Goal: Task Accomplishment & Management: Manage account settings

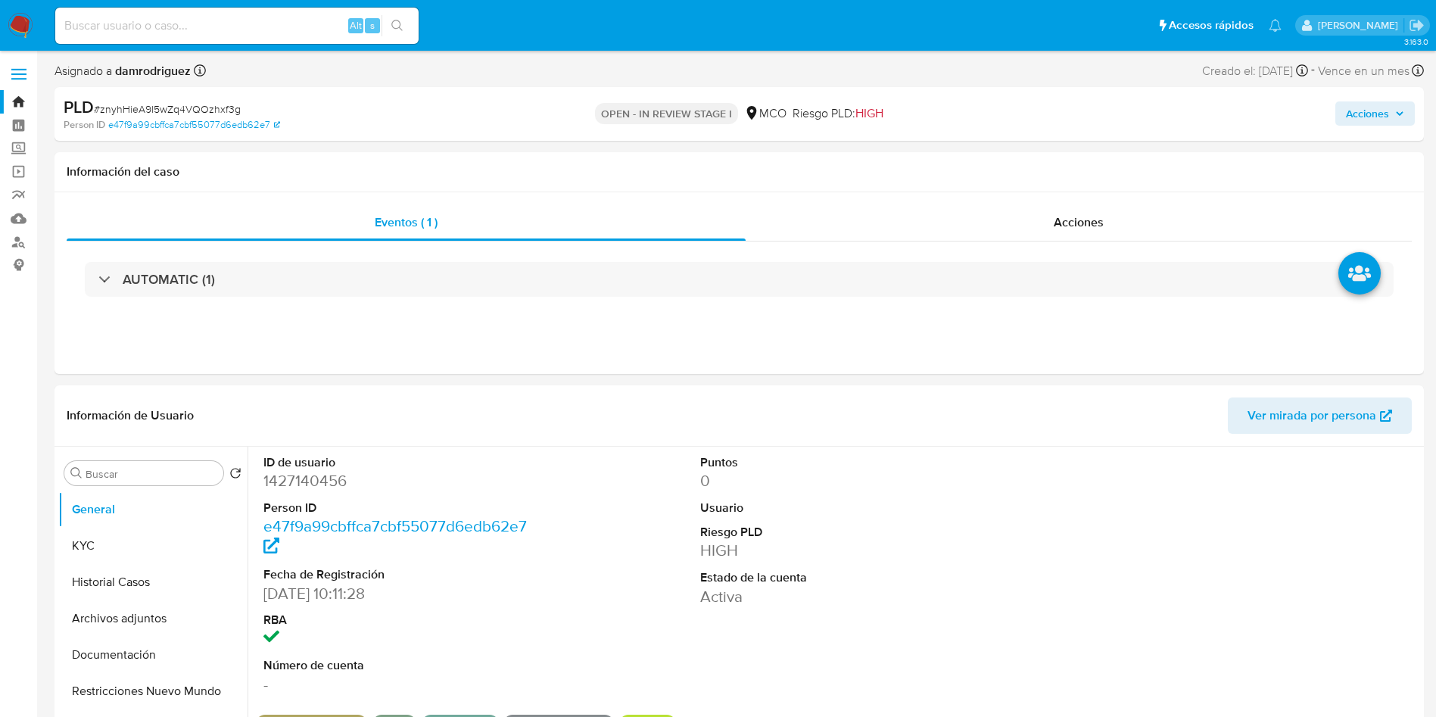
select select "10"
click at [92, 596] on button "Historial Casos" at bounding box center [146, 582] width 177 height 36
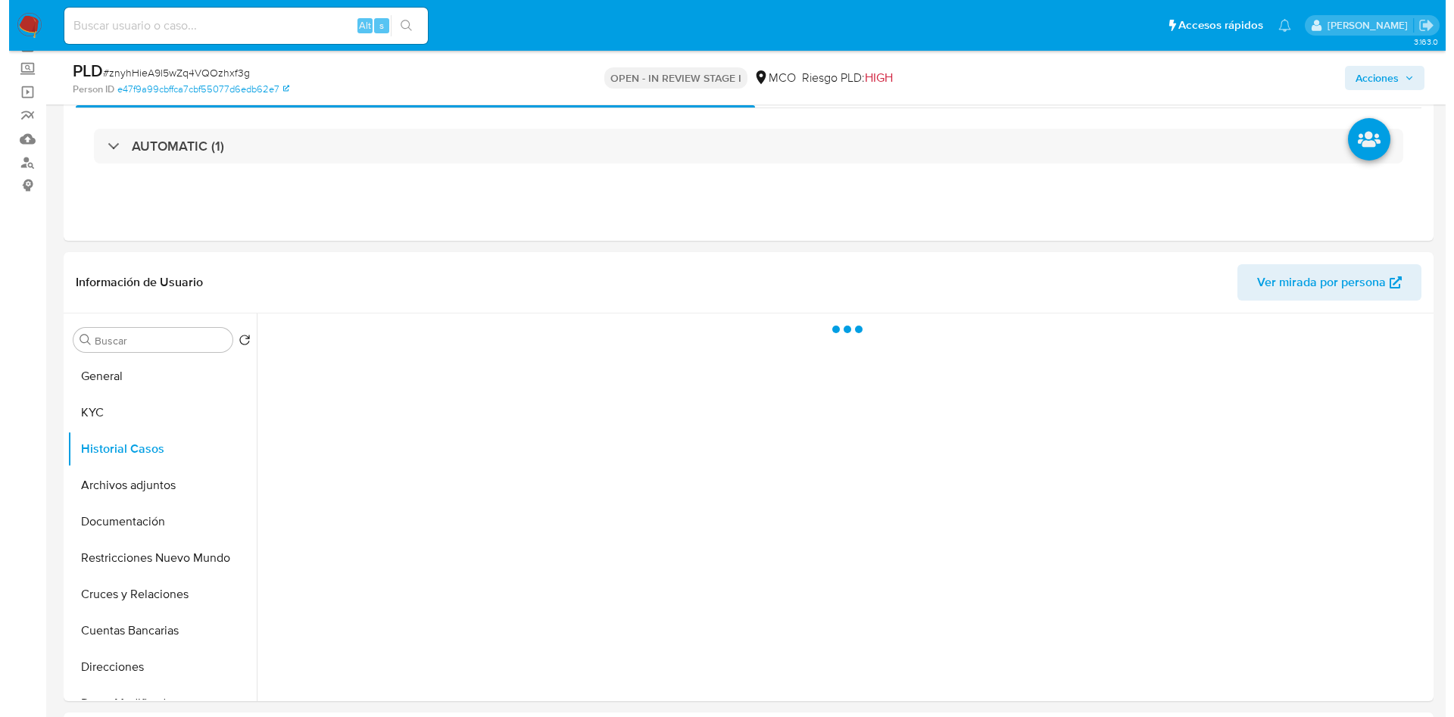
scroll to position [114, 0]
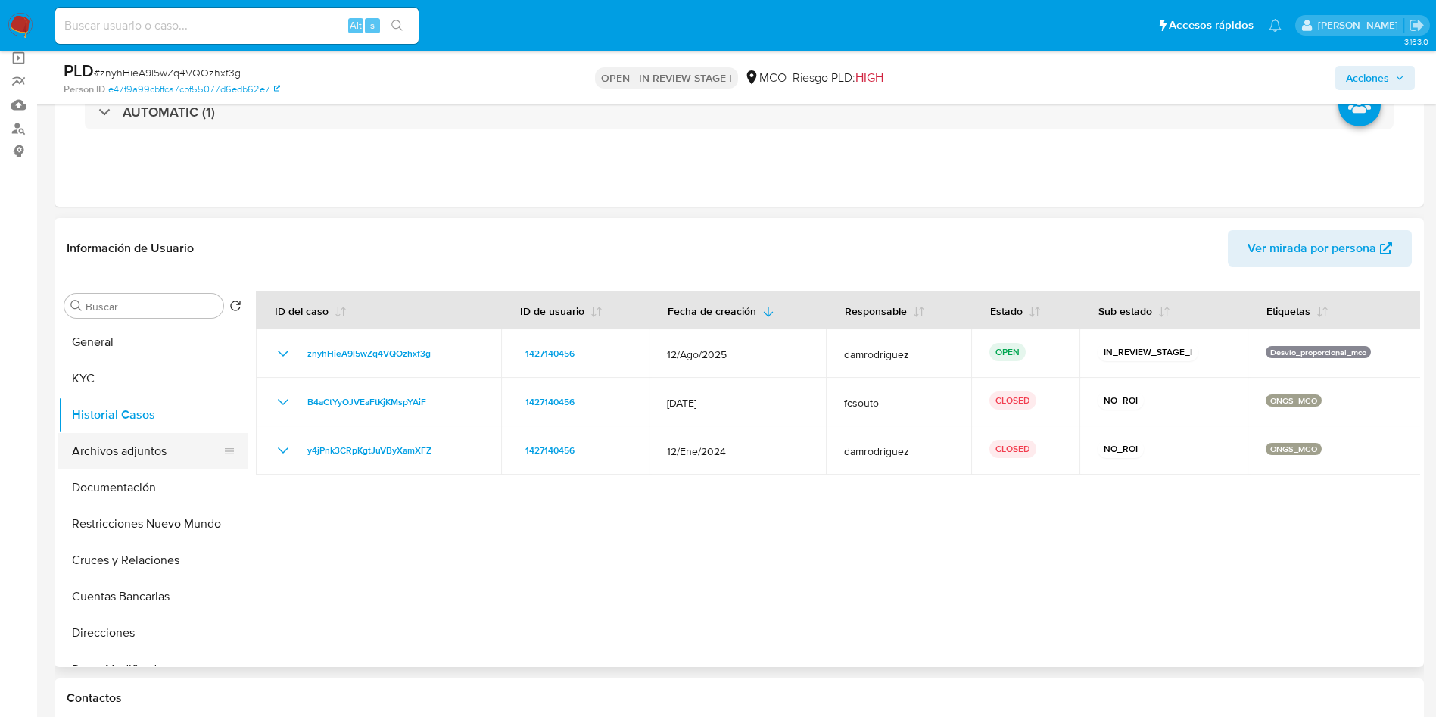
click at [120, 445] on button "Archivos adjuntos" at bounding box center [146, 451] width 177 height 36
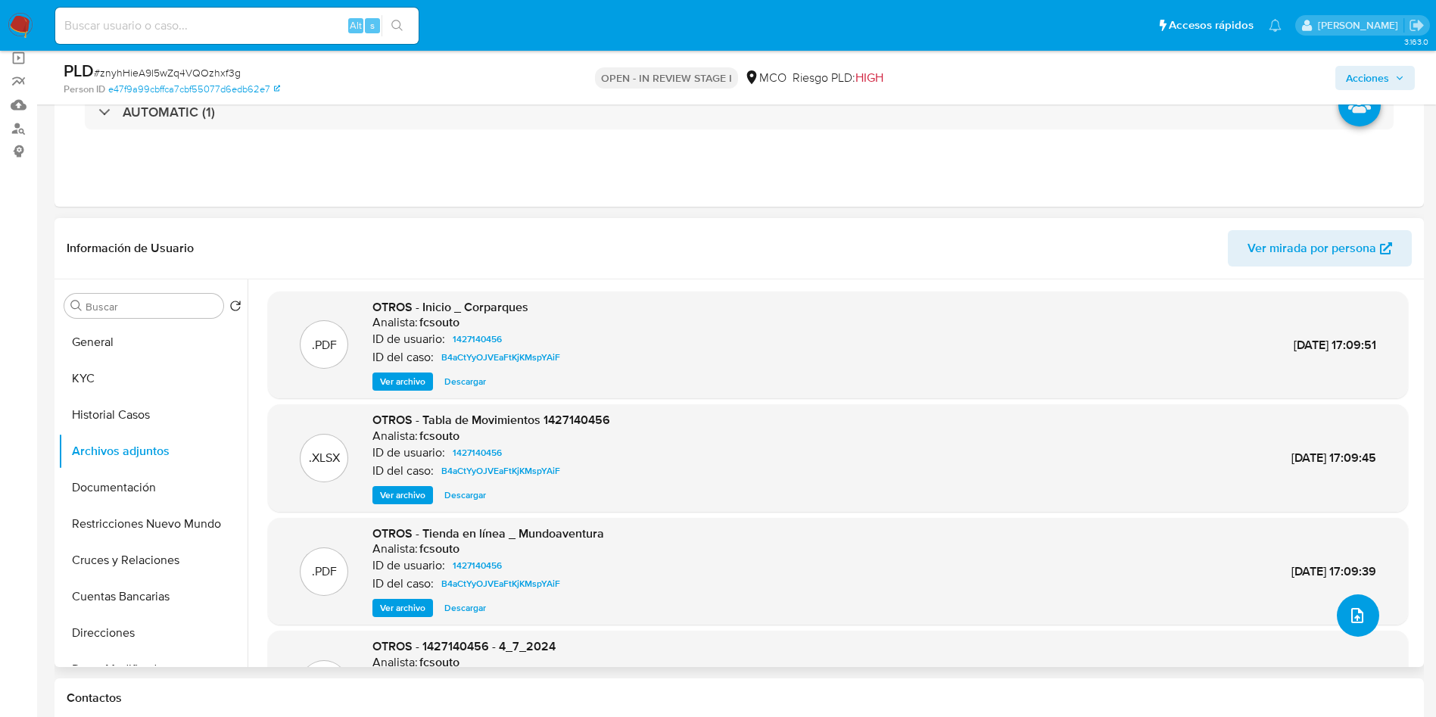
click at [1353, 612] on icon "upload-file" at bounding box center [1358, 616] width 18 height 18
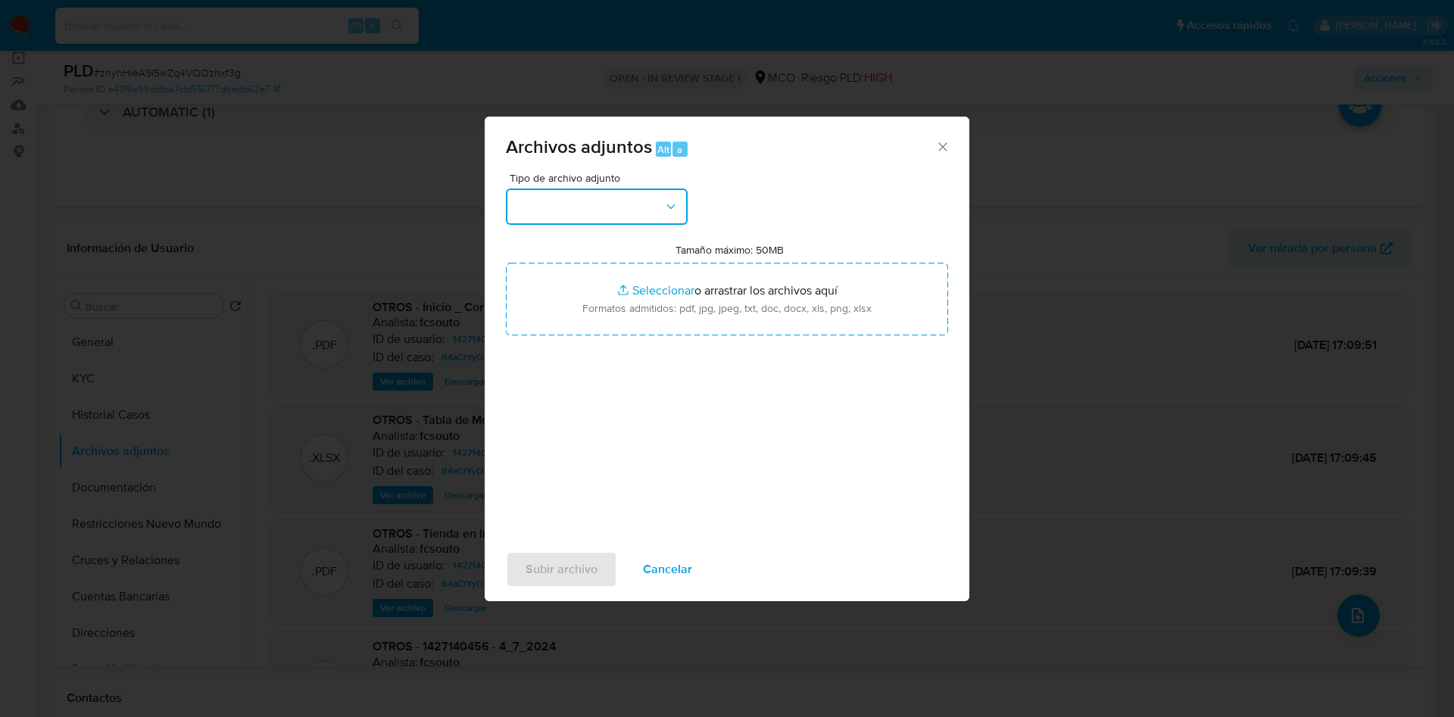
click at [585, 211] on button "button" at bounding box center [597, 207] width 182 height 36
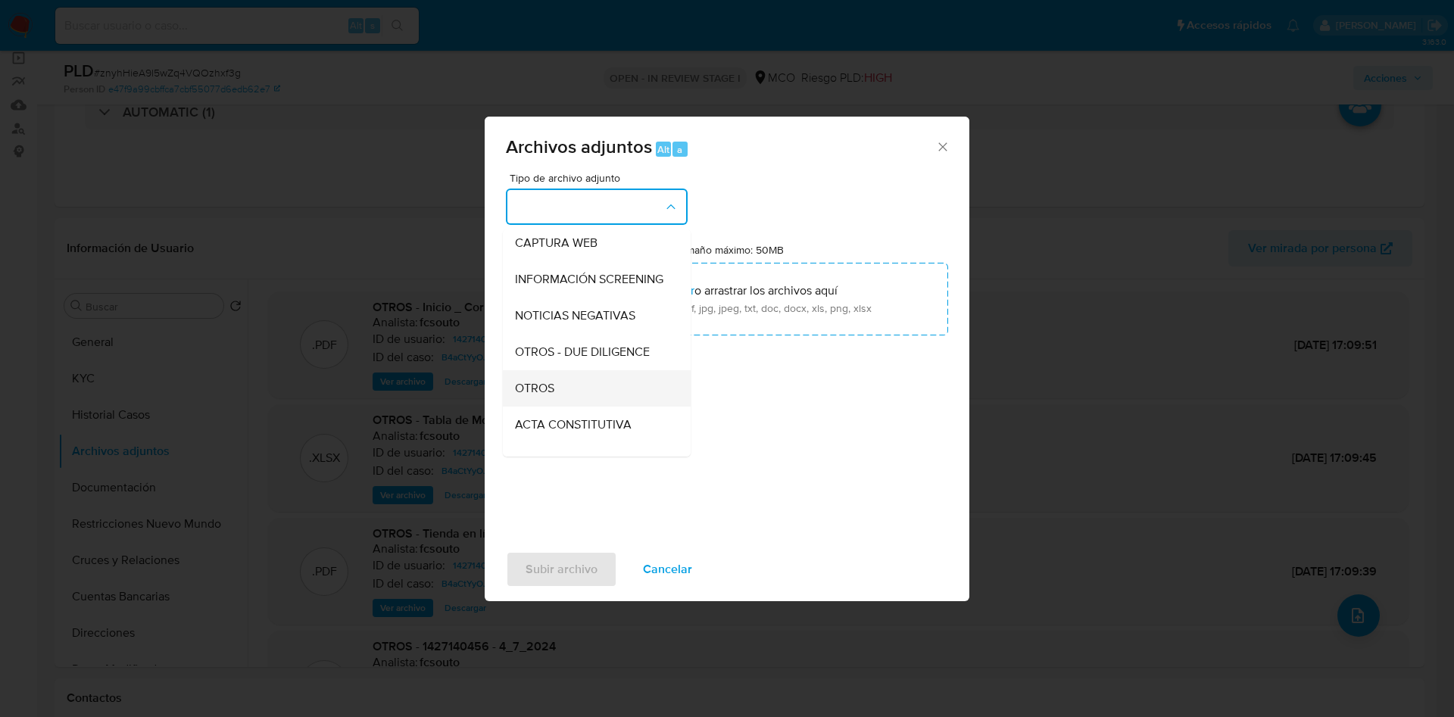
click at [576, 407] on div "OTROS" at bounding box center [592, 388] width 154 height 36
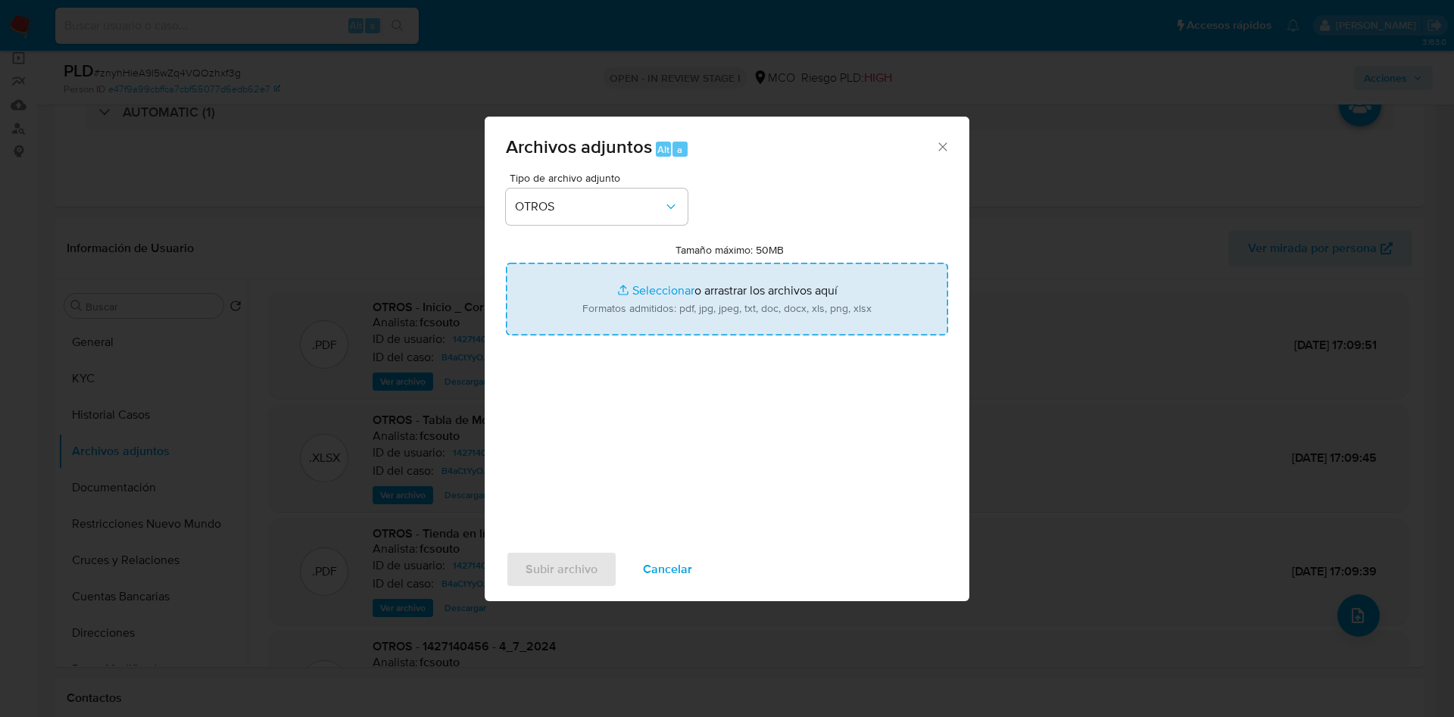
click at [699, 290] on input "Tamaño máximo: 50MB Seleccionar archivos" at bounding box center [727, 299] width 442 height 73
type input "C:\fakepath\1427140456 - 10_10_2025.pdf"
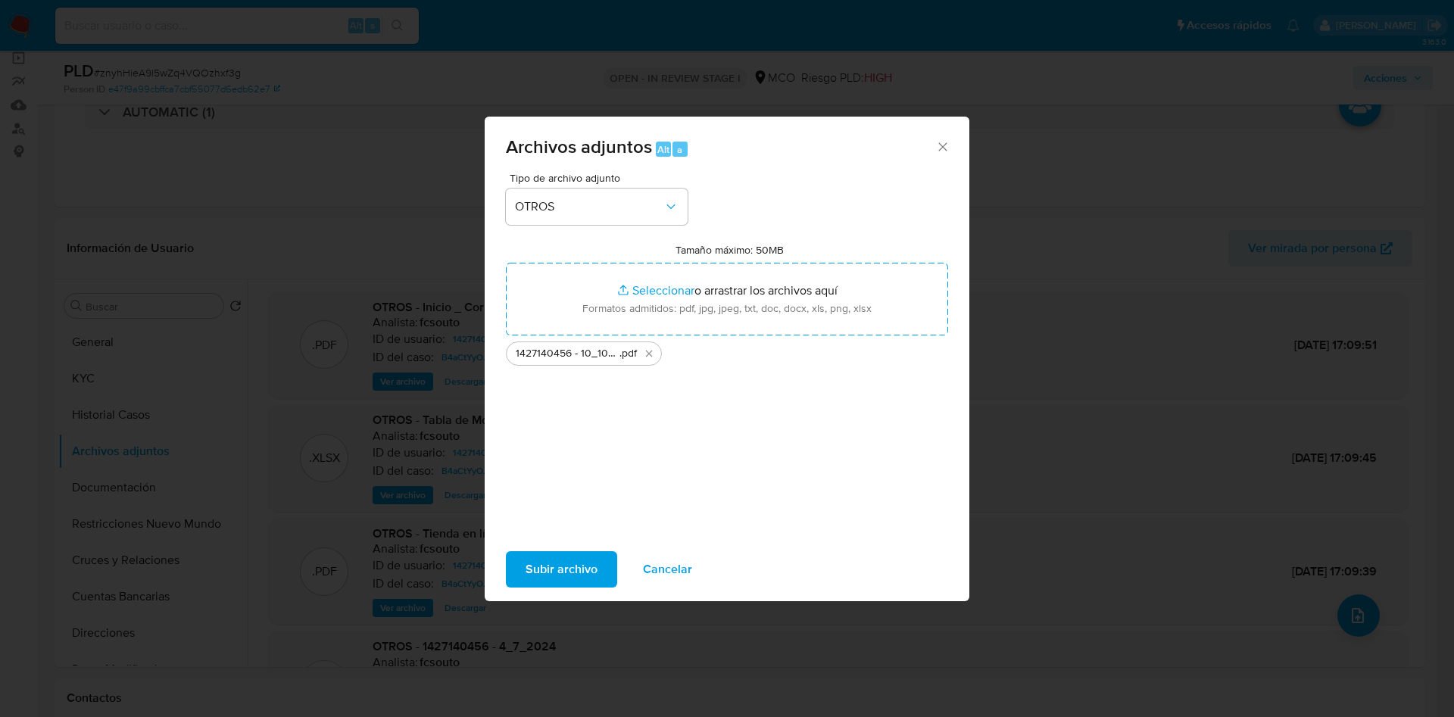
click at [539, 568] on span "Subir archivo" at bounding box center [562, 569] width 72 height 33
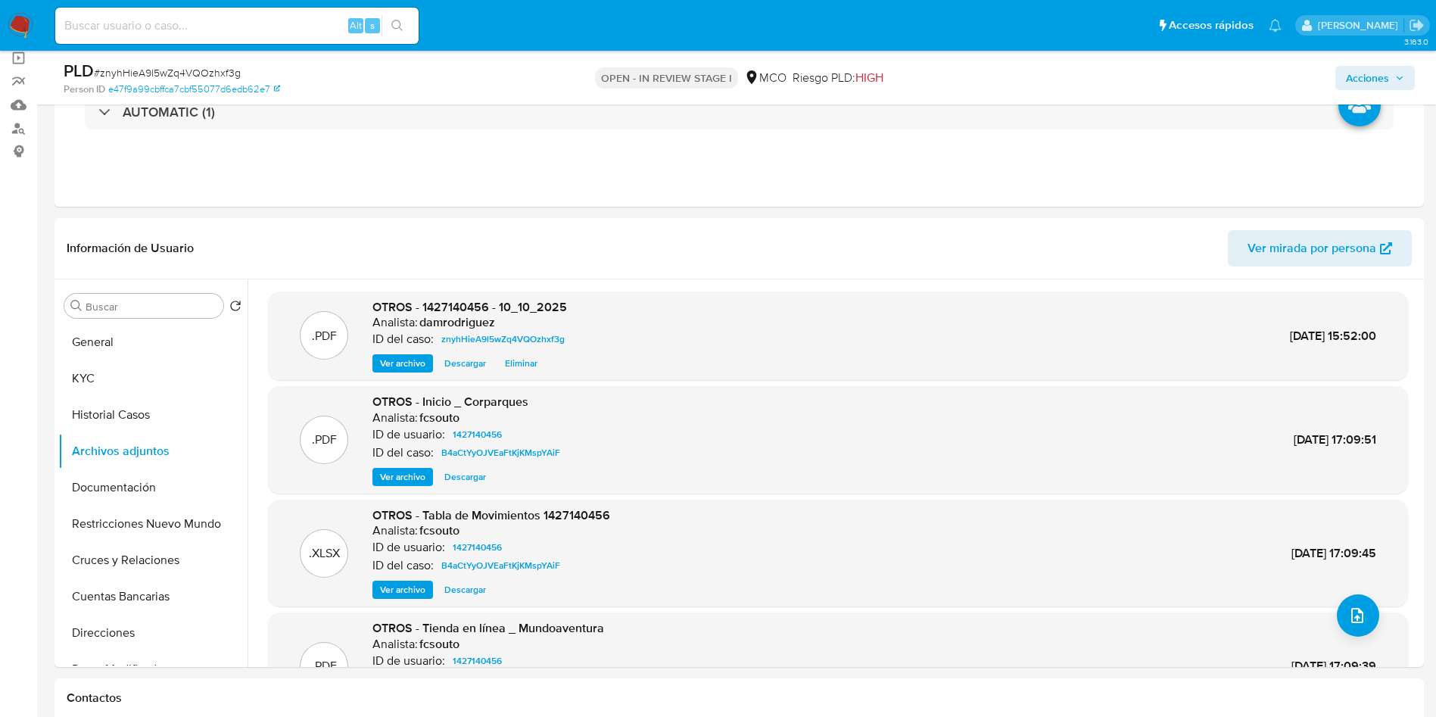
click at [1405, 80] on button "Acciones" at bounding box center [1376, 78] width 80 height 24
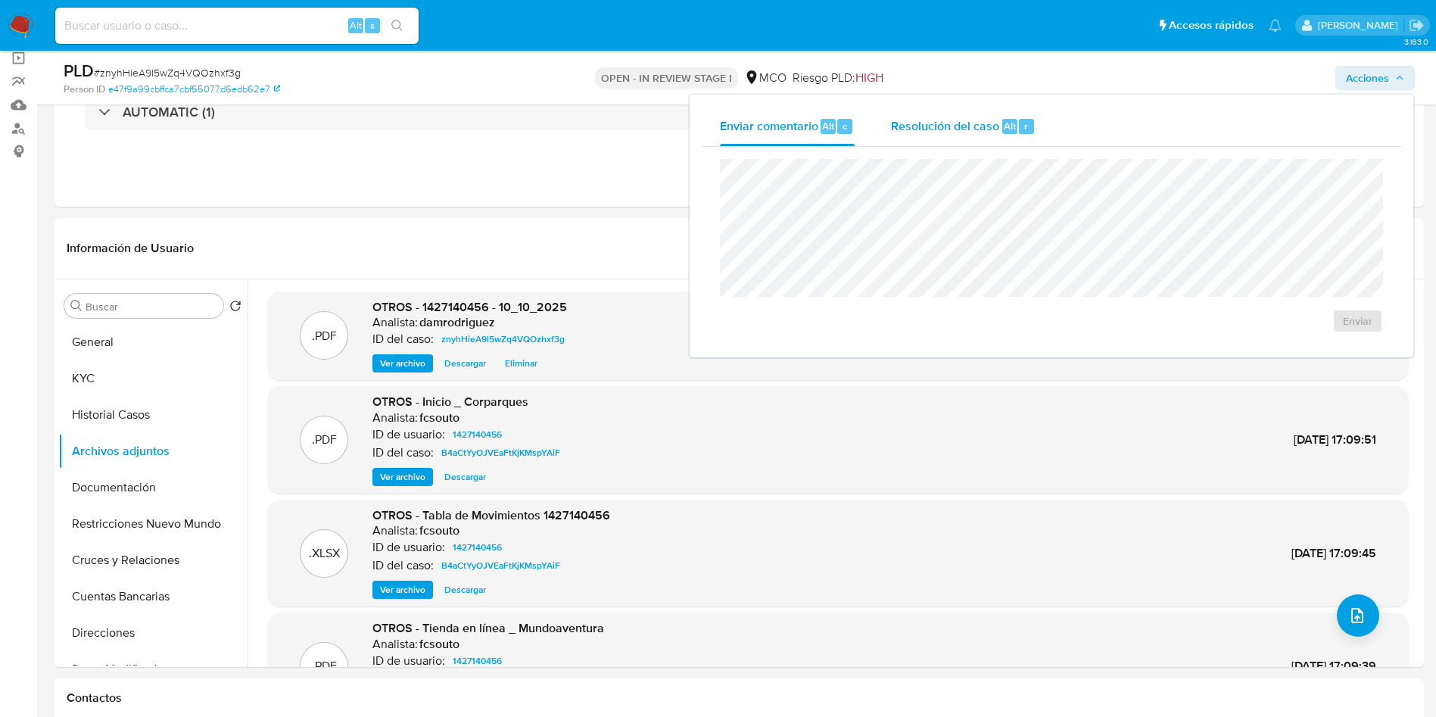
click at [988, 137] on div "Resolución del caso Alt r" at bounding box center [963, 126] width 145 height 39
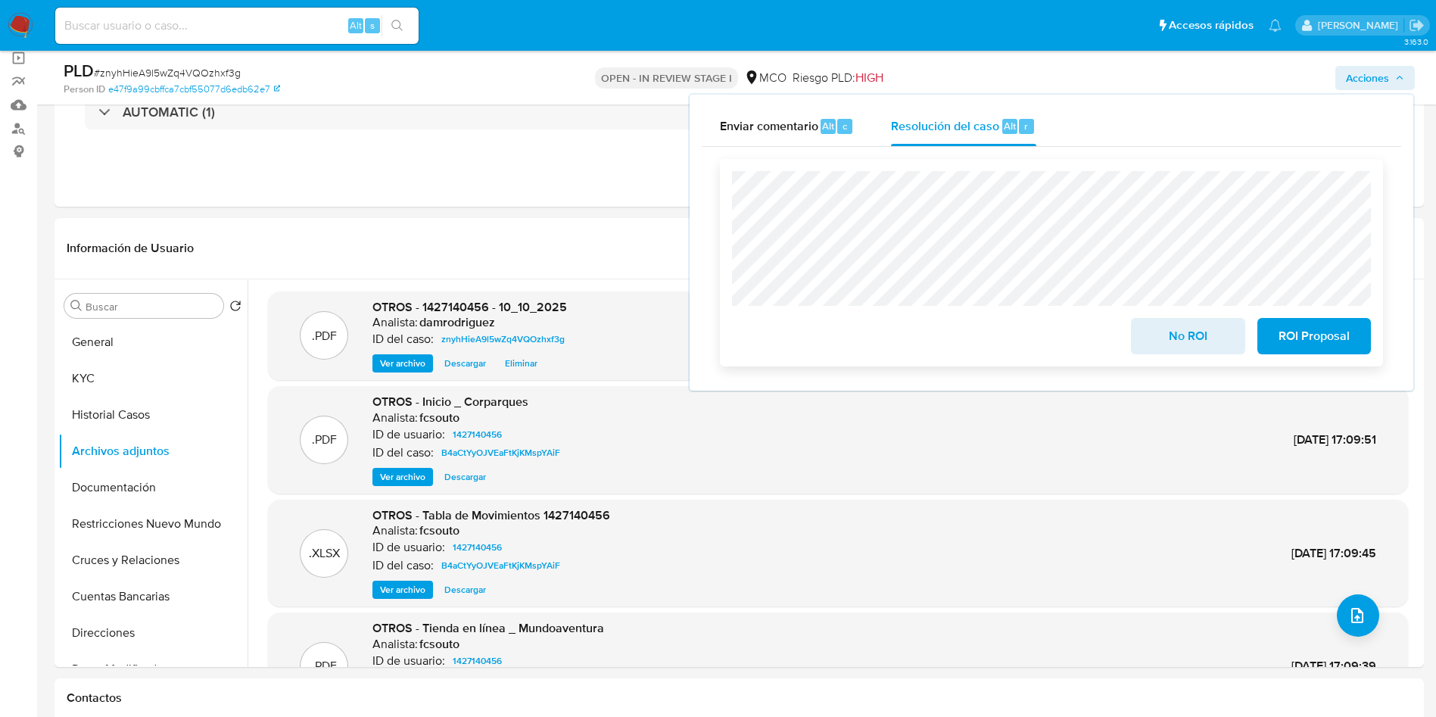
click at [1184, 332] on span "No ROI" at bounding box center [1188, 336] width 74 height 33
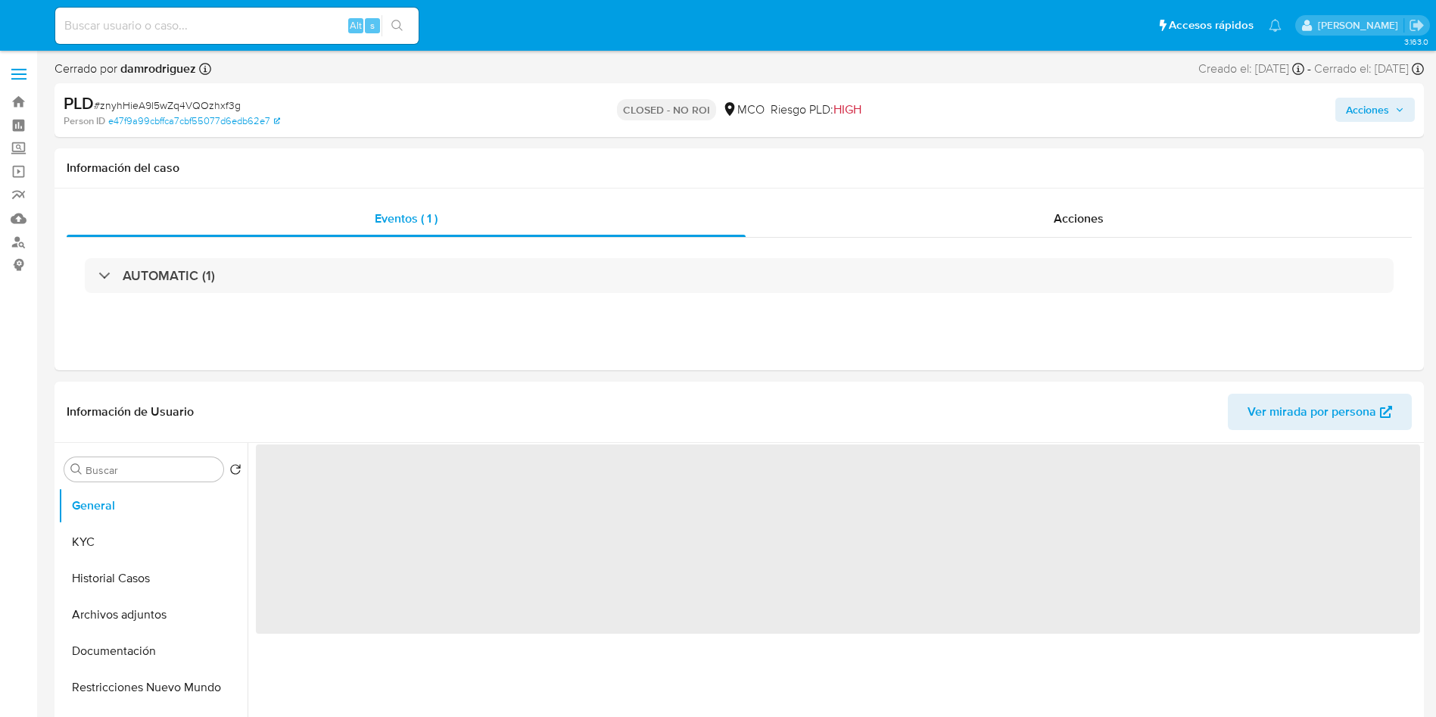
select select "10"
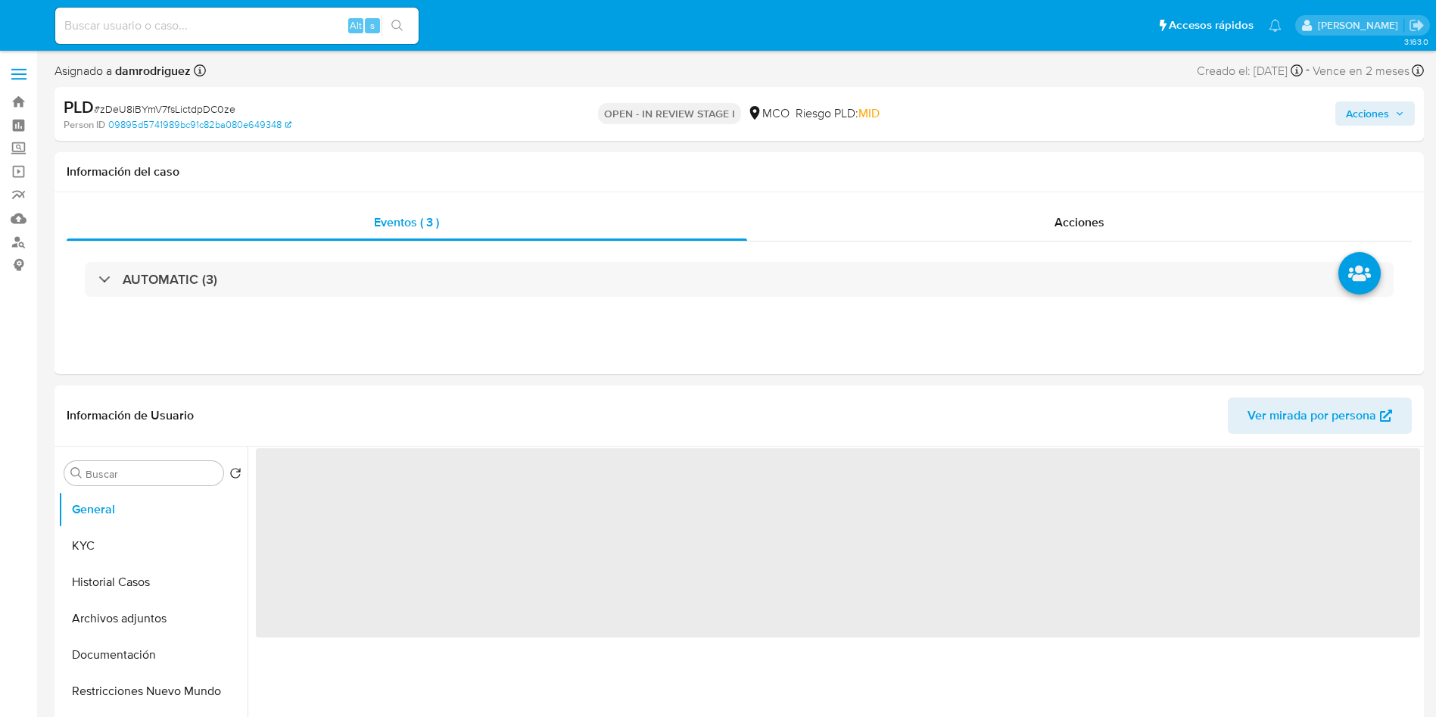
select select "10"
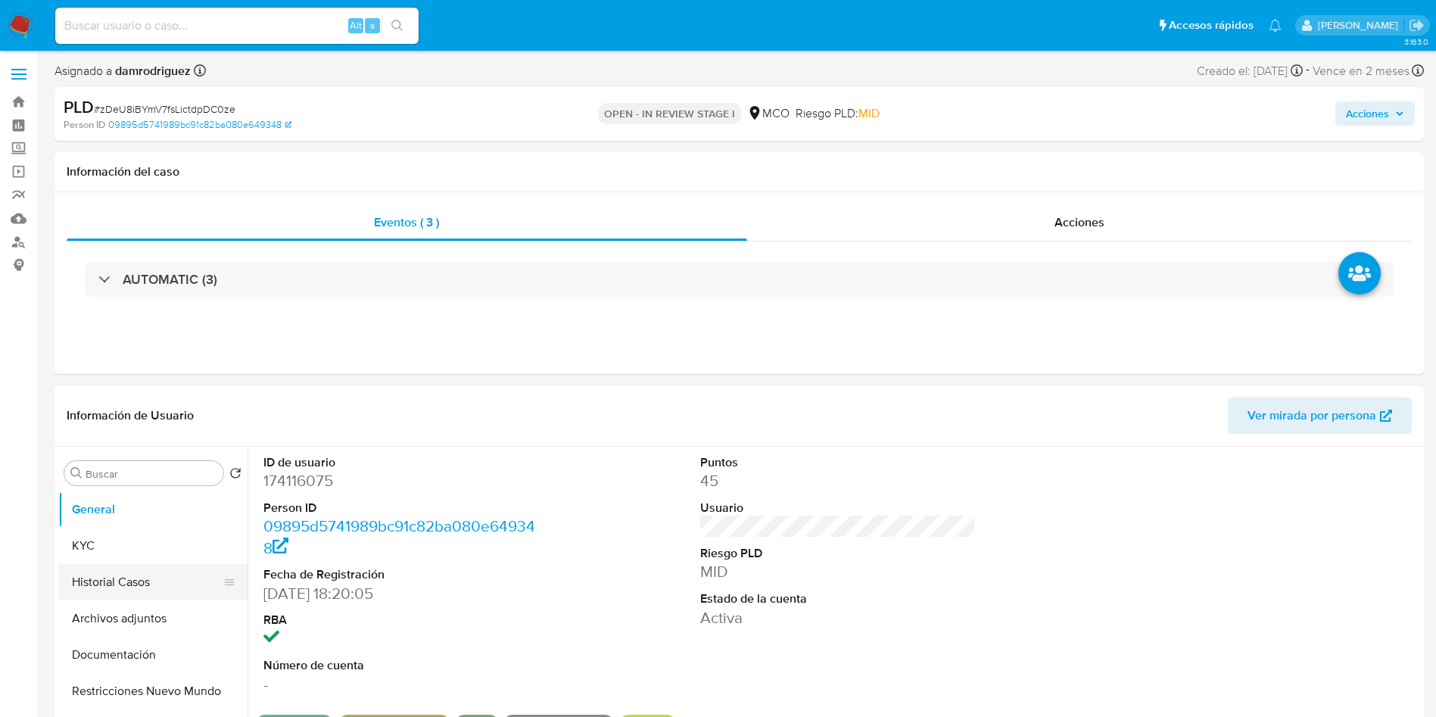
click at [127, 593] on button "Historial Casos" at bounding box center [146, 582] width 177 height 36
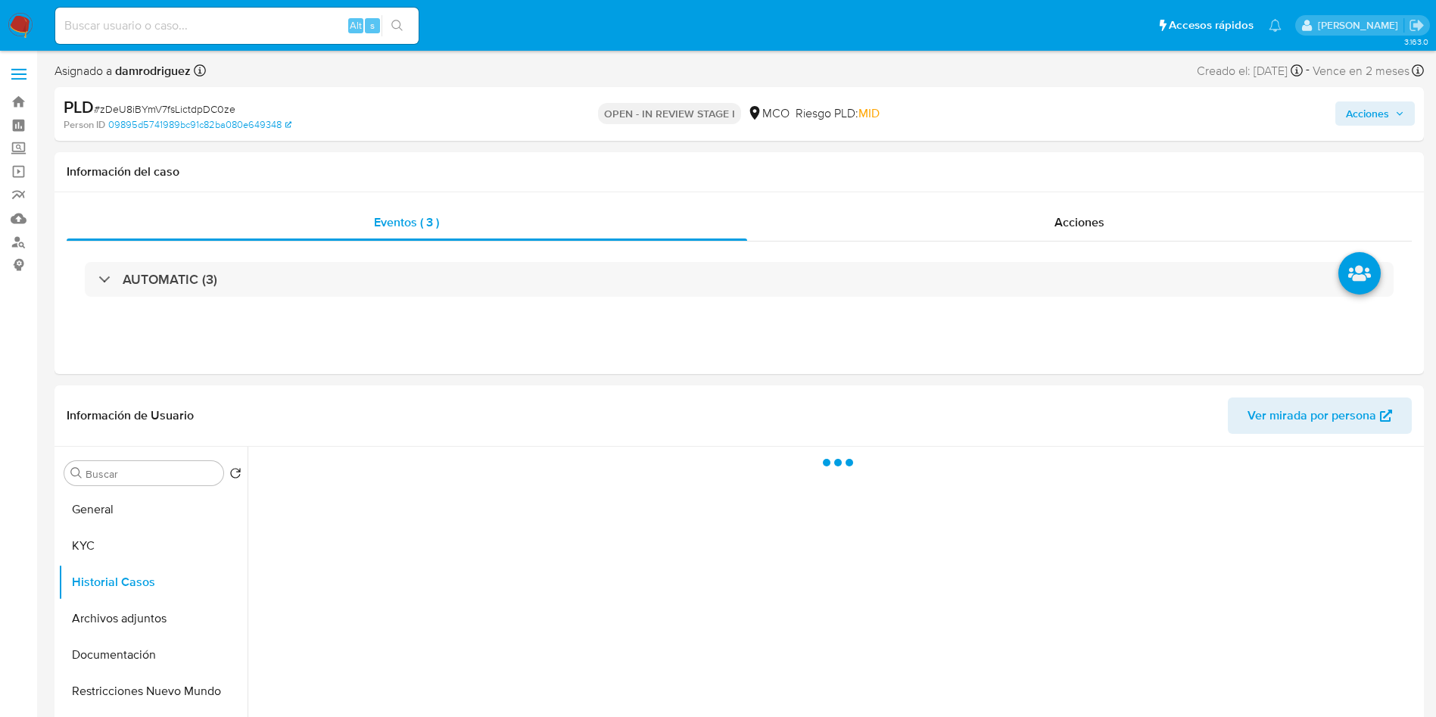
scroll to position [114, 0]
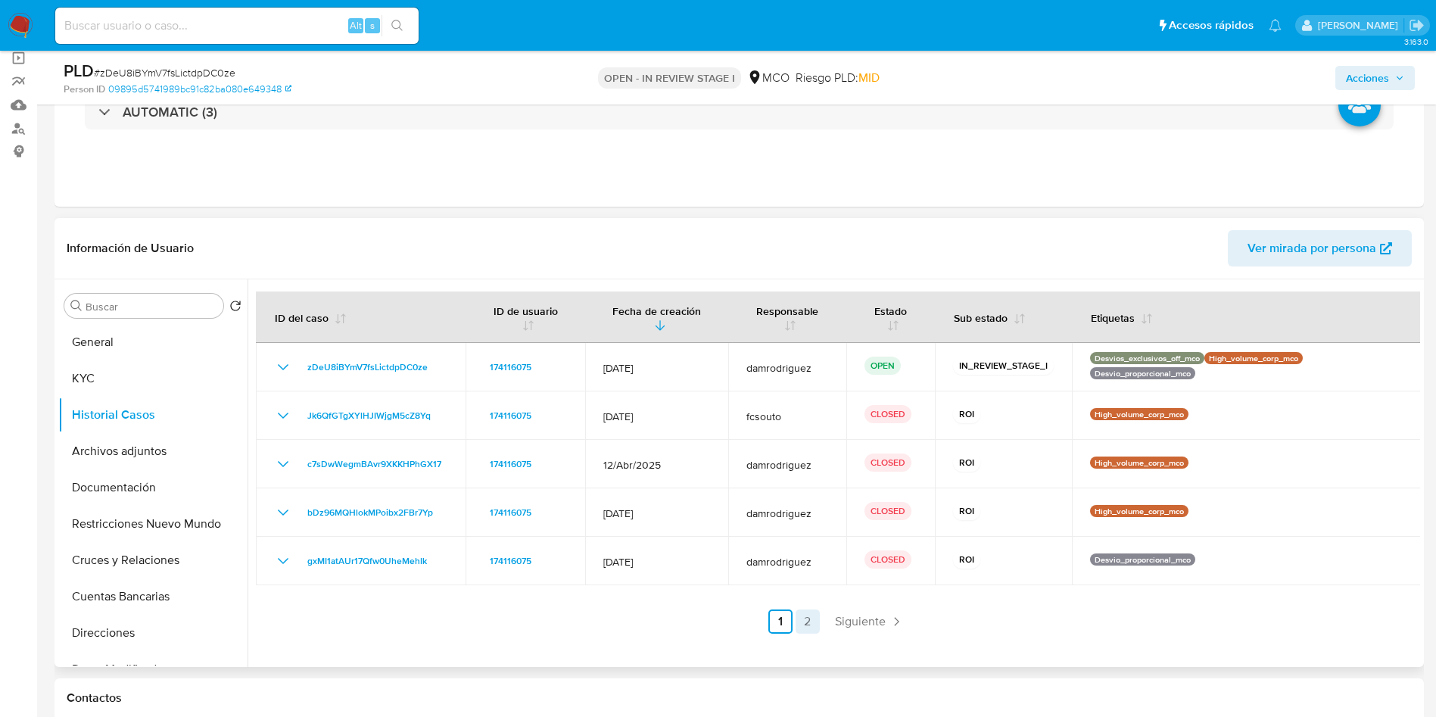
click at [803, 621] on link "2" at bounding box center [808, 622] width 24 height 24
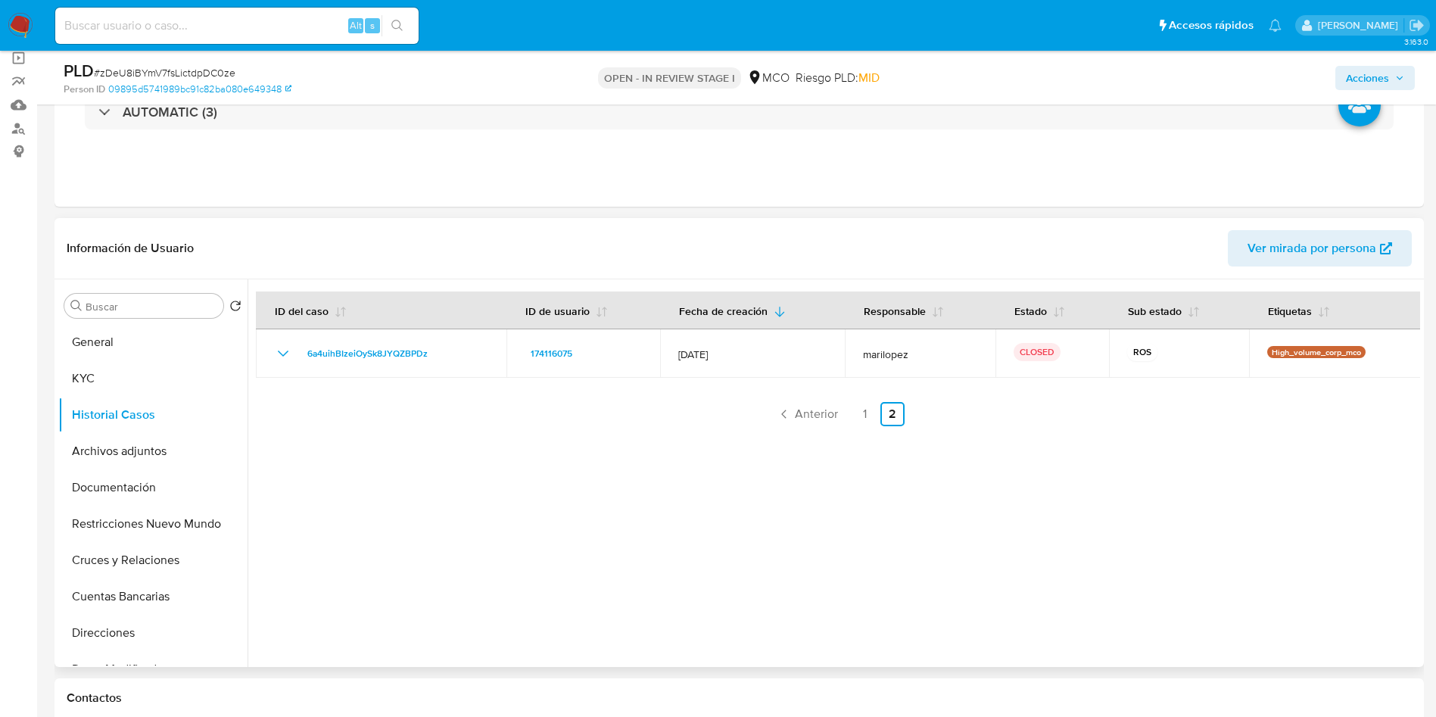
click at [845, 410] on ul "Anterior 1 2 Siguiente" at bounding box center [838, 414] width 1165 height 24
click at [859, 410] on link "1" at bounding box center [865, 414] width 24 height 24
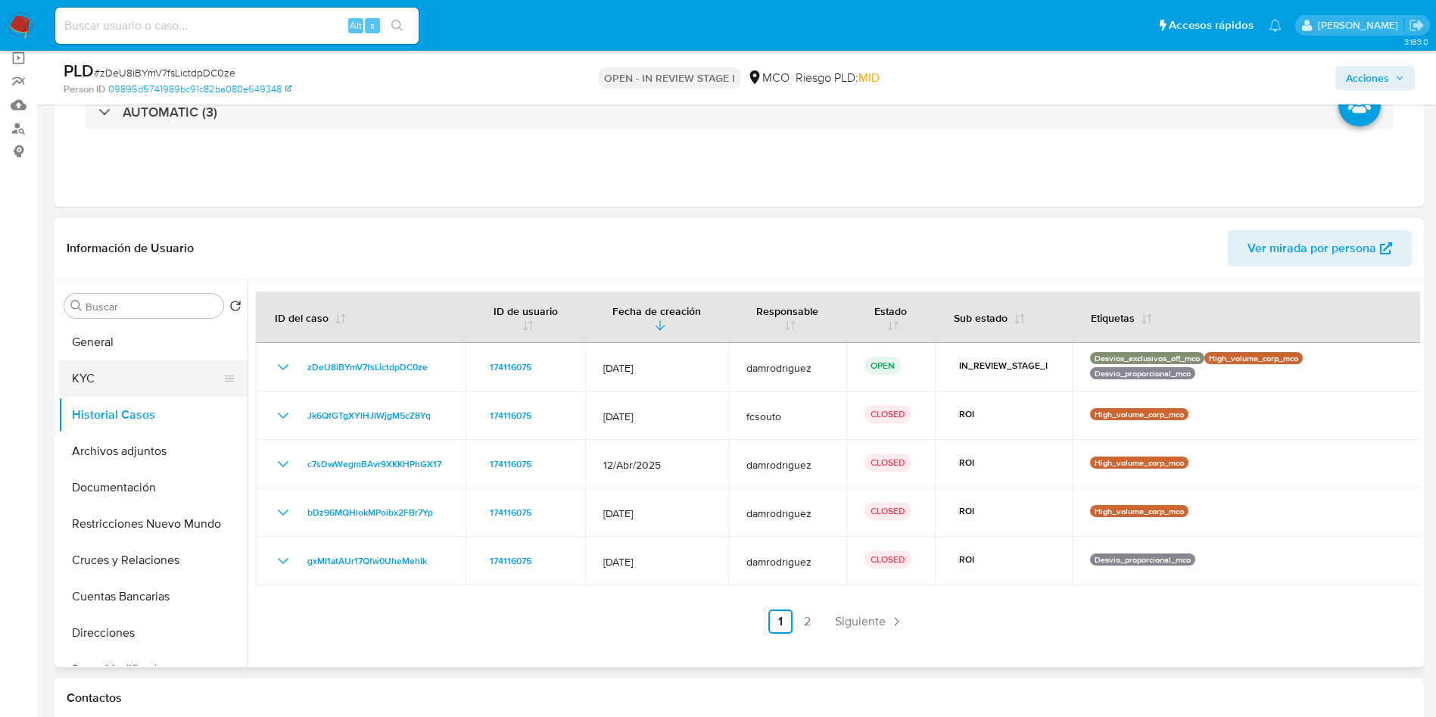
click at [180, 385] on button "KYC" at bounding box center [146, 378] width 177 height 36
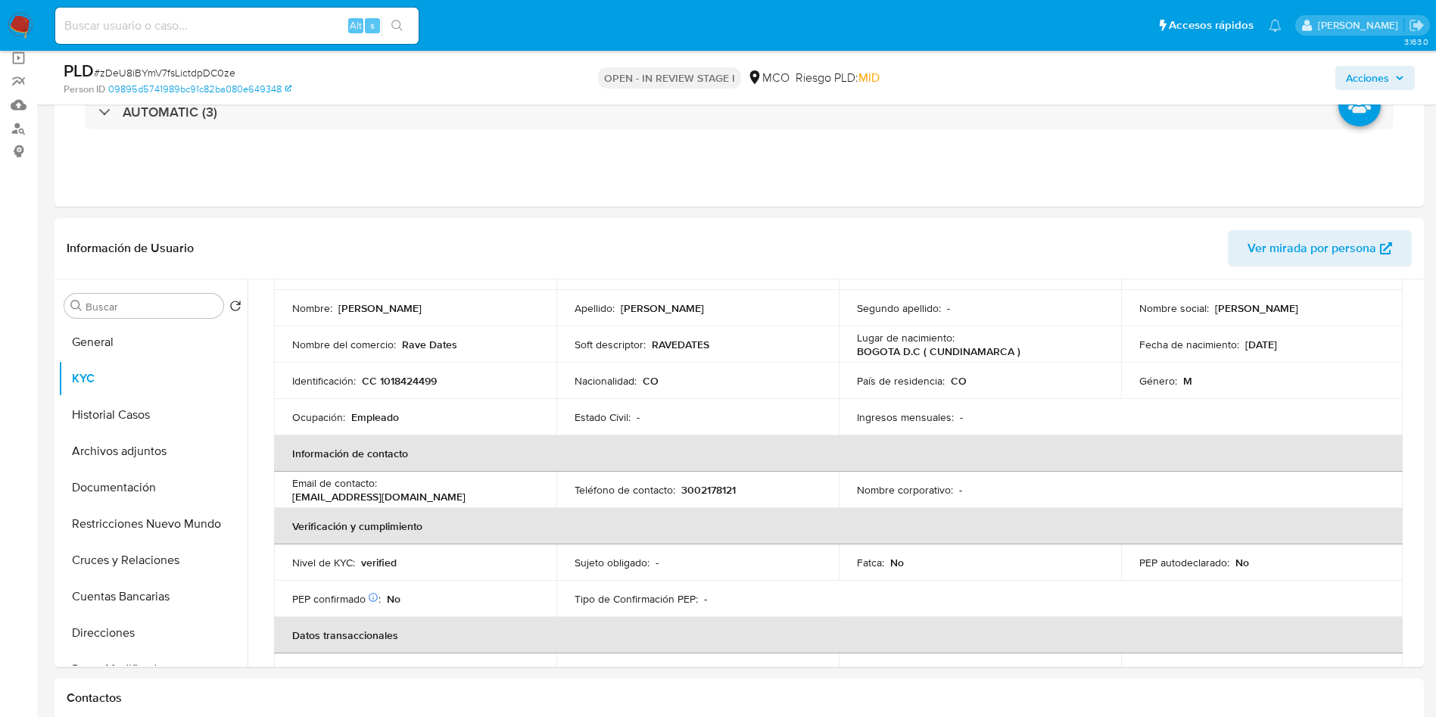
scroll to position [0, 0]
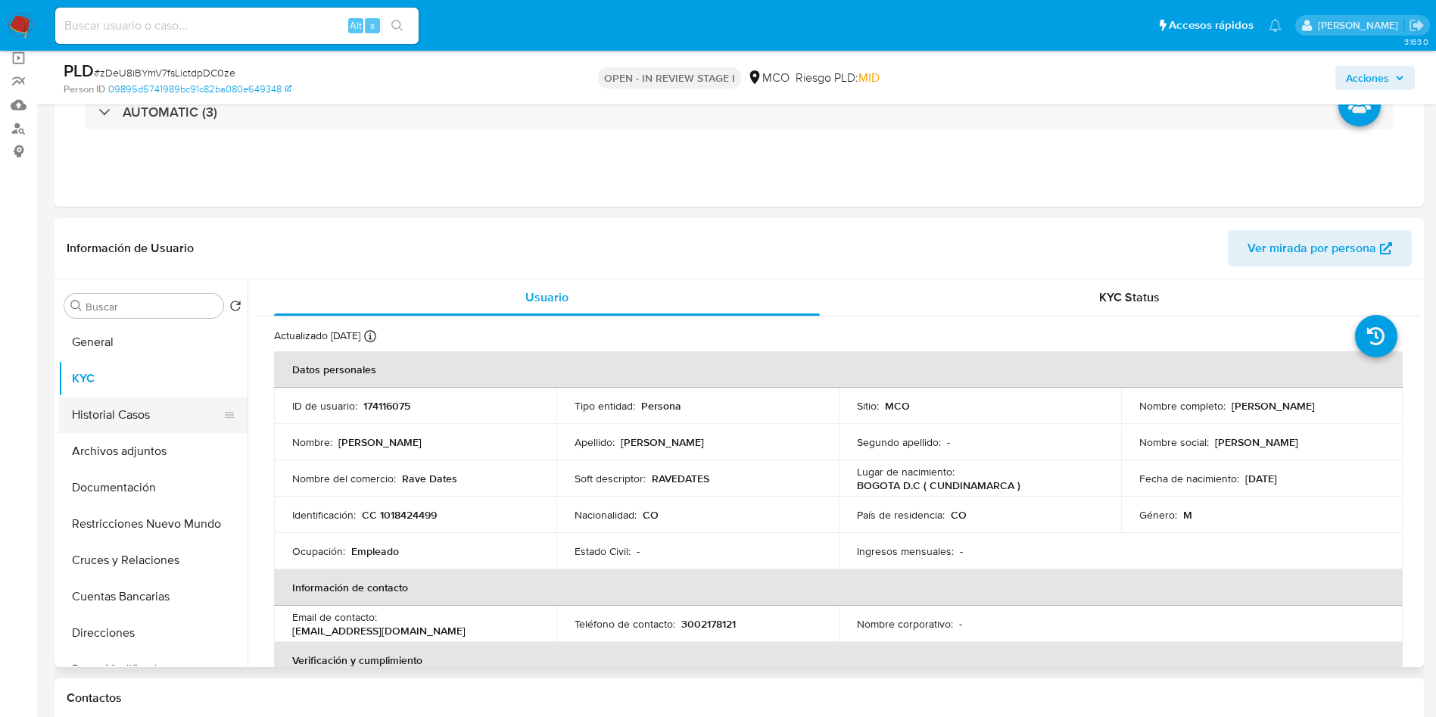
click at [129, 409] on button "Historial Casos" at bounding box center [146, 415] width 177 height 36
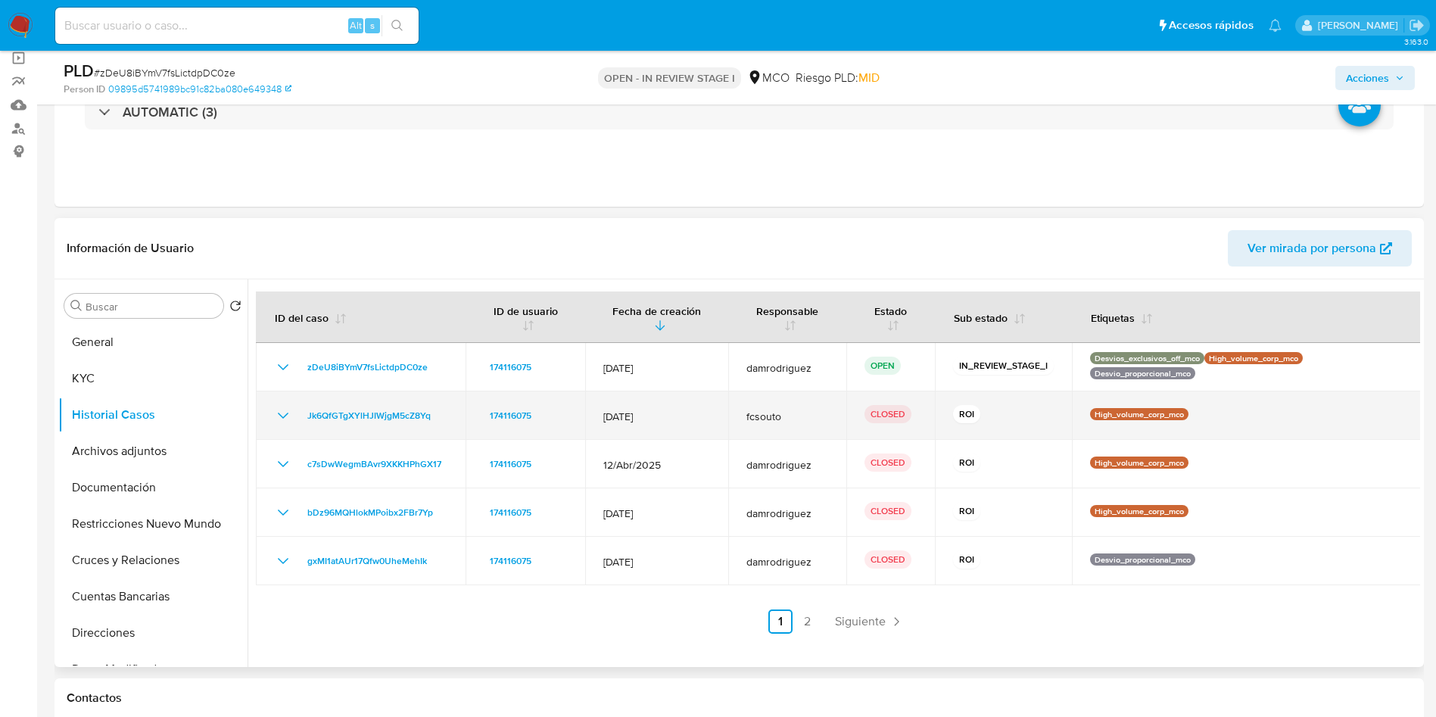
click at [280, 413] on icon "Mostrar/Ocultar" at bounding box center [283, 416] width 18 height 18
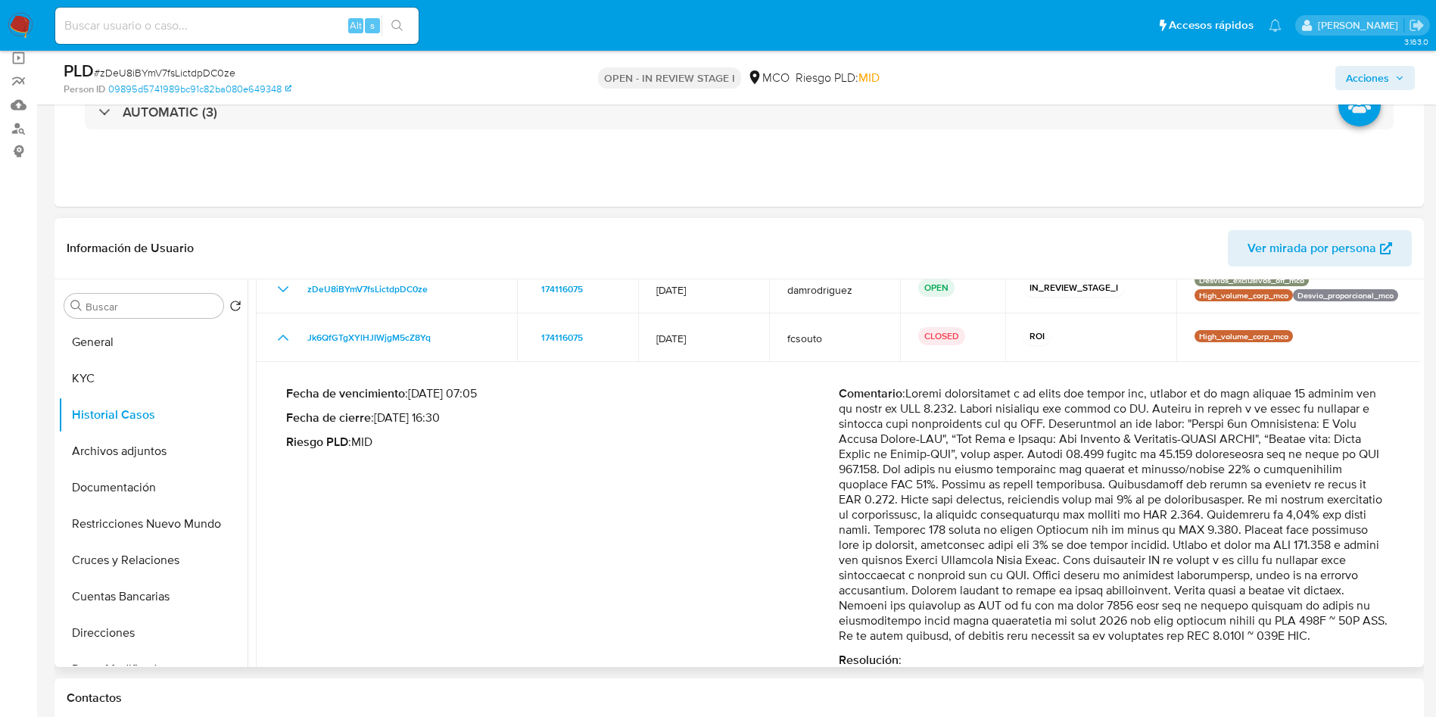
scroll to position [114, 0]
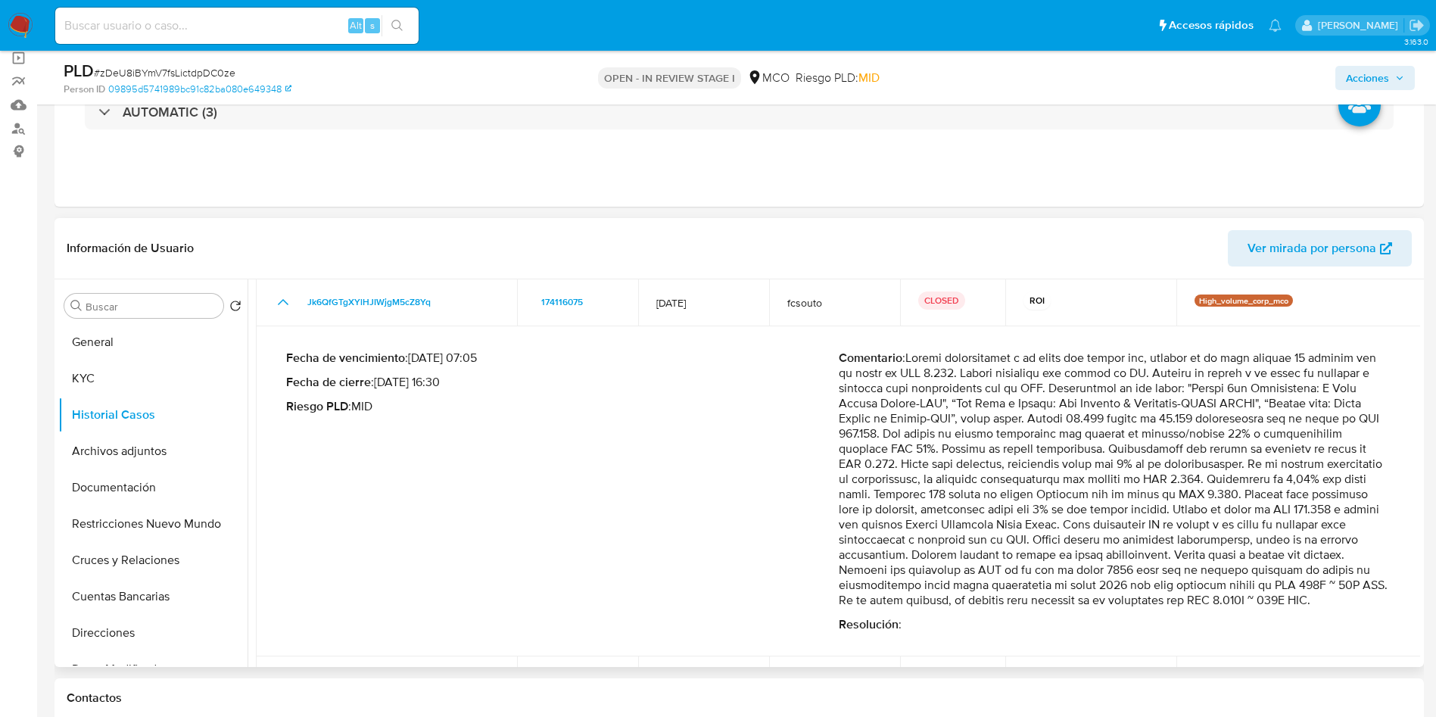
drag, startPoint x: 943, startPoint y: 551, endPoint x: 1315, endPoint y: 563, distance: 372.8
click at [1349, 560] on p "Comentario :" at bounding box center [1115, 479] width 553 height 257
drag, startPoint x: 989, startPoint y: 590, endPoint x: 1384, endPoint y: 593, distance: 395.3
click at [1384, 593] on p "Comentario :" at bounding box center [1115, 479] width 553 height 257
click at [1090, 599] on p "Comentario :" at bounding box center [1115, 479] width 553 height 257
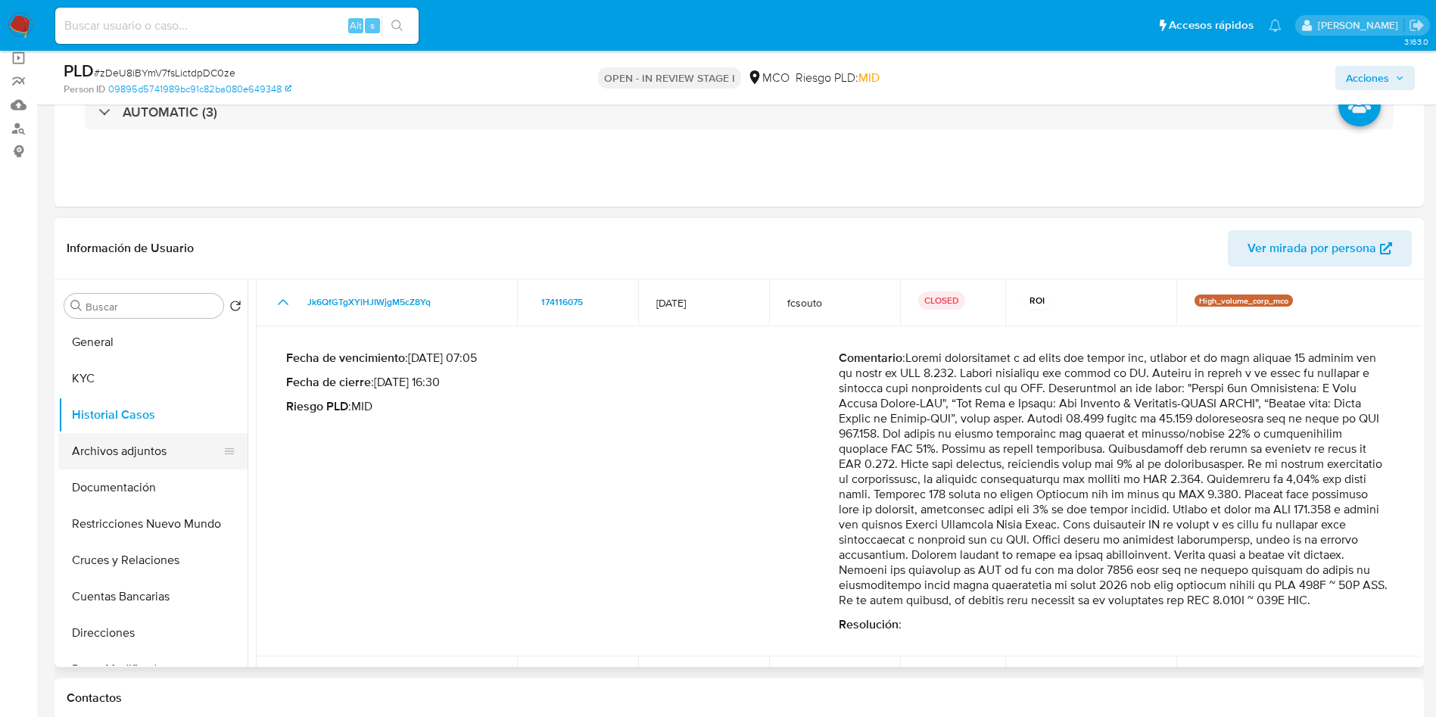
click at [136, 461] on button "Archivos adjuntos" at bounding box center [146, 451] width 177 height 36
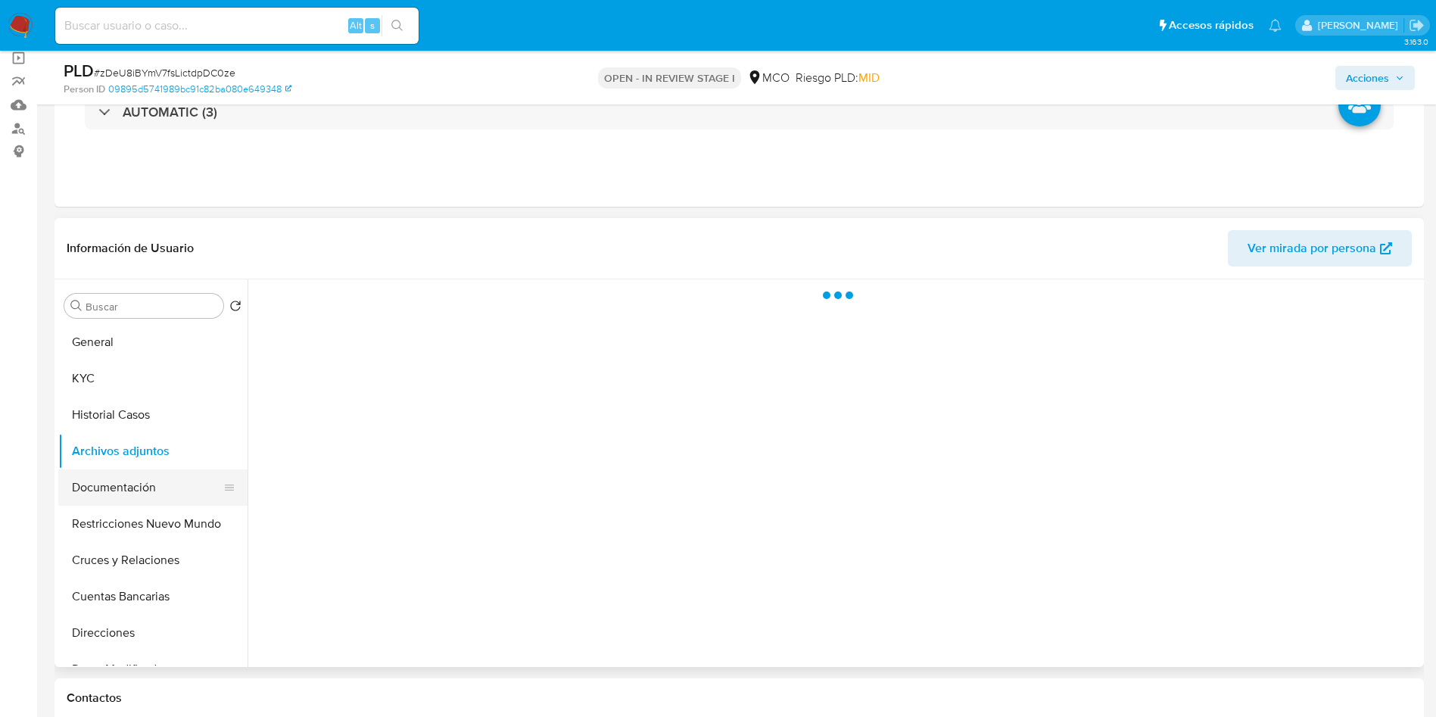
click at [129, 493] on button "Documentación" at bounding box center [146, 487] width 177 height 36
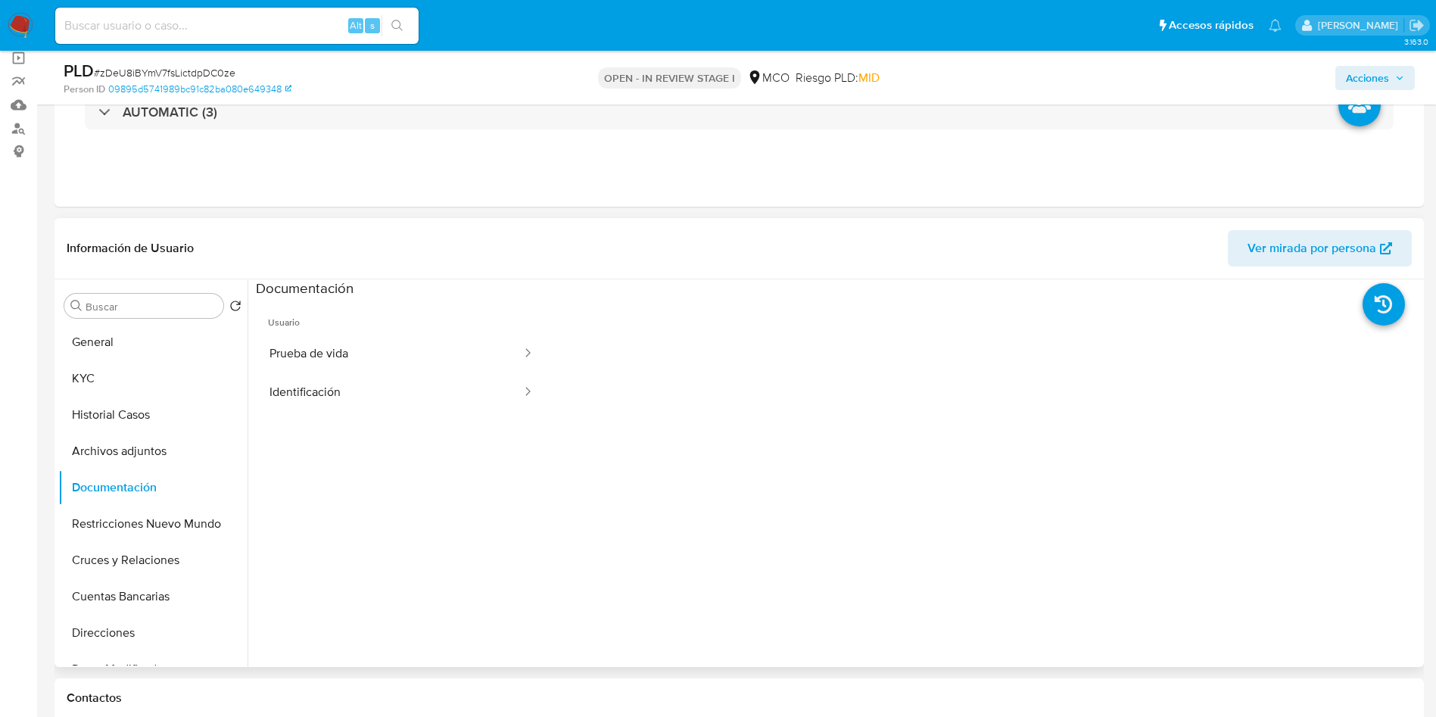
click at [127, 319] on div "Buscar Volver al orden por defecto General KYC Historial Casos Archivos adjunto…" at bounding box center [152, 474] width 189 height 385
click at [117, 338] on button "General" at bounding box center [146, 342] width 177 height 36
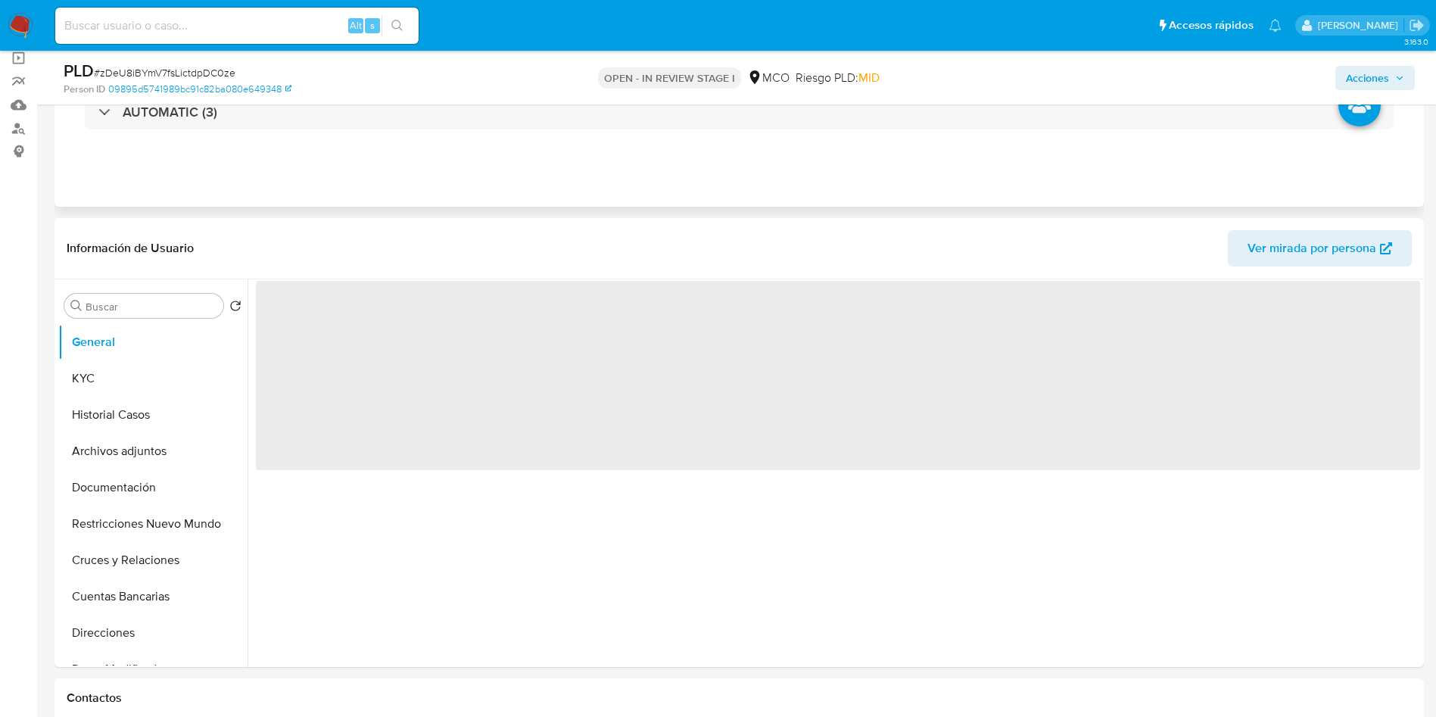
click at [457, 202] on div "Eventos ( 3 ) Acciones AUTOMATIC (3)" at bounding box center [740, 116] width 1370 height 182
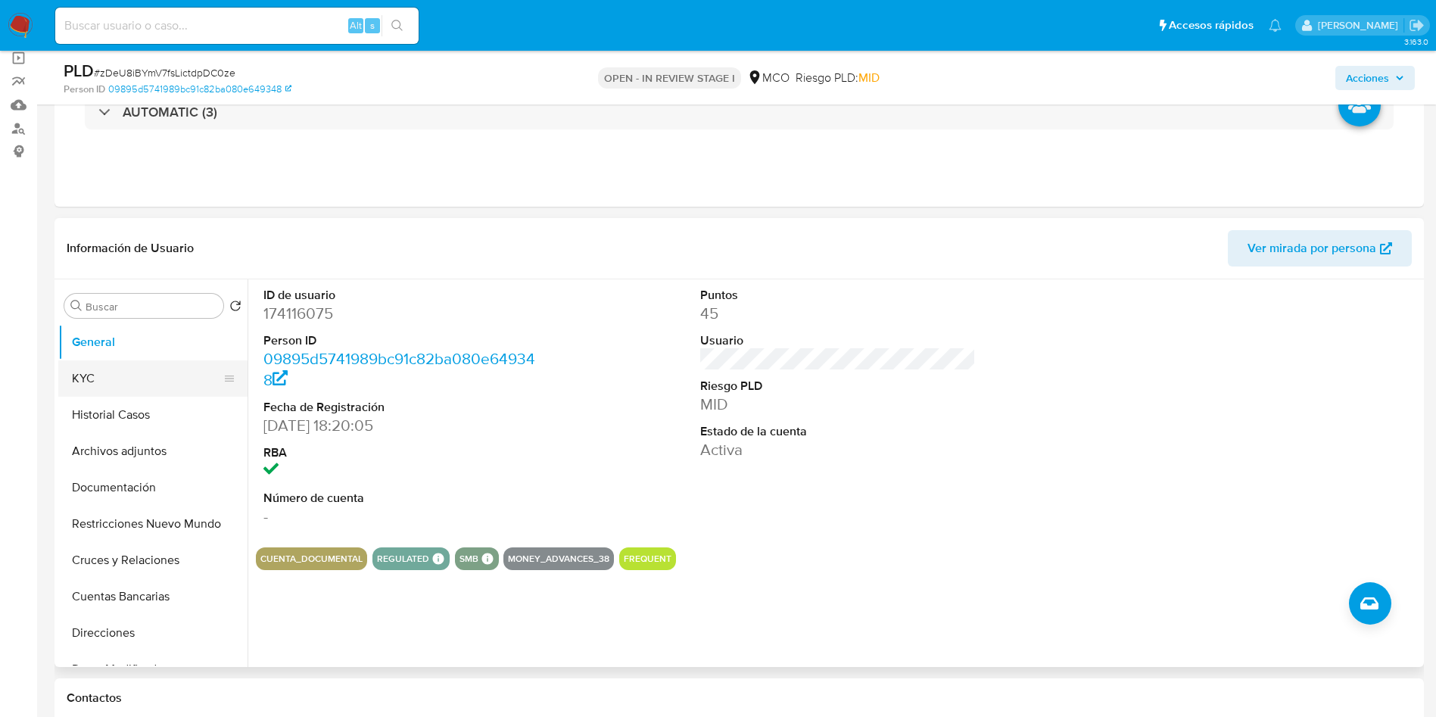
click at [126, 379] on button "KYC" at bounding box center [146, 378] width 177 height 36
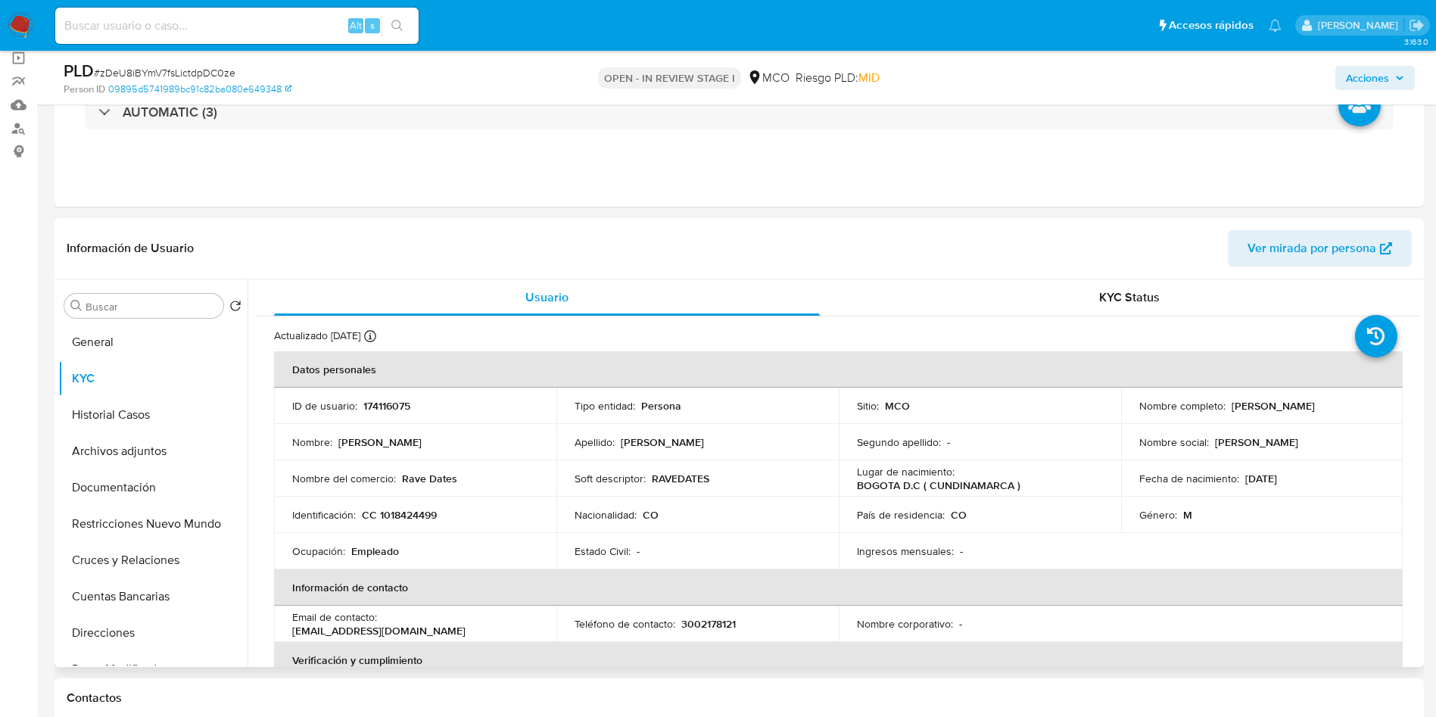
click at [678, 476] on p "RAVEDATES" at bounding box center [681, 479] width 58 height 14
click at [569, 206] on div "Eventos ( 3 ) Acciones AUTOMATIC (3)" at bounding box center [740, 116] width 1370 height 182
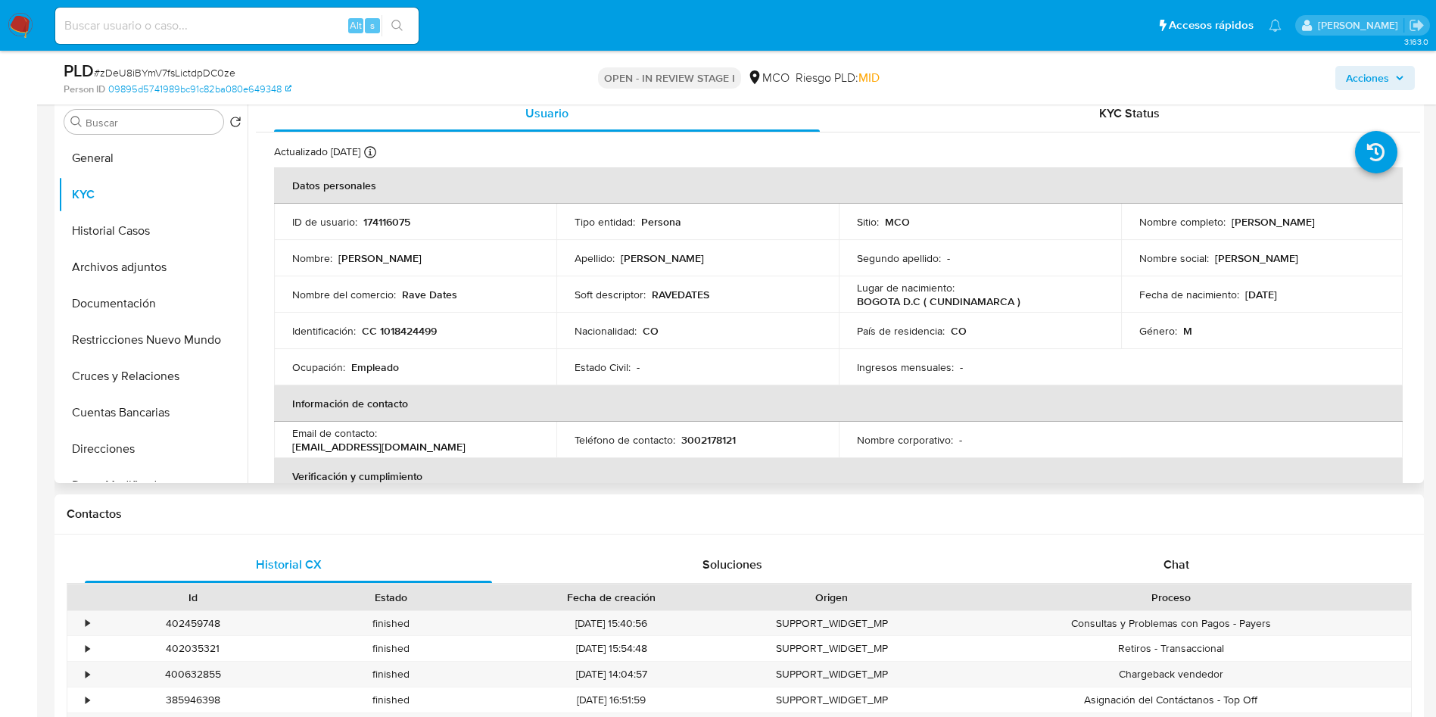
scroll to position [454, 0]
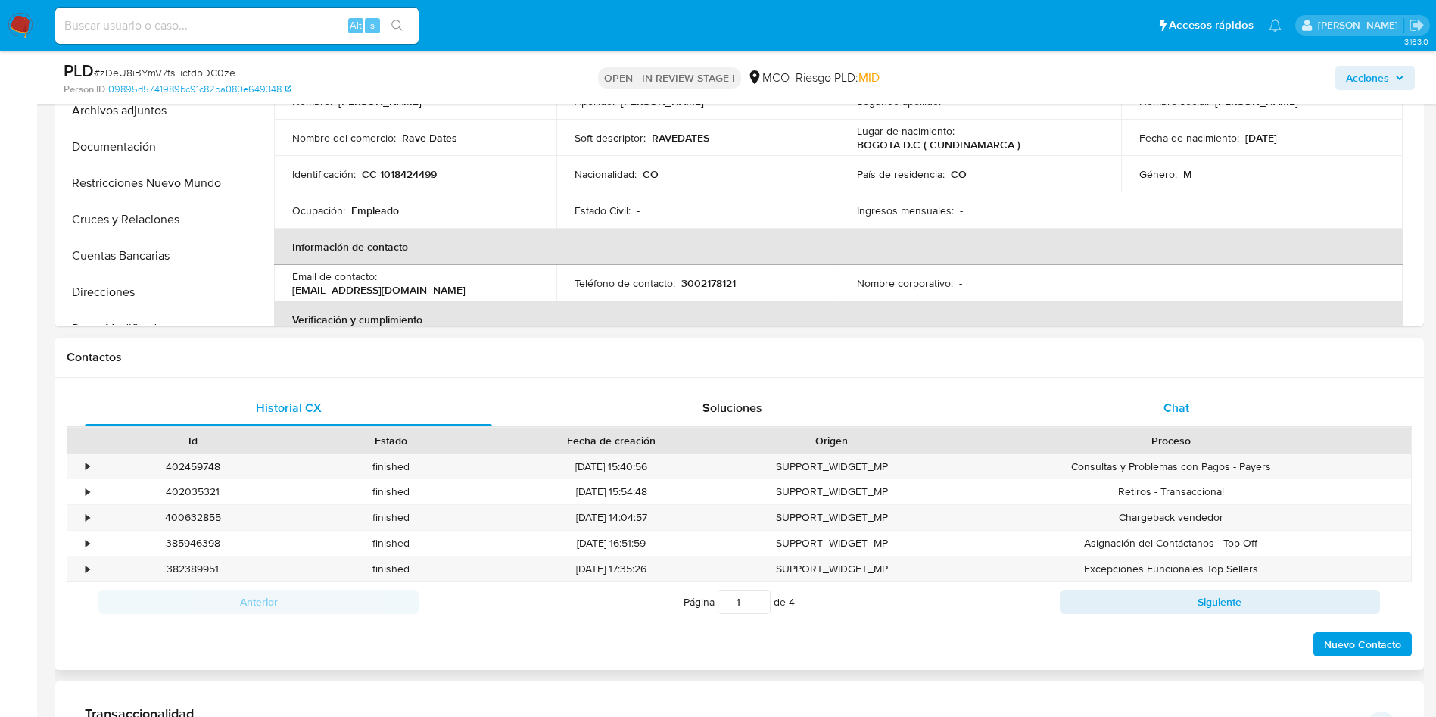
click at [1162, 418] on div "Chat" at bounding box center [1176, 408] width 407 height 36
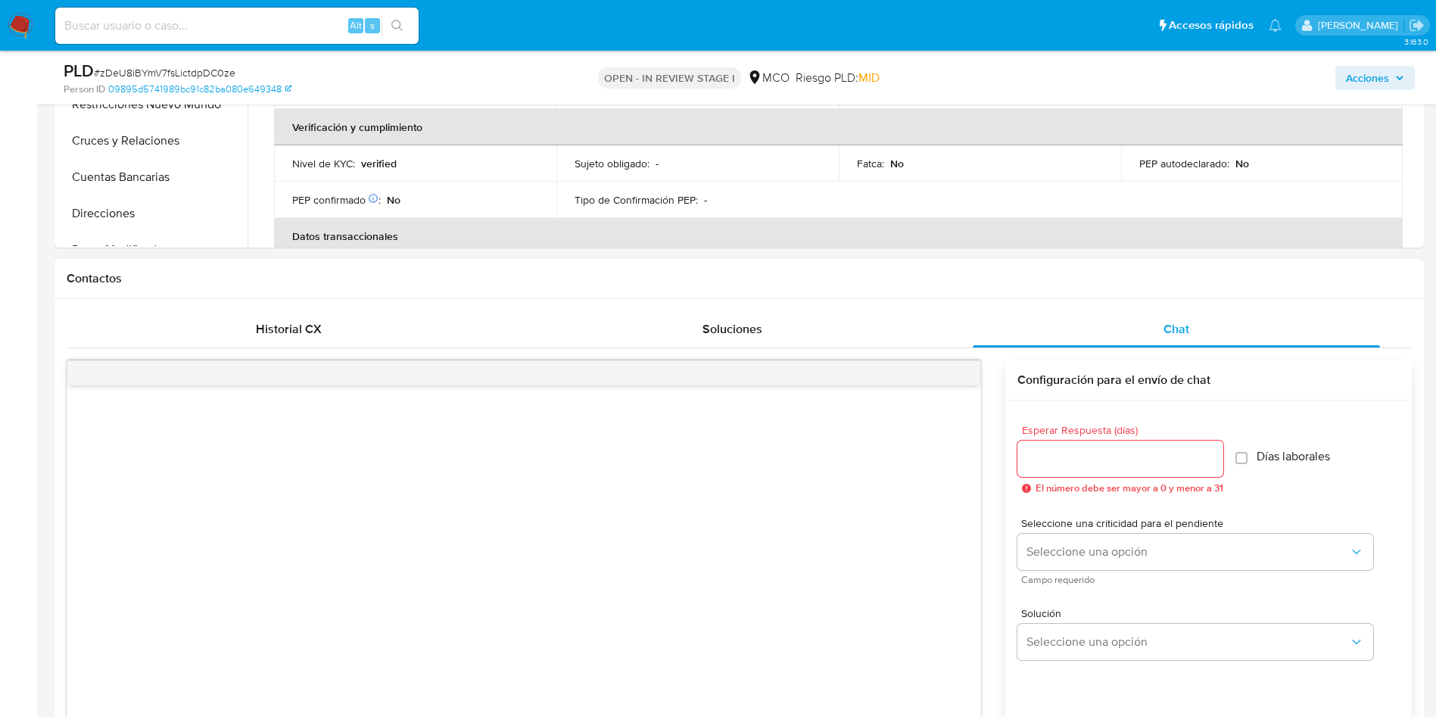
scroll to position [568, 0]
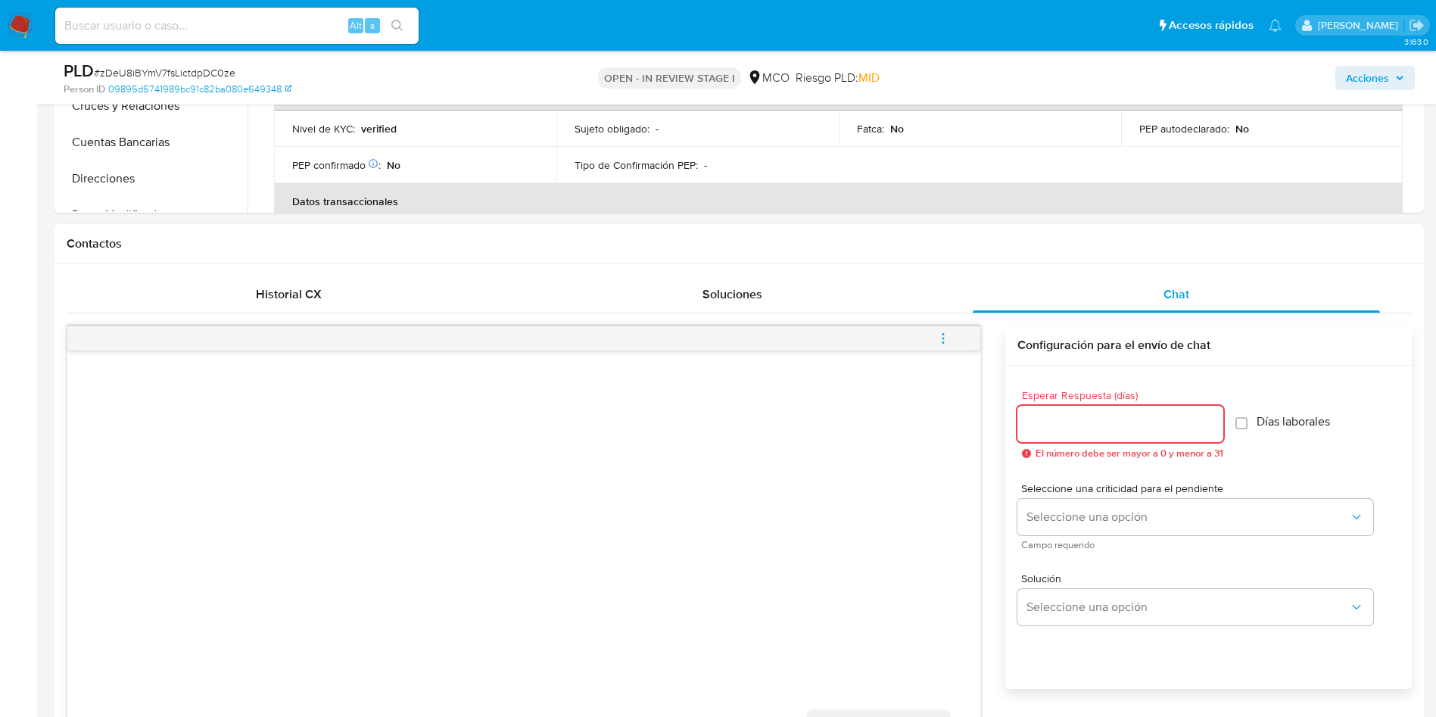
click at [1112, 418] on input "Esperar Respuesta (días)" at bounding box center [1121, 424] width 206 height 20
type input "3"
click at [1298, 423] on span "Días laborales" at bounding box center [1285, 421] width 73 height 15
click at [1228, 417] on input "Días laborales" at bounding box center [1234, 423] width 12 height 12
checkbox input "true"
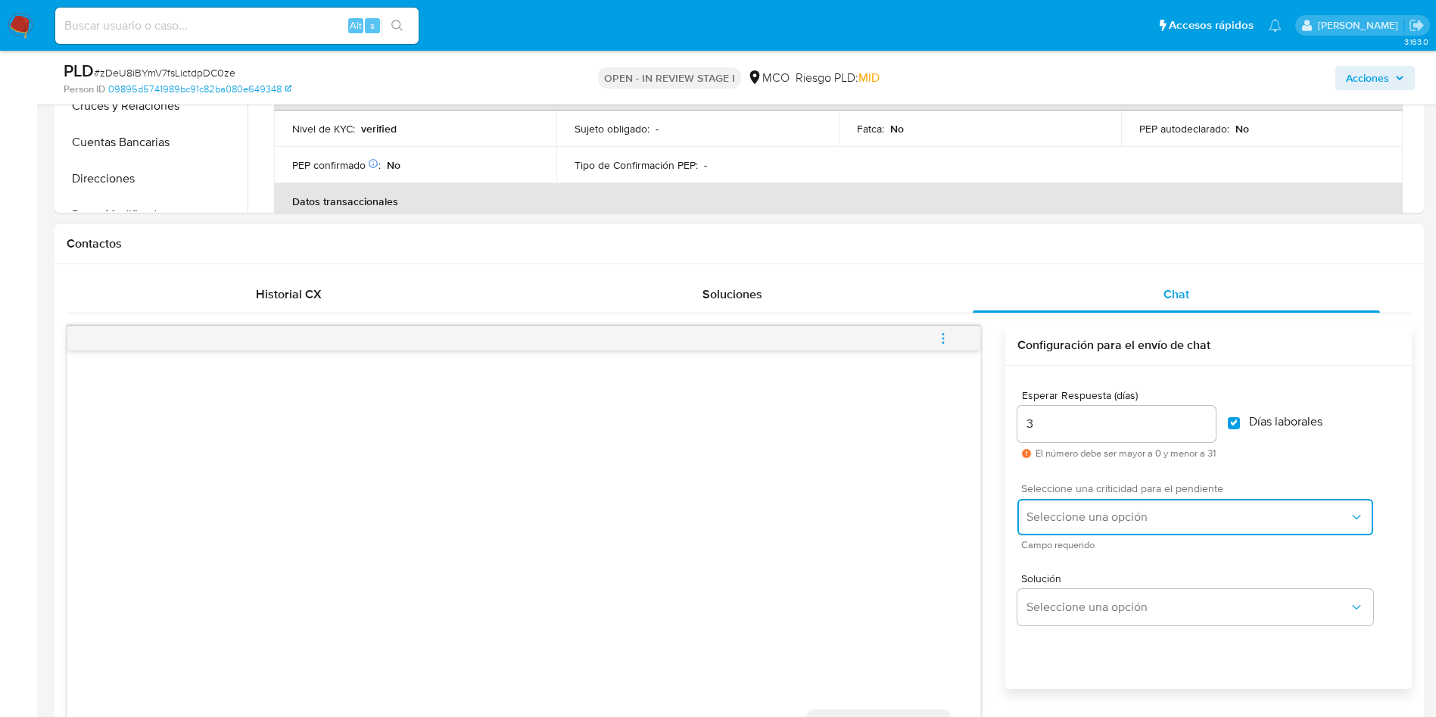
click at [1129, 517] on span "Seleccione una opción" at bounding box center [1188, 517] width 323 height 15
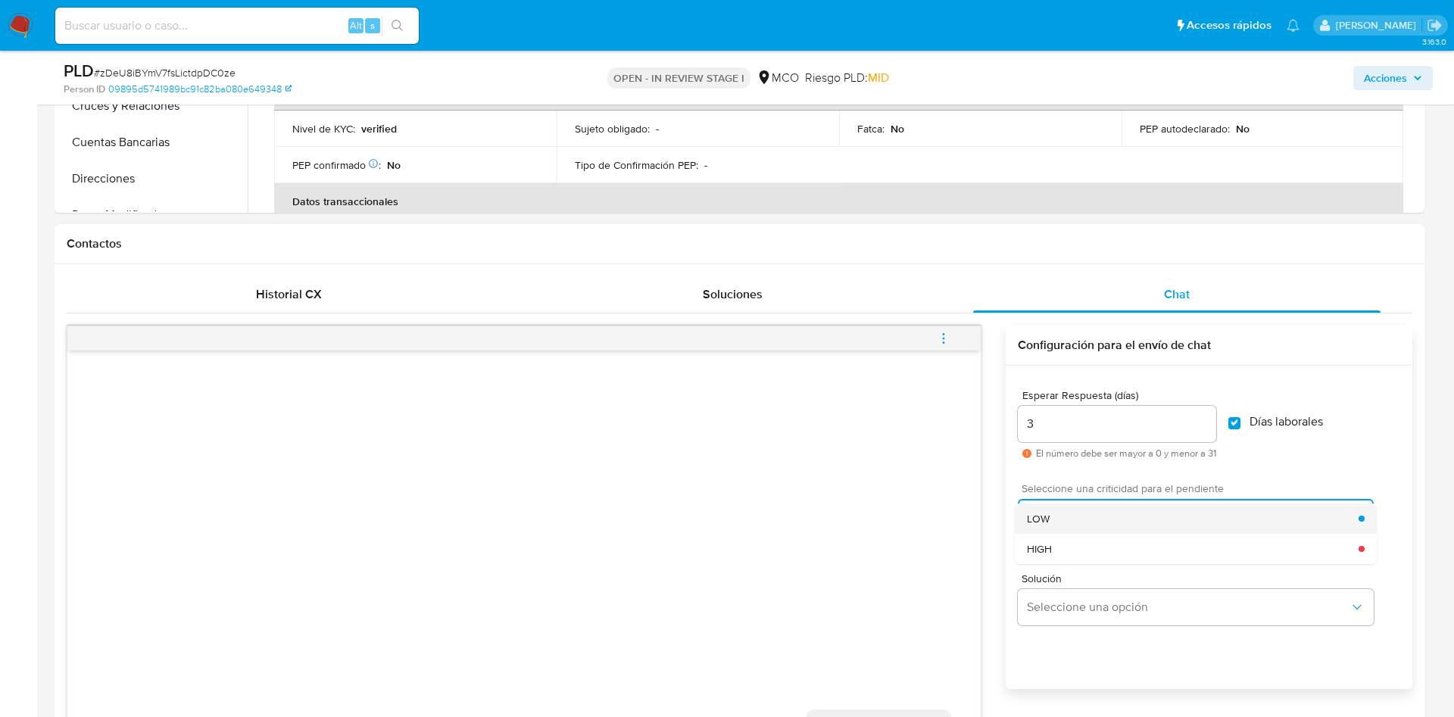
click at [1090, 518] on div "LOW" at bounding box center [1193, 519] width 332 height 30
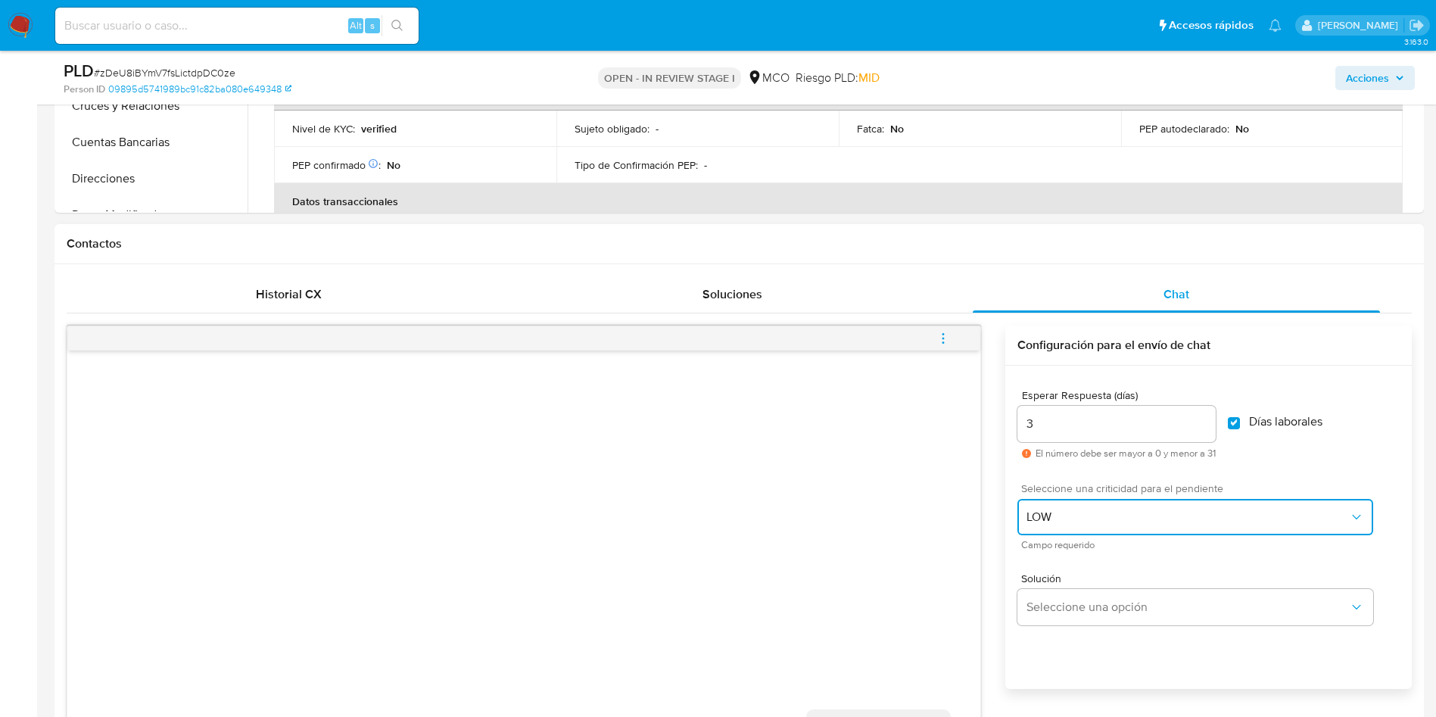
scroll to position [682, 0]
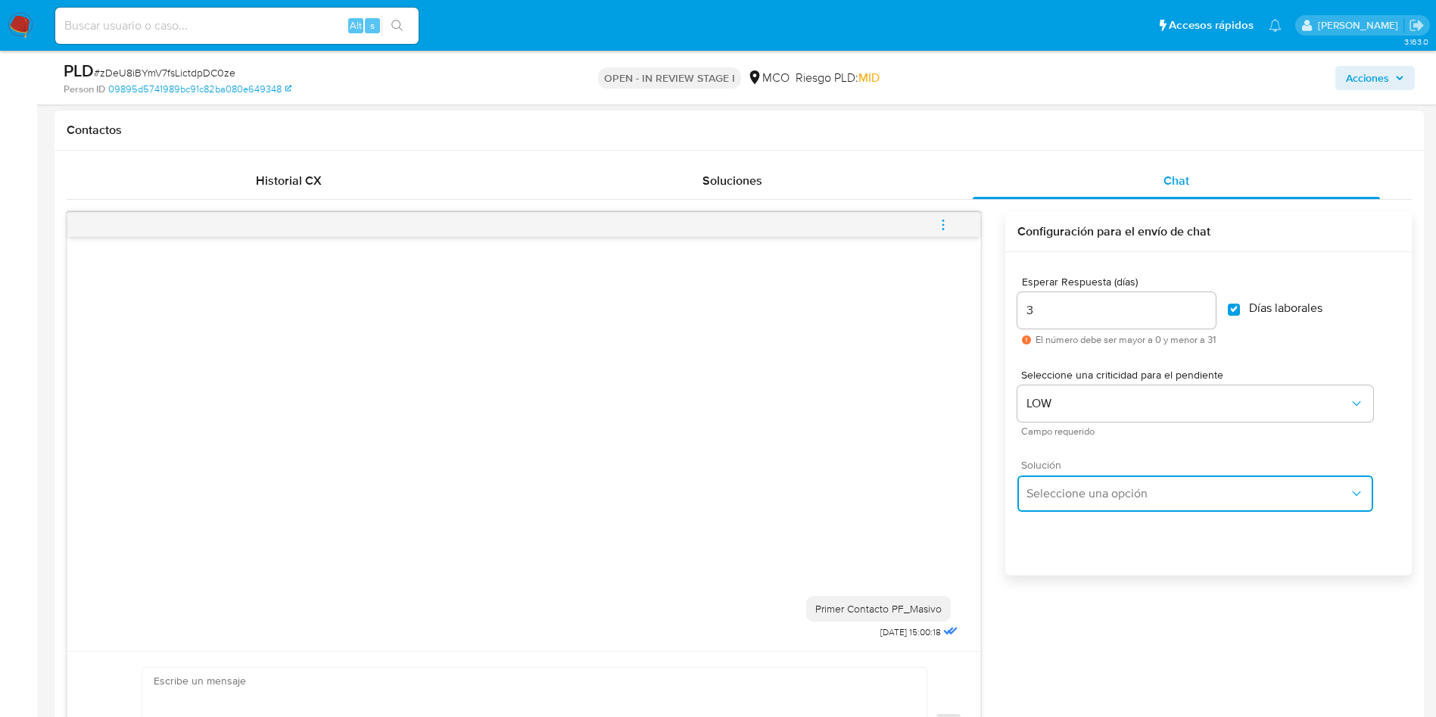
click at [1090, 510] on button "Seleccione una opción" at bounding box center [1196, 494] width 356 height 36
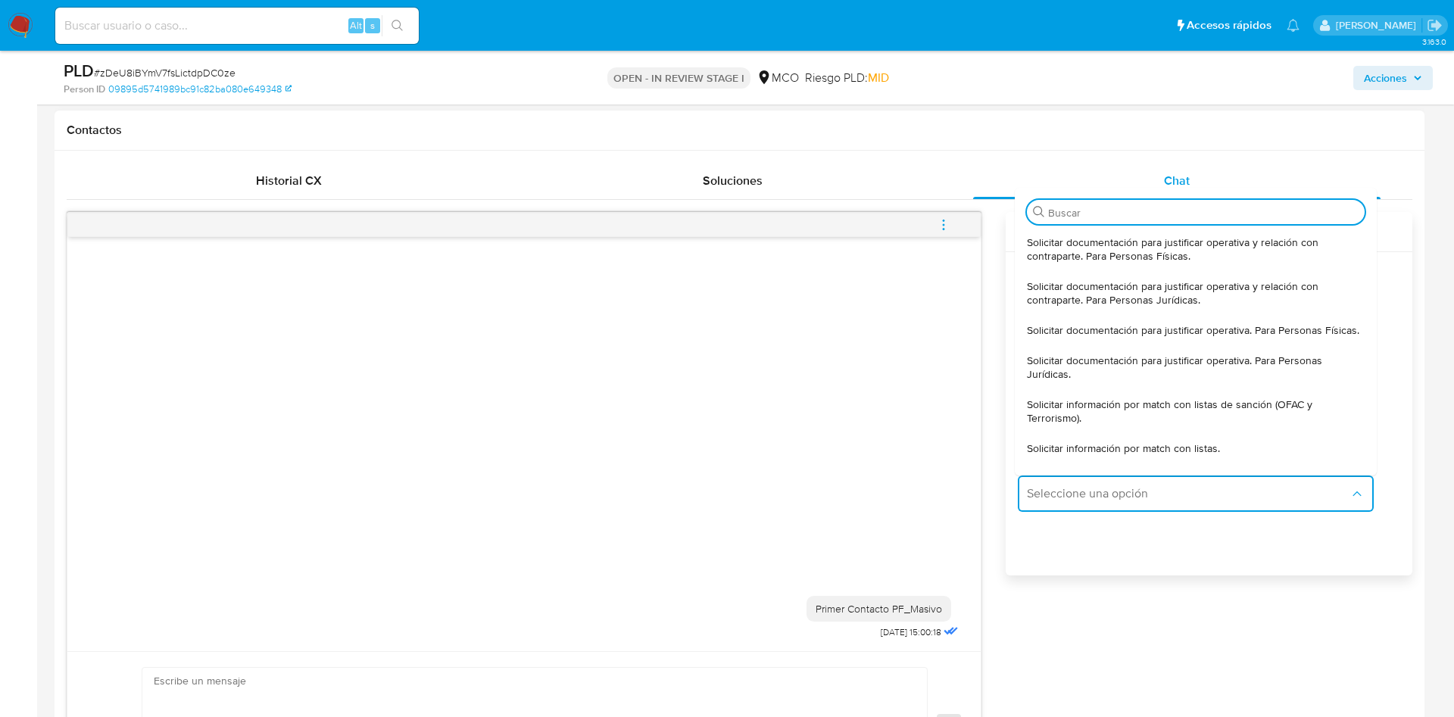
click at [1138, 579] on div "Esperar Respuesta (días) 3 El número debe ser mayor a 0 y menor a 31 Días labor…" at bounding box center [1209, 433] width 407 height 363
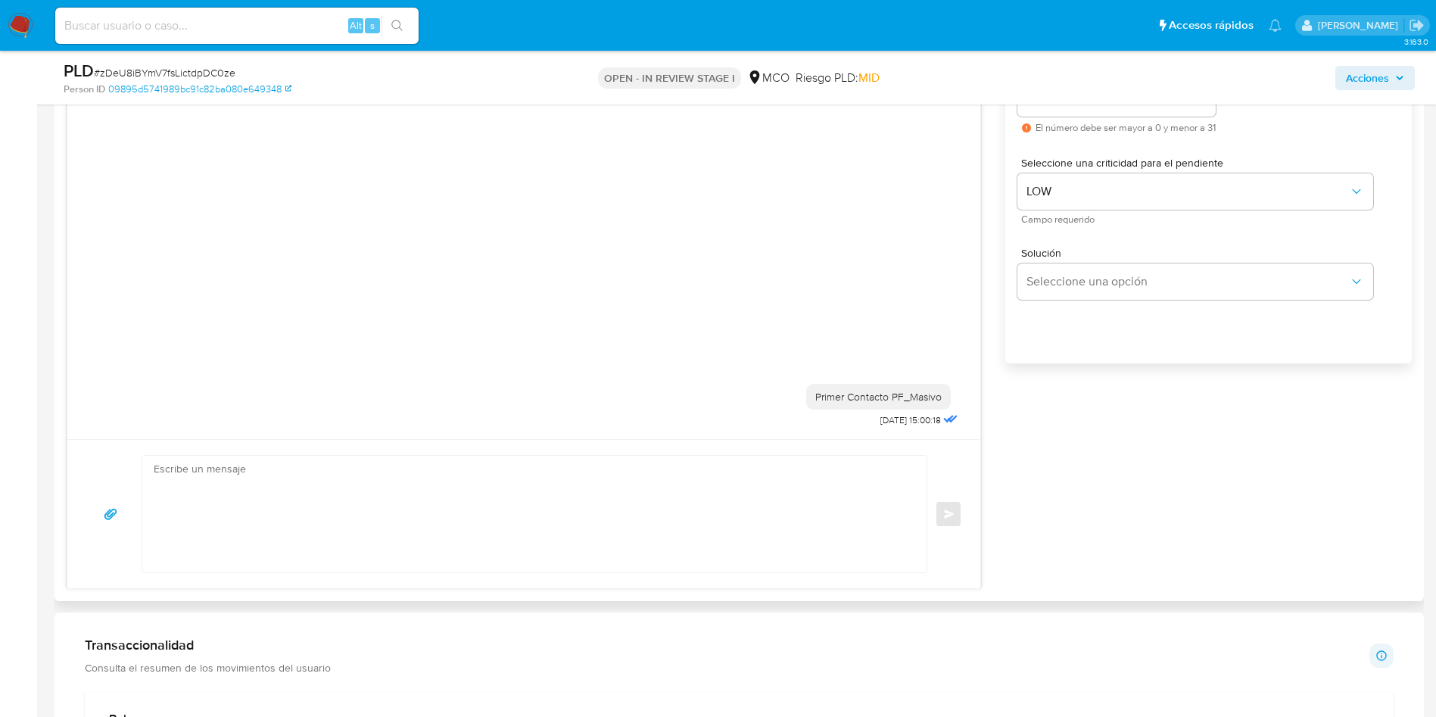
scroll to position [909, 0]
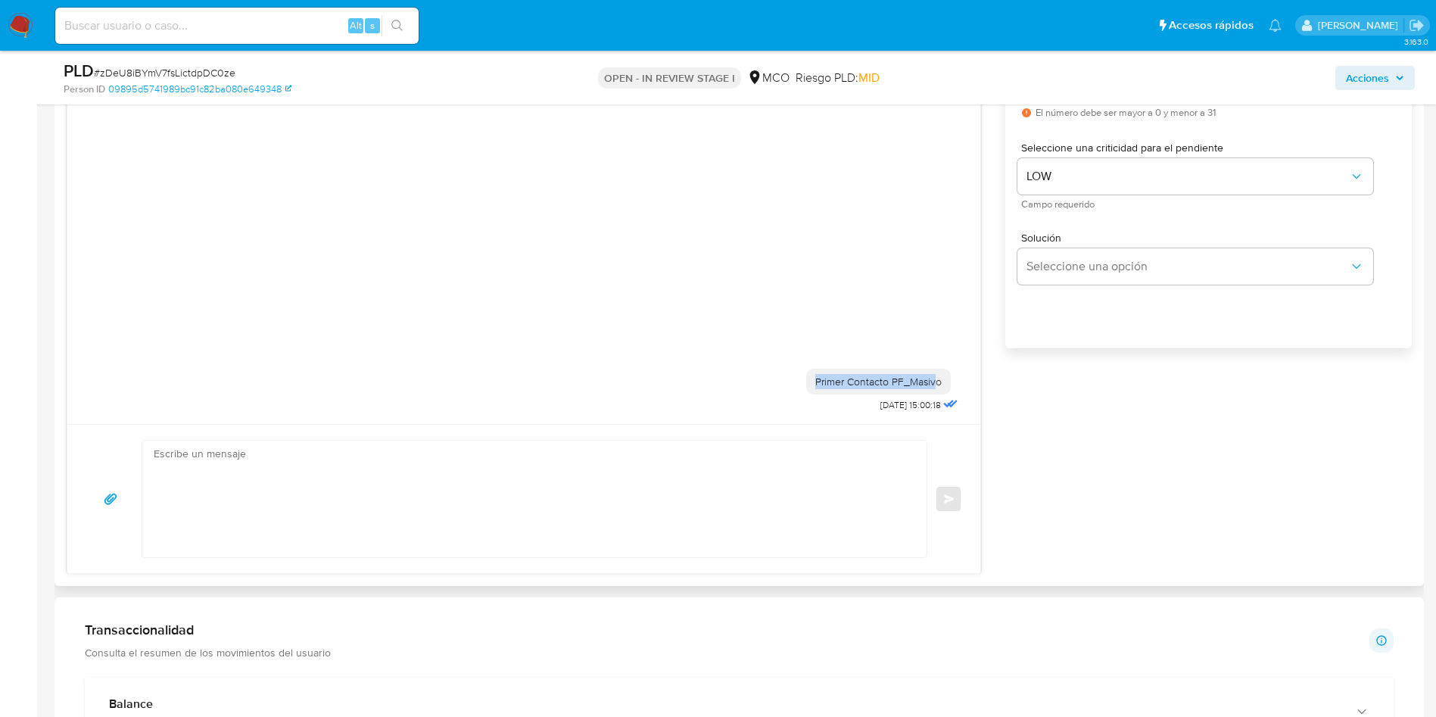
drag, startPoint x: 769, startPoint y: 375, endPoint x: 963, endPoint y: 381, distance: 193.9
click at [941, 384] on div "Primer Contacto PF_Masivo 18/09/2025 15:00:18" at bounding box center [523, 387] width 875 height 58
click at [1053, 393] on div "Primer Contacto PF_Masivo 18/09/2025 15:00:18 Enviar Configuración para el enví…" at bounding box center [740, 279] width 1346 height 589
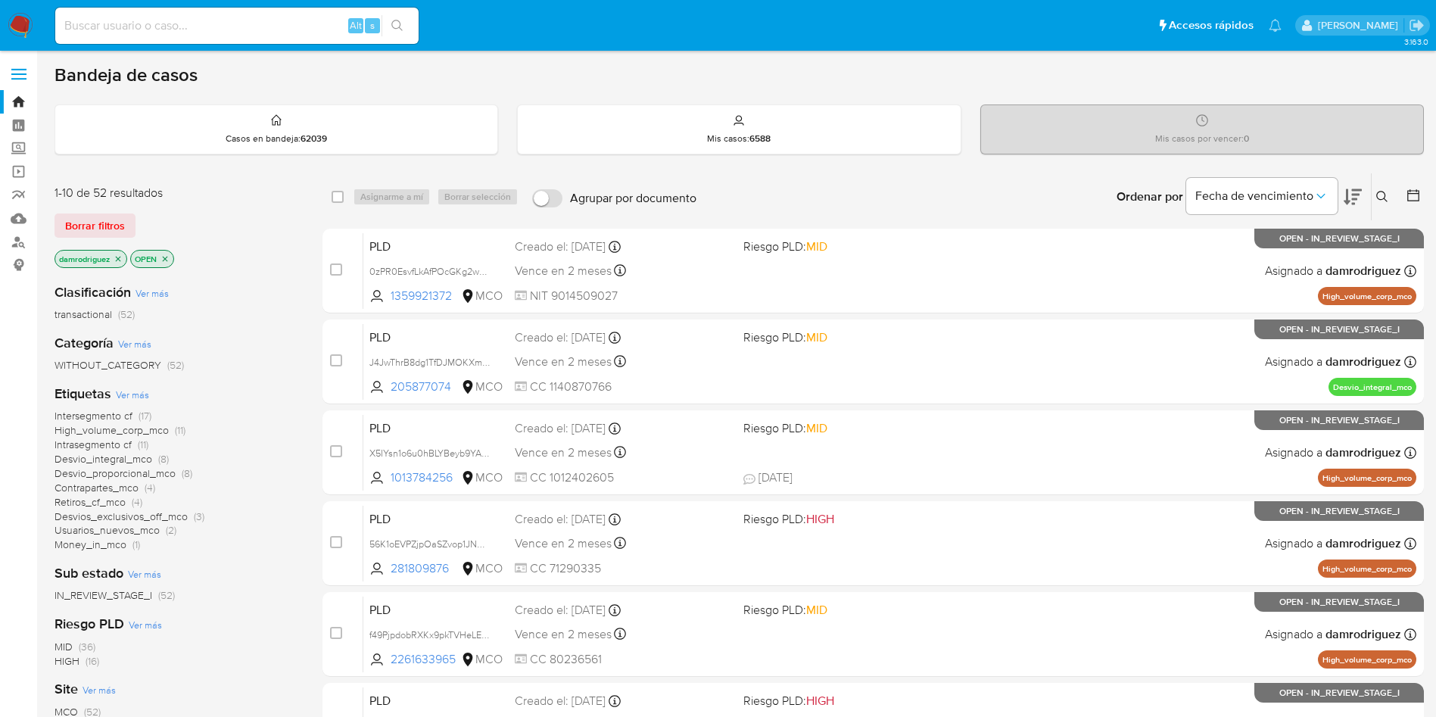
click at [117, 260] on icon "close-filter" at bounding box center [118, 258] width 9 height 9
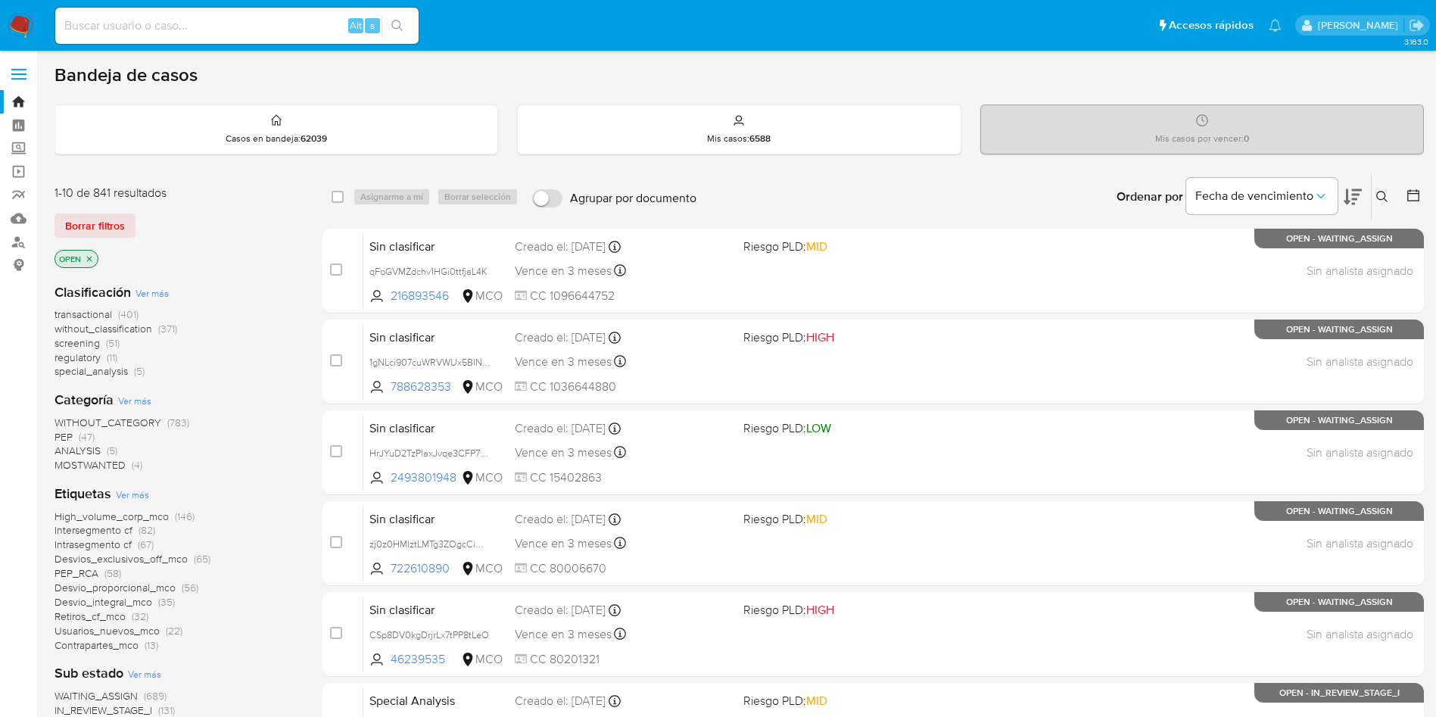
click at [83, 360] on span "regulatory" at bounding box center [78, 357] width 46 height 15
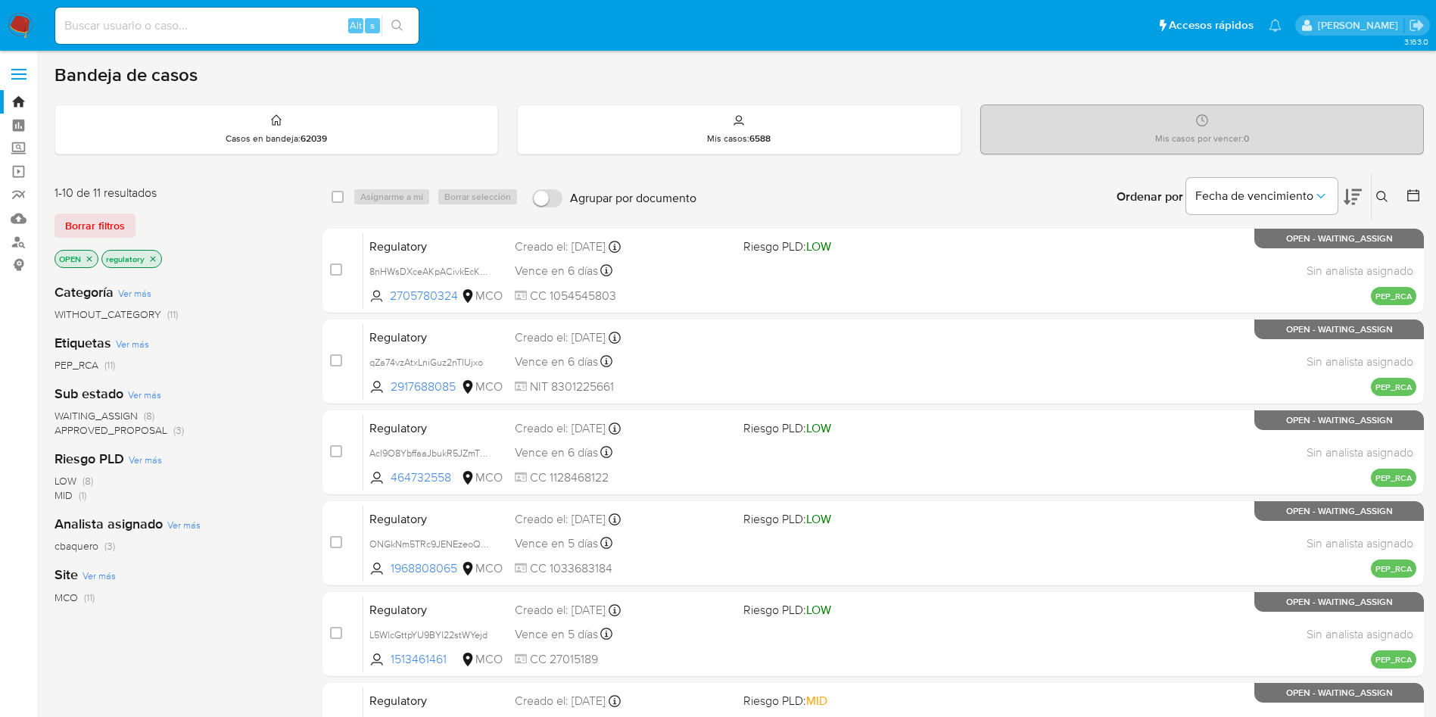
click at [117, 416] on span "WAITING_ASSIGN" at bounding box center [96, 415] width 83 height 15
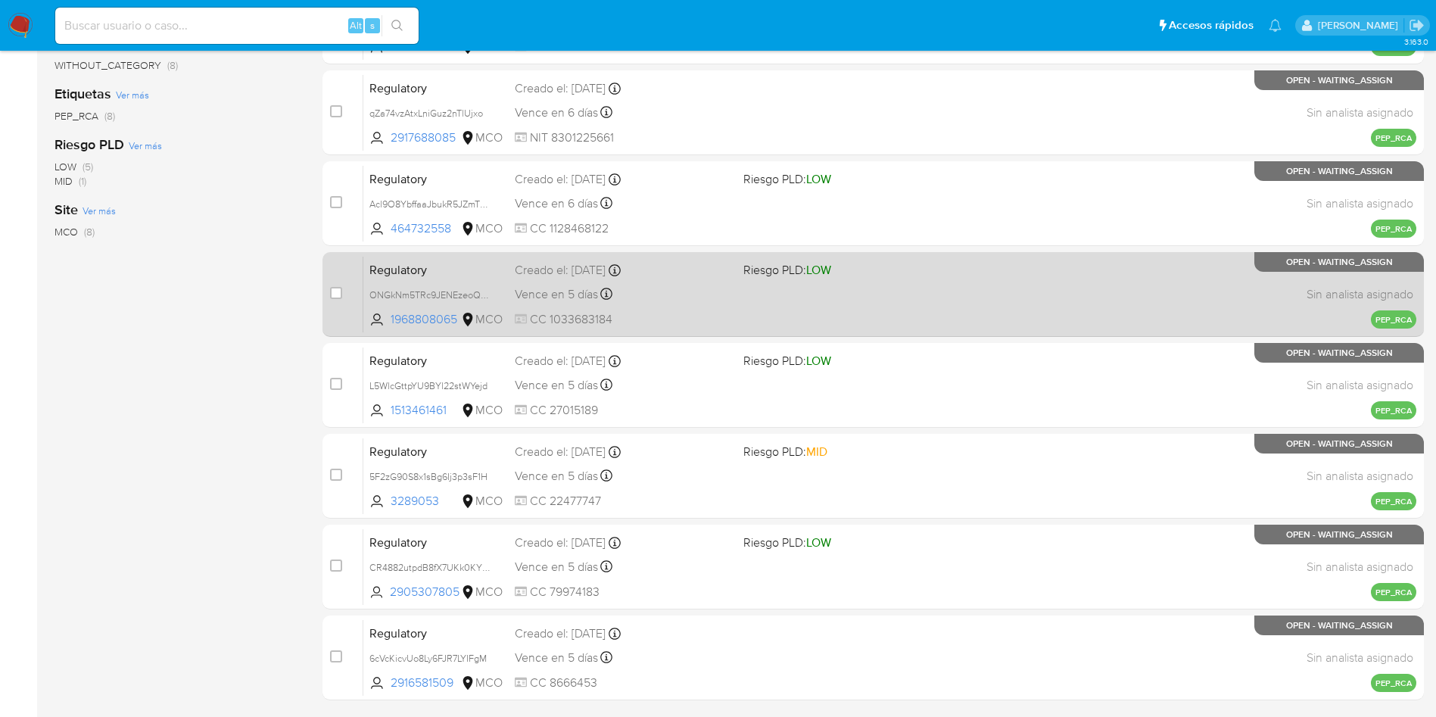
scroll to position [341, 0]
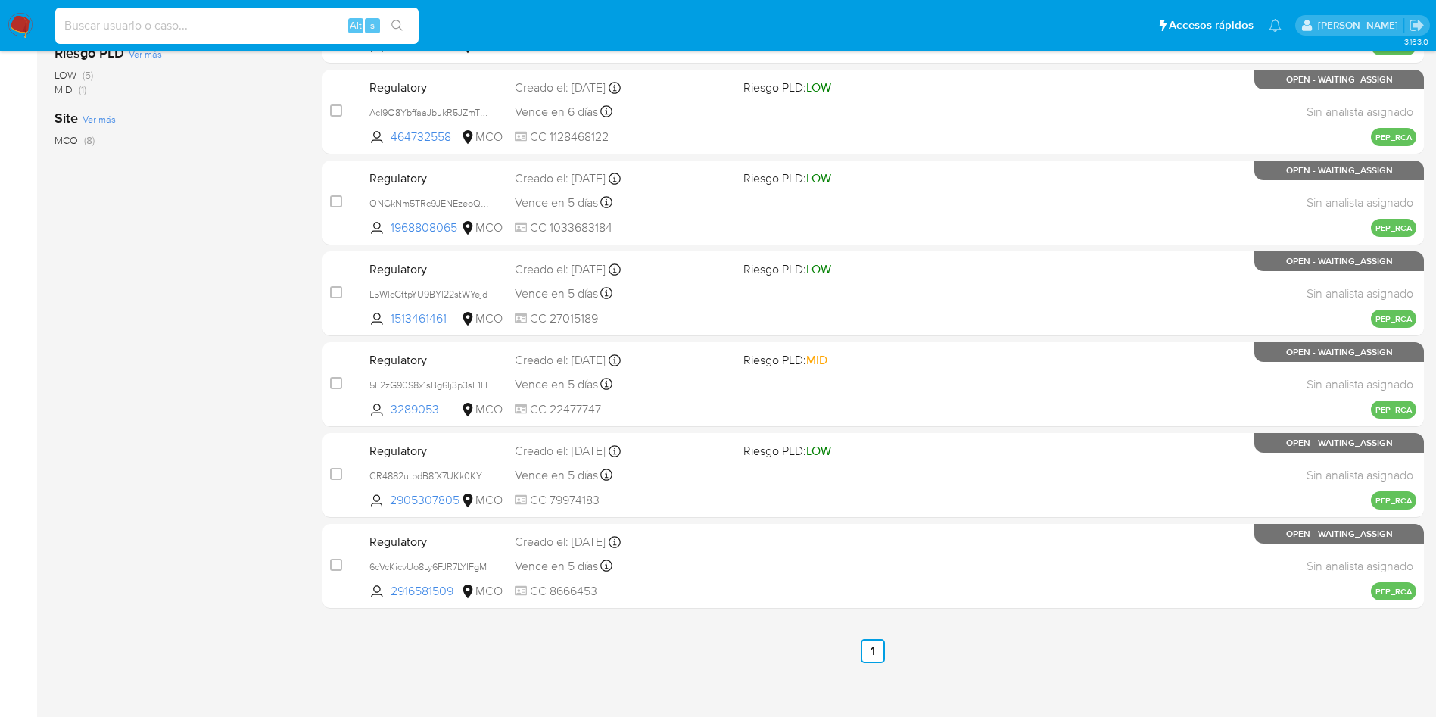
click at [264, 20] on input at bounding box center [236, 26] width 363 height 20
paste input "ImmpOqykdYbArT8Z0cu3fPil"
type input "ImmpOqykdYbArT8Z0cu3fPil"
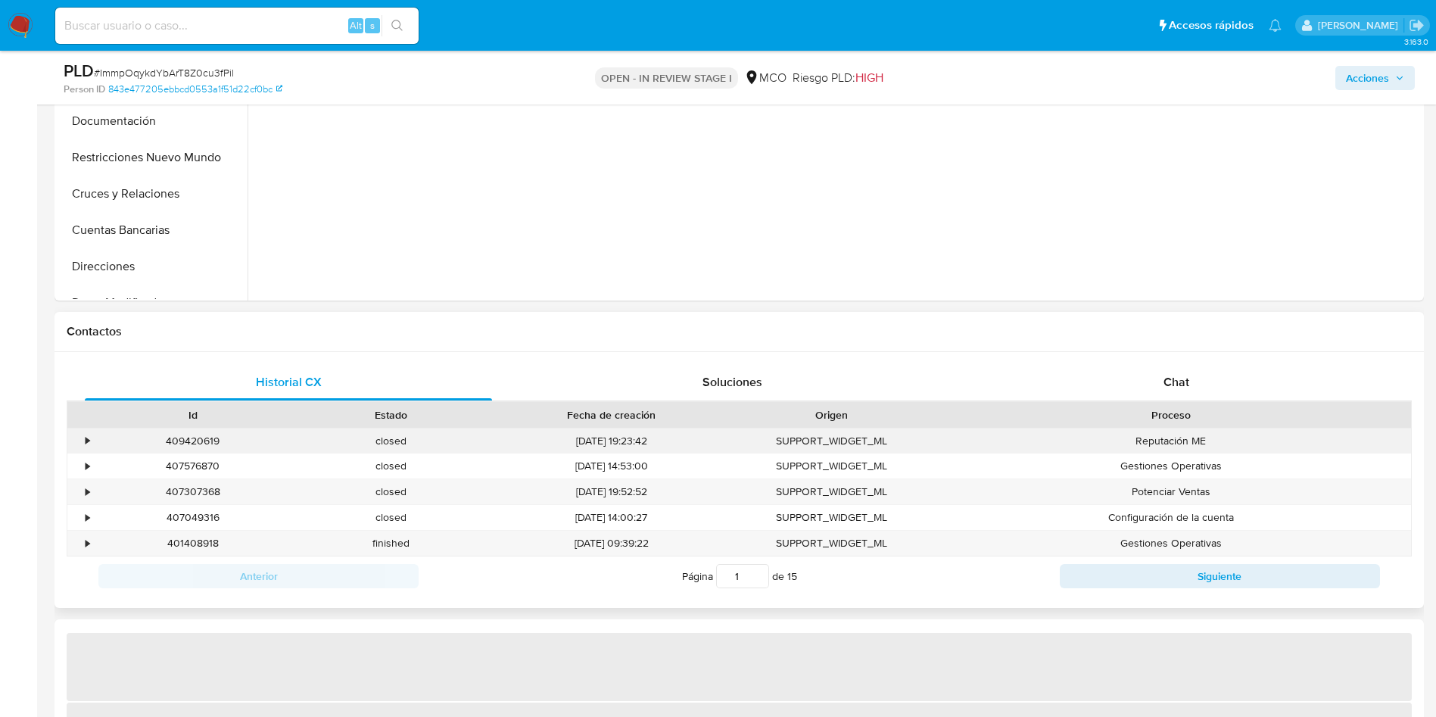
scroll to position [568, 0]
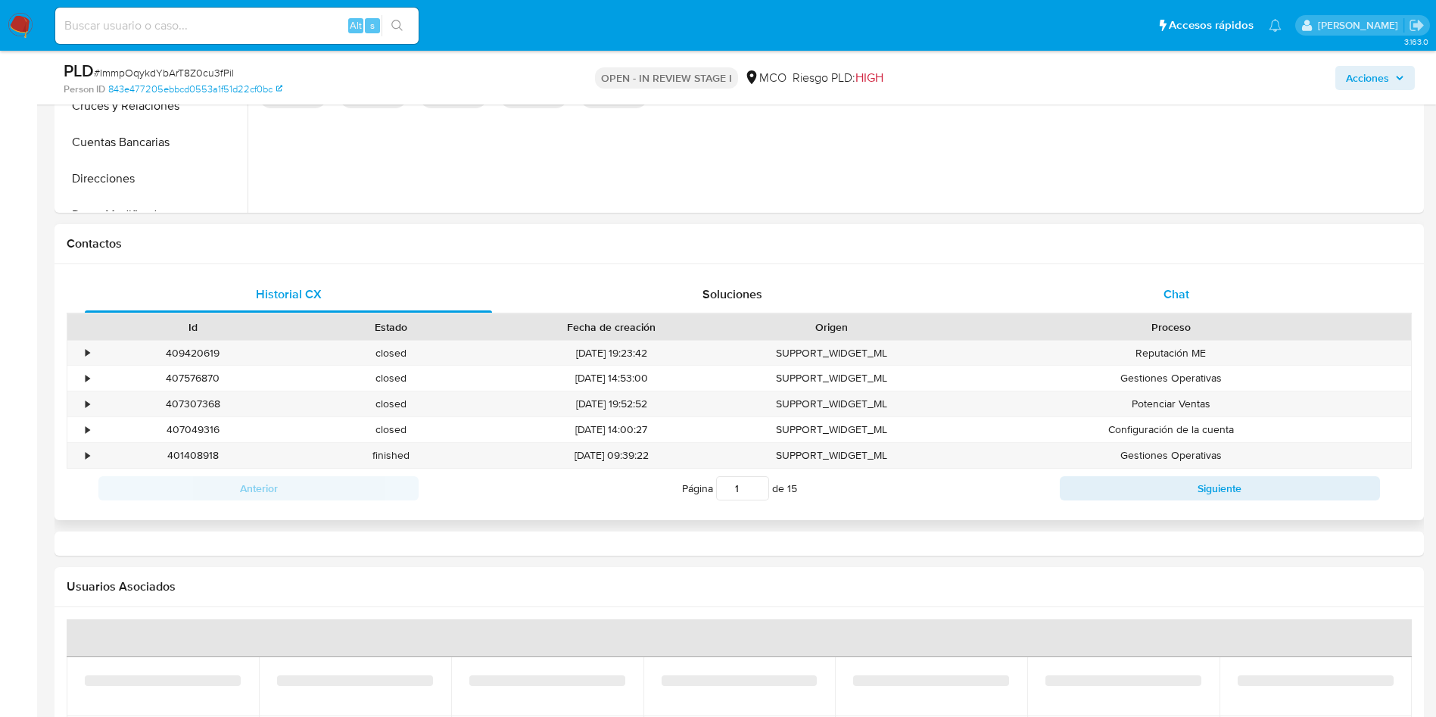
click at [1224, 303] on div "Chat" at bounding box center [1176, 294] width 407 height 36
select select "10"
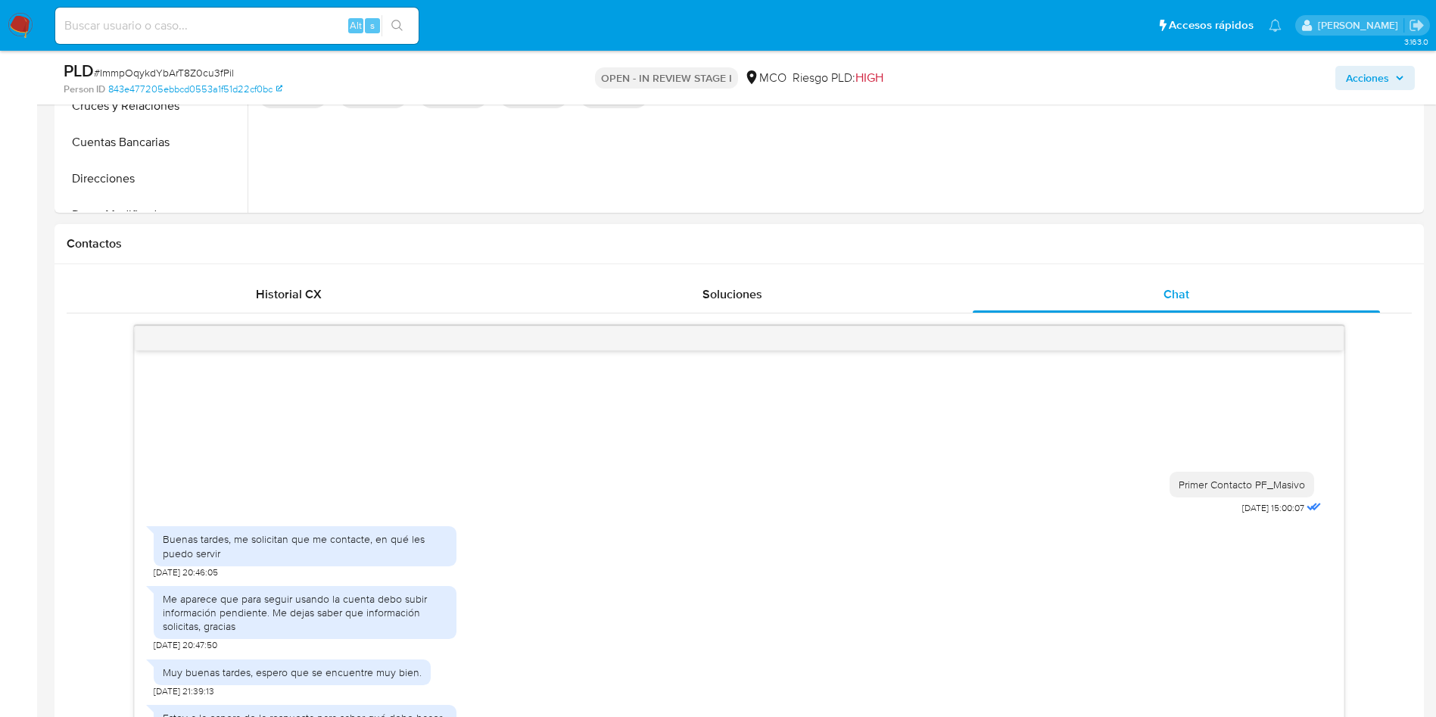
scroll to position [682, 0]
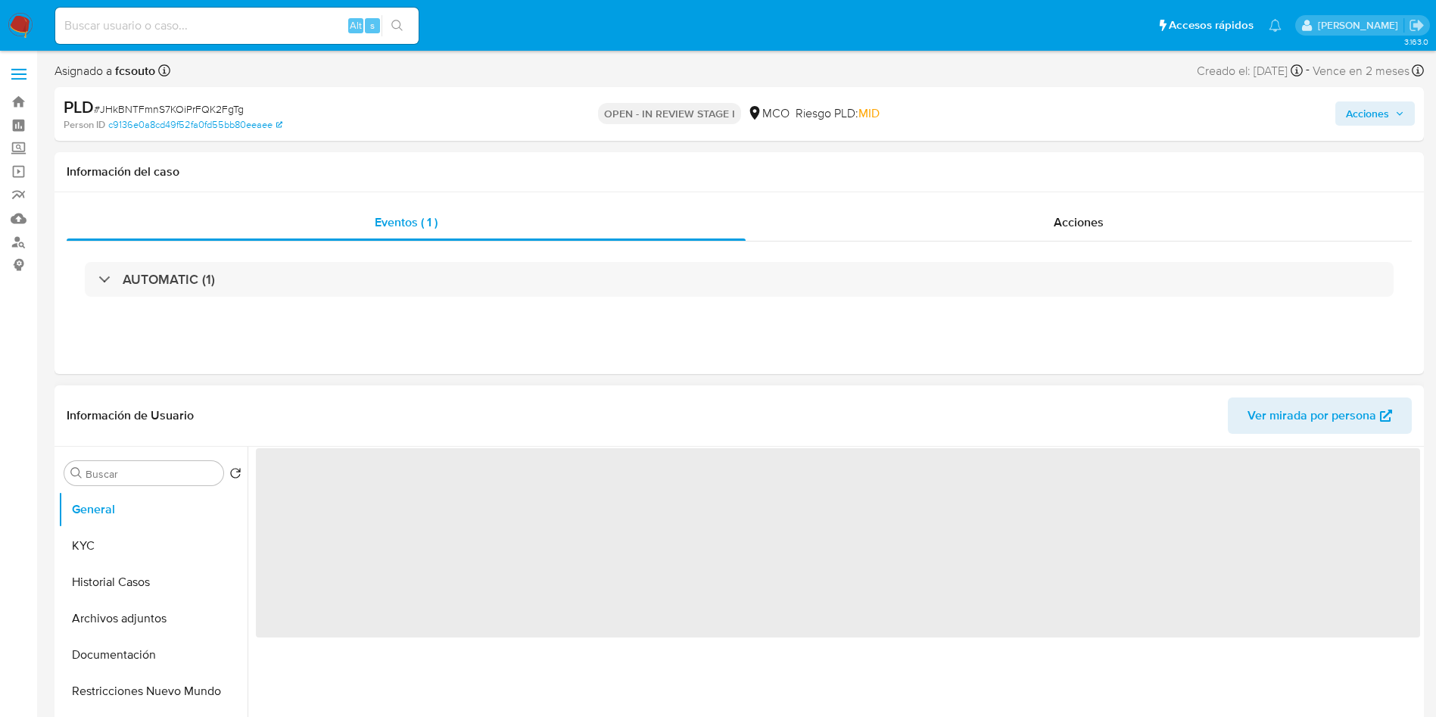
scroll to position [227, 0]
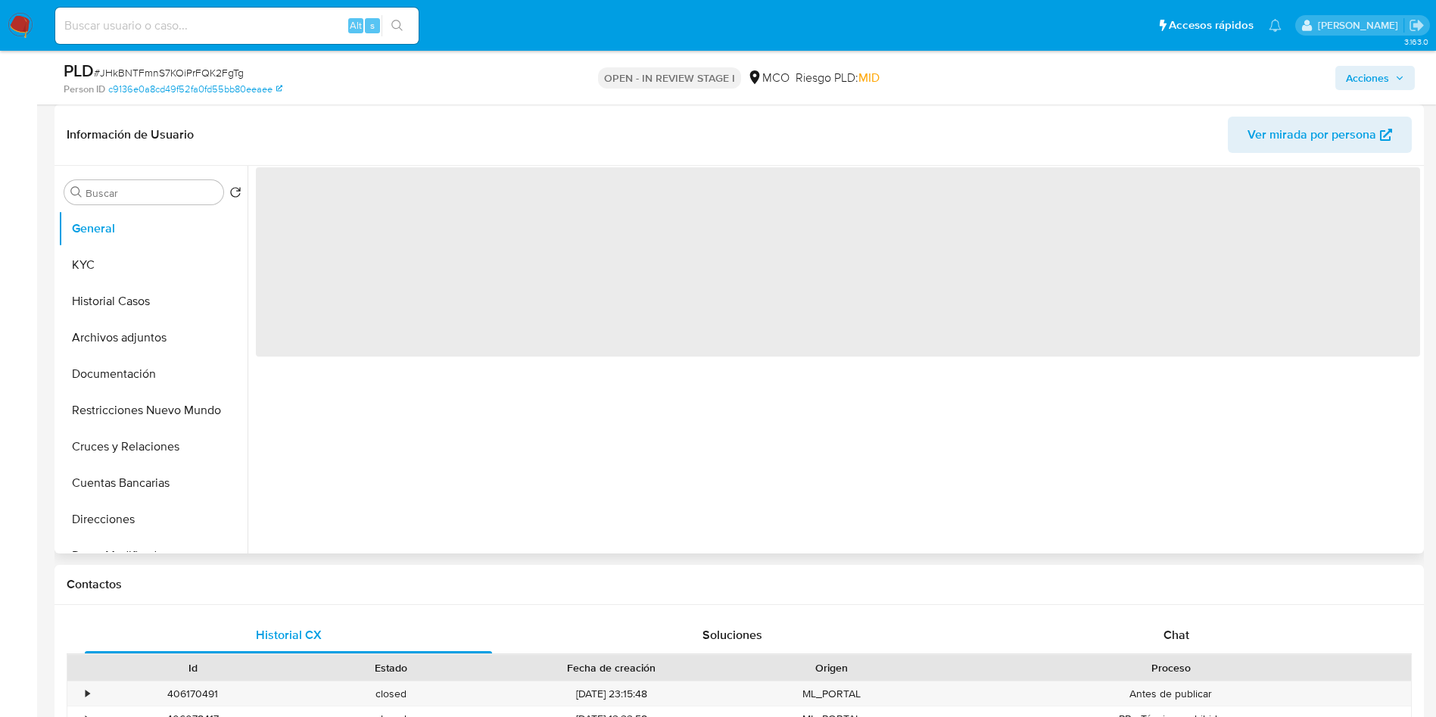
select select "10"
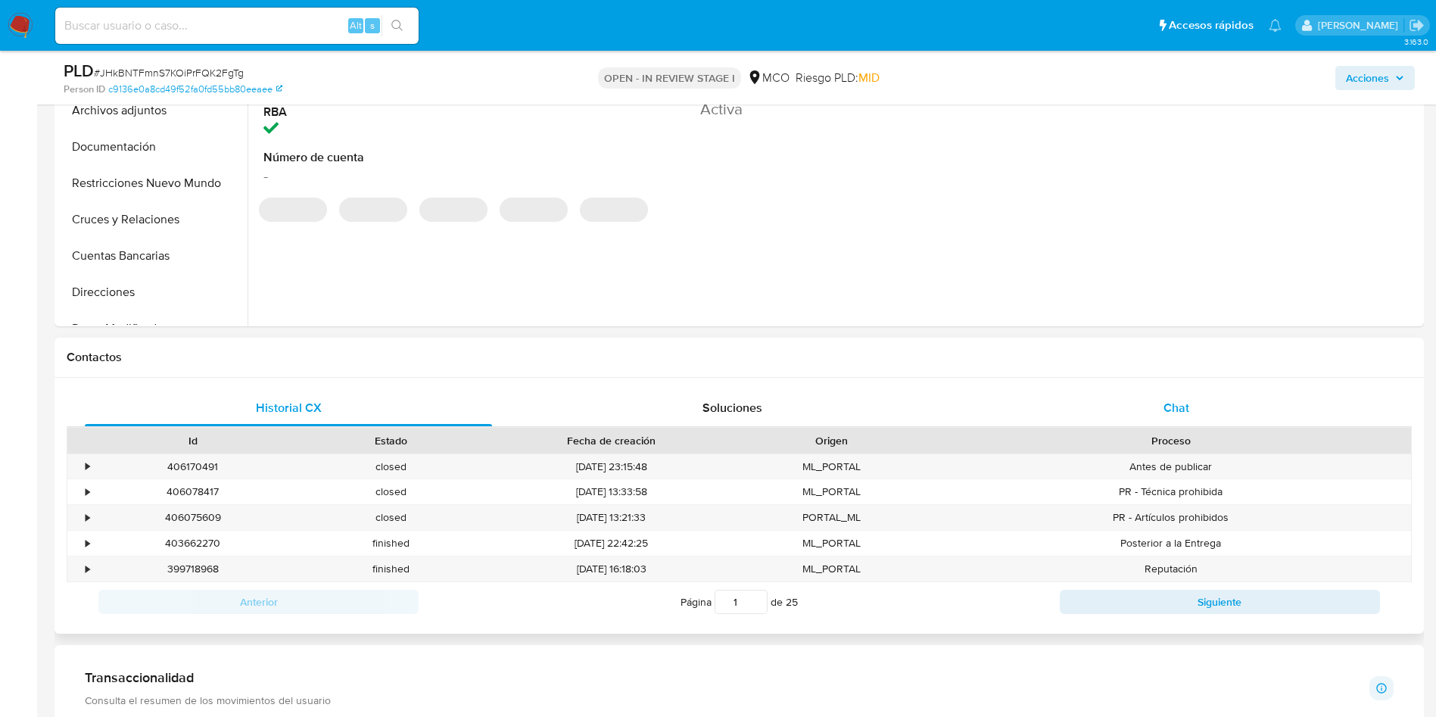
click at [1167, 390] on div "Chat" at bounding box center [1176, 408] width 407 height 36
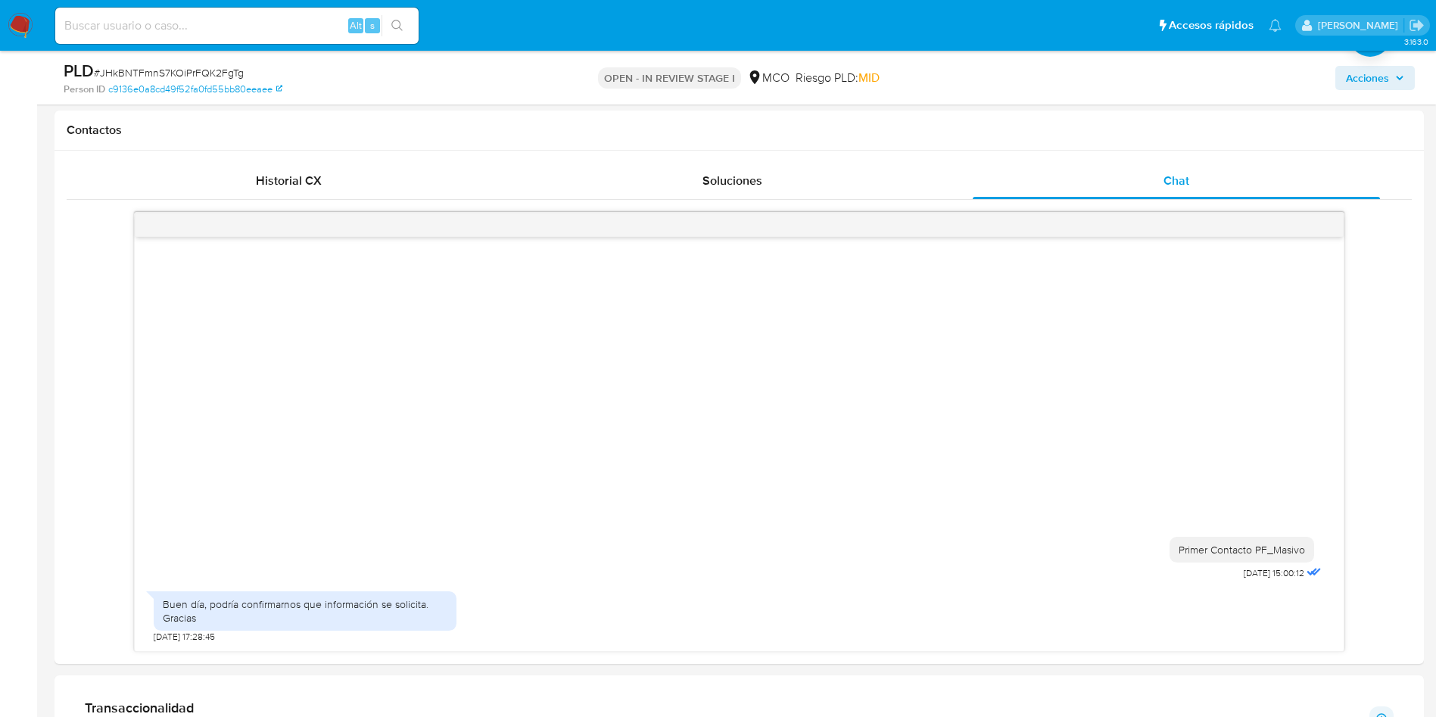
scroll to position [568, 0]
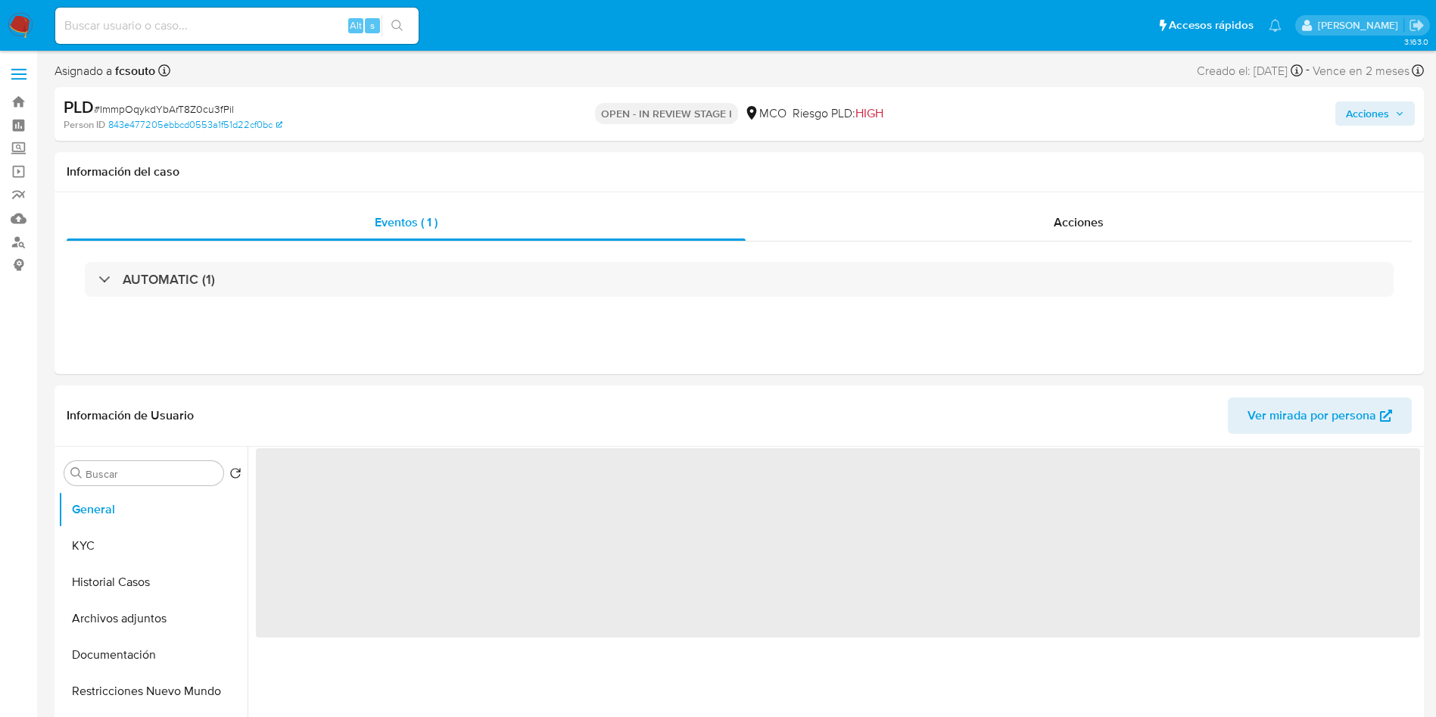
select select "10"
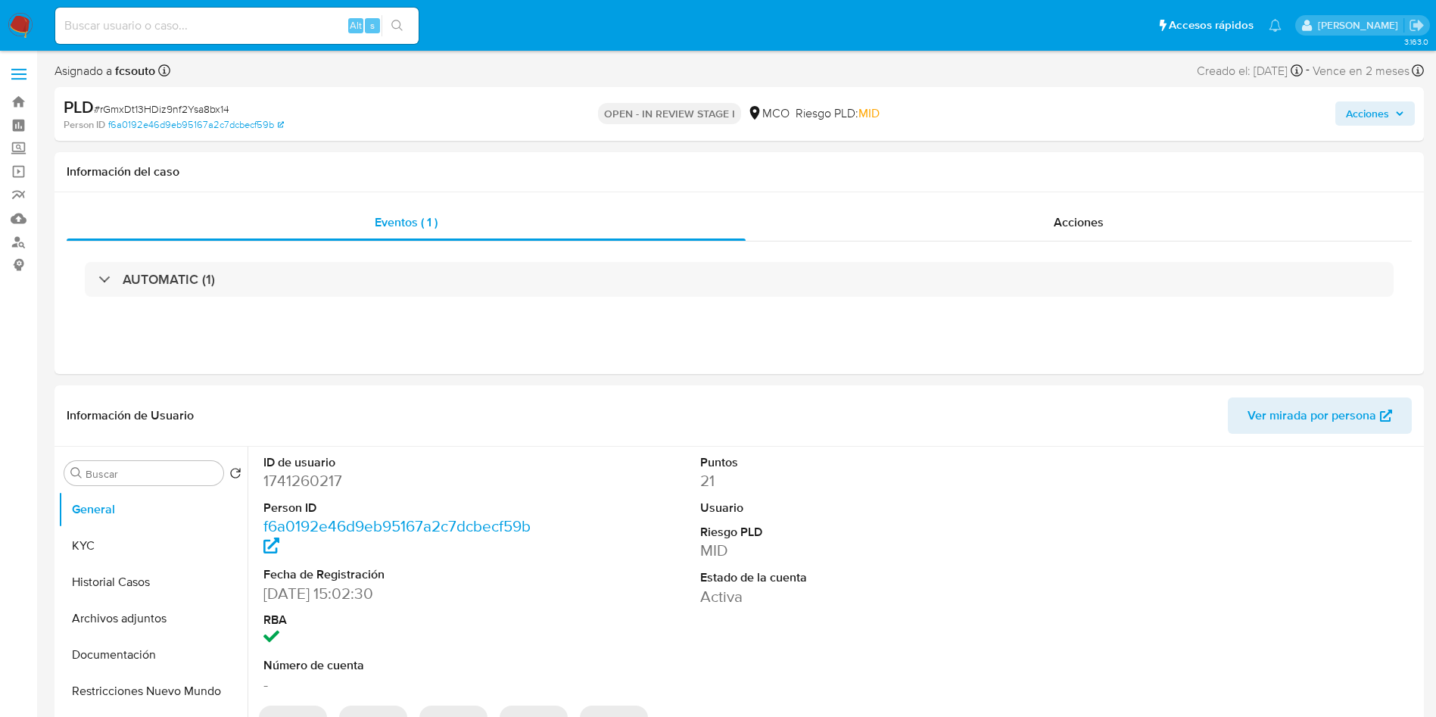
select select "10"
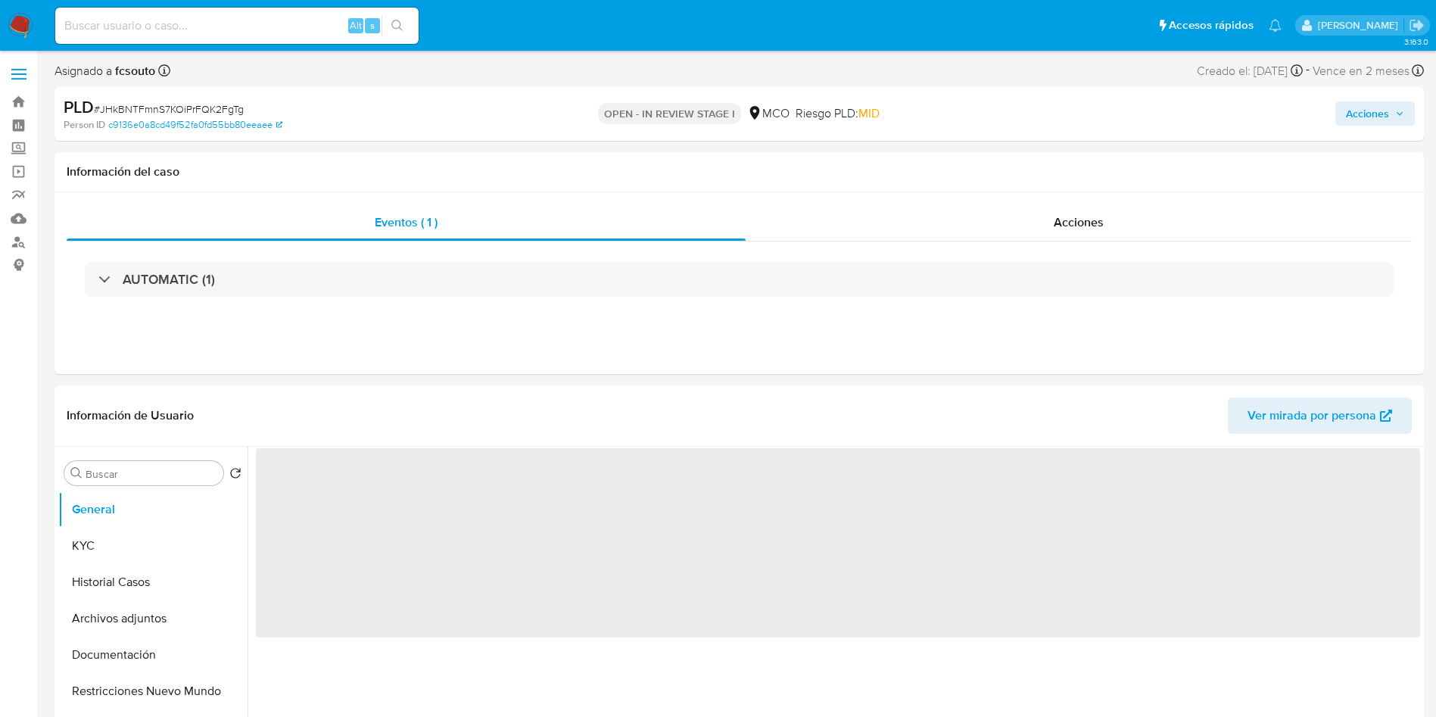
select select "10"
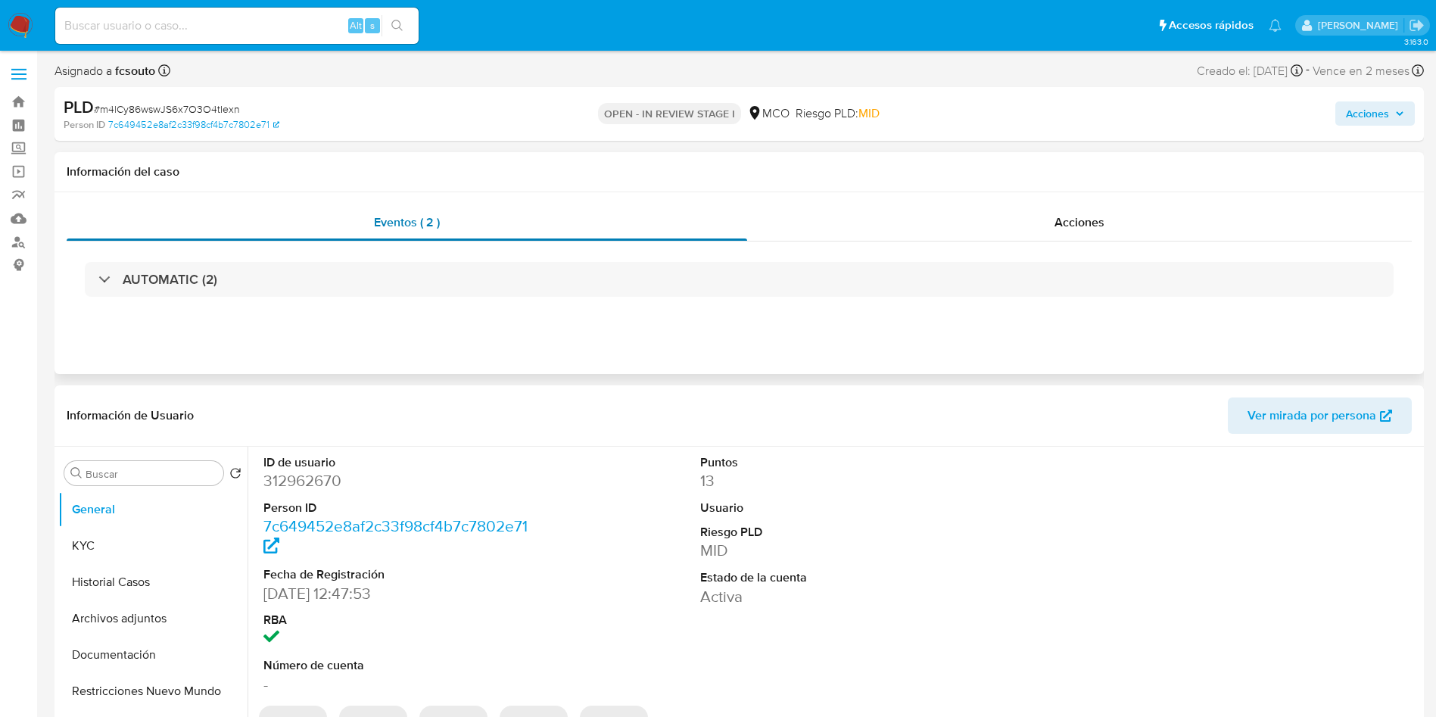
select select "10"
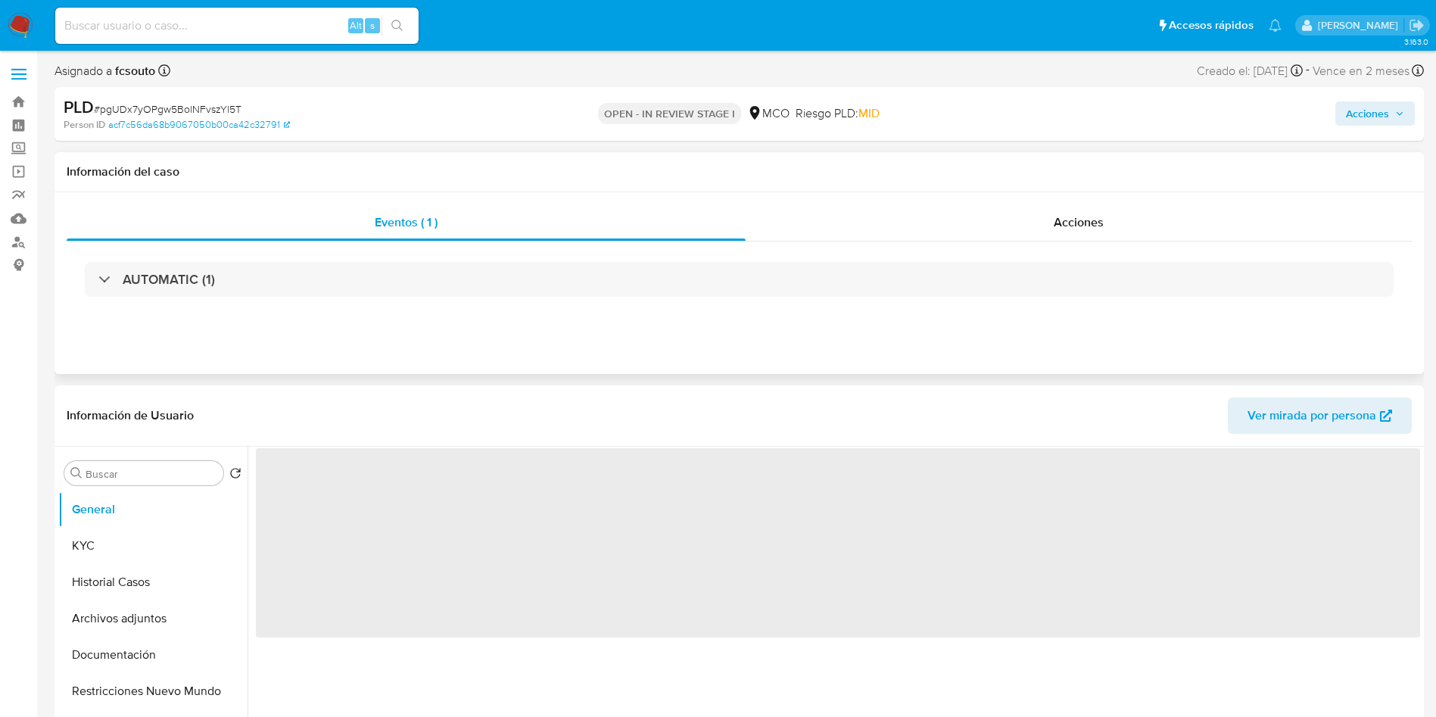
select select "10"
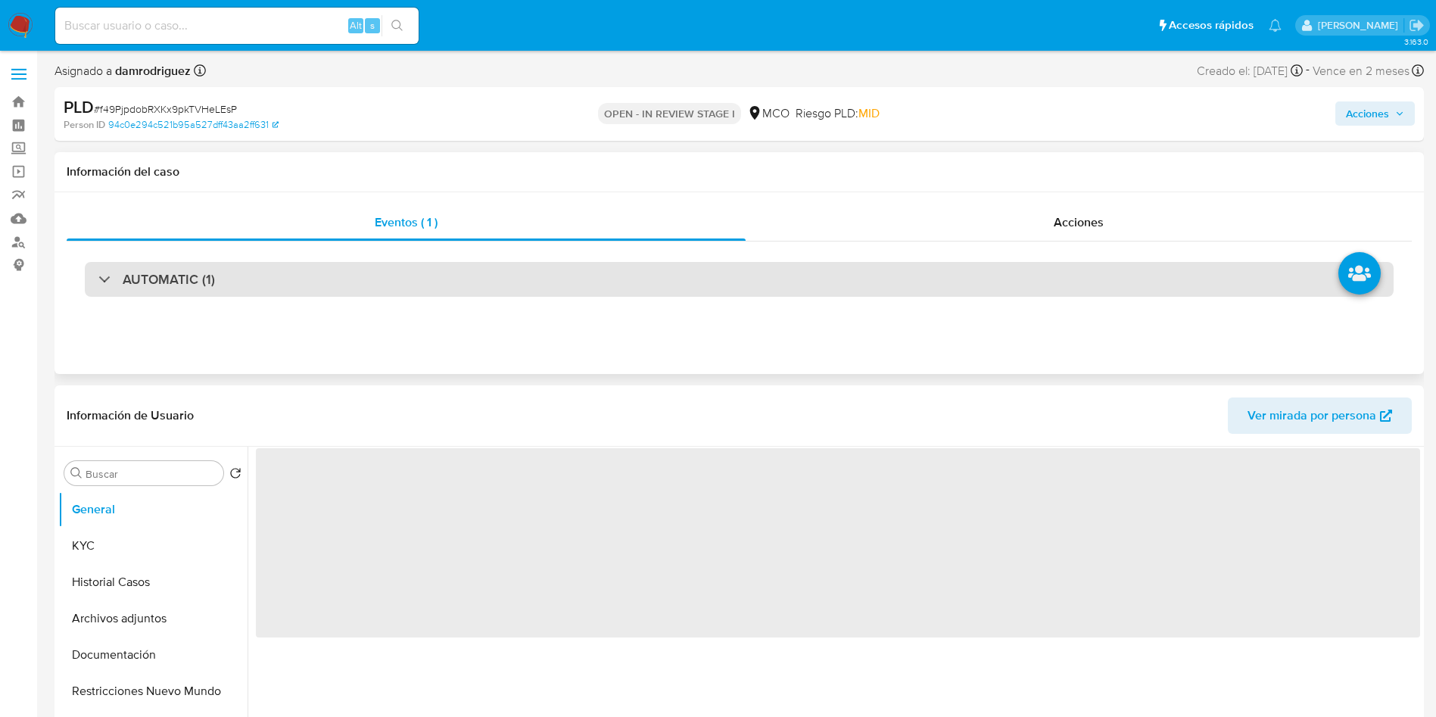
select select "10"
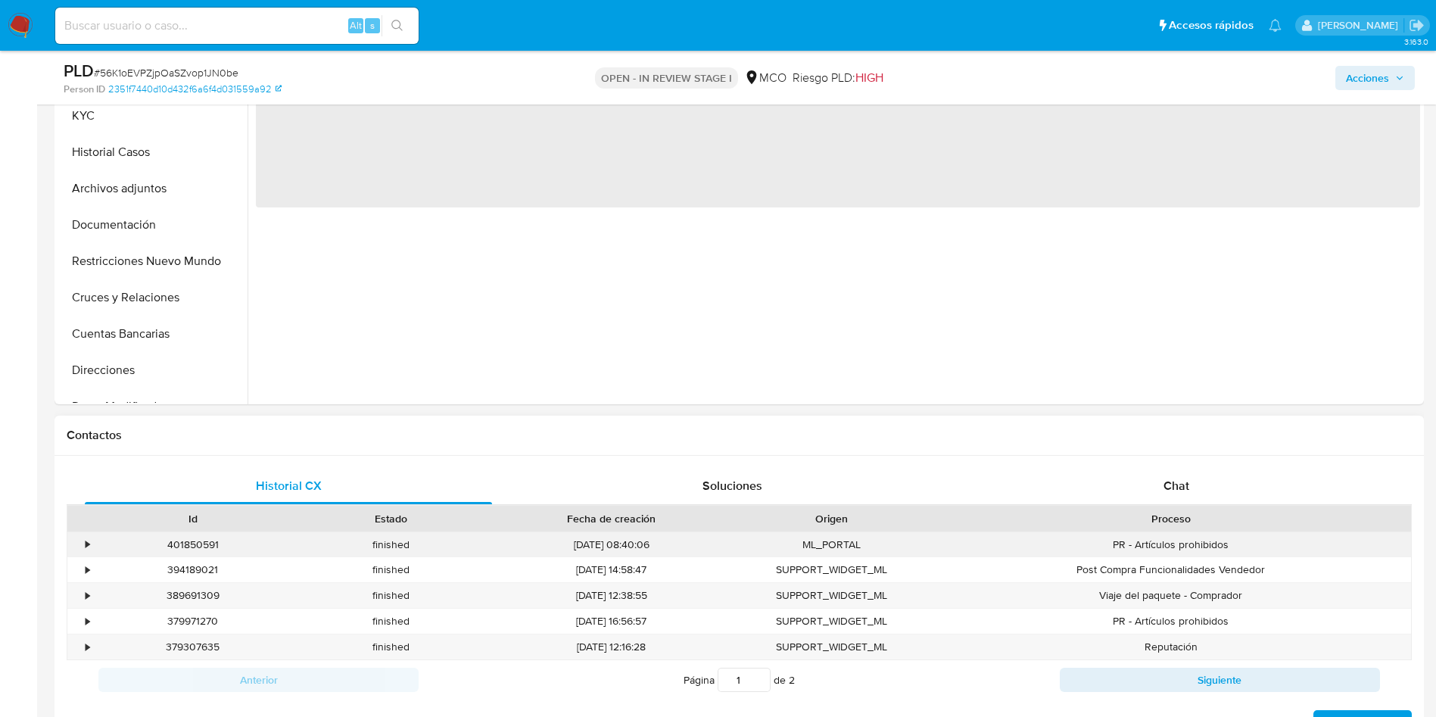
scroll to position [454, 0]
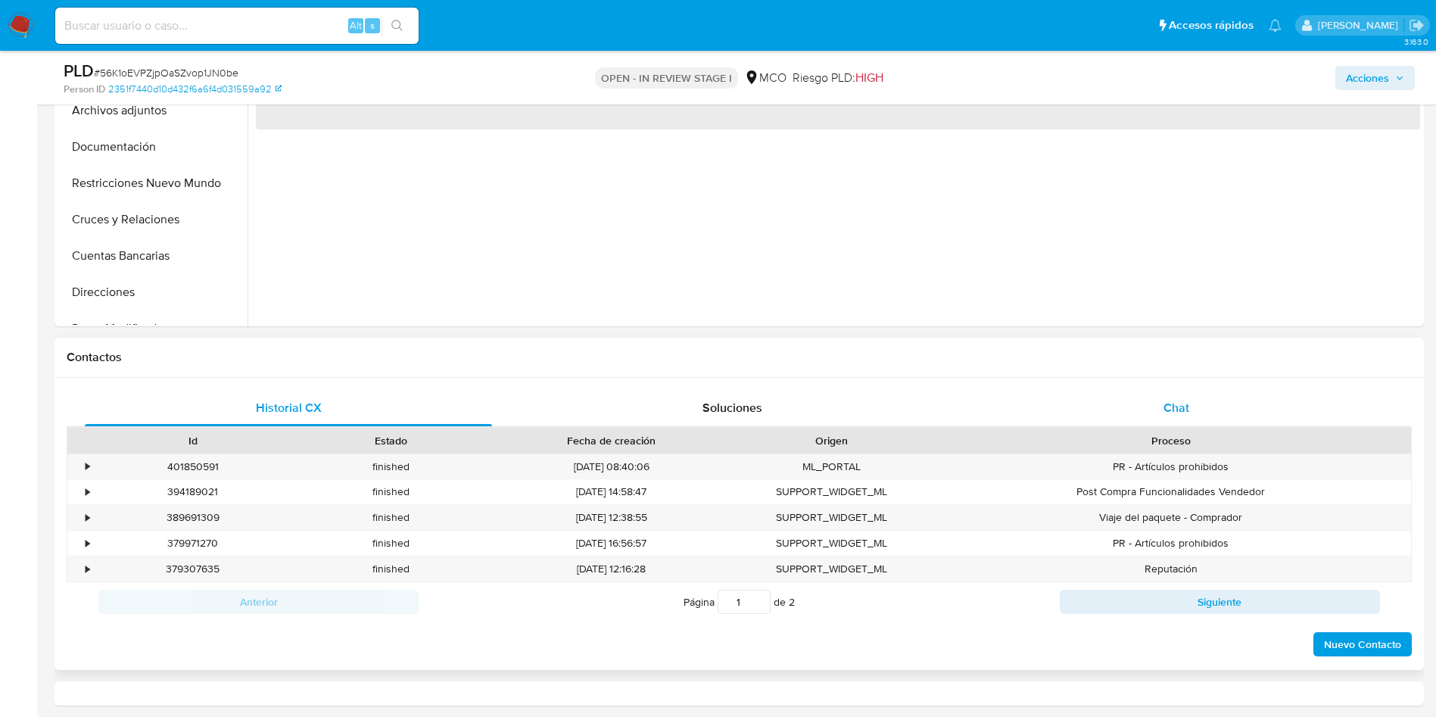
select select "10"
click at [1159, 404] on div "Chat" at bounding box center [1176, 408] width 407 height 36
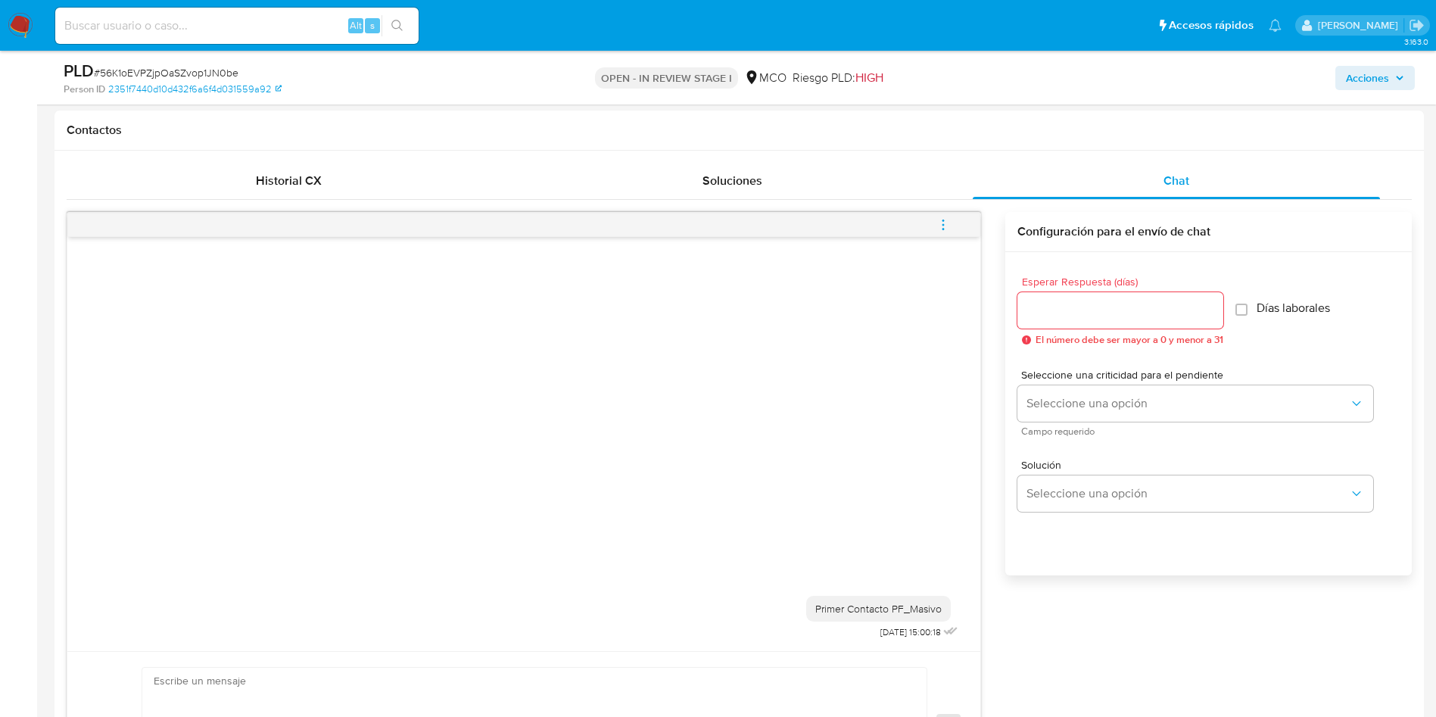
scroll to position [795, 0]
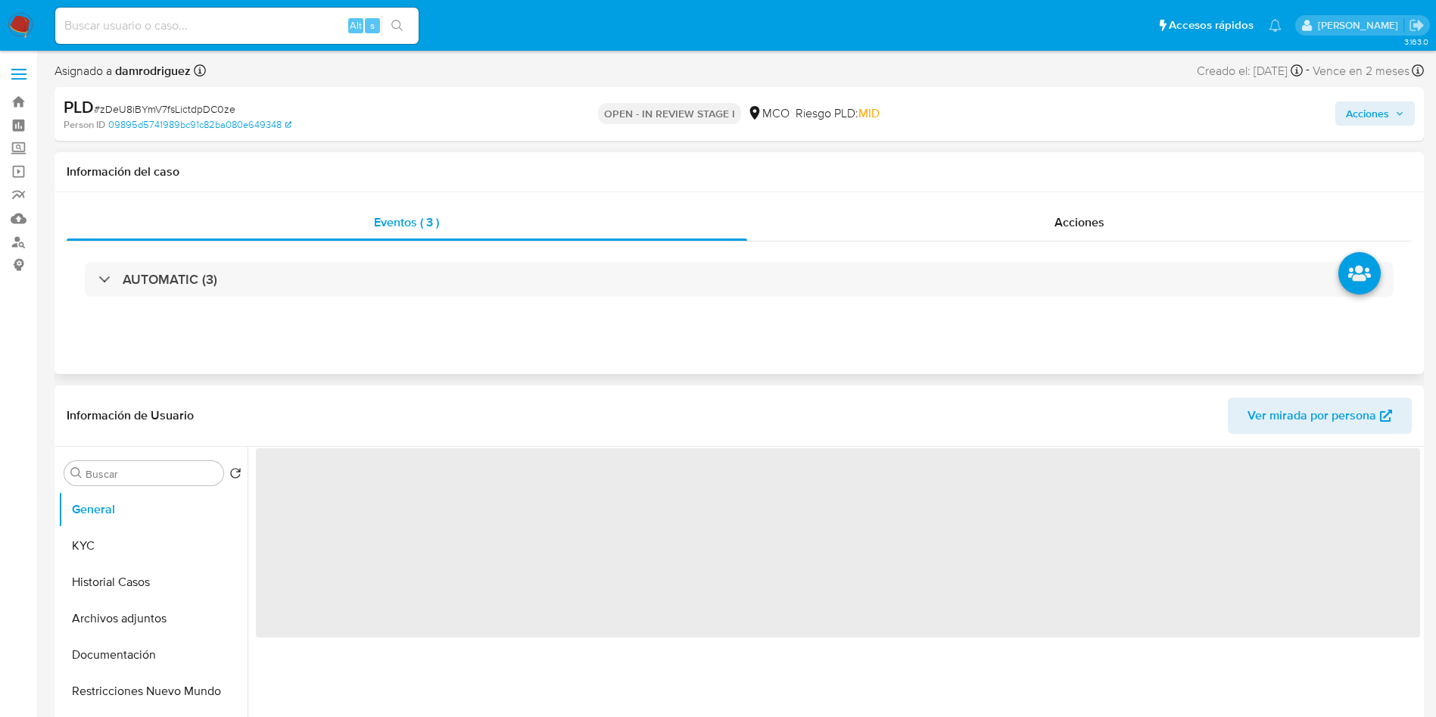
select select "10"
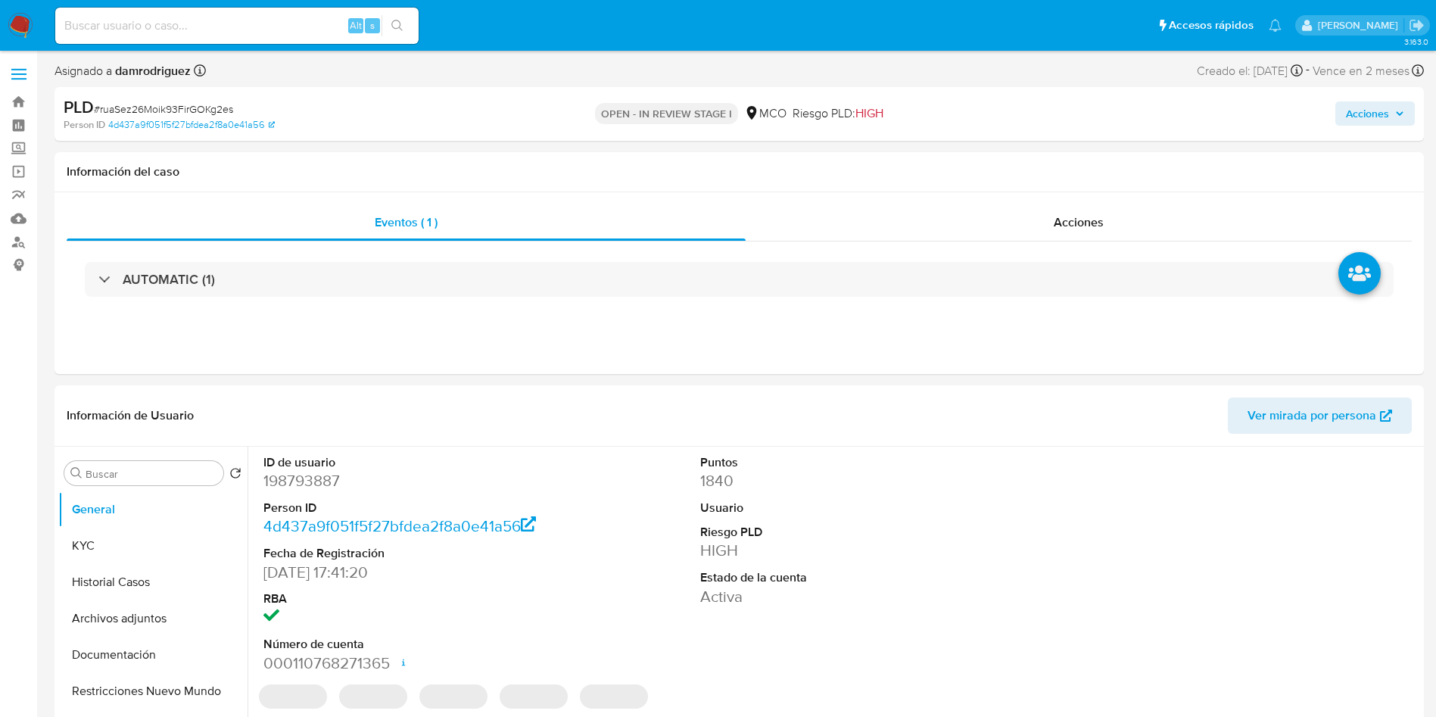
select select "10"
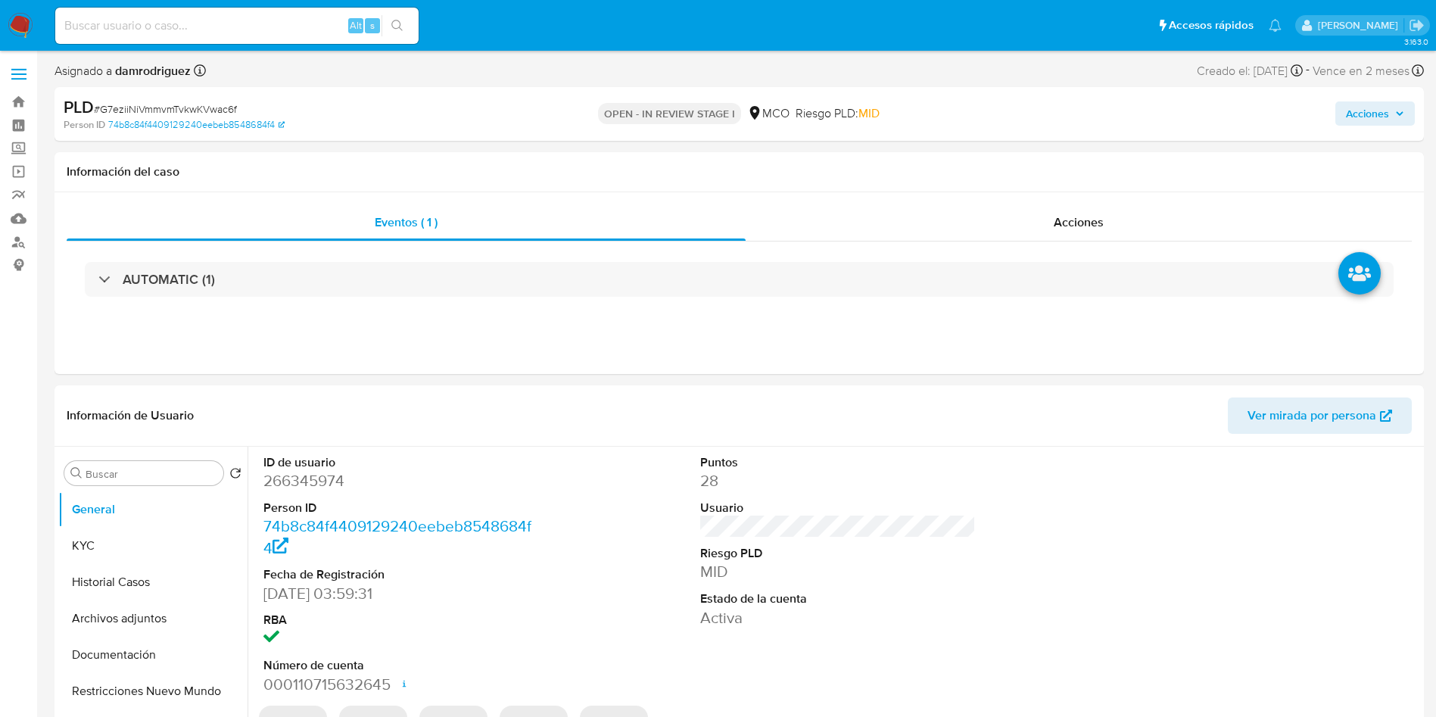
select select "10"
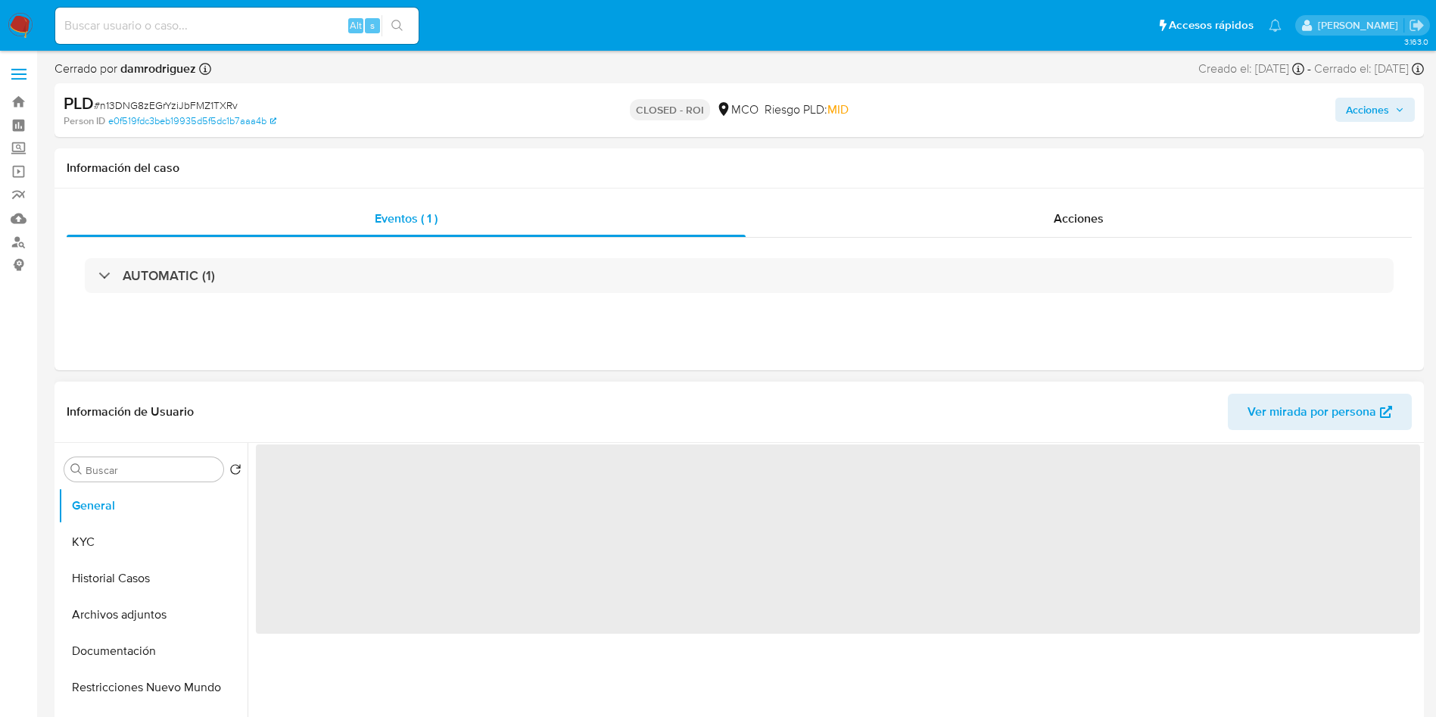
select select "10"
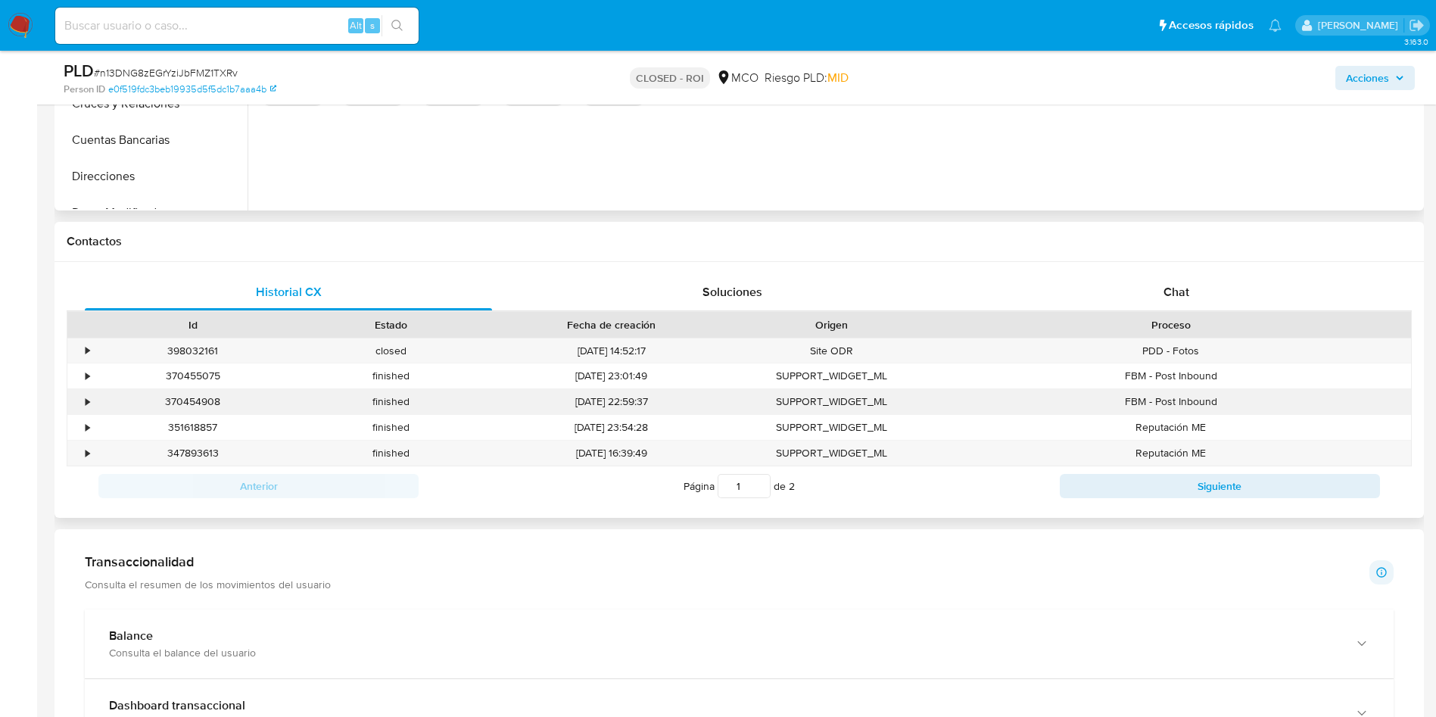
scroll to position [568, 0]
click at [1225, 279] on div "Chat" at bounding box center [1176, 291] width 407 height 36
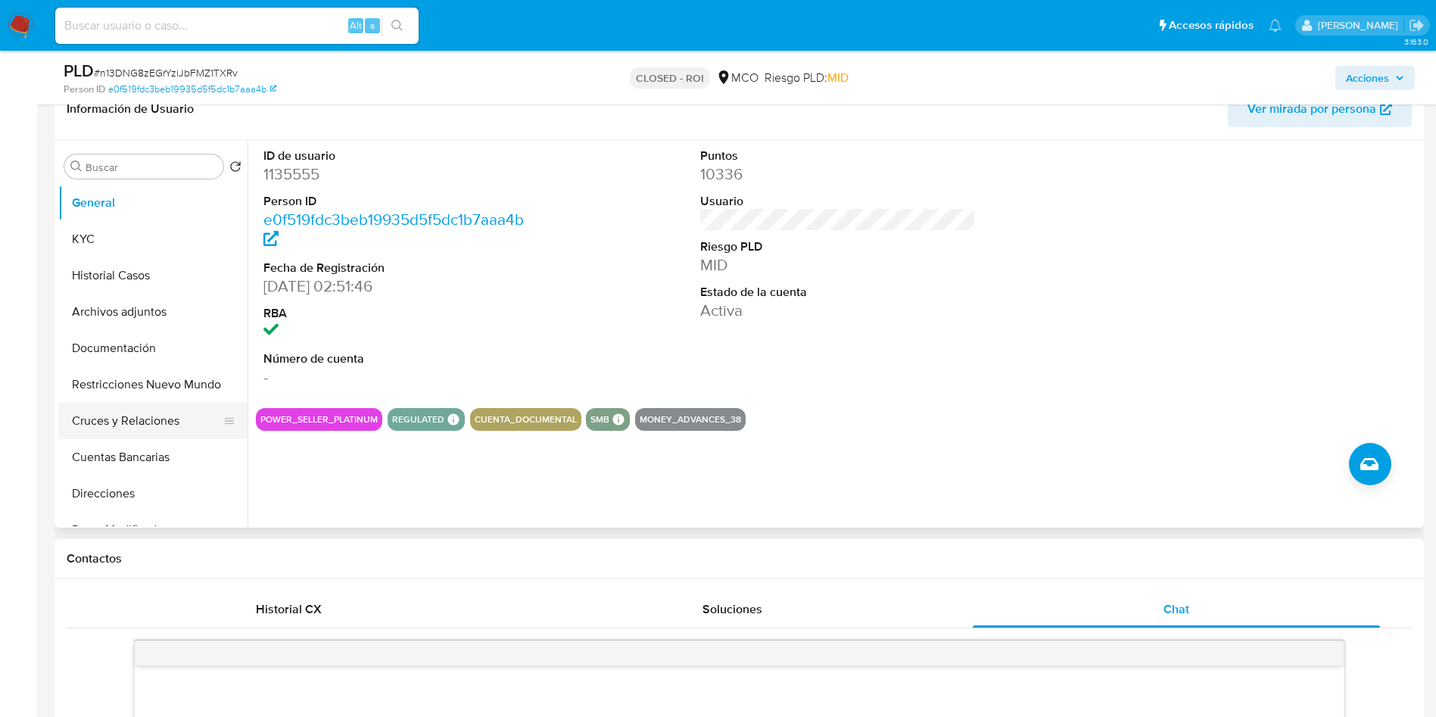
scroll to position [227, 0]
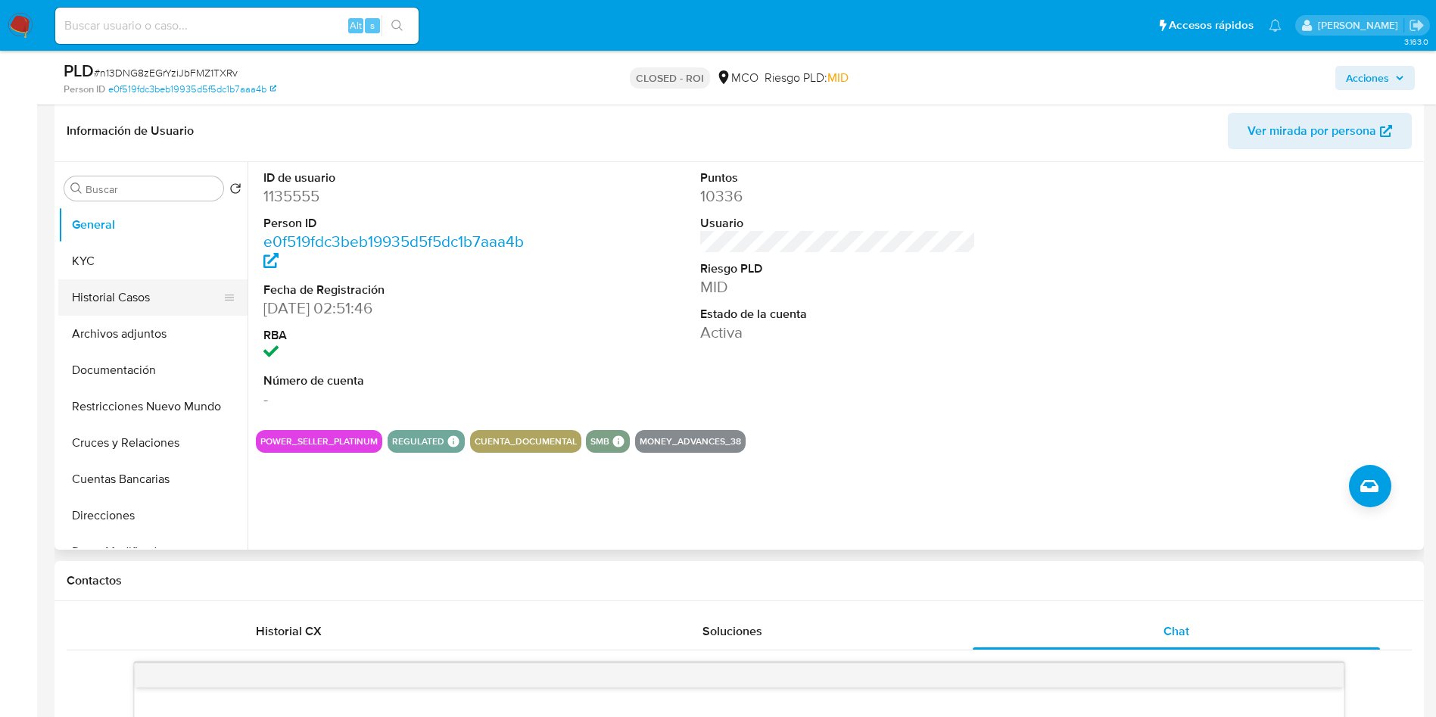
click at [115, 301] on button "Historial Casos" at bounding box center [146, 297] width 177 height 36
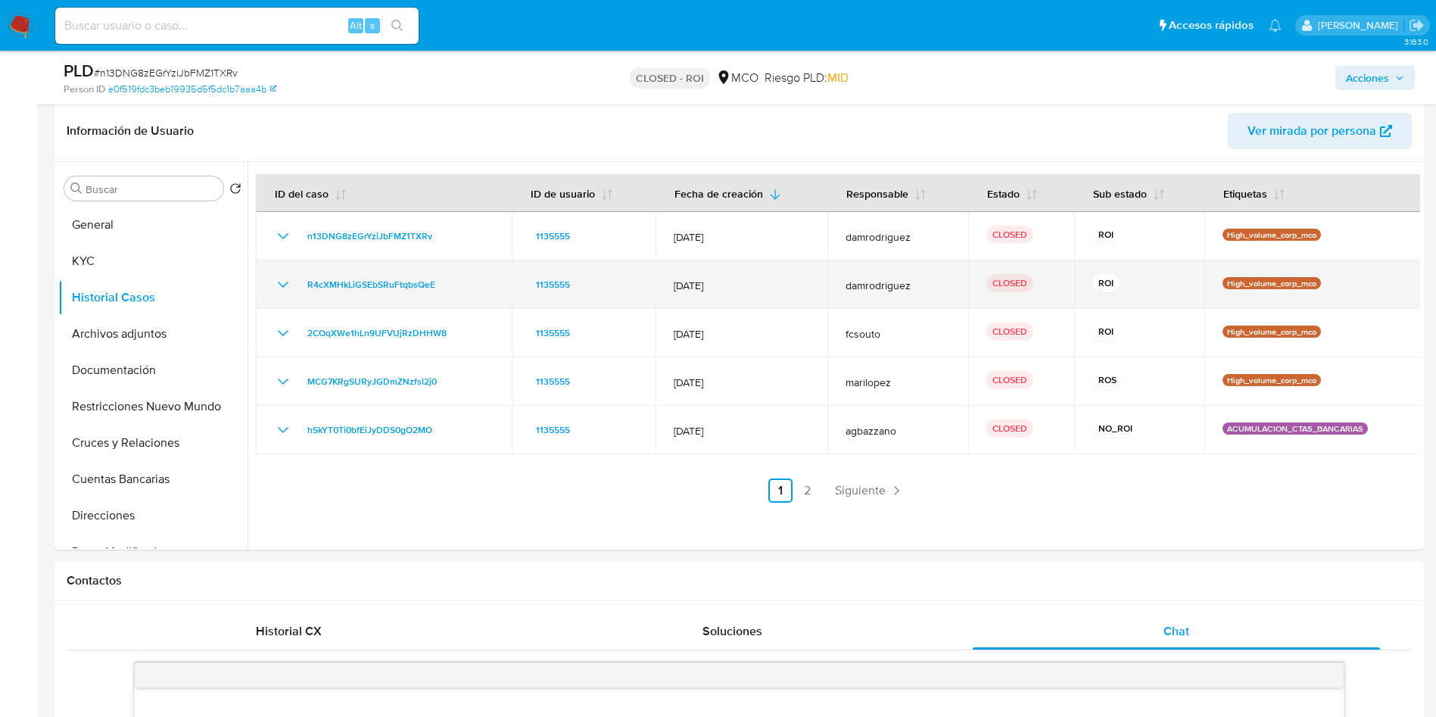
click at [282, 291] on icon "Mostrar/Ocultar" at bounding box center [283, 285] width 18 height 18
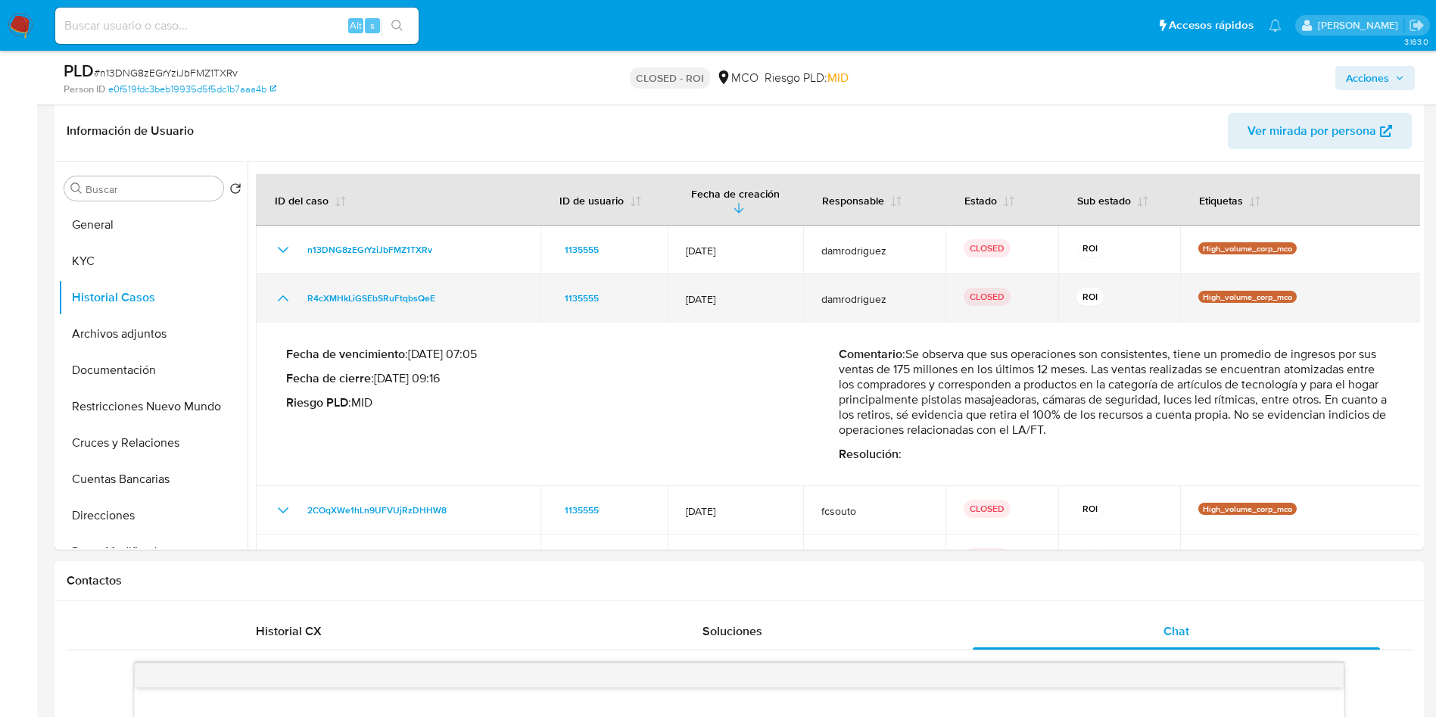
click at [282, 291] on icon "Mostrar/Ocultar" at bounding box center [283, 298] width 18 height 18
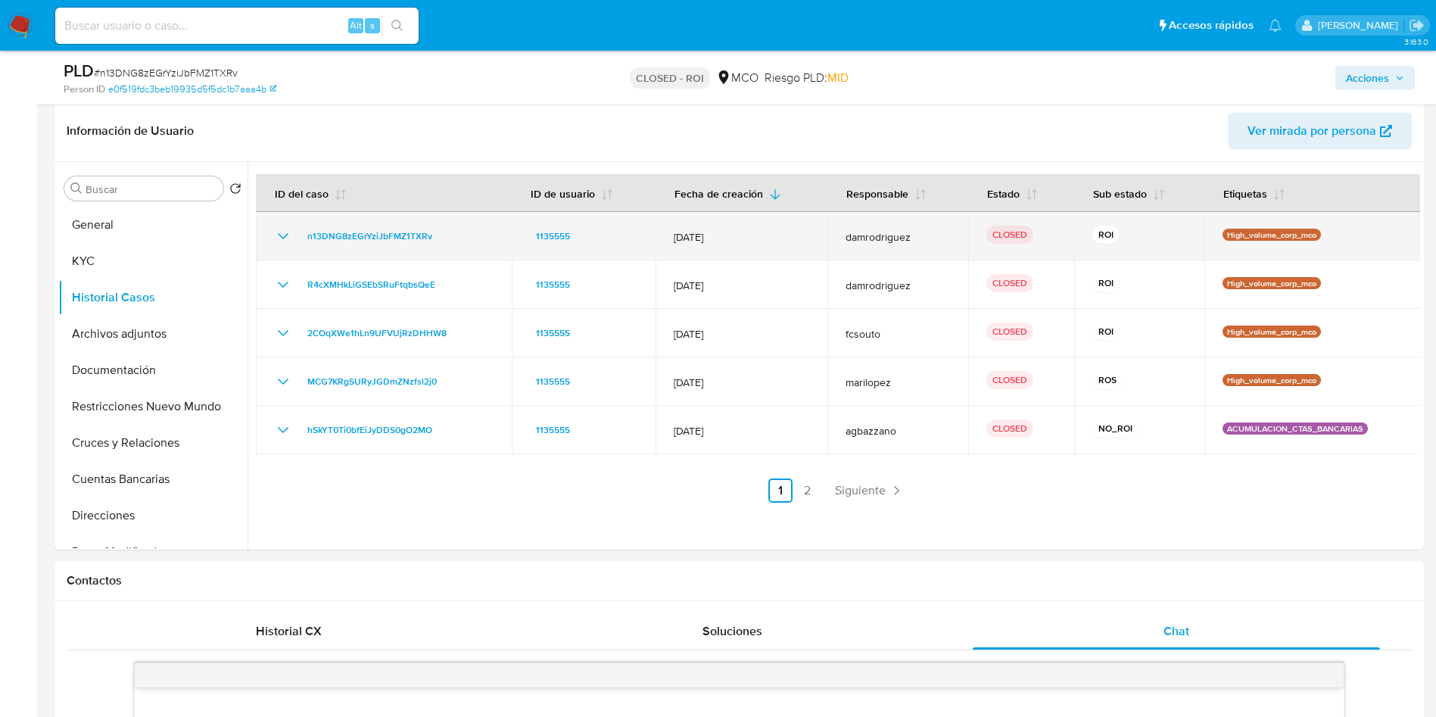
click at [279, 236] on icon "Mostrar/Ocultar" at bounding box center [283, 236] width 18 height 18
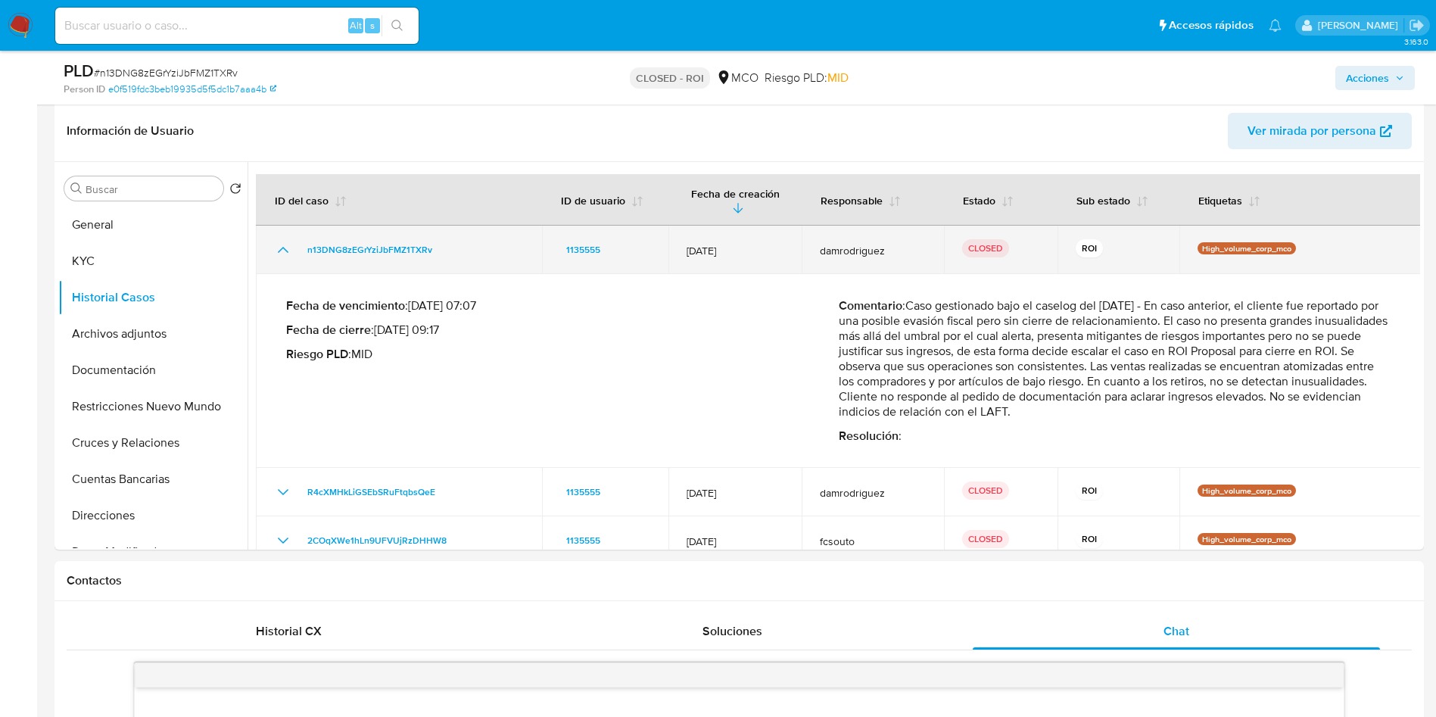
click at [279, 241] on icon "Mostrar/Ocultar" at bounding box center [283, 250] width 18 height 18
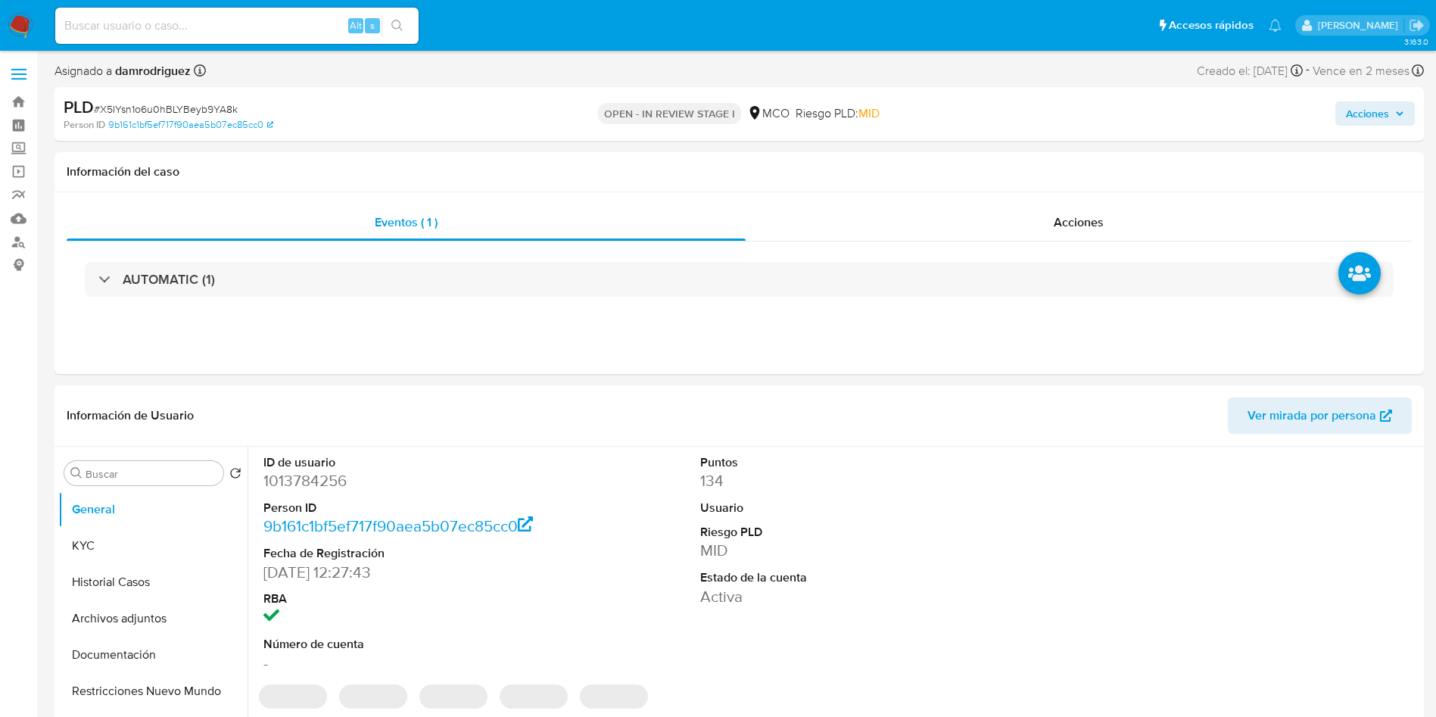
select select "10"
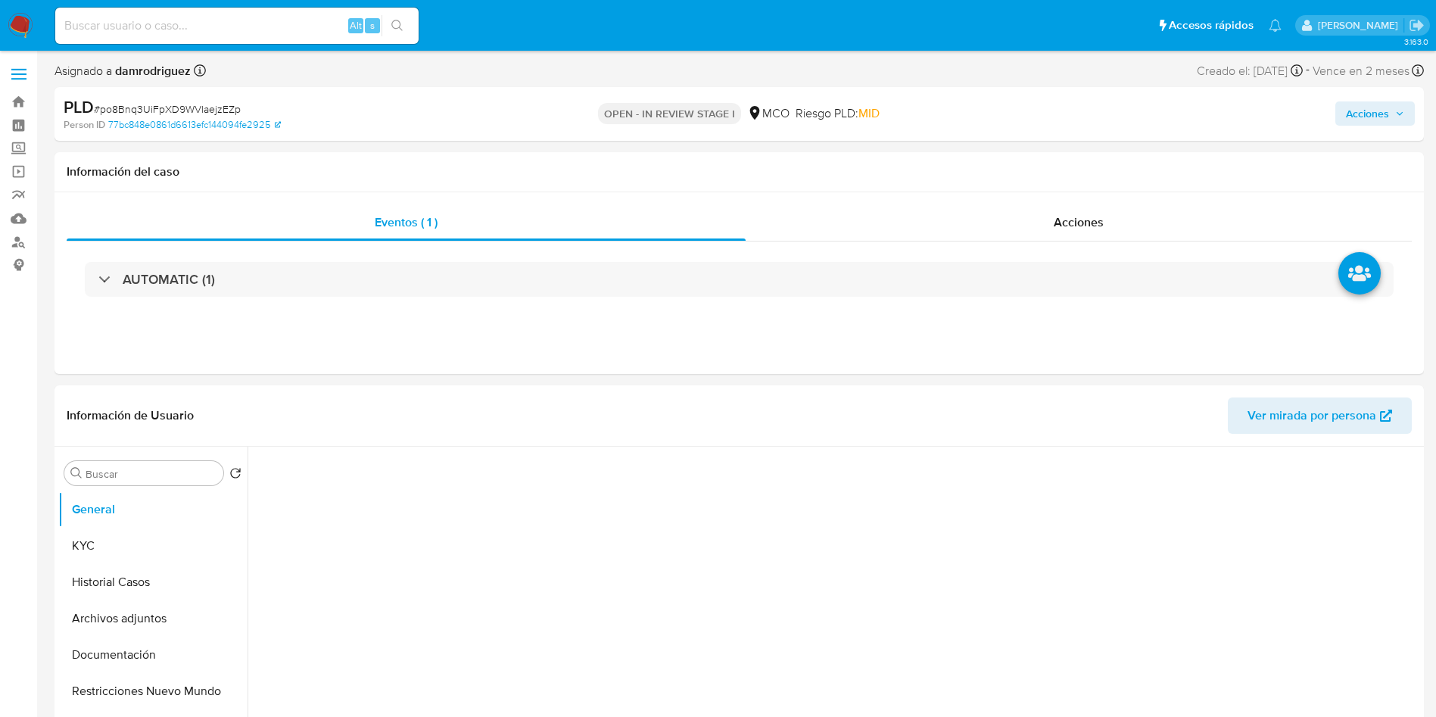
select select "10"
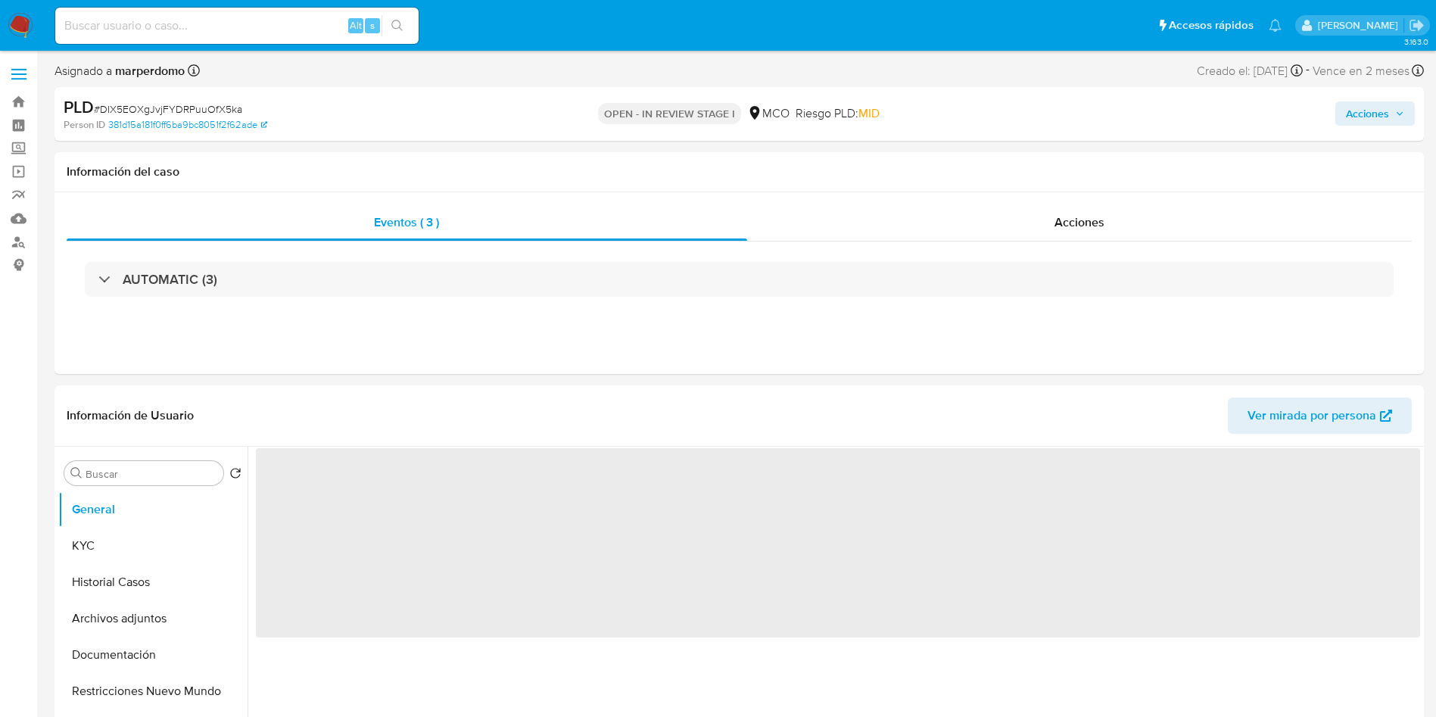
select select "10"
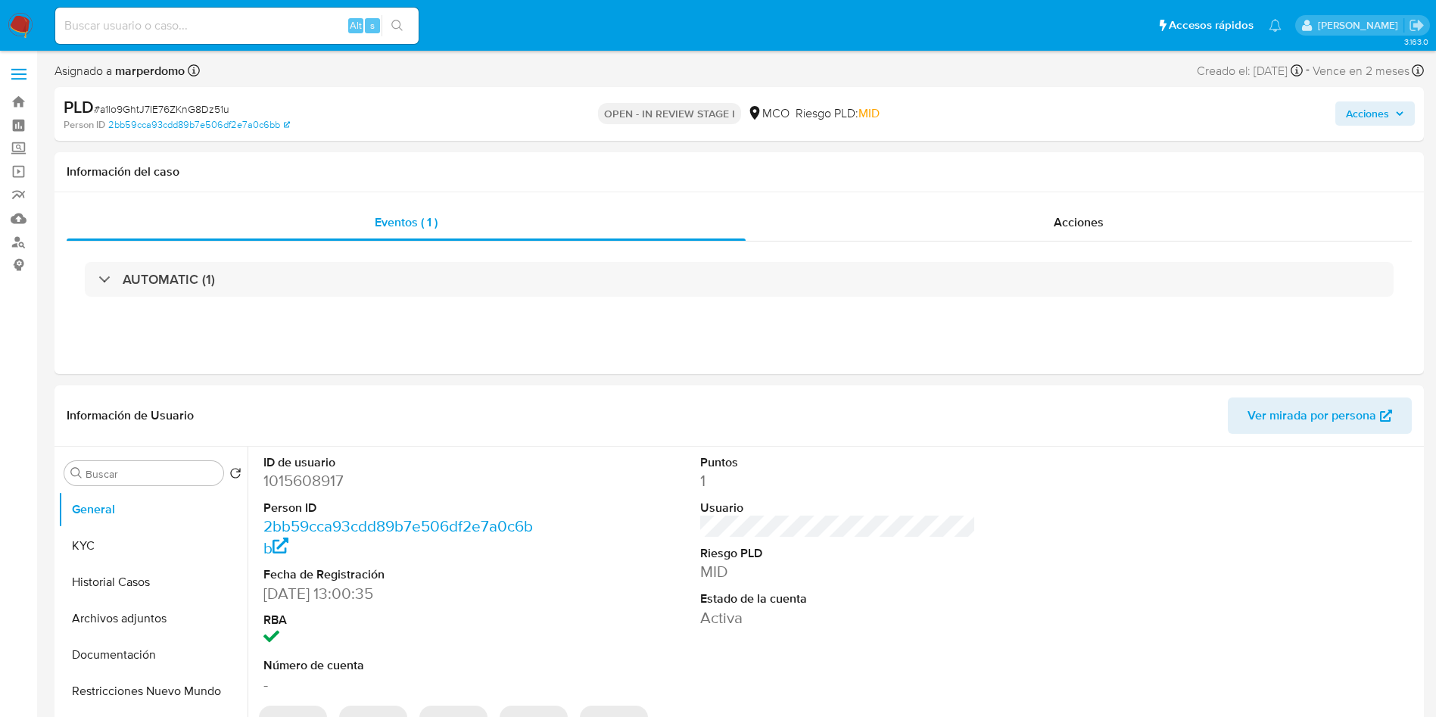
select select "10"
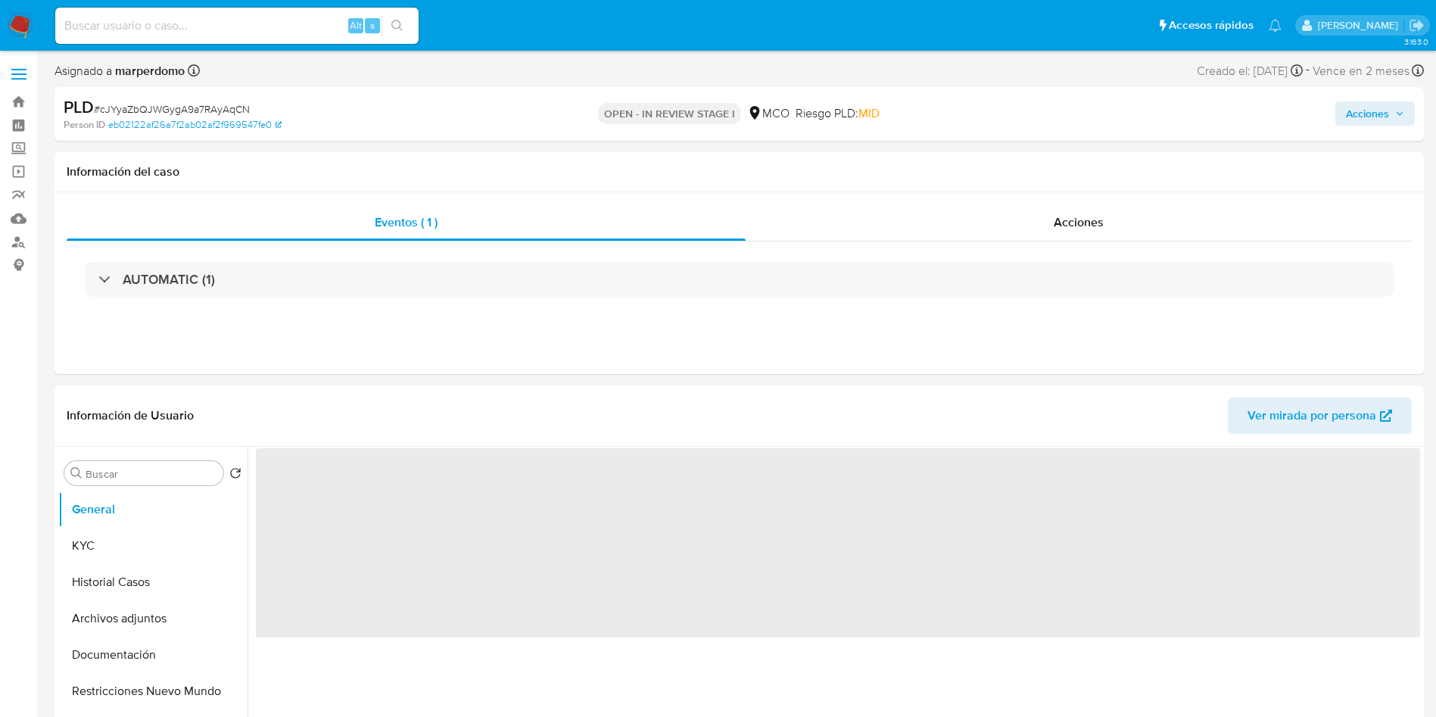
select select "10"
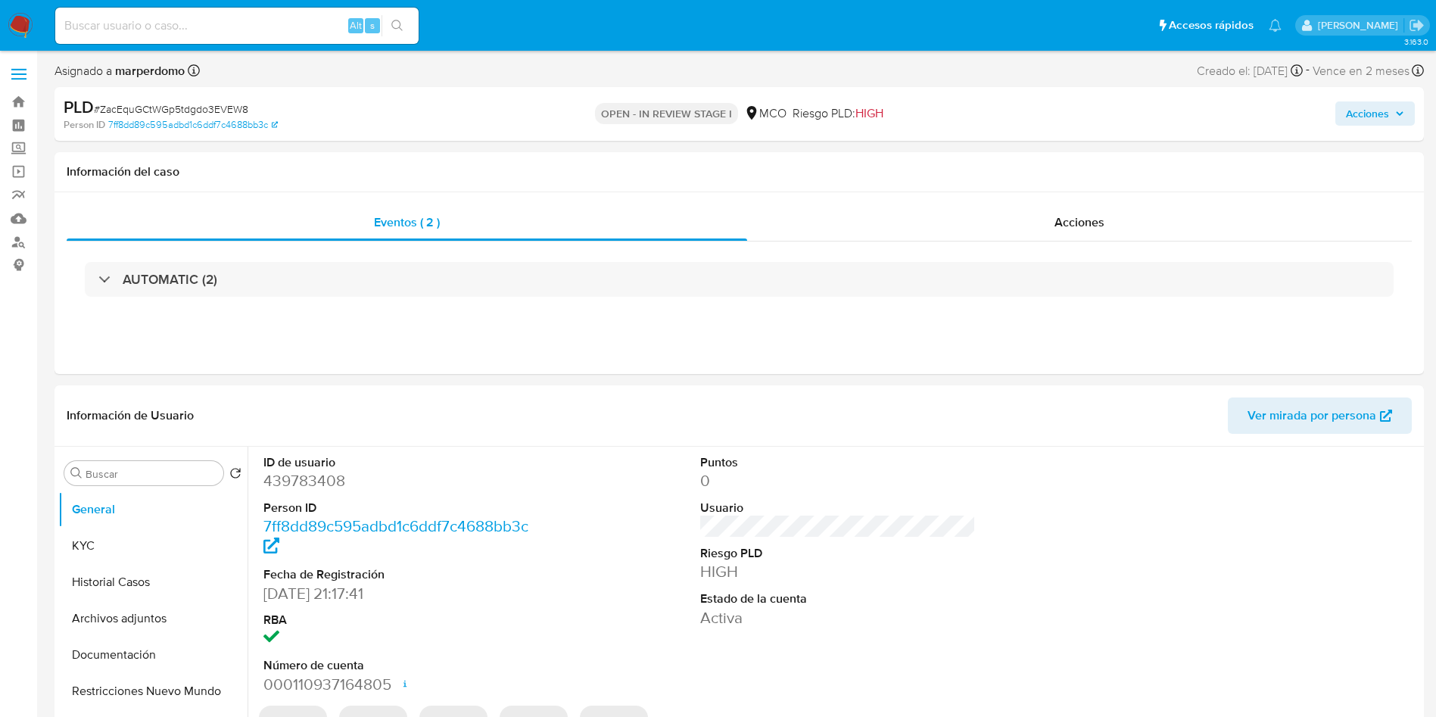
select select "10"
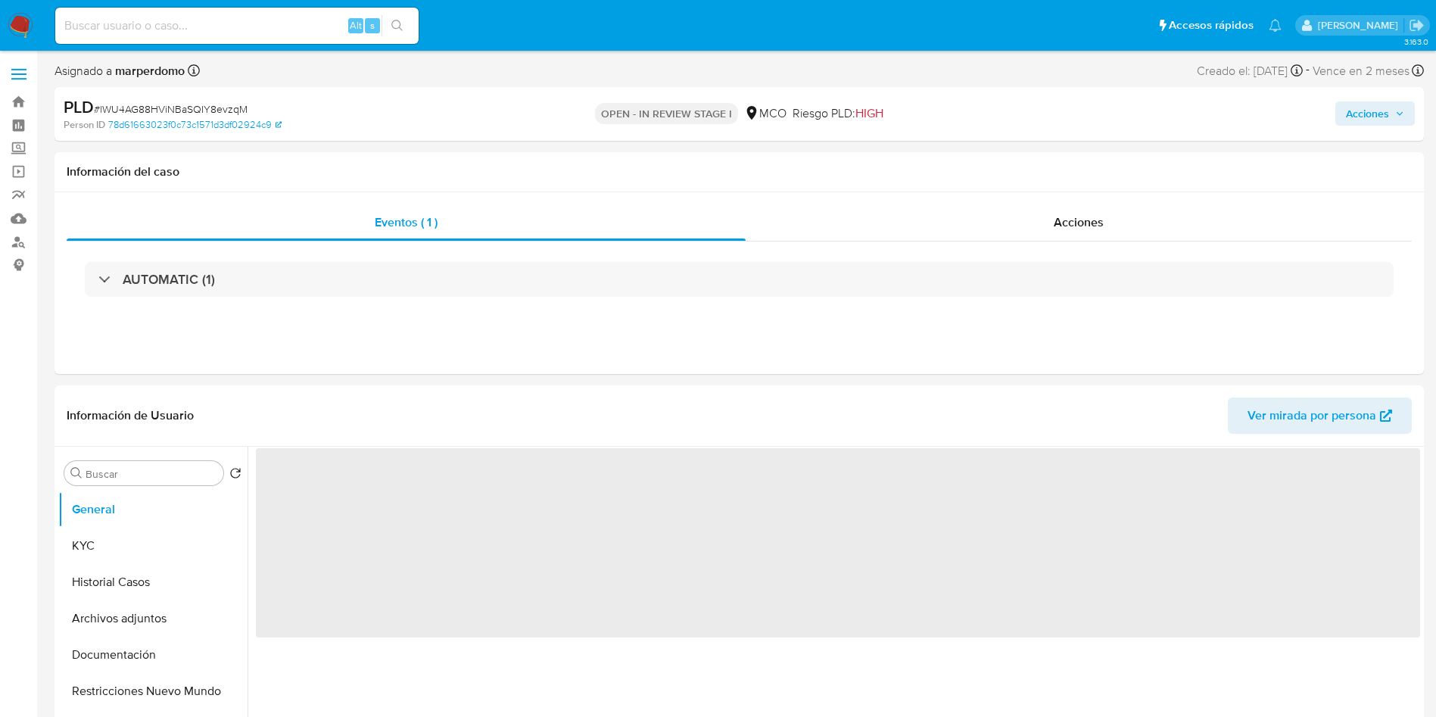
select select "10"
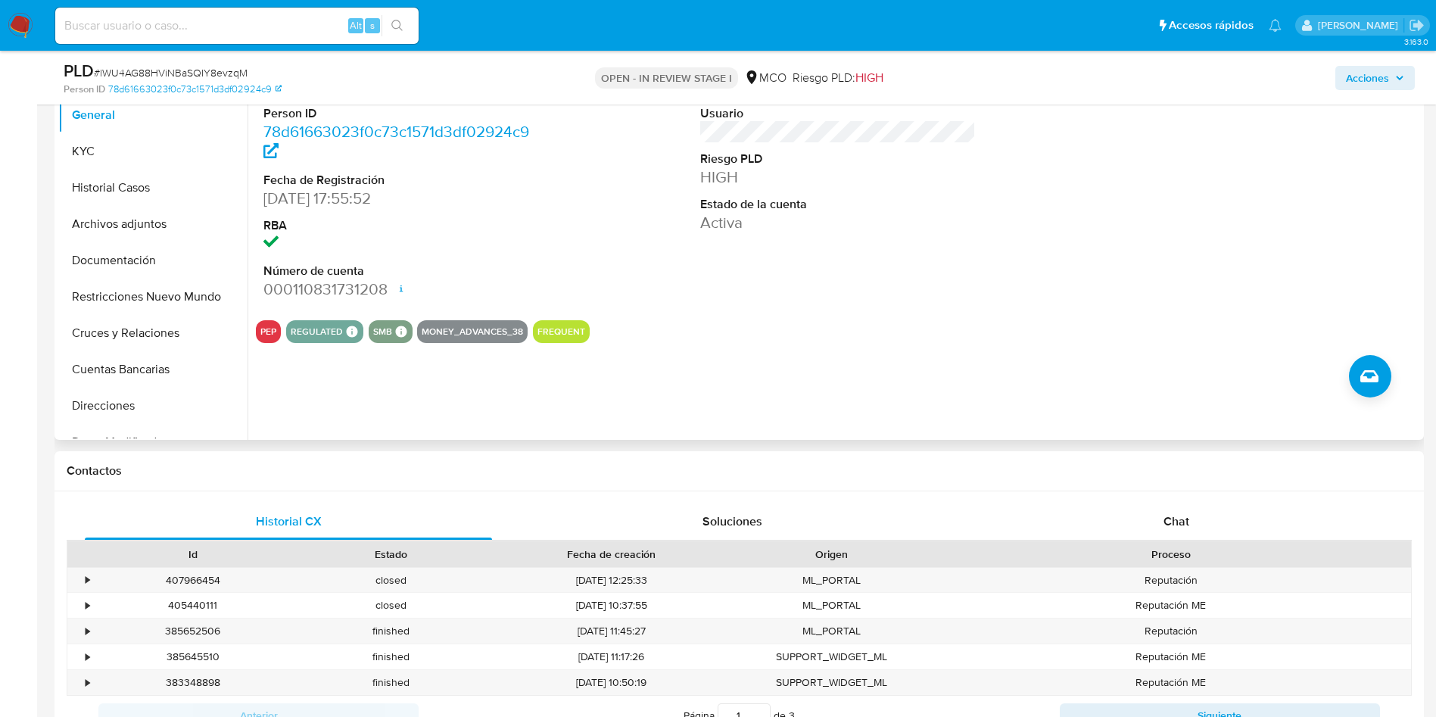
click at [1105, 519] on div "Chat" at bounding box center [1176, 522] width 407 height 36
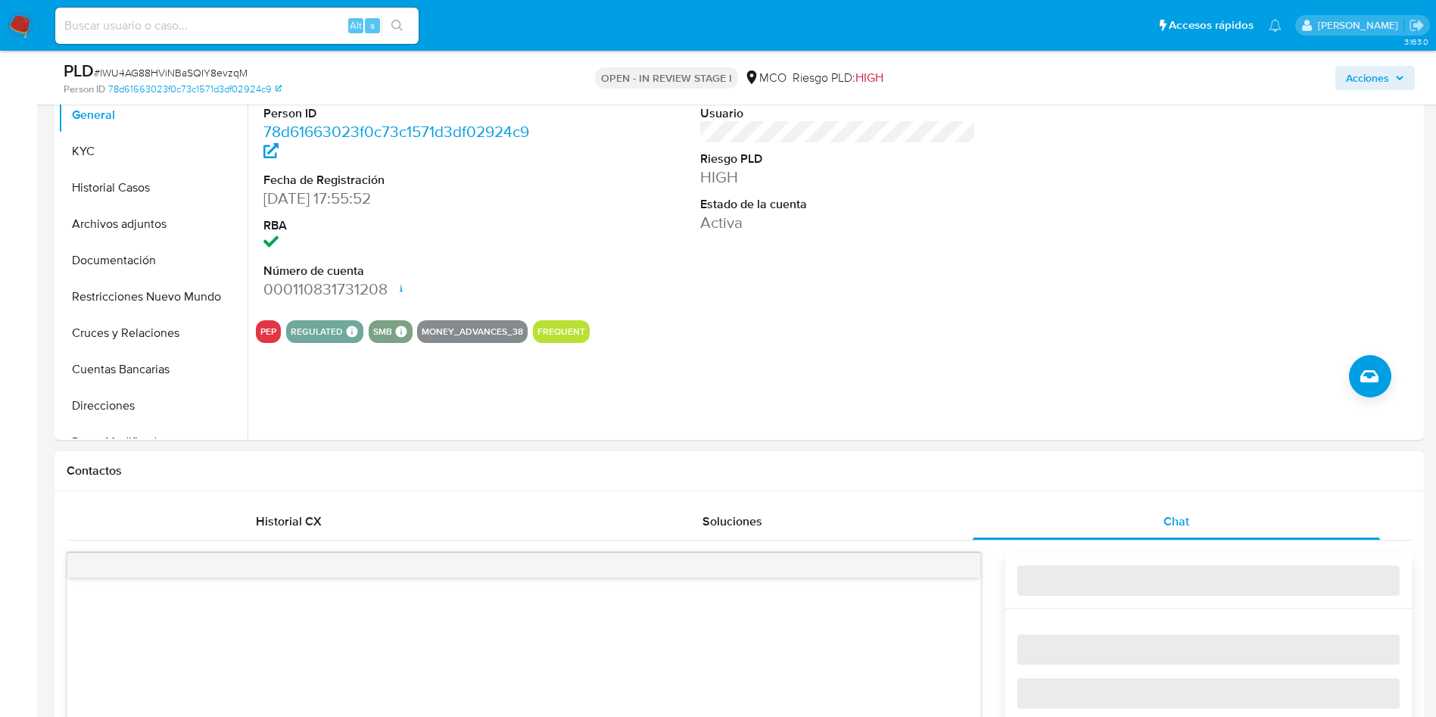
scroll to position [682, 0]
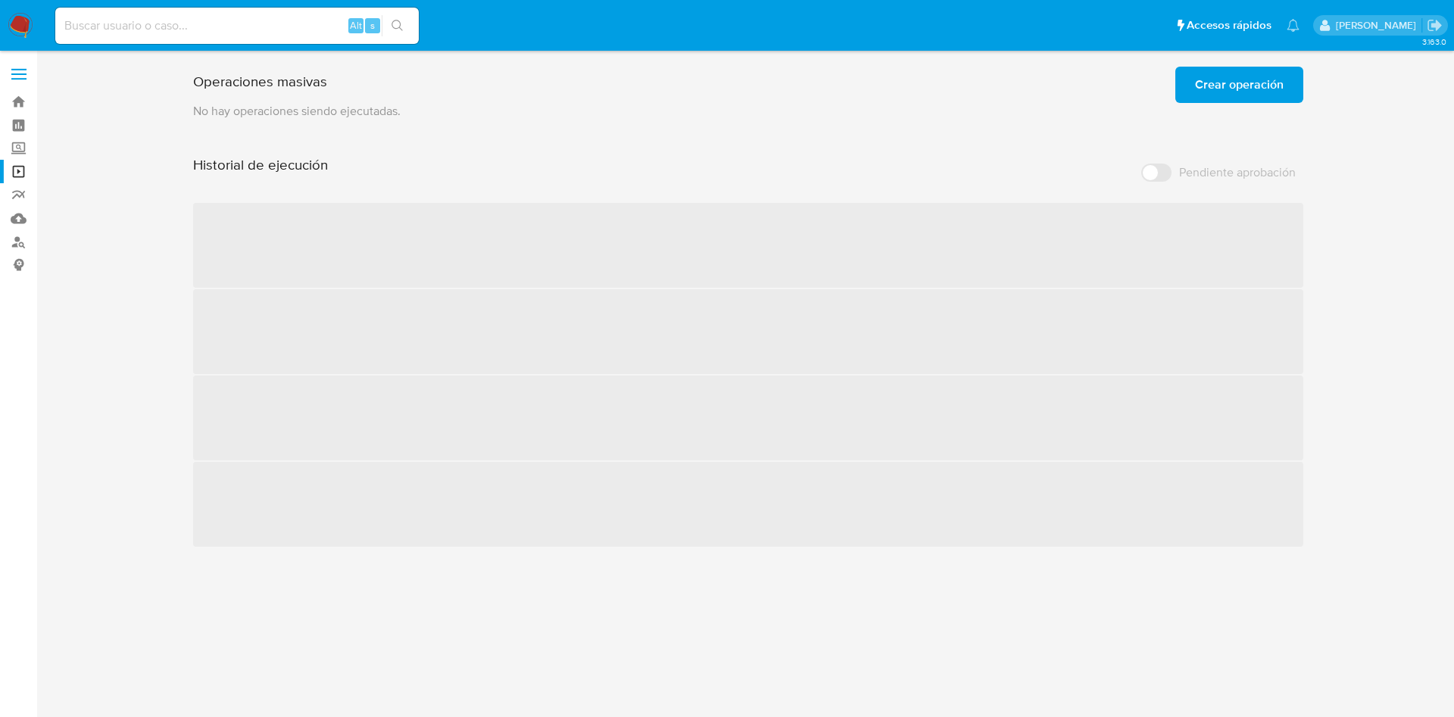
click at [1215, 74] on span "Crear operación" at bounding box center [1239, 84] width 89 height 33
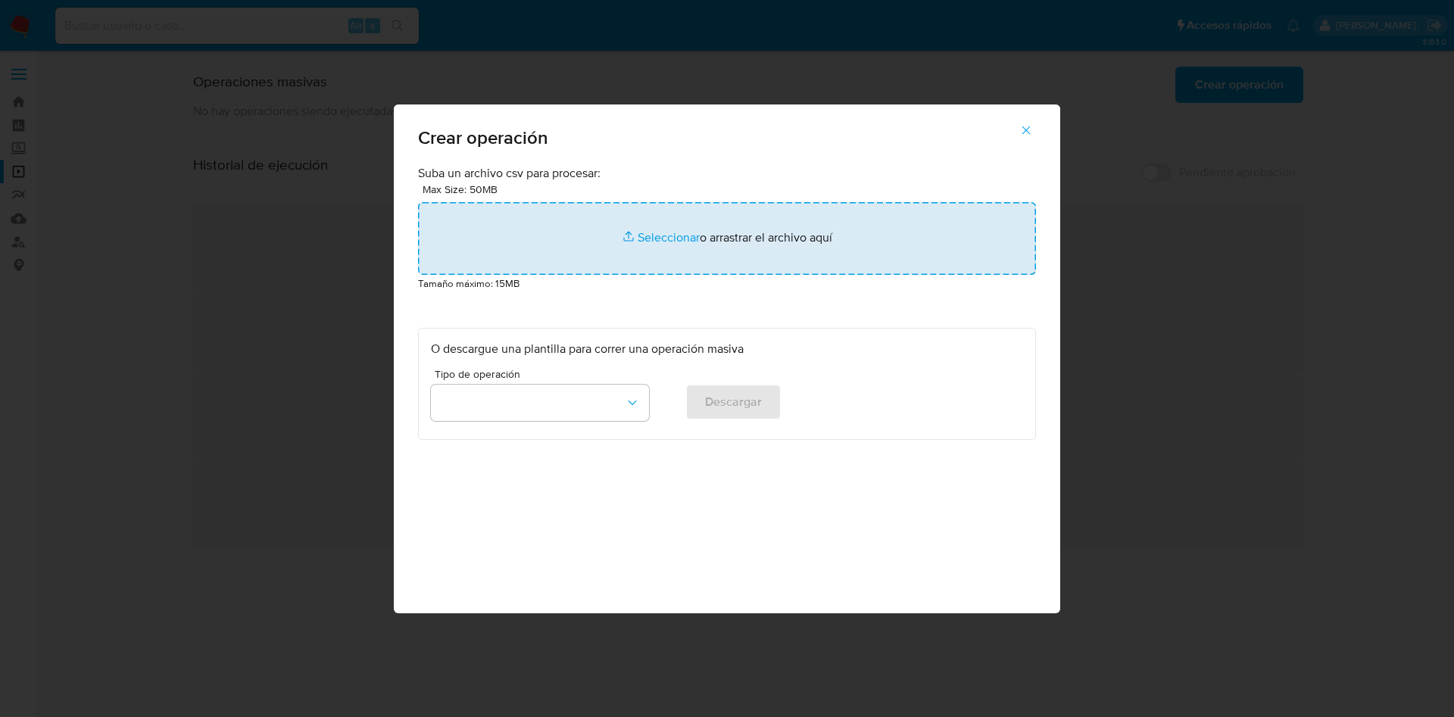
click at [563, 235] on input "file" at bounding box center [727, 238] width 618 height 73
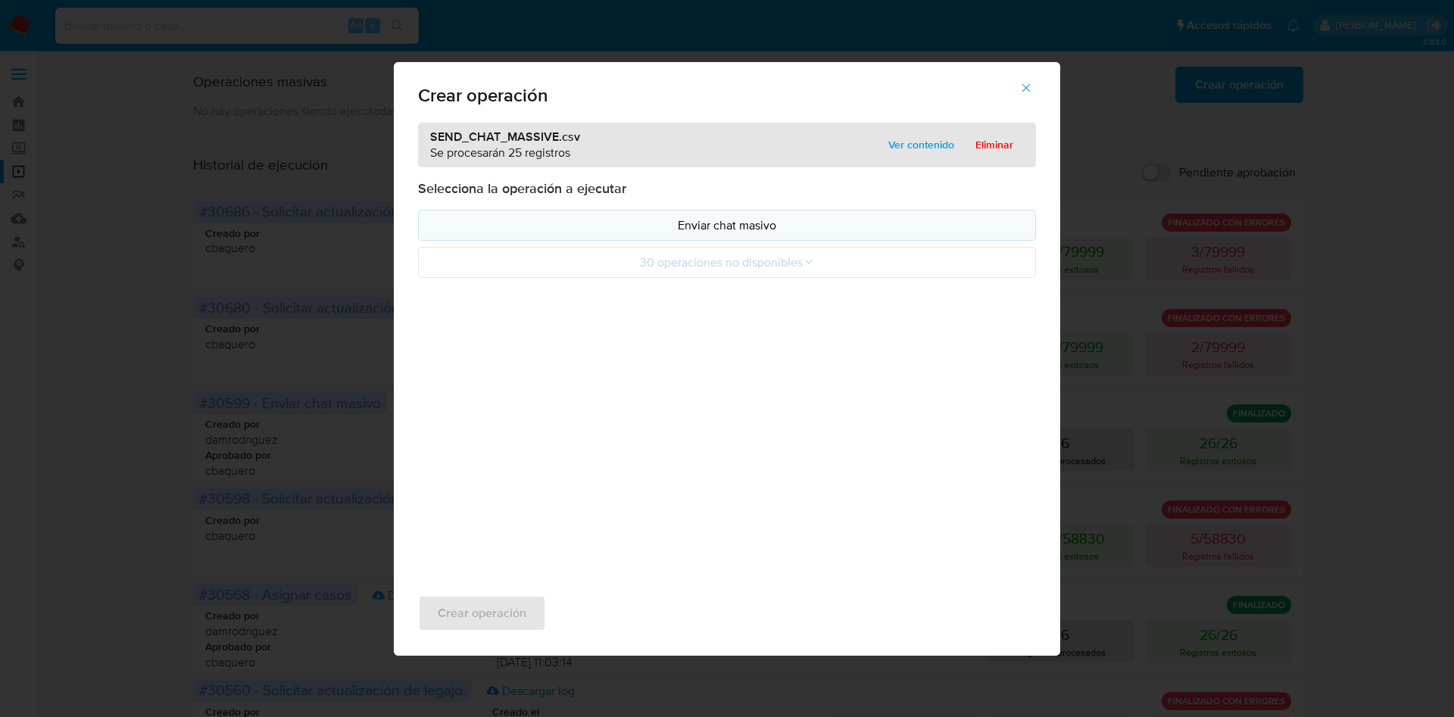
click at [745, 219] on p "Enviar chat masivo" at bounding box center [727, 225] width 592 height 17
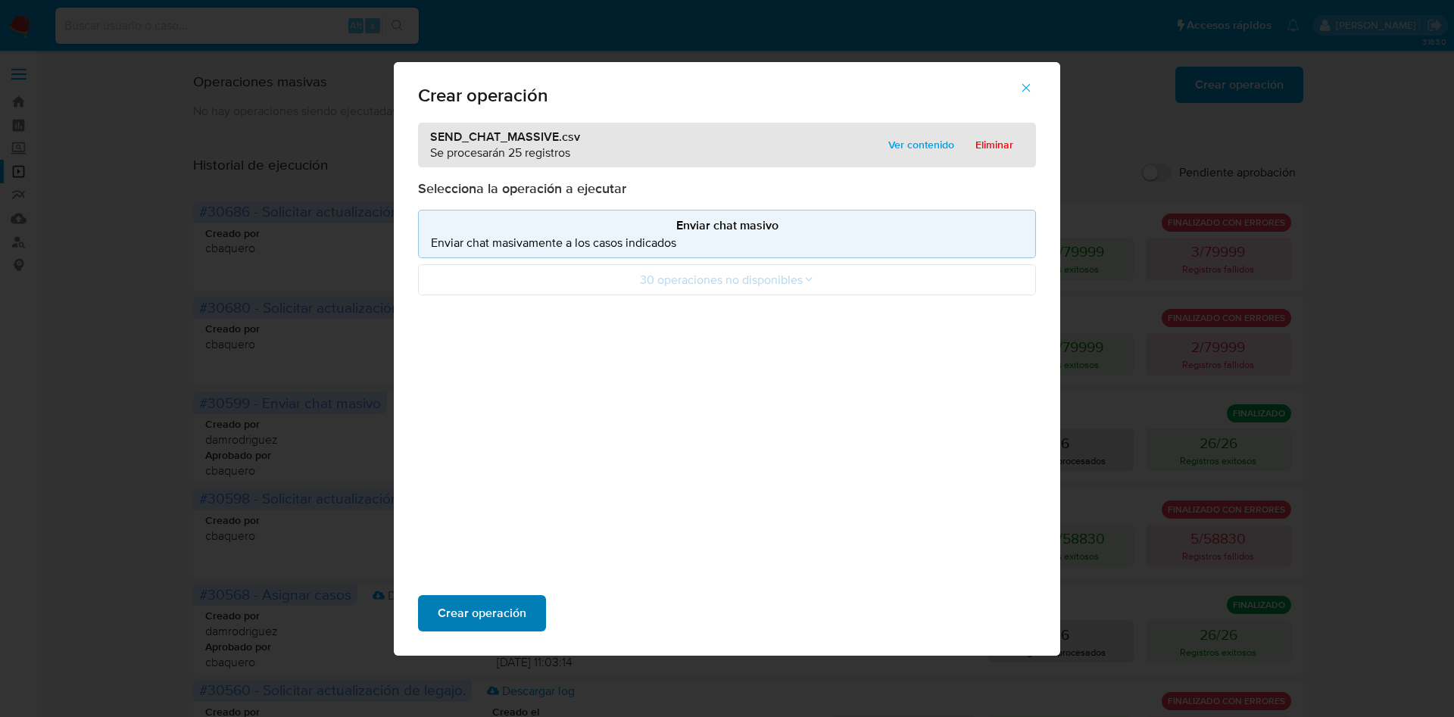
click at [469, 622] on span "Crear operación" at bounding box center [482, 613] width 89 height 33
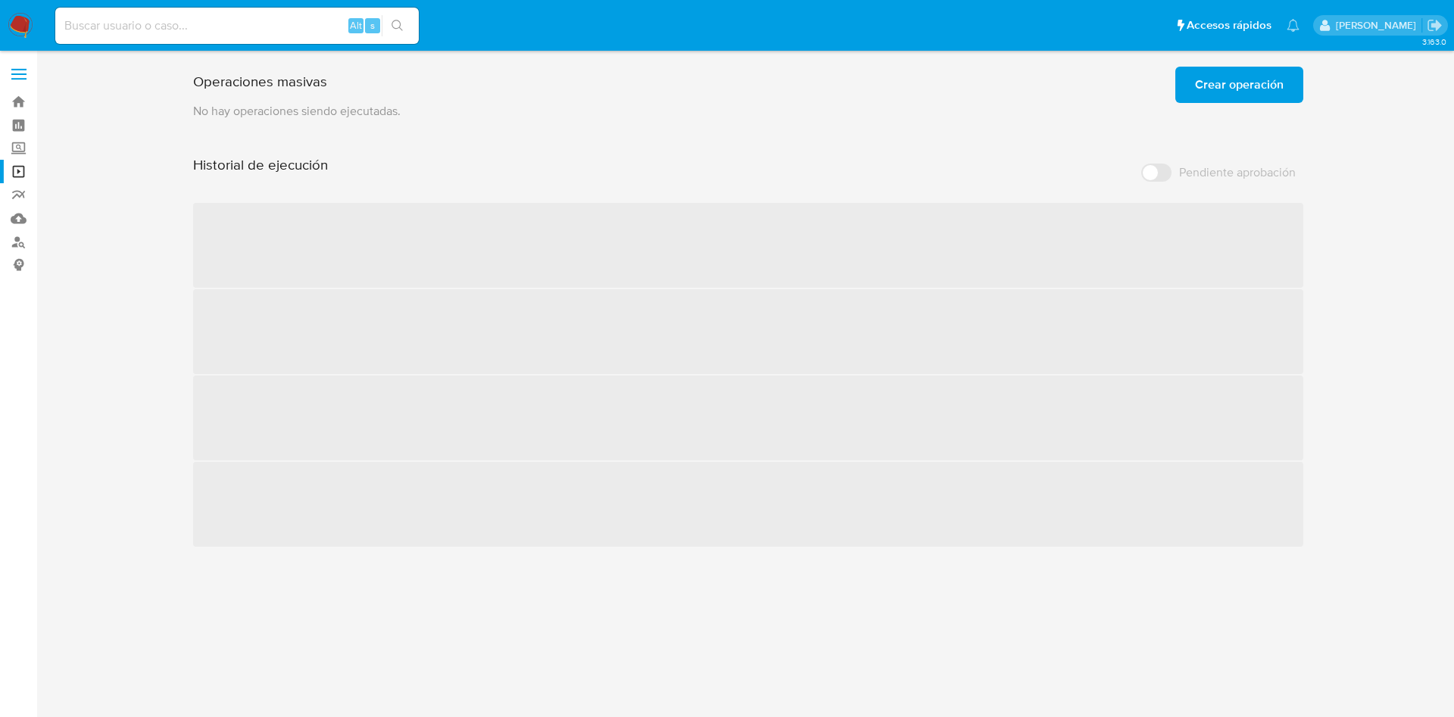
click at [632, 106] on p "No hay operaciones siendo ejecutadas." at bounding box center [748, 111] width 1110 height 17
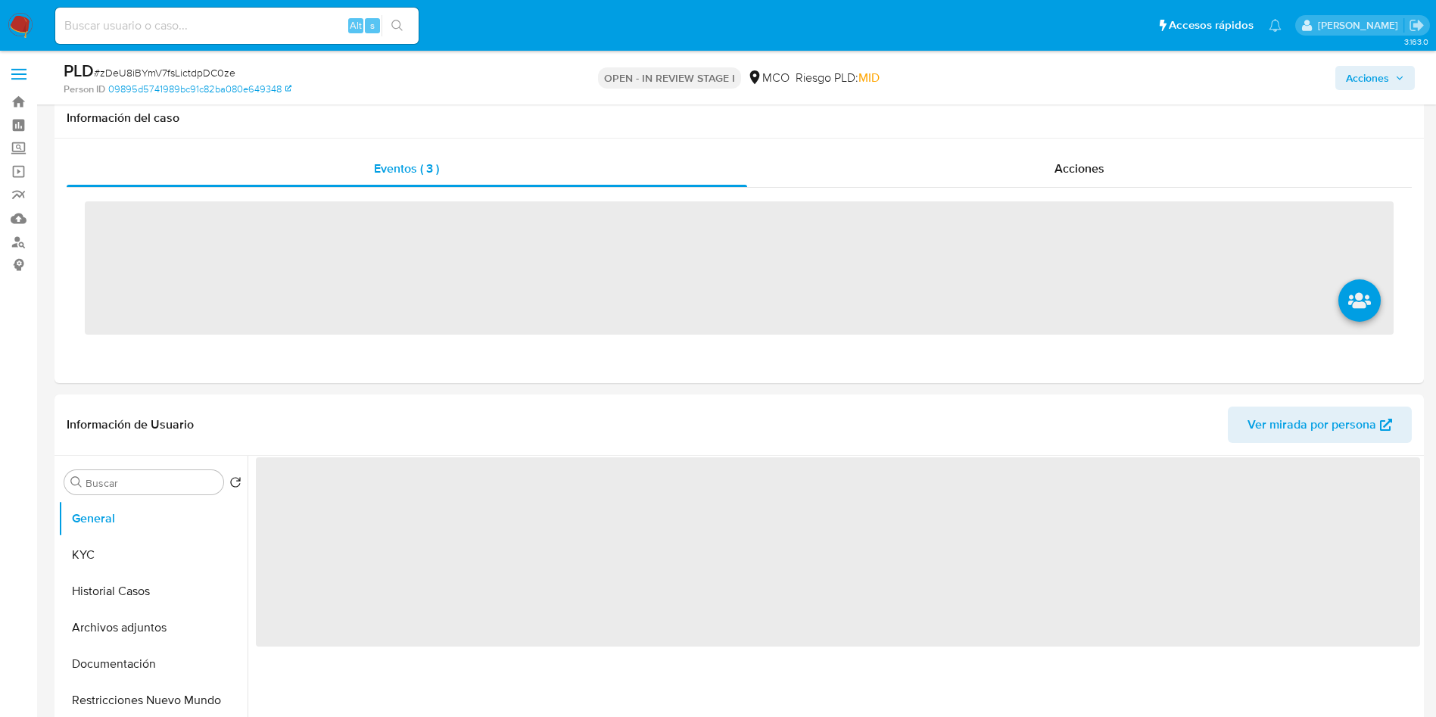
scroll to position [568, 0]
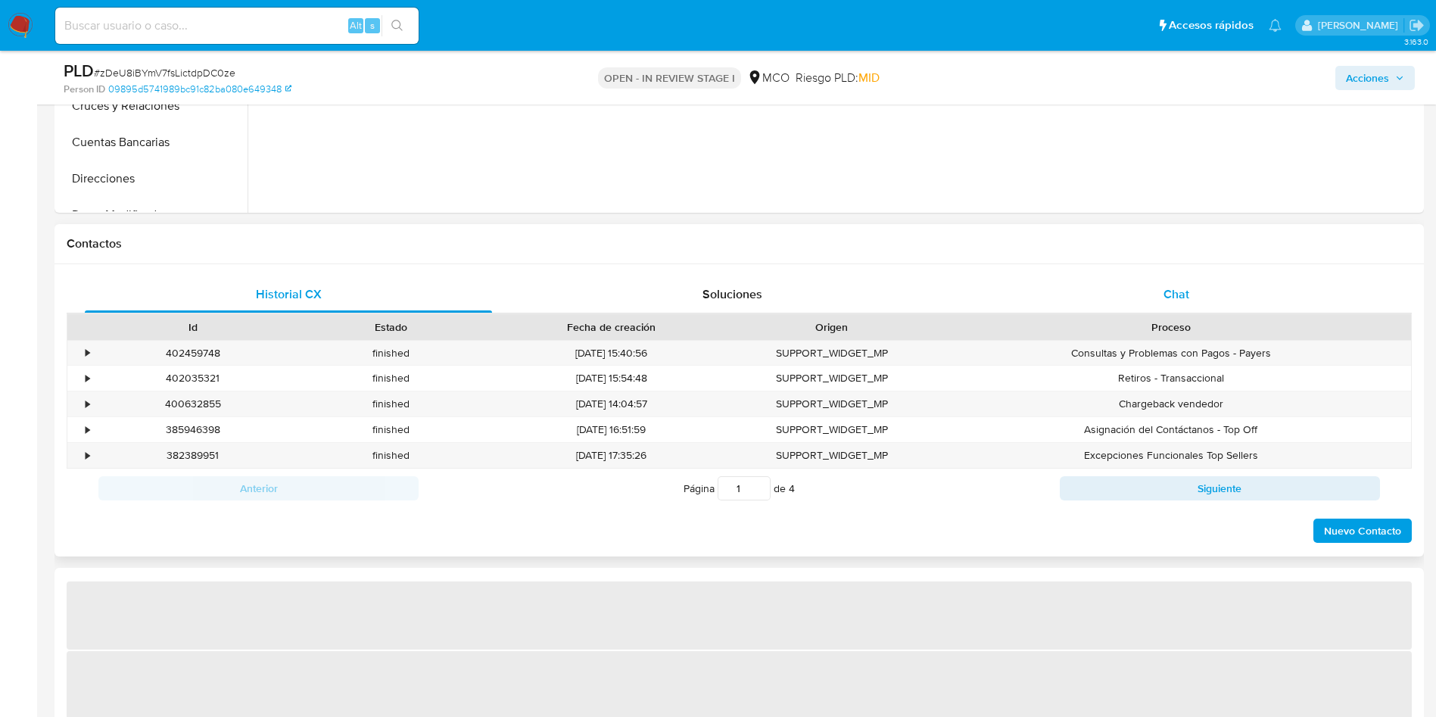
click at [1121, 297] on div "Chat" at bounding box center [1176, 294] width 407 height 36
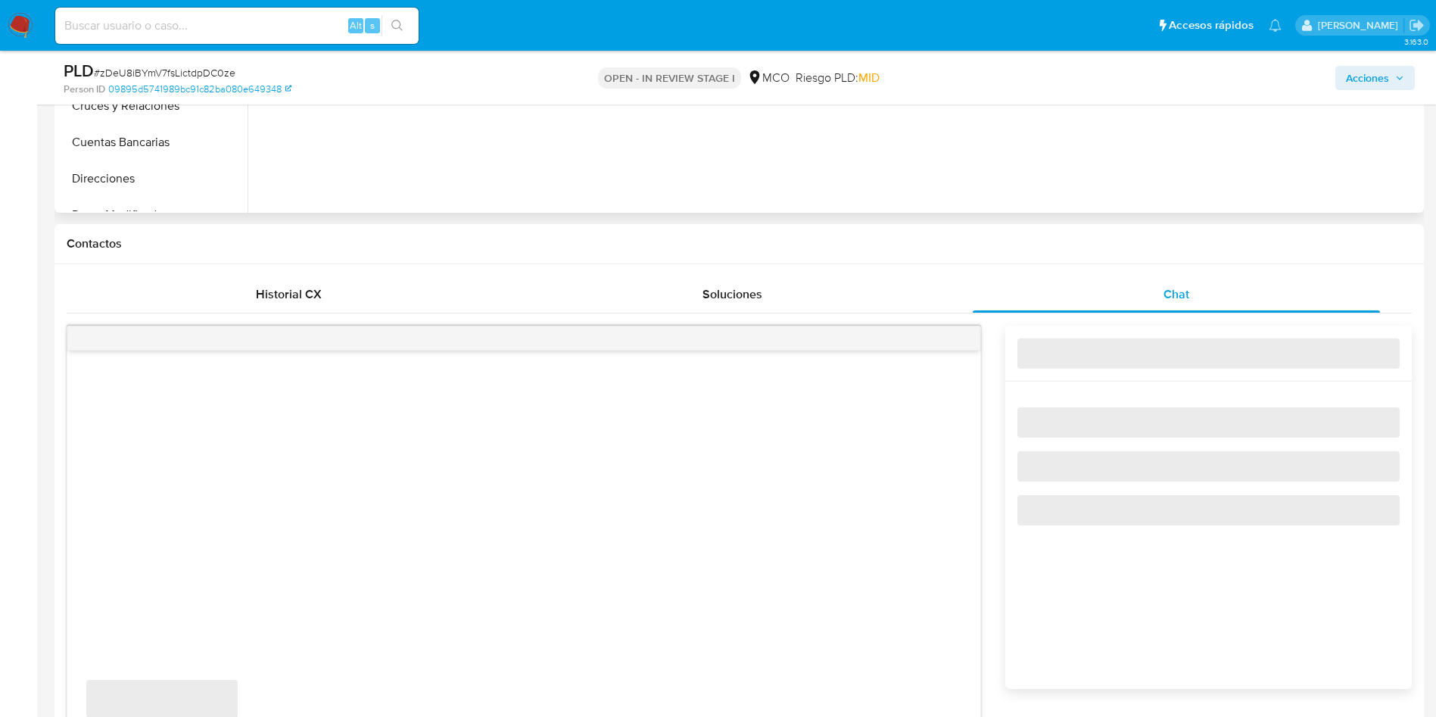
select select "10"
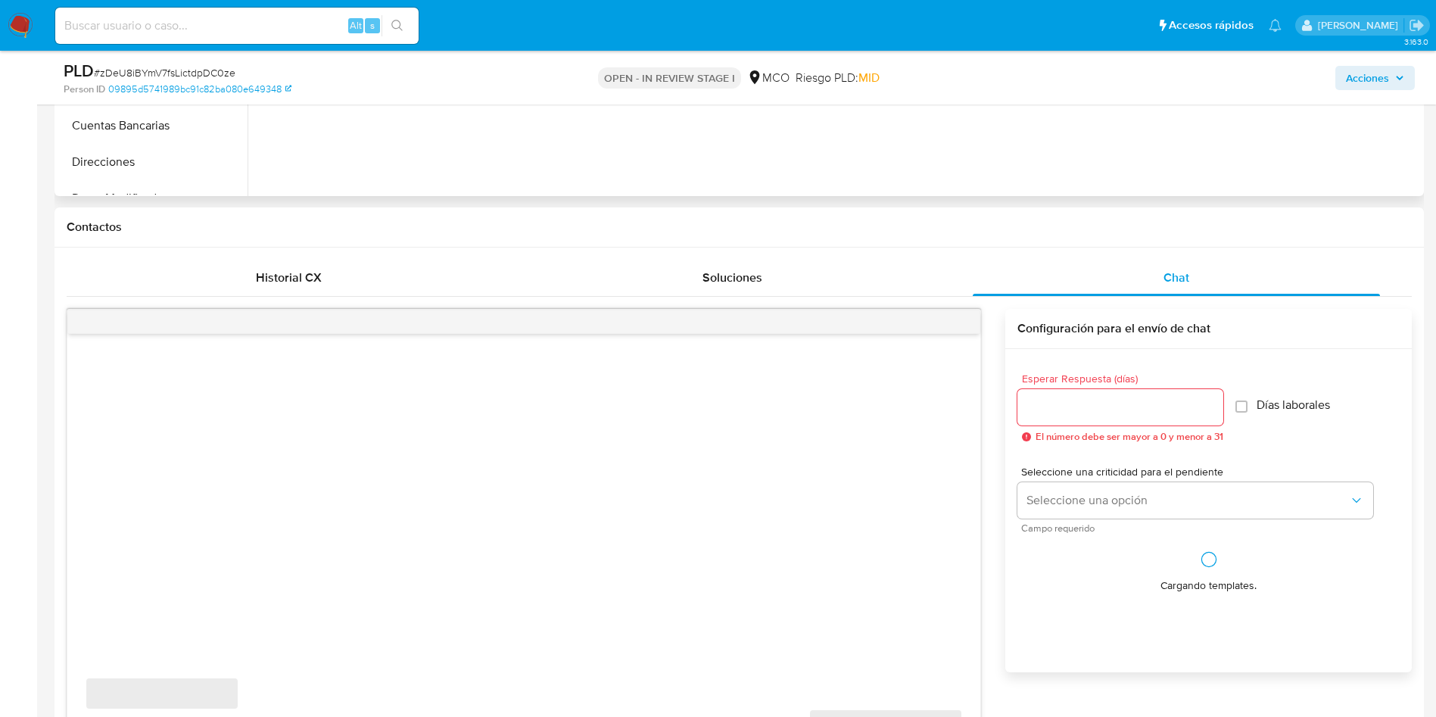
scroll to position [682, 0]
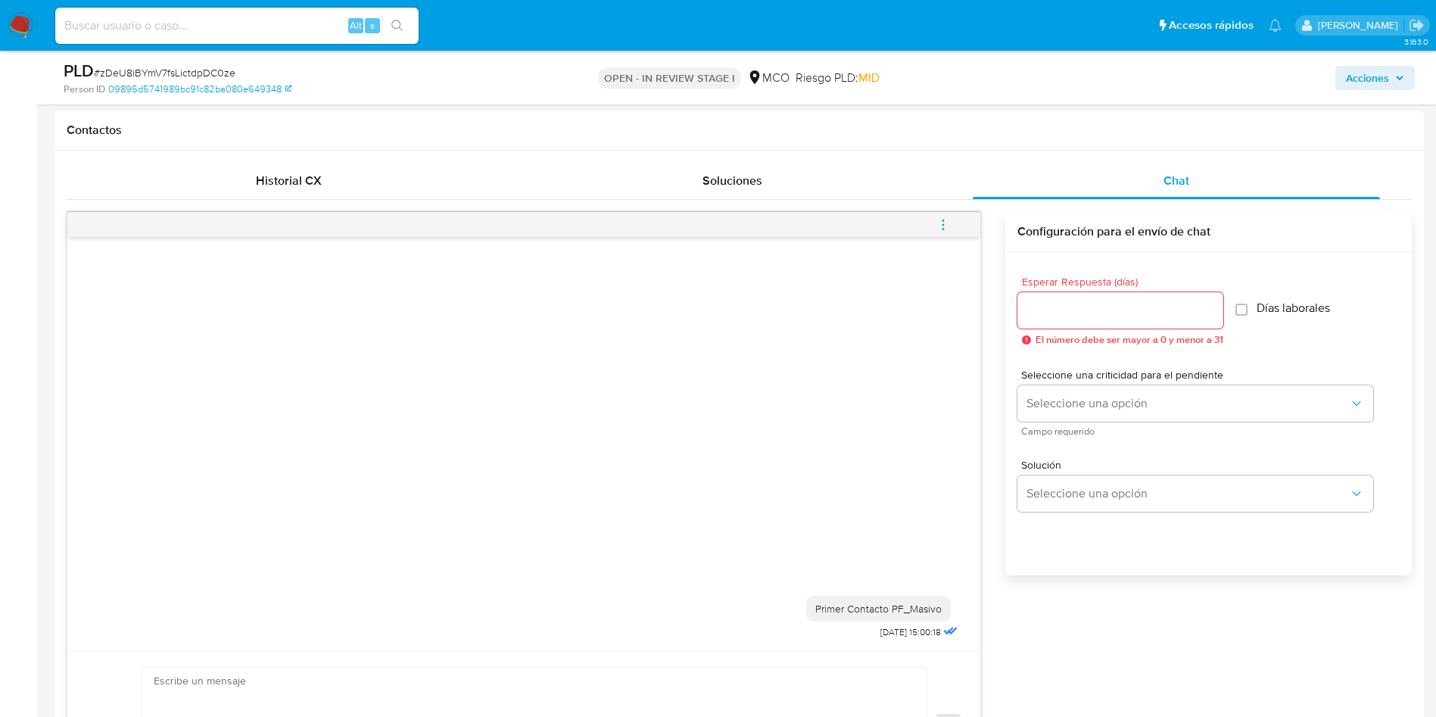
click at [1112, 308] on input "Esperar Respuesta (días)" at bounding box center [1121, 311] width 206 height 20
type input "3"
click at [1267, 302] on span "Días laborales" at bounding box center [1285, 308] width 73 height 15
click at [1228, 304] on input "Días laborales" at bounding box center [1234, 310] width 12 height 12
checkbox input "true"
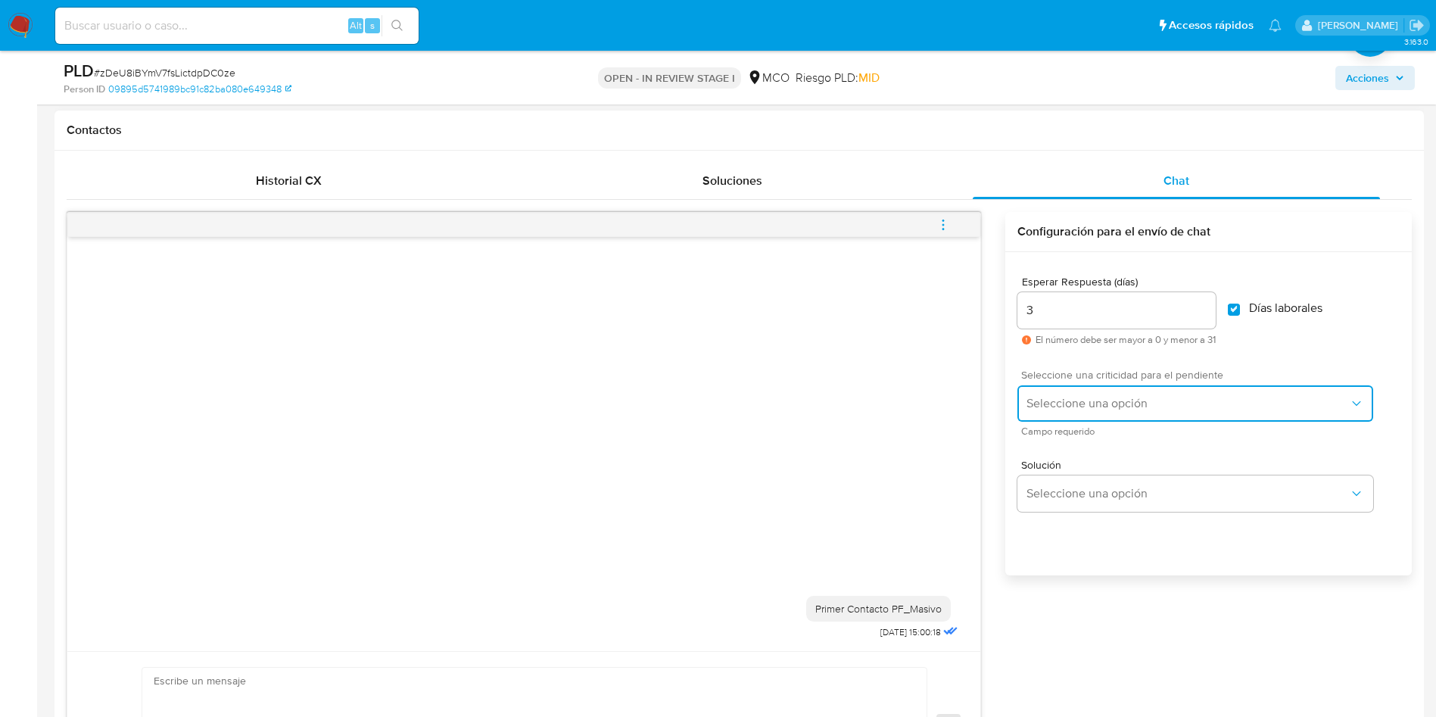
click at [1143, 393] on button "Seleccione una opción" at bounding box center [1196, 403] width 356 height 36
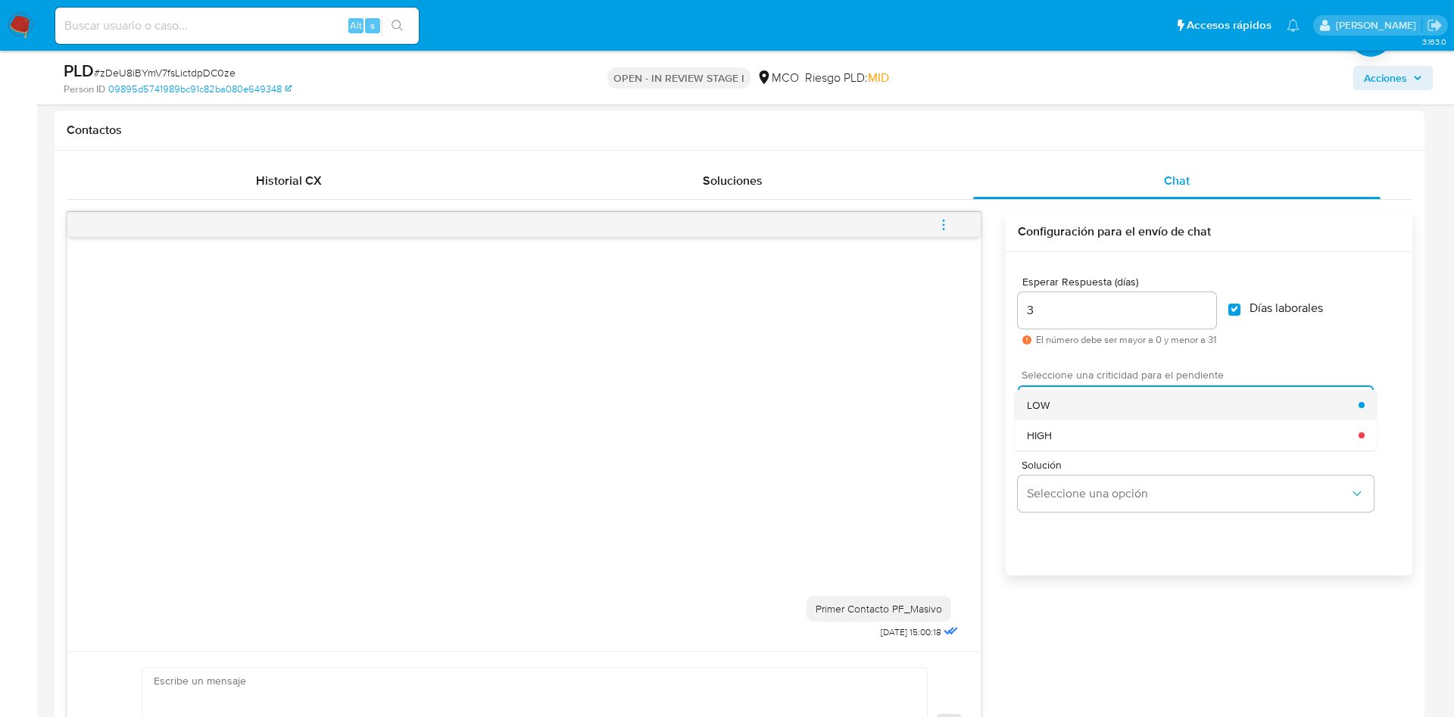
click at [1090, 404] on div "LOW" at bounding box center [1193, 405] width 332 height 30
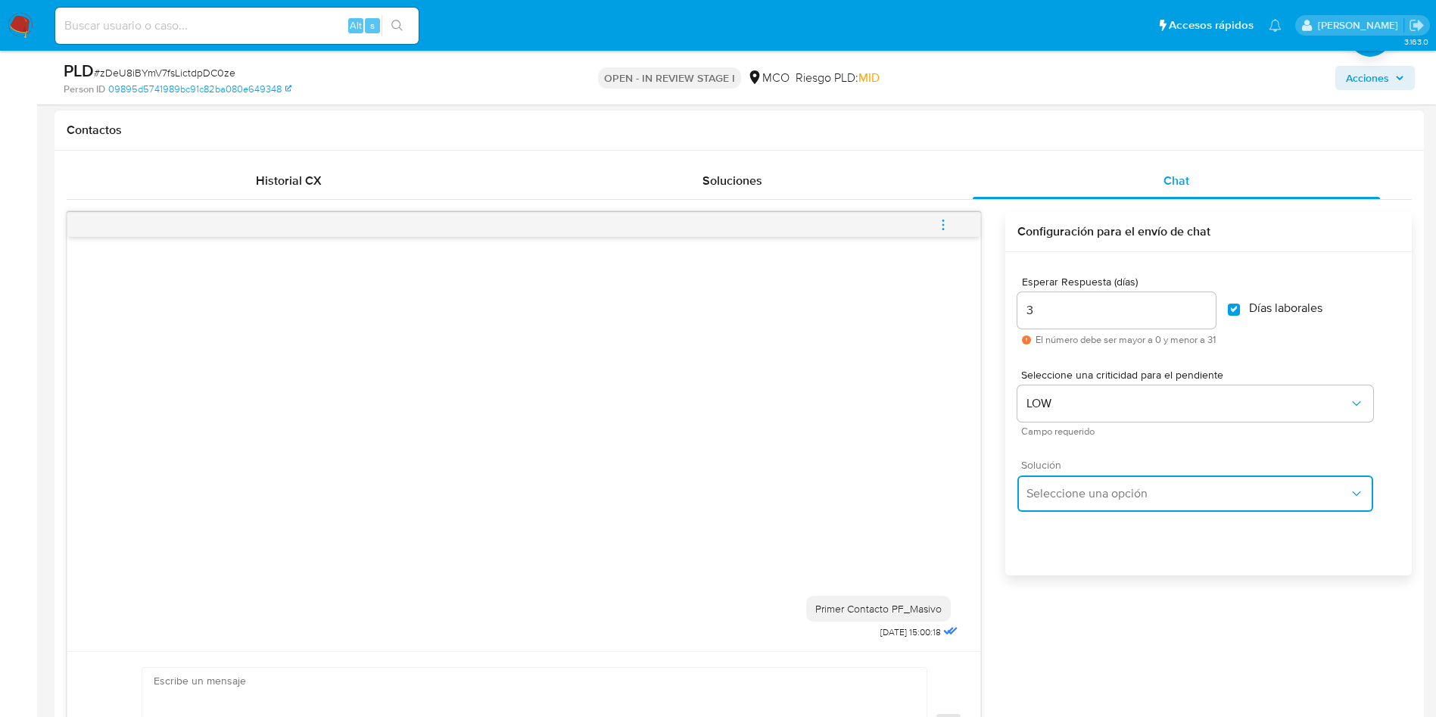
click at [1101, 493] on span "Seleccione una opción" at bounding box center [1188, 493] width 323 height 15
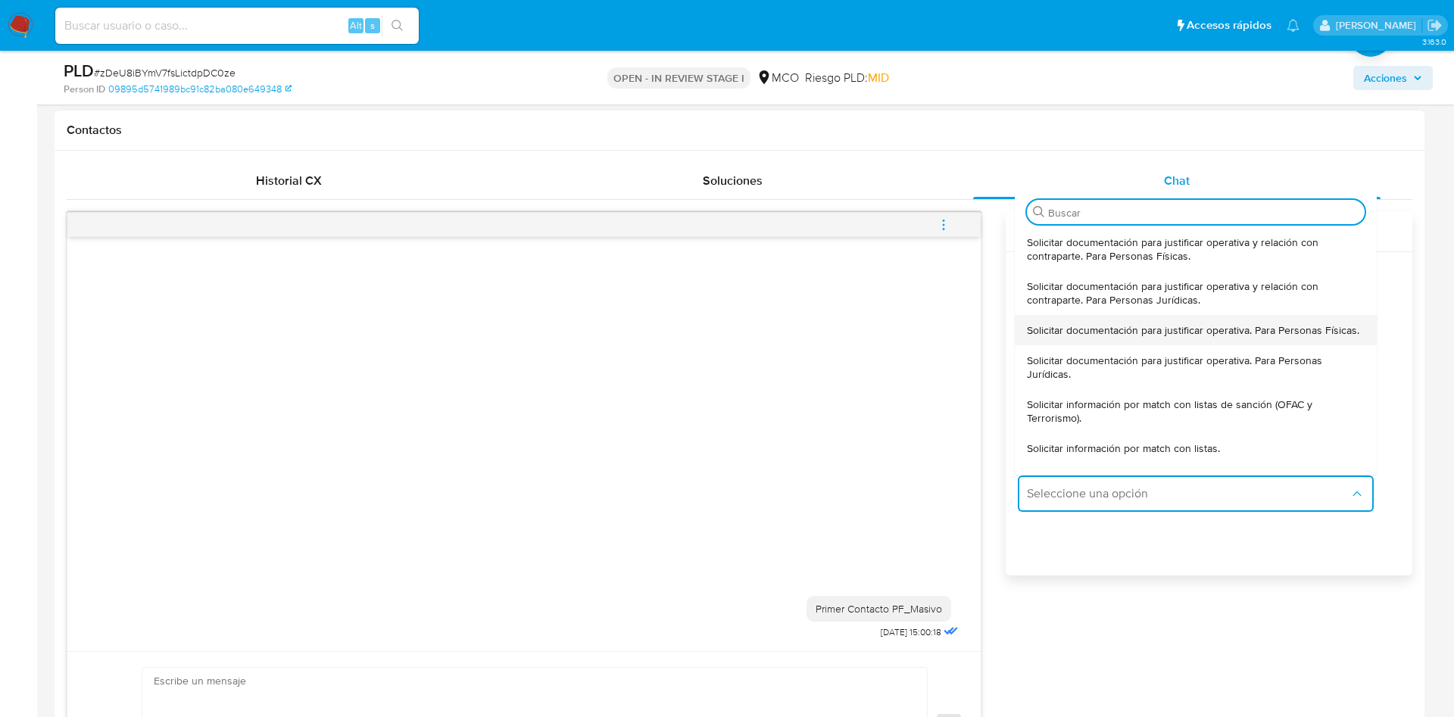
click at [1119, 328] on span "Solicitar documentación para justificar operativa. Para Personas Físicas." at bounding box center [1193, 330] width 332 height 14
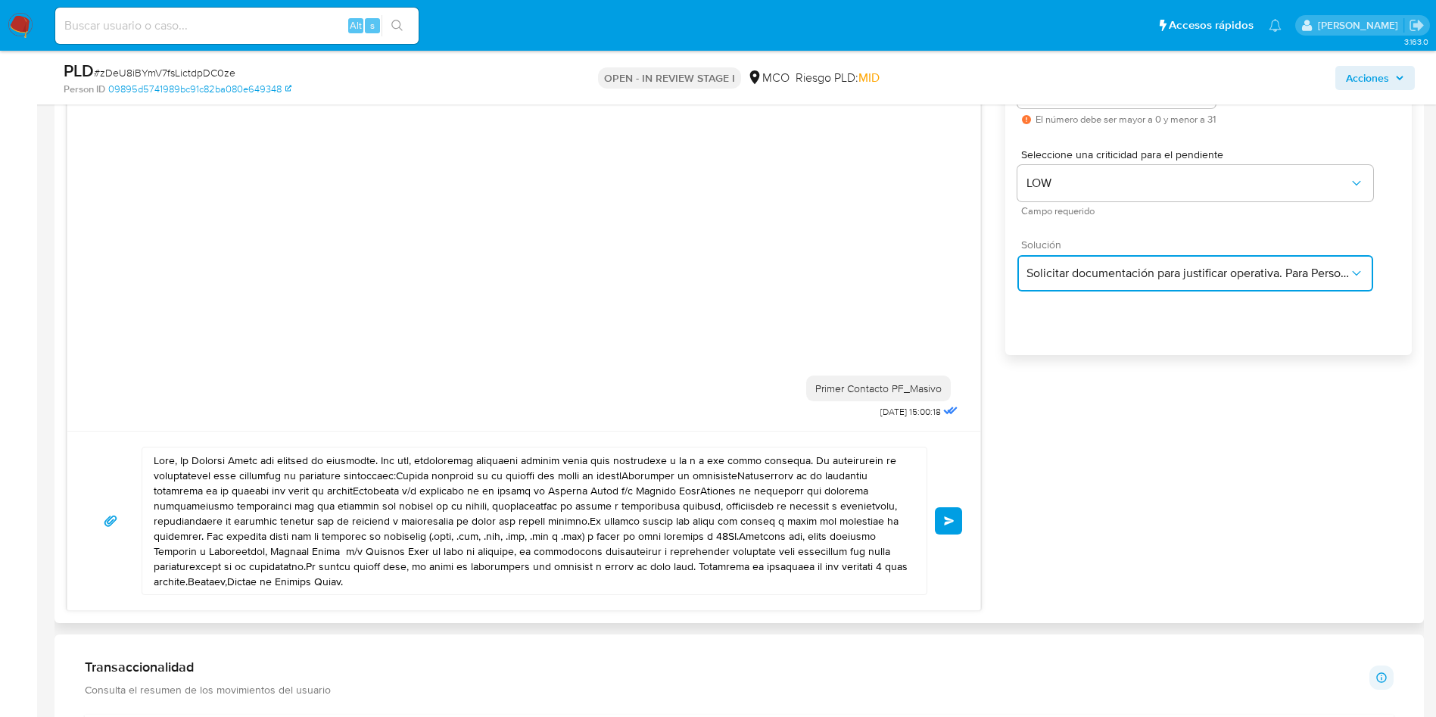
scroll to position [909, 0]
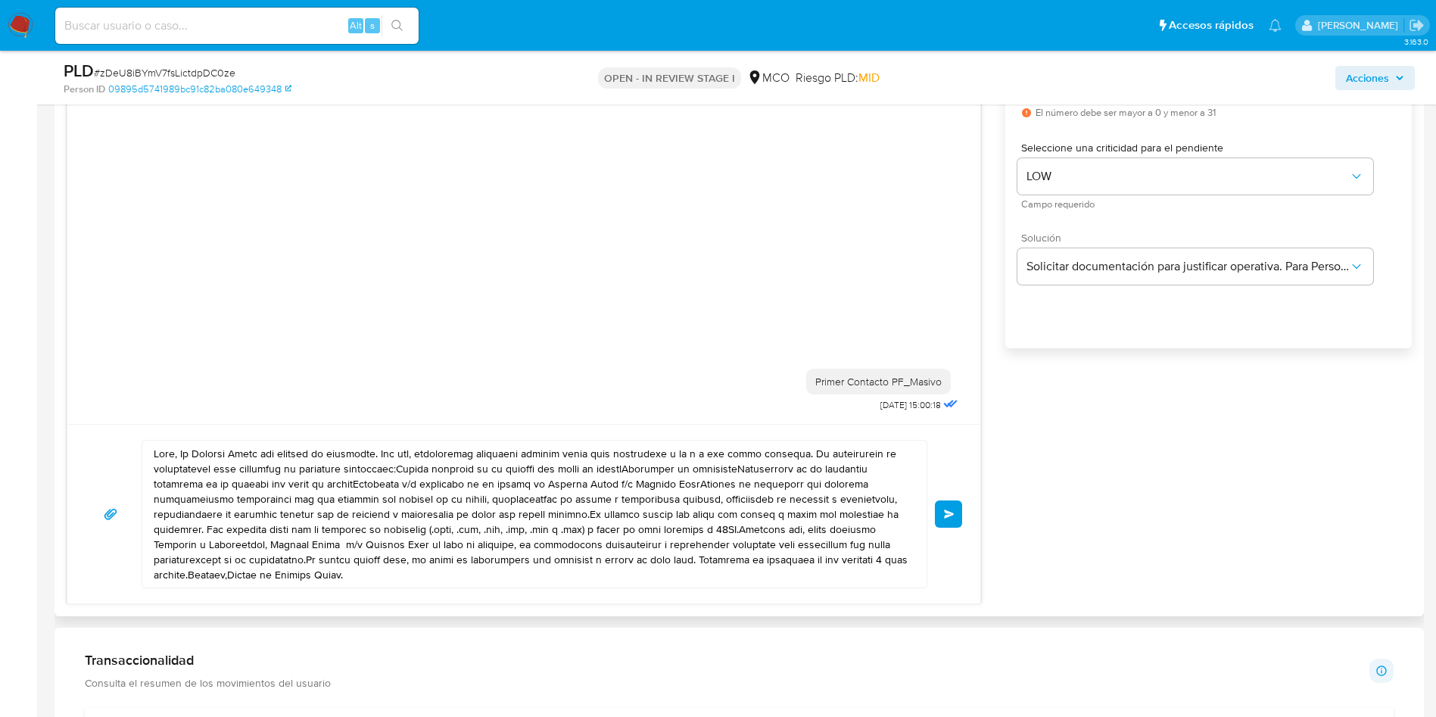
click at [182, 449] on textarea at bounding box center [531, 514] width 754 height 147
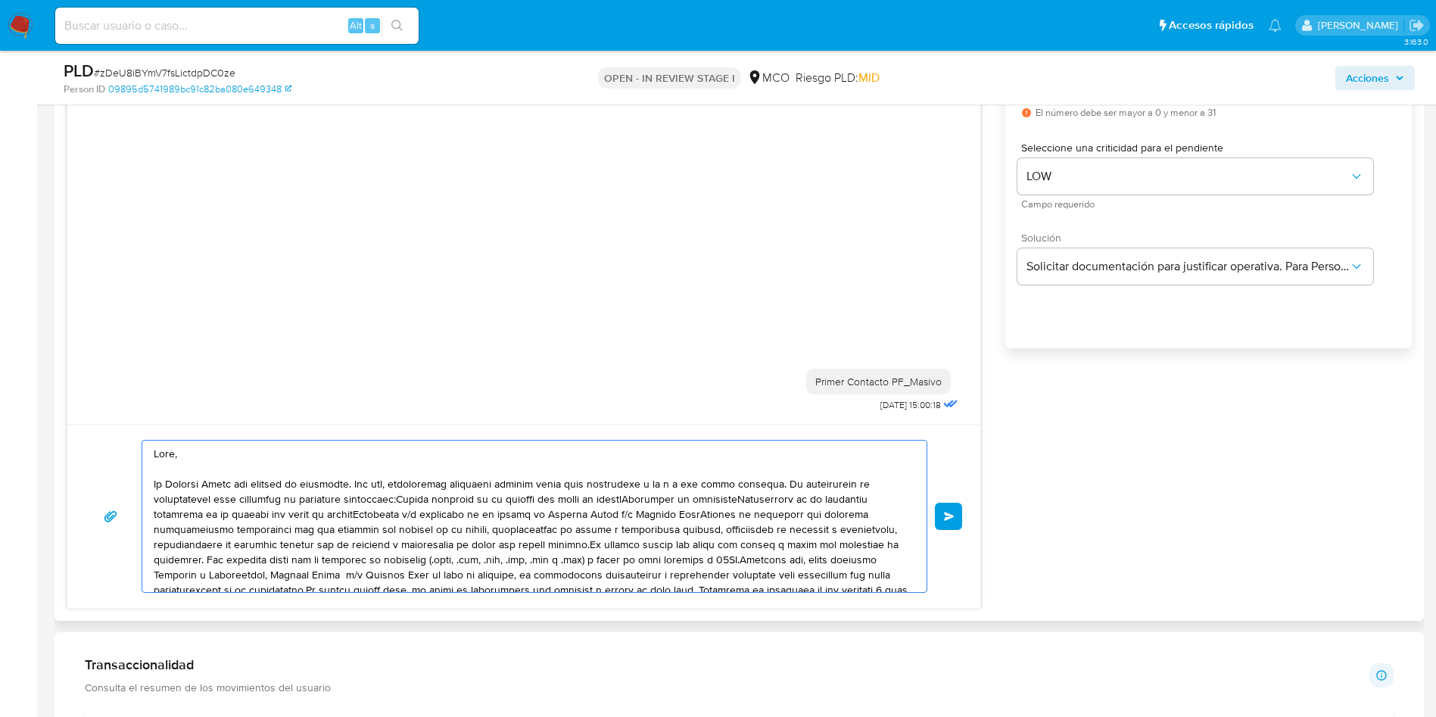
click at [397, 495] on textarea at bounding box center [531, 516] width 754 height 151
click at [398, 515] on textarea at bounding box center [531, 516] width 754 height 151
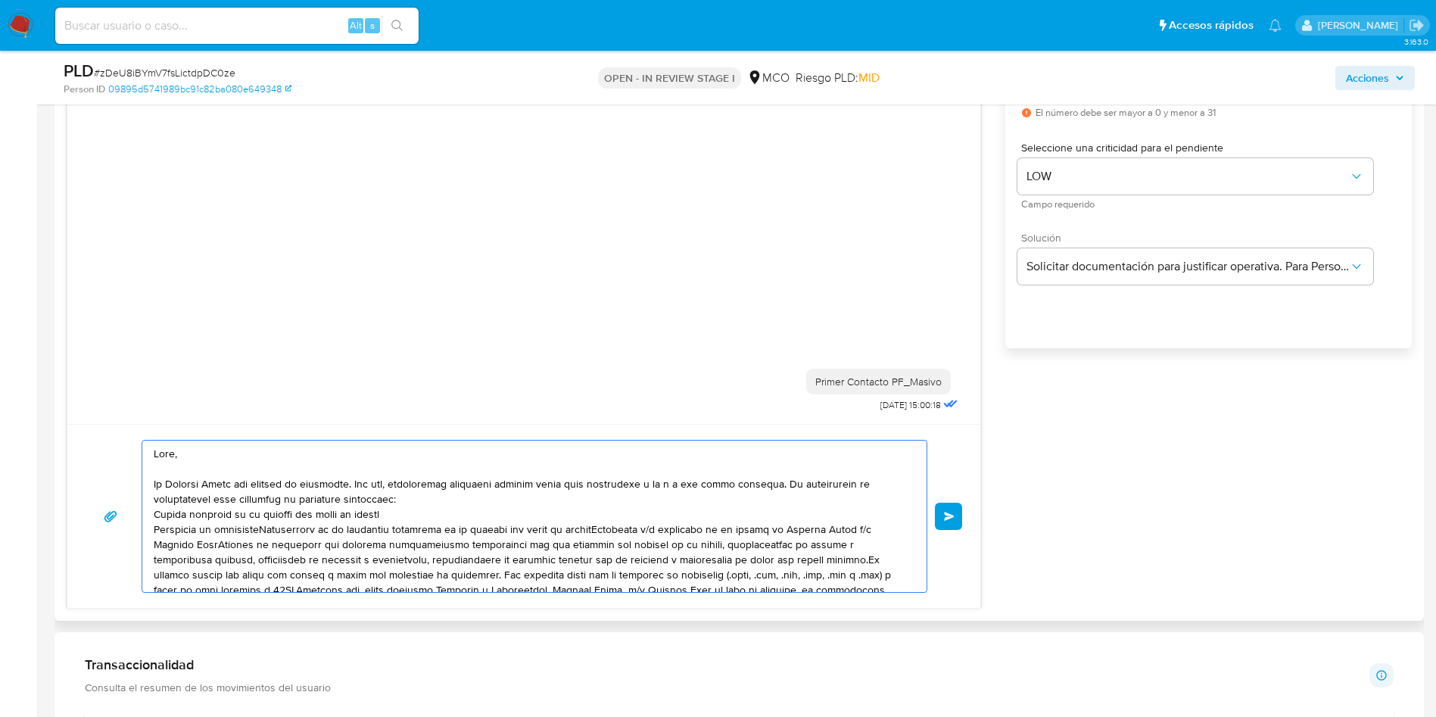
click at [273, 528] on textarea at bounding box center [531, 516] width 754 height 151
click at [270, 529] on textarea at bounding box center [531, 516] width 754 height 151
click at [494, 545] on textarea at bounding box center [531, 516] width 754 height 151
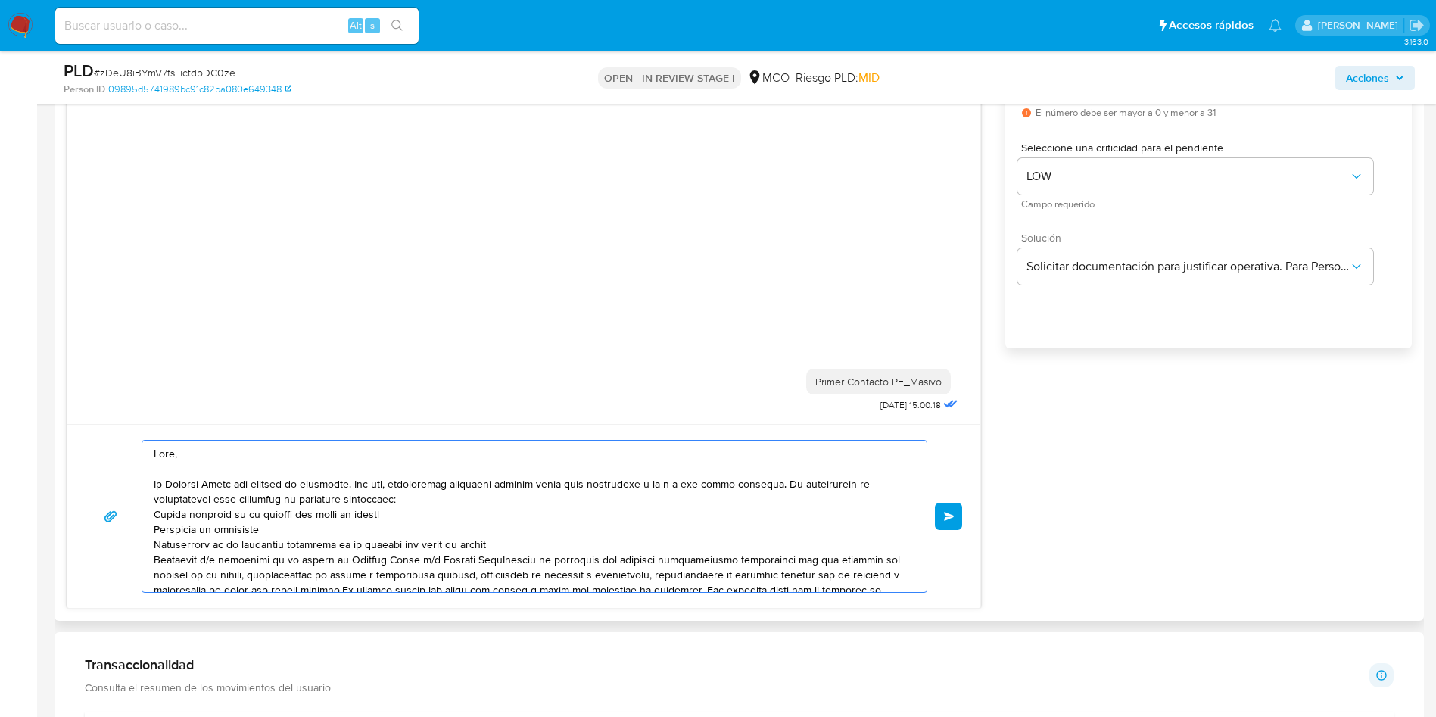
click at [491, 558] on textarea at bounding box center [531, 516] width 754 height 151
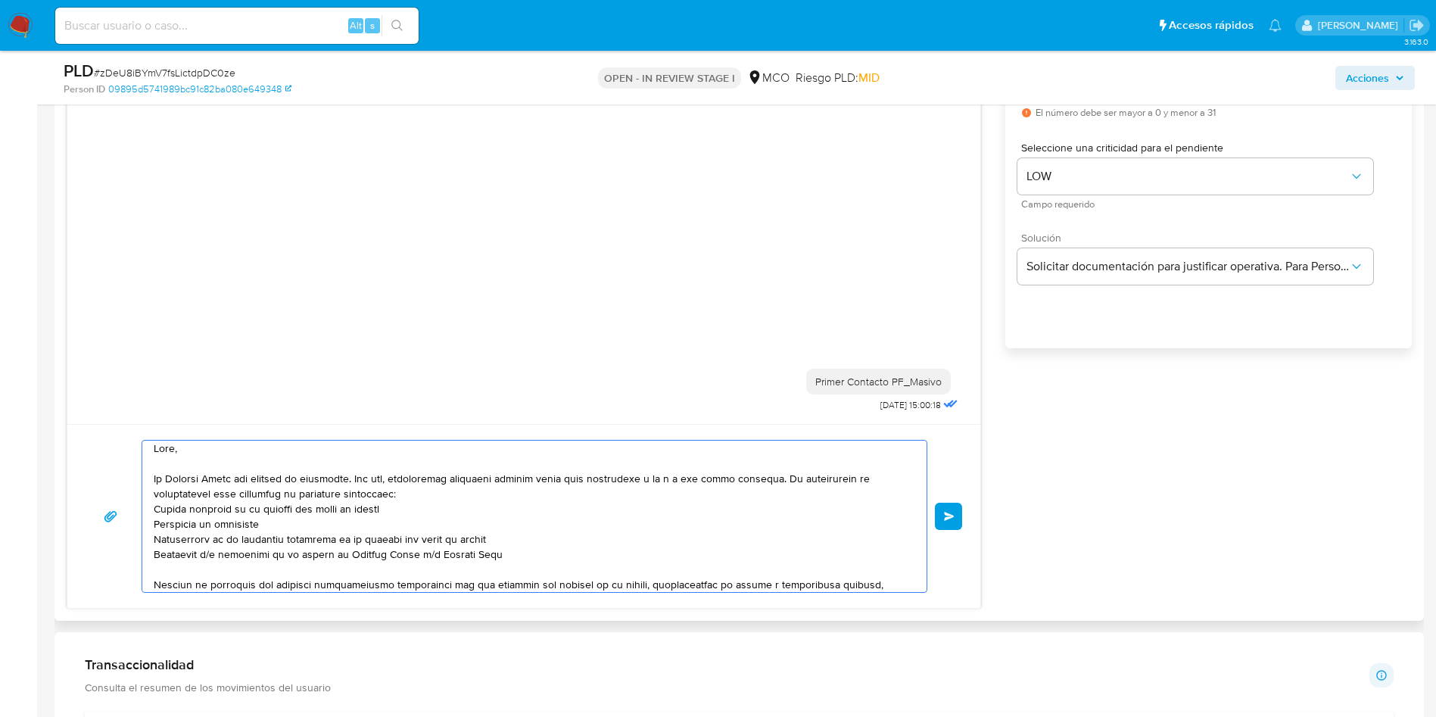
scroll to position [86, 0]
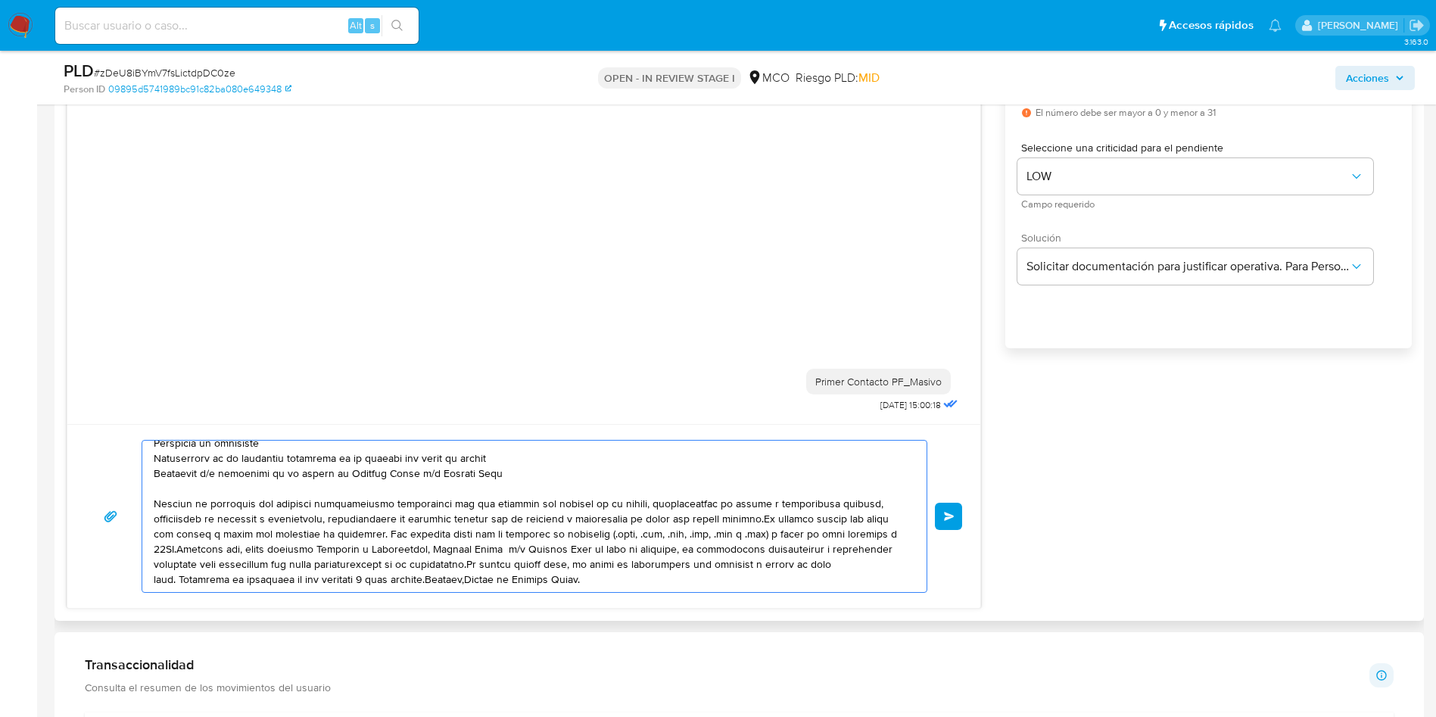
drag, startPoint x: 687, startPoint y: 503, endPoint x: 791, endPoint y: 501, distance: 103.8
click at [790, 501] on textarea at bounding box center [531, 516] width 754 height 151
drag, startPoint x: 666, startPoint y: 520, endPoint x: 750, endPoint y: 519, distance: 83.3
click at [750, 519] on textarea at bounding box center [531, 516] width 754 height 151
click at [319, 533] on textarea at bounding box center [531, 516] width 754 height 151
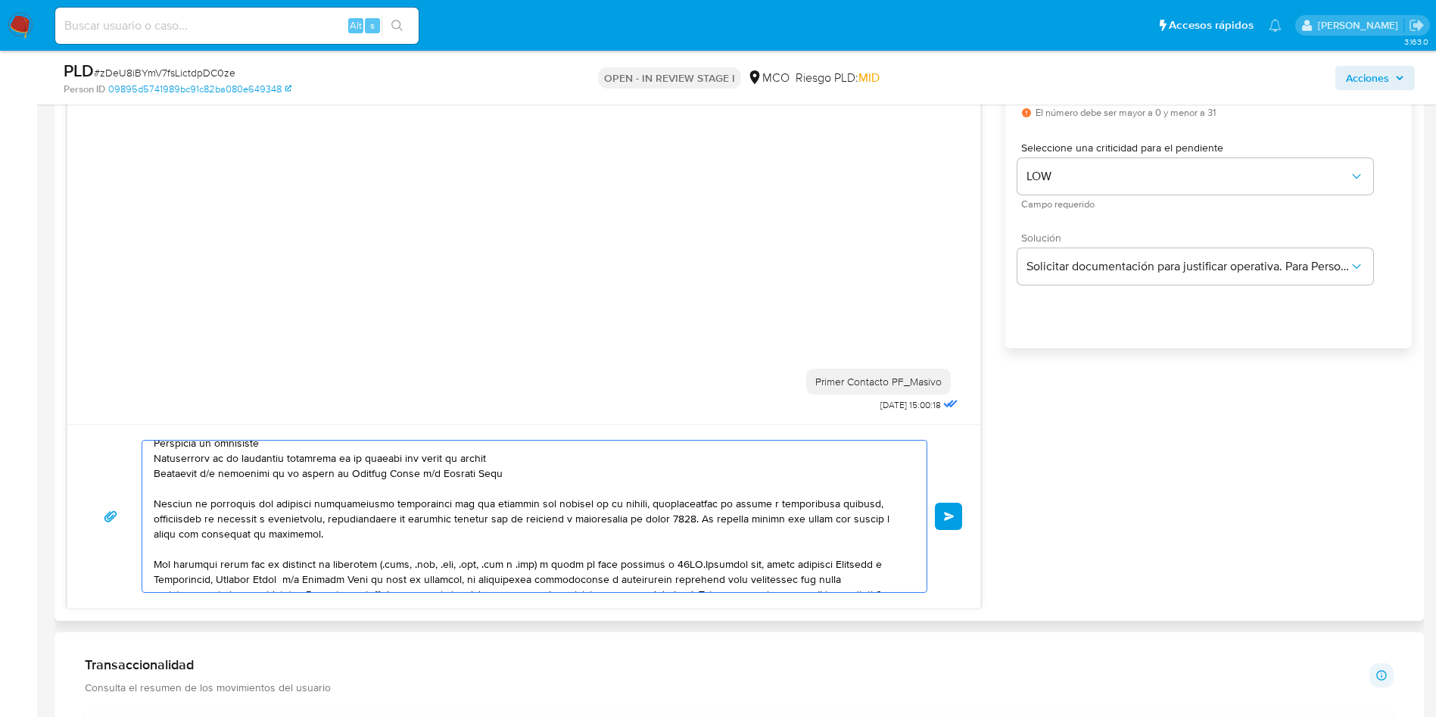
scroll to position [117, 0]
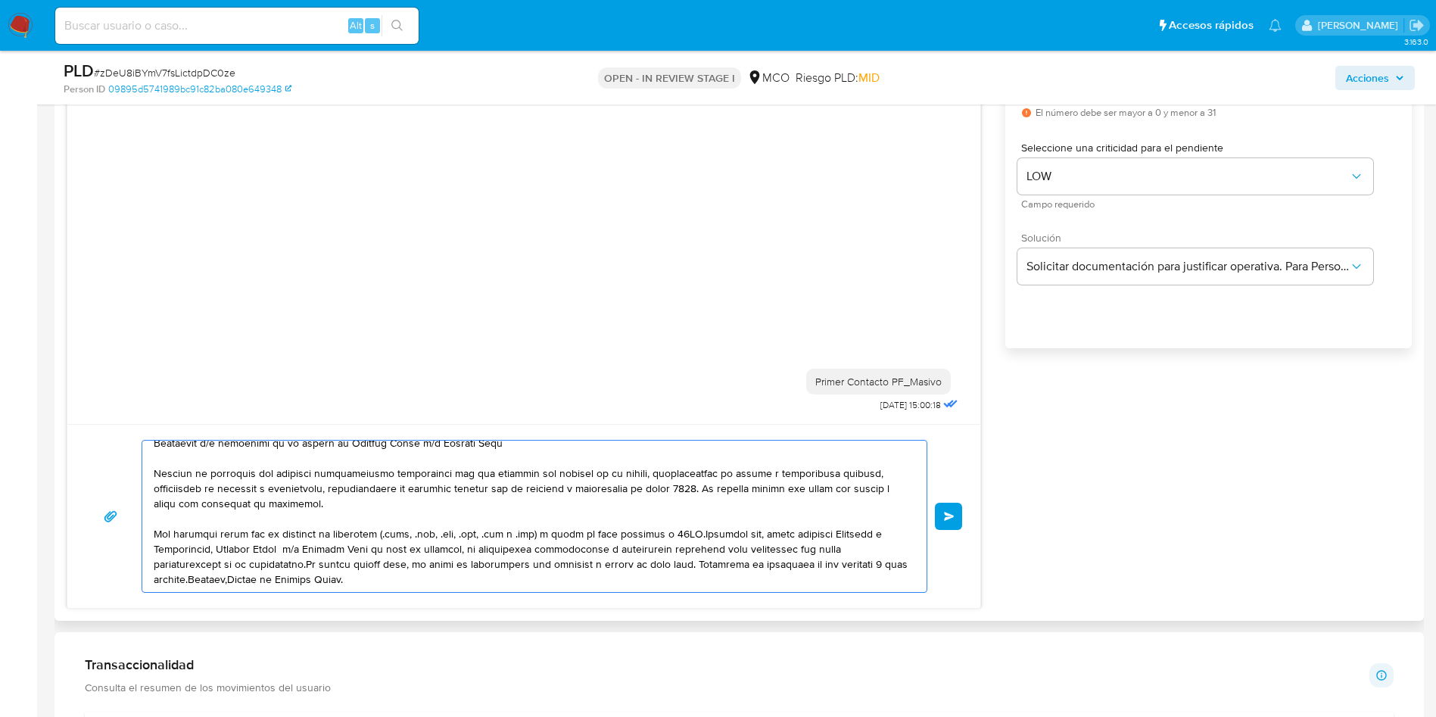
click at [686, 531] on textarea at bounding box center [531, 516] width 754 height 151
click at [312, 566] on textarea at bounding box center [531, 516] width 754 height 151
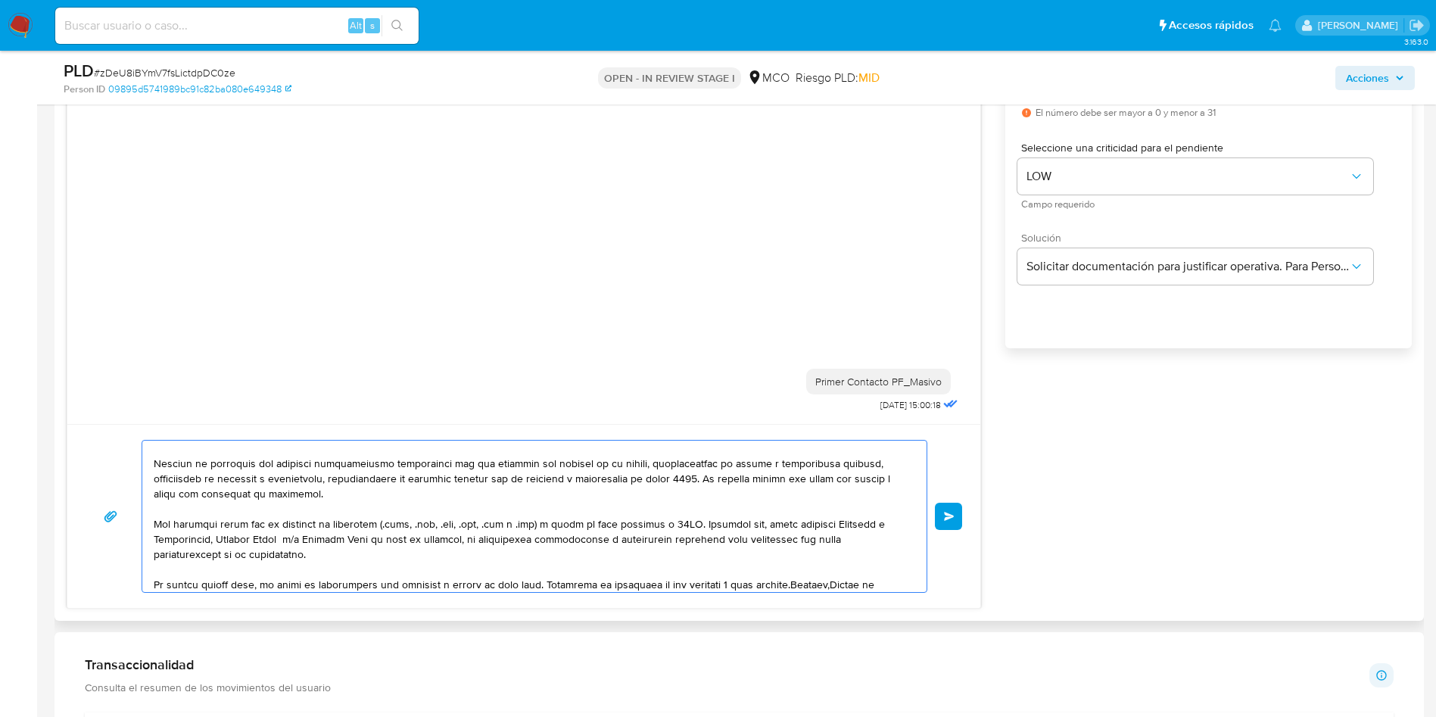
scroll to position [147, 0]
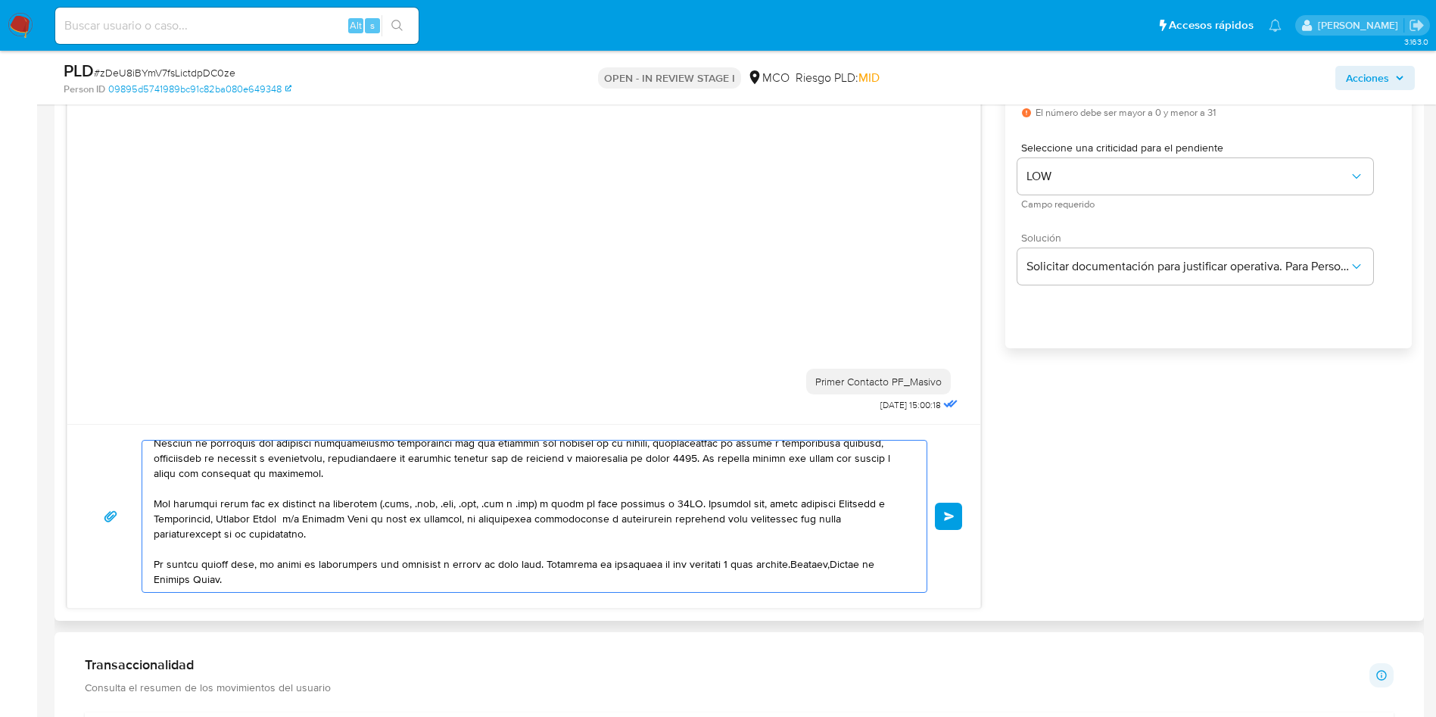
click at [541, 564] on textarea at bounding box center [531, 516] width 754 height 151
click at [547, 564] on textarea at bounding box center [531, 516] width 754 height 151
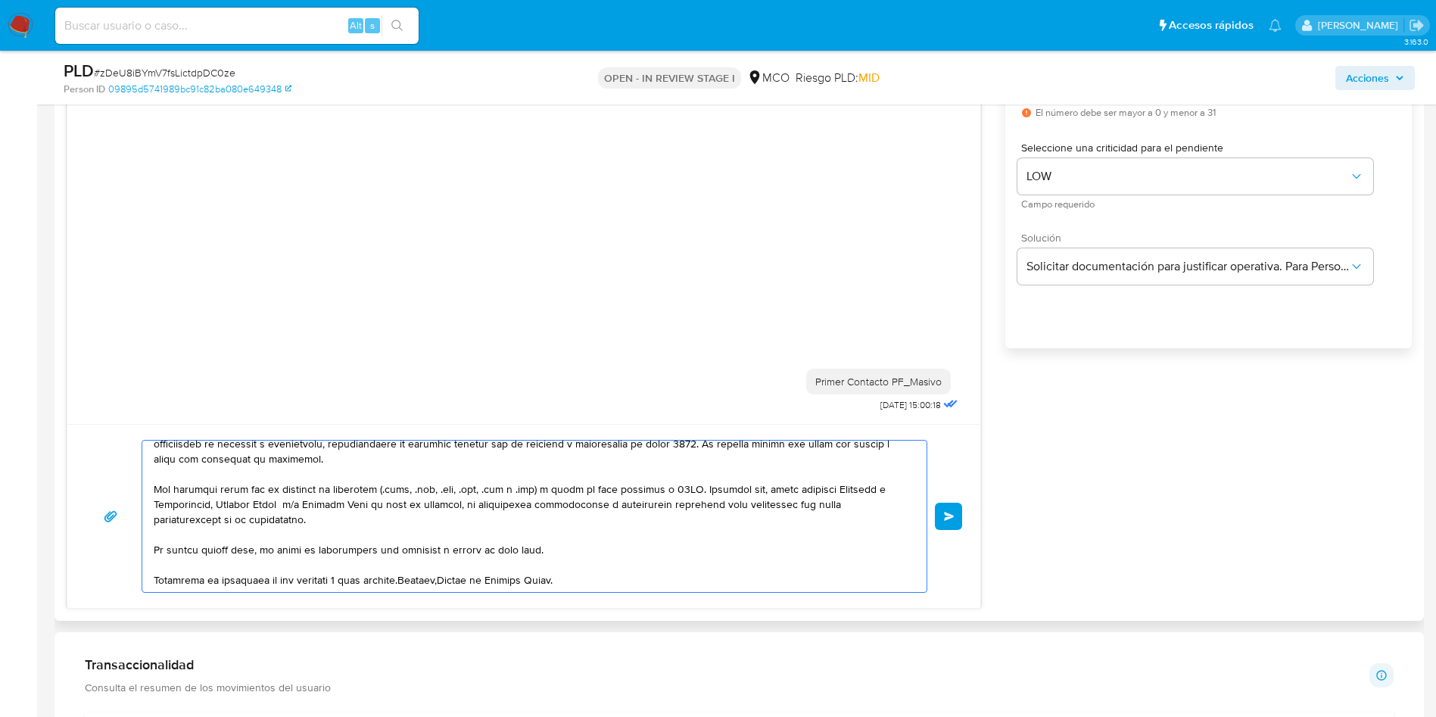
scroll to position [162, 0]
click at [415, 581] on textarea at bounding box center [531, 516] width 754 height 151
click at [413, 579] on textarea at bounding box center [531, 516] width 754 height 151
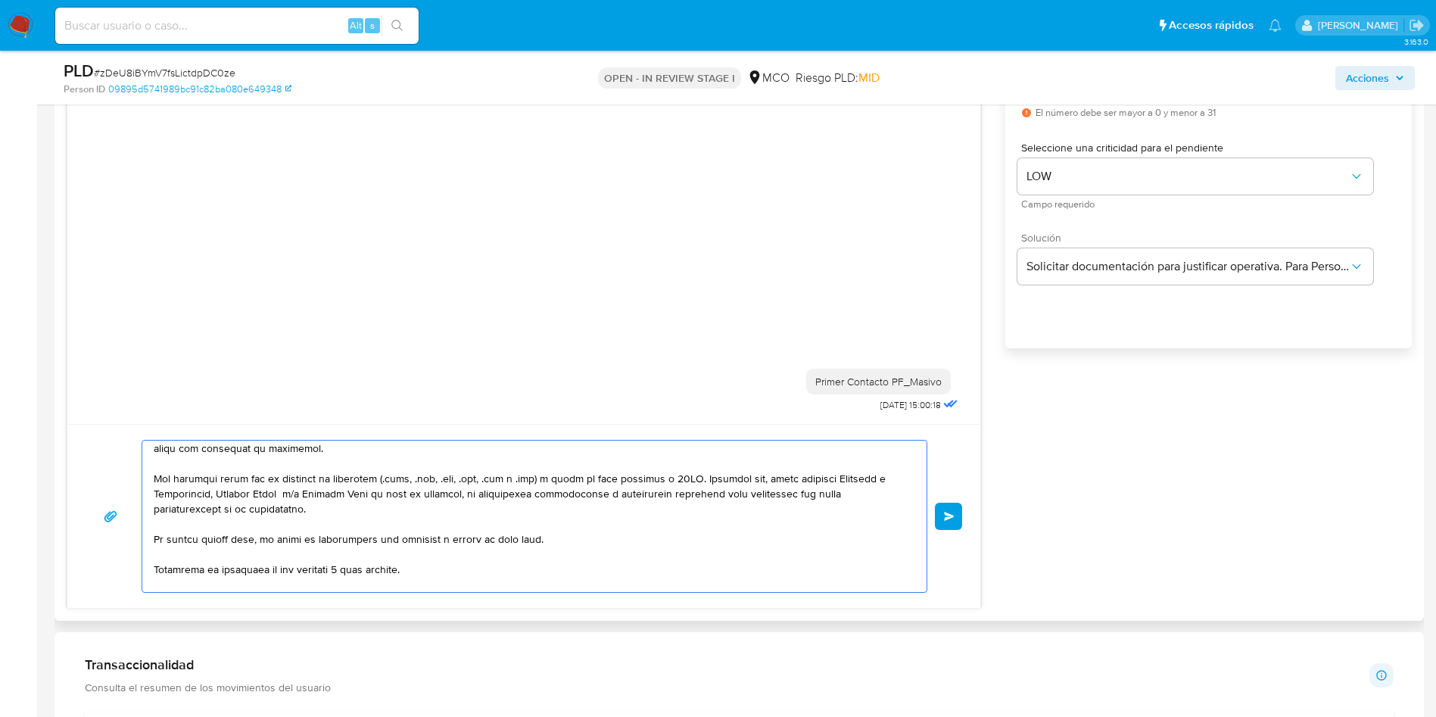
scroll to position [187, 0]
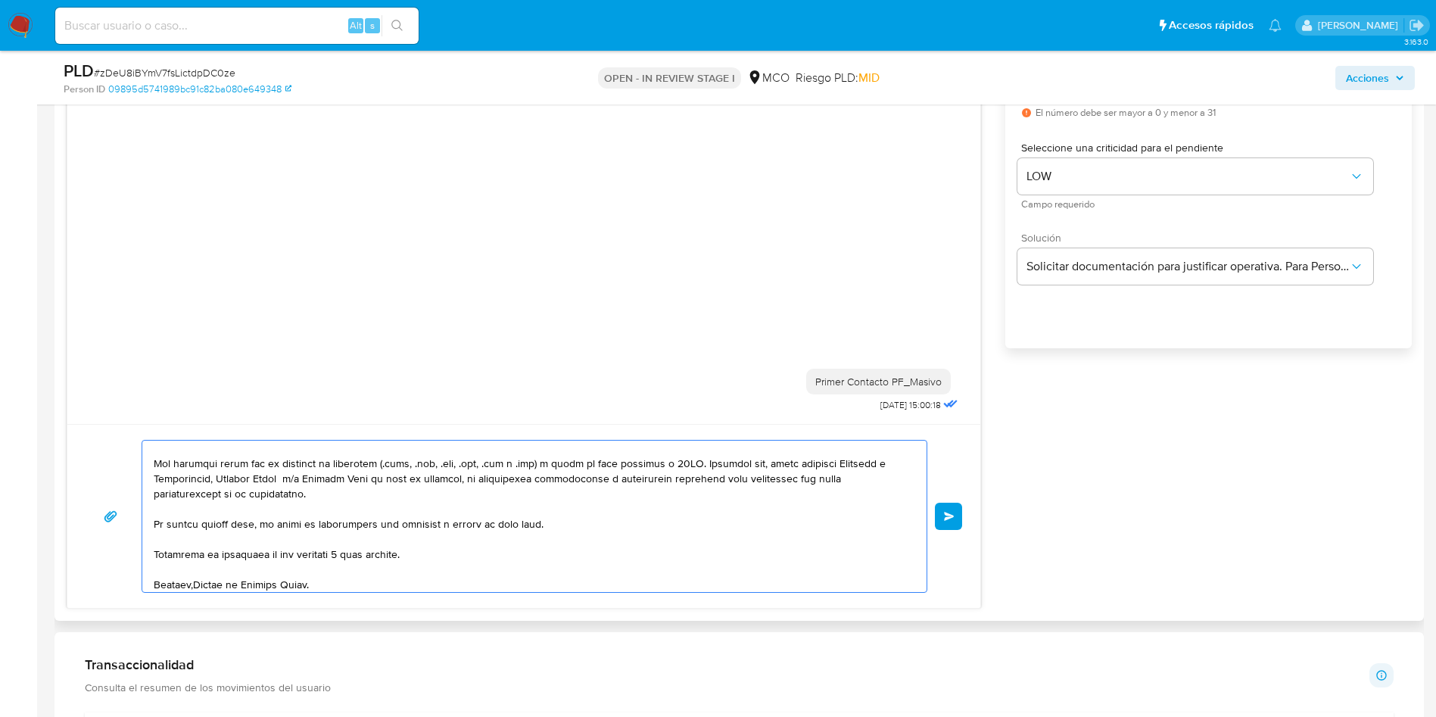
click at [195, 588] on textarea at bounding box center [531, 516] width 754 height 151
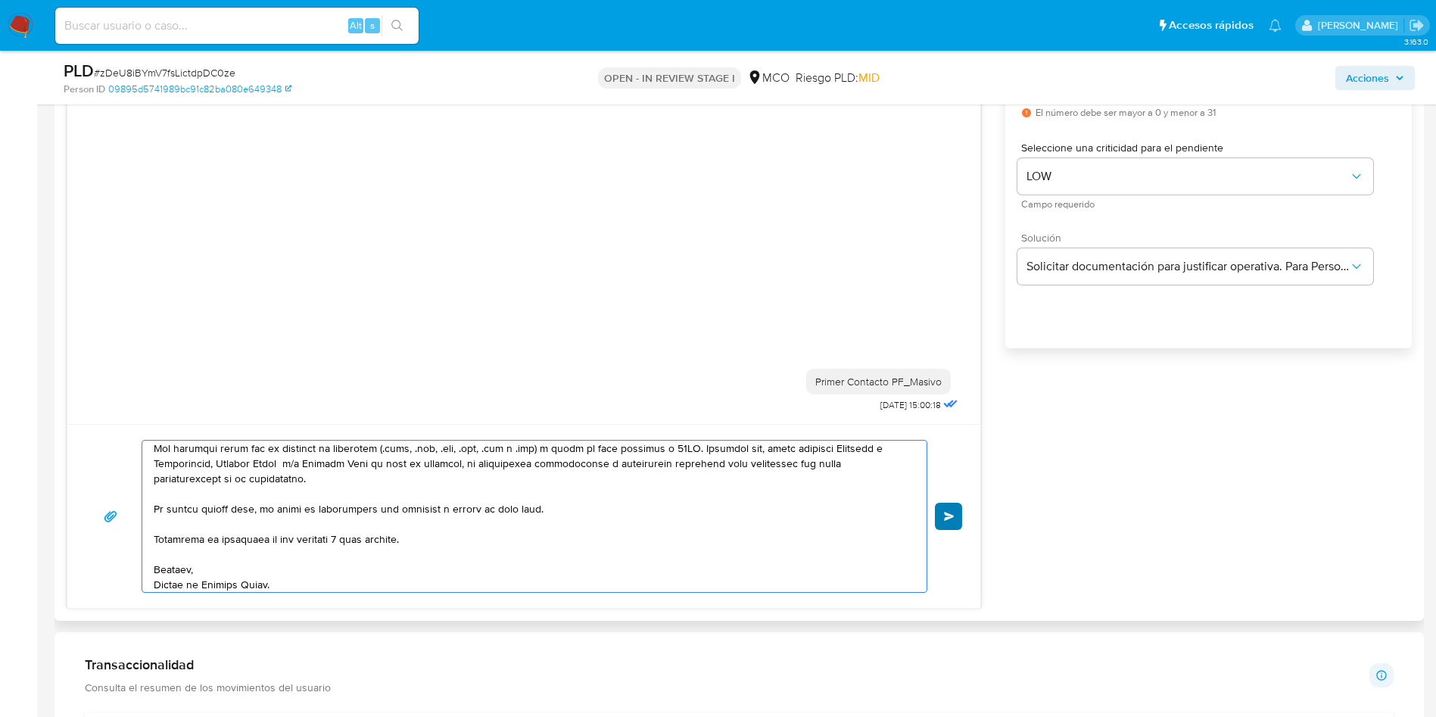
type textarea "Hola, En Mercado Libre nos importa tu seguridad. Por eso, necesitamos verificar…"
click at [947, 520] on span "Enviar" at bounding box center [949, 516] width 11 height 9
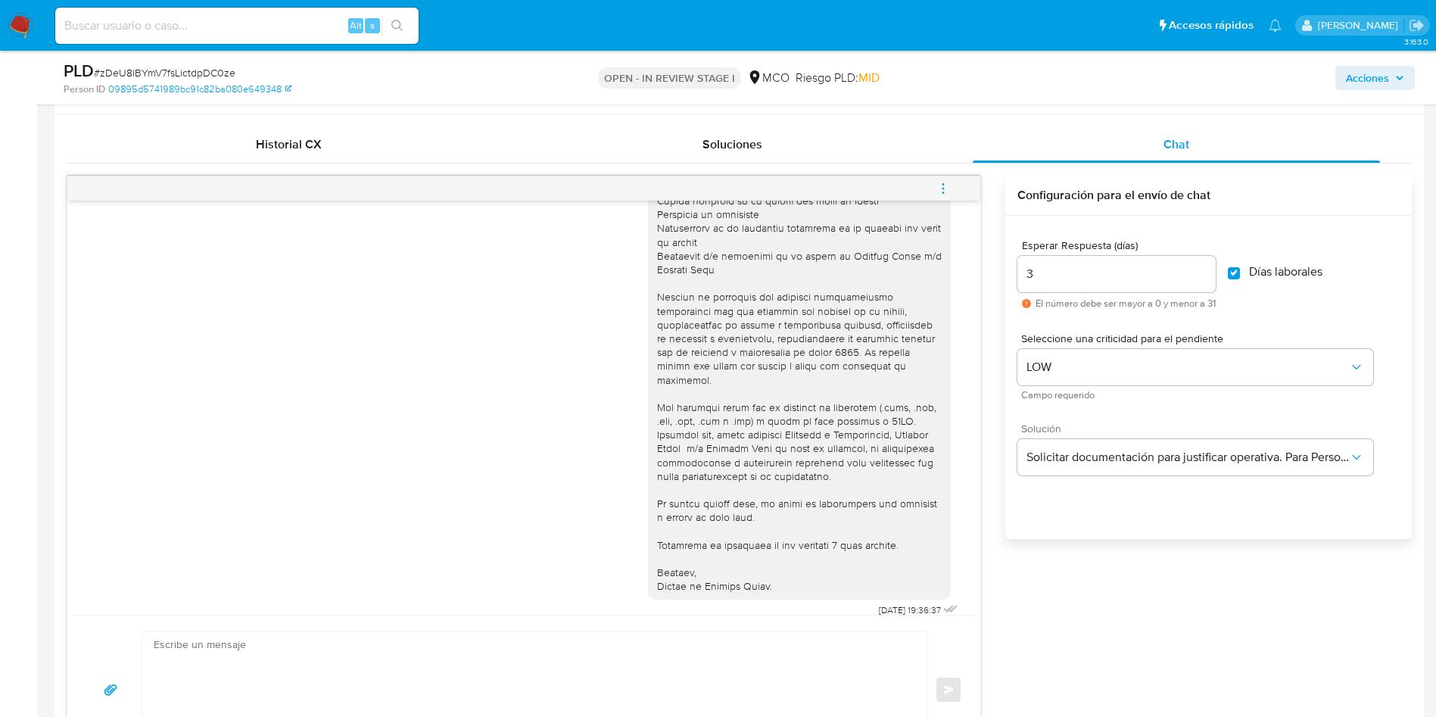
scroll to position [568, 0]
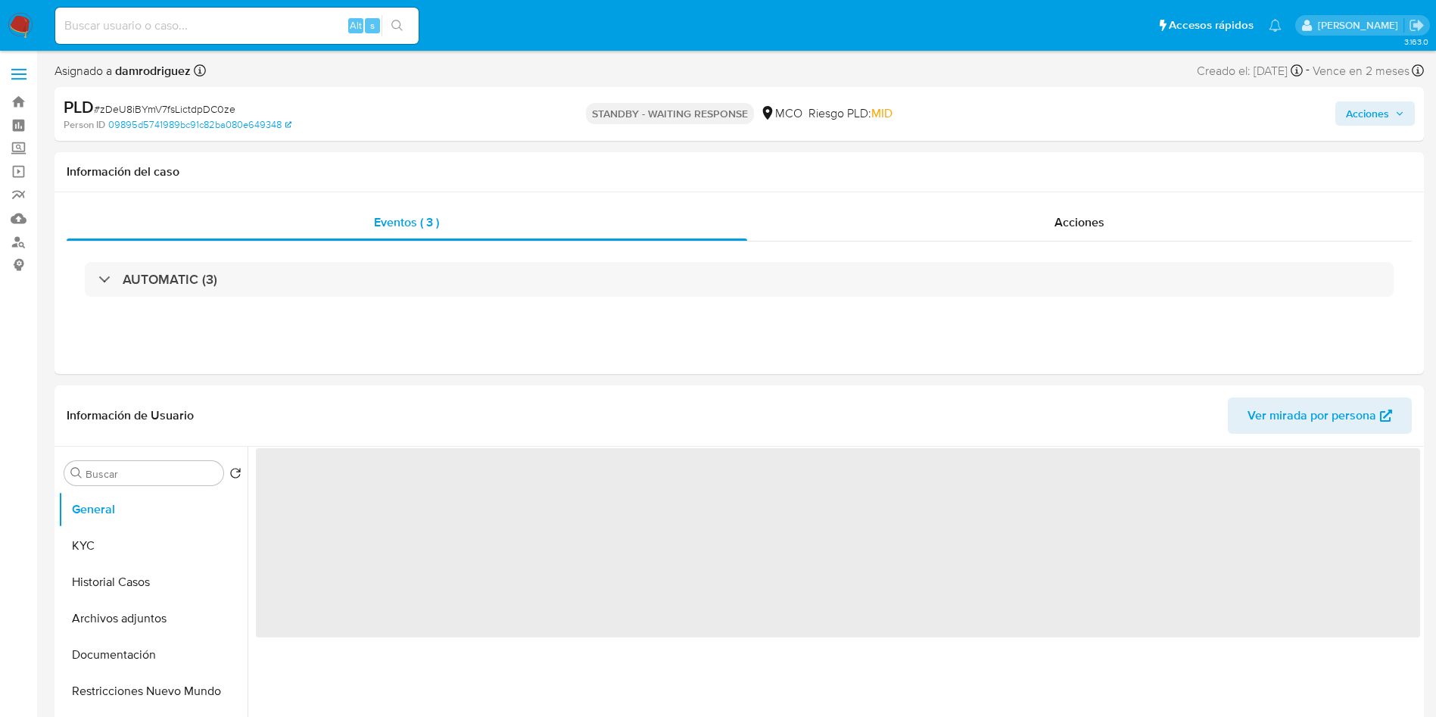
select select "10"
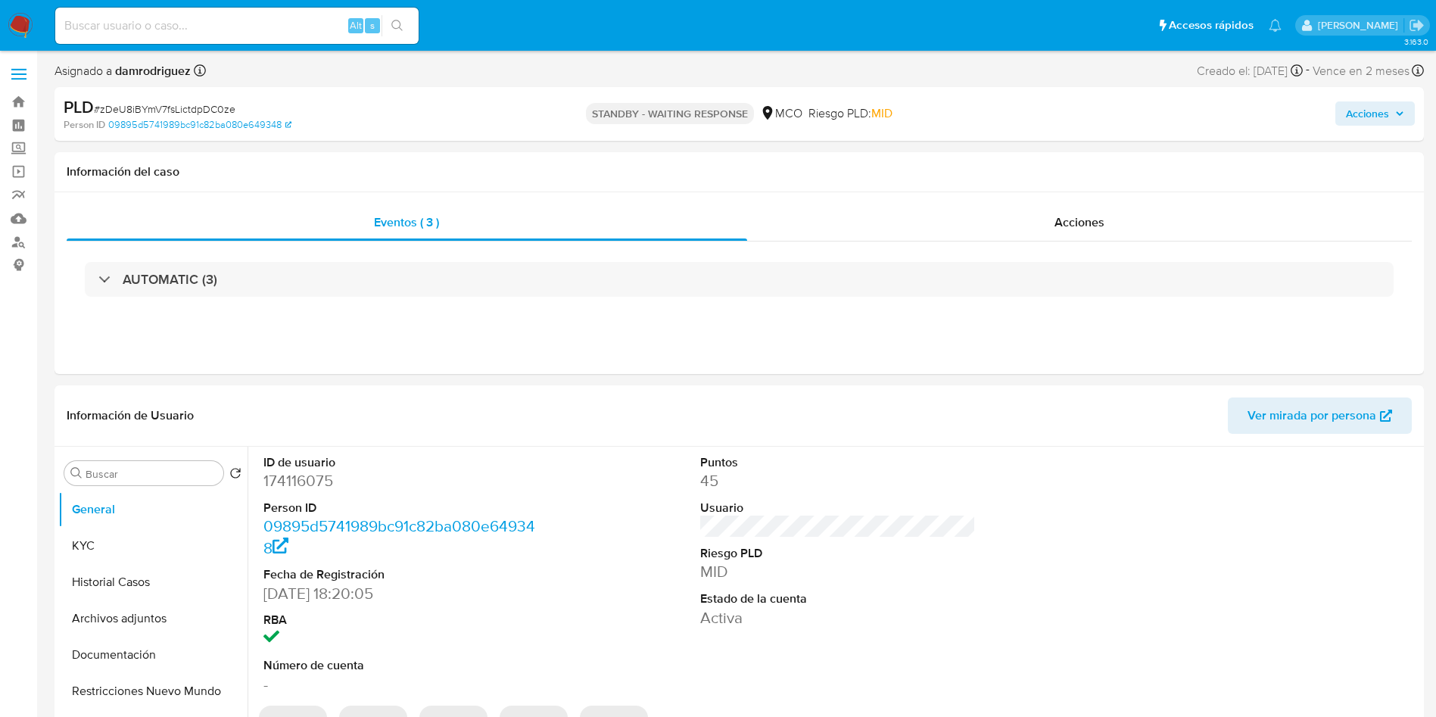
click at [20, 26] on img at bounding box center [21, 26] width 26 height 26
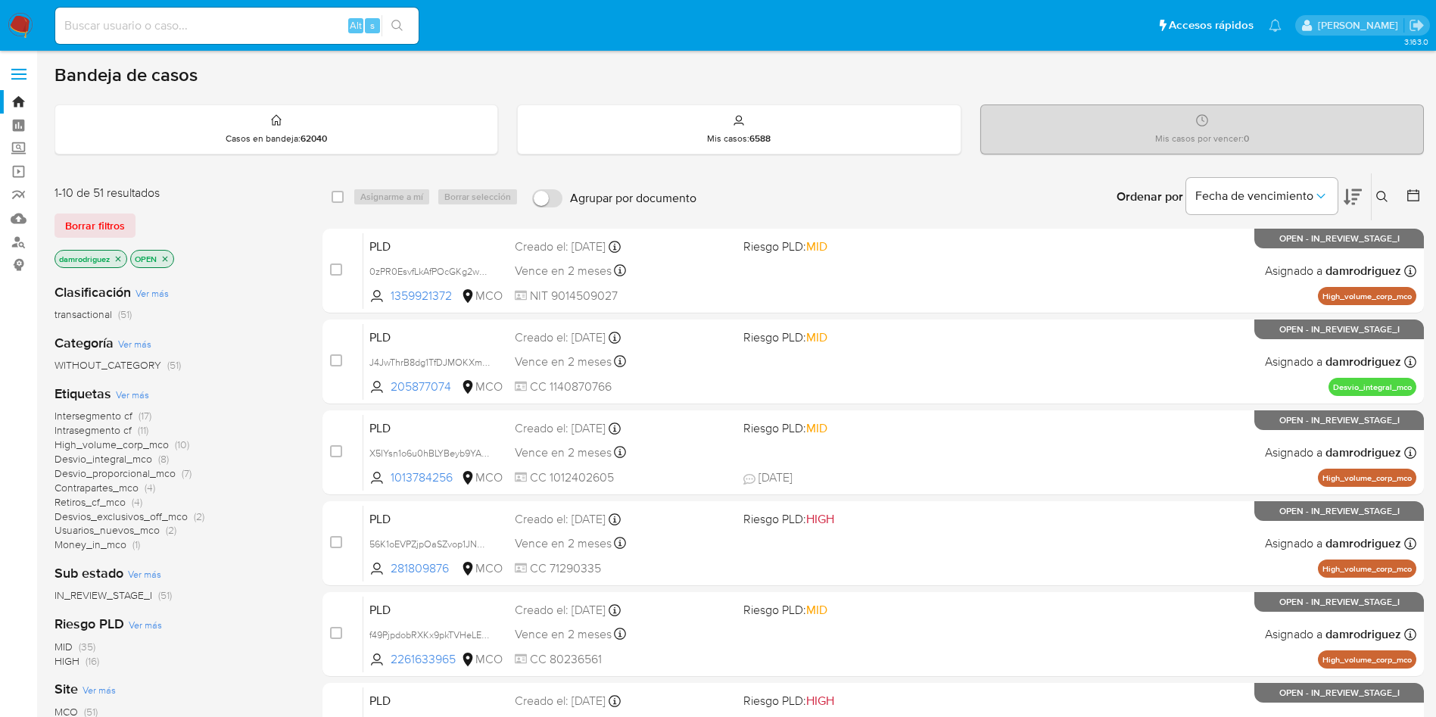
click at [119, 260] on icon "close-filter" at bounding box center [118, 258] width 9 height 9
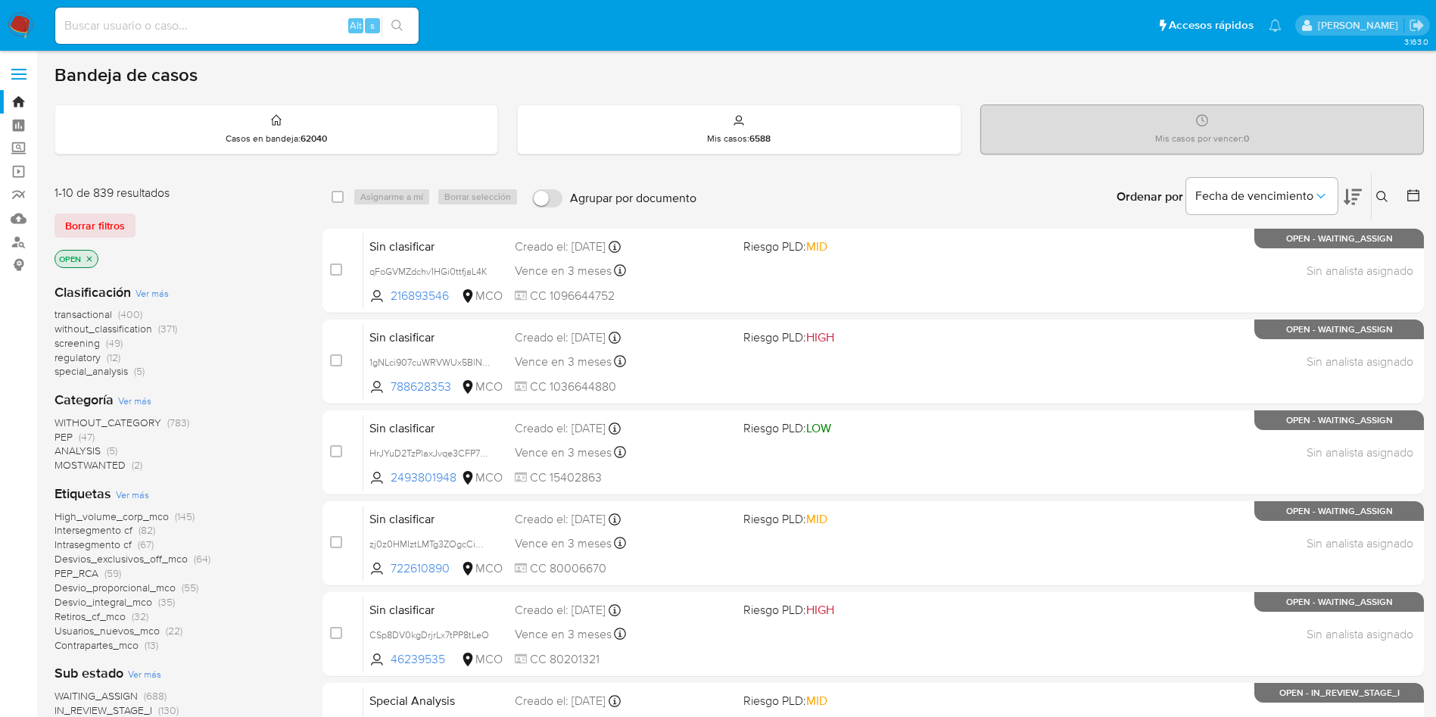
click at [80, 356] on span "regulatory" at bounding box center [78, 357] width 46 height 15
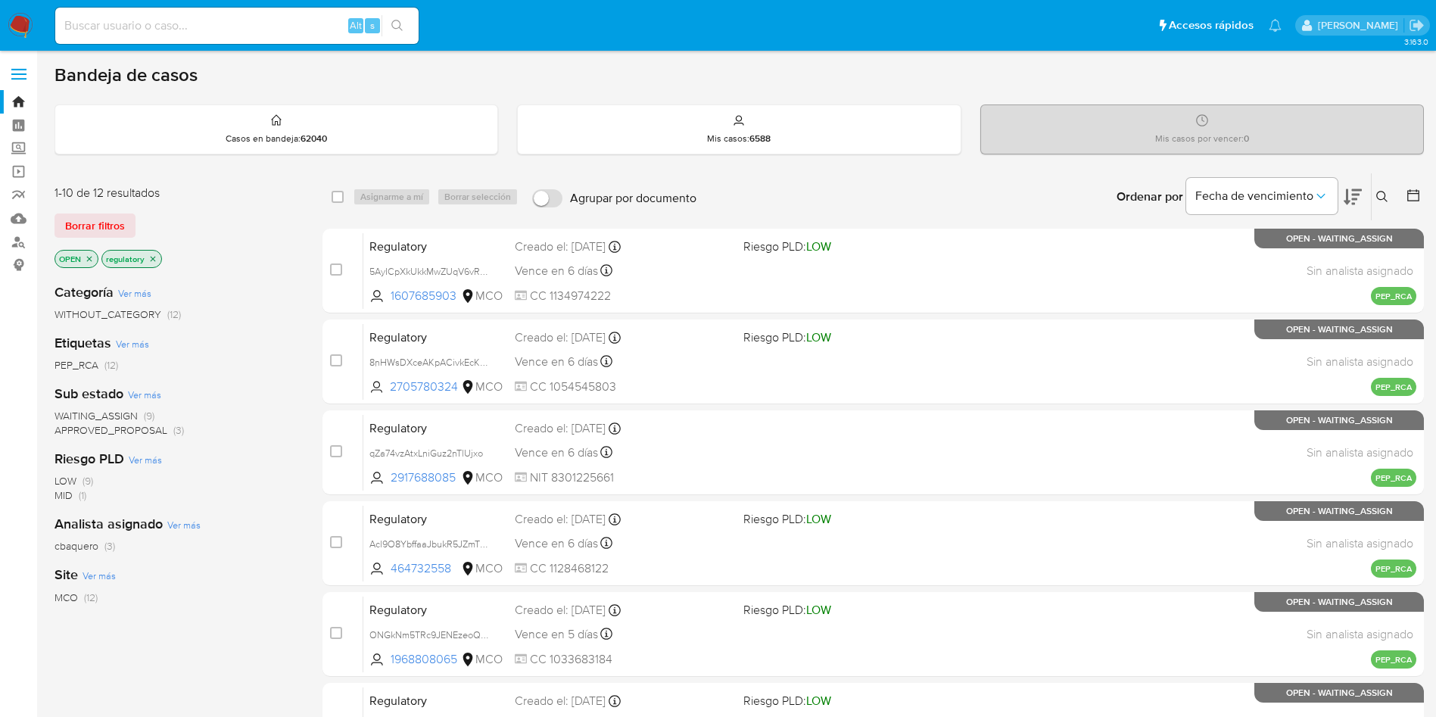
click at [118, 414] on span "WAITING_ASSIGN" at bounding box center [96, 415] width 83 height 15
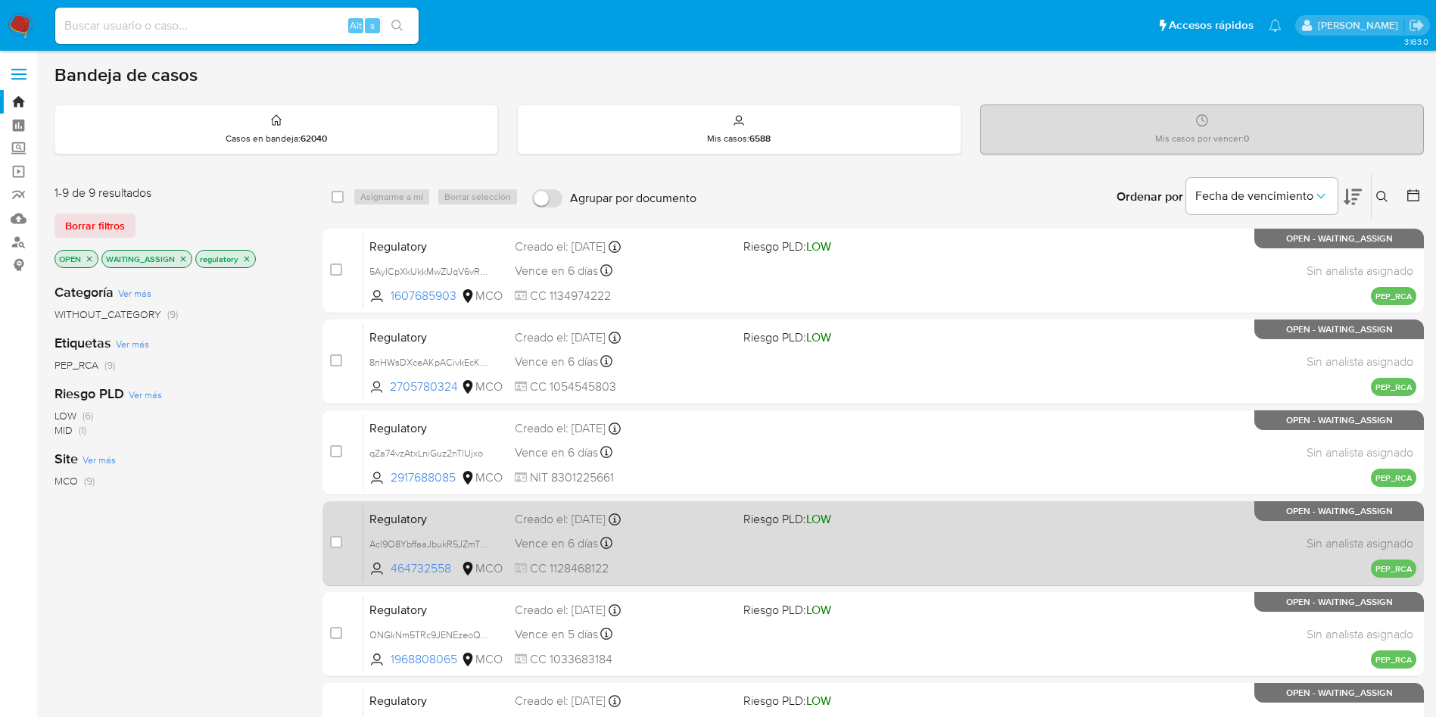
click at [403, 518] on span "Regulatory" at bounding box center [436, 518] width 133 height 20
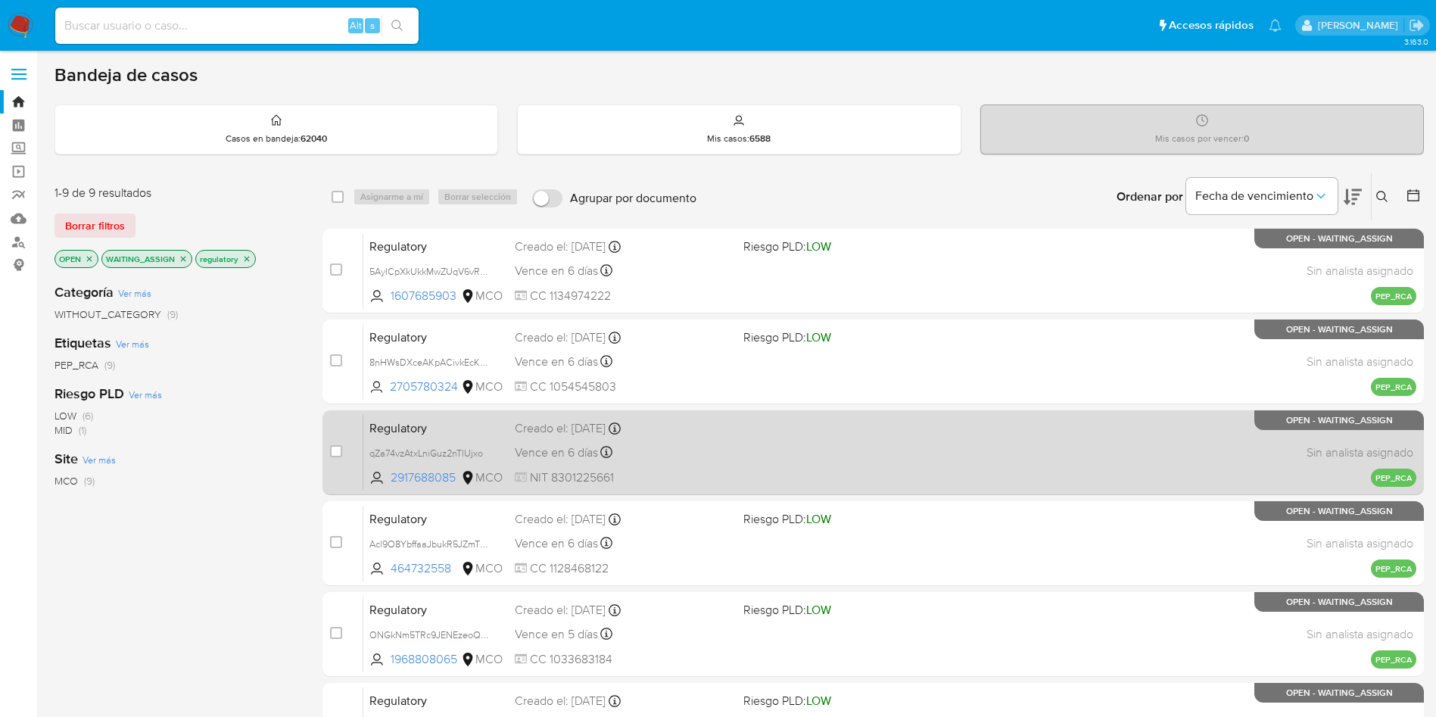
click at [406, 442] on div "Regulatory qZa74vzAtxLniGuz2nTlUjxo 2917688085 MCO Creado el: 10/10/2025 Creado…" at bounding box center [889, 452] width 1053 height 76
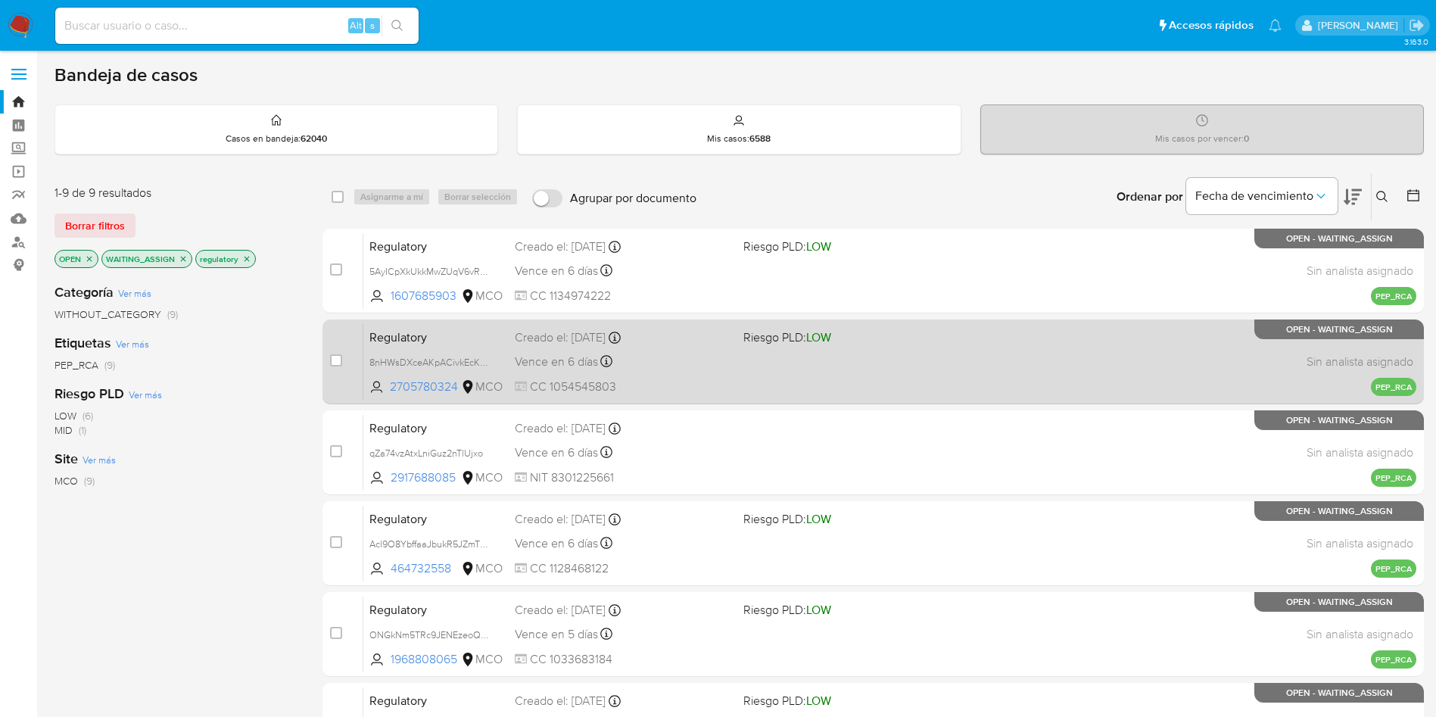
click at [406, 338] on span "Regulatory" at bounding box center [436, 336] width 133 height 20
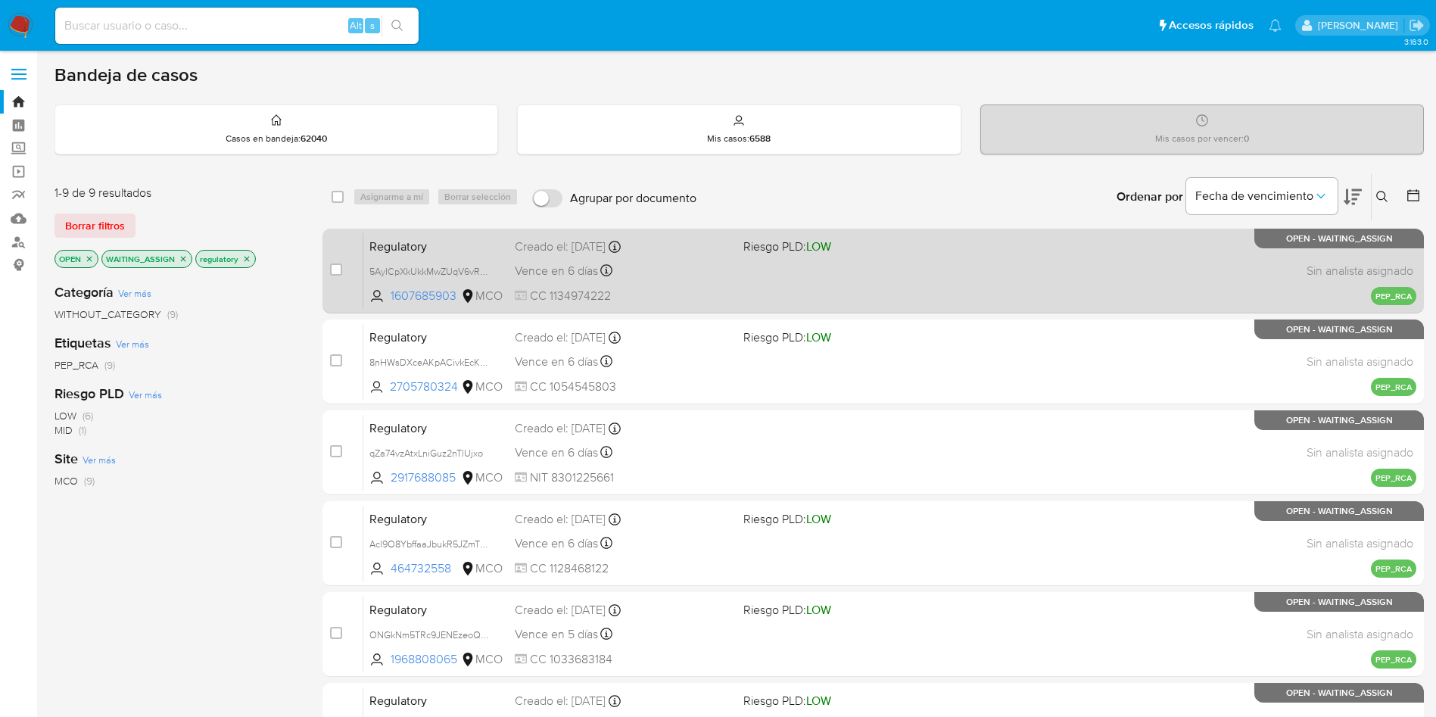
click at [391, 250] on span "Regulatory" at bounding box center [436, 246] width 133 height 20
click at [336, 270] on input "checkbox" at bounding box center [336, 270] width 12 height 12
checkbox input "true"
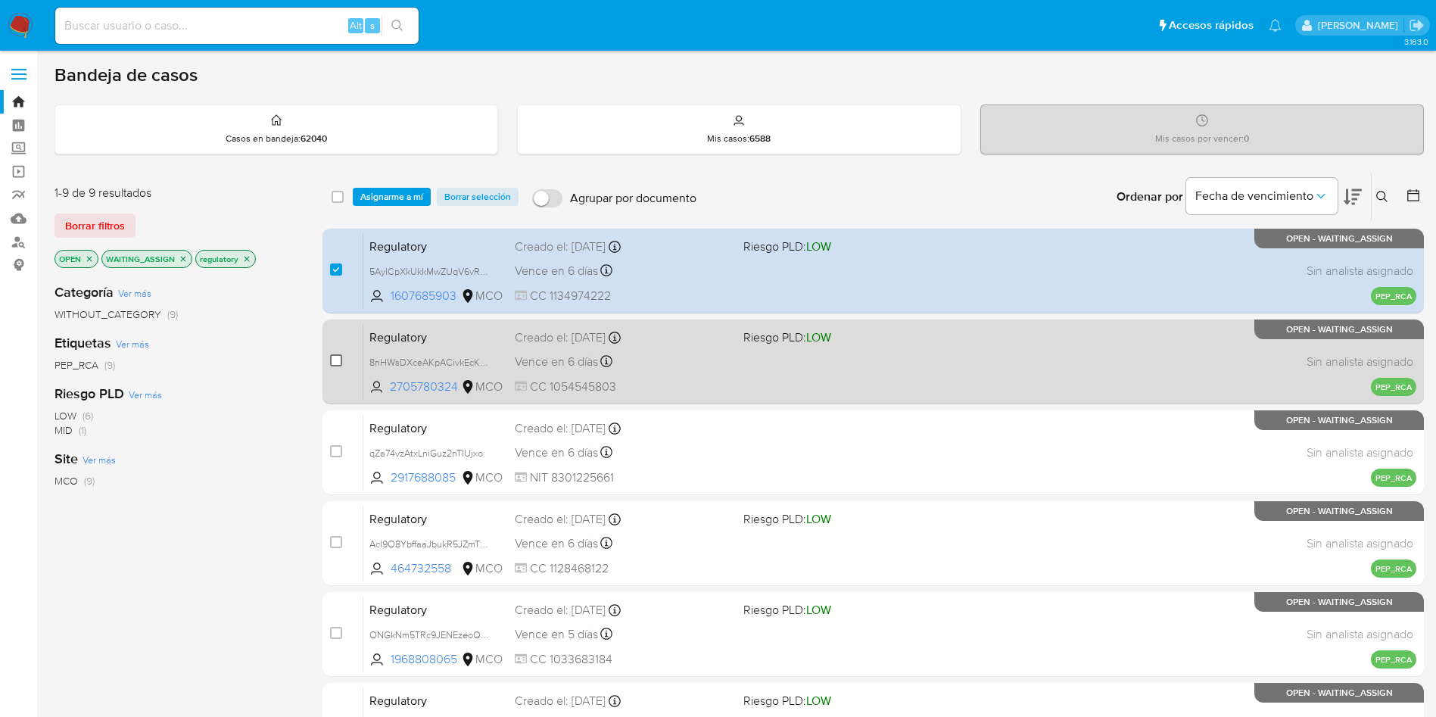
click at [335, 359] on input "checkbox" at bounding box center [336, 360] width 12 height 12
checkbox input "true"
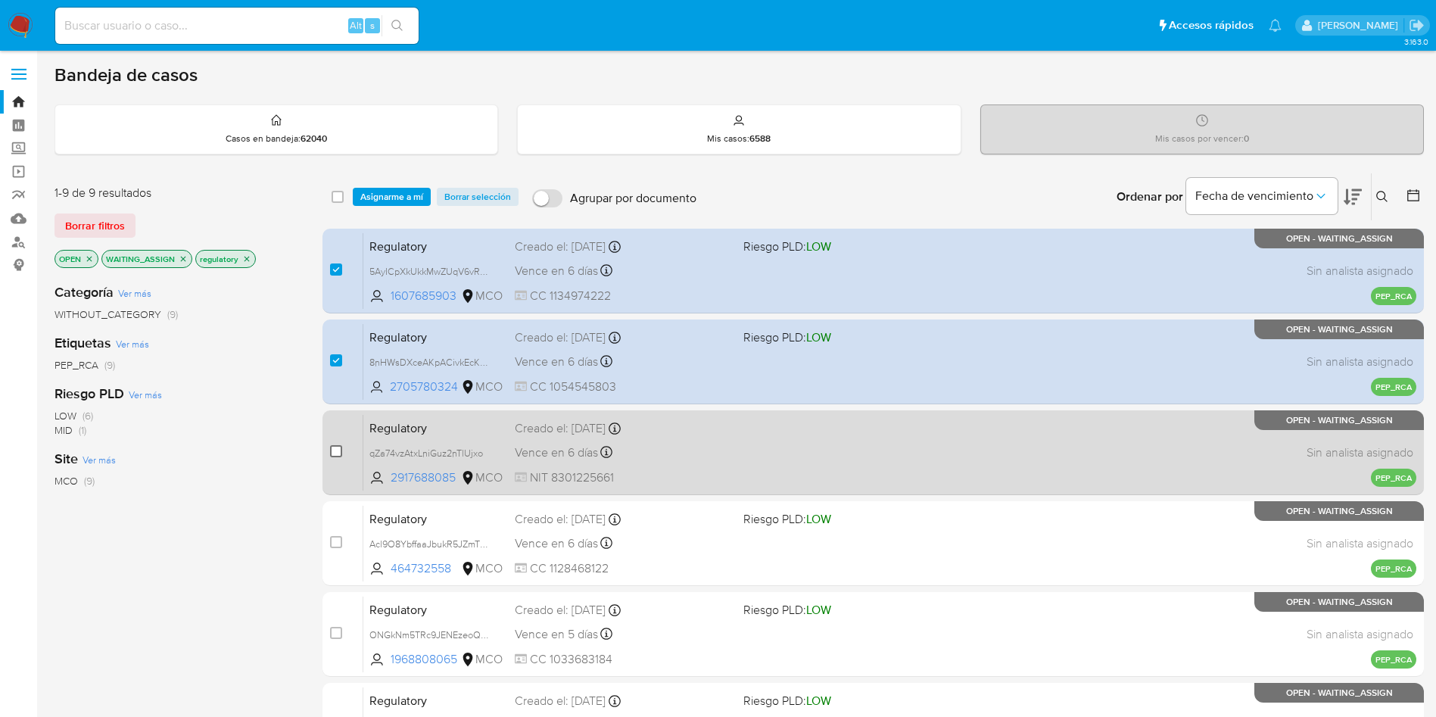
click at [332, 456] on input "checkbox" at bounding box center [336, 451] width 12 height 12
checkbox input "true"
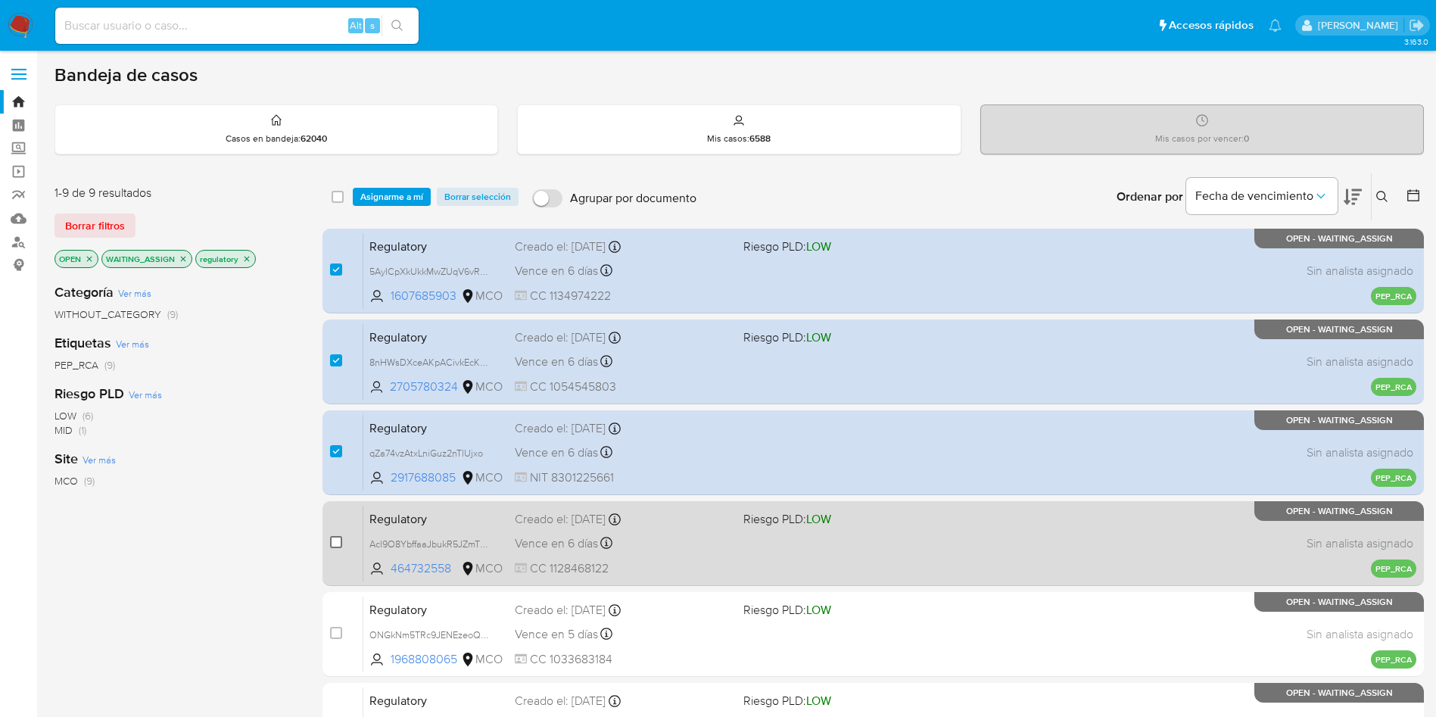
click at [335, 541] on input "checkbox" at bounding box center [336, 542] width 12 height 12
checkbox input "true"
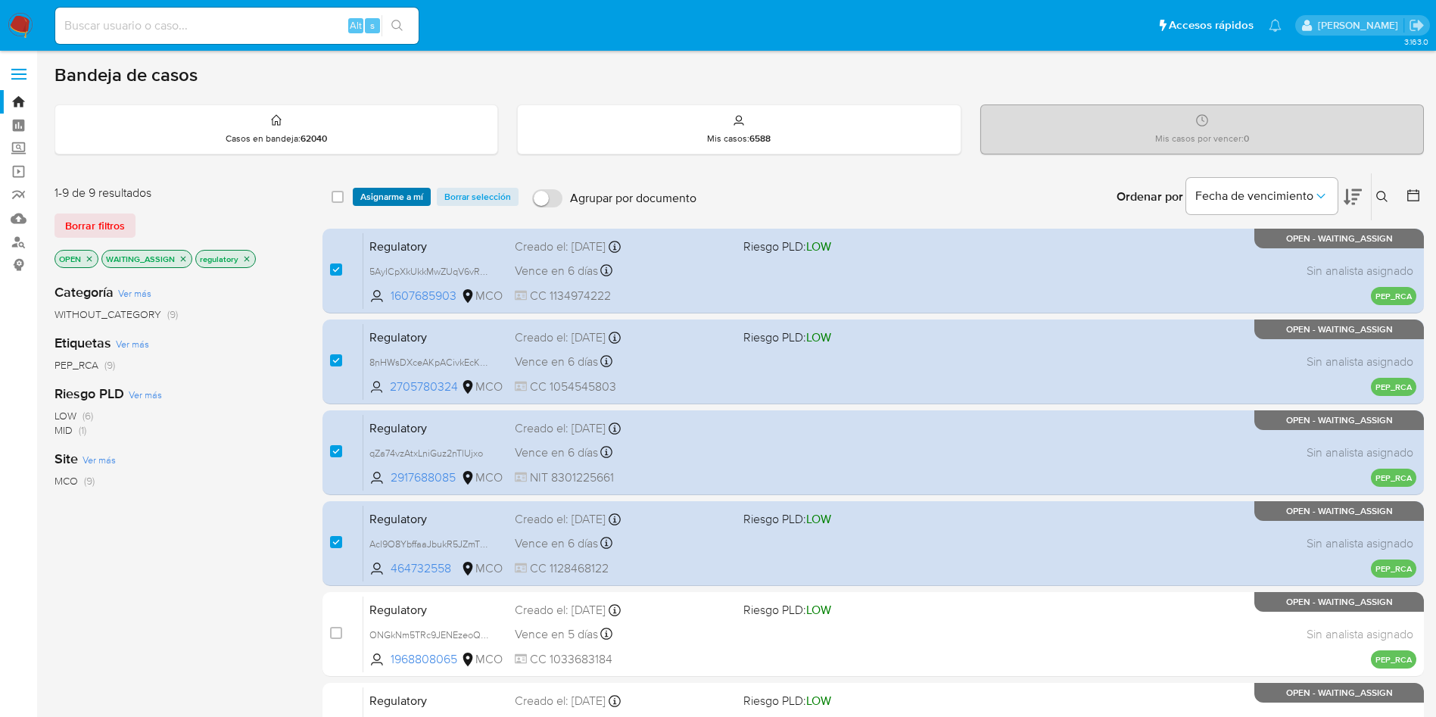
click at [383, 198] on span "Asignarme a mí" at bounding box center [391, 196] width 63 height 15
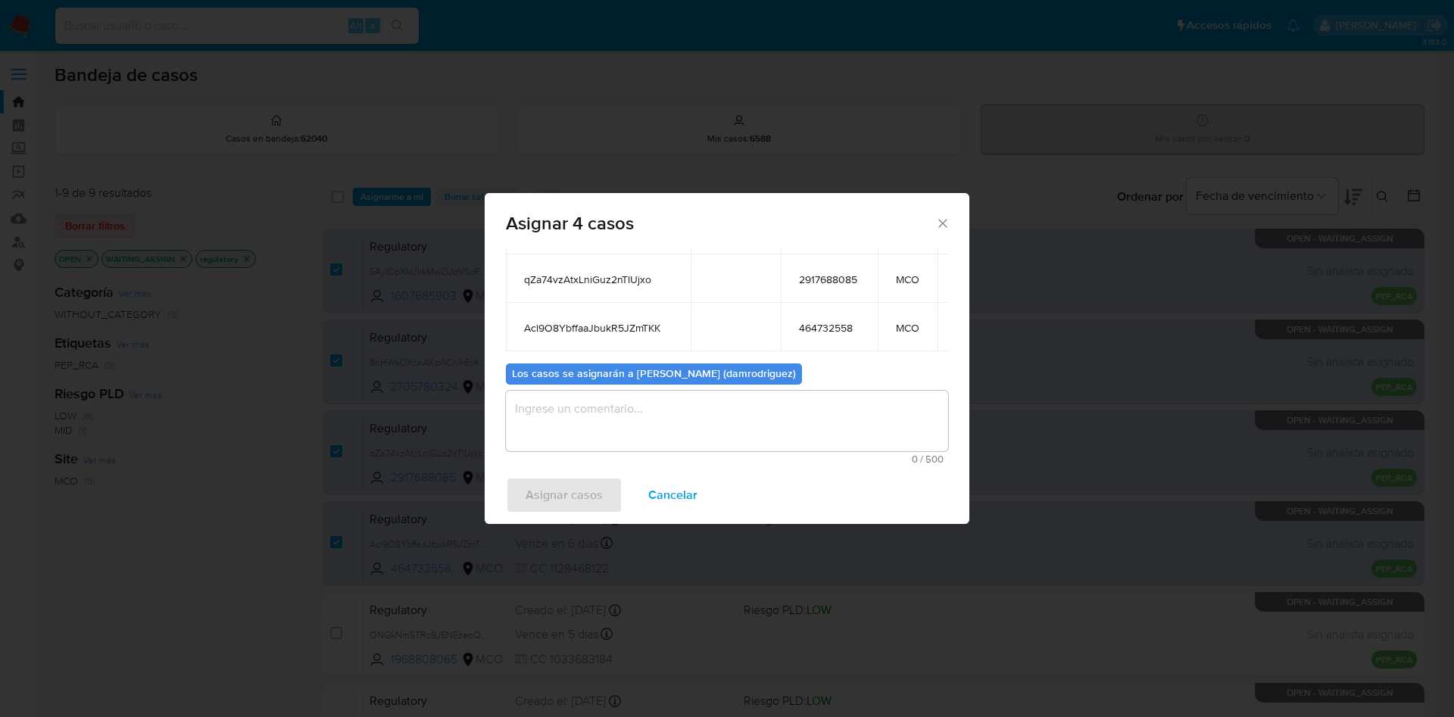
scroll to position [206, 0]
click at [558, 411] on textarea "assign-modal" at bounding box center [727, 421] width 442 height 61
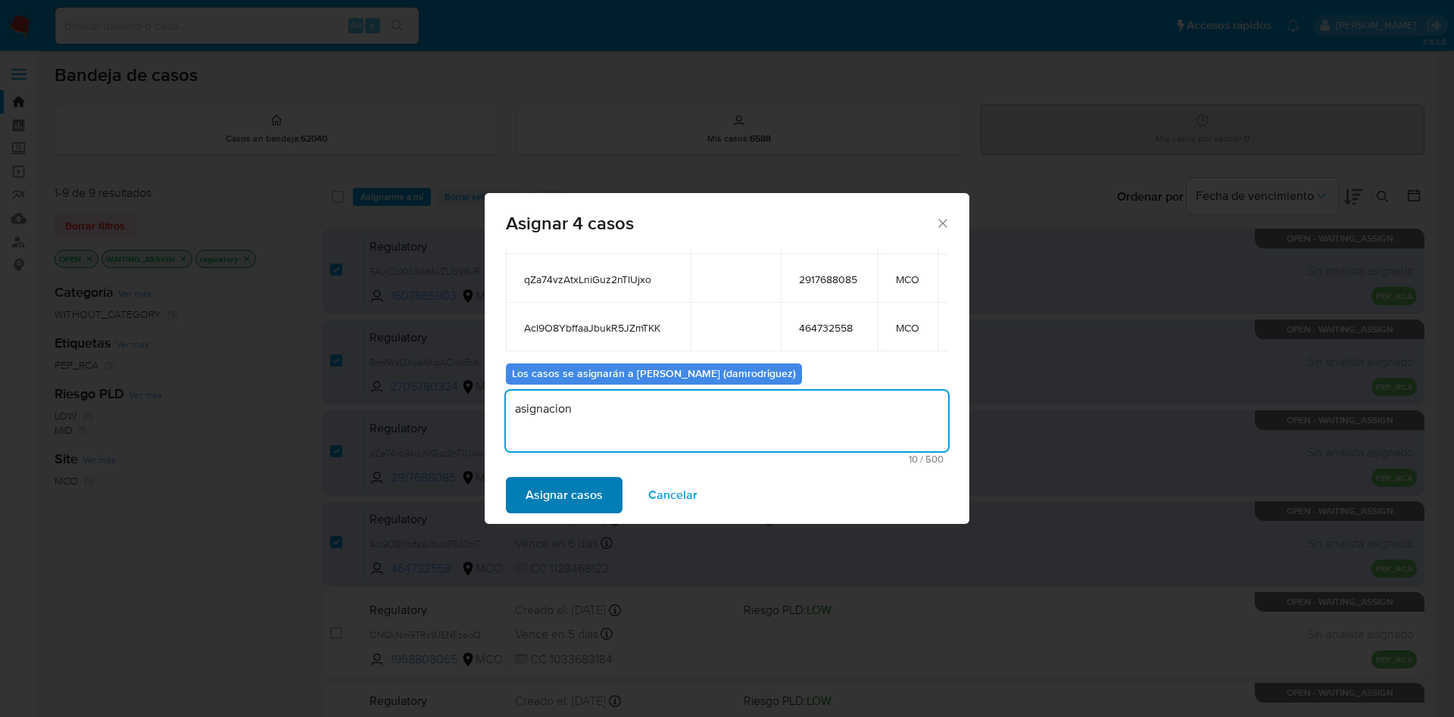
type textarea "asignacion"
click at [597, 496] on span "Asignar casos" at bounding box center [564, 495] width 77 height 33
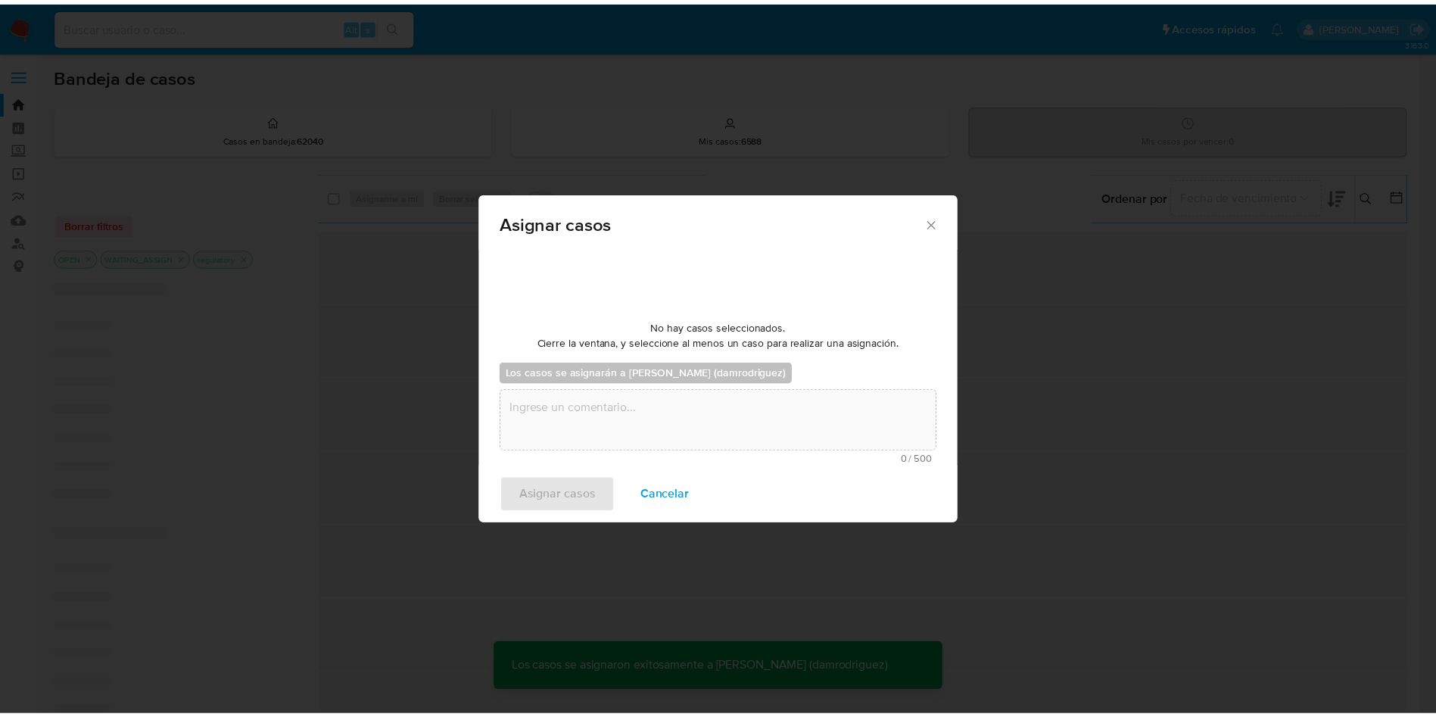
scroll to position [92, 0]
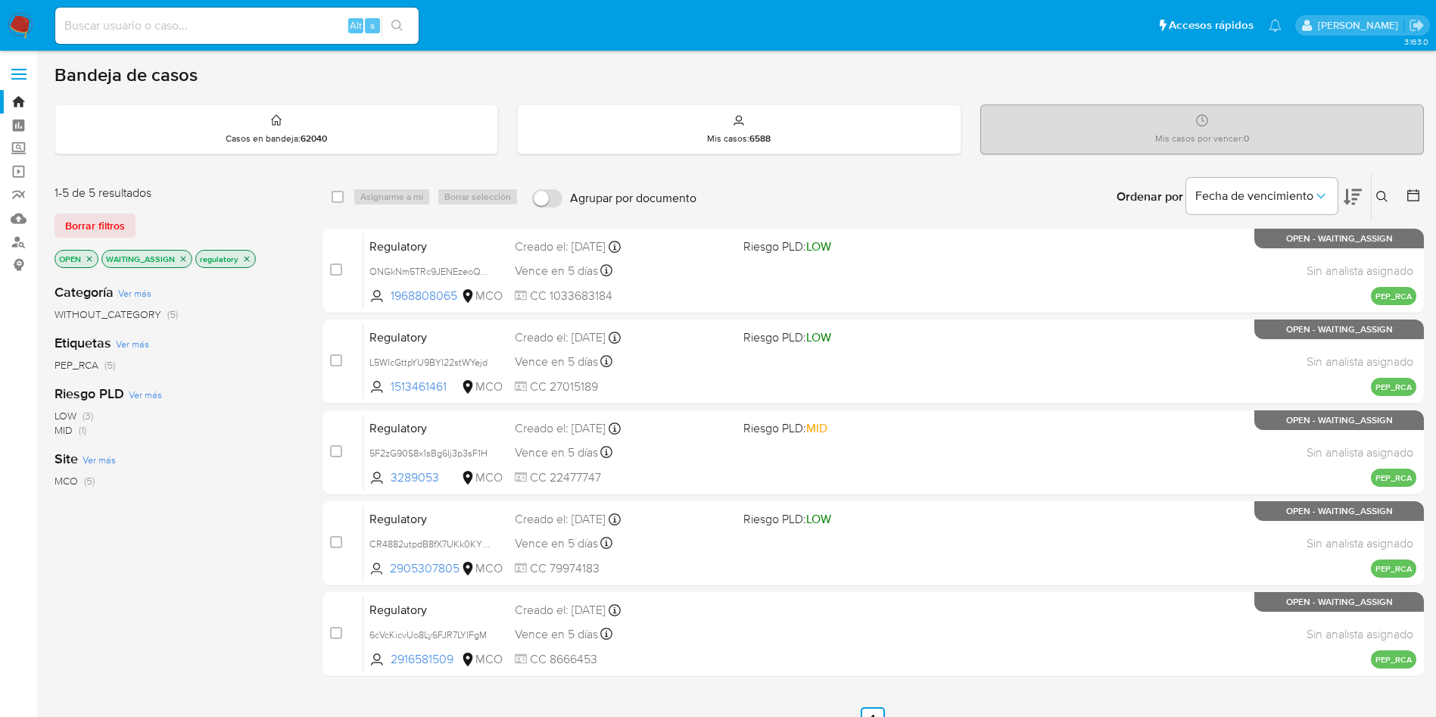
click at [251, 26] on input at bounding box center [236, 26] width 363 height 20
paste input "0lbsoKmNxBikUWmcyJdZnmsc"
type input "0lbsoKmNxBikUWmcyJdZnmsc"
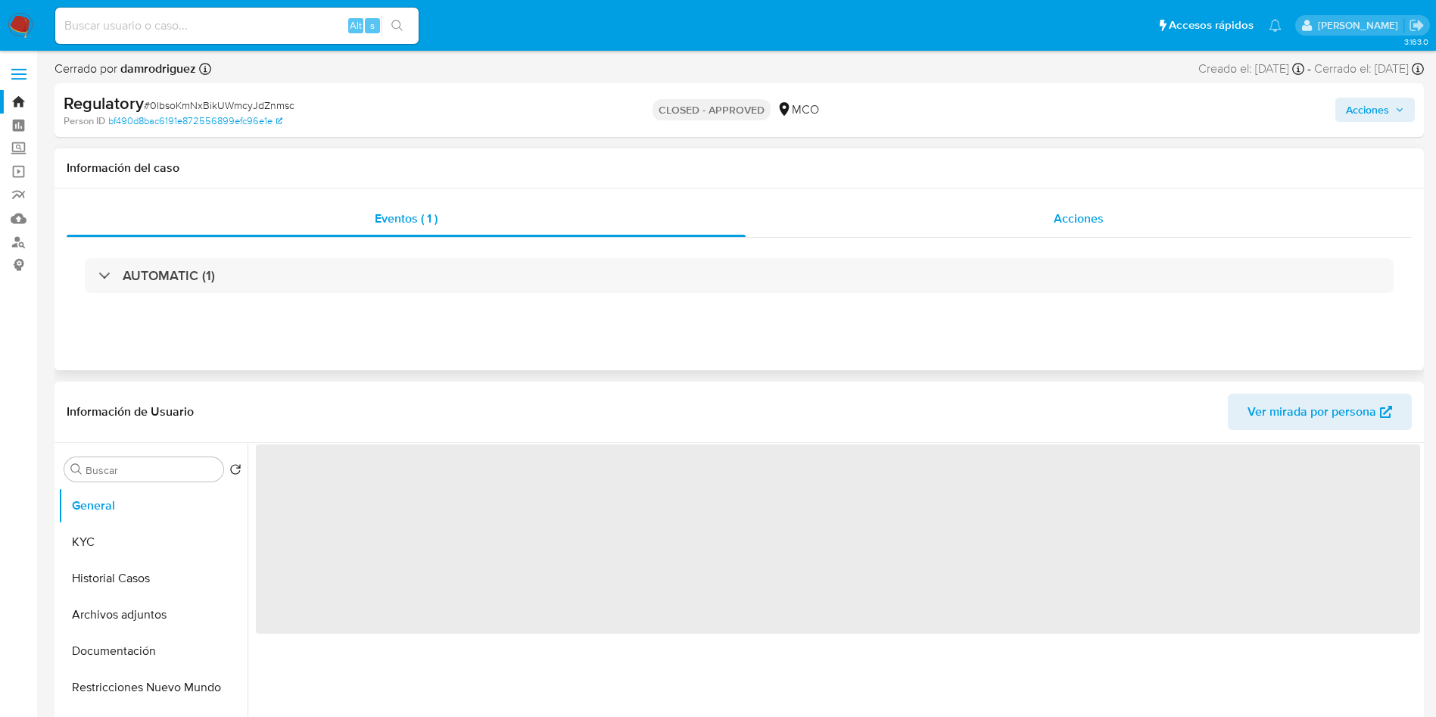
click at [959, 204] on div "Acciones" at bounding box center [1079, 219] width 666 height 36
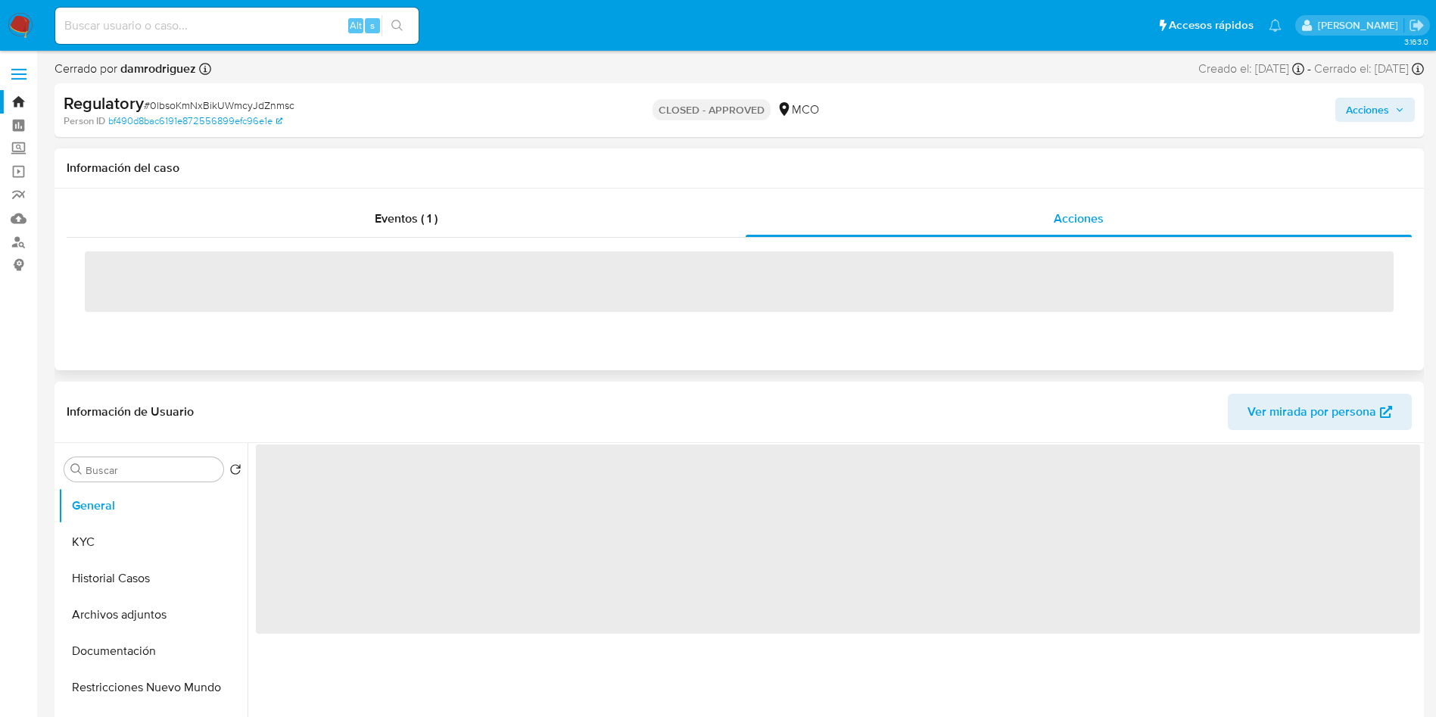
select select "10"
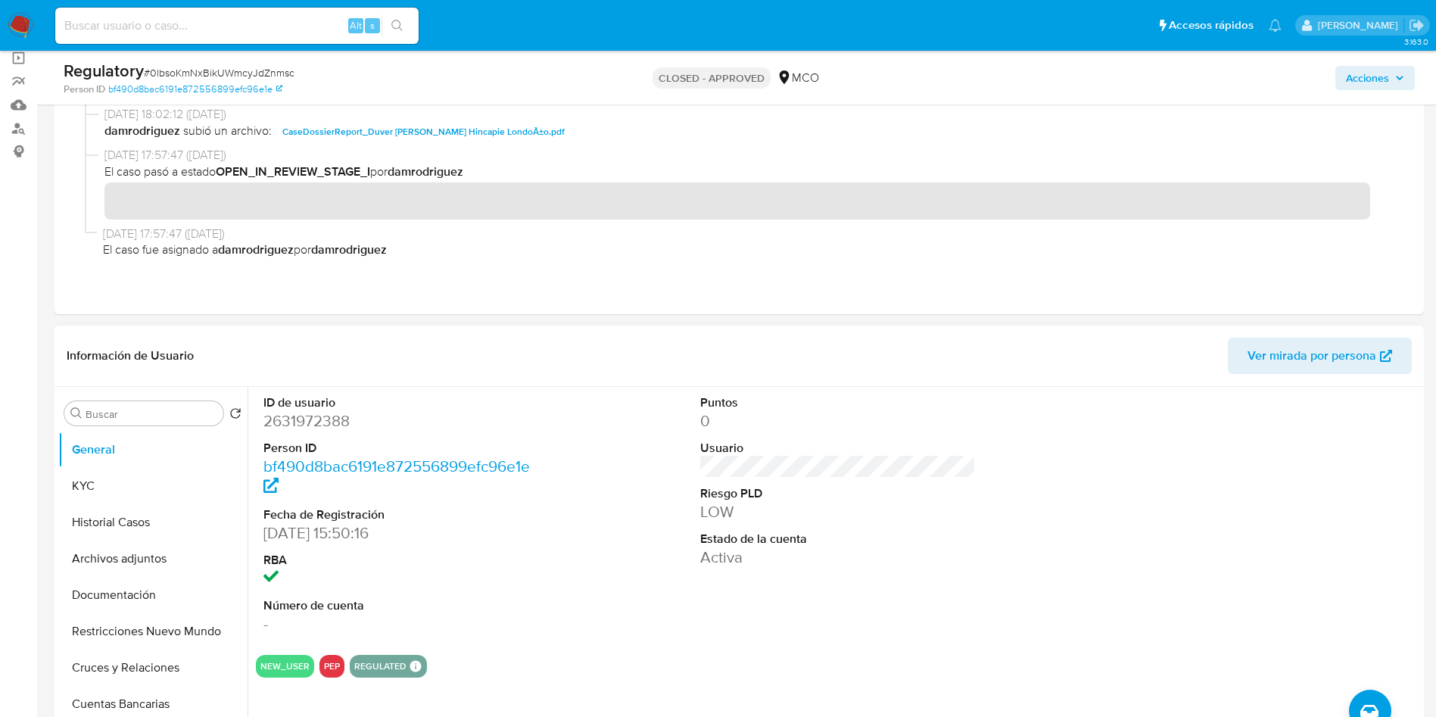
scroll to position [227, 0]
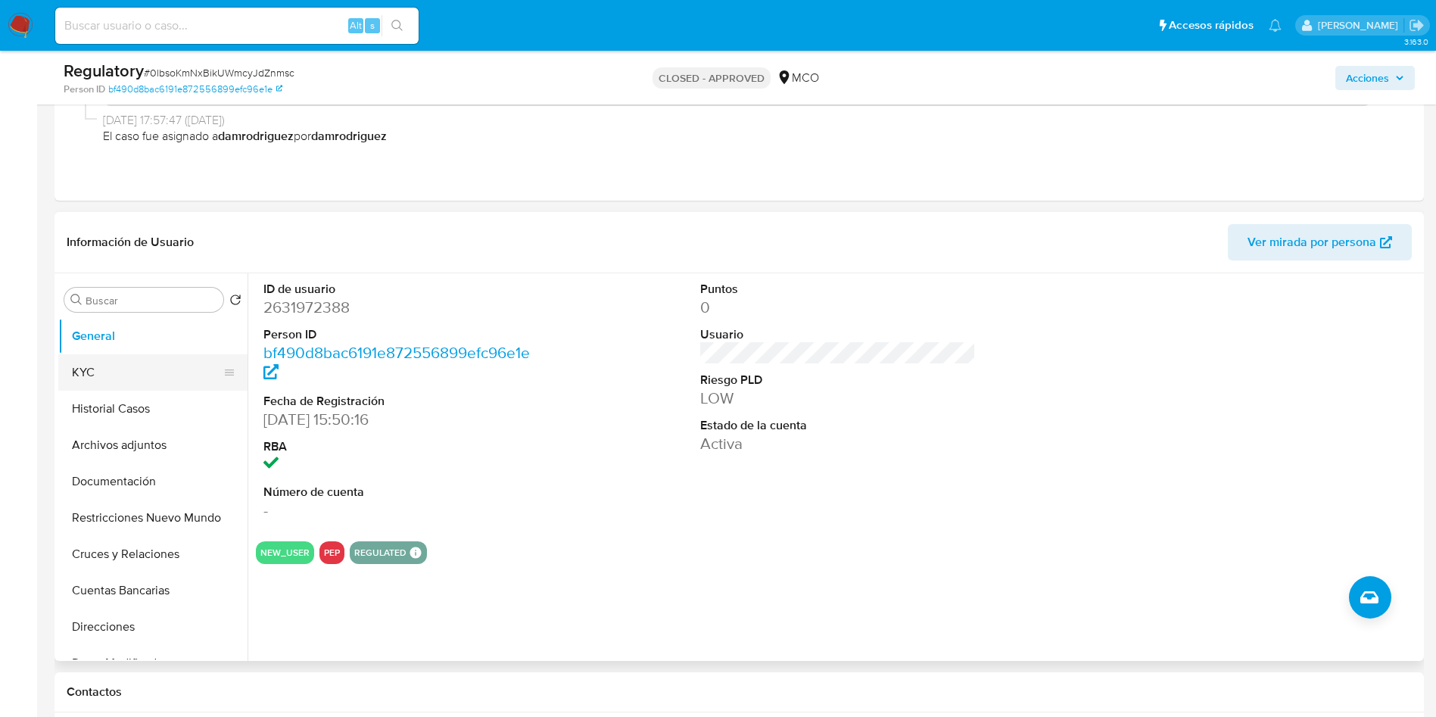
click at [128, 381] on button "KYC" at bounding box center [146, 372] width 177 height 36
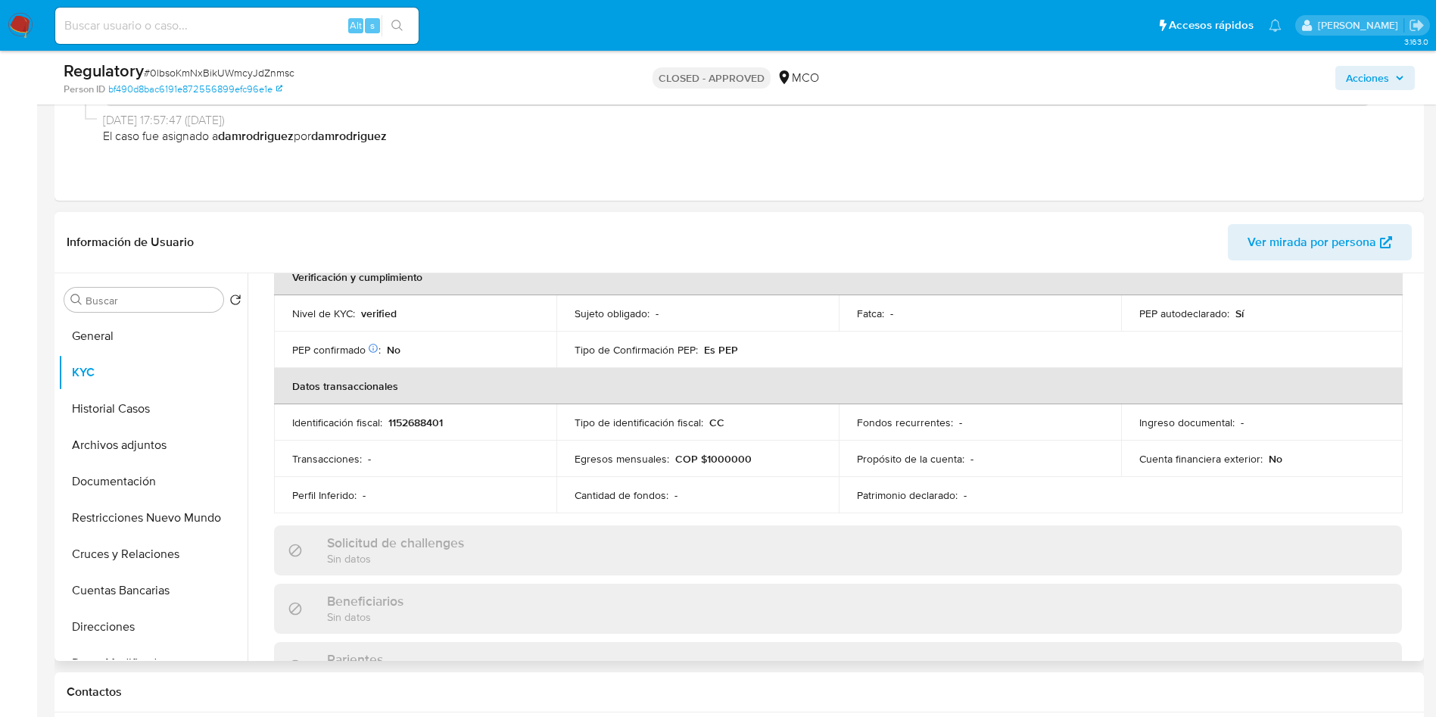
scroll to position [568, 0]
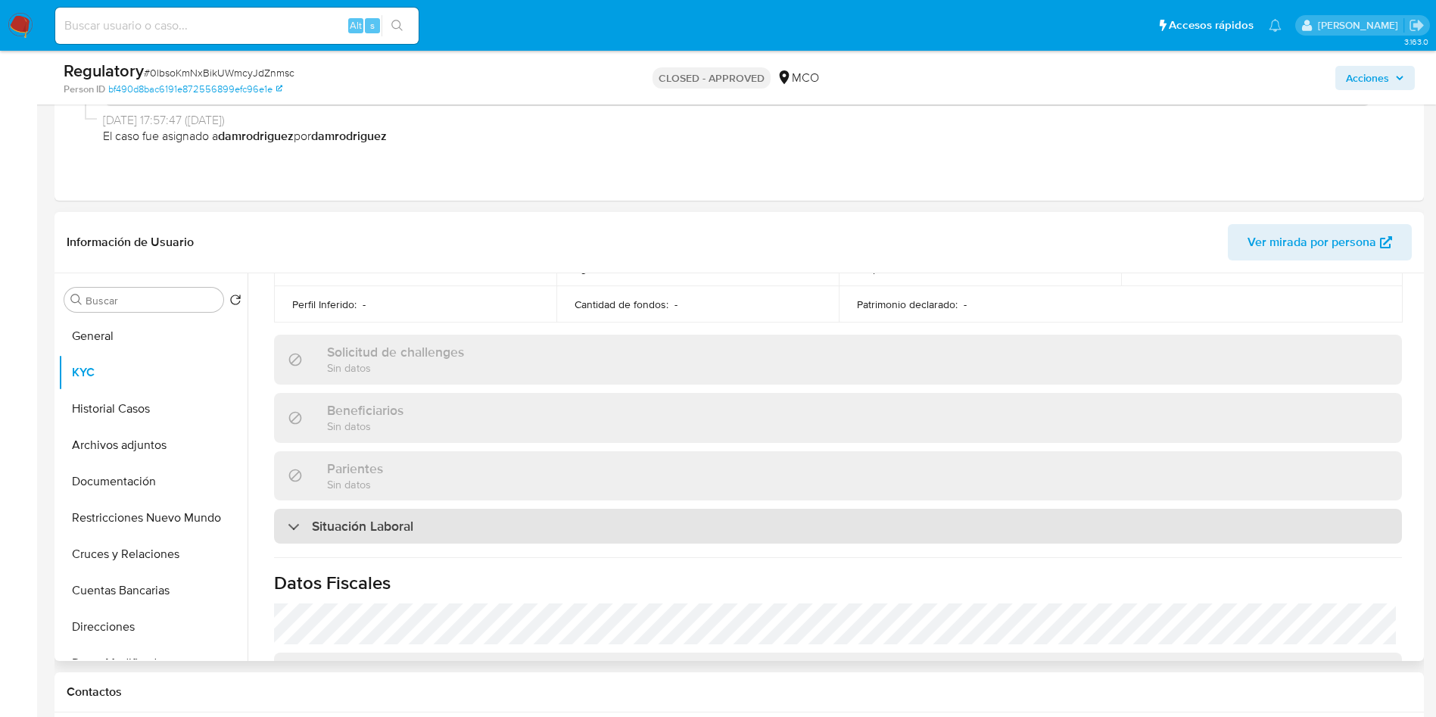
click at [381, 518] on h3 "Situación Laboral" at bounding box center [362, 526] width 101 height 17
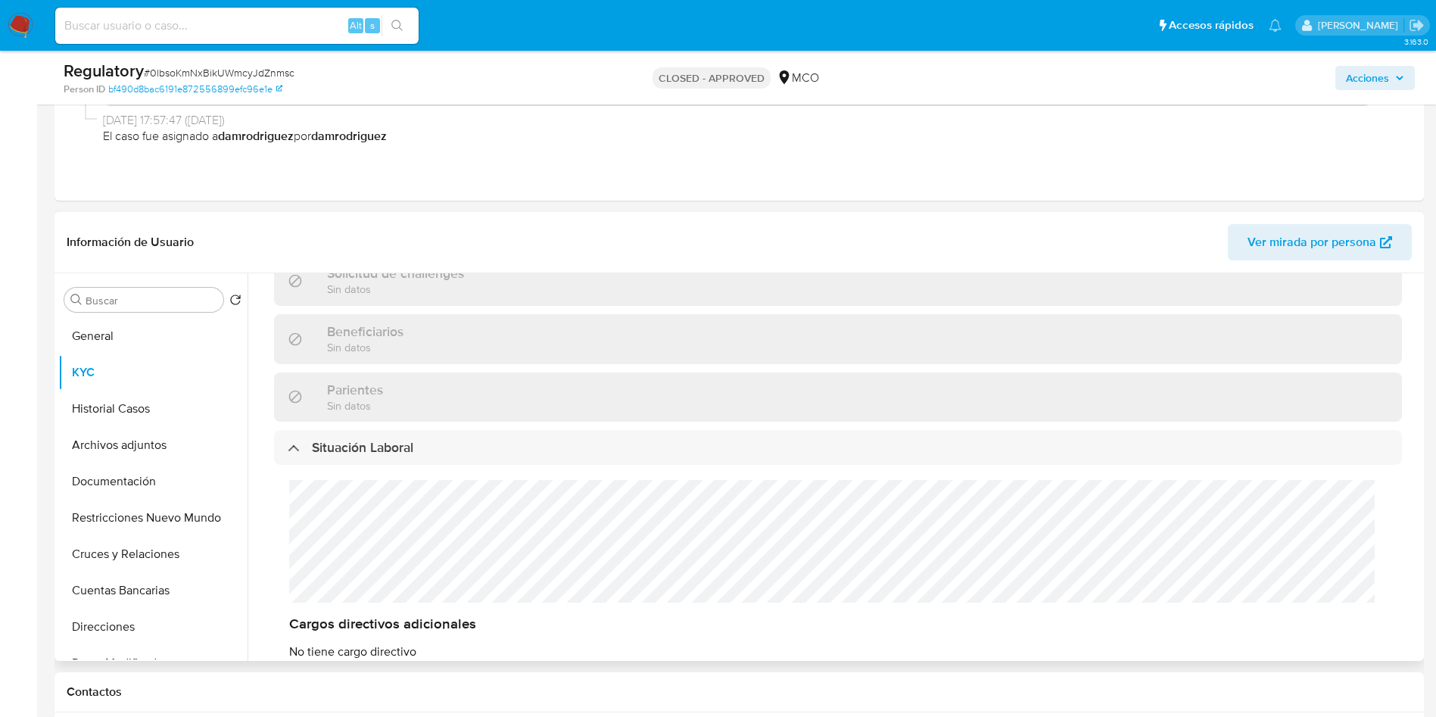
scroll to position [682, 0]
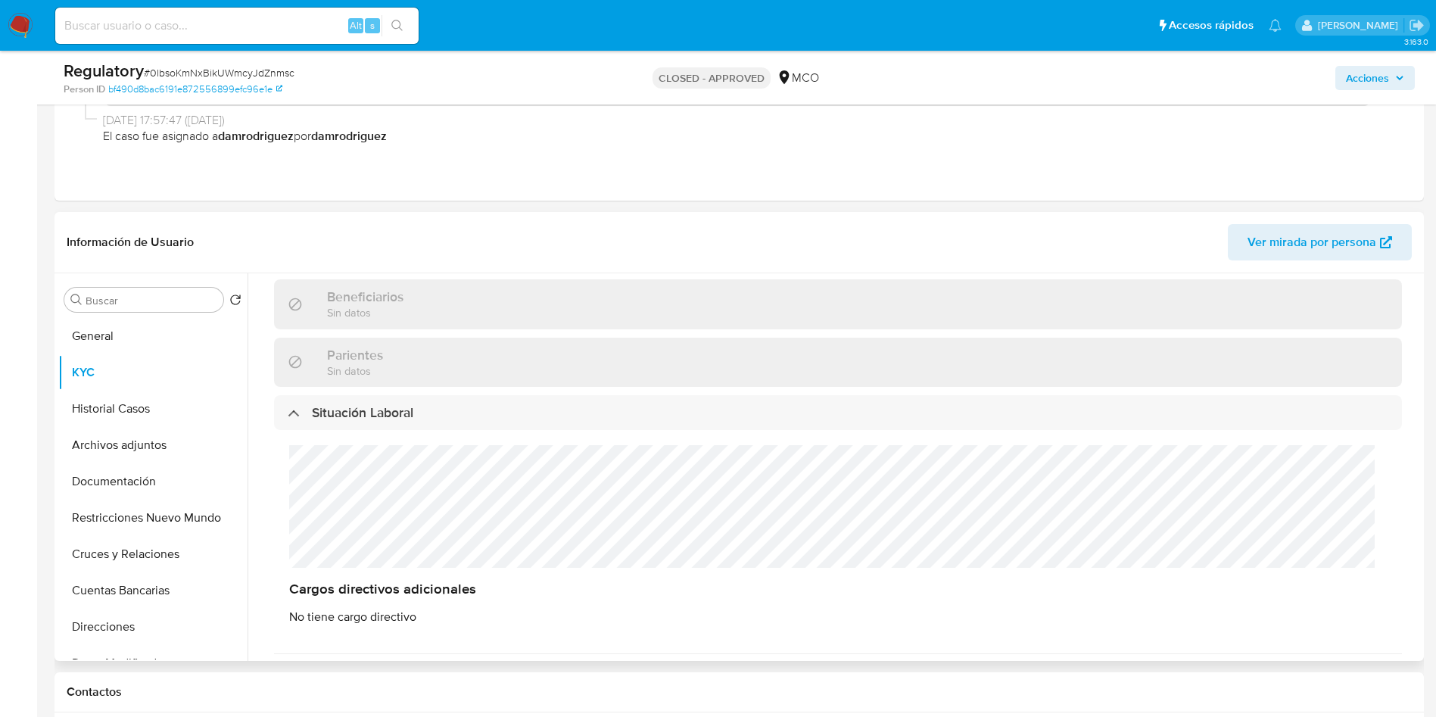
click at [424, 477] on div "Actualizado hace 2 meses Creado: 15/08/2025 16:51:00 Actualizado: 15/08/2025 19…" at bounding box center [838, 294] width 1165 height 1330
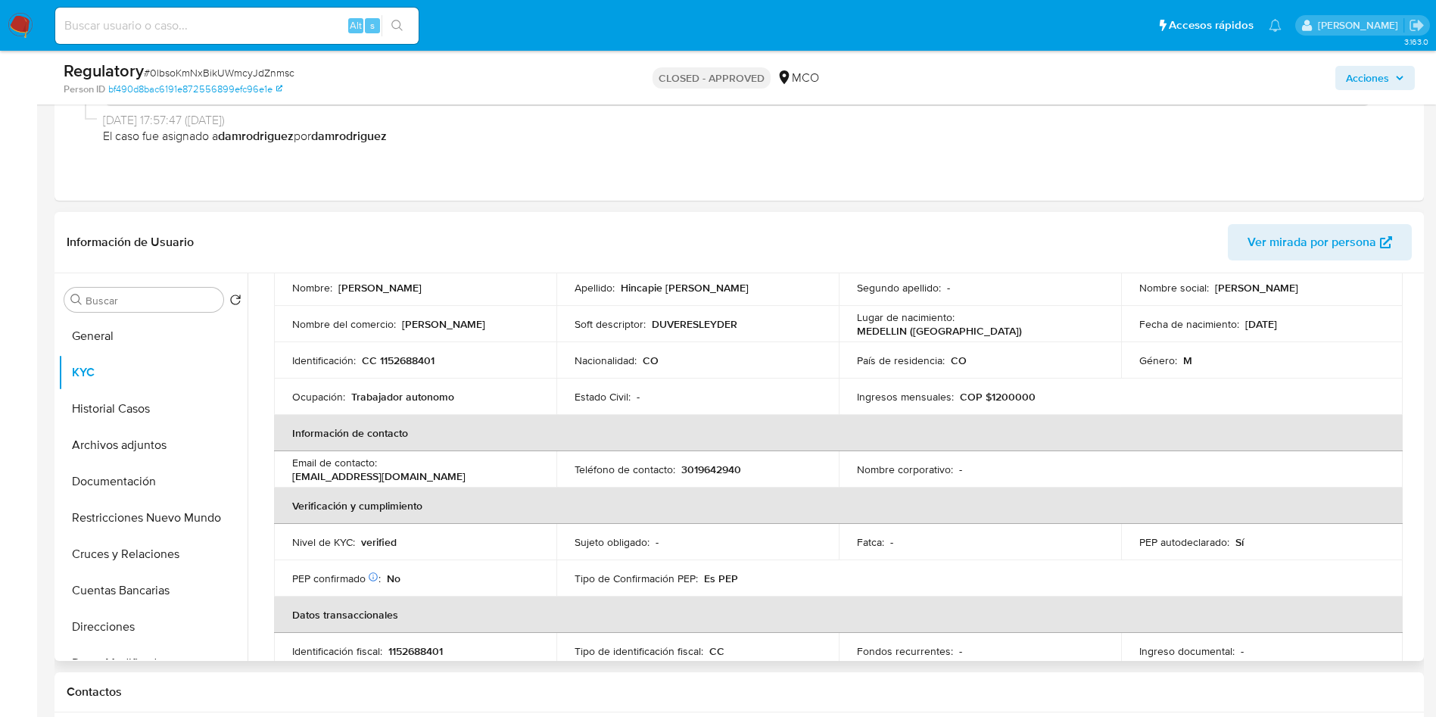
scroll to position [0, 0]
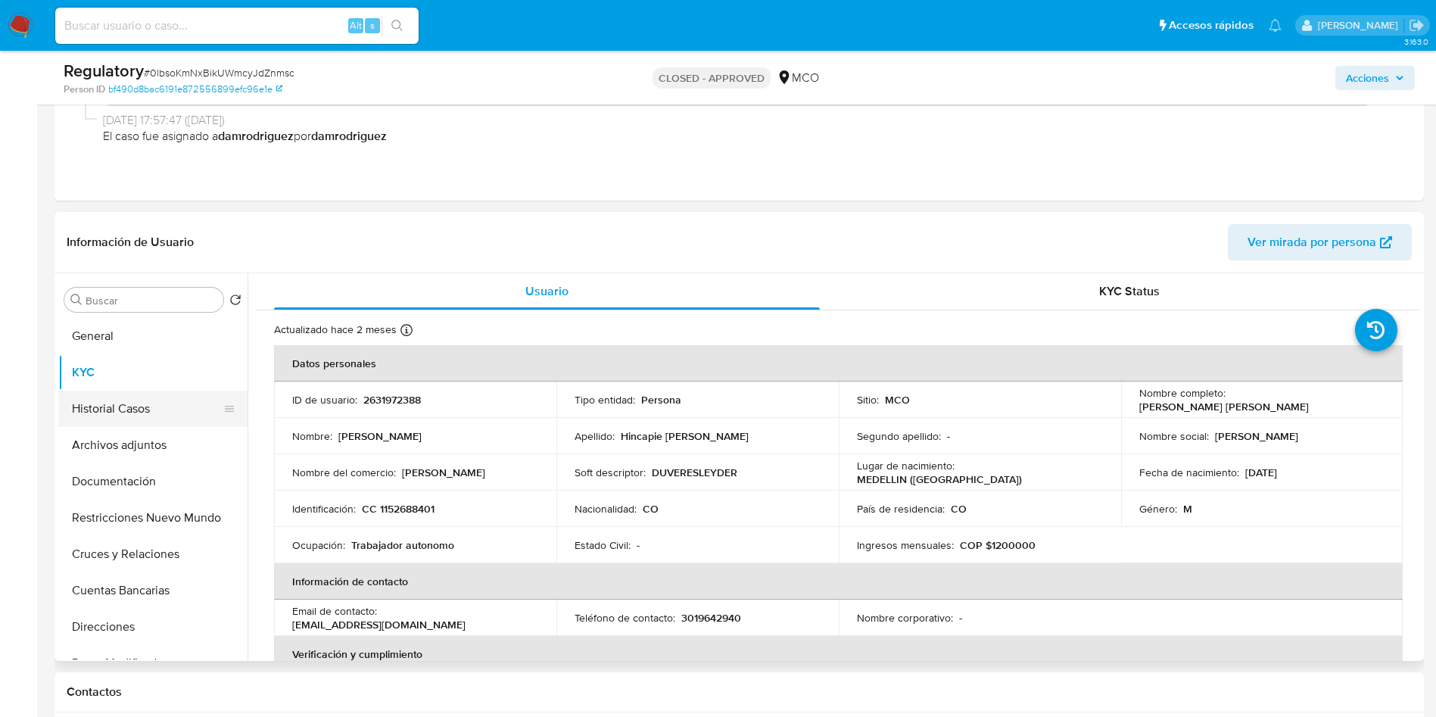
click at [106, 416] on button "Historial Casos" at bounding box center [146, 409] width 177 height 36
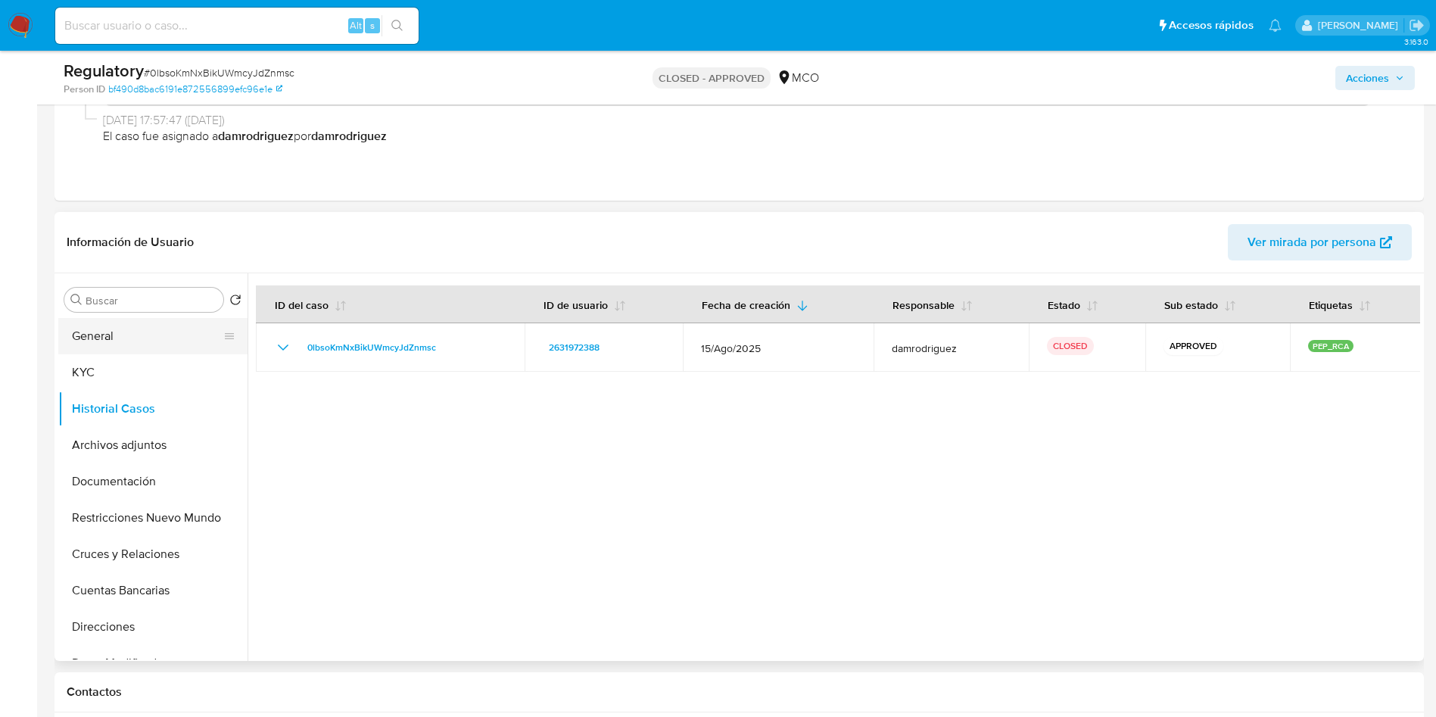
click at [108, 335] on button "General" at bounding box center [146, 336] width 177 height 36
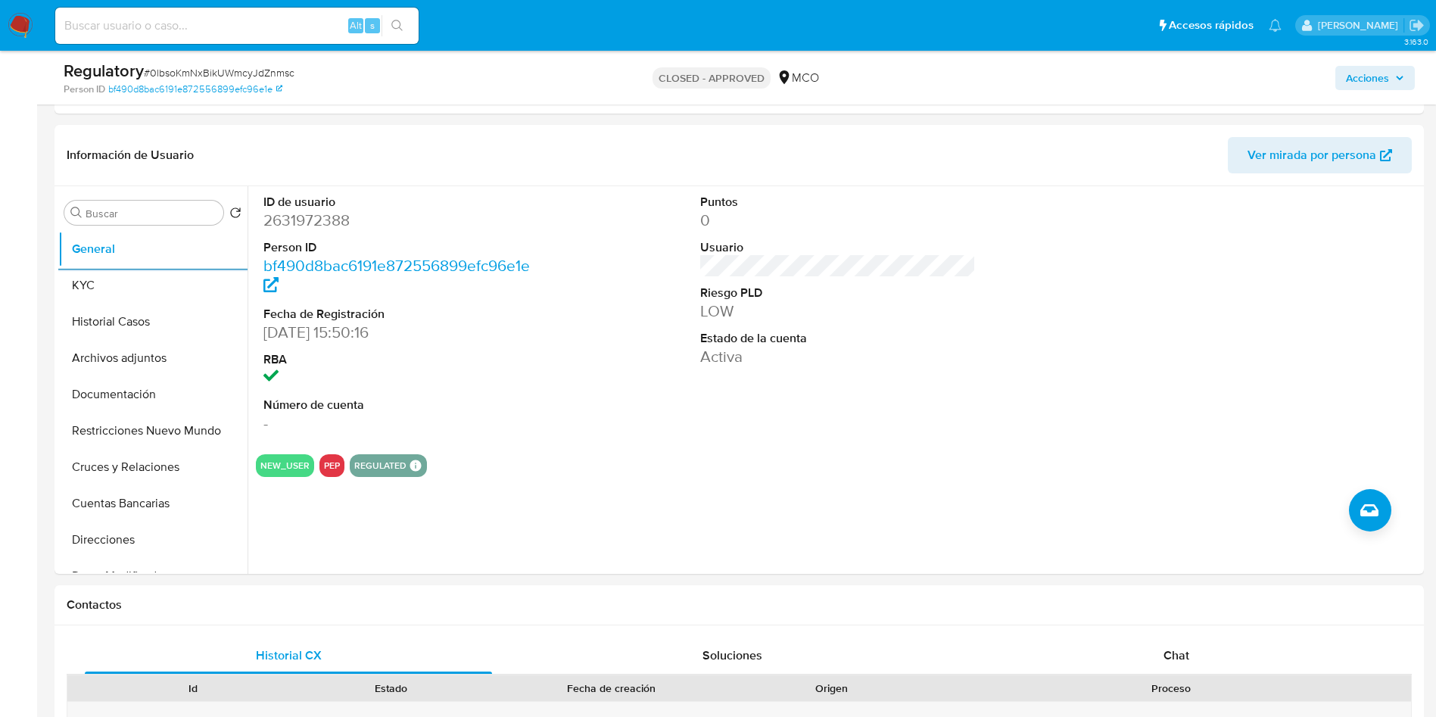
scroll to position [341, 0]
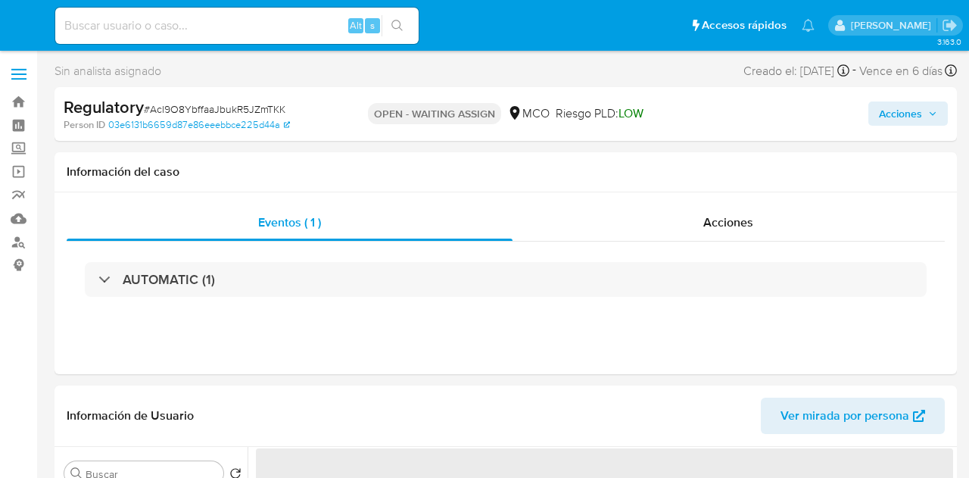
select select "10"
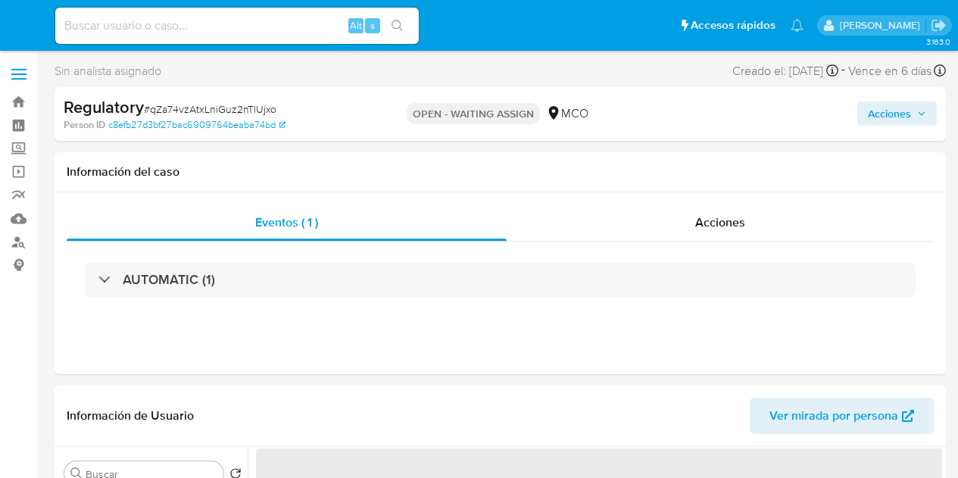
select select "10"
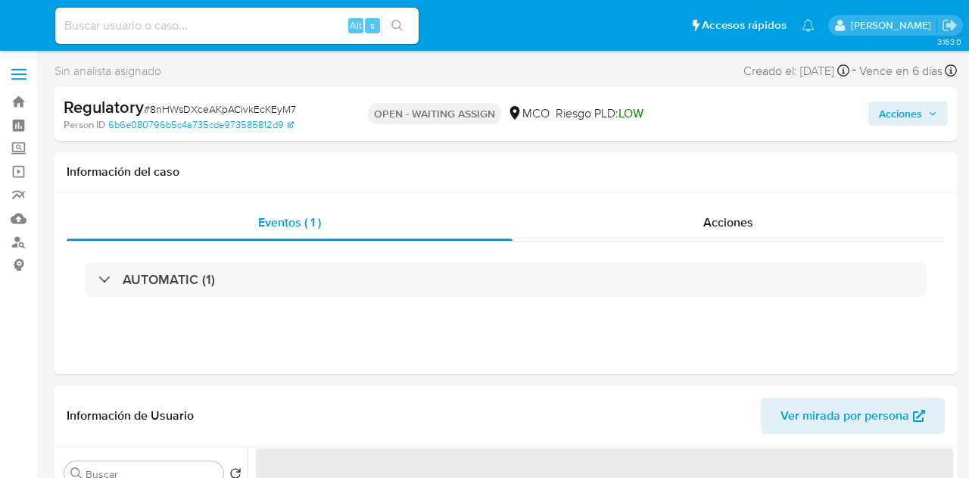
select select "10"
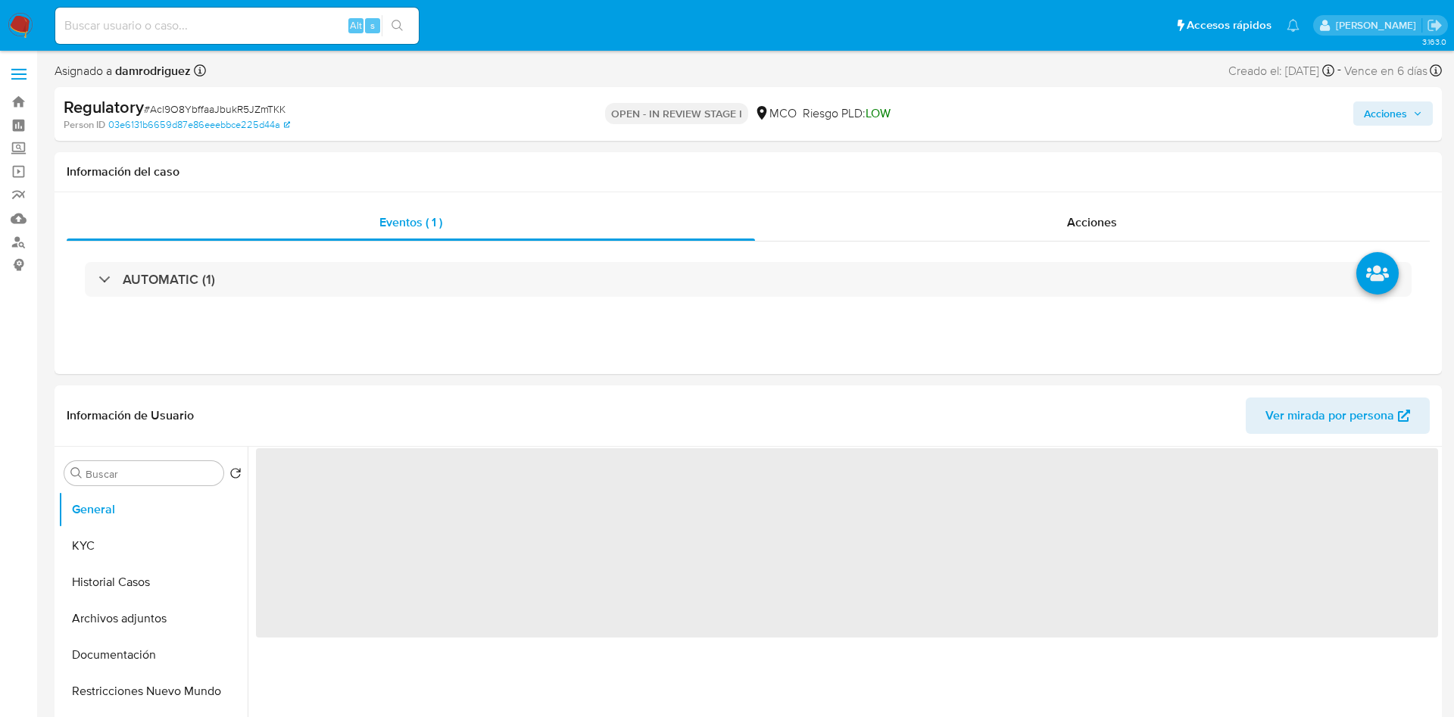
select select "10"
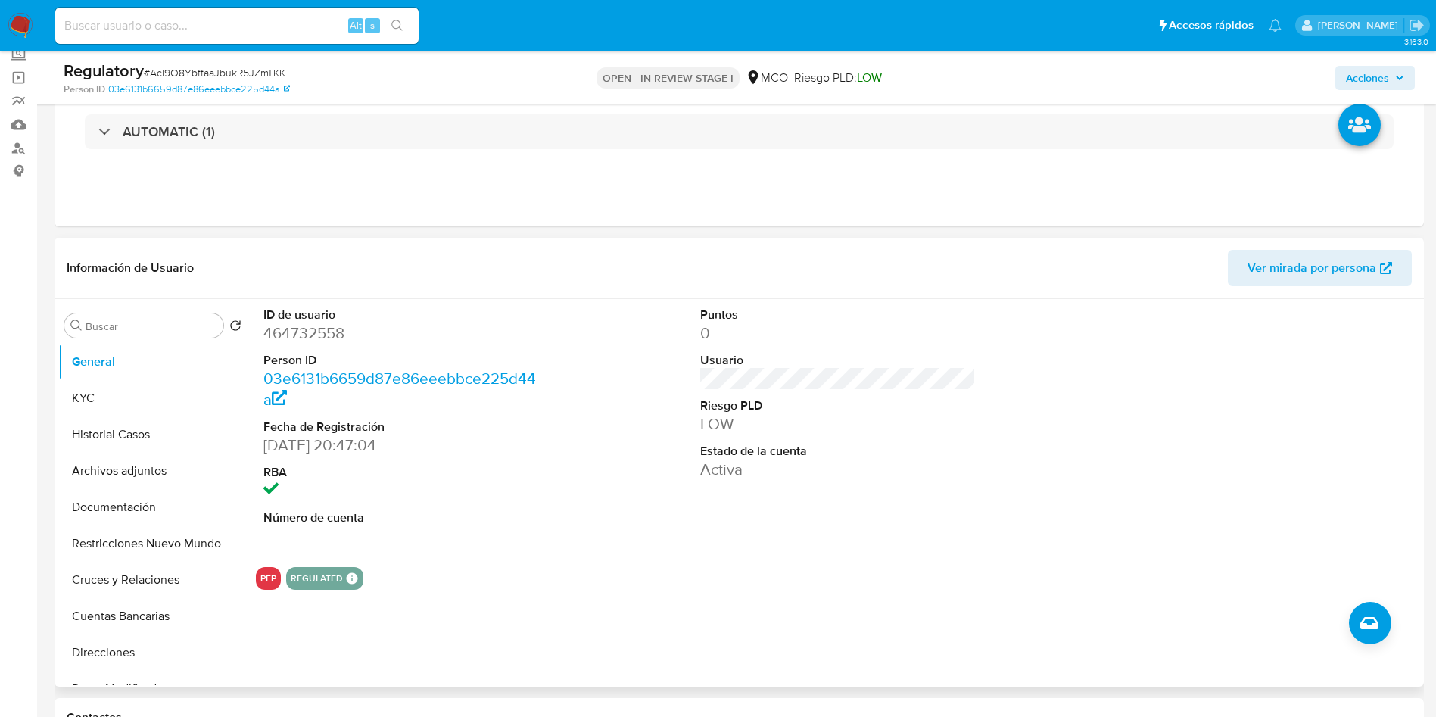
scroll to position [114, 0]
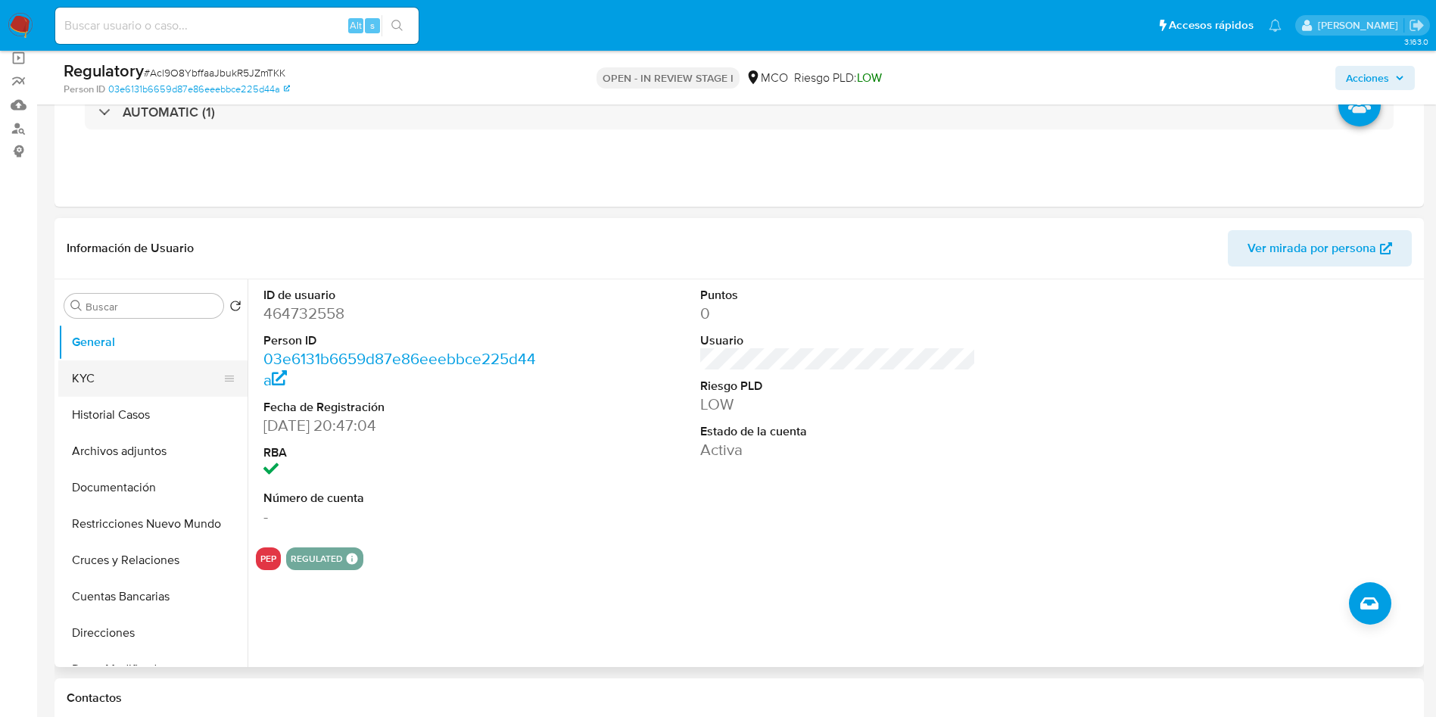
click at [104, 385] on button "KYC" at bounding box center [146, 378] width 177 height 36
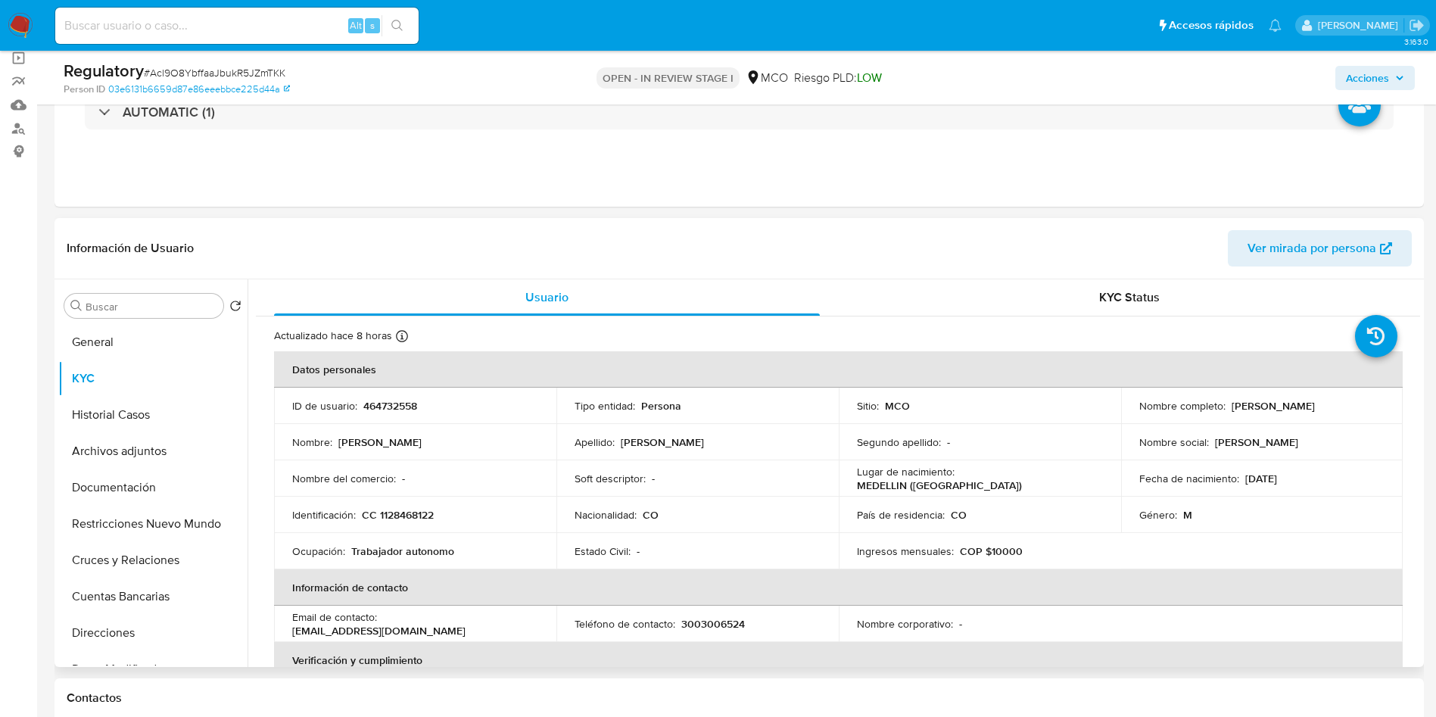
drag, startPoint x: 1371, startPoint y: 410, endPoint x: 1227, endPoint y: 410, distance: 144.6
click at [1227, 410] on div "Nombre completo : [PERSON_NAME]" at bounding box center [1263, 406] width 246 height 14
copy p "[PERSON_NAME]"
click at [407, 511] on p "CC 1128468122" at bounding box center [398, 515] width 72 height 14
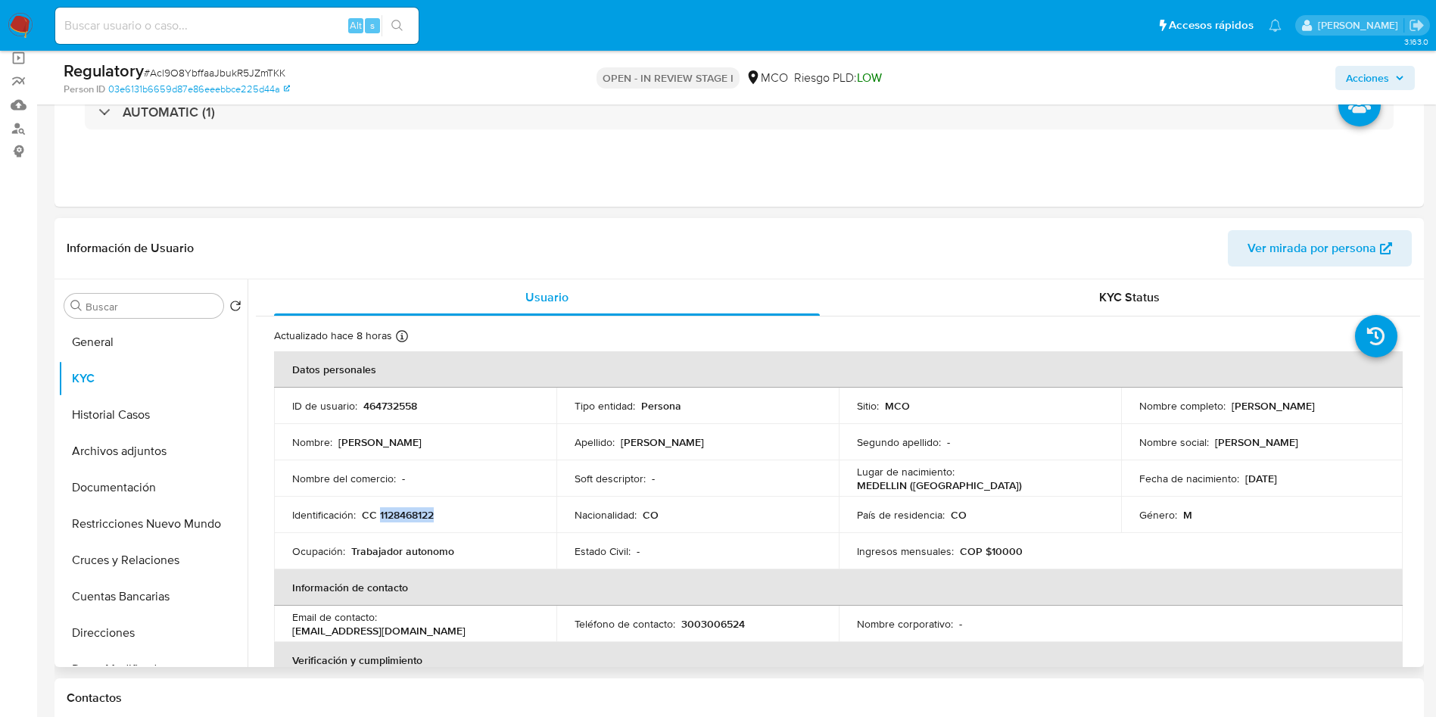
copy p "1128468122"
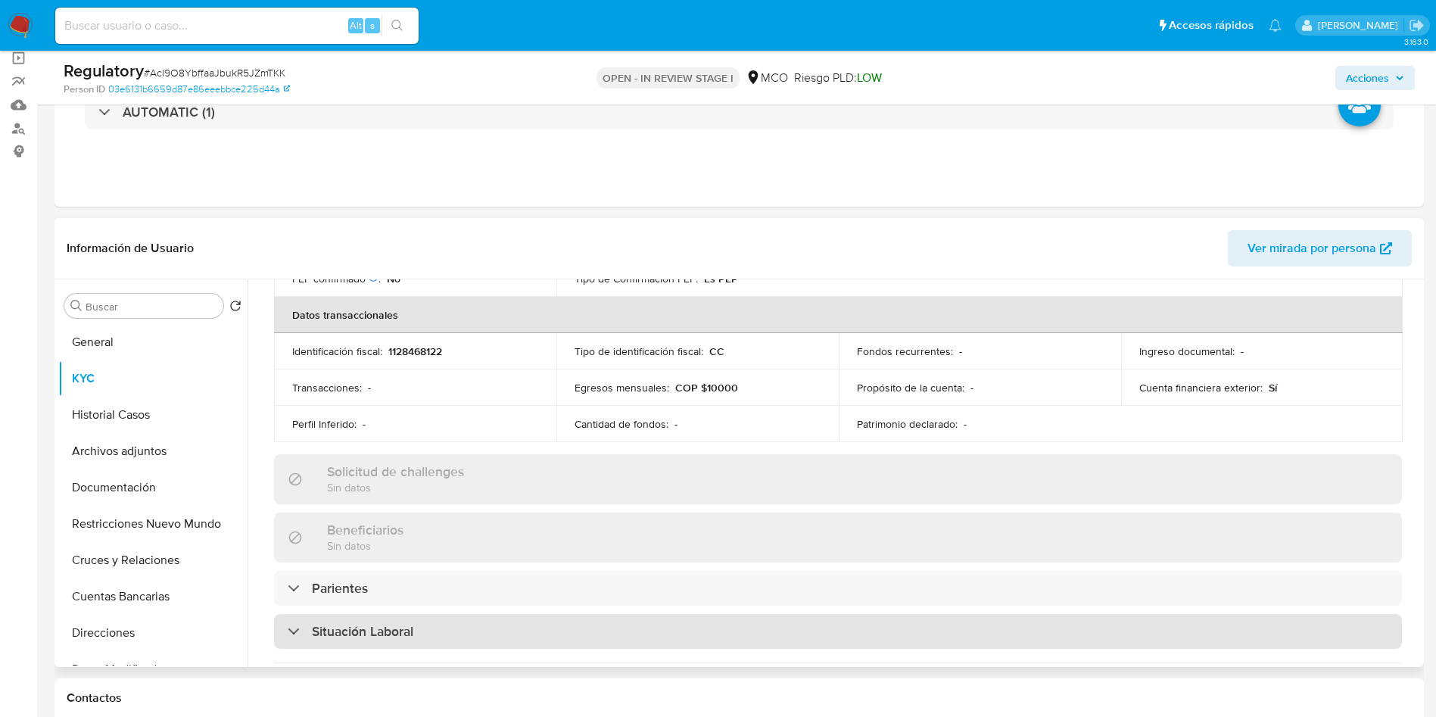
click at [398, 617] on div "Situación Laboral" at bounding box center [838, 631] width 1128 height 35
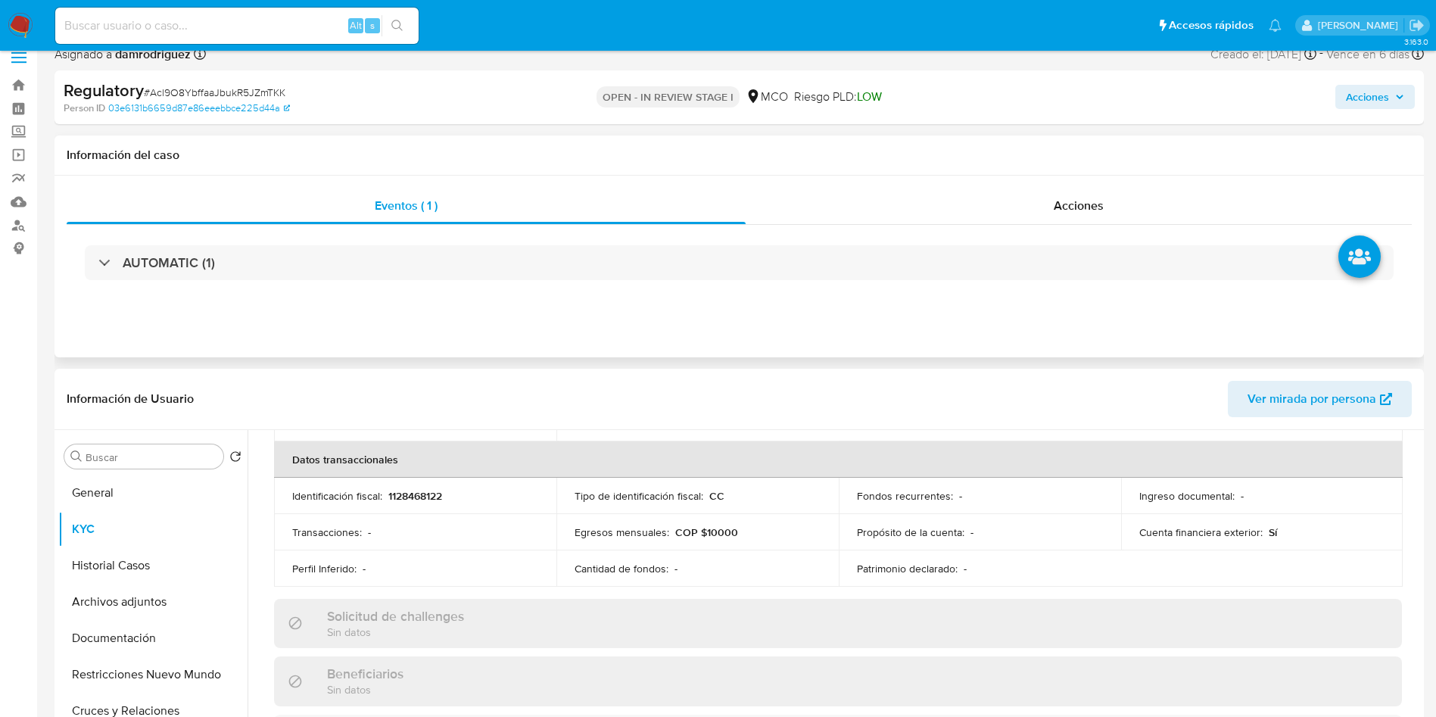
scroll to position [0, 0]
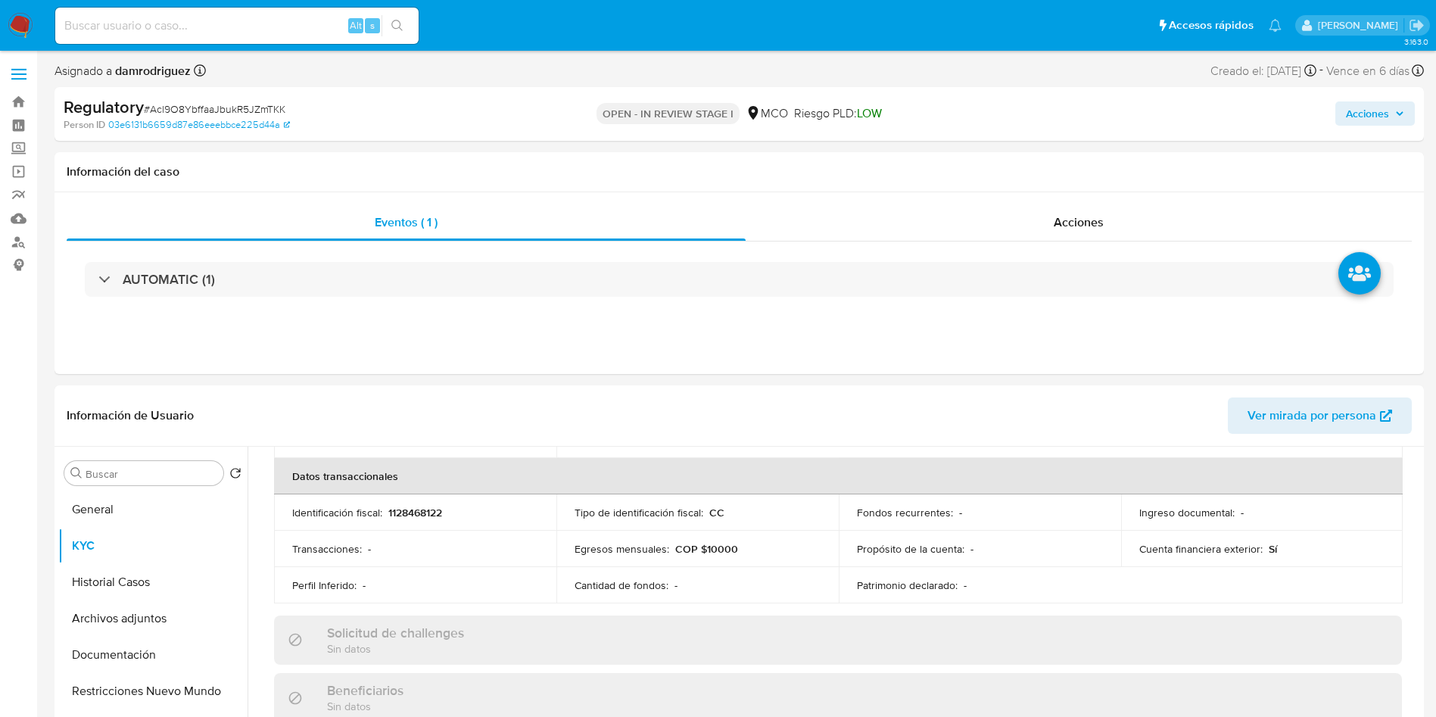
click at [1365, 109] on span "Acciones" at bounding box center [1367, 113] width 43 height 24
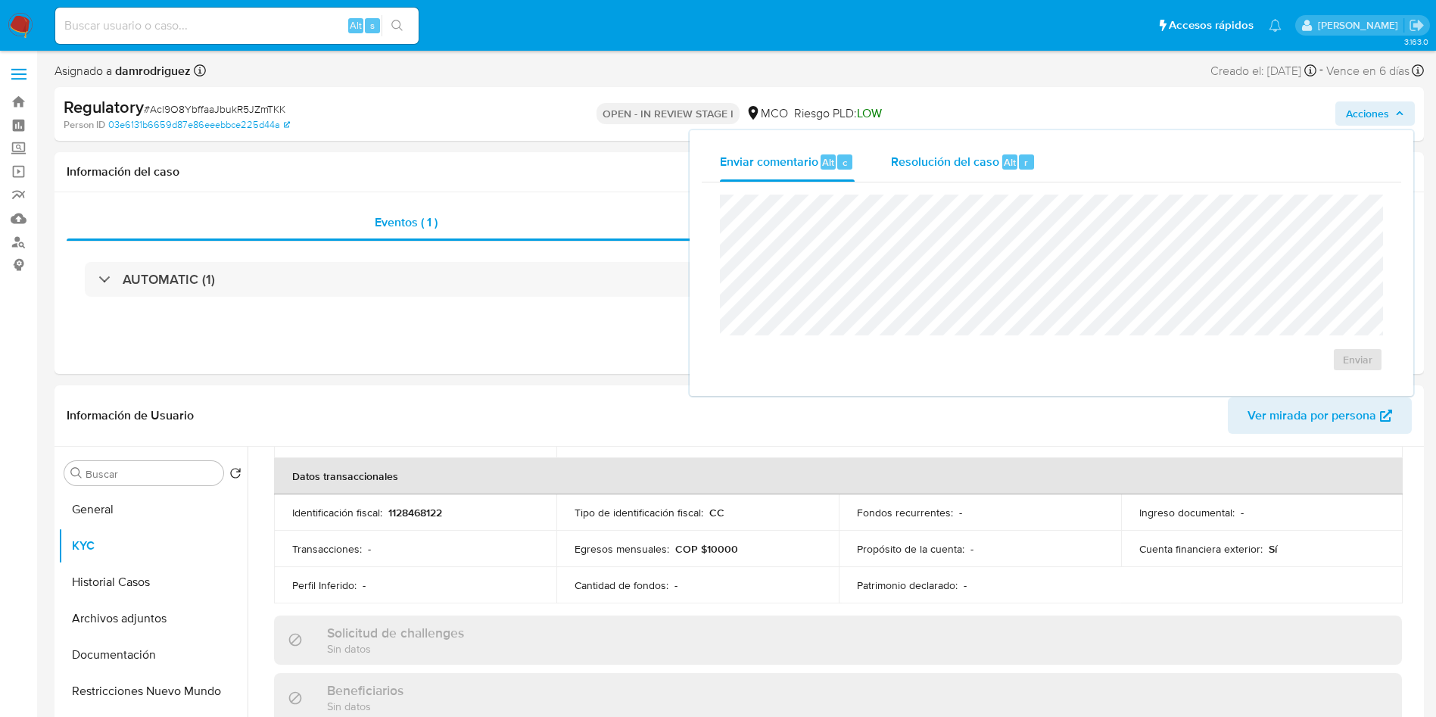
click at [914, 153] on span "Resolución del caso" at bounding box center [945, 161] width 108 height 17
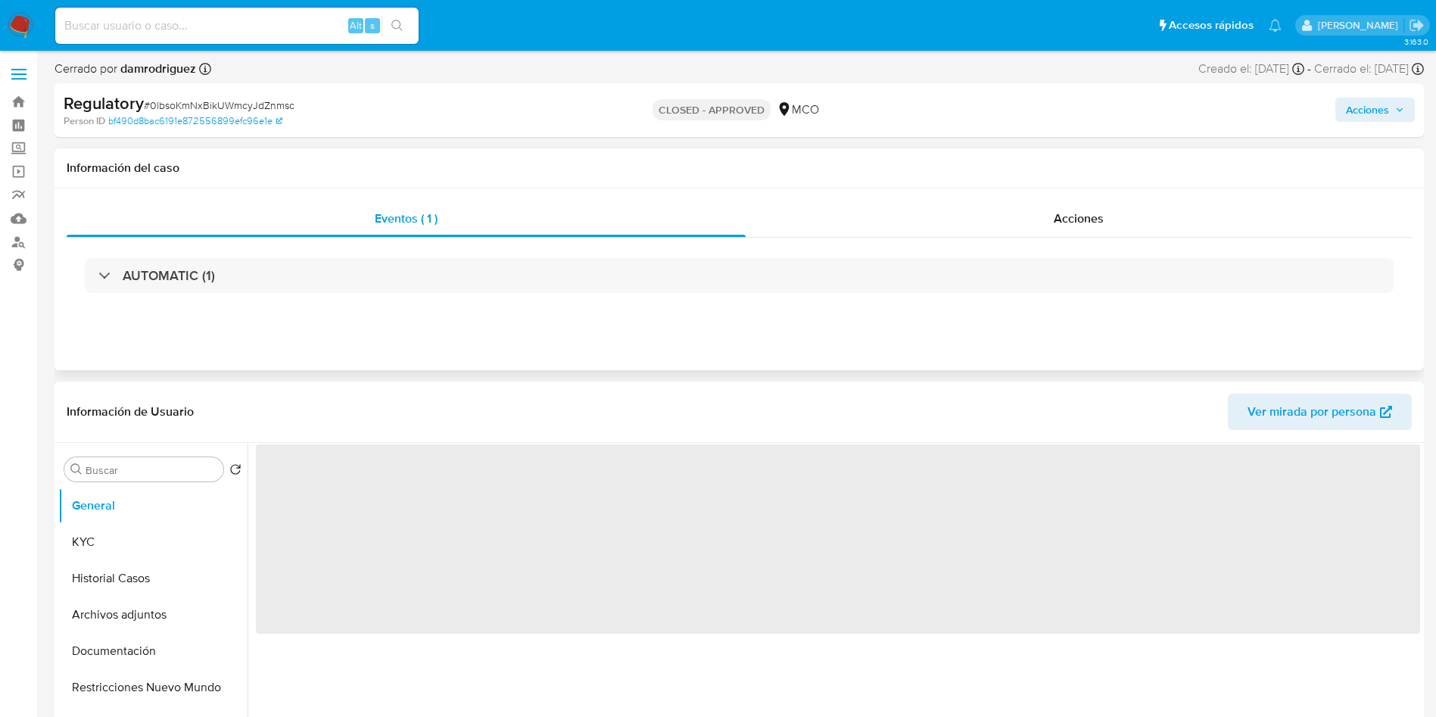
click at [888, 198] on div "Eventos ( 1 ) Acciones AUTOMATIC (1)" at bounding box center [740, 280] width 1370 height 182
click at [900, 208] on div "Acciones" at bounding box center [1079, 219] width 666 height 36
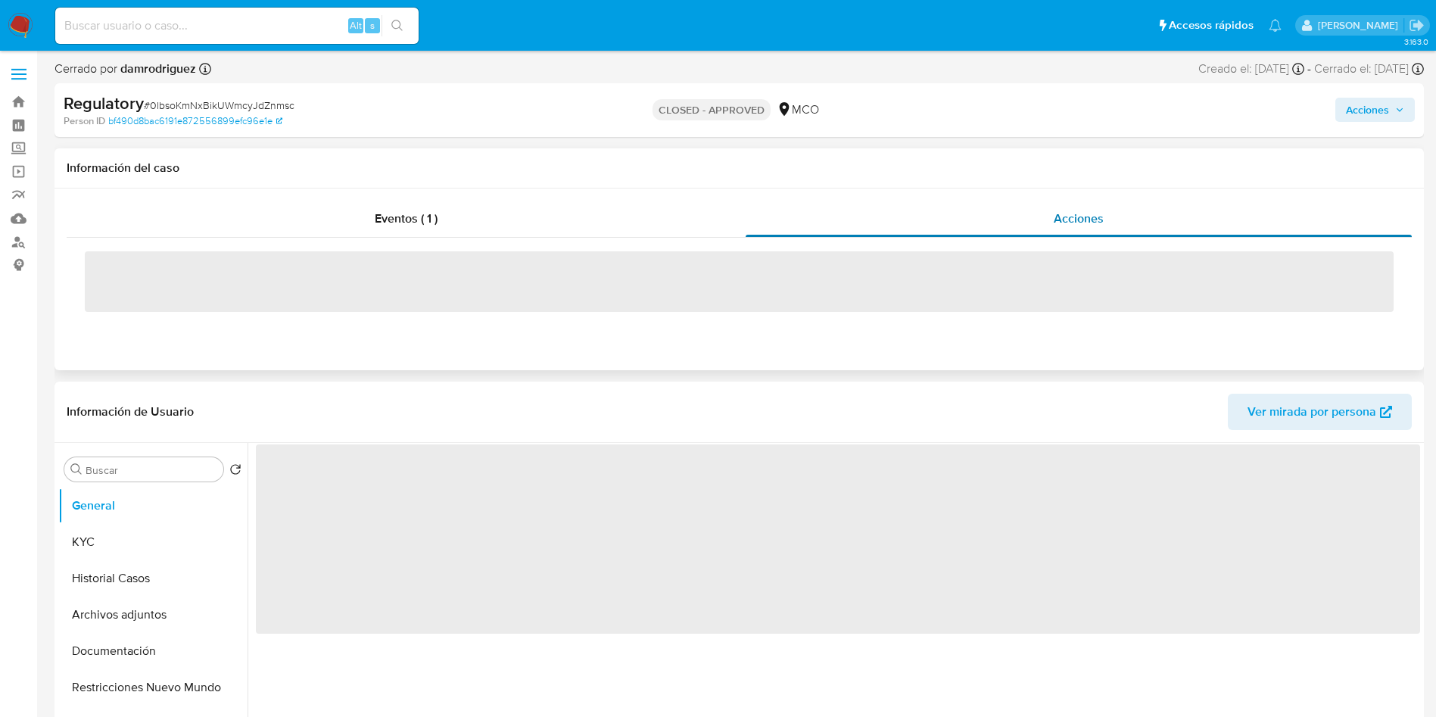
select select "10"
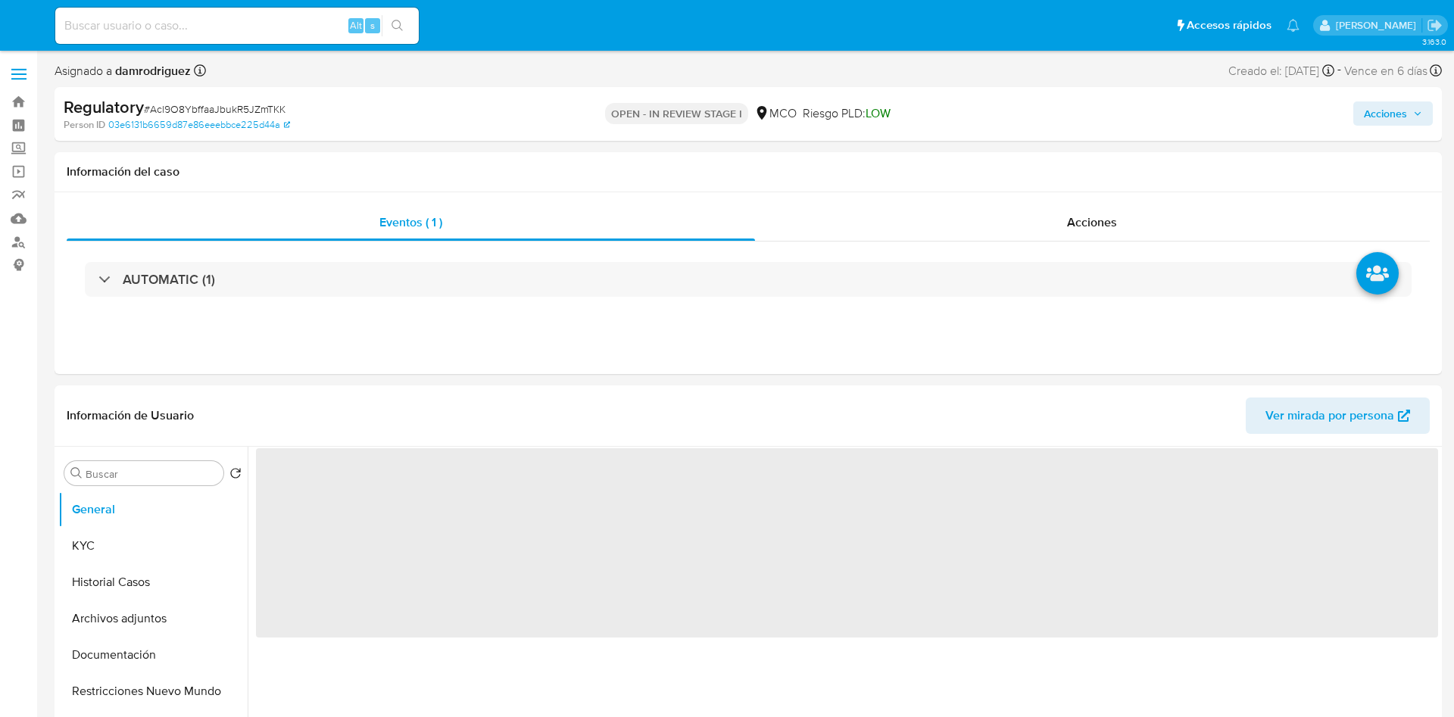
select select "10"
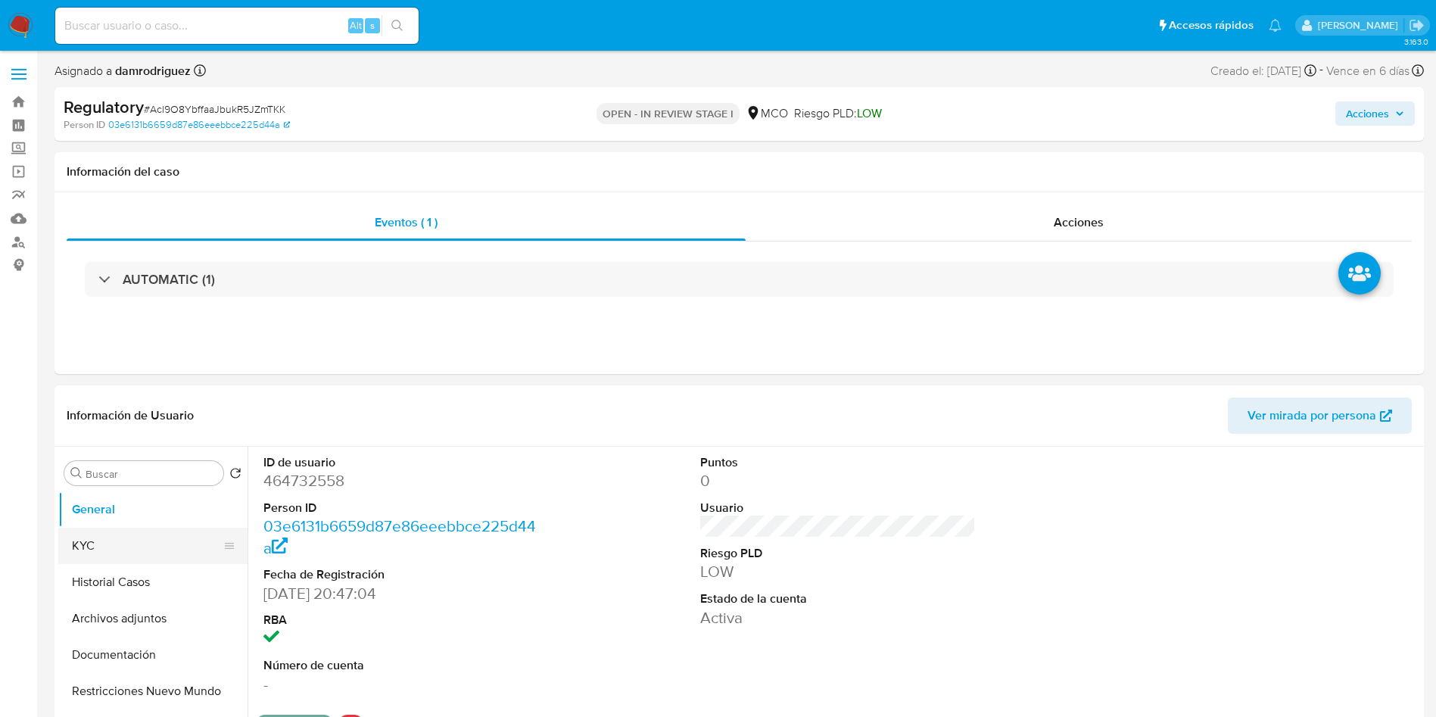
click at [104, 539] on button "KYC" at bounding box center [146, 546] width 177 height 36
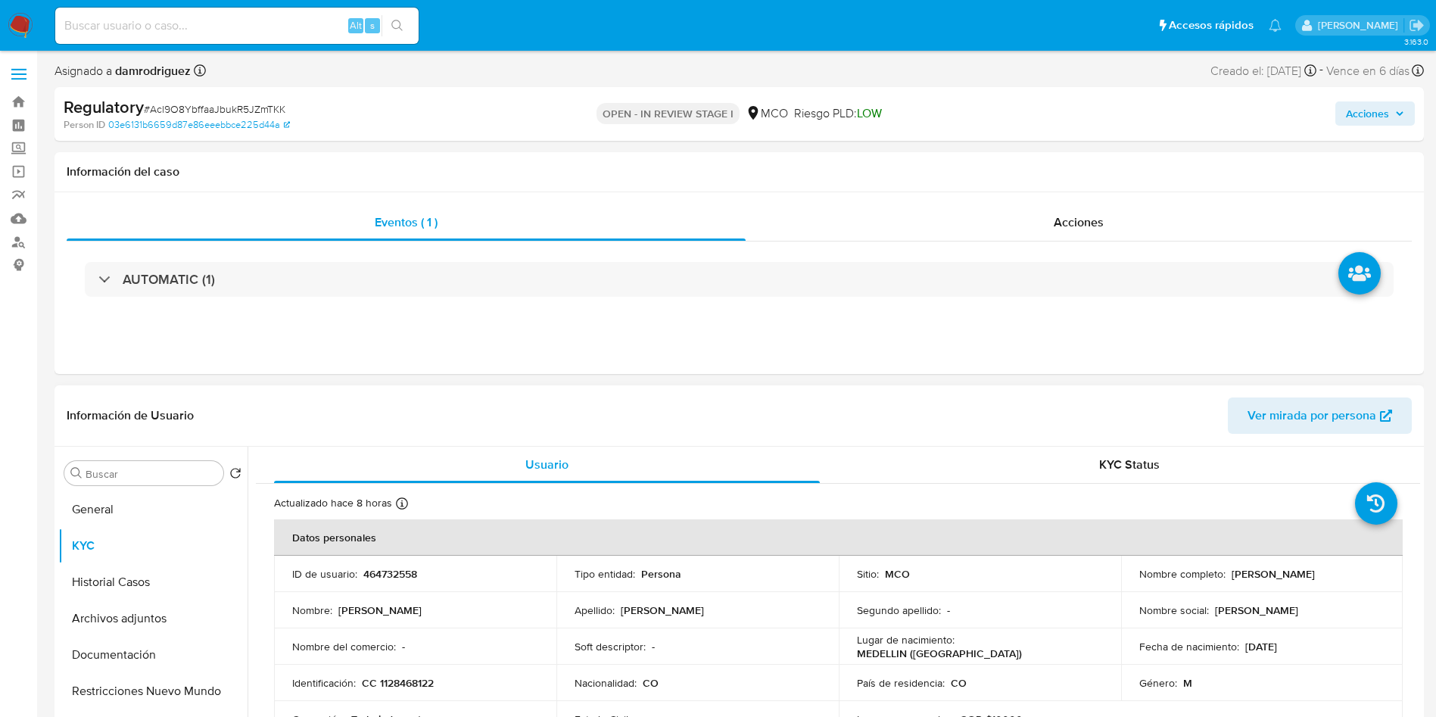
drag, startPoint x: 1364, startPoint y: 577, endPoint x: 1227, endPoint y: 576, distance: 137.1
click at [1227, 576] on div "Nombre completo : [PERSON_NAME]" at bounding box center [1263, 574] width 246 height 14
copy p "[PERSON_NAME]"
click at [399, 580] on p "464732558" at bounding box center [390, 574] width 54 height 14
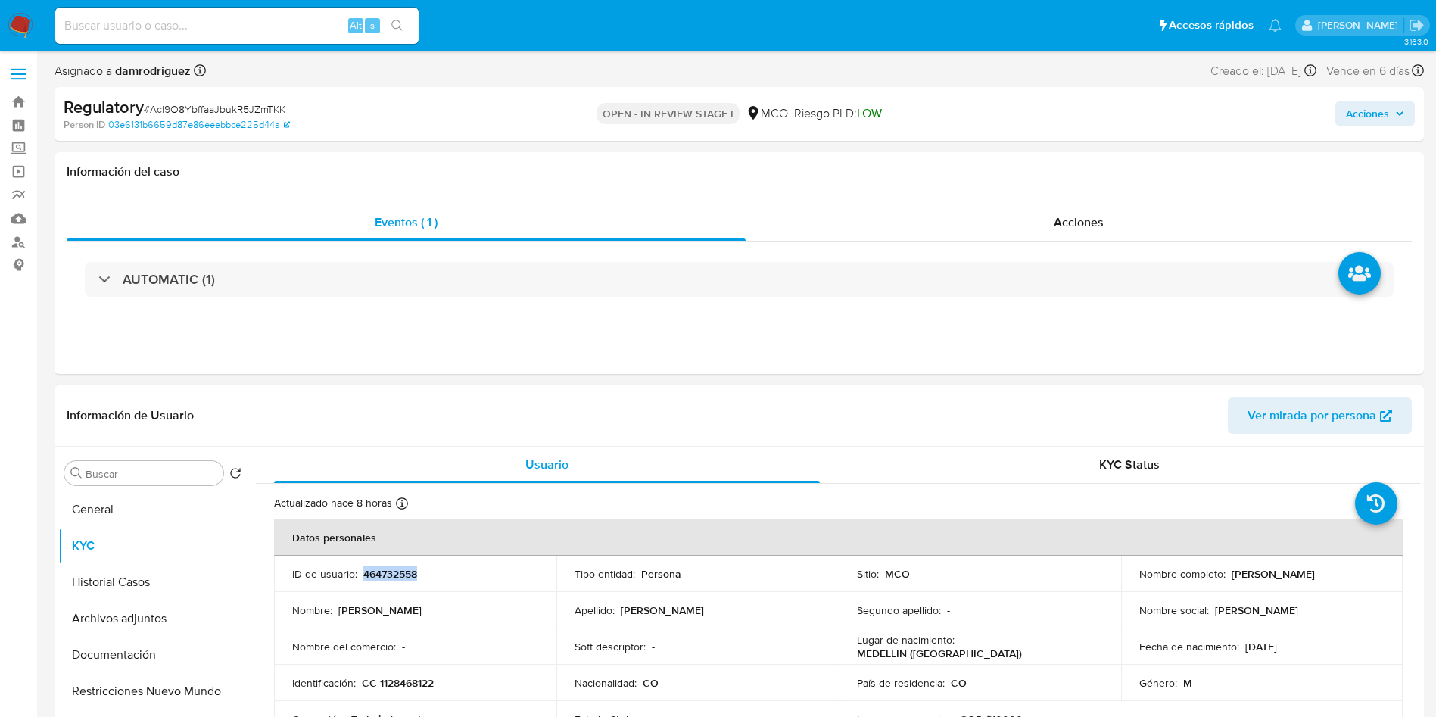
copy p "464732558"
drag, startPoint x: 1364, startPoint y: 575, endPoint x: 1228, endPoint y: 572, distance: 135.6
click at [1228, 572] on div "Nombre completo : [PERSON_NAME]" at bounding box center [1263, 574] width 246 height 14
copy p "[PERSON_NAME]"
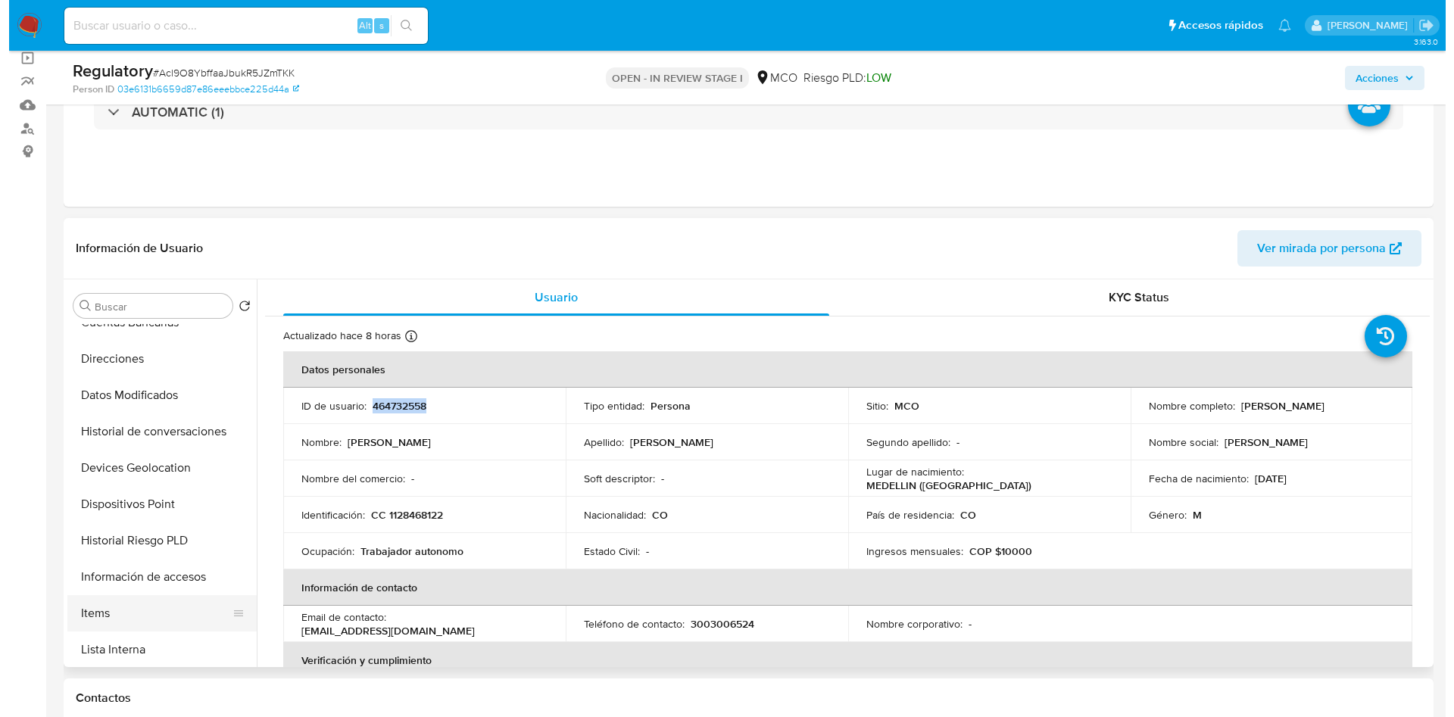
scroll to position [341, 0]
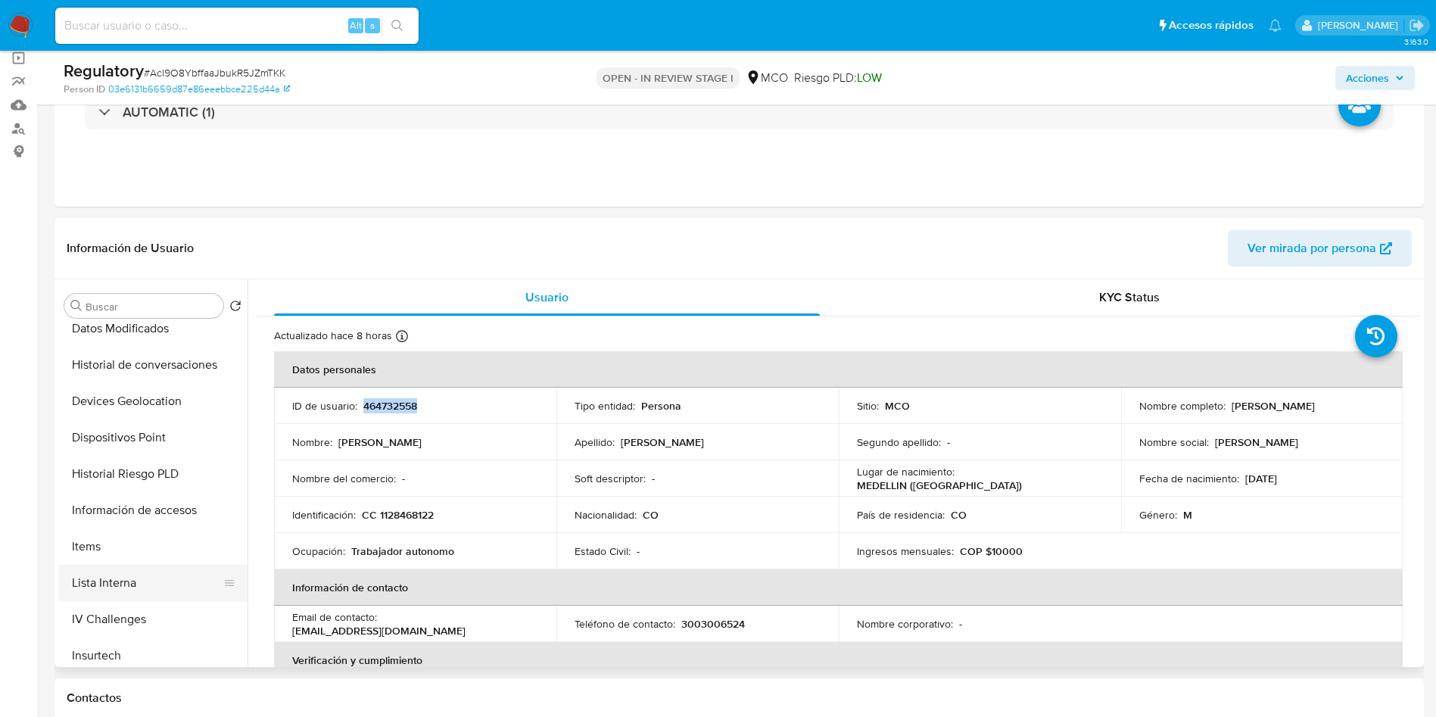
click at [154, 577] on button "Lista Interna" at bounding box center [146, 583] width 177 height 36
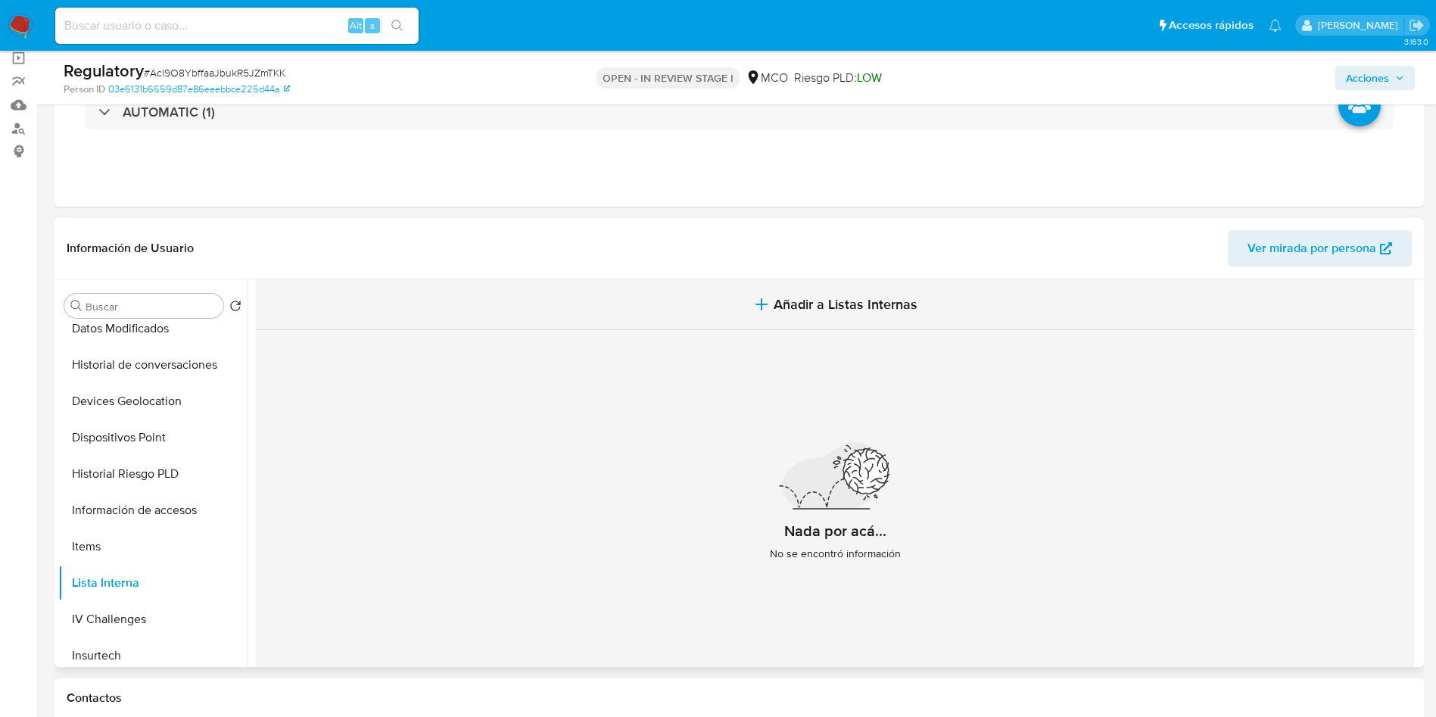
click at [806, 313] on span "Añadir a Listas Internas" at bounding box center [846, 304] width 144 height 17
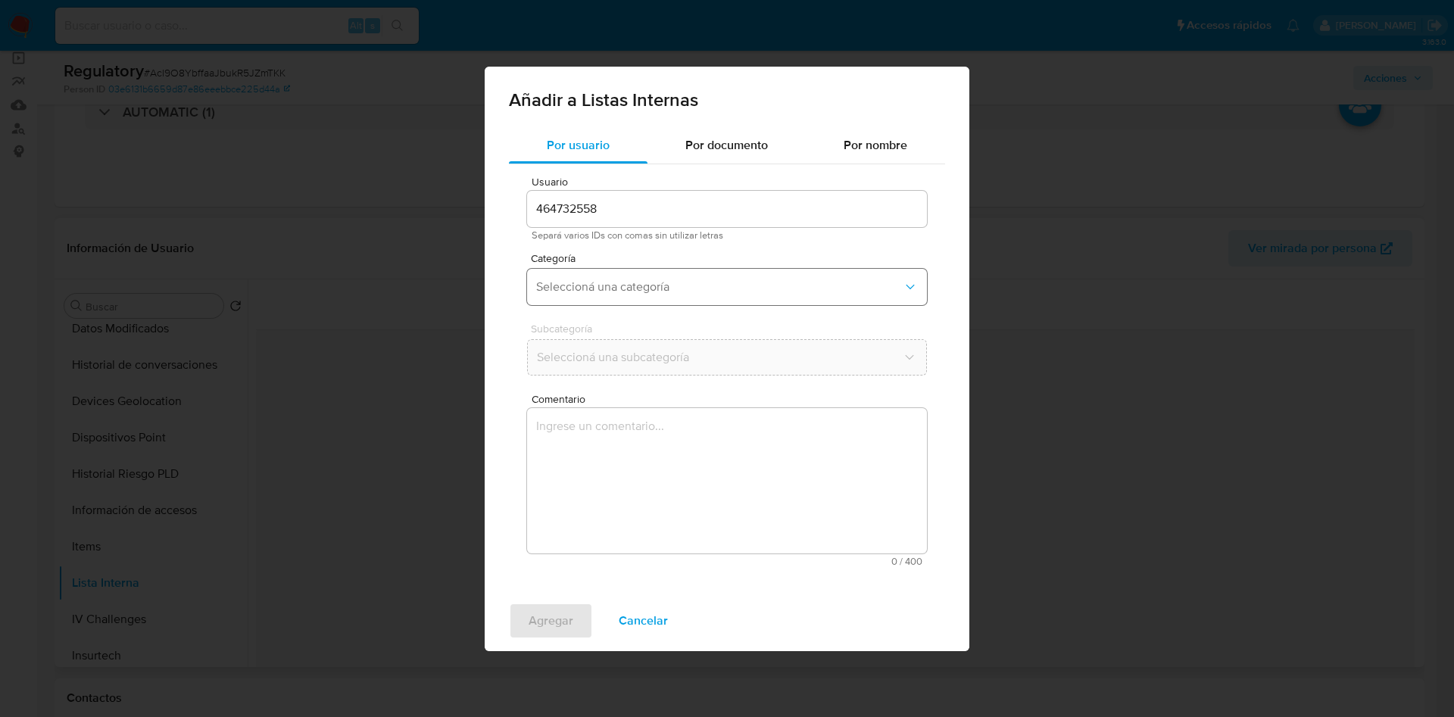
click at [591, 282] on span "Seleccioná una categoría" at bounding box center [719, 286] width 367 height 15
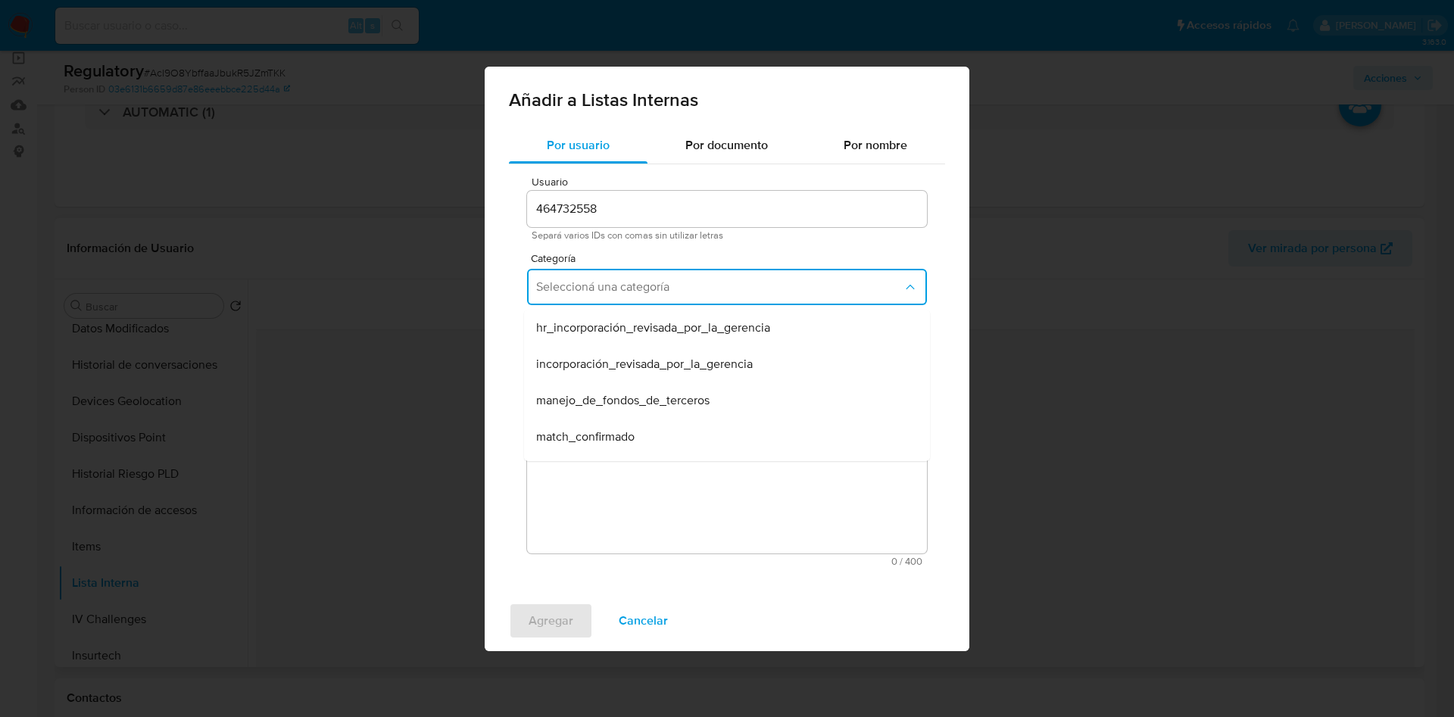
scroll to position [45, 0]
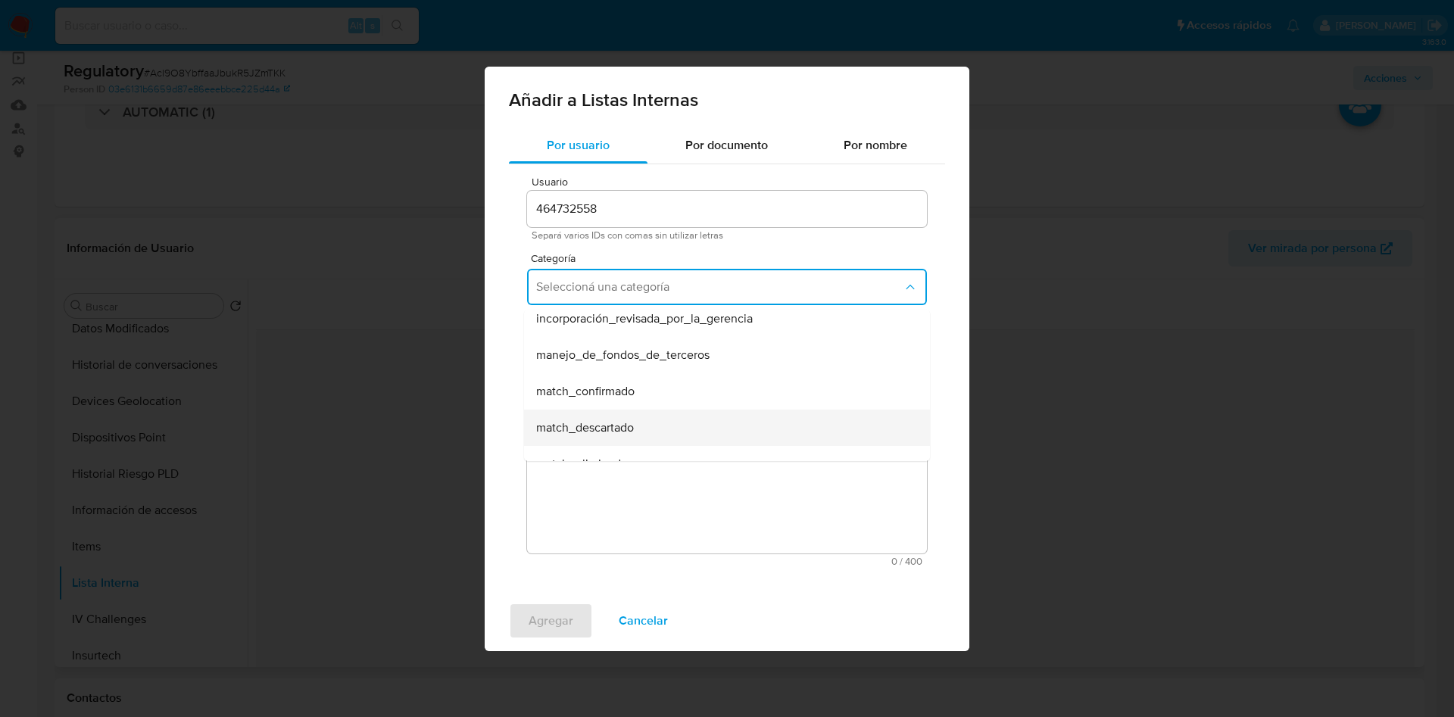
click at [607, 428] on span "match_descartado" at bounding box center [585, 427] width 98 height 15
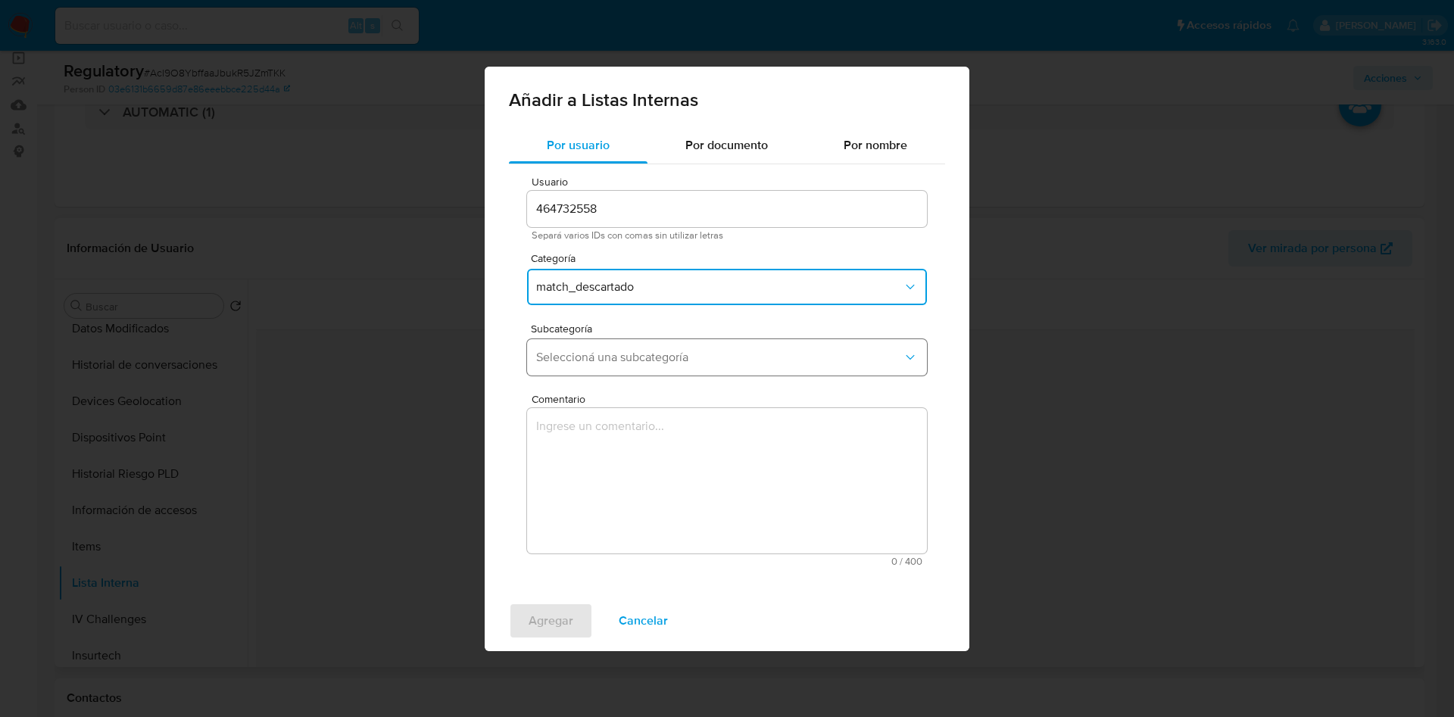
click at [622, 361] on span "Seleccioná una subcategoría" at bounding box center [719, 357] width 367 height 15
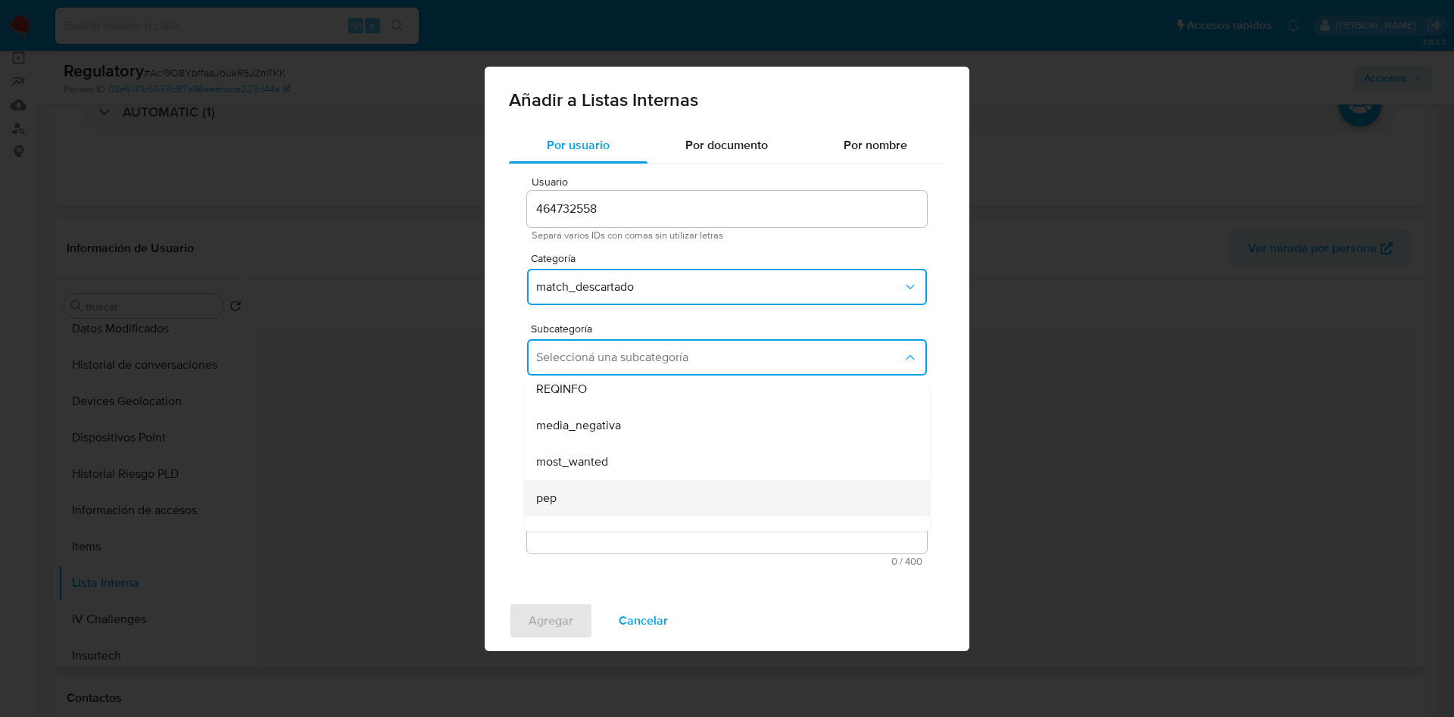
click at [630, 497] on div "pep" at bounding box center [722, 498] width 373 height 36
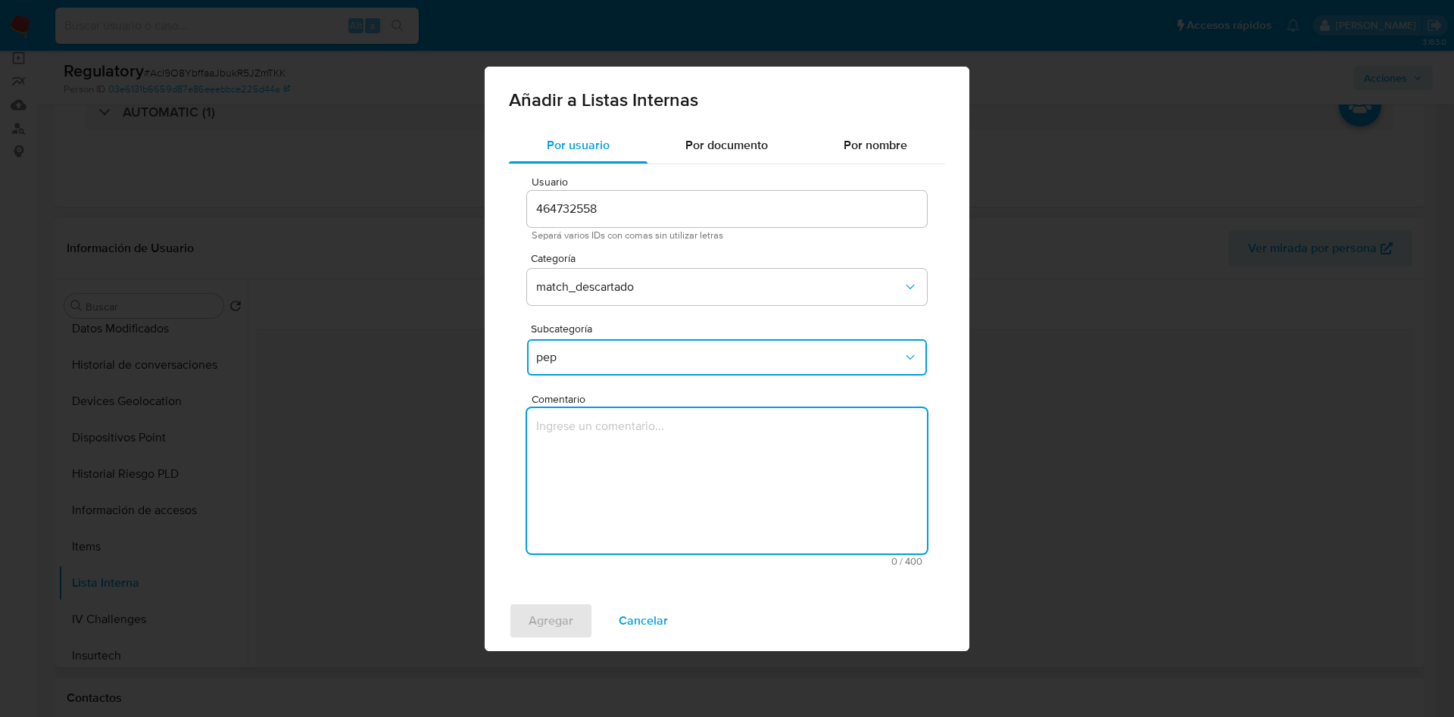
click at [588, 502] on textarea "Comentario" at bounding box center [727, 480] width 400 height 145
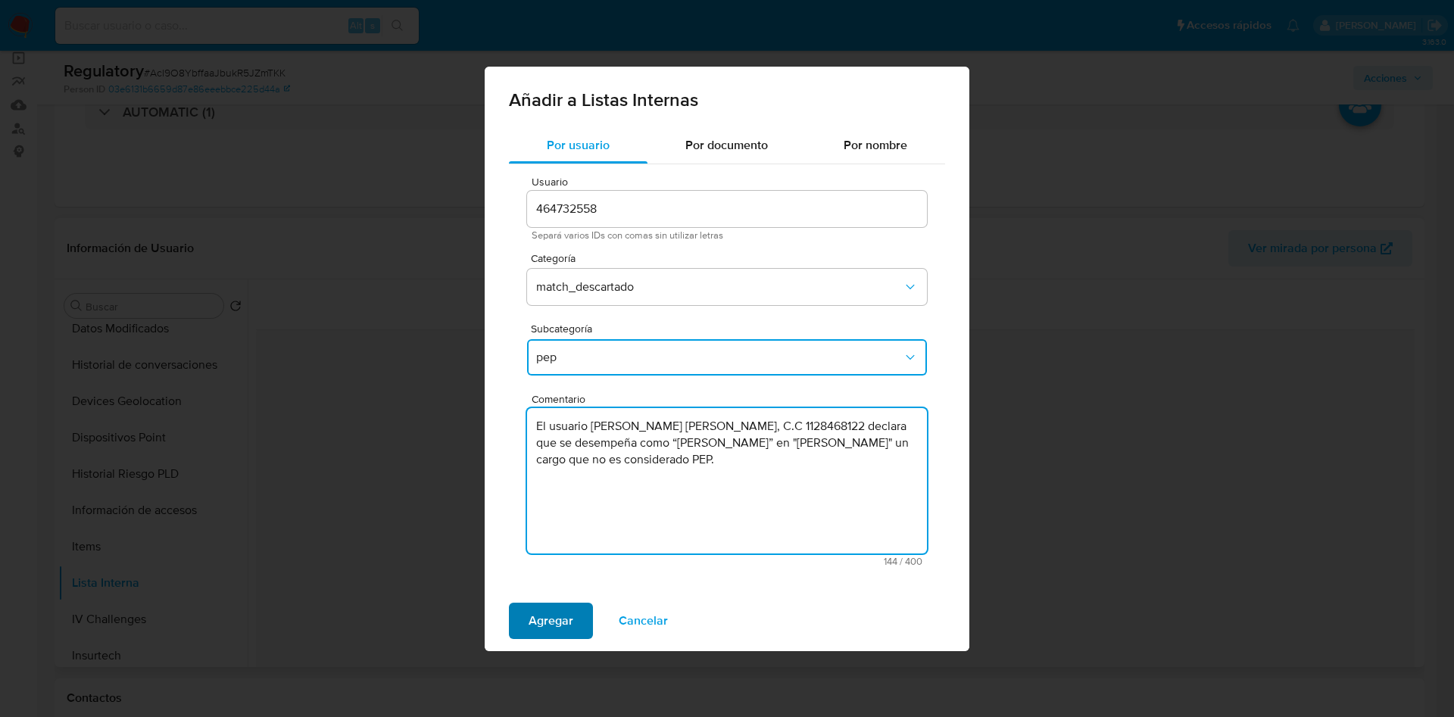
type textarea "El usuario [PERSON_NAME] [PERSON_NAME], C.C 1128468122 declara que se desempeña…"
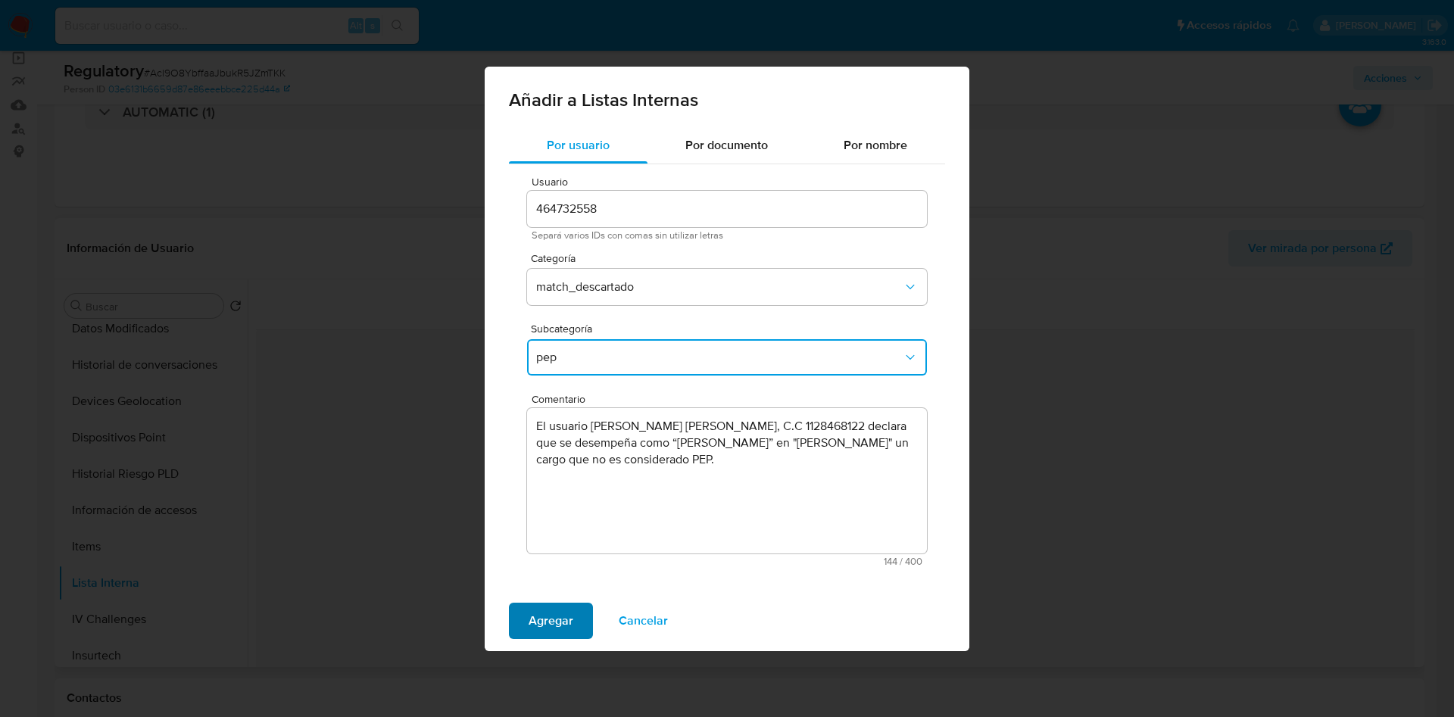
click at [536, 627] on span "Agregar" at bounding box center [551, 620] width 45 height 33
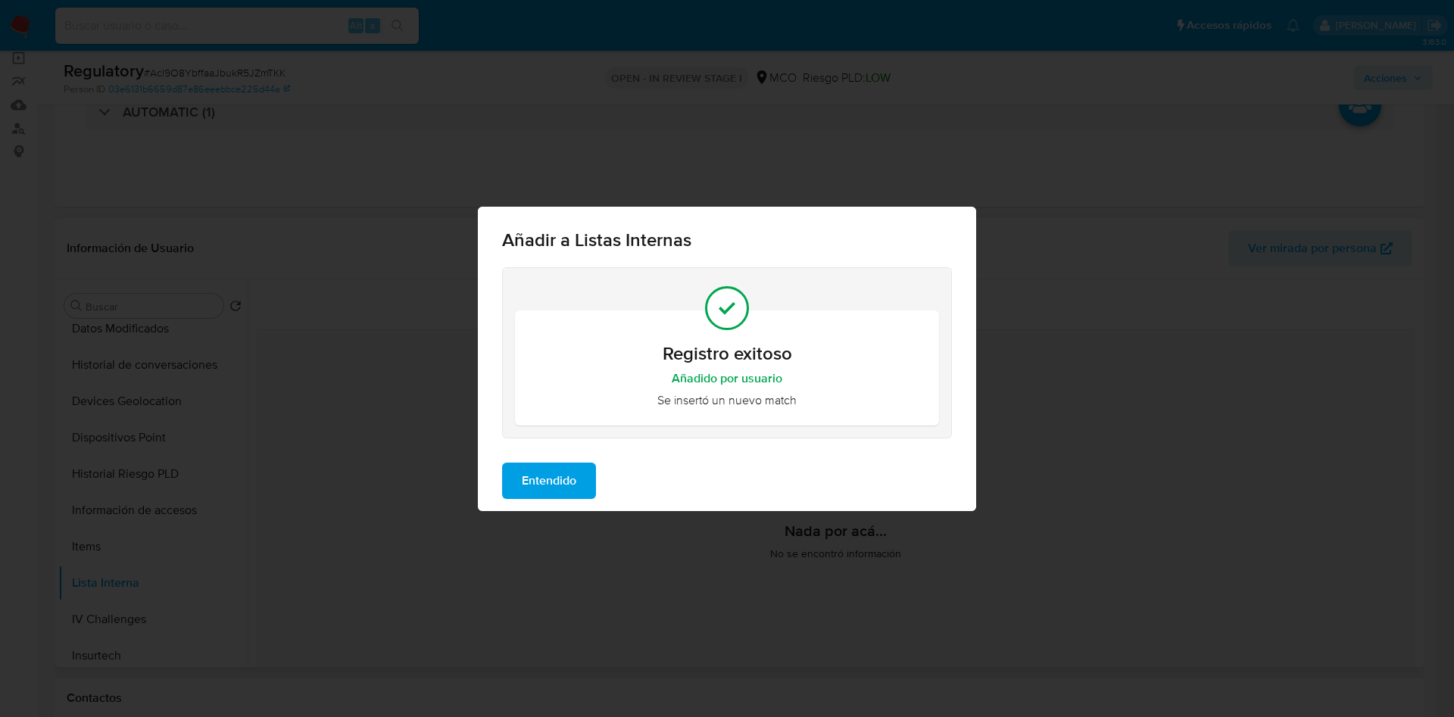
click at [532, 476] on span "Entendido" at bounding box center [549, 480] width 55 height 33
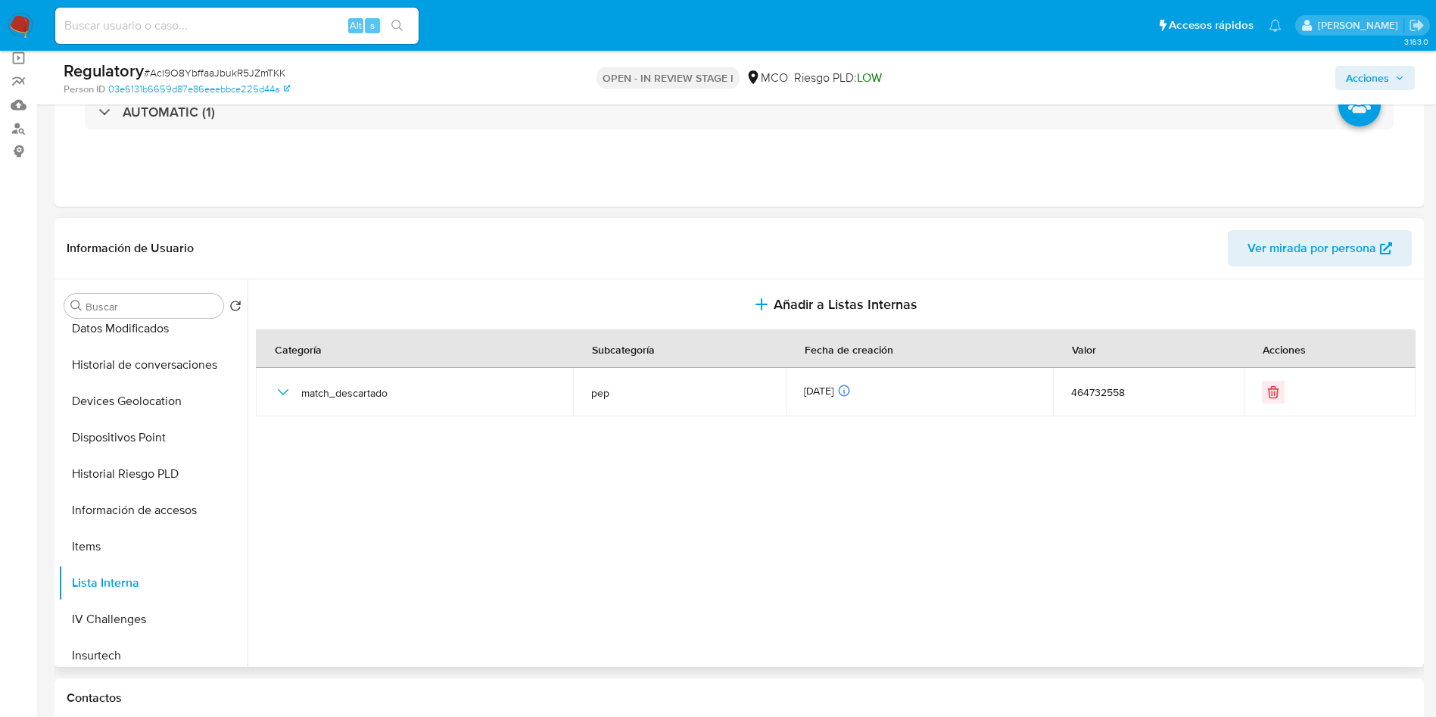
scroll to position [0, 0]
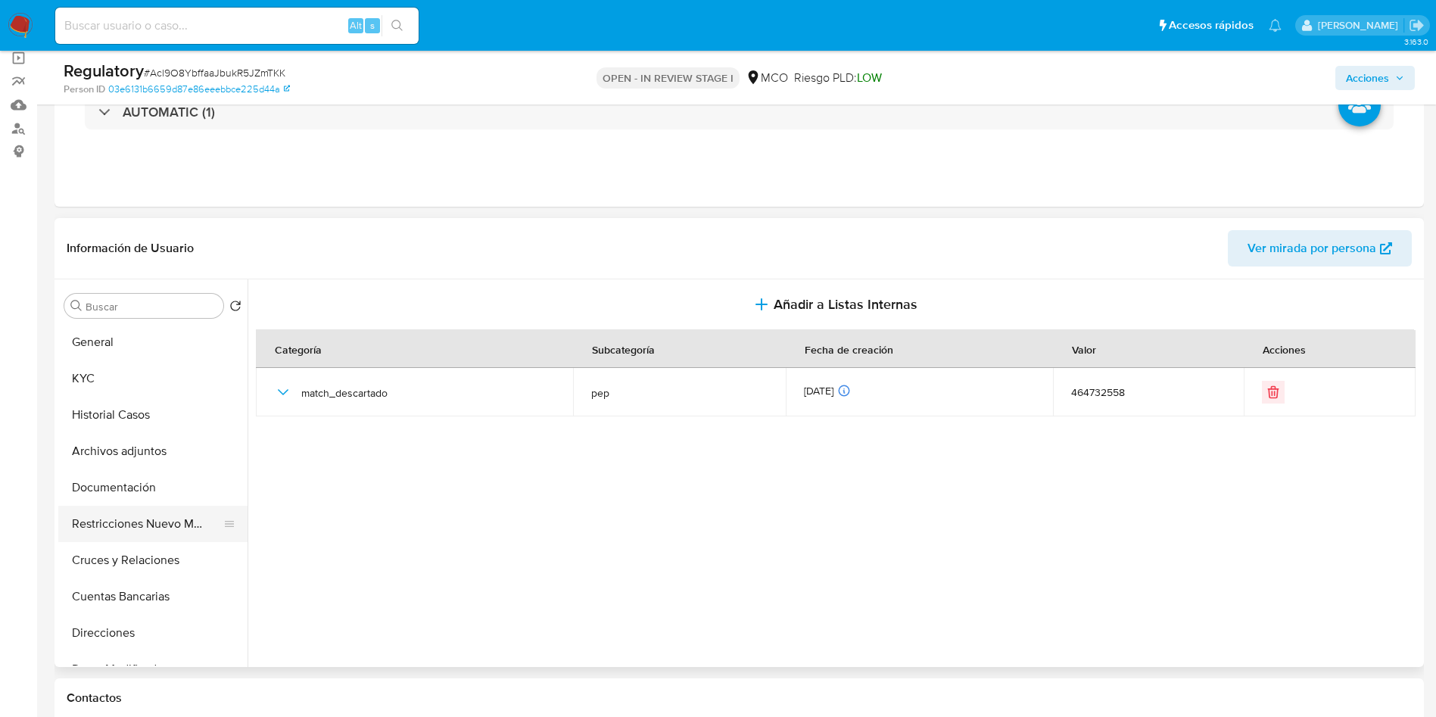
click at [136, 522] on button "Restricciones Nuevo Mundo" at bounding box center [146, 524] width 177 height 36
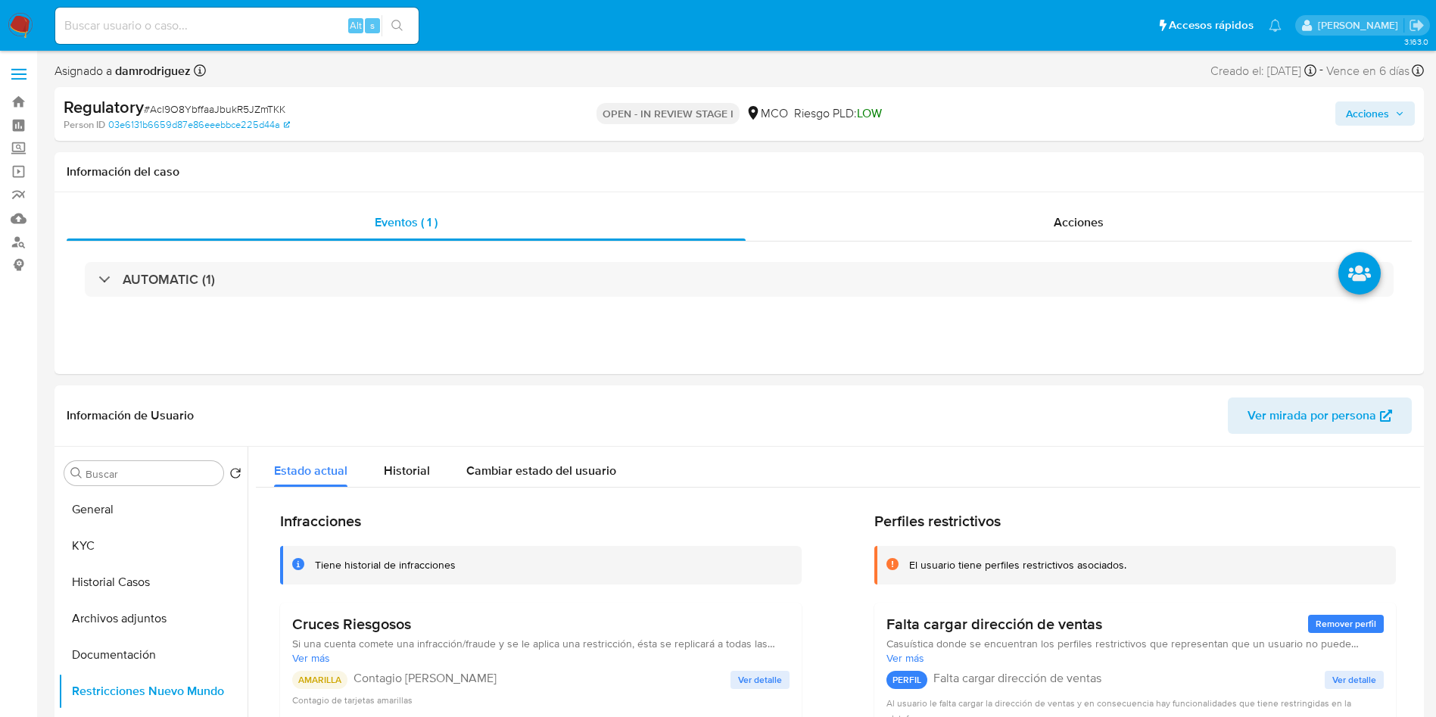
click at [1367, 118] on span "Acciones" at bounding box center [1367, 113] width 43 height 24
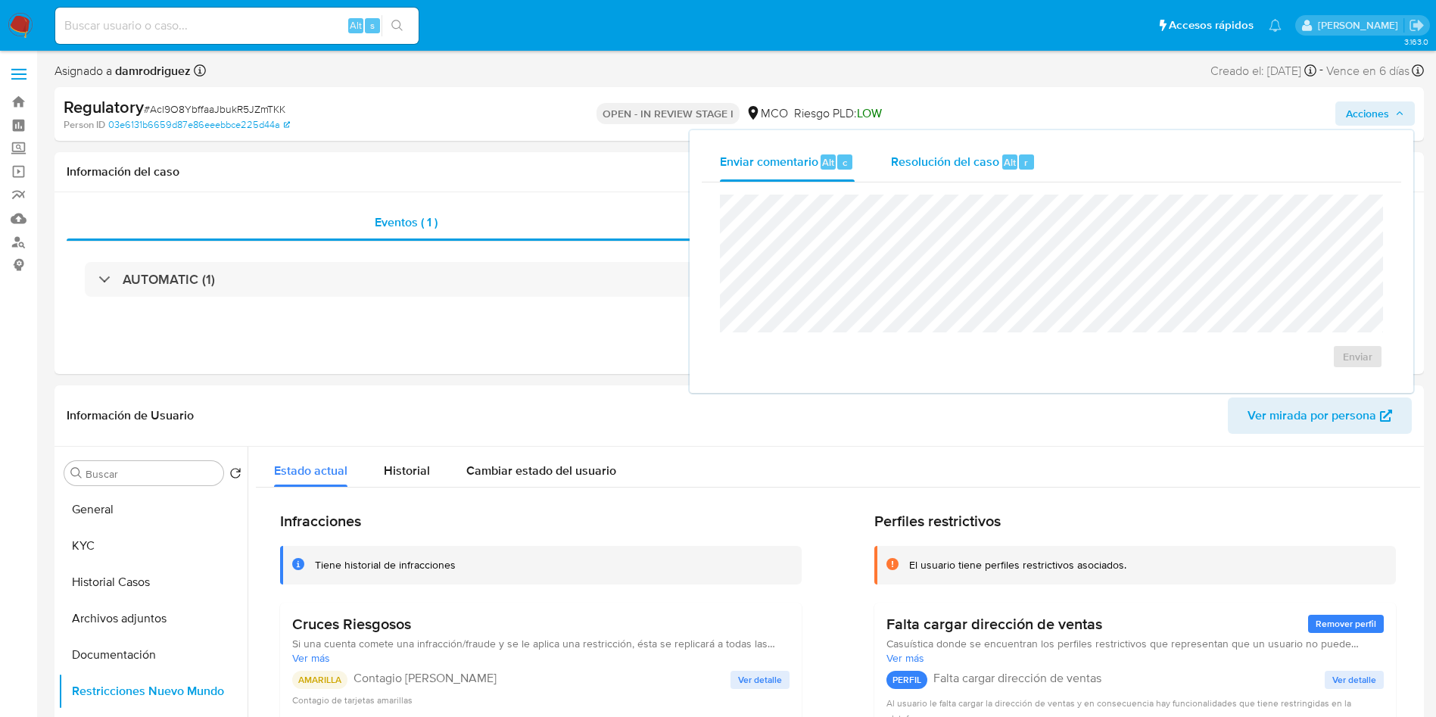
click at [943, 168] on span "Resolución del caso" at bounding box center [945, 161] width 108 height 17
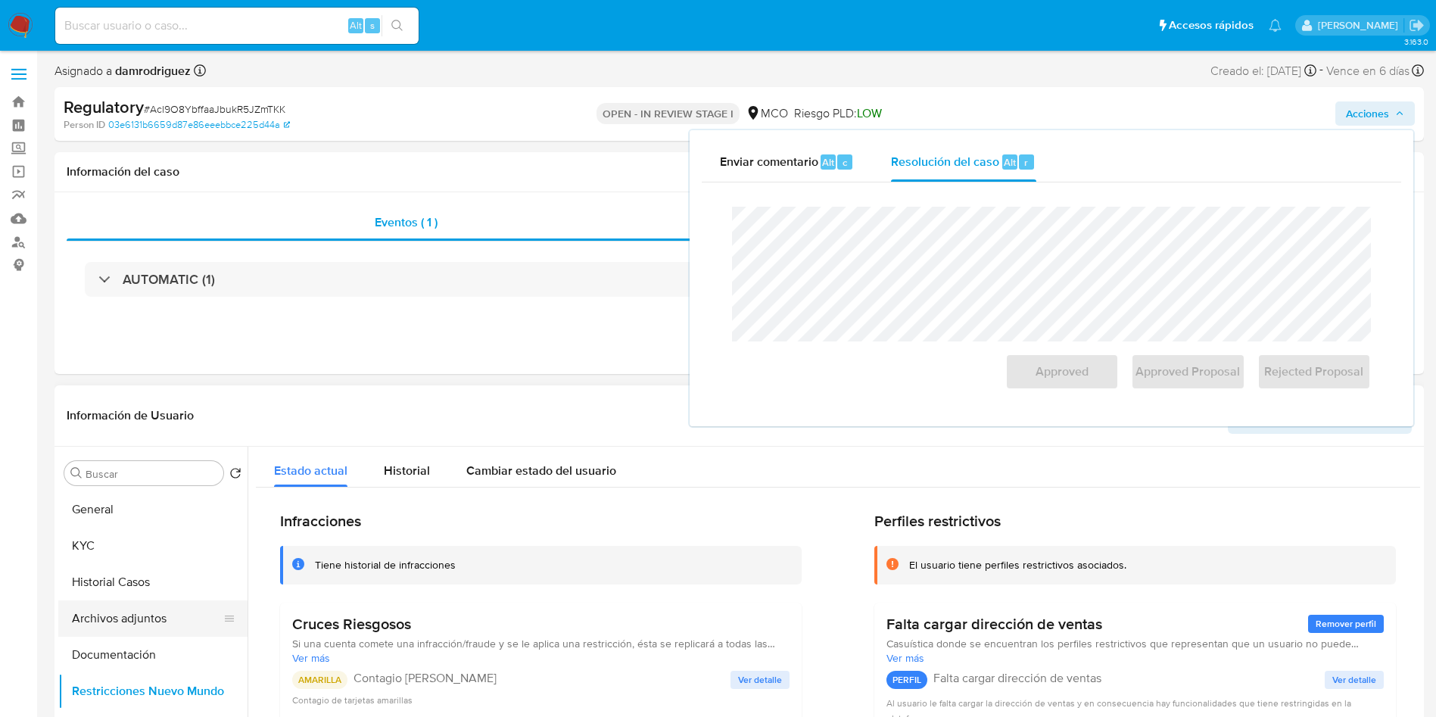
click at [145, 622] on button "Archivos adjuntos" at bounding box center [146, 618] width 177 height 36
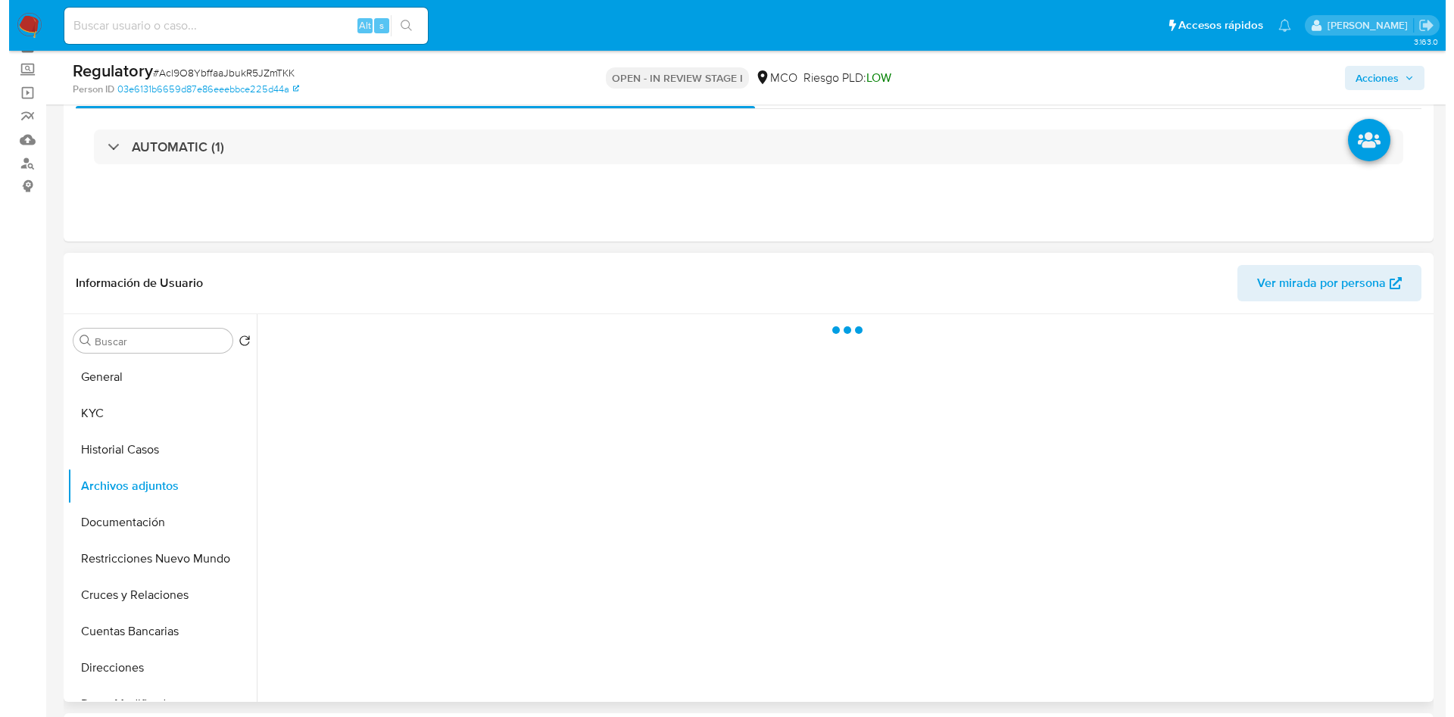
scroll to position [114, 0]
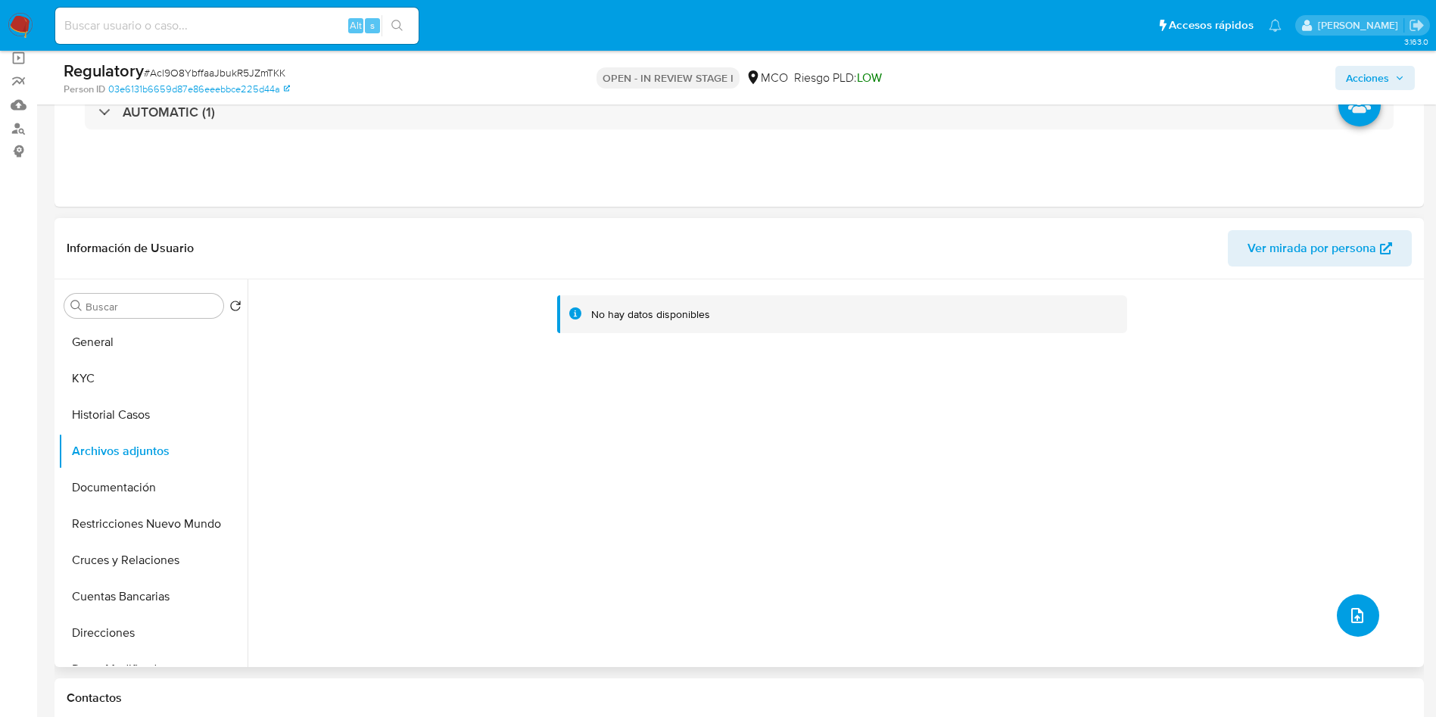
click at [1355, 619] on icon "upload-file" at bounding box center [1358, 616] width 18 height 18
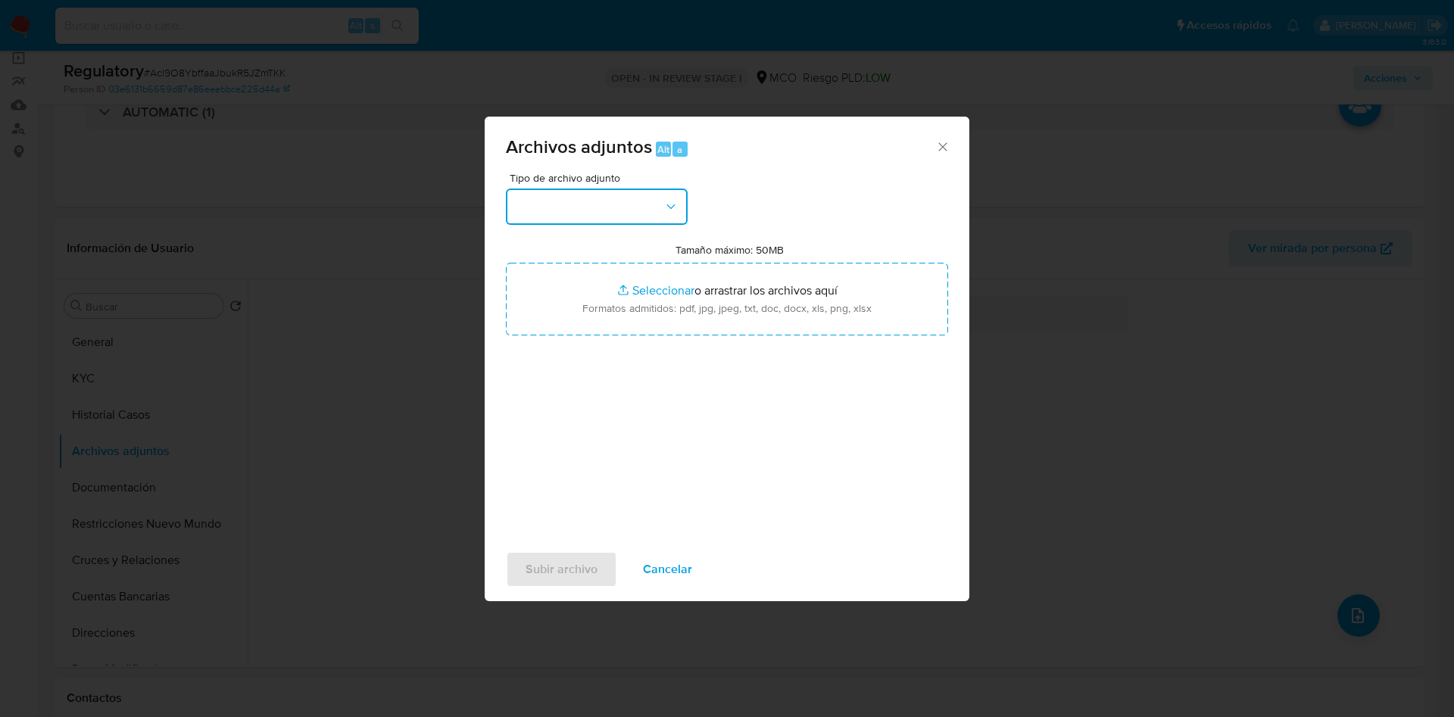
click at [586, 207] on button "button" at bounding box center [597, 207] width 182 height 36
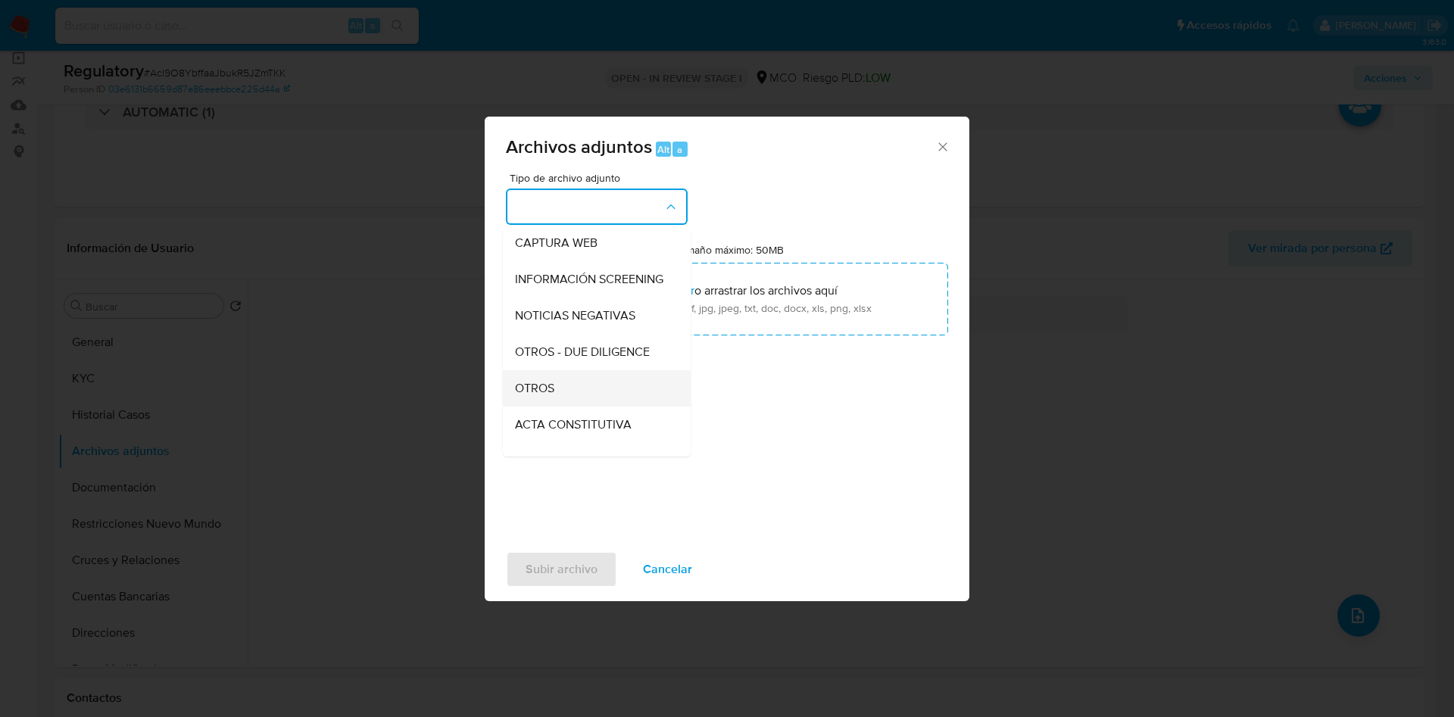
click at [561, 399] on div "OTROS" at bounding box center [592, 388] width 154 height 36
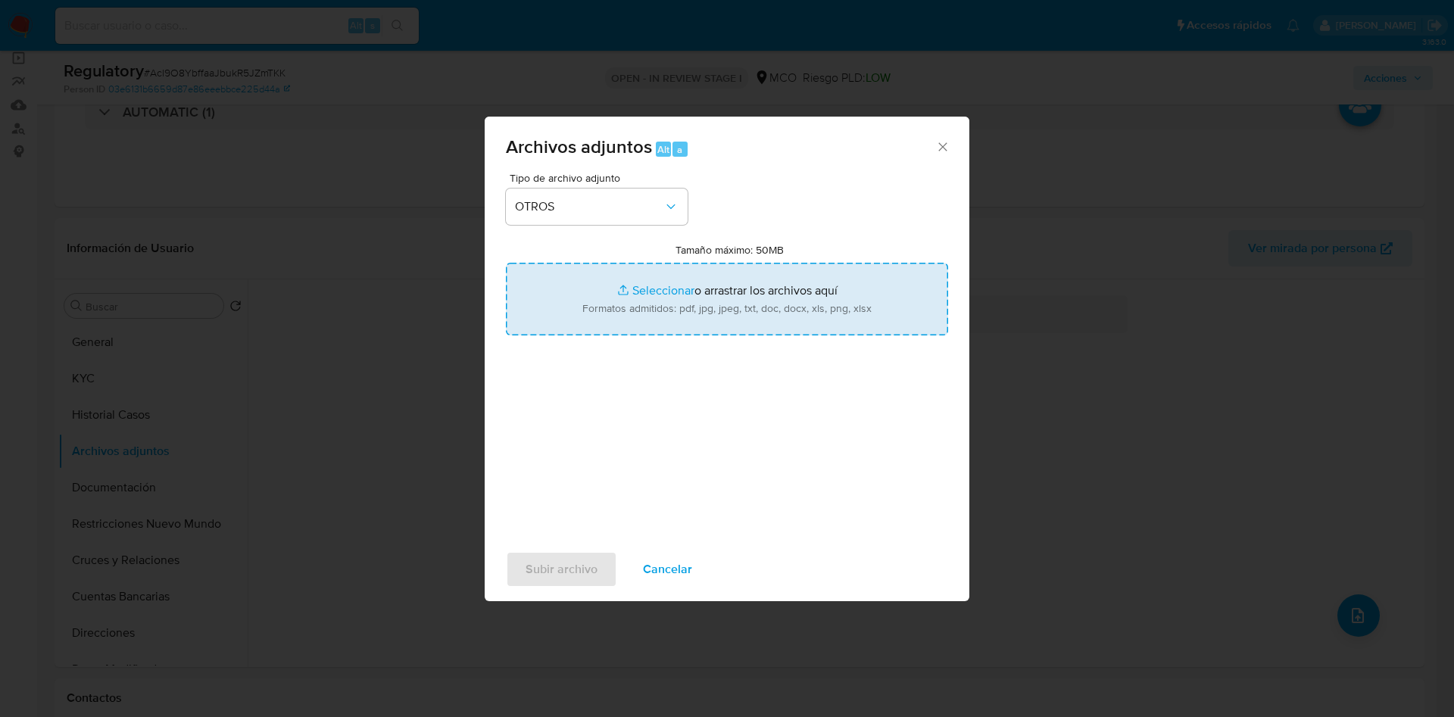
click at [638, 307] on input "Tamaño máximo: 50MB Seleccionar archivos" at bounding box center [727, 299] width 442 height 73
type input "C:\fakepath\CaseDossierReport_Lenin [PERSON_NAME].pdf"
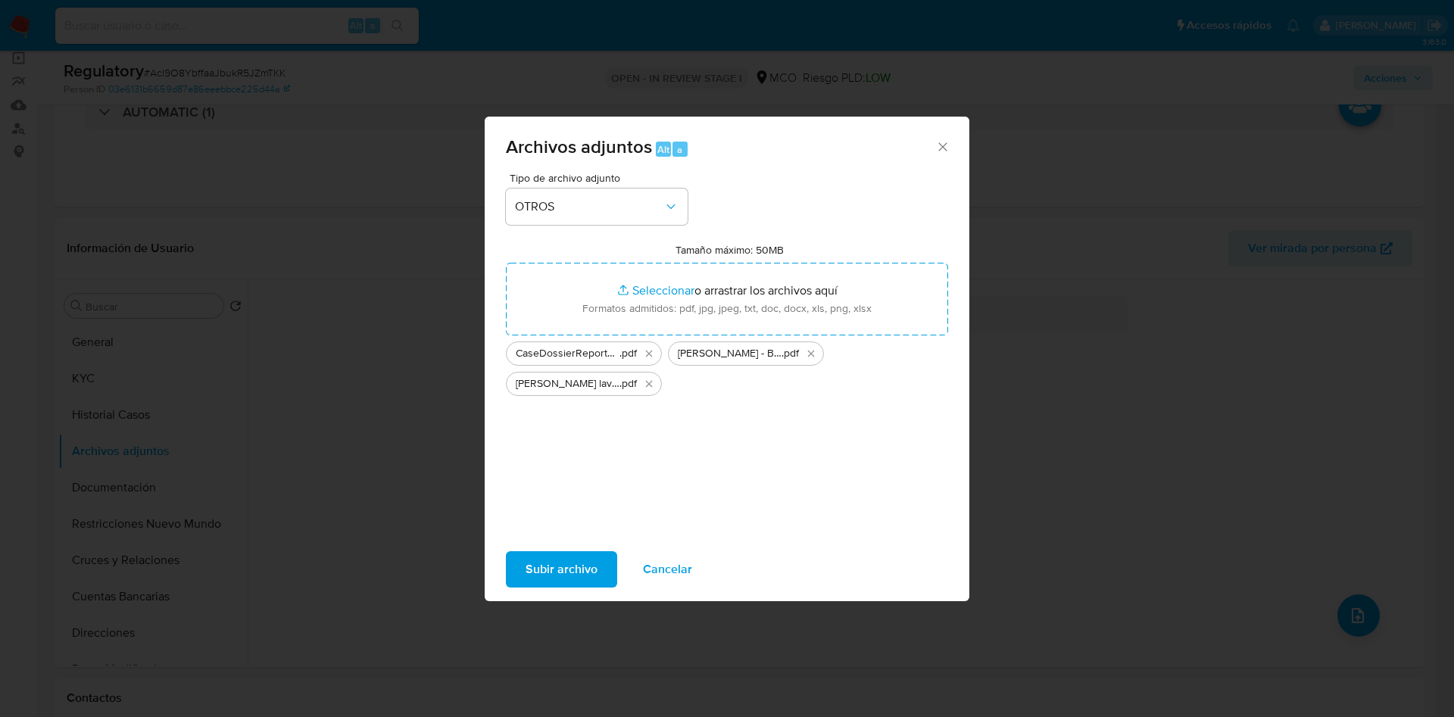
click at [553, 568] on span "Subir archivo" at bounding box center [562, 569] width 72 height 33
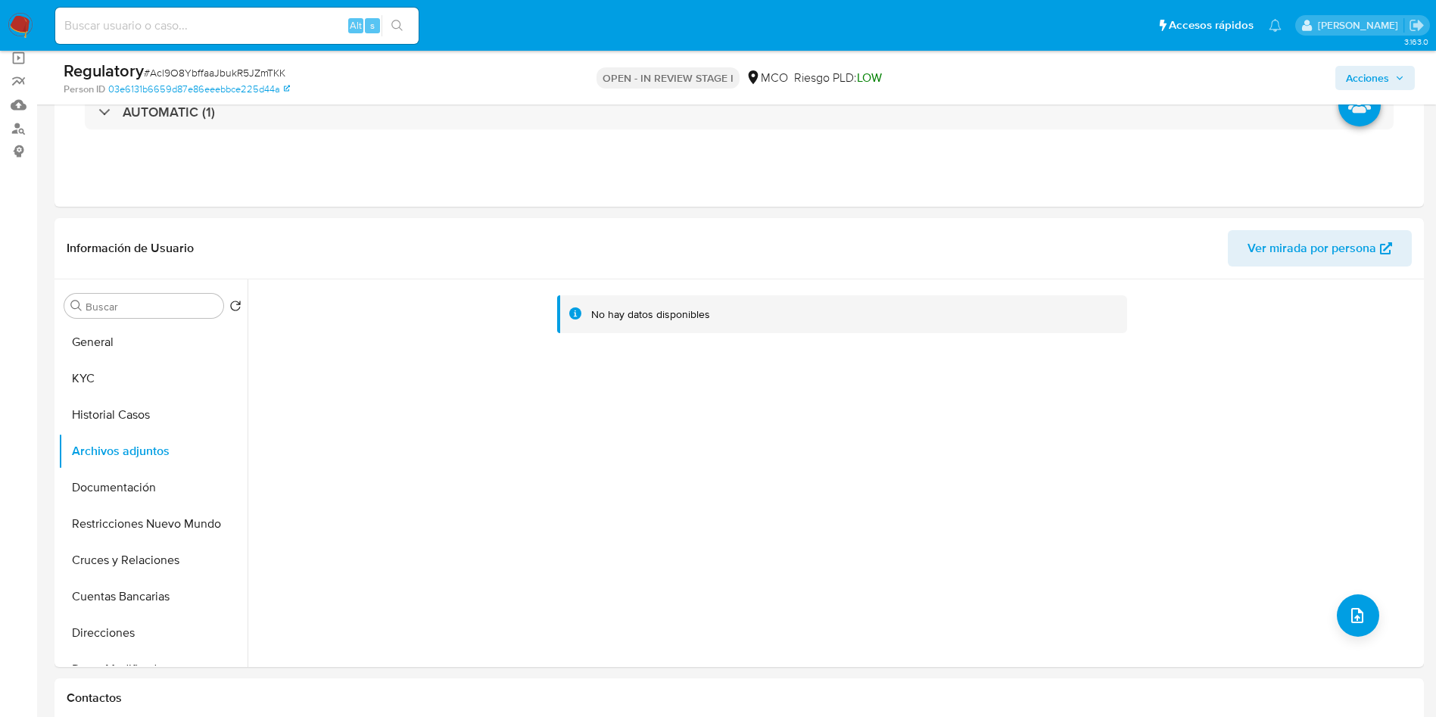
click at [1371, 79] on span "Acciones" at bounding box center [1367, 78] width 43 height 24
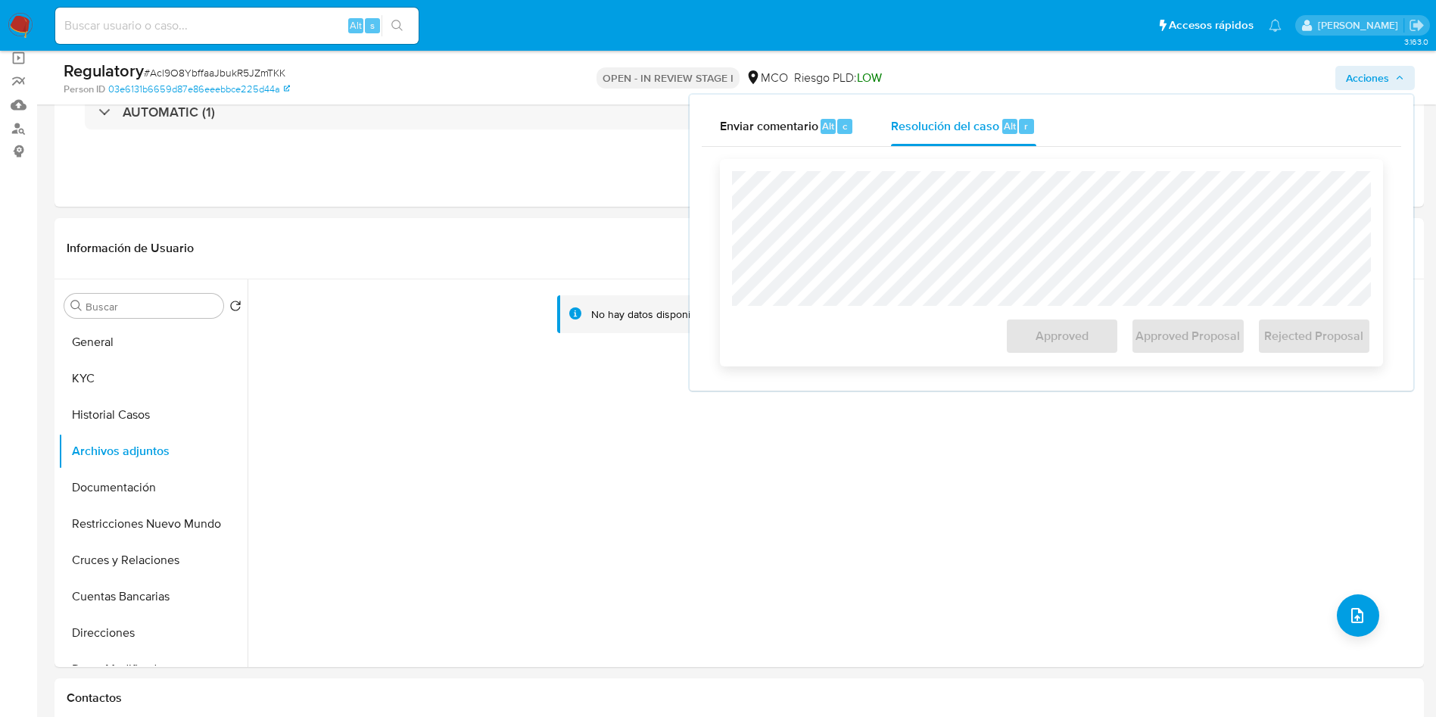
drag, startPoint x: 875, startPoint y: 122, endPoint x: 875, endPoint y: 161, distance: 39.4
click at [875, 122] on button "Resolución del caso Alt r" at bounding box center [963, 126] width 181 height 39
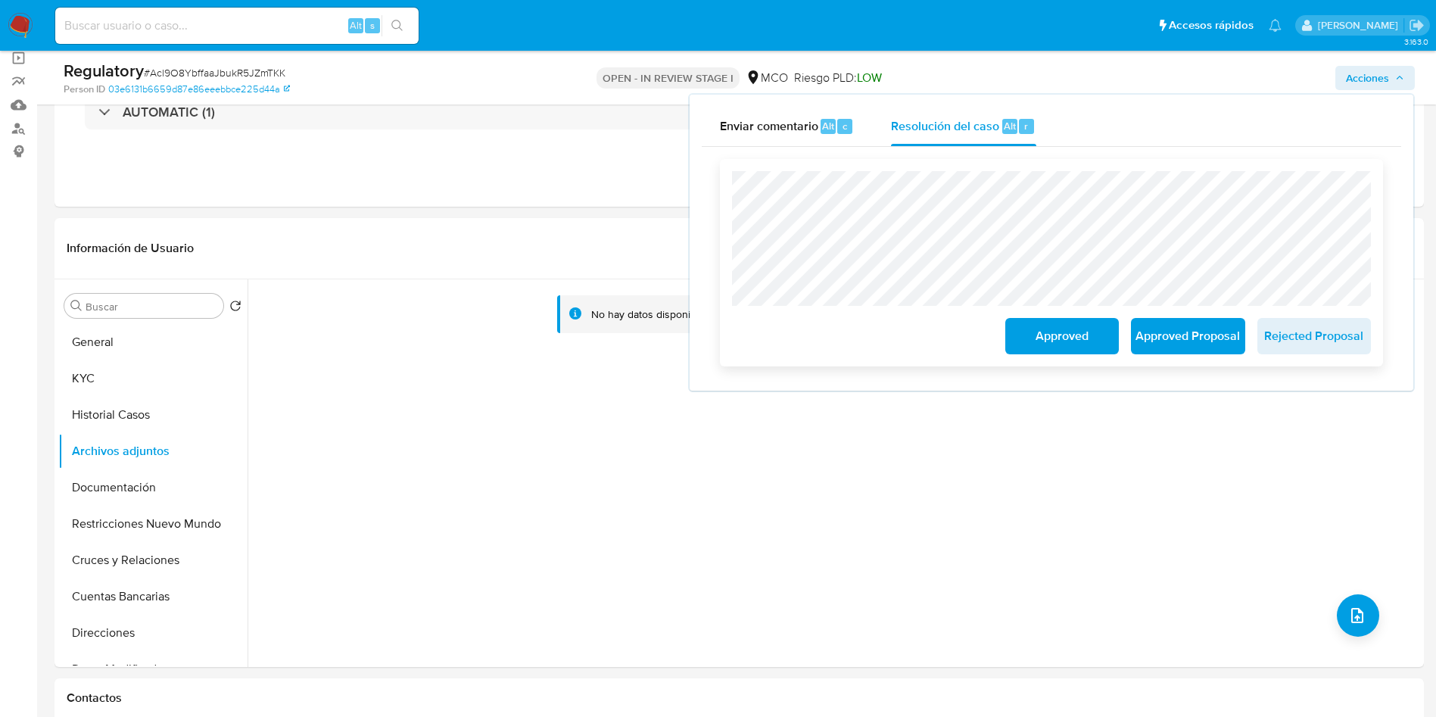
click at [1024, 338] on button "Approved" at bounding box center [1063, 336] width 114 height 36
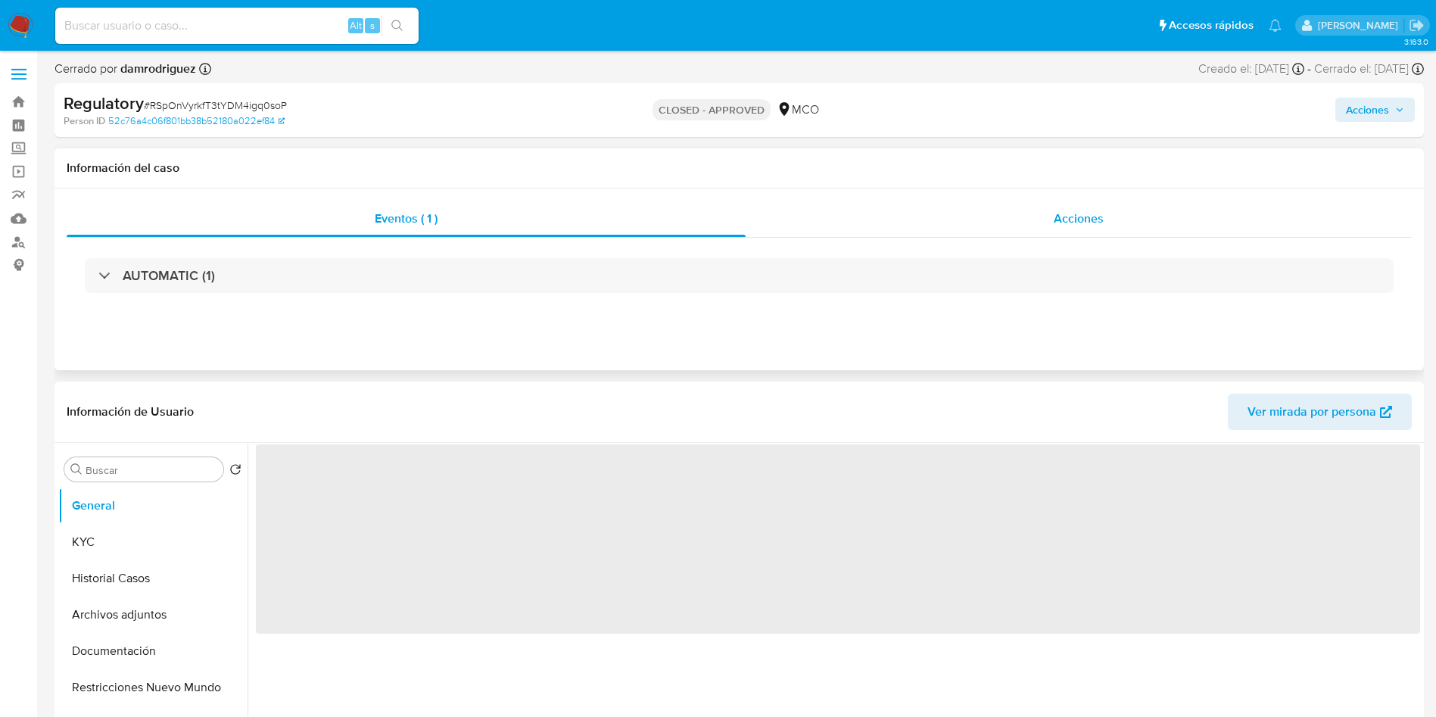
click at [940, 209] on div "Acciones" at bounding box center [1079, 219] width 666 height 36
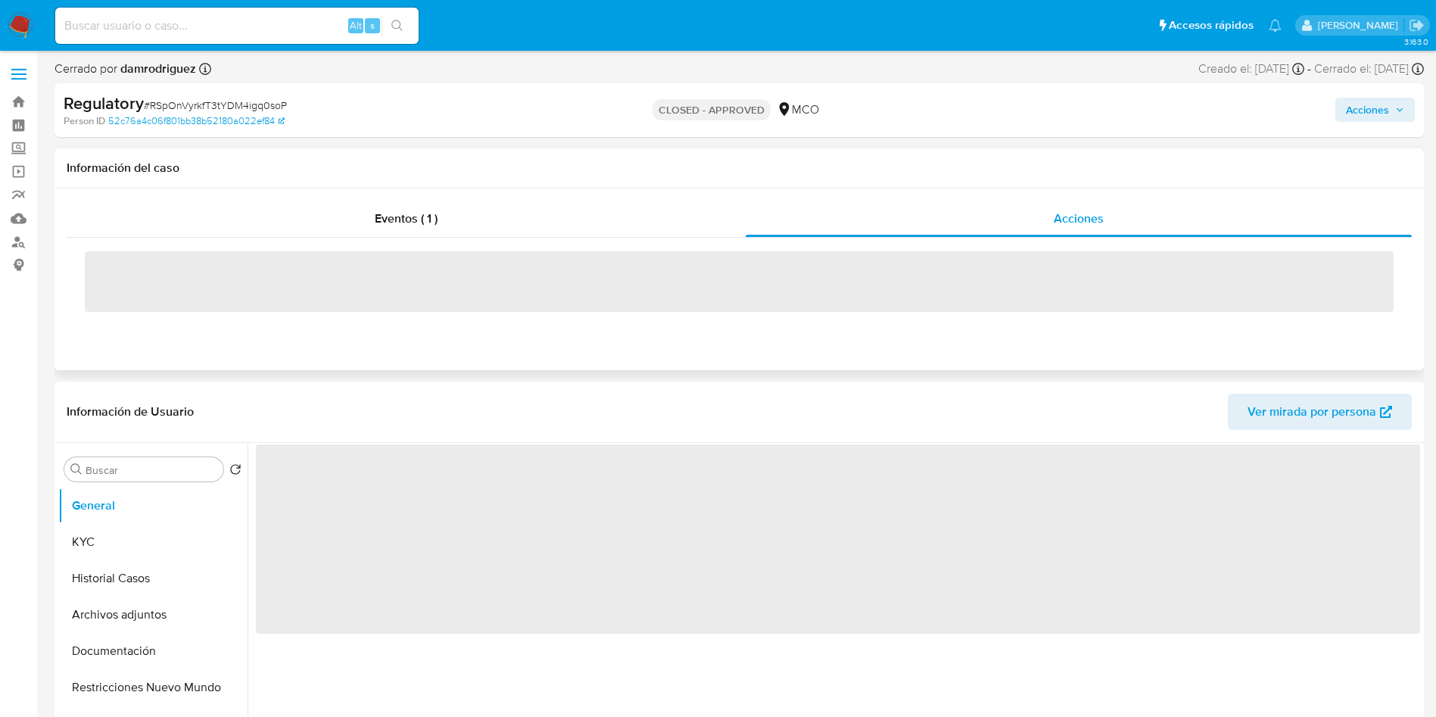
select select "10"
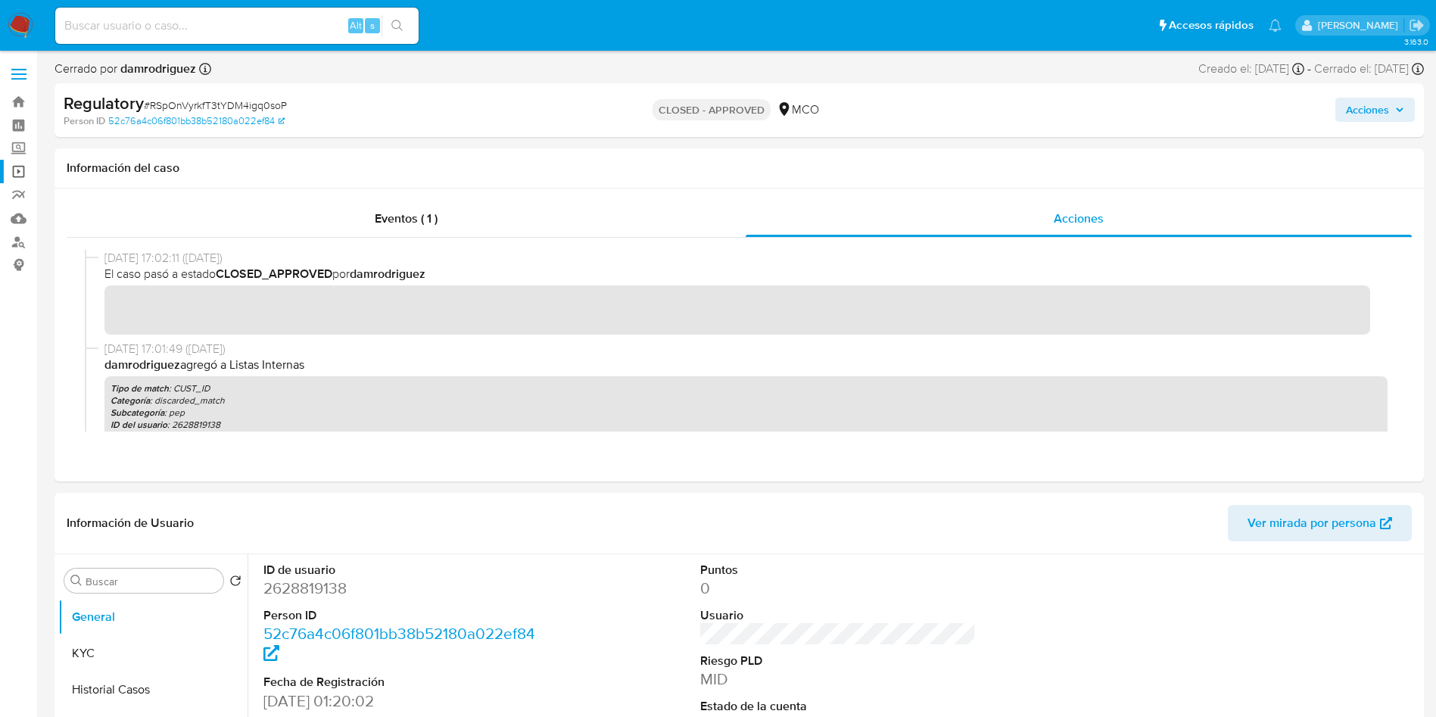
click at [15, 168] on link "Operaciones masivas" at bounding box center [90, 171] width 180 height 23
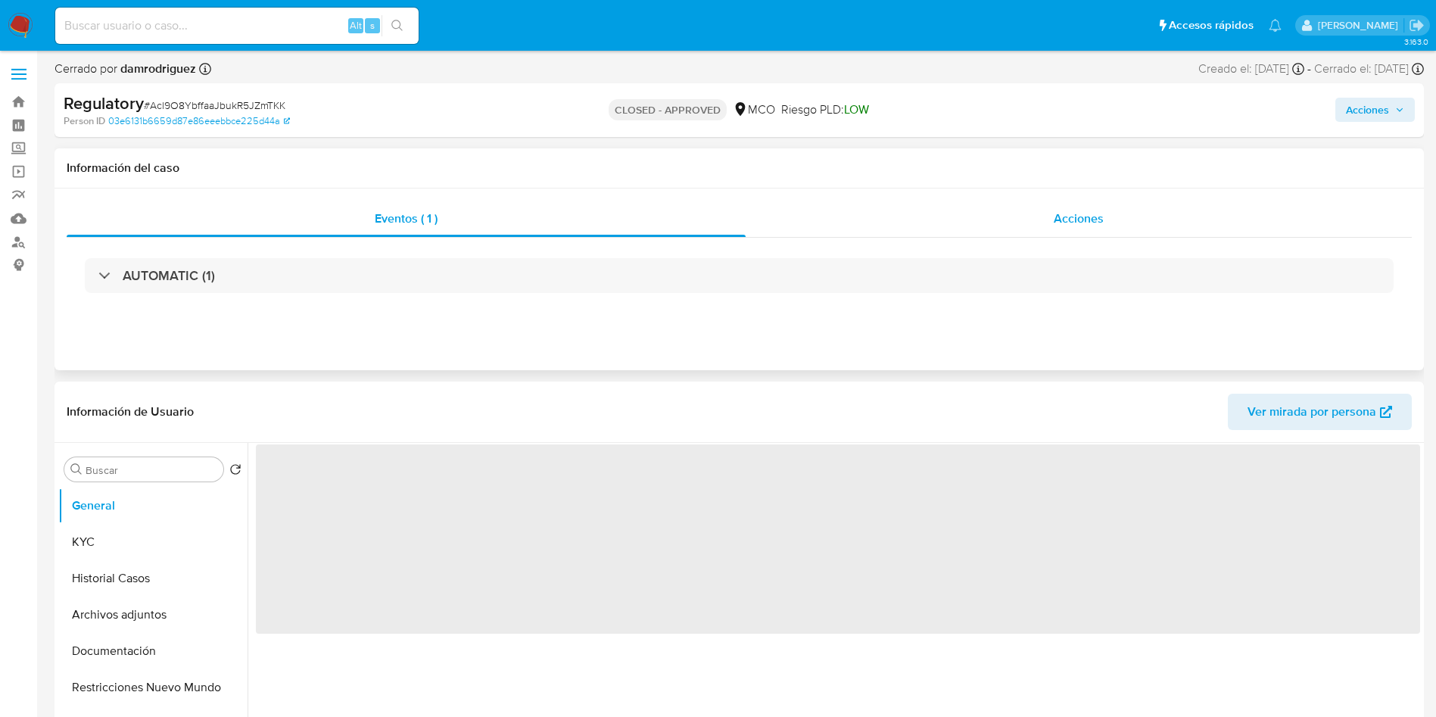
click at [955, 221] on div "Acciones" at bounding box center [1079, 219] width 666 height 36
select select "10"
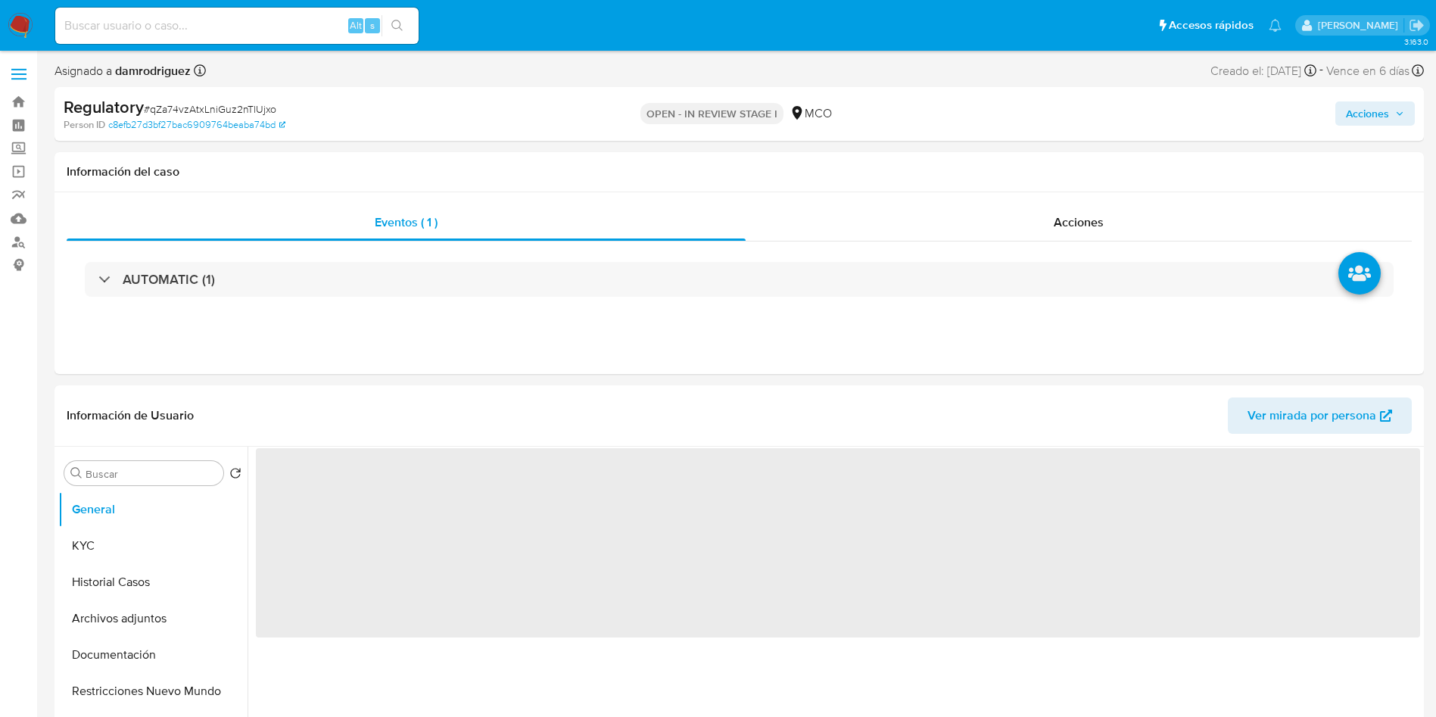
select select "10"
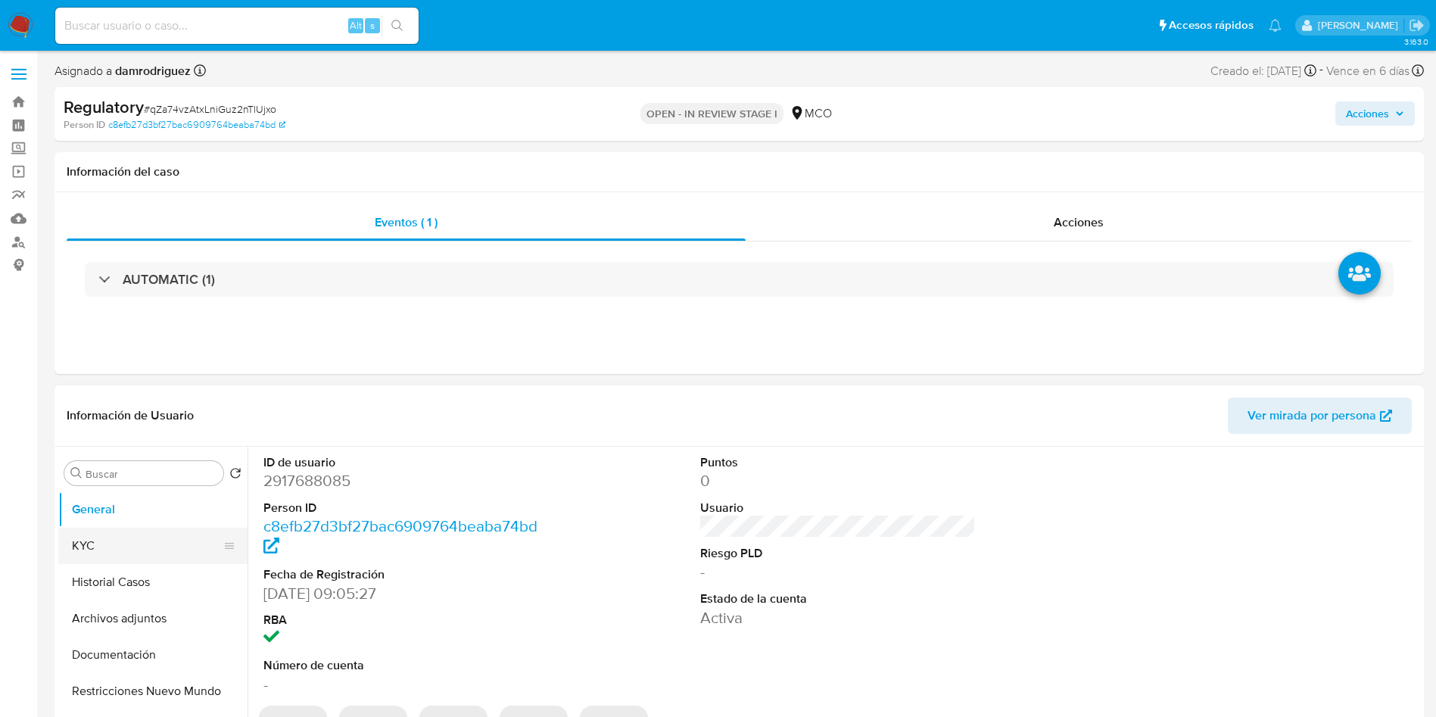
click at [92, 550] on button "KYC" at bounding box center [146, 546] width 177 height 36
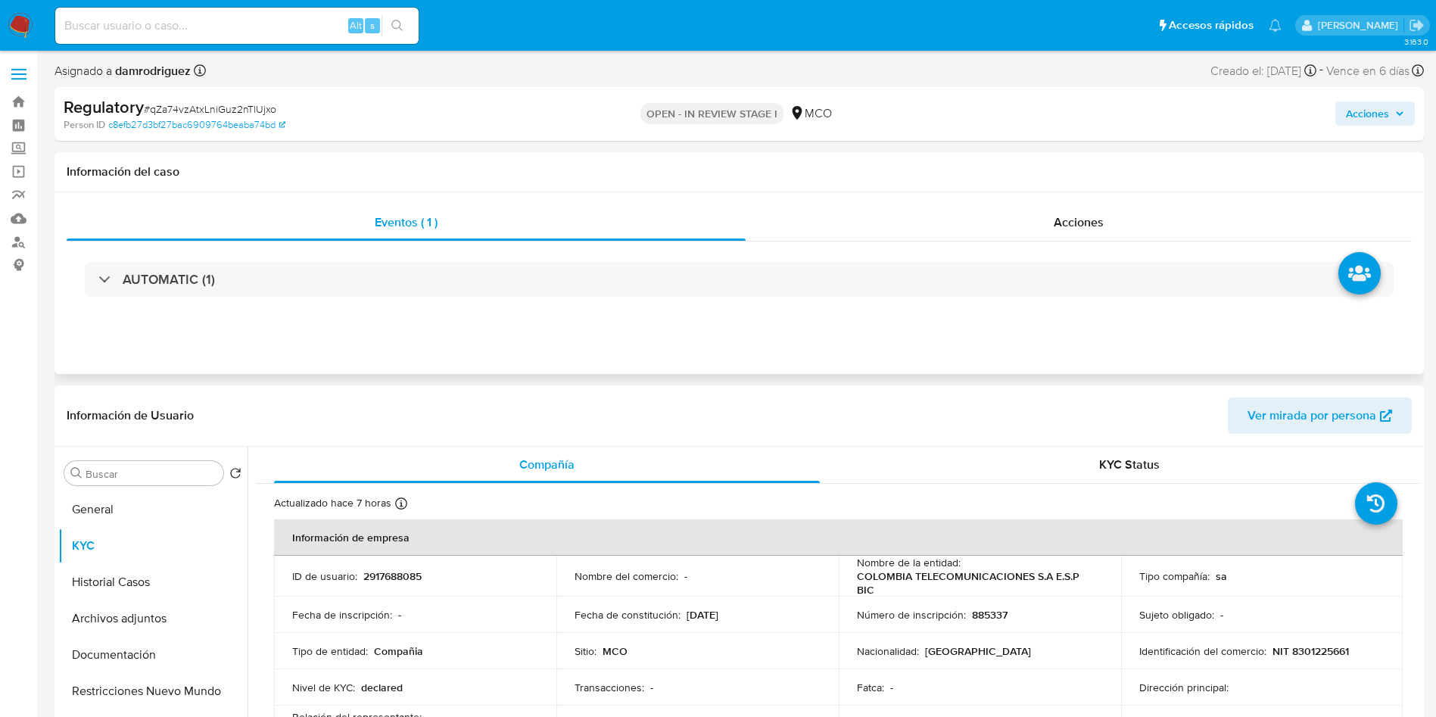
click at [641, 329] on div "Eventos ( 1 ) Acciones AUTOMATIC (1)" at bounding box center [740, 283] width 1370 height 182
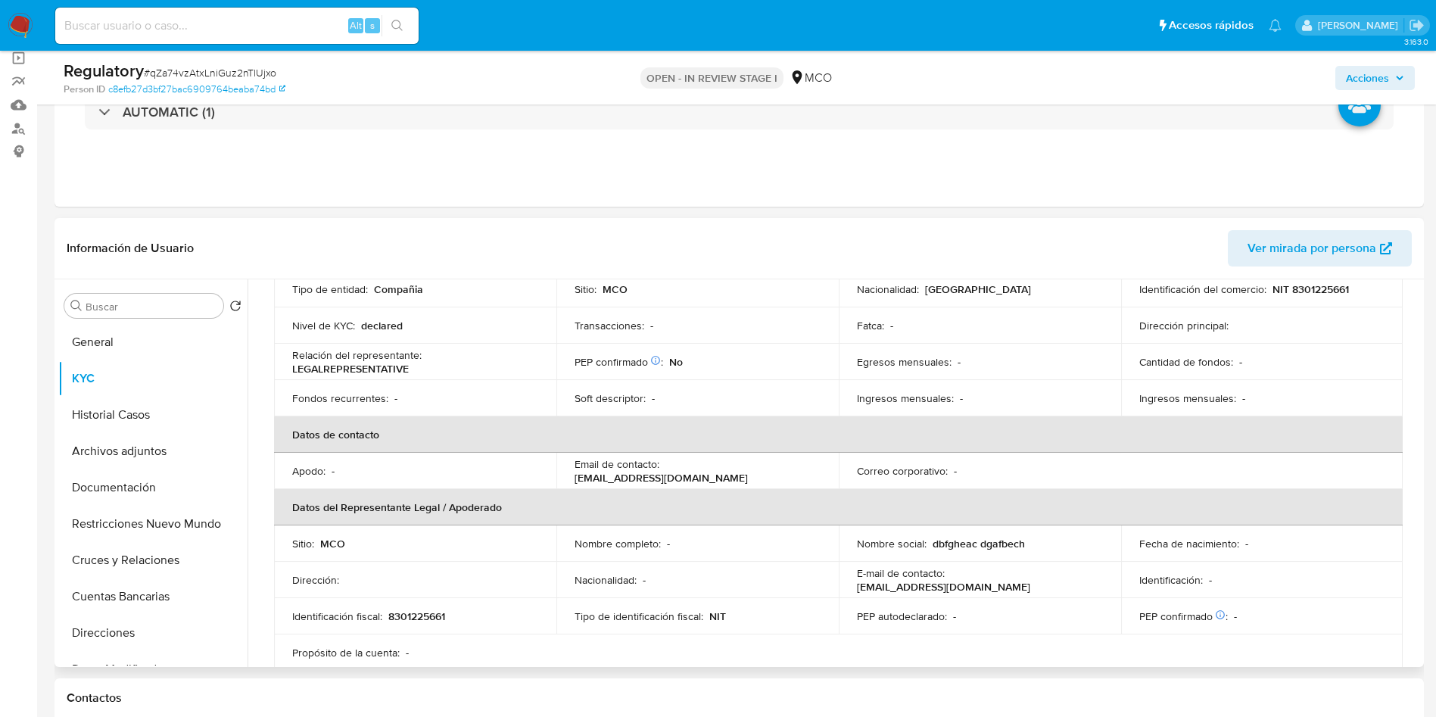
scroll to position [227, 0]
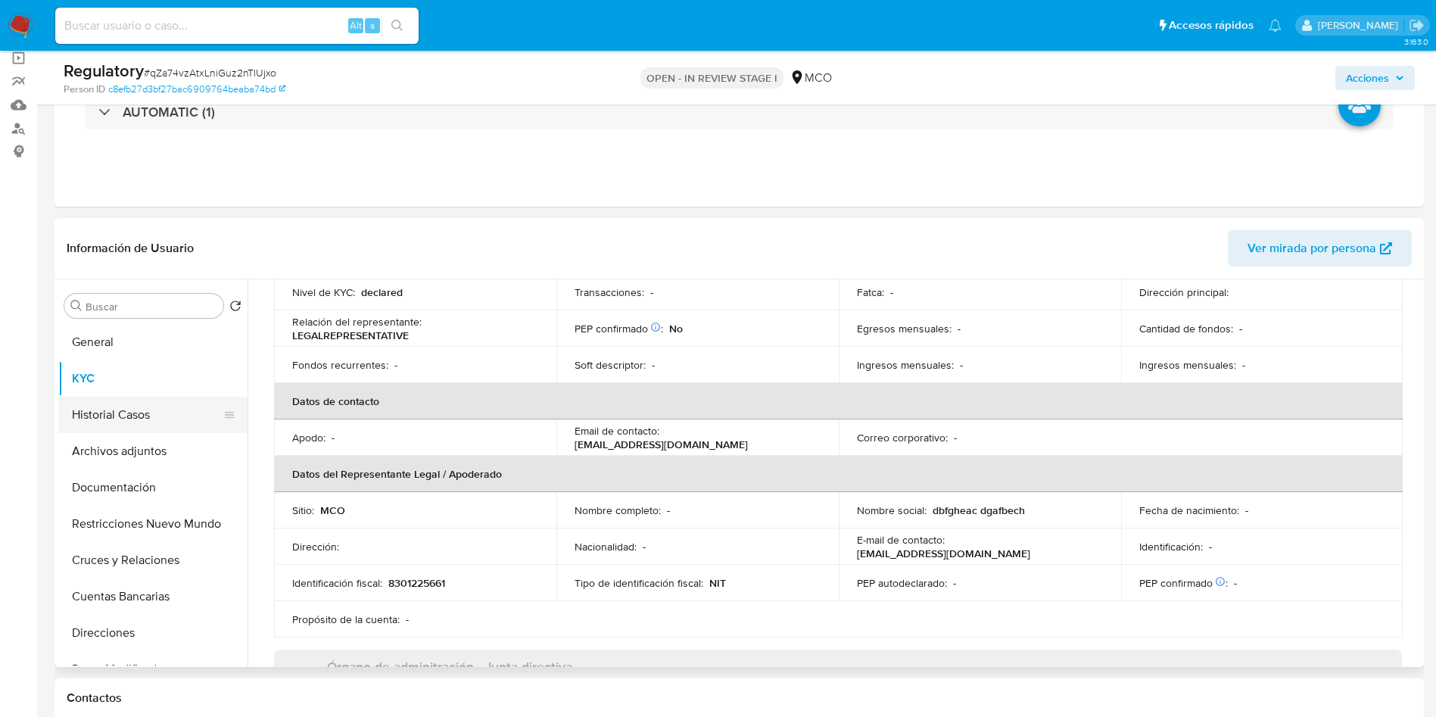
click at [83, 398] on button "Historial Casos" at bounding box center [146, 415] width 177 height 36
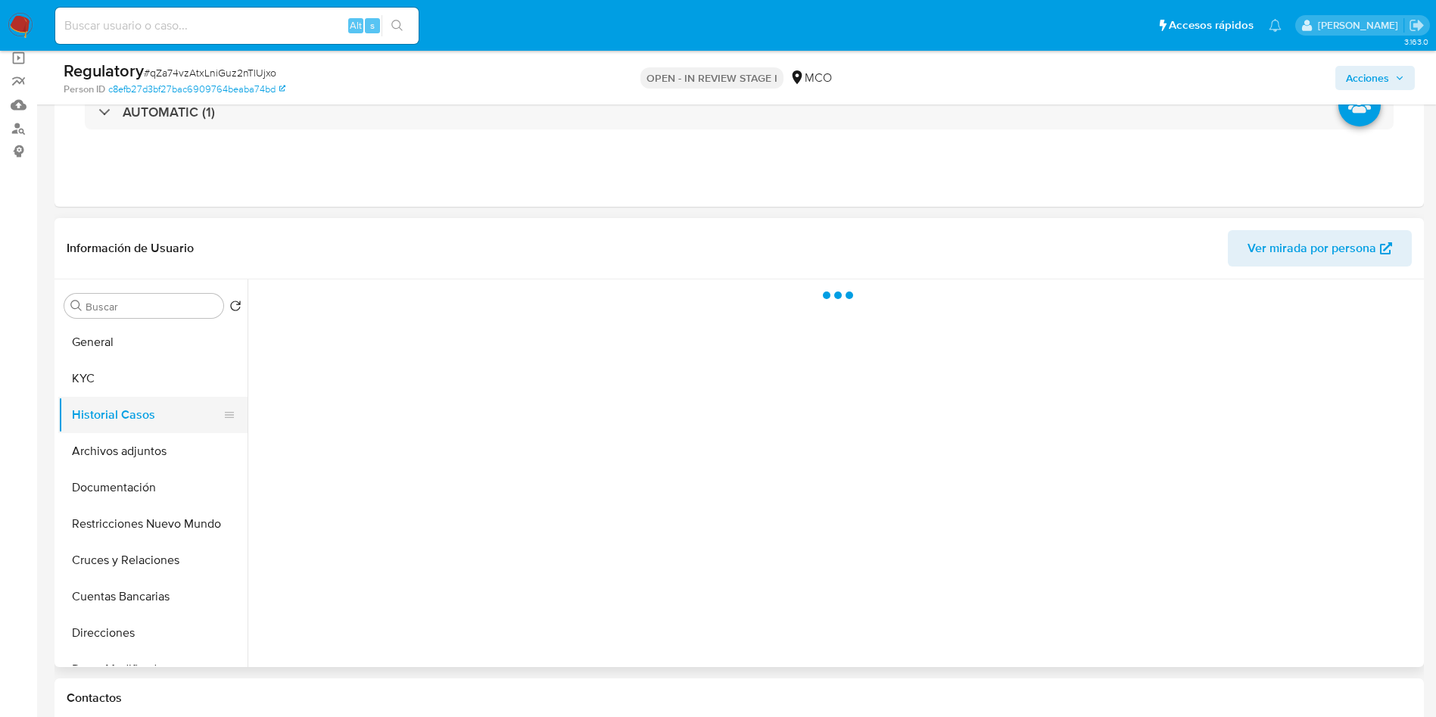
scroll to position [0, 0]
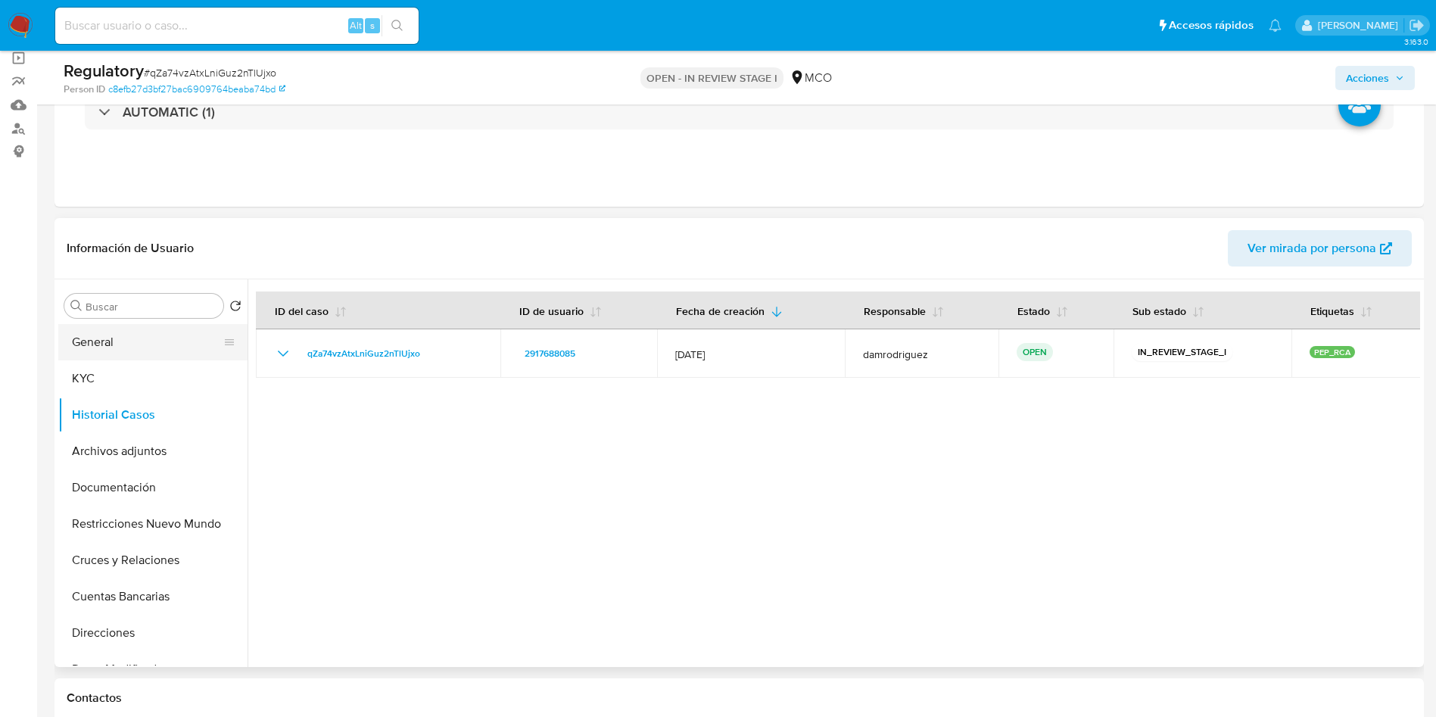
click at [127, 334] on button "General" at bounding box center [146, 342] width 177 height 36
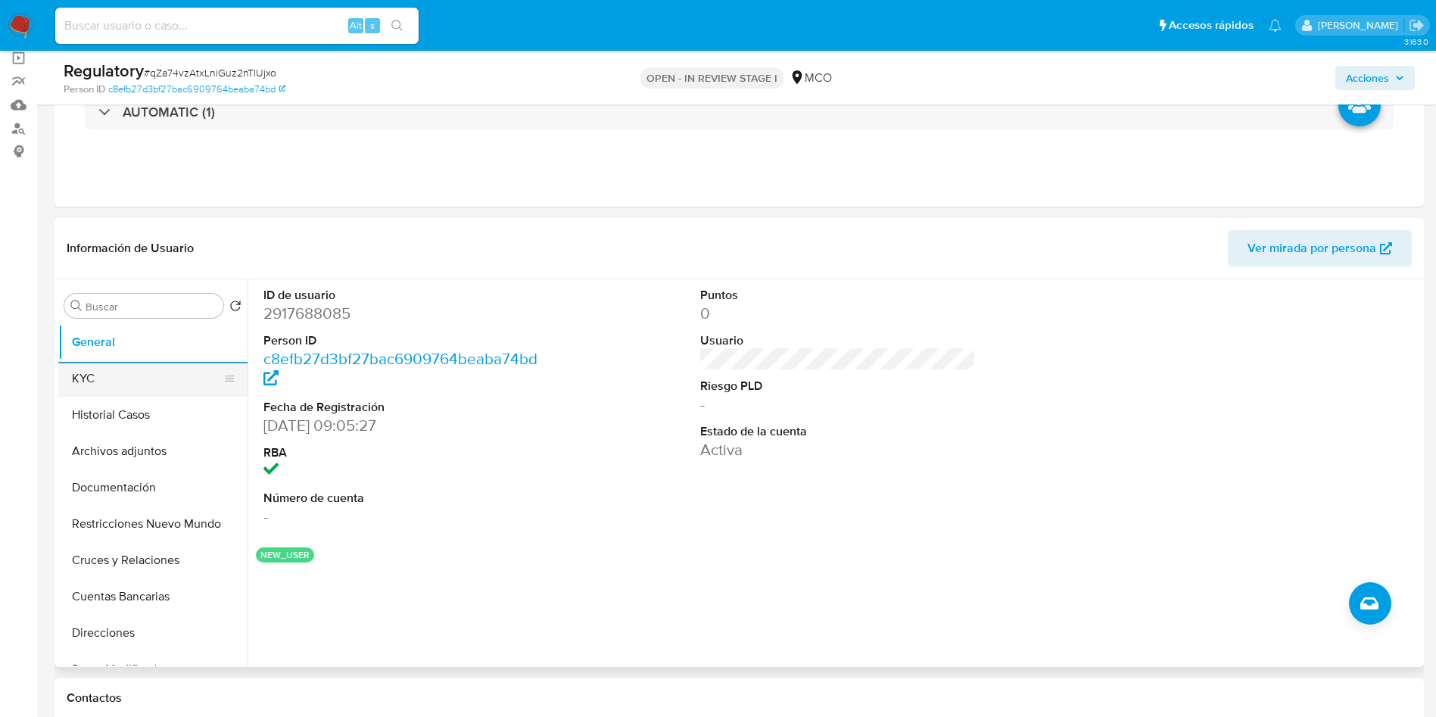
click at [126, 380] on button "KYC" at bounding box center [146, 378] width 177 height 36
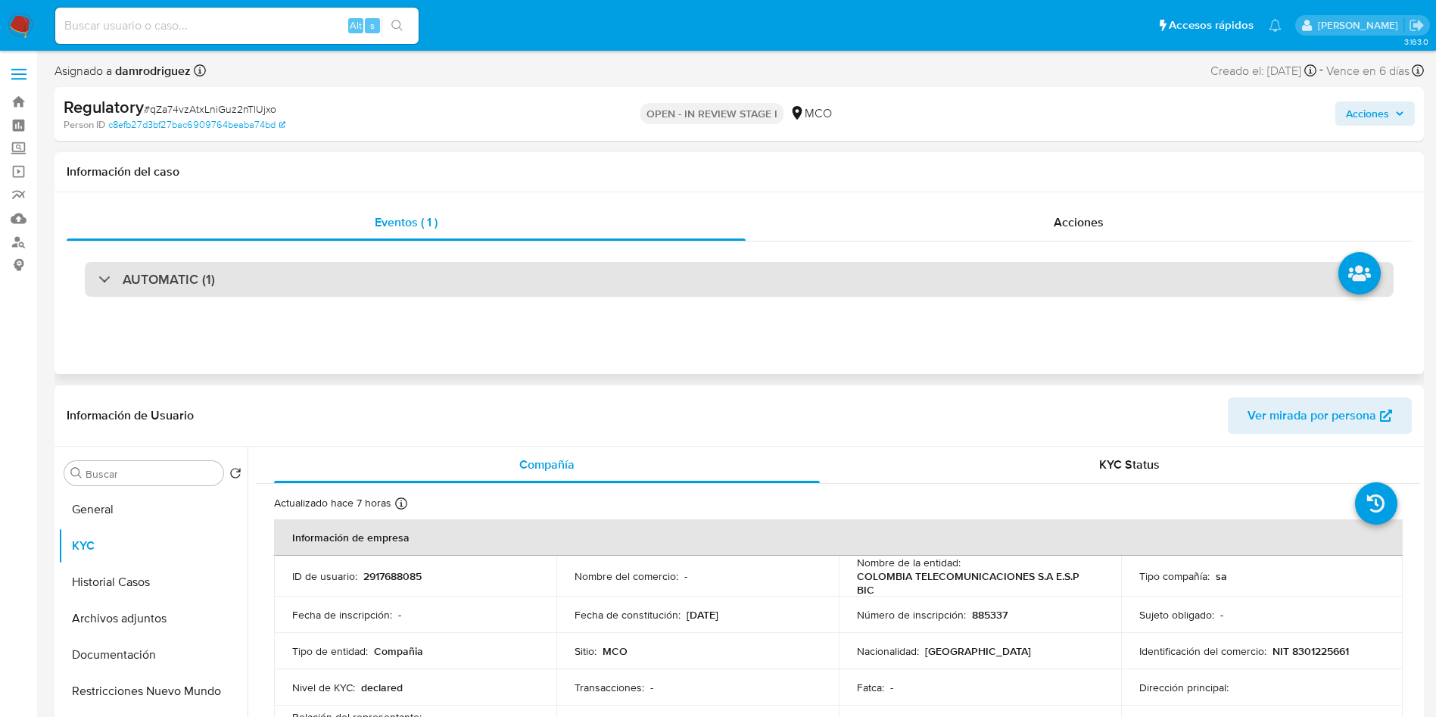
click at [172, 267] on div "AUTOMATIC (1)" at bounding box center [739, 279] width 1309 height 35
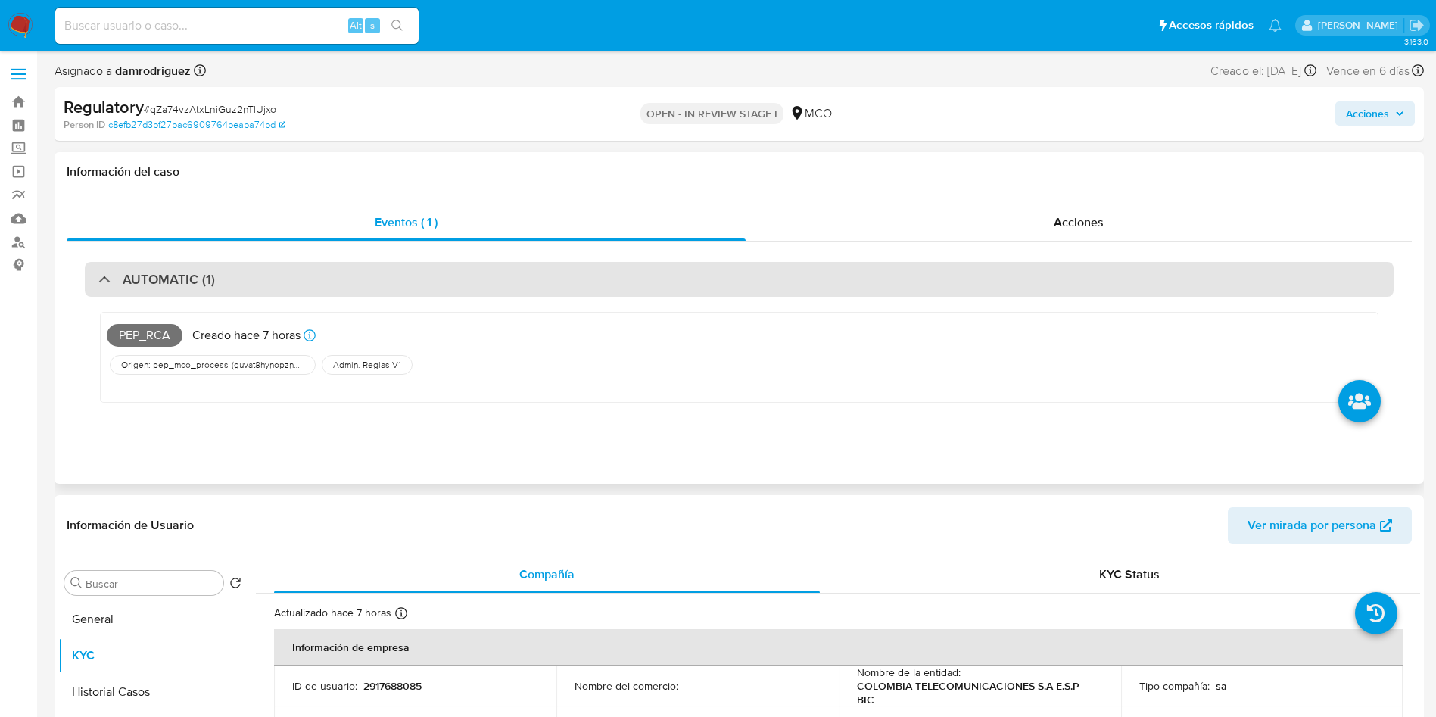
click at [241, 276] on div "AUTOMATIC (1)" at bounding box center [739, 279] width 1309 height 35
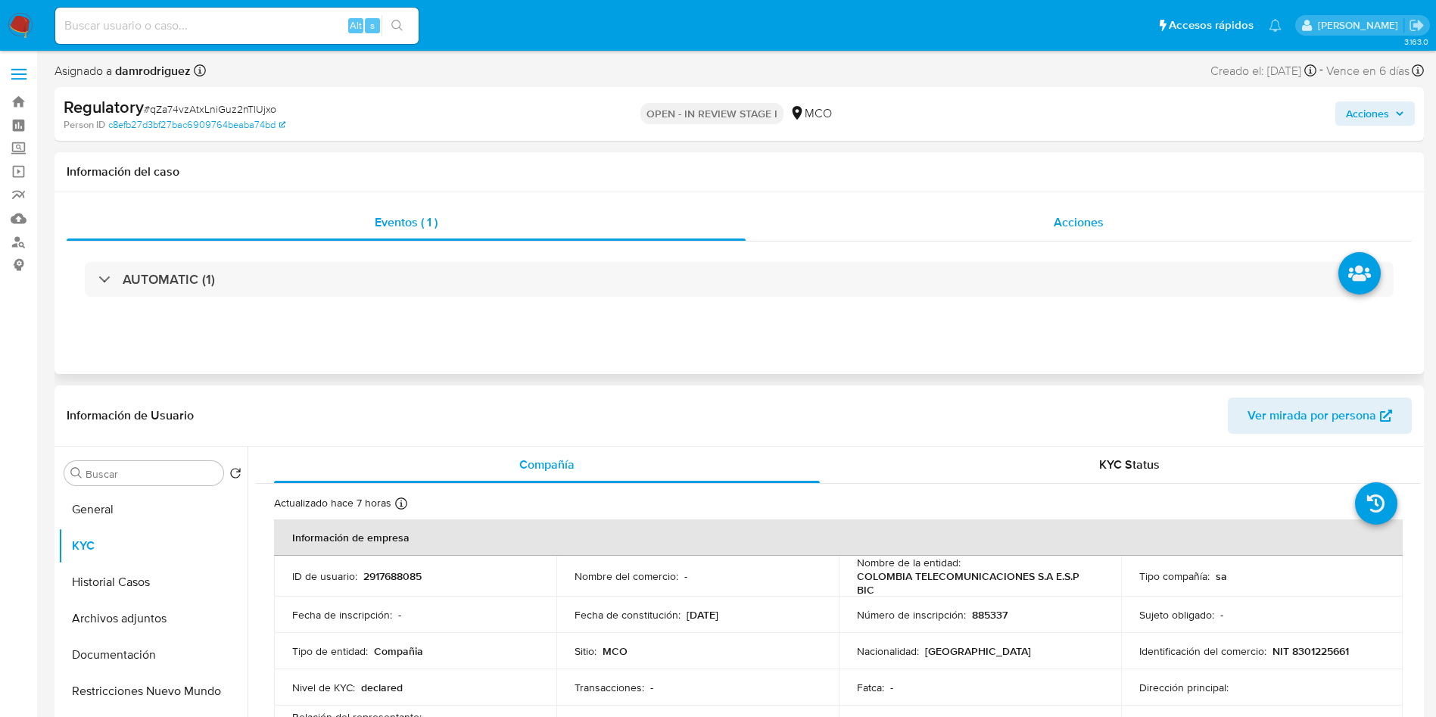
click at [1091, 211] on div "Acciones" at bounding box center [1079, 222] width 666 height 36
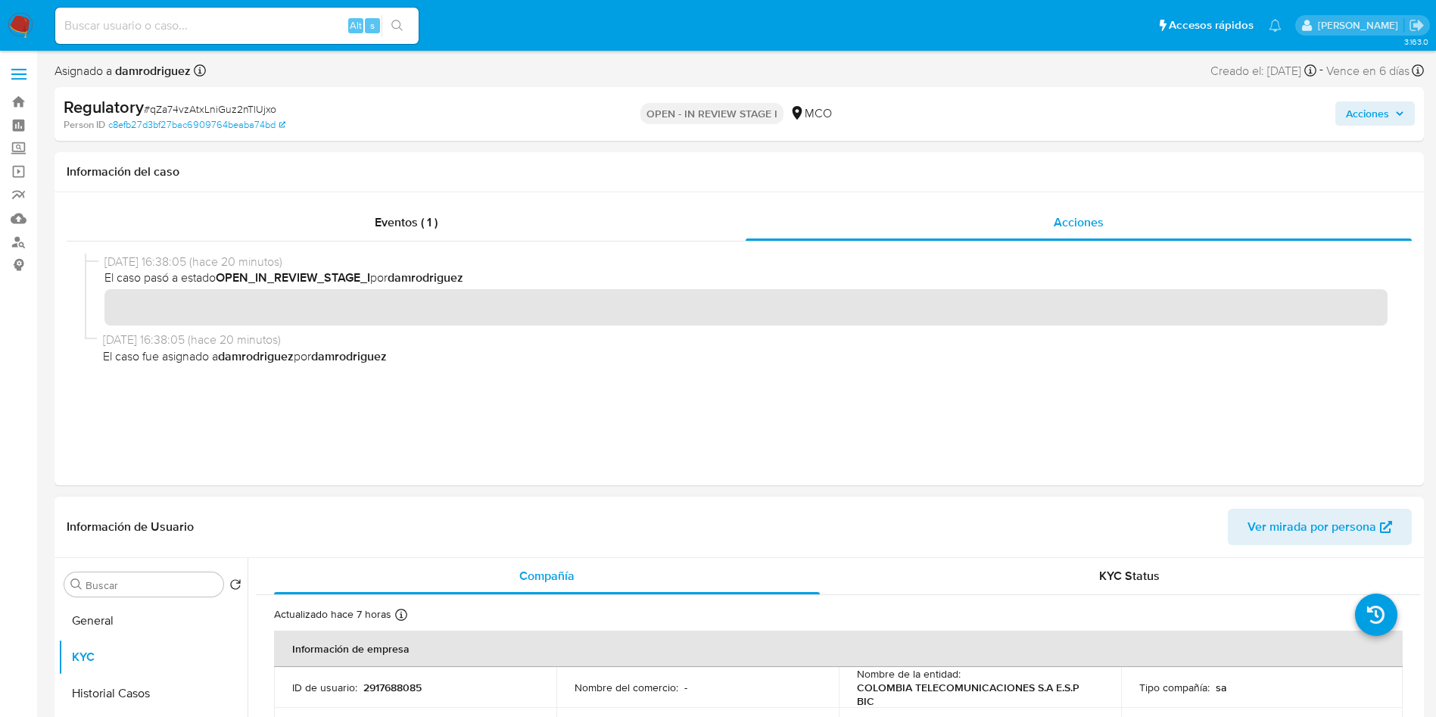
click at [351, 504] on div "Información de Usuario Ver mirada por persona" at bounding box center [740, 527] width 1370 height 61
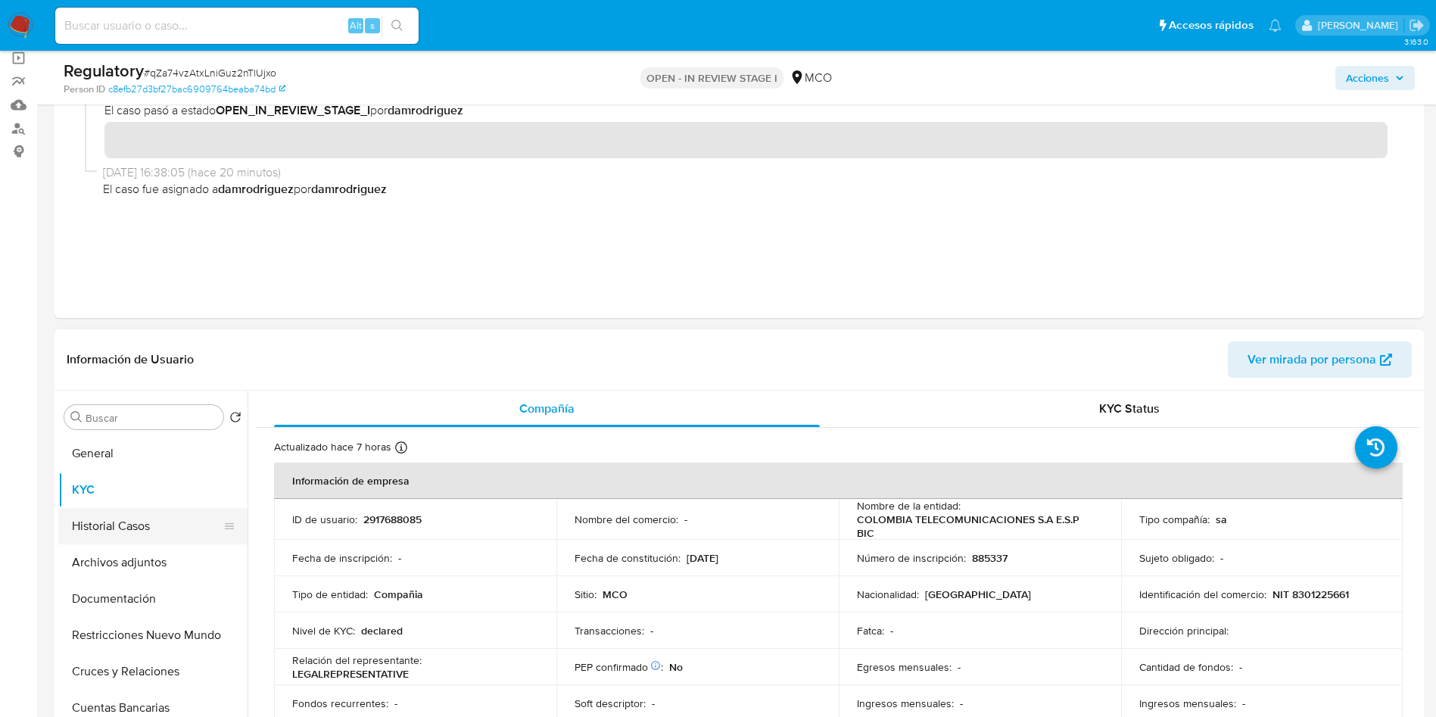
click at [139, 526] on button "Historial Casos" at bounding box center [146, 526] width 177 height 36
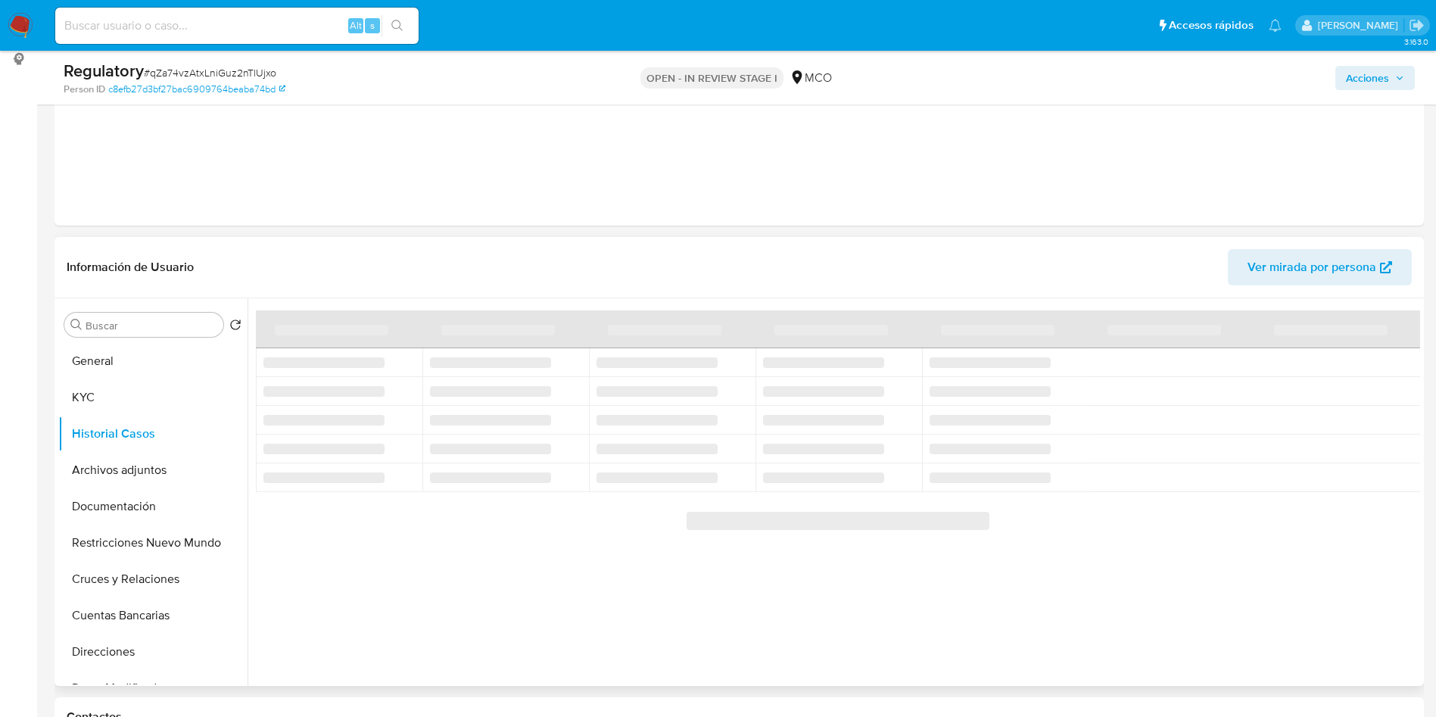
scroll to position [227, 0]
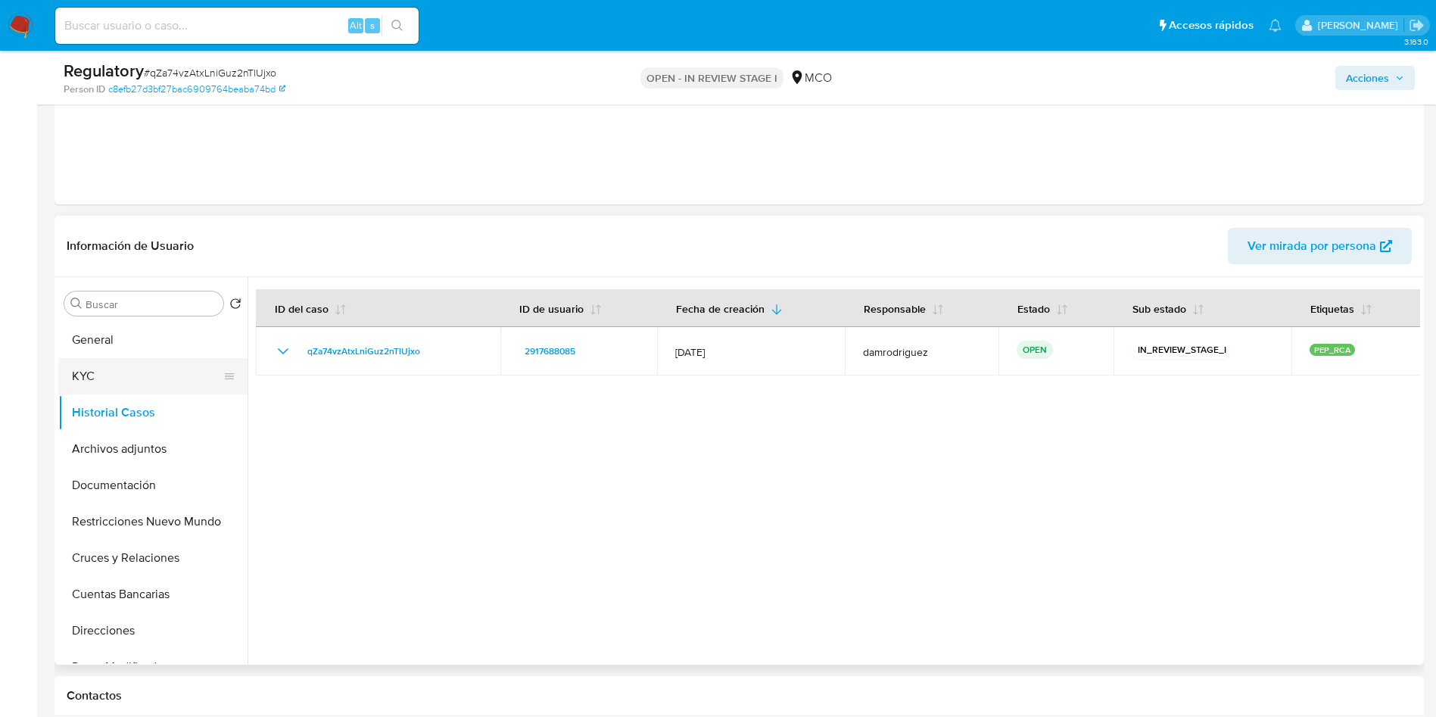
click at [156, 379] on button "KYC" at bounding box center [146, 376] width 177 height 36
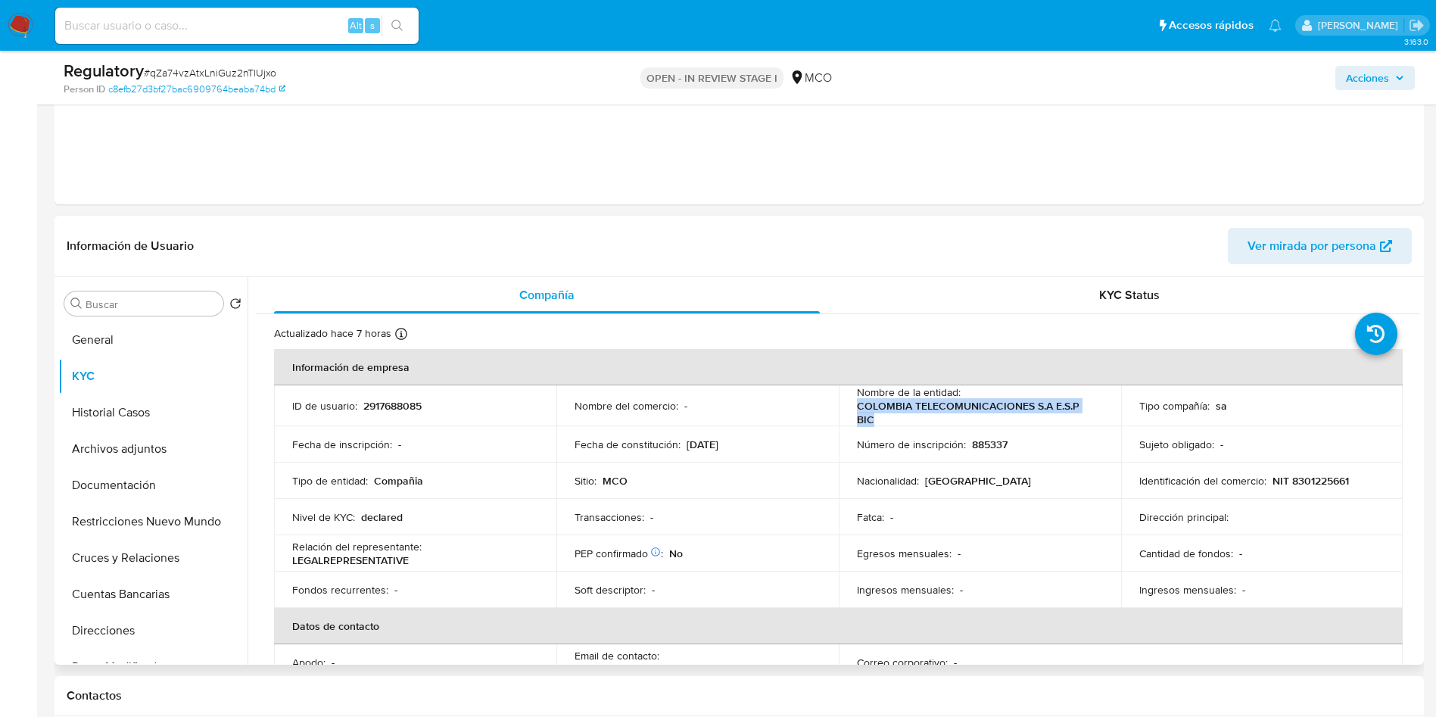
drag, startPoint x: 850, startPoint y: 404, endPoint x: 1009, endPoint y: 419, distance: 158.9
click at [1009, 419] on td "Nombre de la entidad : COLOMBIA TELECOMUNICACIONES S.A E.S.P BIC" at bounding box center [980, 405] width 282 height 41
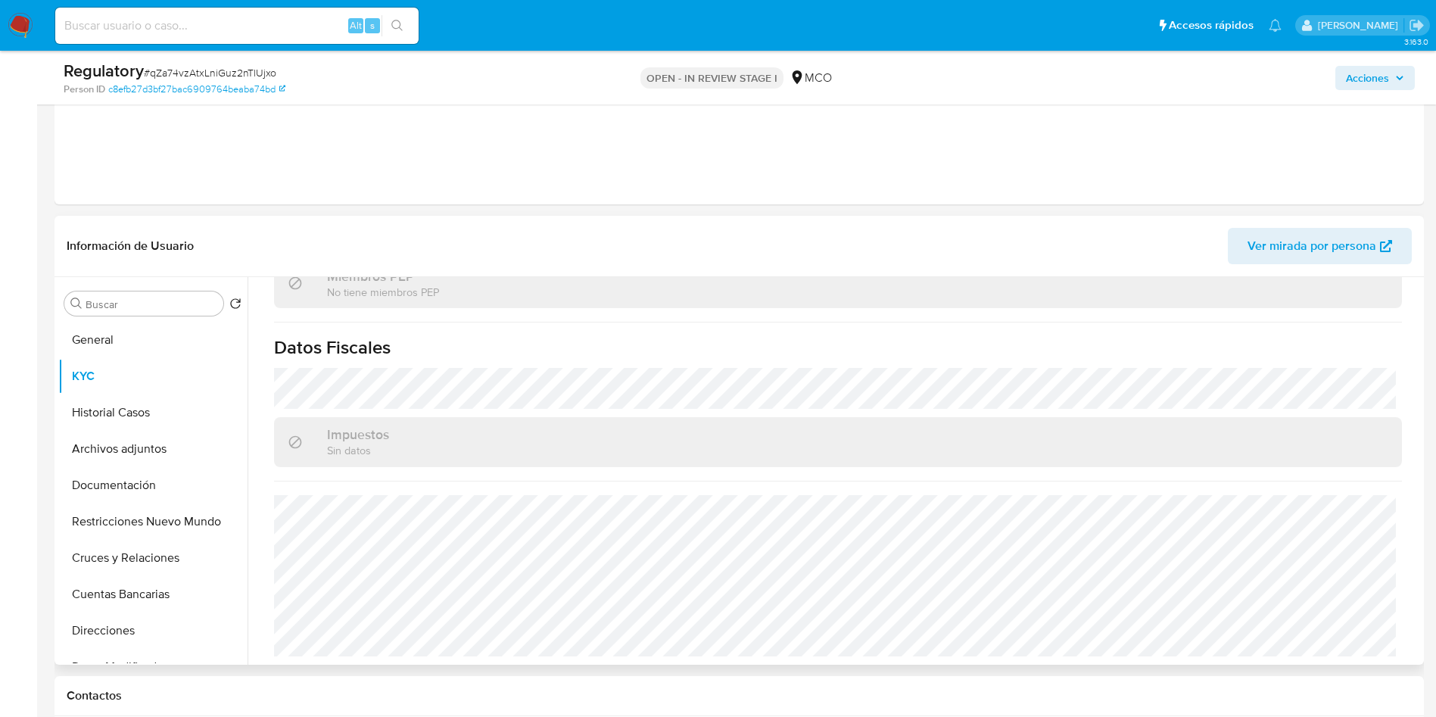
scroll to position [1026, 0]
click at [114, 423] on button "Historial Casos" at bounding box center [146, 413] width 177 height 36
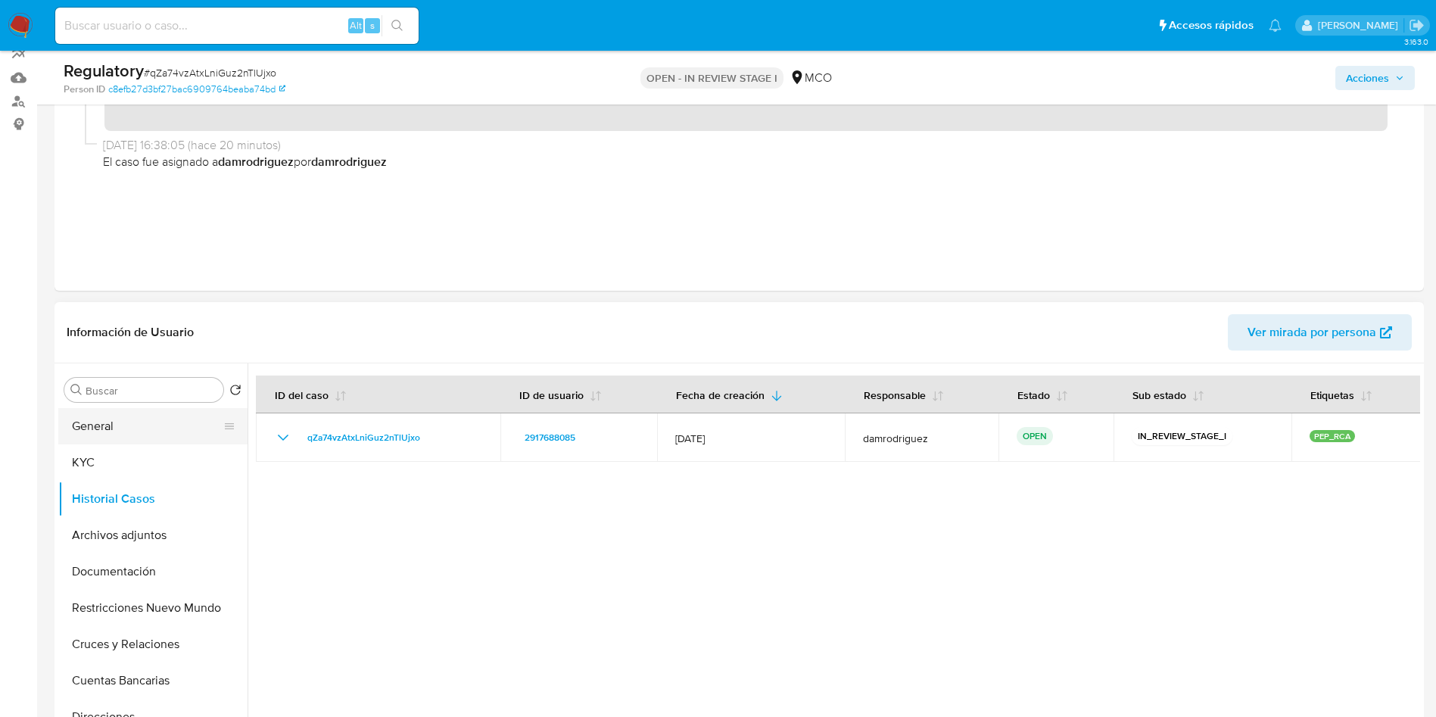
scroll to position [227, 0]
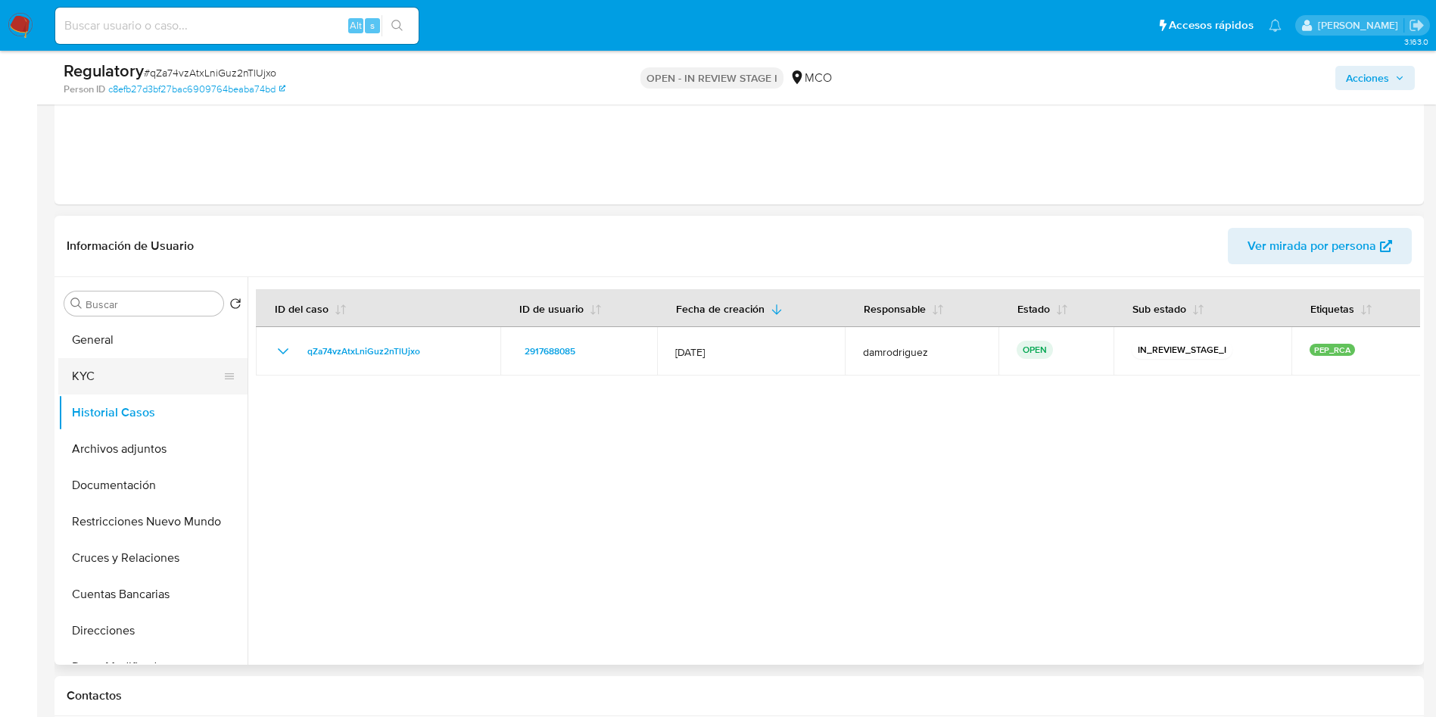
click at [98, 384] on button "KYC" at bounding box center [146, 376] width 177 height 36
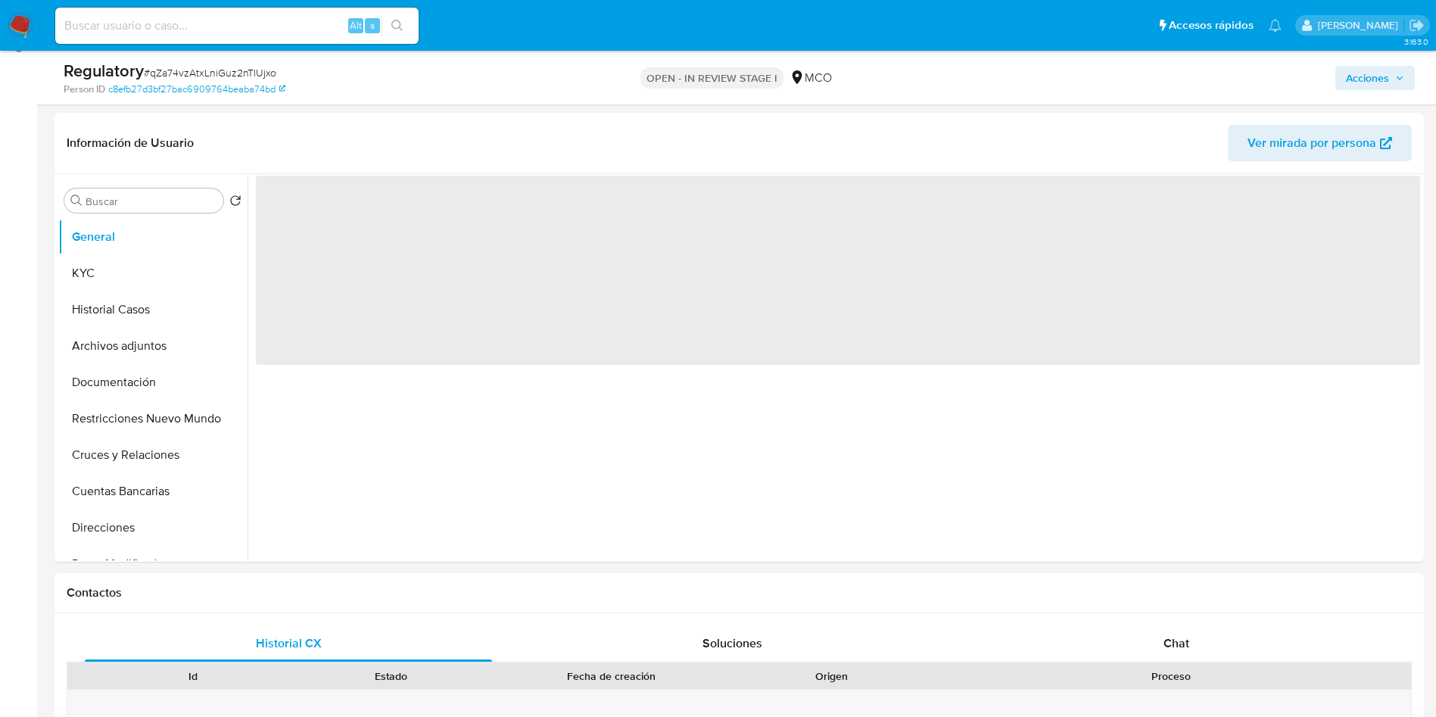
scroll to position [227, 0]
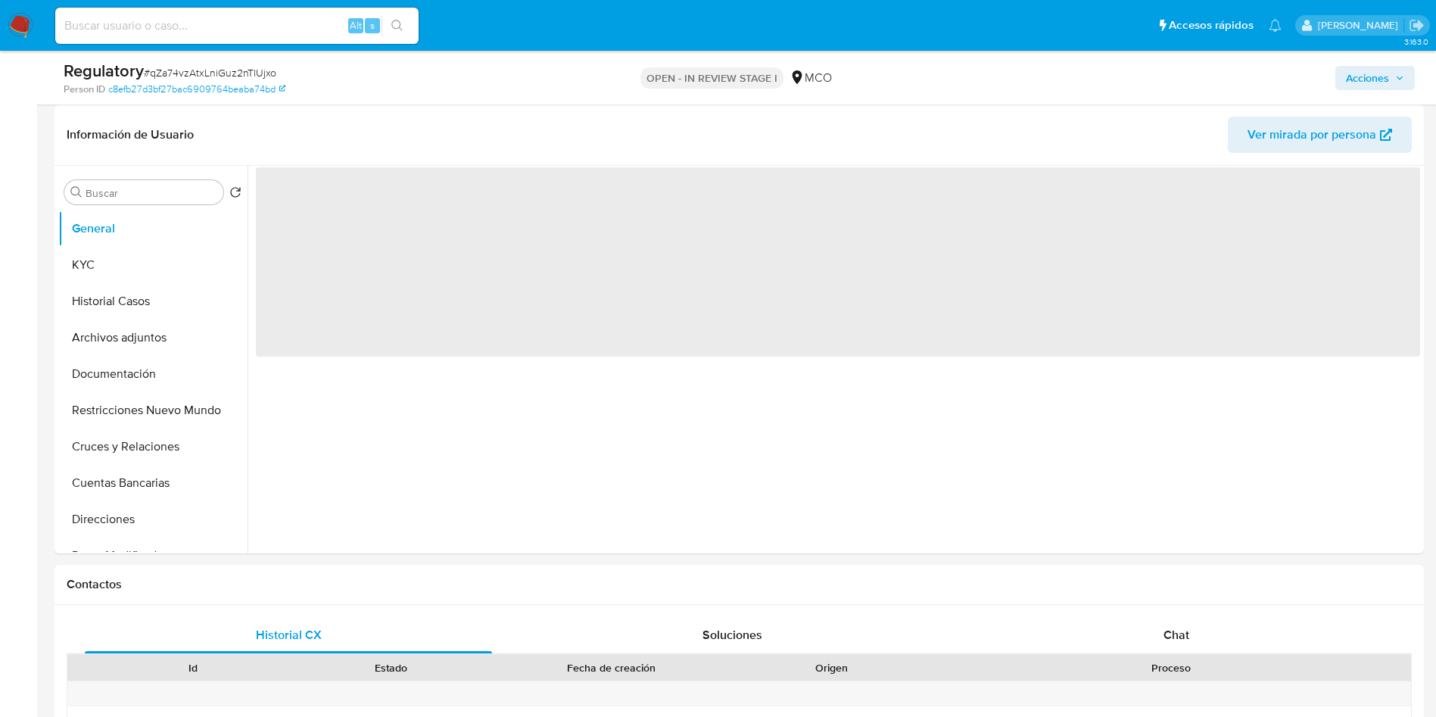
select select "10"
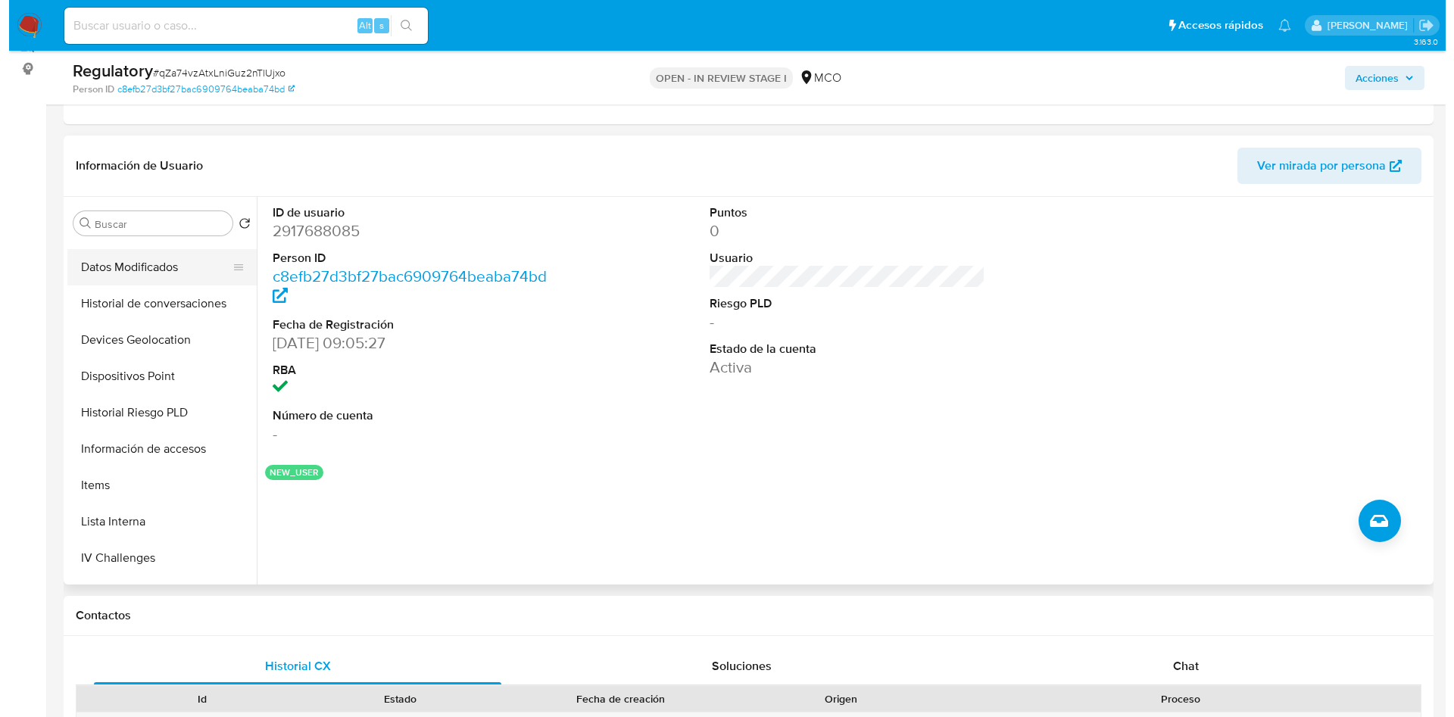
scroll to position [341, 0]
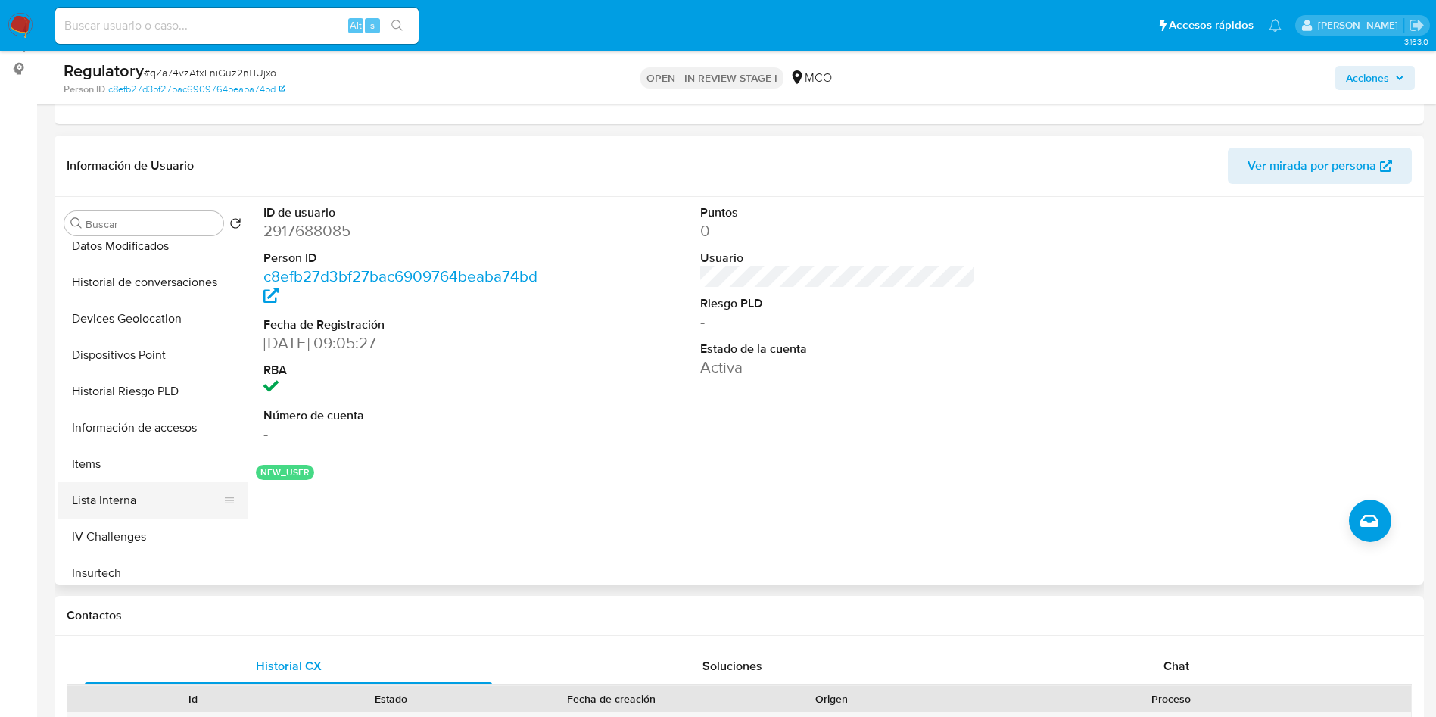
click at [143, 497] on button "Lista Interna" at bounding box center [146, 500] width 177 height 36
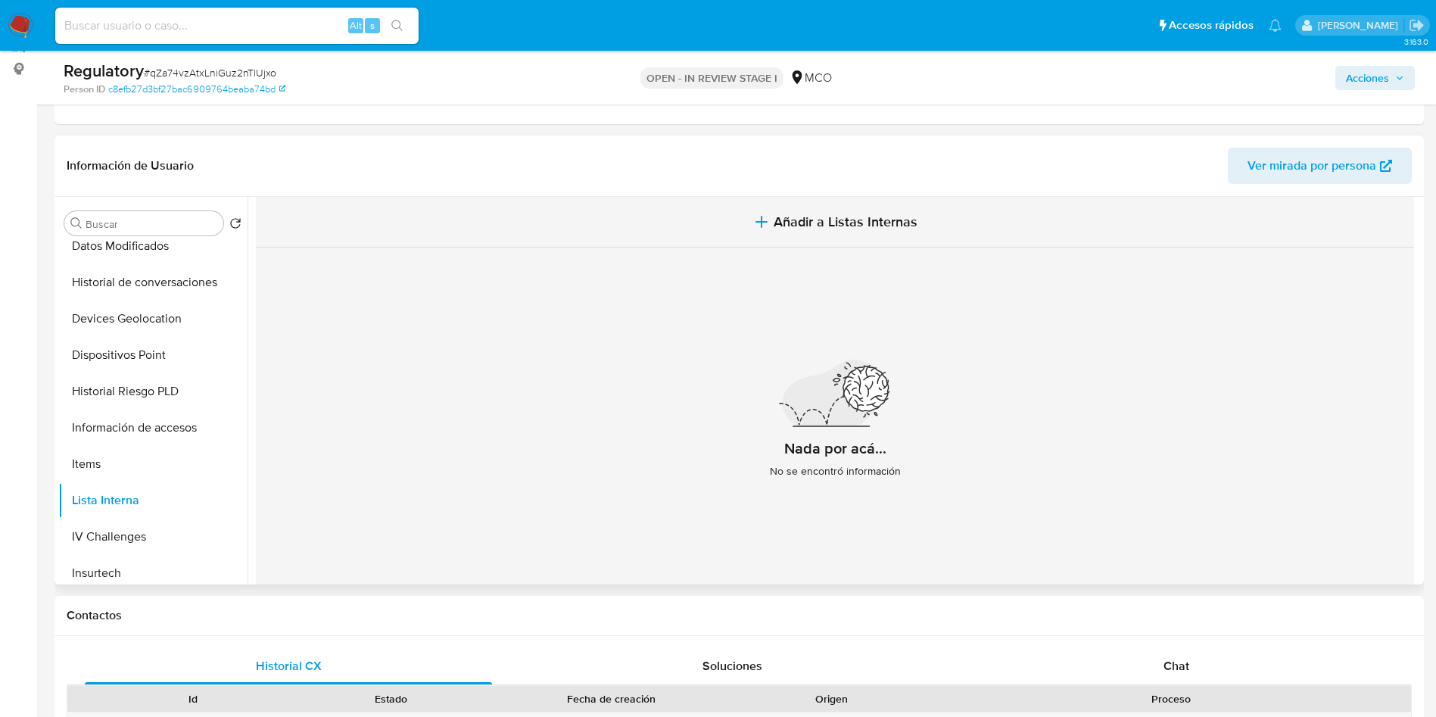
click at [825, 217] on span "Añadir a Listas Internas" at bounding box center [846, 222] width 144 height 17
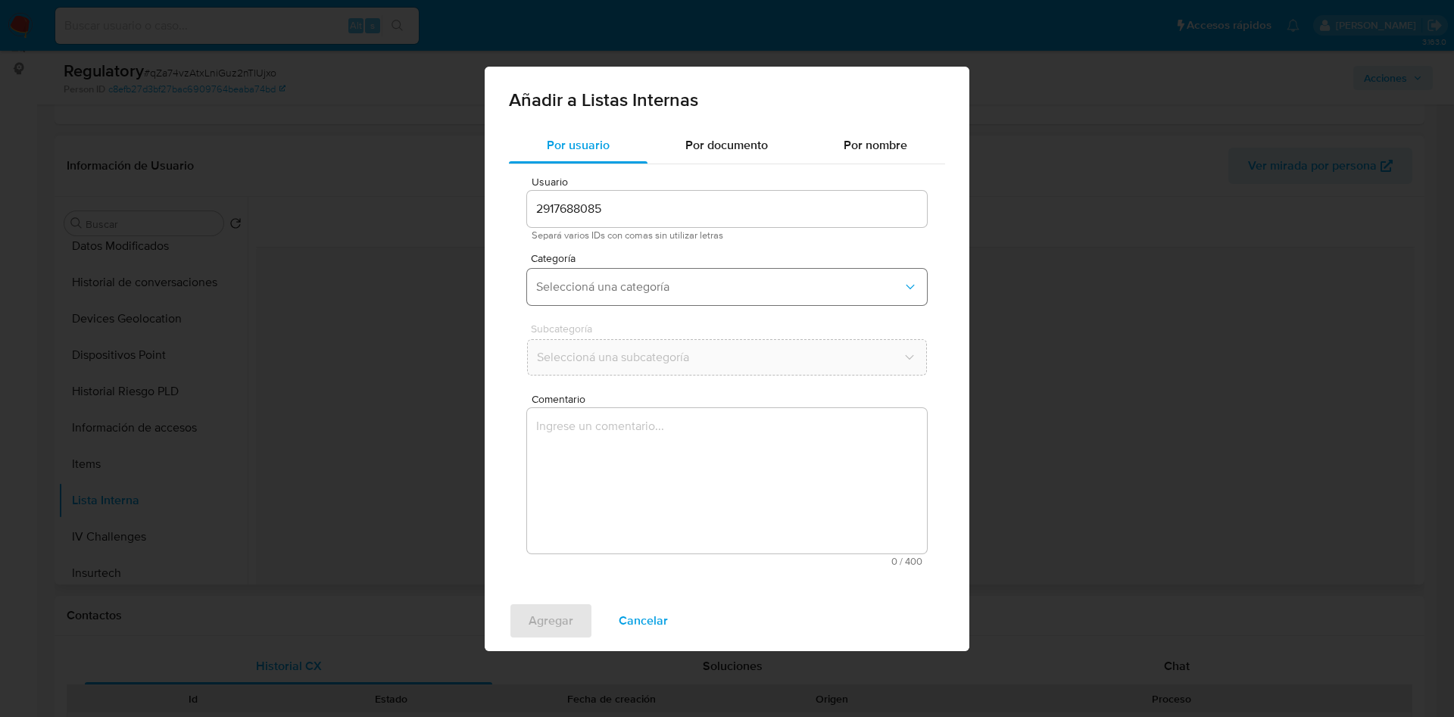
click at [638, 278] on button "Seleccioná una categoría" at bounding box center [727, 287] width 400 height 36
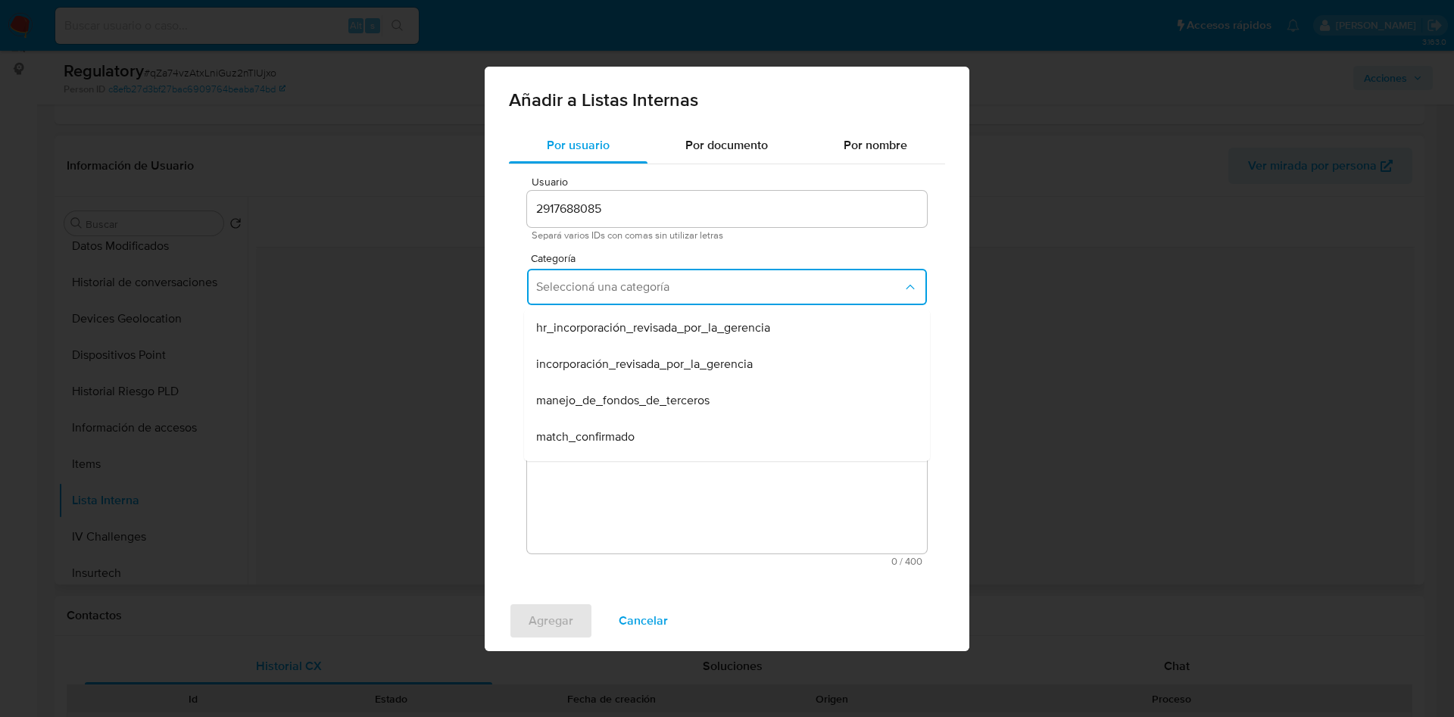
click at [675, 434] on div "match_confirmado" at bounding box center [722, 437] width 373 height 36
click at [607, 363] on span "Seleccioná una subcategoría" at bounding box center [719, 357] width 367 height 15
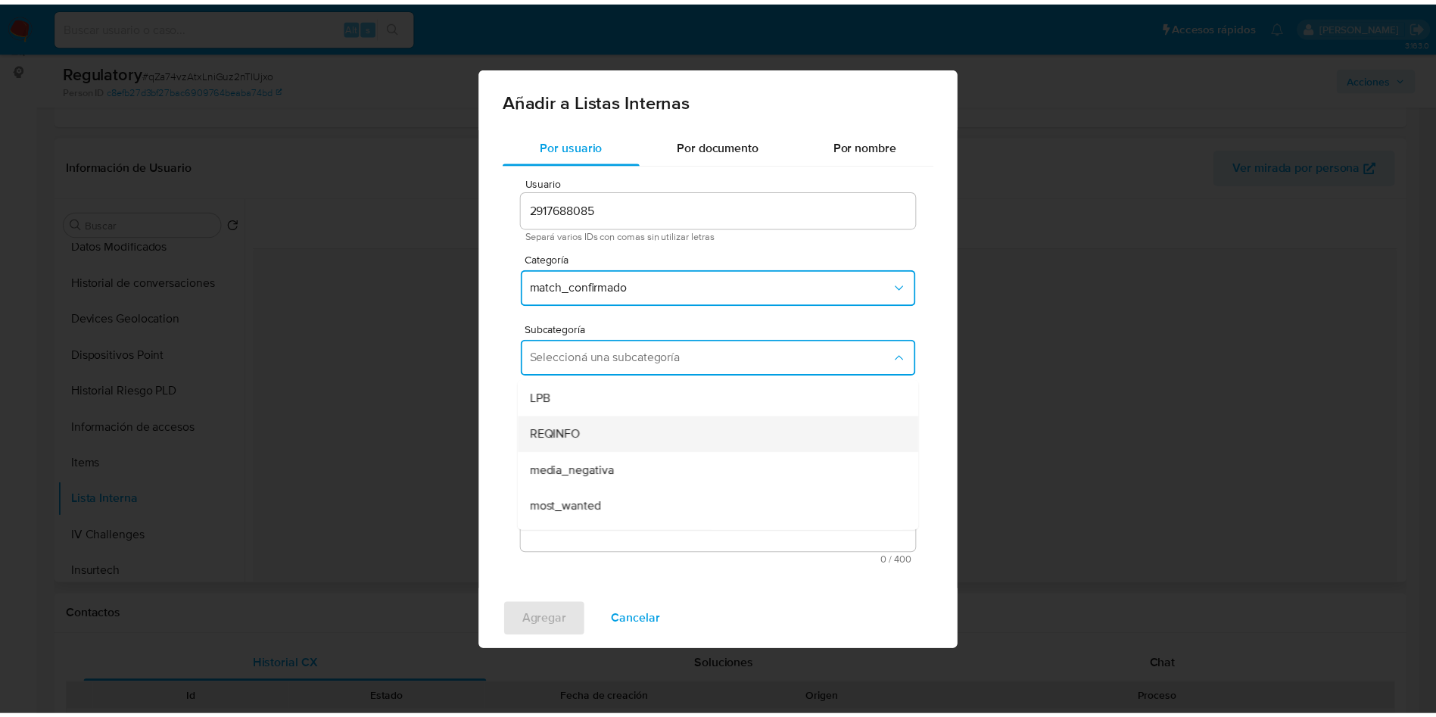
scroll to position [103, 0]
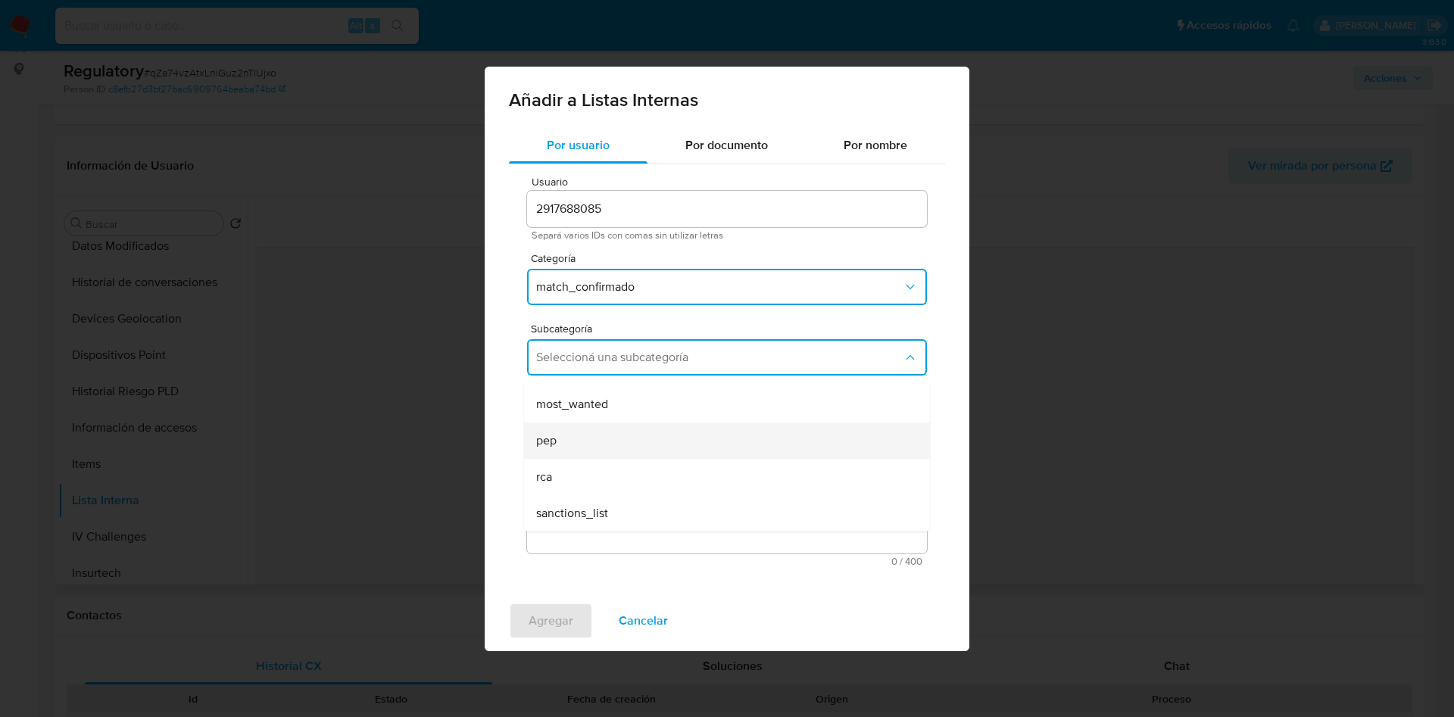
click at [592, 439] on div "pep" at bounding box center [722, 441] width 373 height 36
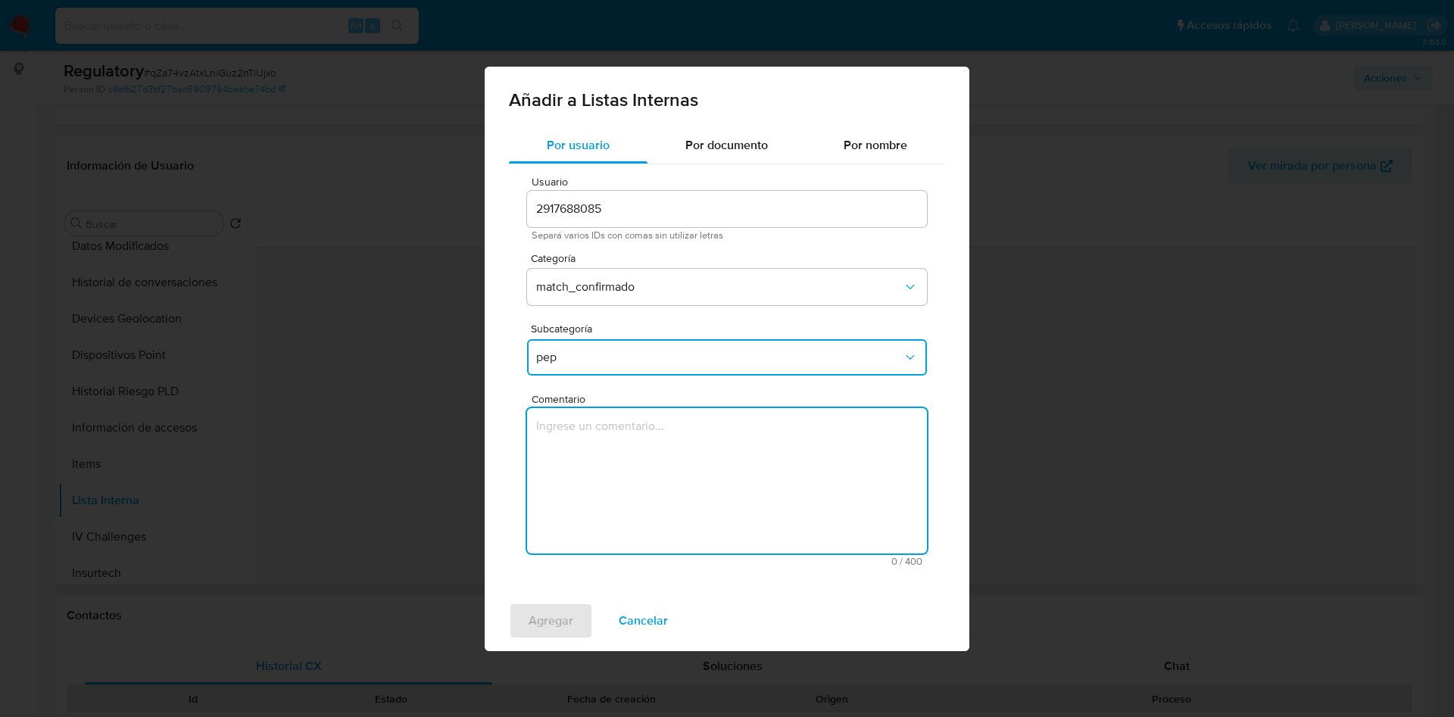
click at [585, 441] on textarea "Comentario" at bounding box center [727, 480] width 400 height 145
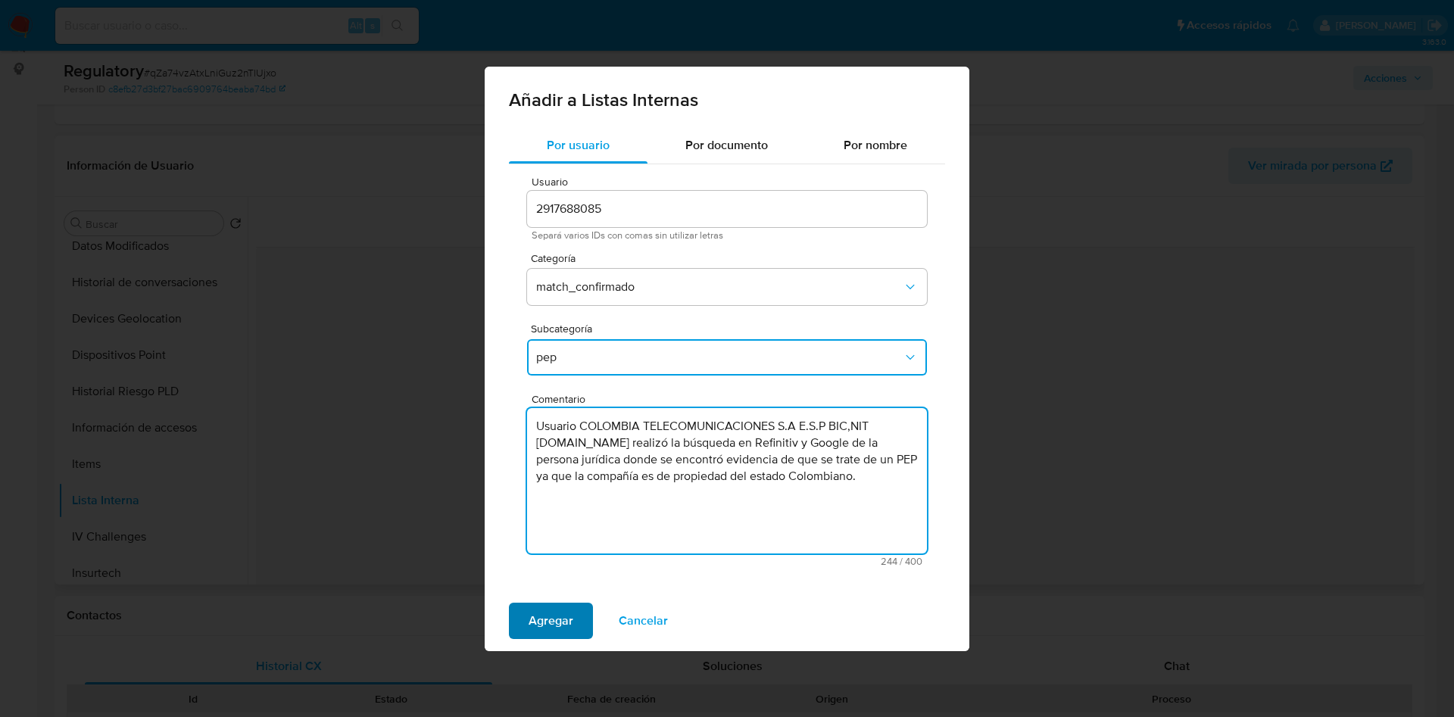
type textarea "Usuario COLOMBIA TELECOMUNICACIONES S.A E.S.P BIC,NIT 8301225661.Se realizó la …"
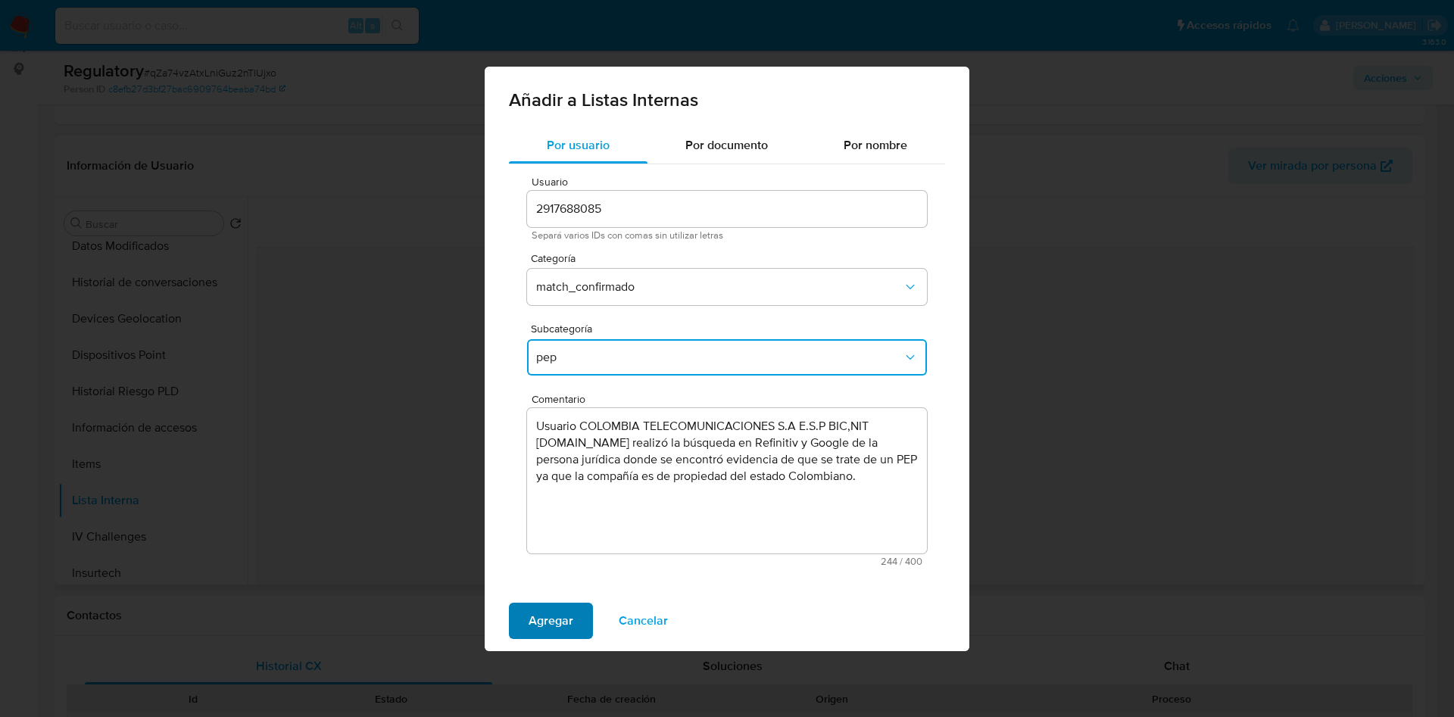
click at [526, 615] on button "Agregar" at bounding box center [551, 621] width 84 height 36
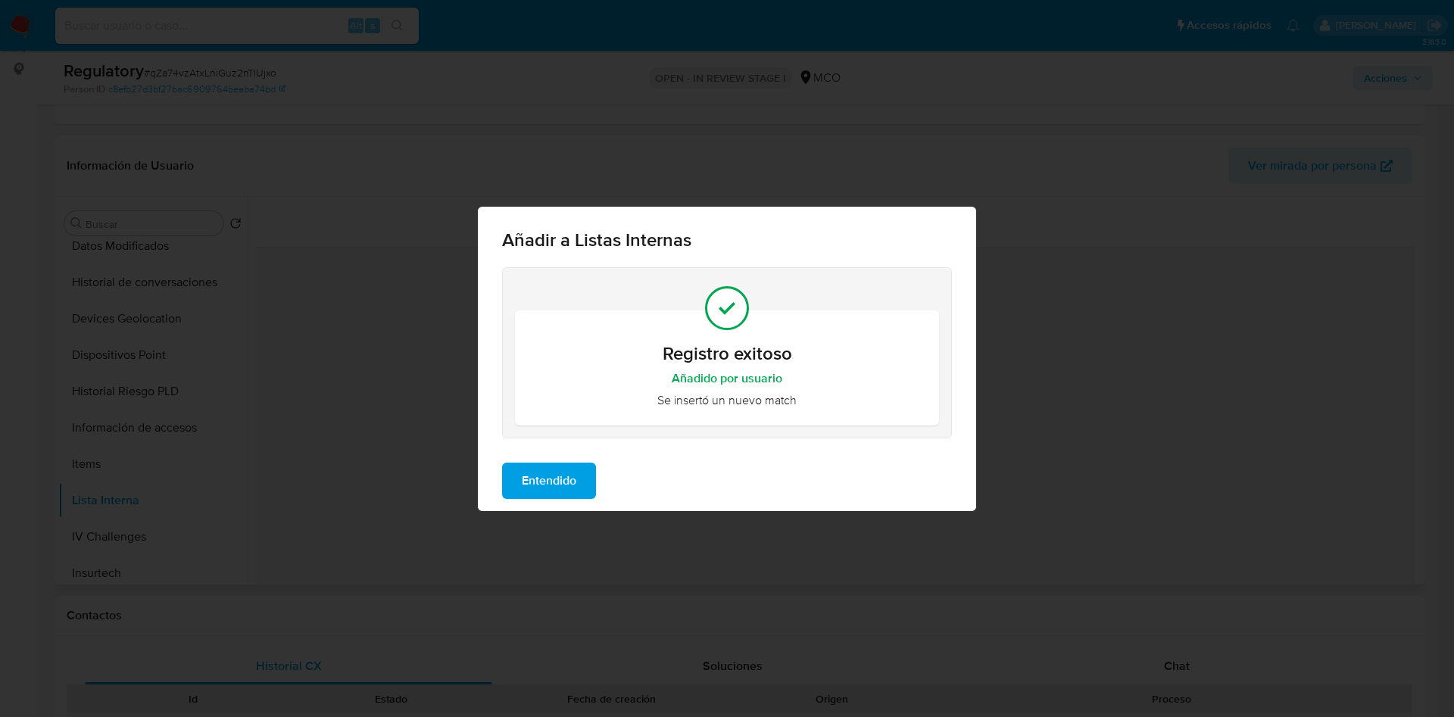
click at [542, 493] on span "Entendido" at bounding box center [549, 480] width 55 height 33
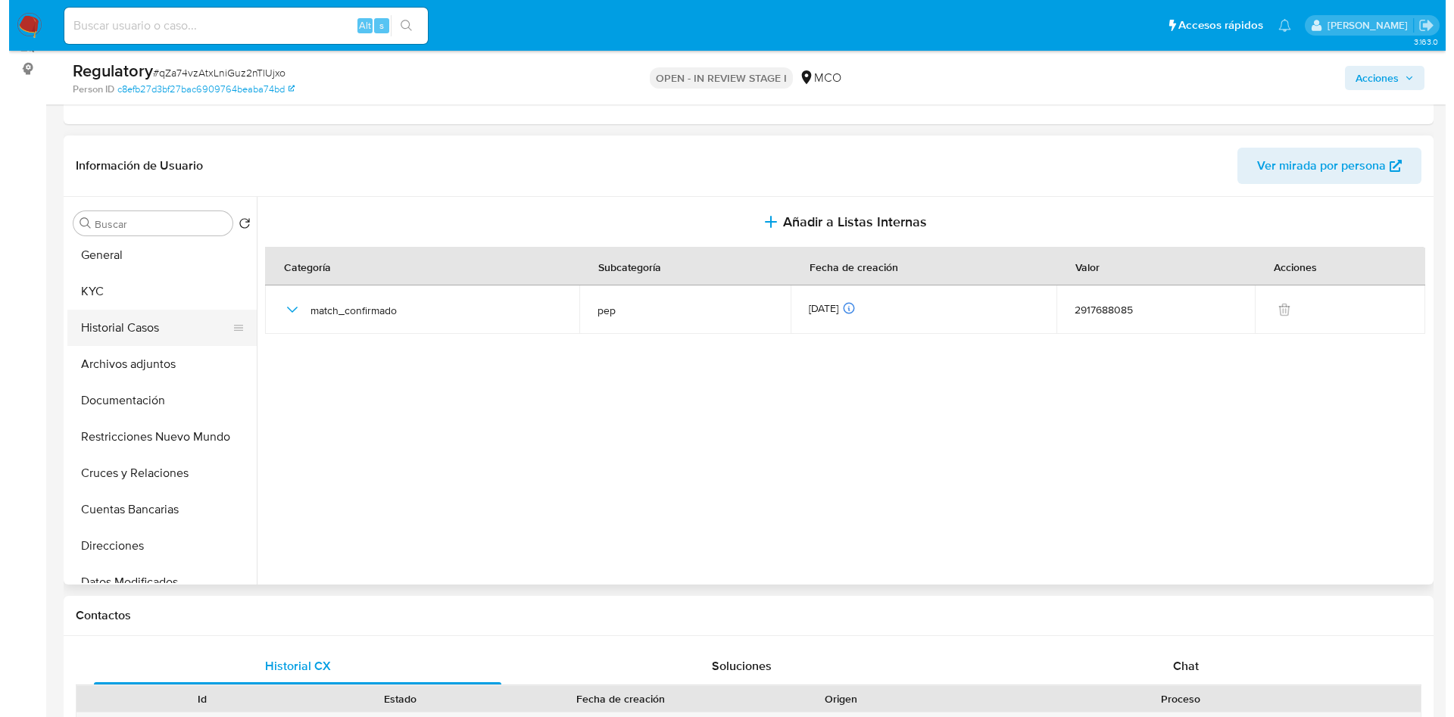
scroll to position [0, 0]
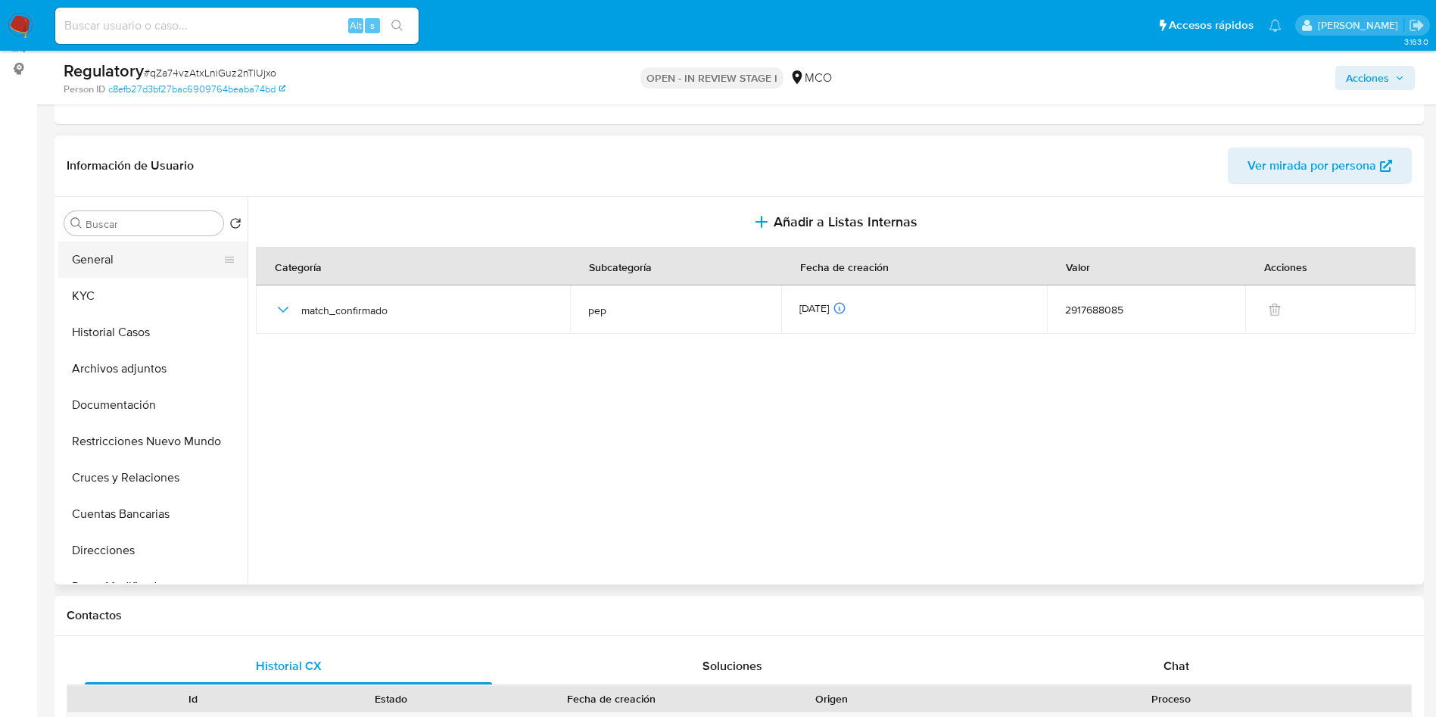
click at [132, 258] on button "General" at bounding box center [146, 260] width 177 height 36
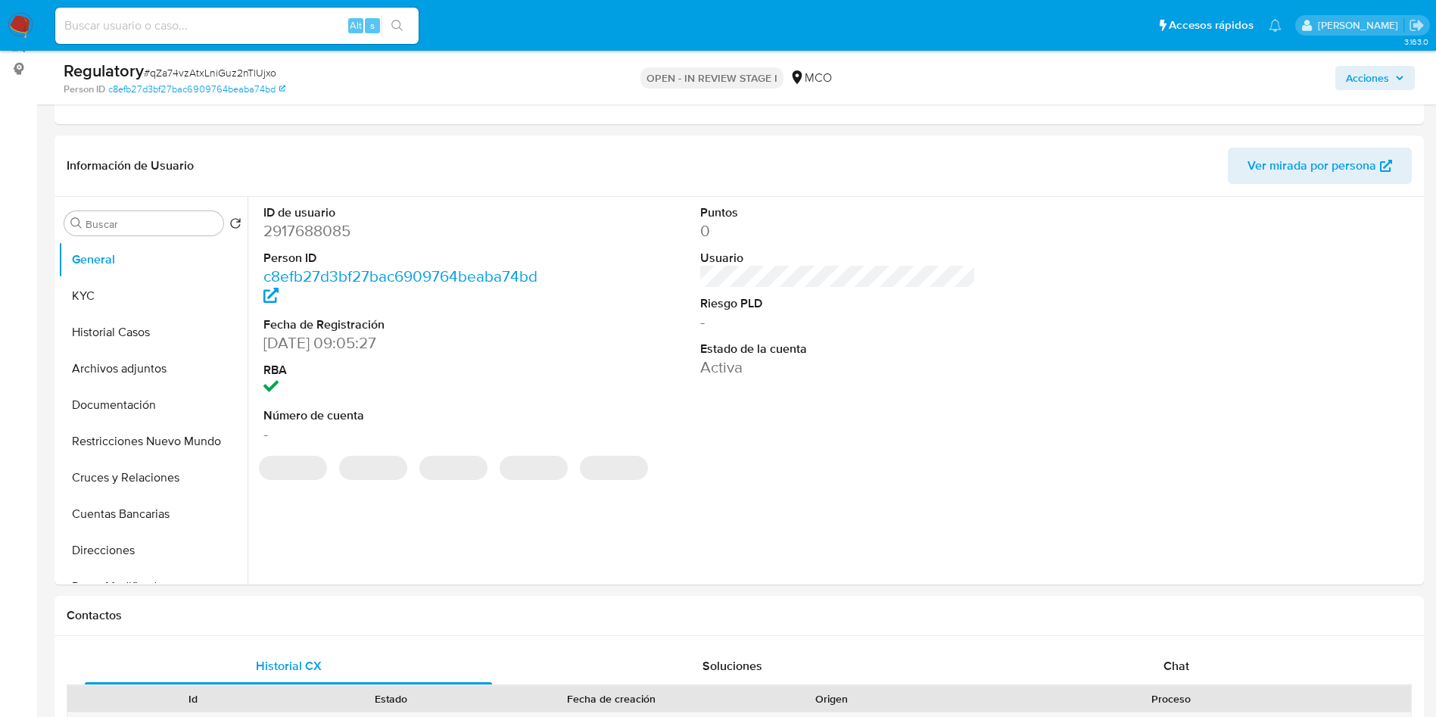
click at [303, 229] on dd "2917688085" at bounding box center [402, 230] width 276 height 21
copy dd "2917688085"
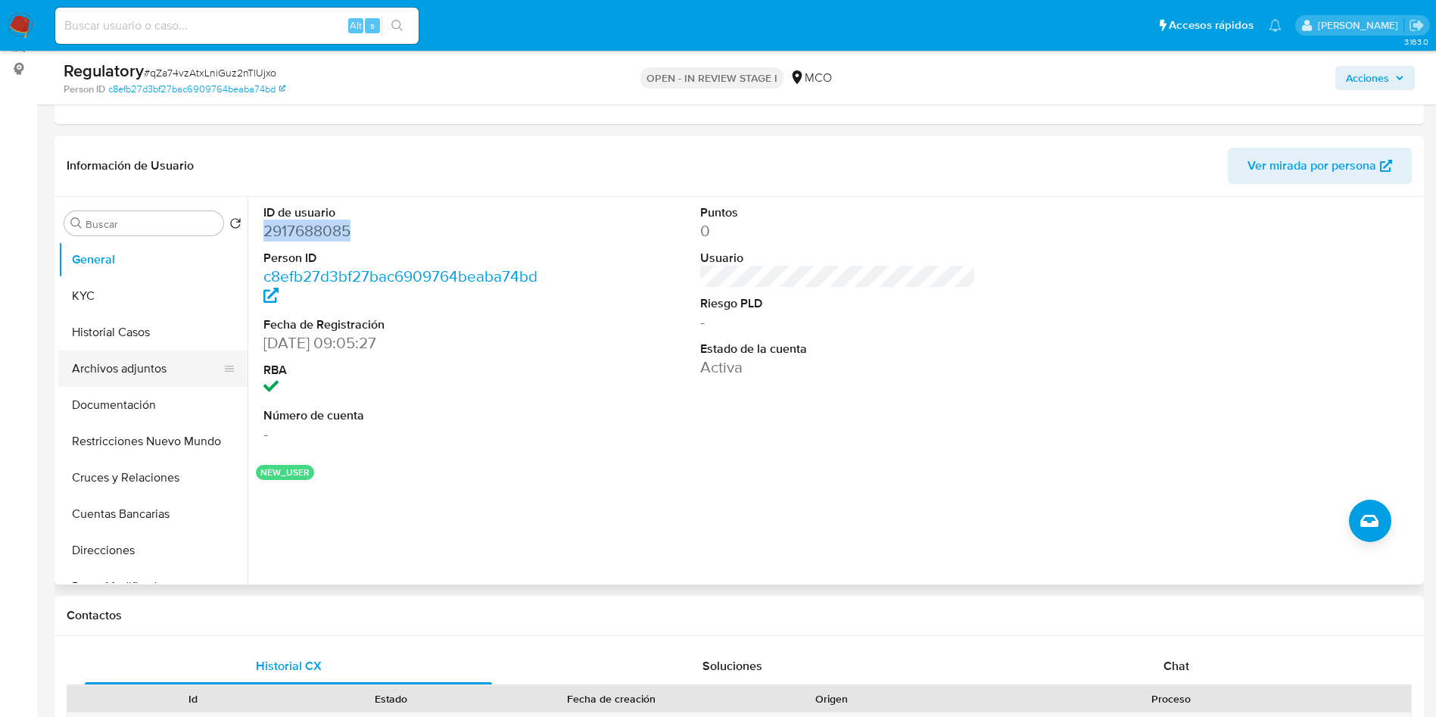
click at [147, 367] on button "Archivos adjuntos" at bounding box center [146, 369] width 177 height 36
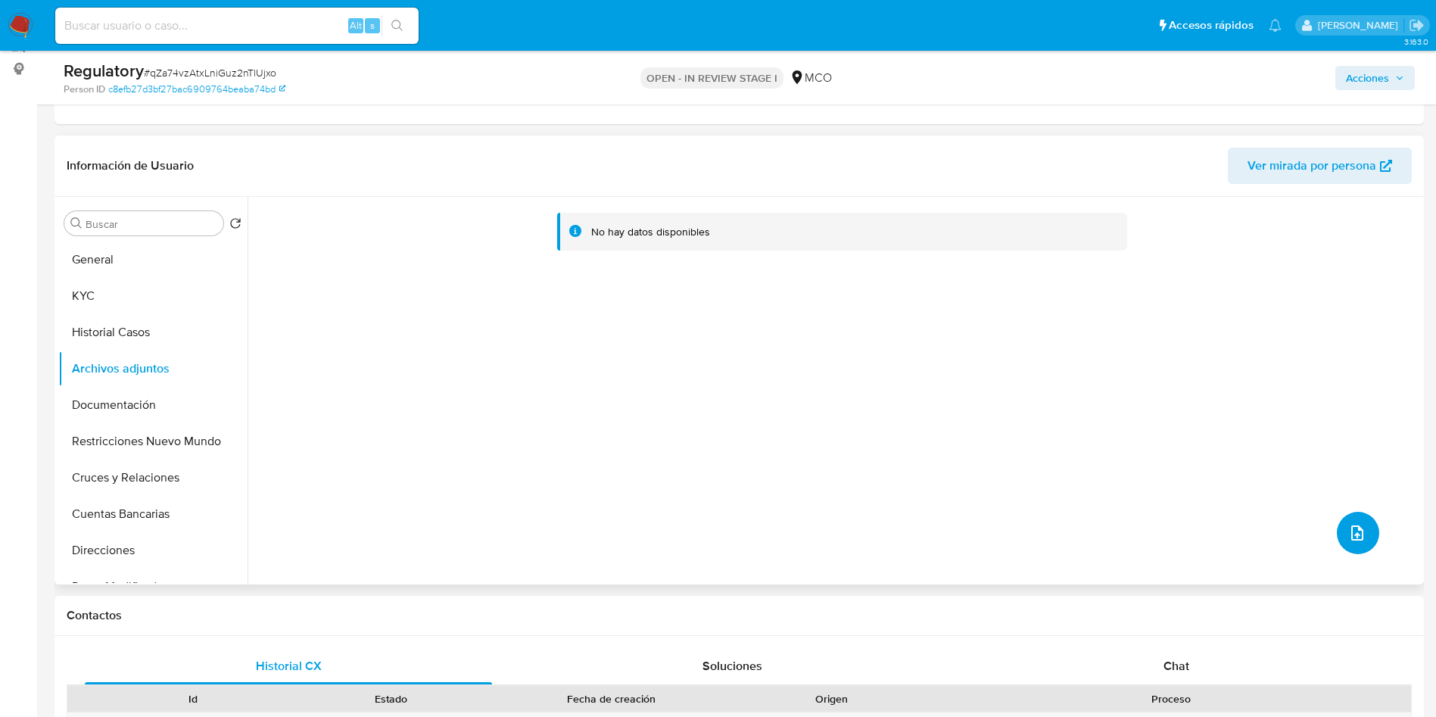
click at [1351, 519] on button "upload-file" at bounding box center [1358, 533] width 42 height 42
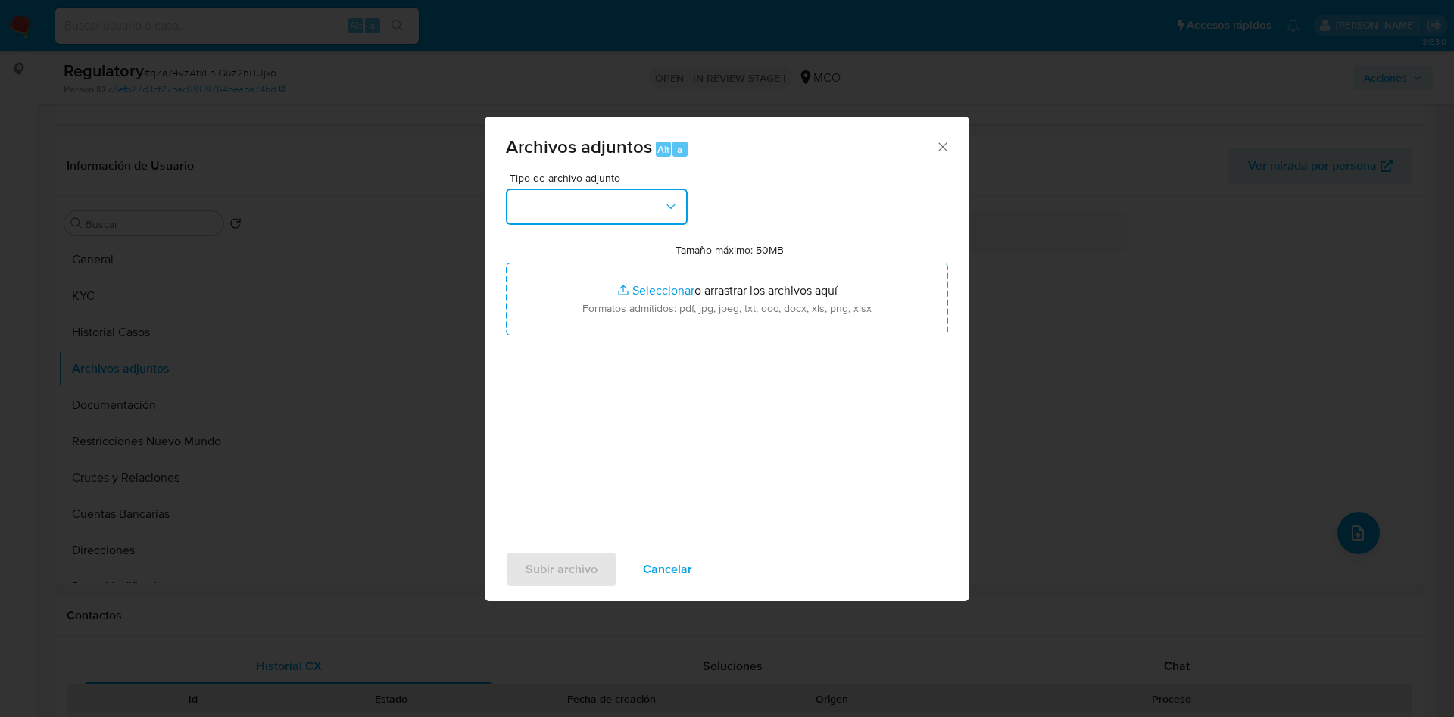
click at [636, 201] on button "button" at bounding box center [597, 207] width 182 height 36
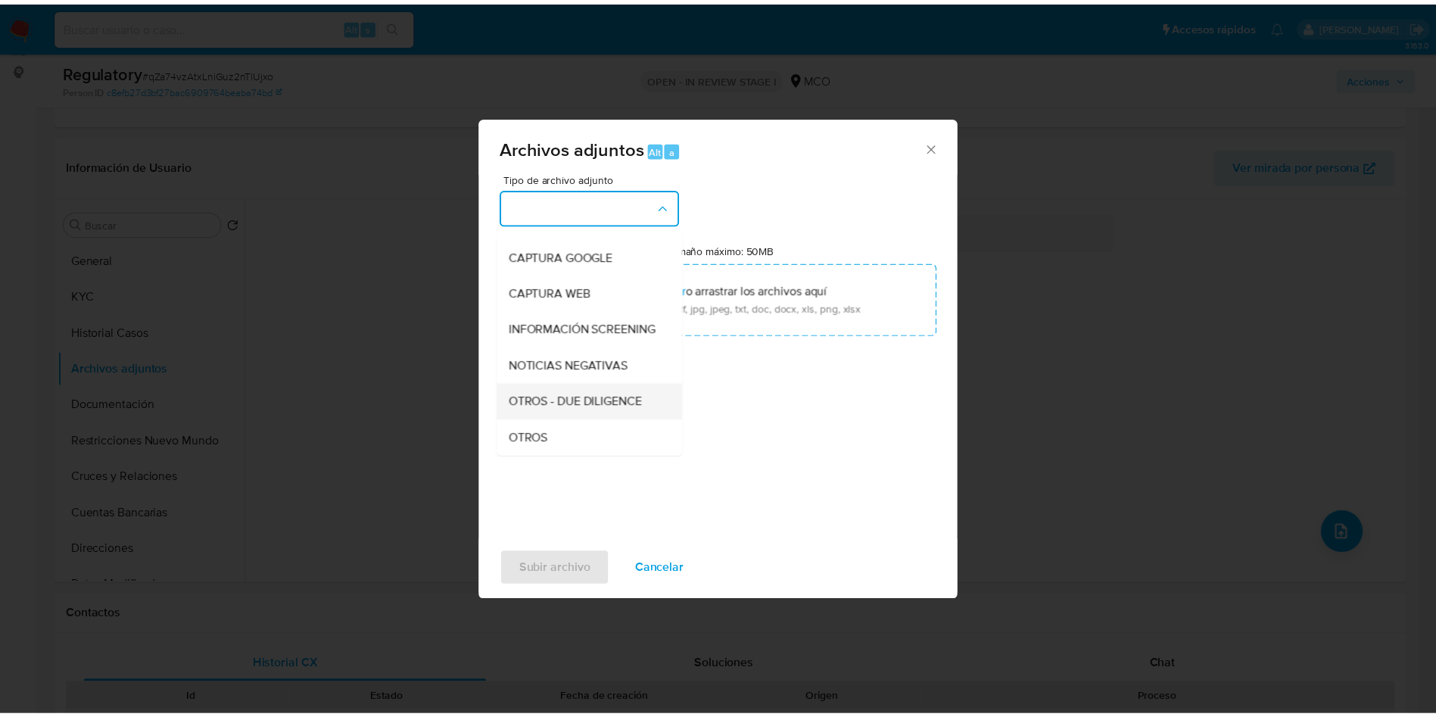
scroll to position [114, 0]
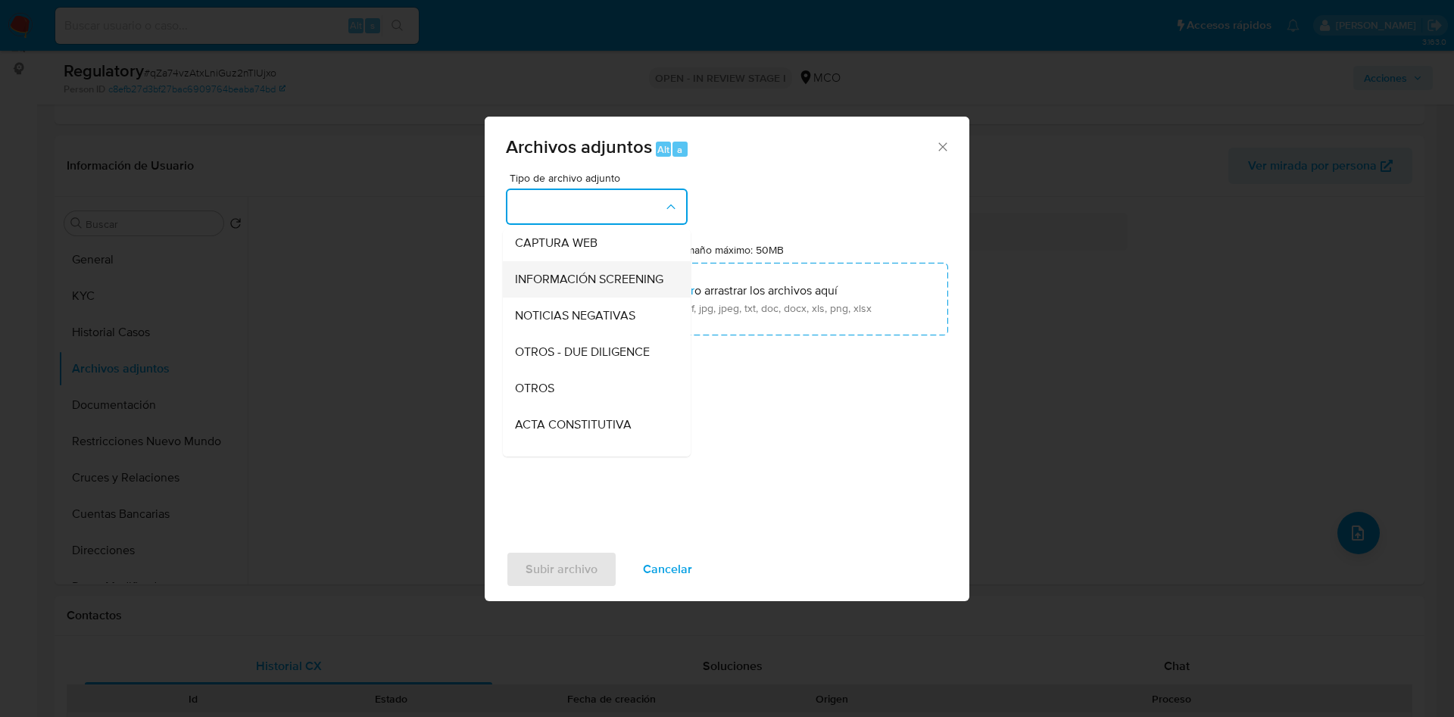
click at [577, 287] on span "INFORMACIÓN SCREENING" at bounding box center [589, 279] width 148 height 15
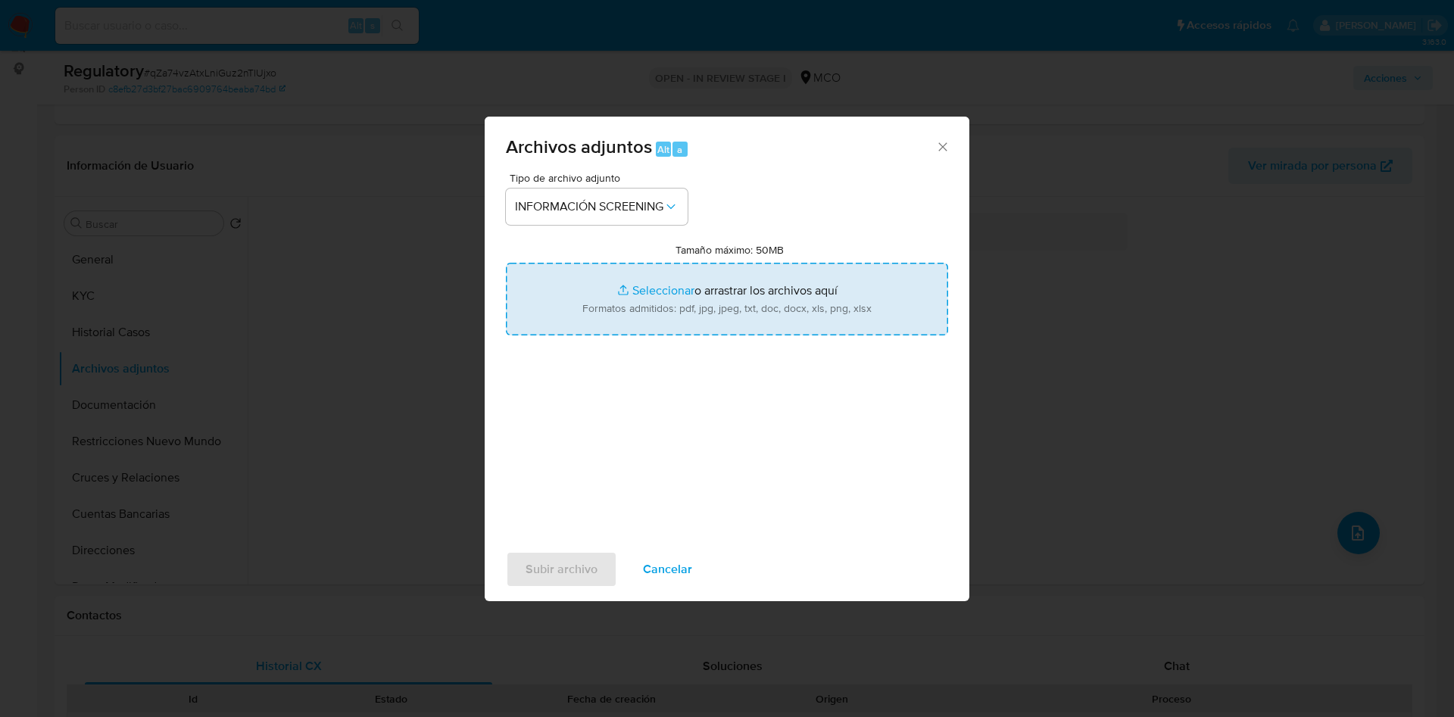
click at [657, 289] on input "Tamaño máximo: 50MB Seleccionar archivos" at bounding box center [727, 299] width 442 height 73
click at [613, 311] on input "Tamaño máximo: 50MB Seleccionar archivos" at bounding box center [727, 299] width 442 height 73
type input "C:\fakepath\CaseDossierReport_COLOMBIA TELECOMUNICACIONES S.A E.S.P.pdf"
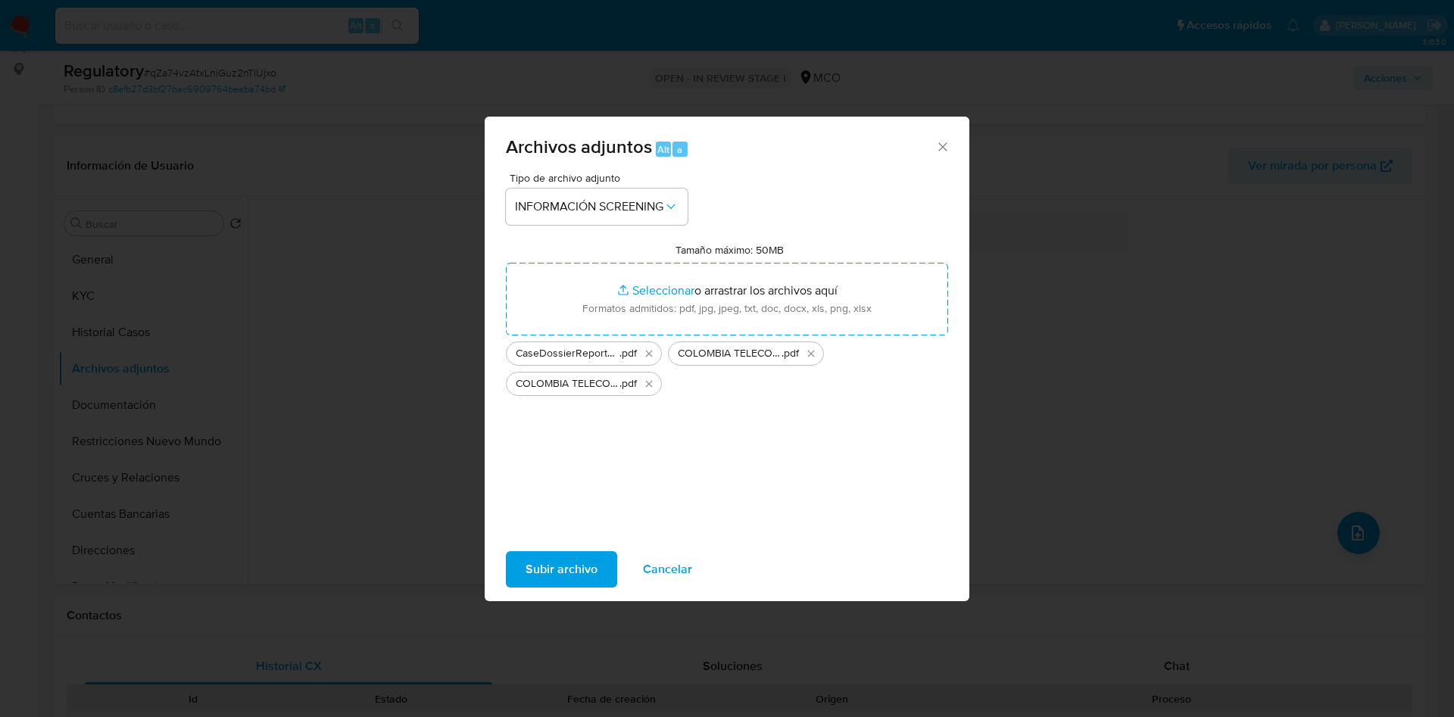
click at [560, 581] on span "Subir archivo" at bounding box center [562, 569] width 72 height 33
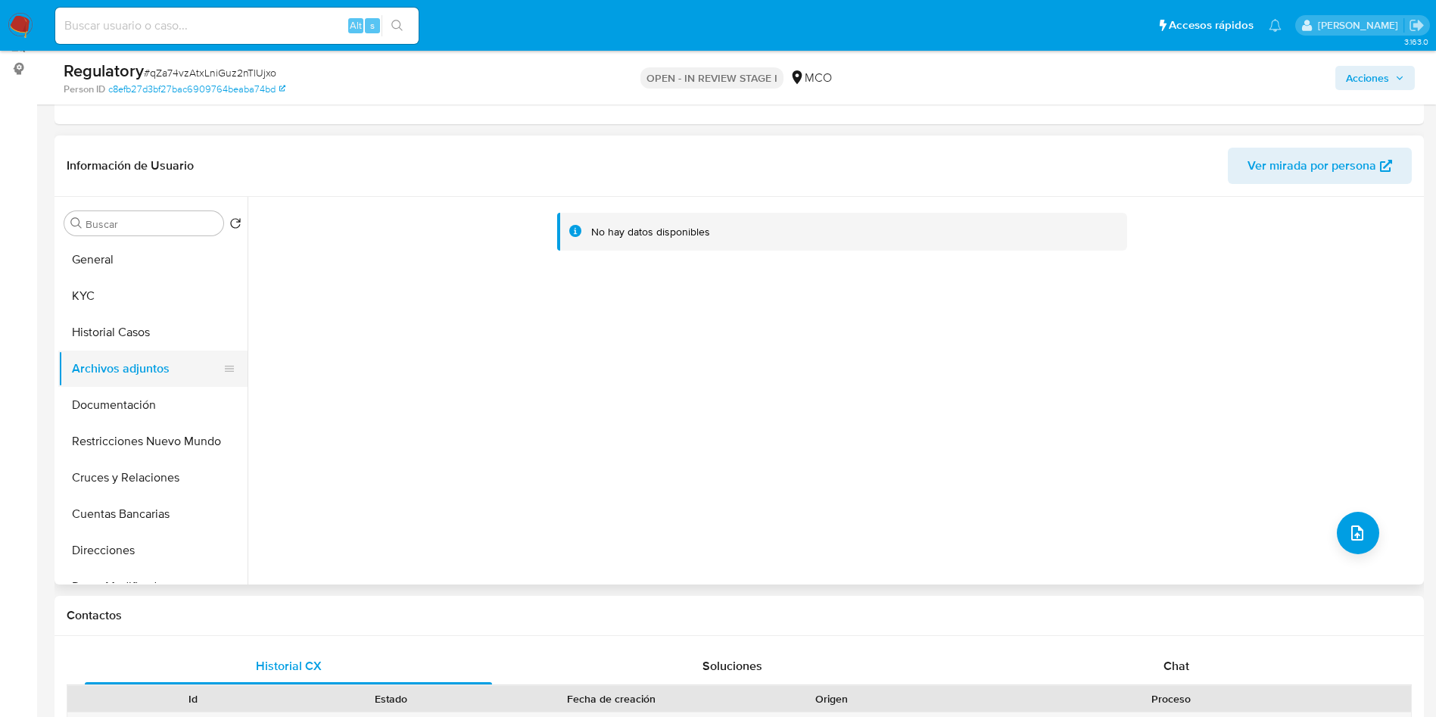
click at [113, 337] on button "Historial Casos" at bounding box center [152, 332] width 189 height 36
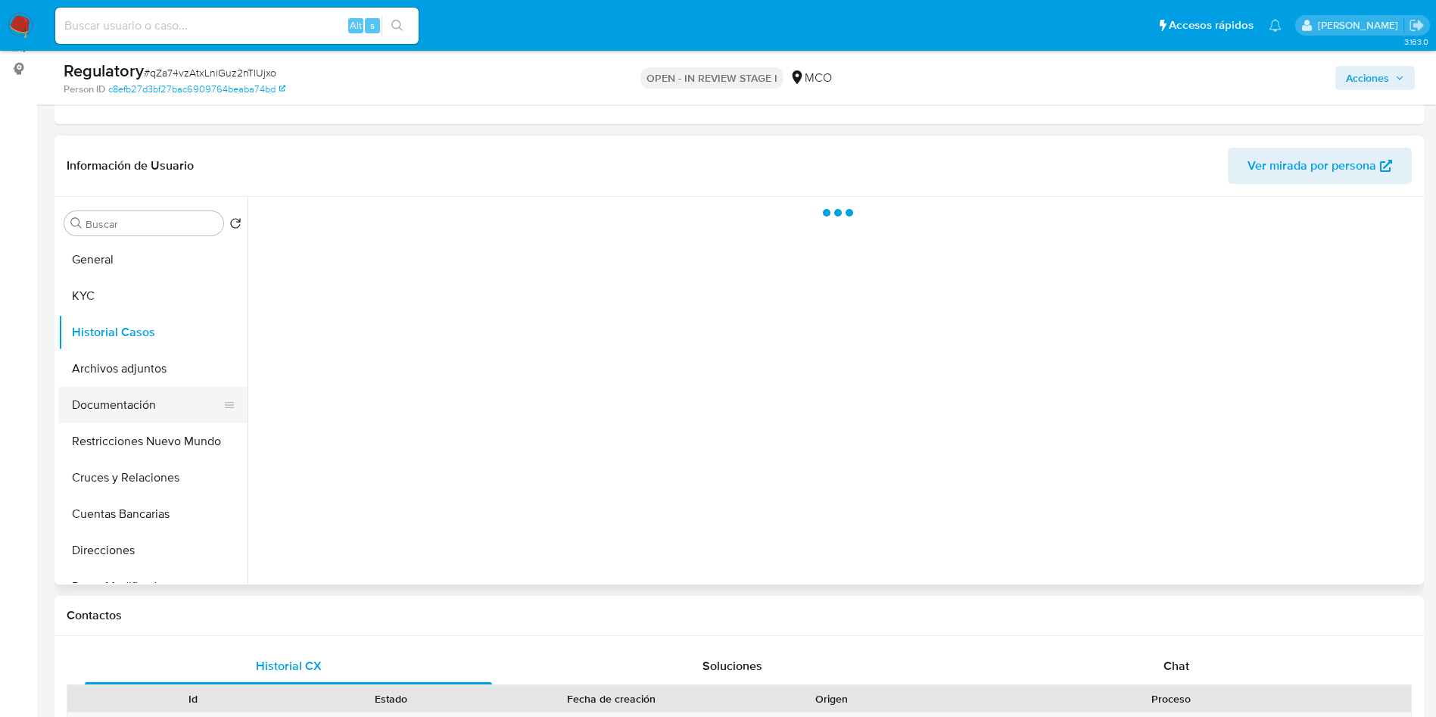
click at [118, 387] on button "Documentación" at bounding box center [146, 405] width 177 height 36
click at [121, 366] on button "Archivos adjuntos" at bounding box center [146, 369] width 177 height 36
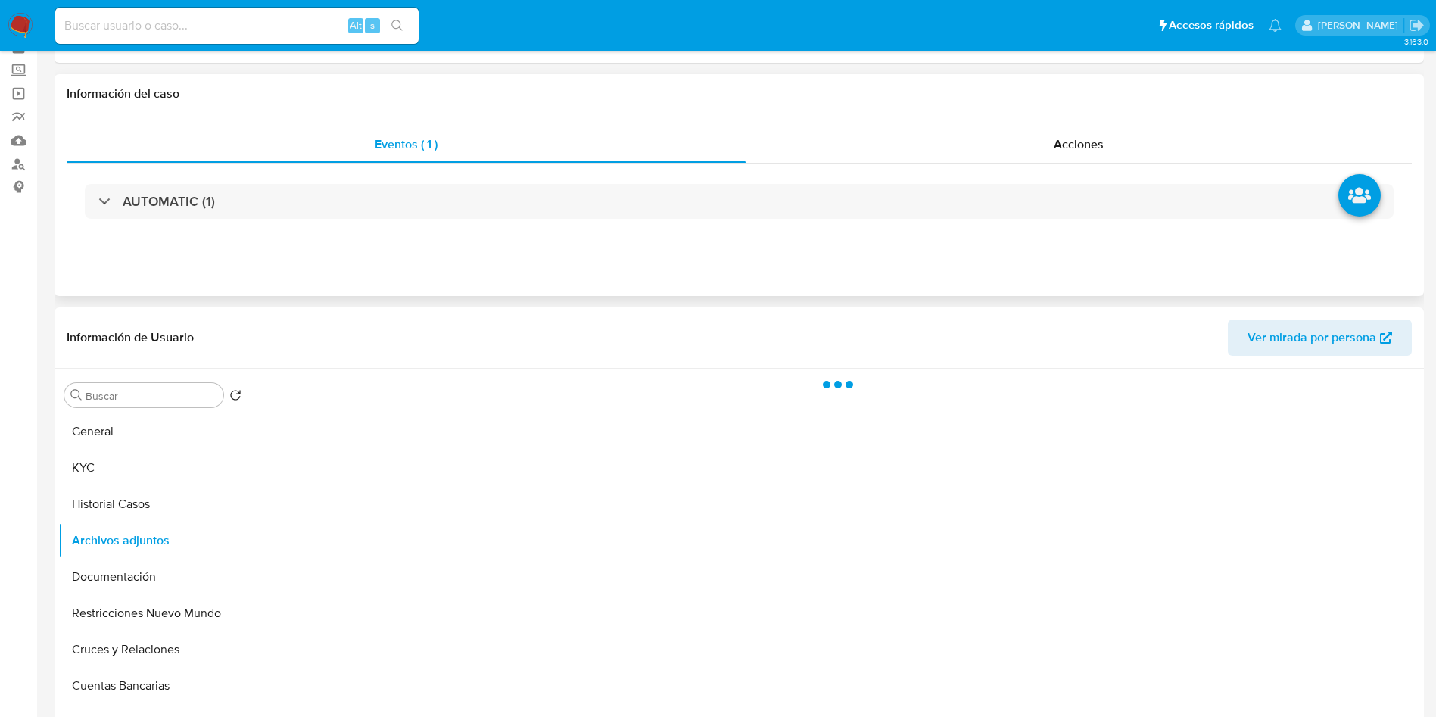
scroll to position [0, 0]
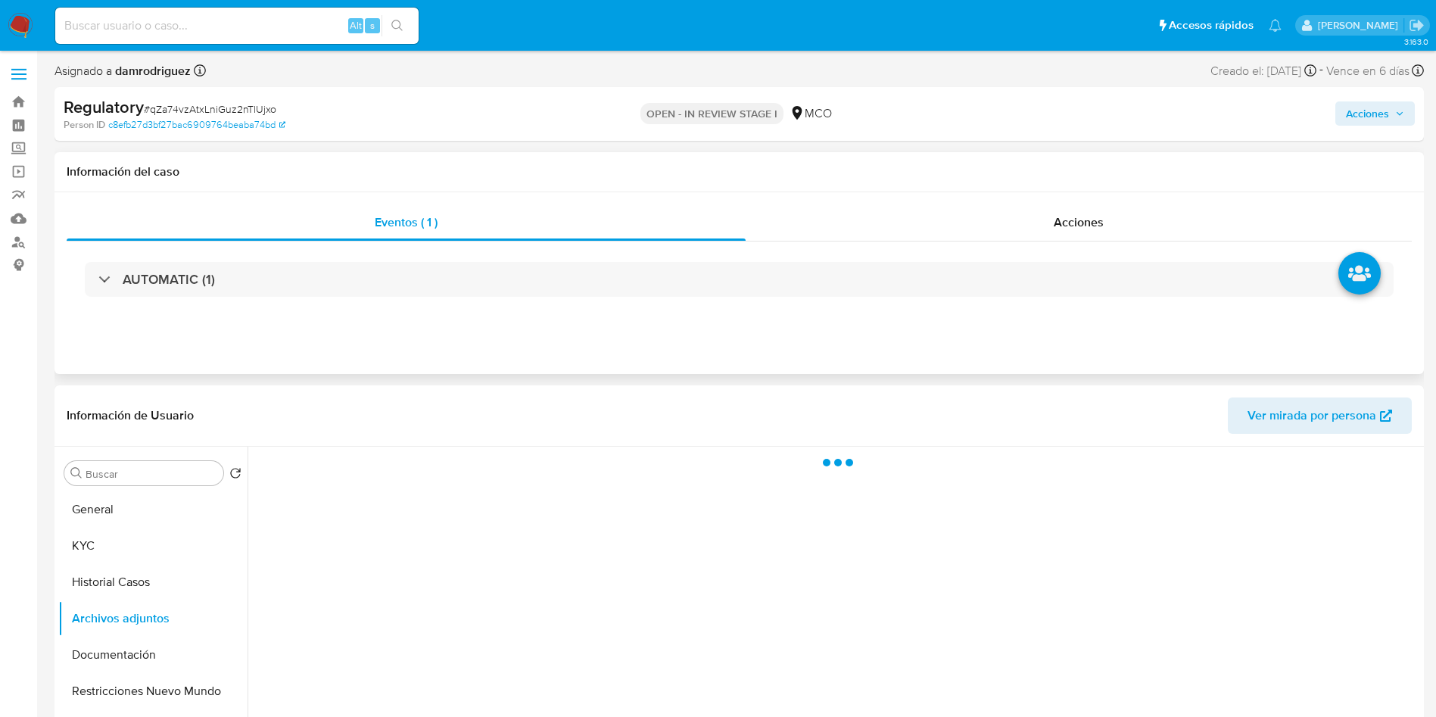
click at [1034, 244] on div "AUTOMATIC (1)" at bounding box center [740, 280] width 1346 height 76
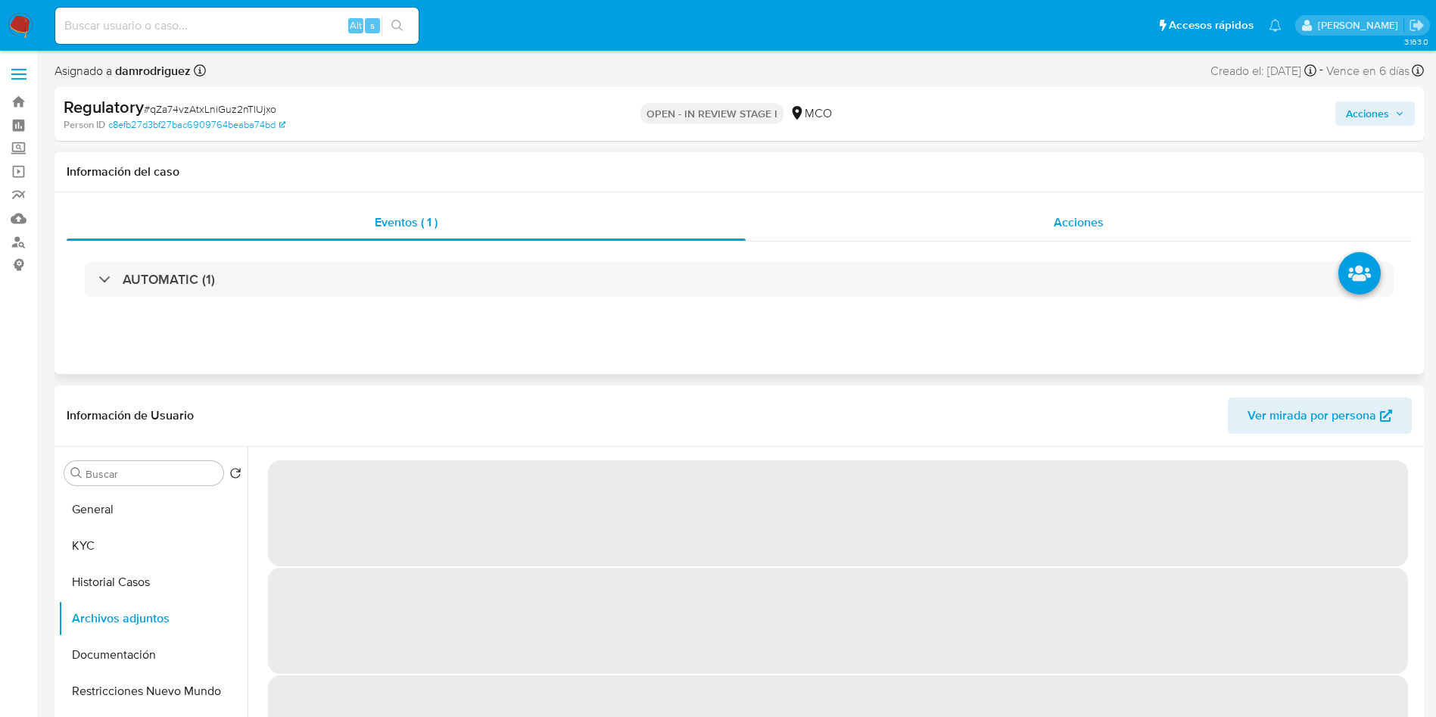
click at [1043, 232] on div "Acciones" at bounding box center [1079, 222] width 666 height 36
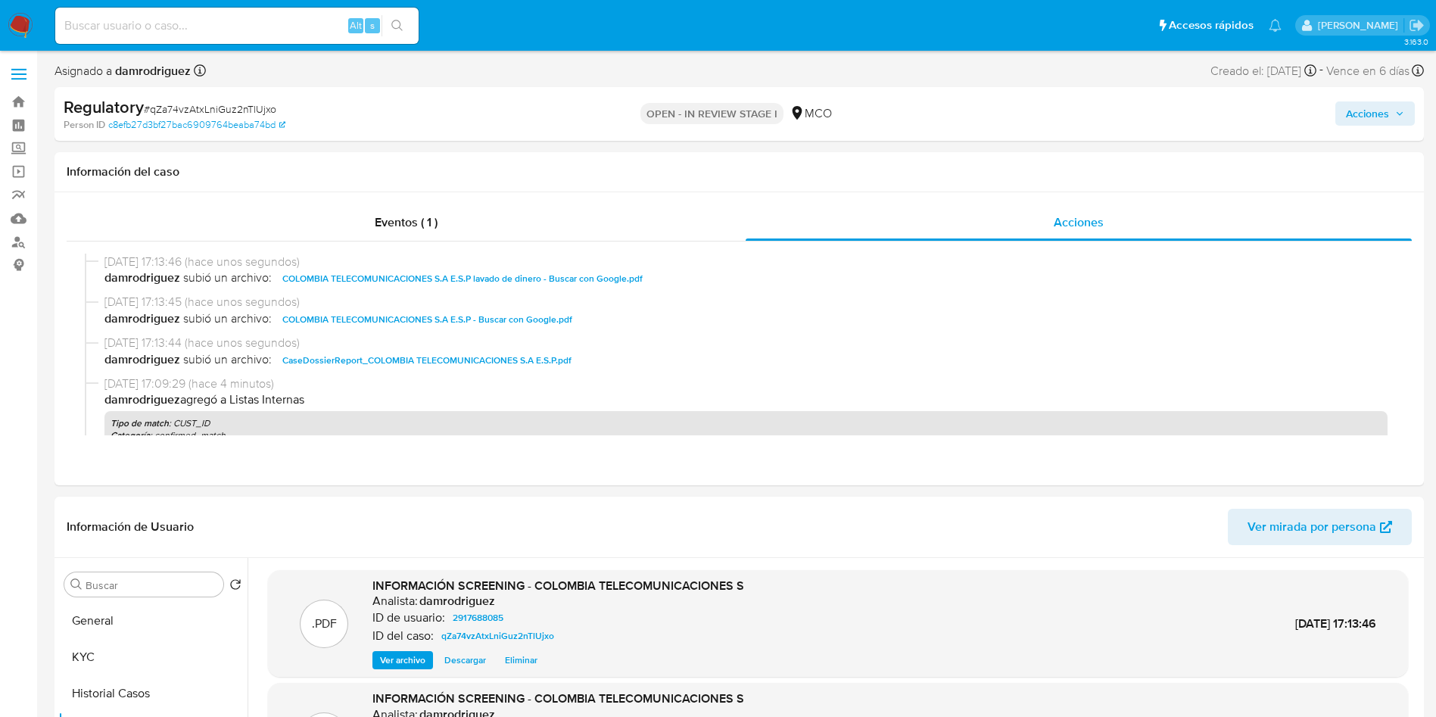
click at [1368, 106] on span "Acciones" at bounding box center [1367, 113] width 43 height 24
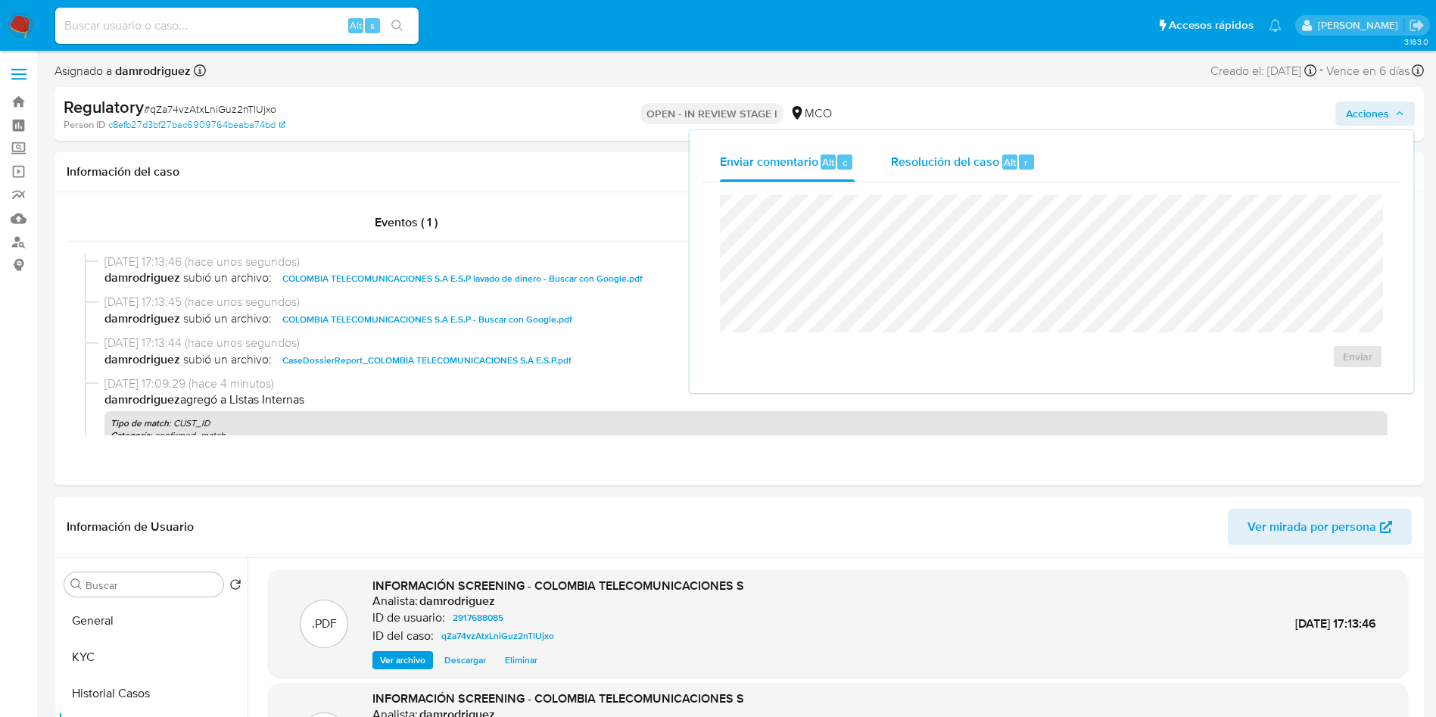
click at [952, 166] on span "Resolución del caso" at bounding box center [945, 161] width 108 height 17
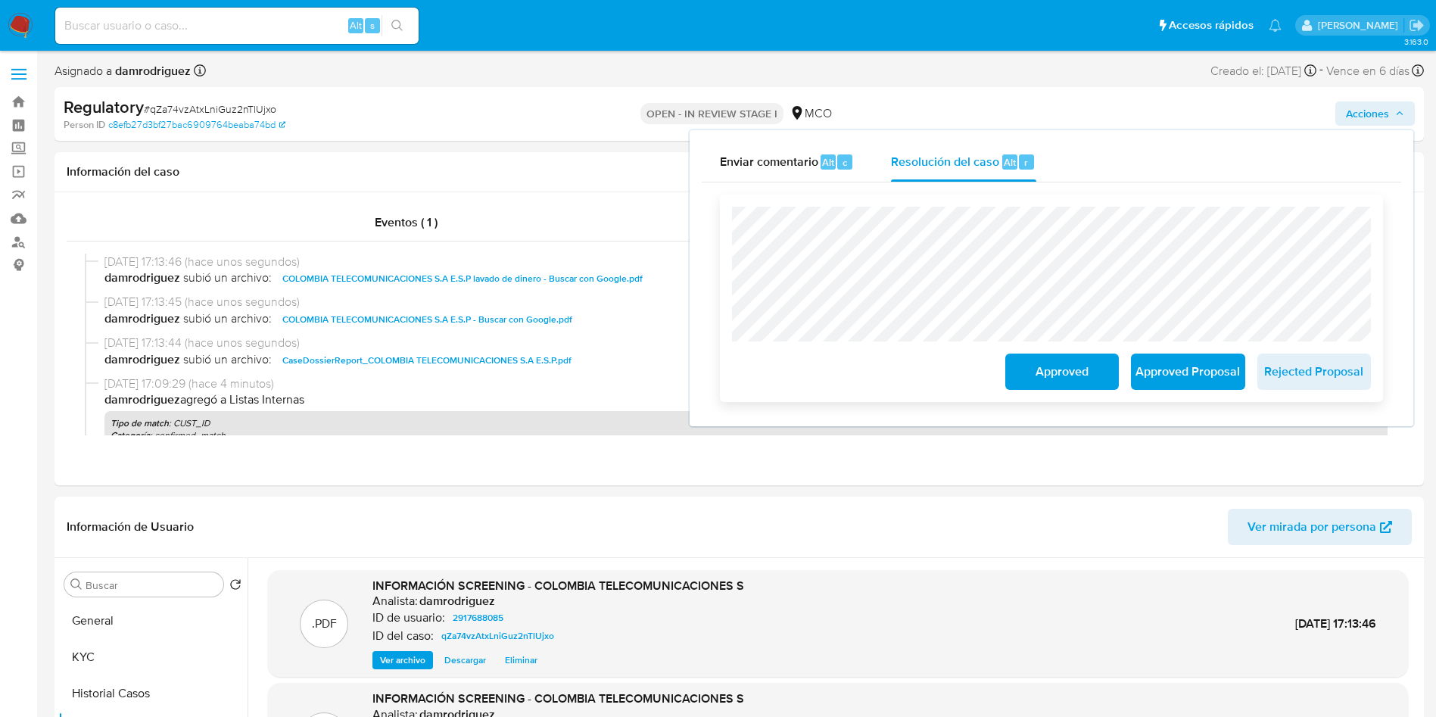
click at [1179, 374] on span "Approved Proposal" at bounding box center [1188, 371] width 74 height 33
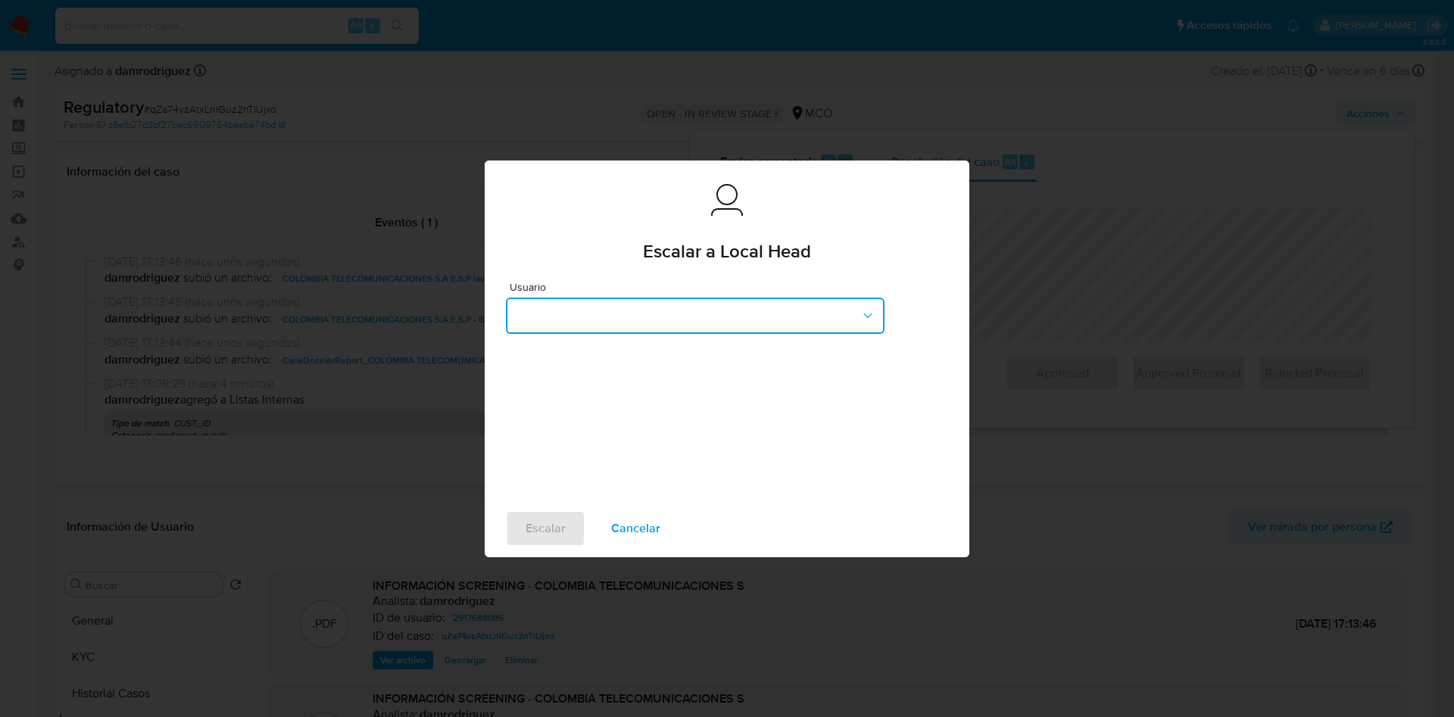
click at [635, 323] on button "button" at bounding box center [695, 316] width 379 height 36
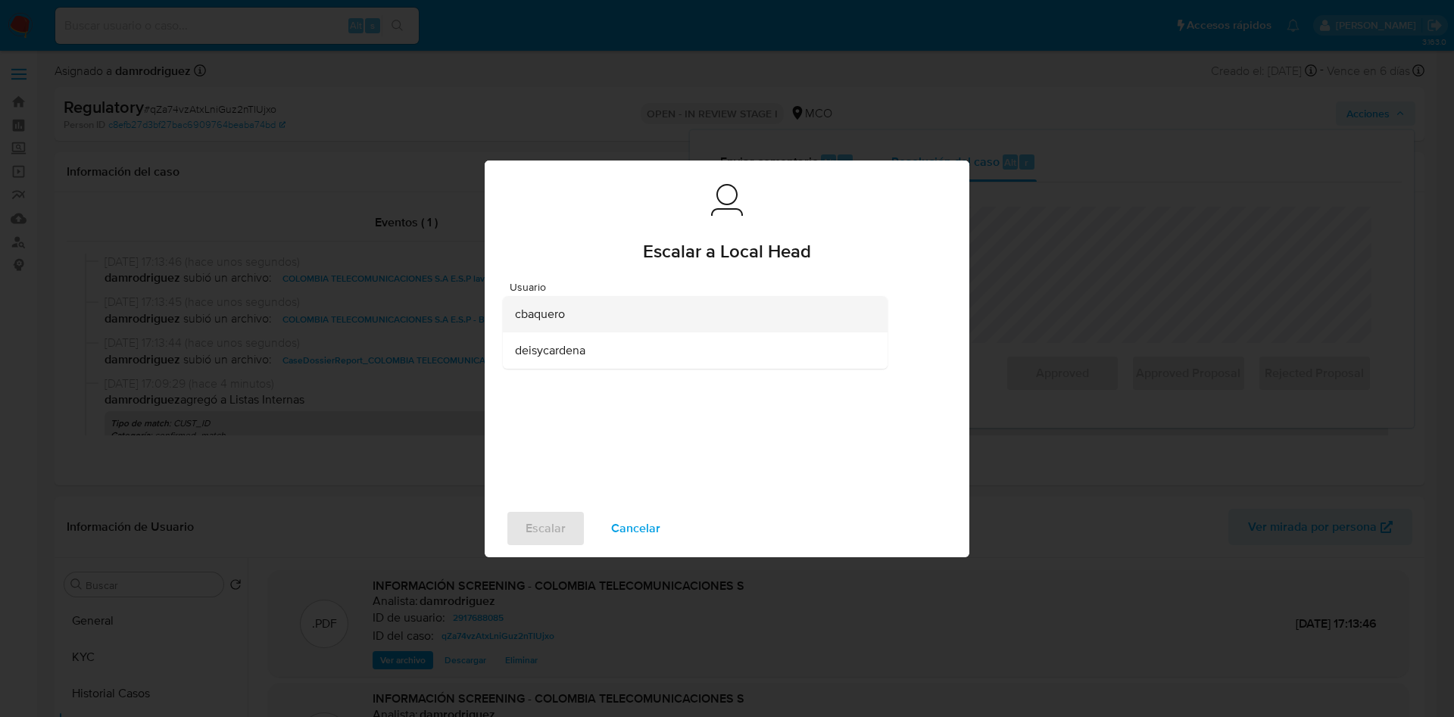
click at [593, 318] on div "cbaquero" at bounding box center [690, 314] width 351 height 36
click at [535, 534] on span "Escalar" at bounding box center [546, 528] width 40 height 33
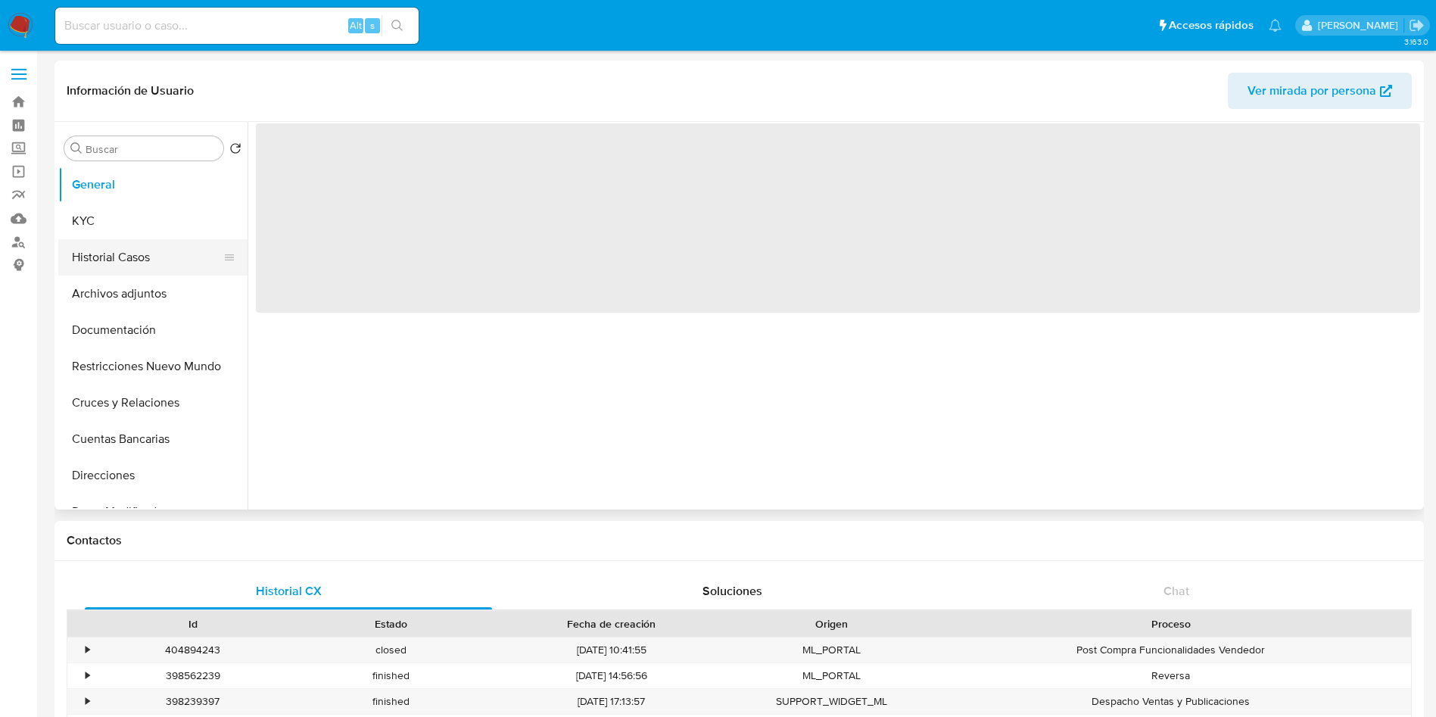
click at [99, 271] on button "Historial Casos" at bounding box center [146, 257] width 177 height 36
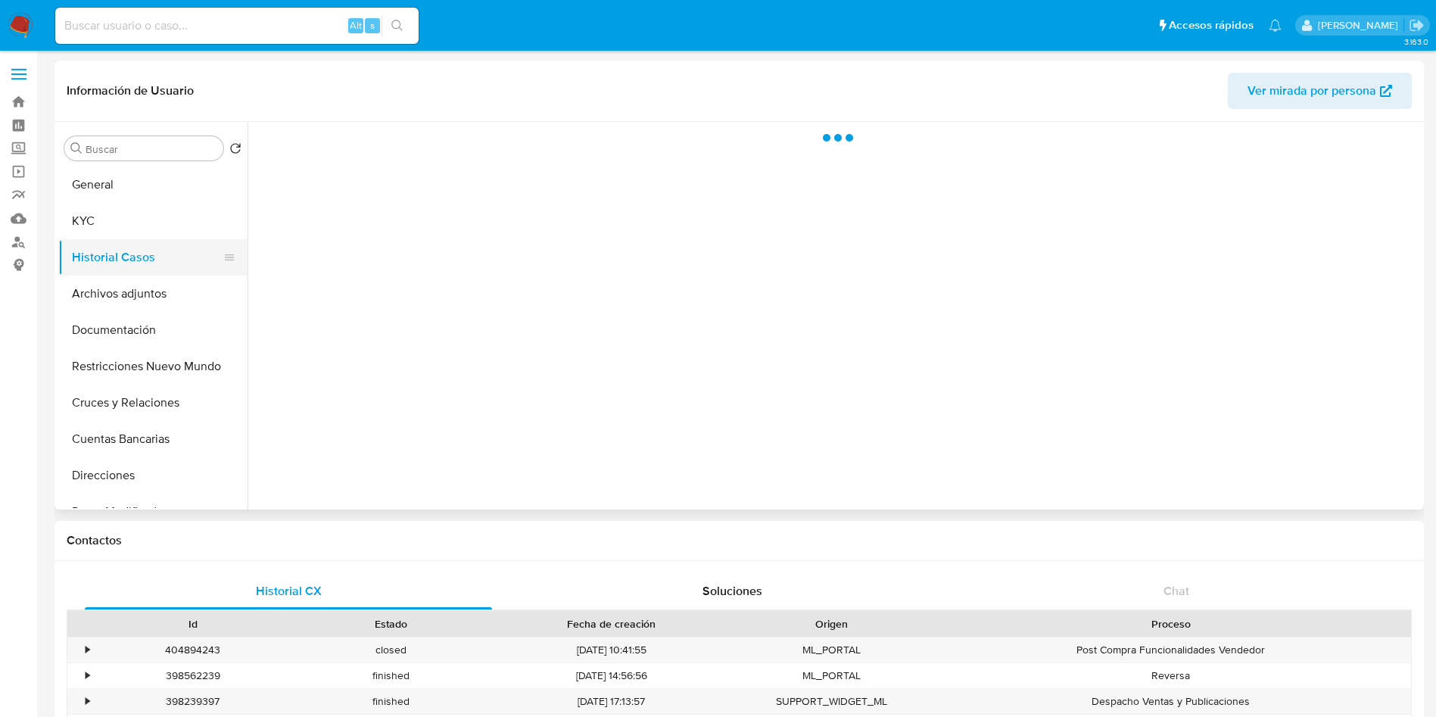
select select "10"
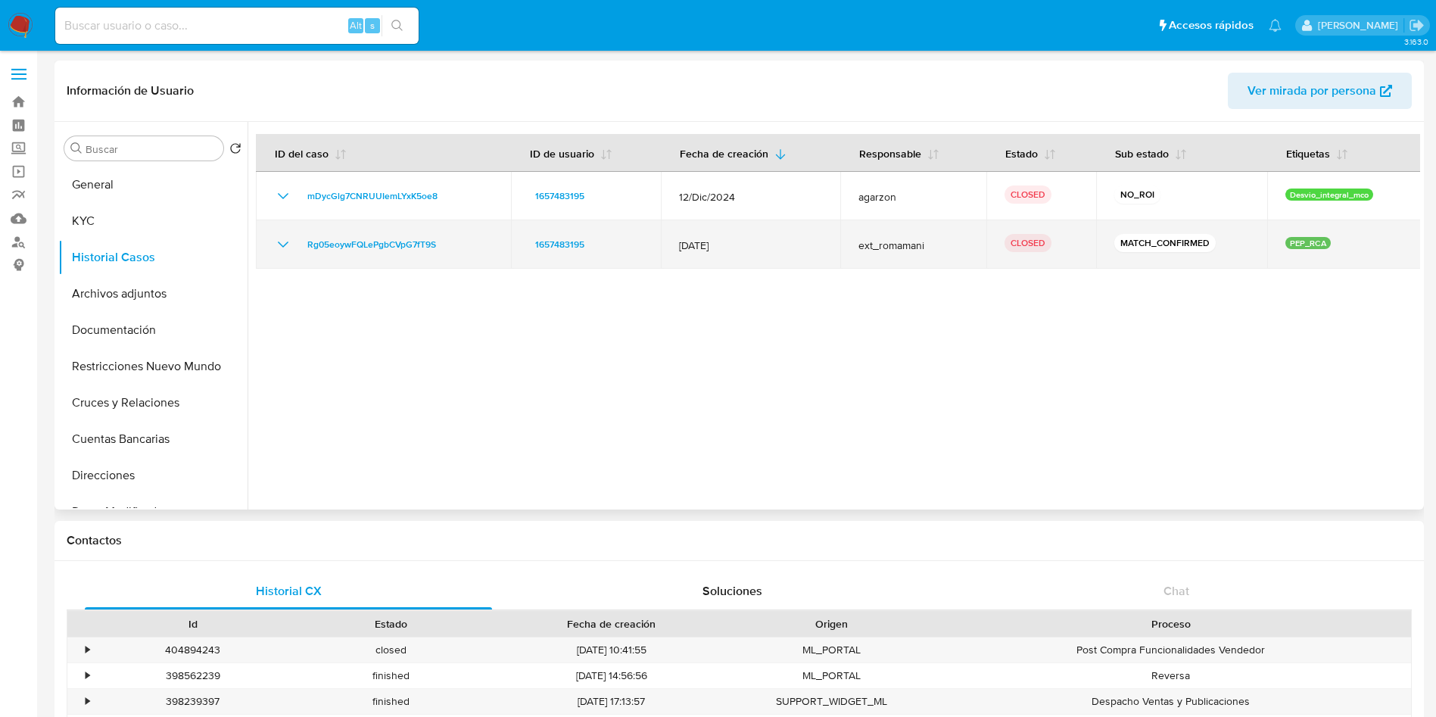
click at [289, 245] on icon "Mostrar/Ocultar" at bounding box center [283, 245] width 18 height 18
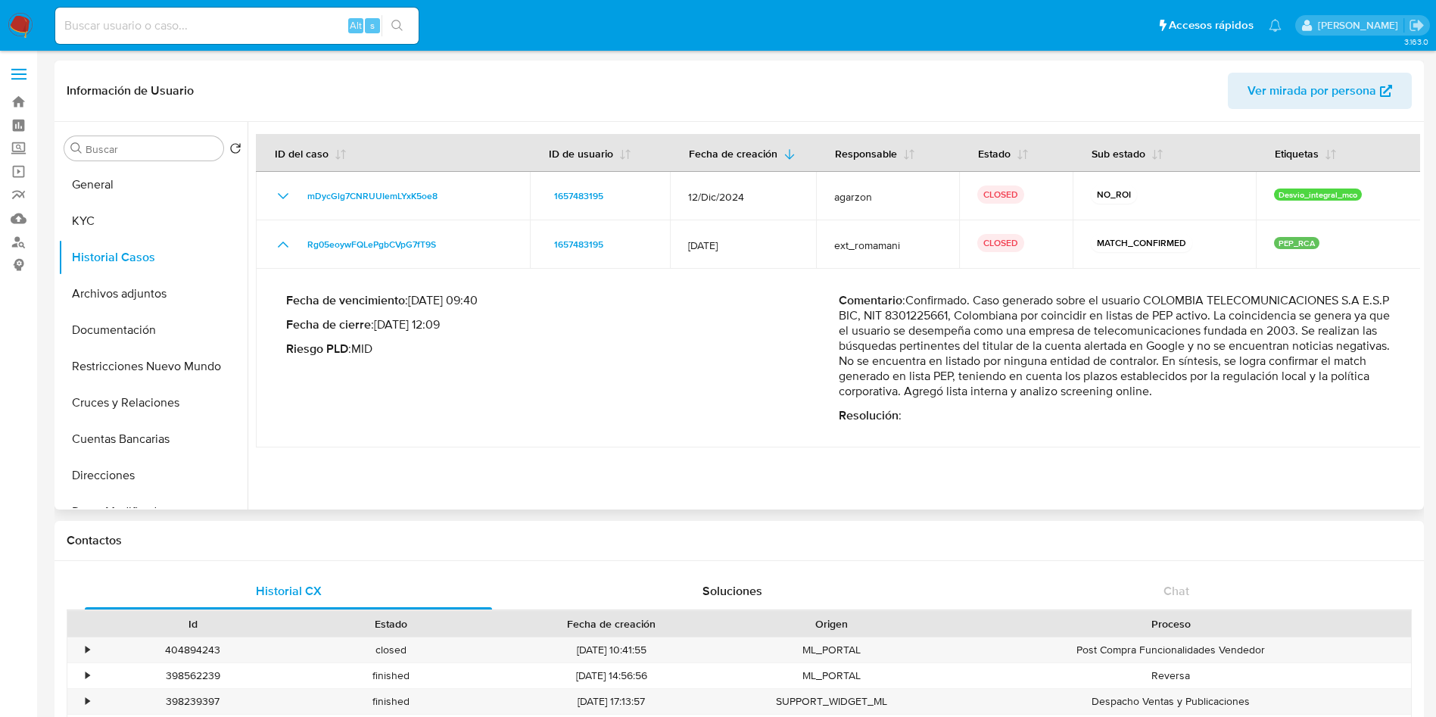
drag, startPoint x: 908, startPoint y: 304, endPoint x: 1016, endPoint y: 304, distance: 108.3
click at [1012, 305] on p "Comentario : Confirmado. Caso generado sobre el usuario COLOMBIA TELECOMUNICACI…" at bounding box center [1115, 346] width 553 height 106
click at [1102, 307] on p "Comentario : Confirmado. Caso generado sobre el usuario COLOMBIA TELECOMUNICACI…" at bounding box center [1115, 346] width 553 height 106
drag, startPoint x: 977, startPoint y: 302, endPoint x: 1255, endPoint y: 385, distance: 290.1
click at [1255, 385] on p "Comentario : Confirmado. Caso generado sobre el usuario COLOMBIA TELECOMUNICACI…" at bounding box center [1115, 346] width 553 height 106
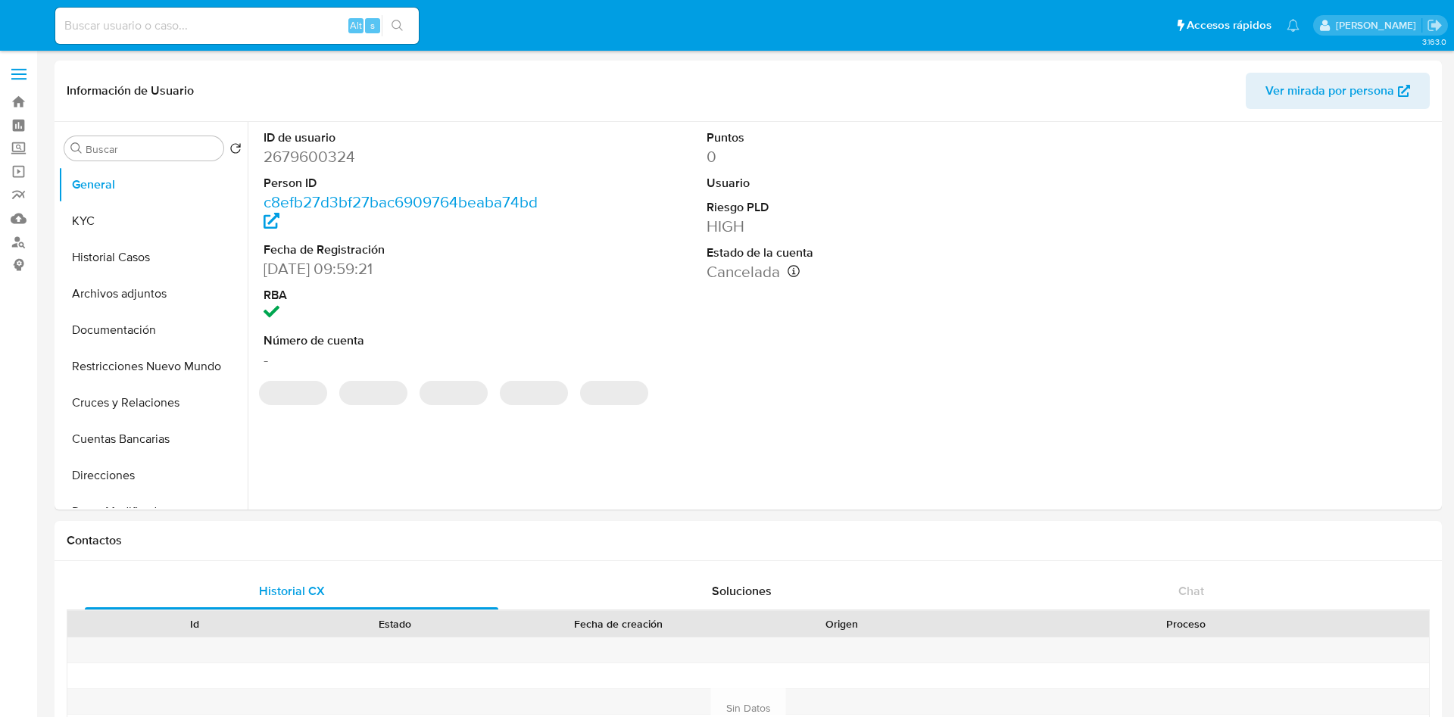
select select "10"
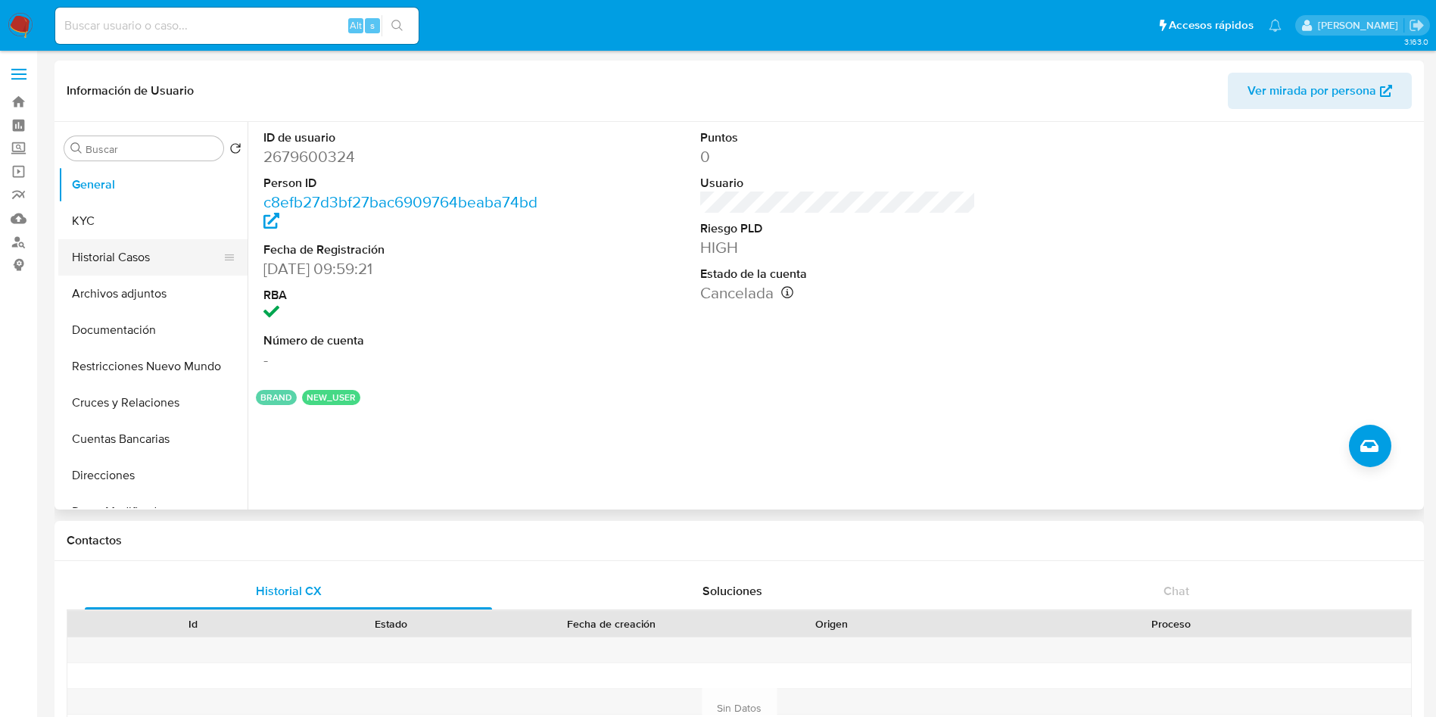
click at [167, 265] on button "Historial Casos" at bounding box center [146, 257] width 177 height 36
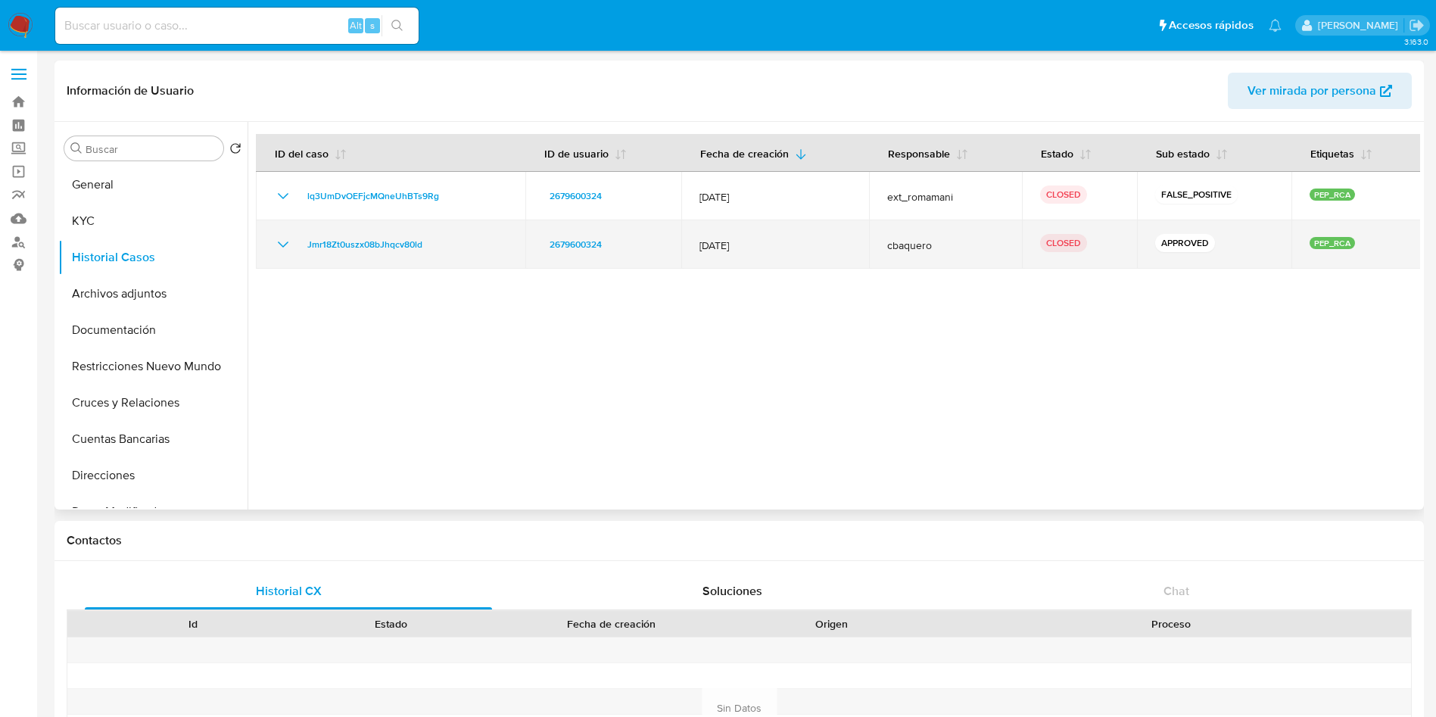
click at [282, 245] on icon "Mostrar/Ocultar" at bounding box center [283, 245] width 11 height 6
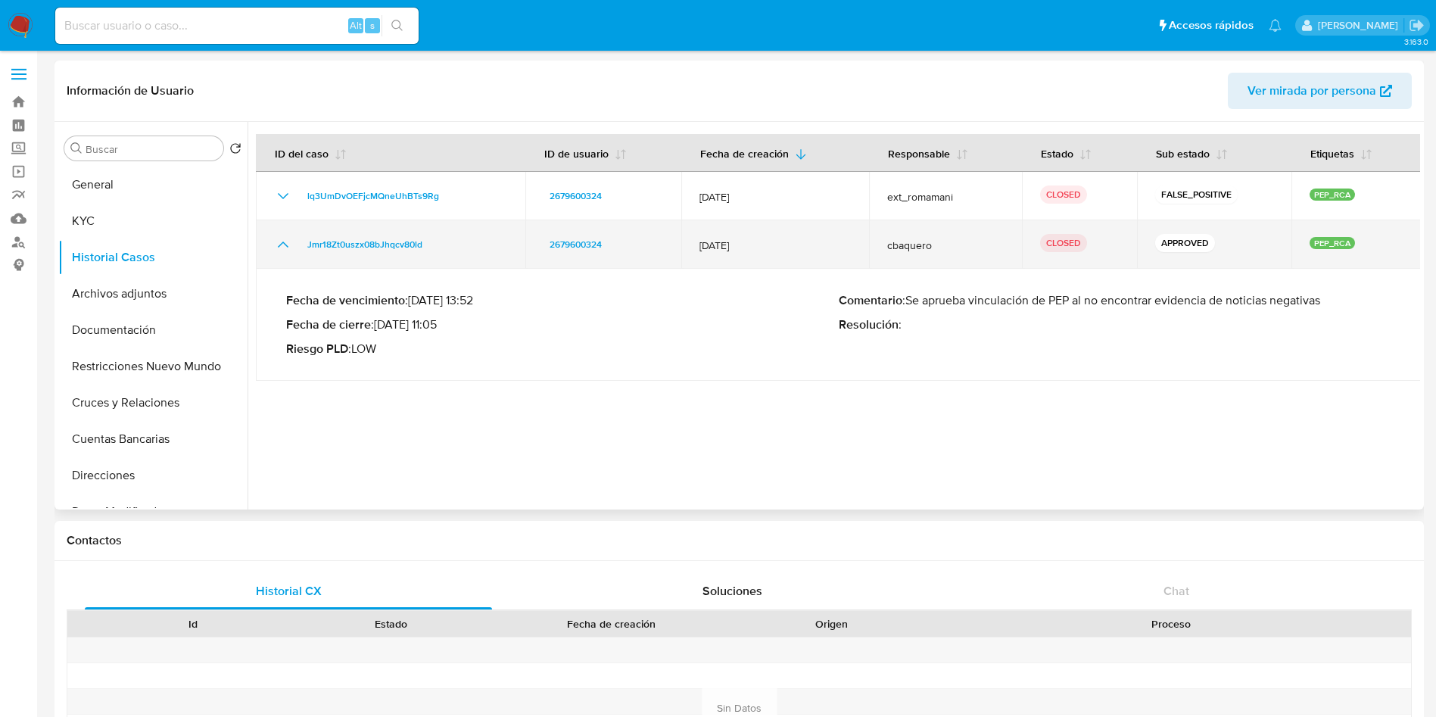
click at [282, 245] on icon "Mostrar/Ocultar" at bounding box center [283, 245] width 18 height 18
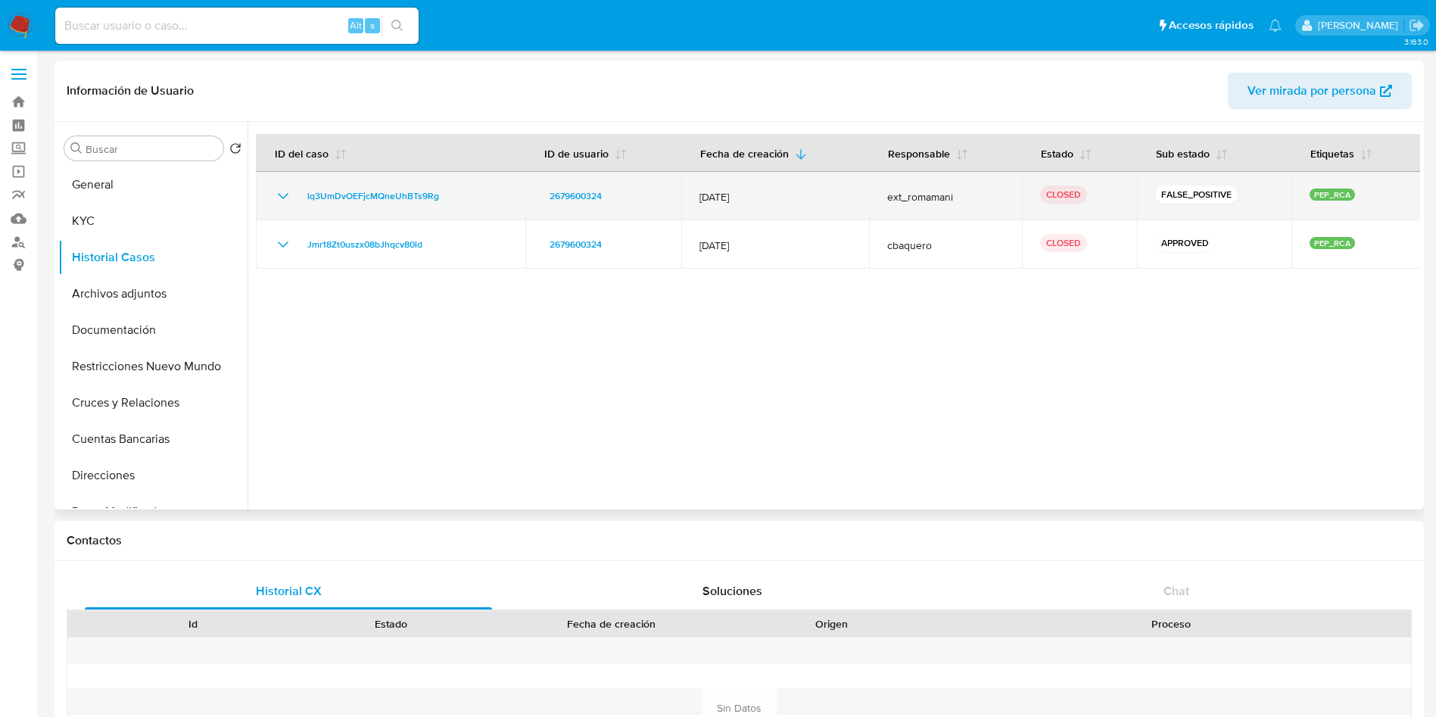
click at [282, 197] on icon "Mostrar/Ocultar" at bounding box center [283, 196] width 18 height 18
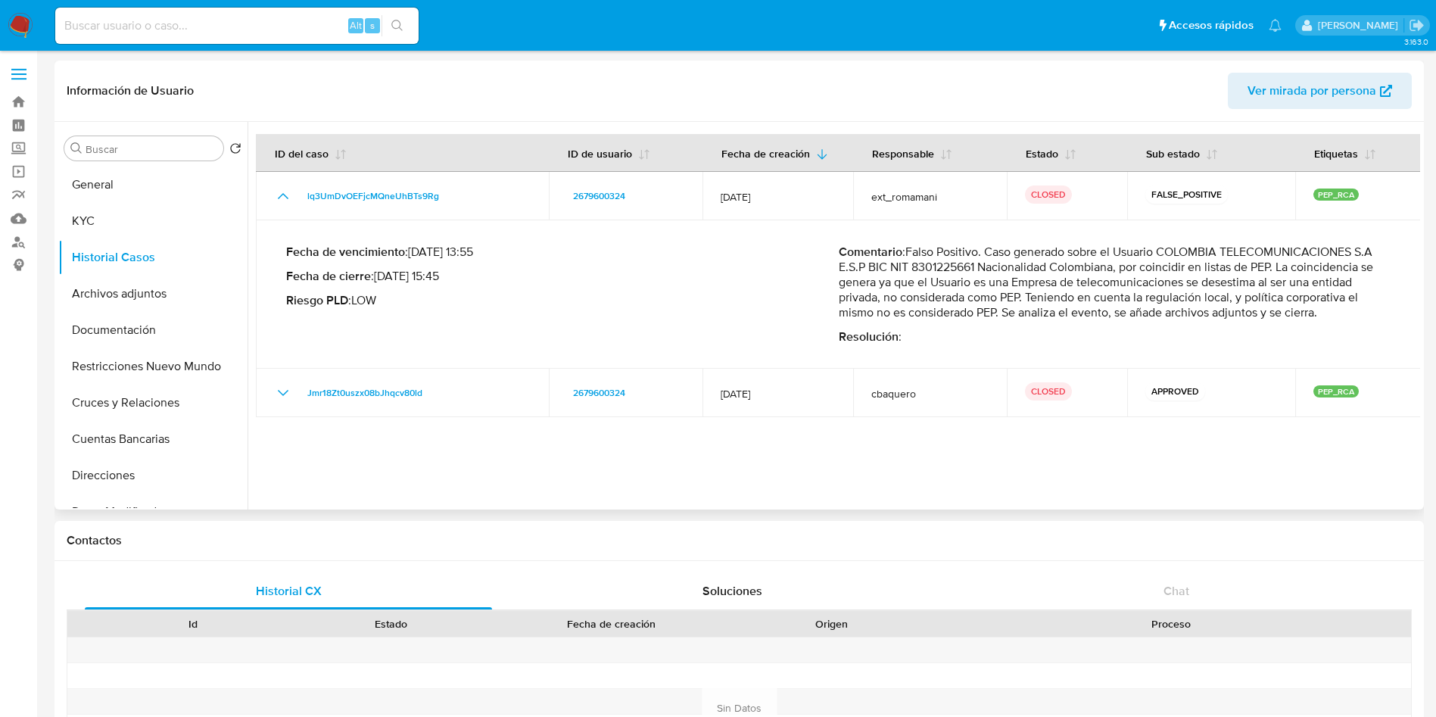
click at [1044, 279] on p "Comentario : Falso Positivo. Caso generado sobre el Usuario COLOMBIA TELECOMUNI…" at bounding box center [1115, 283] width 553 height 76
drag, startPoint x: 908, startPoint y: 253, endPoint x: 1324, endPoint y: 313, distance: 420.9
click at [1324, 313] on p "Comentario : Falso Positivo. Caso generado sobre el Usuario COLOMBIA TELECOMUNI…" at bounding box center [1115, 283] width 553 height 76
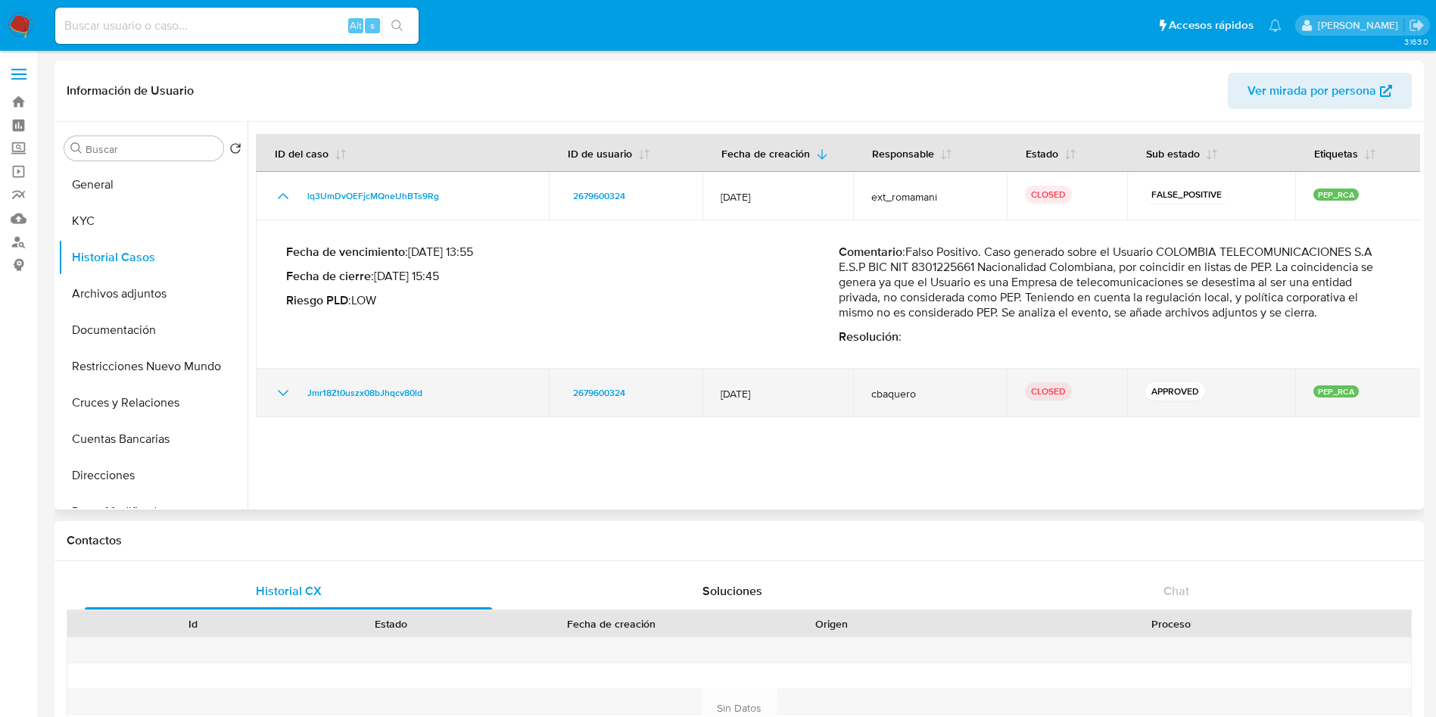
click at [283, 397] on icon "Mostrar/Ocultar" at bounding box center [283, 393] width 18 height 18
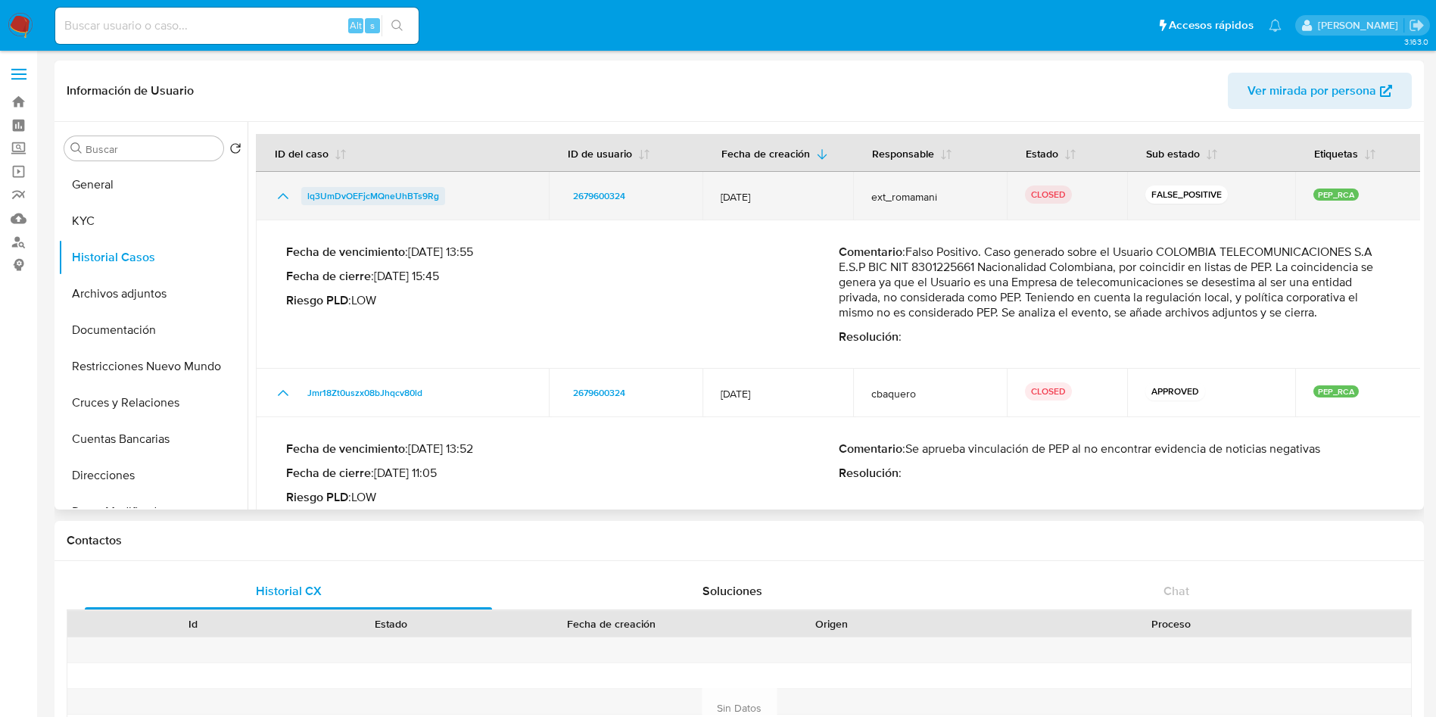
click at [403, 195] on span "lq3UmDvOEFjcMQneUhBTs9Rg" at bounding box center [373, 196] width 132 height 18
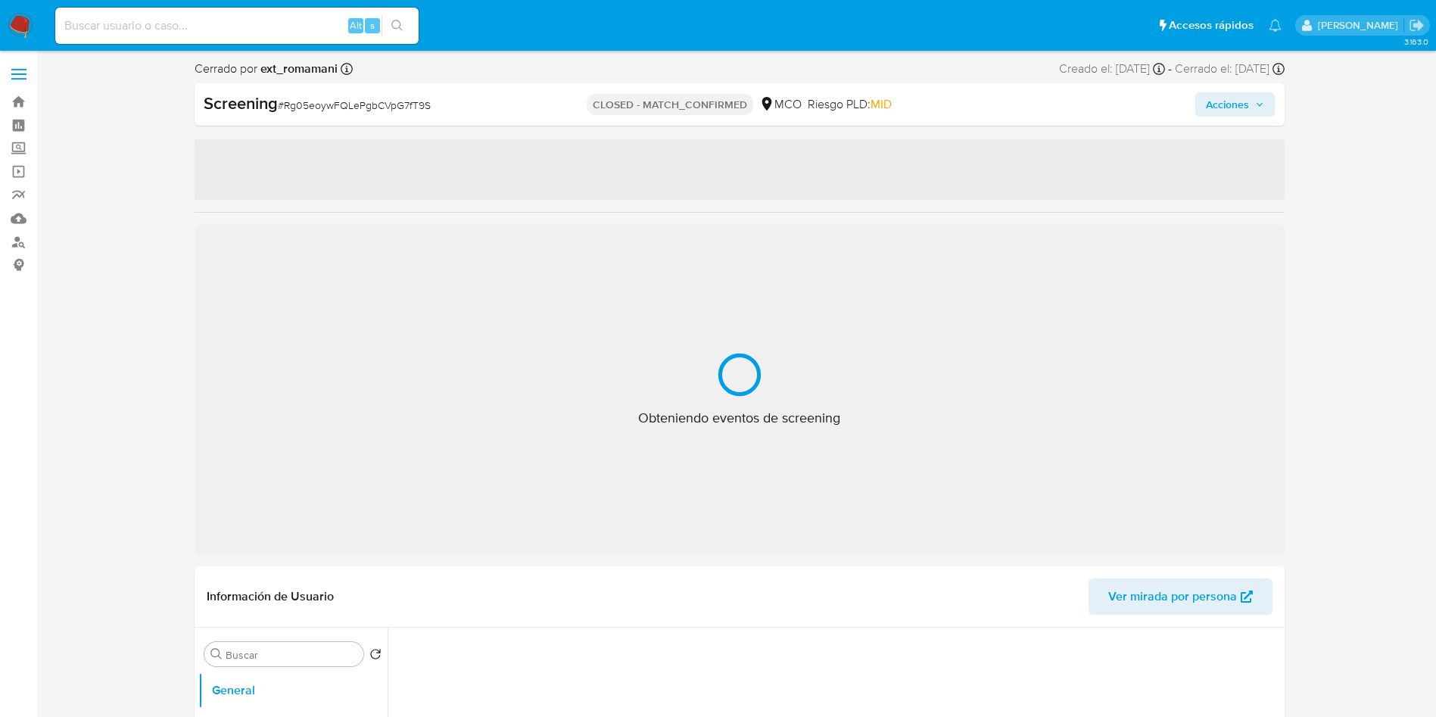
select select "10"
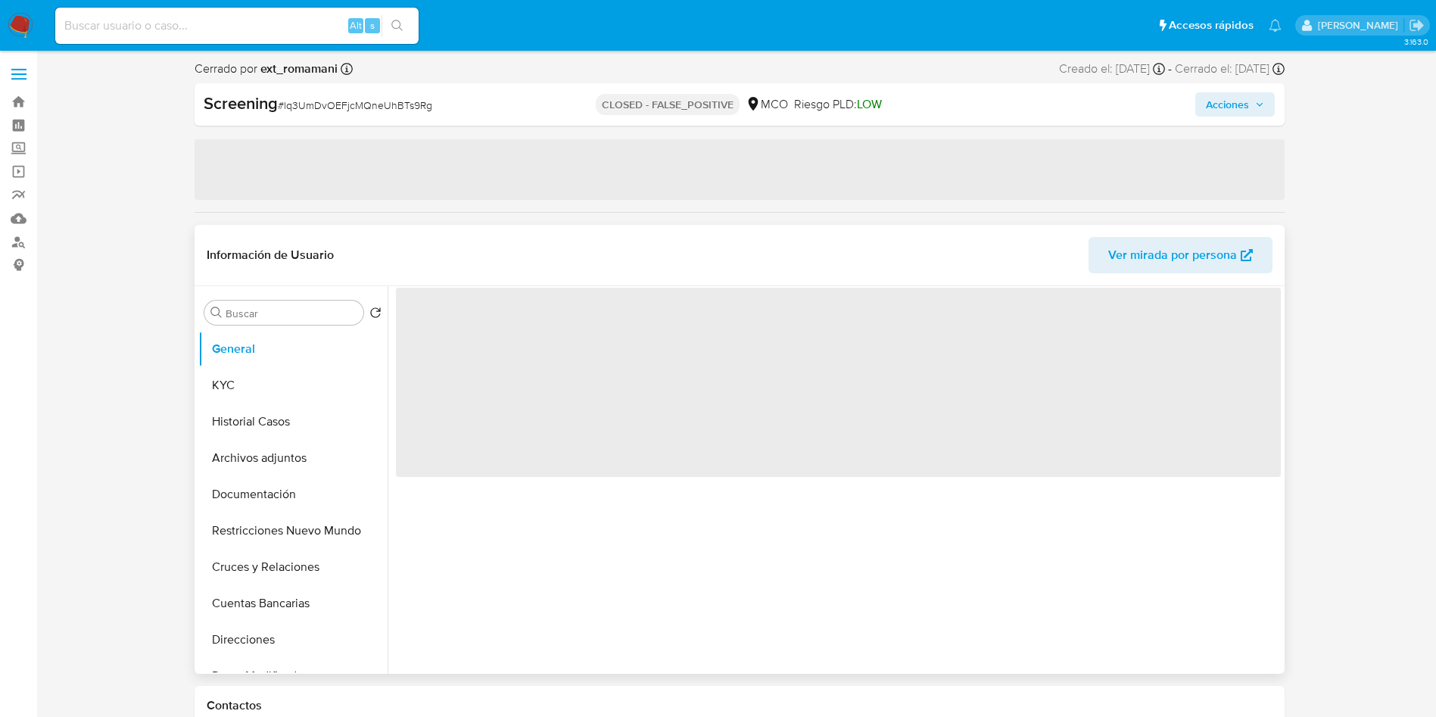
select select "10"
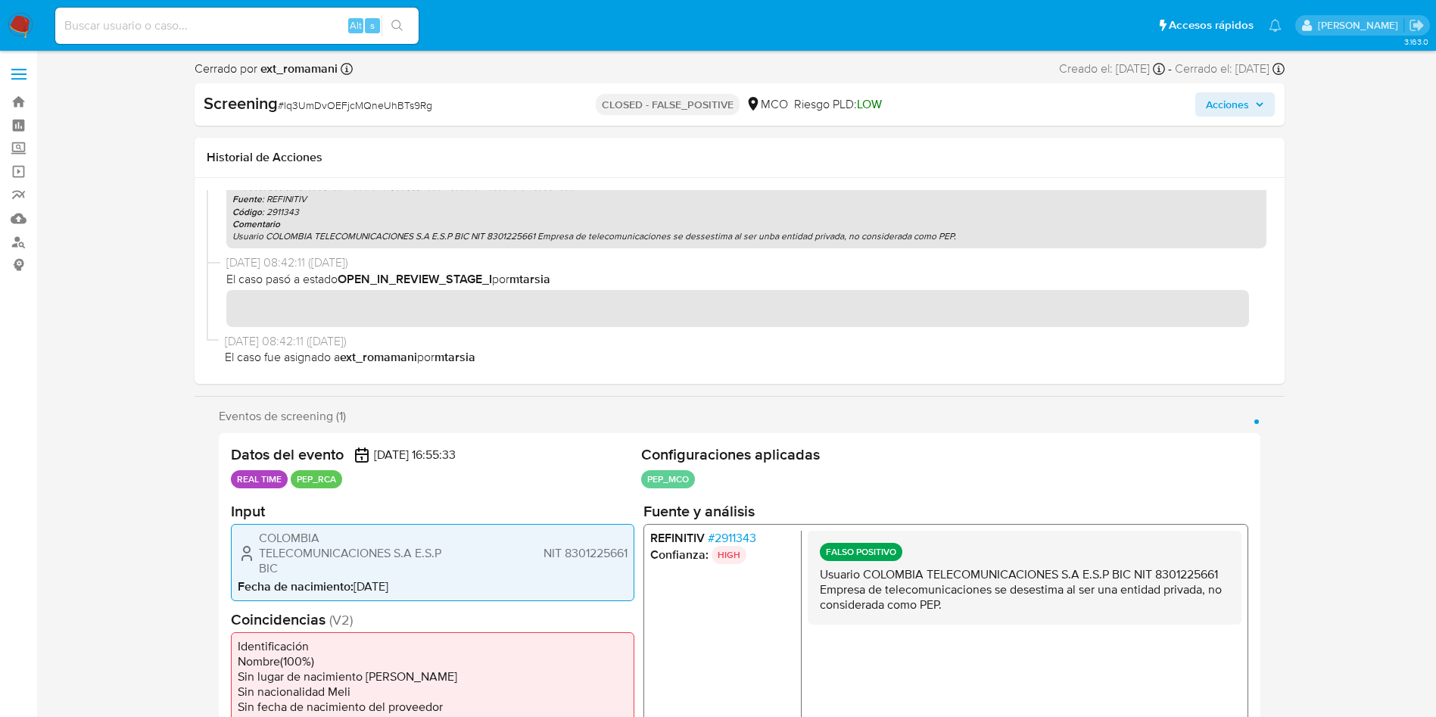
scroll to position [398, 0]
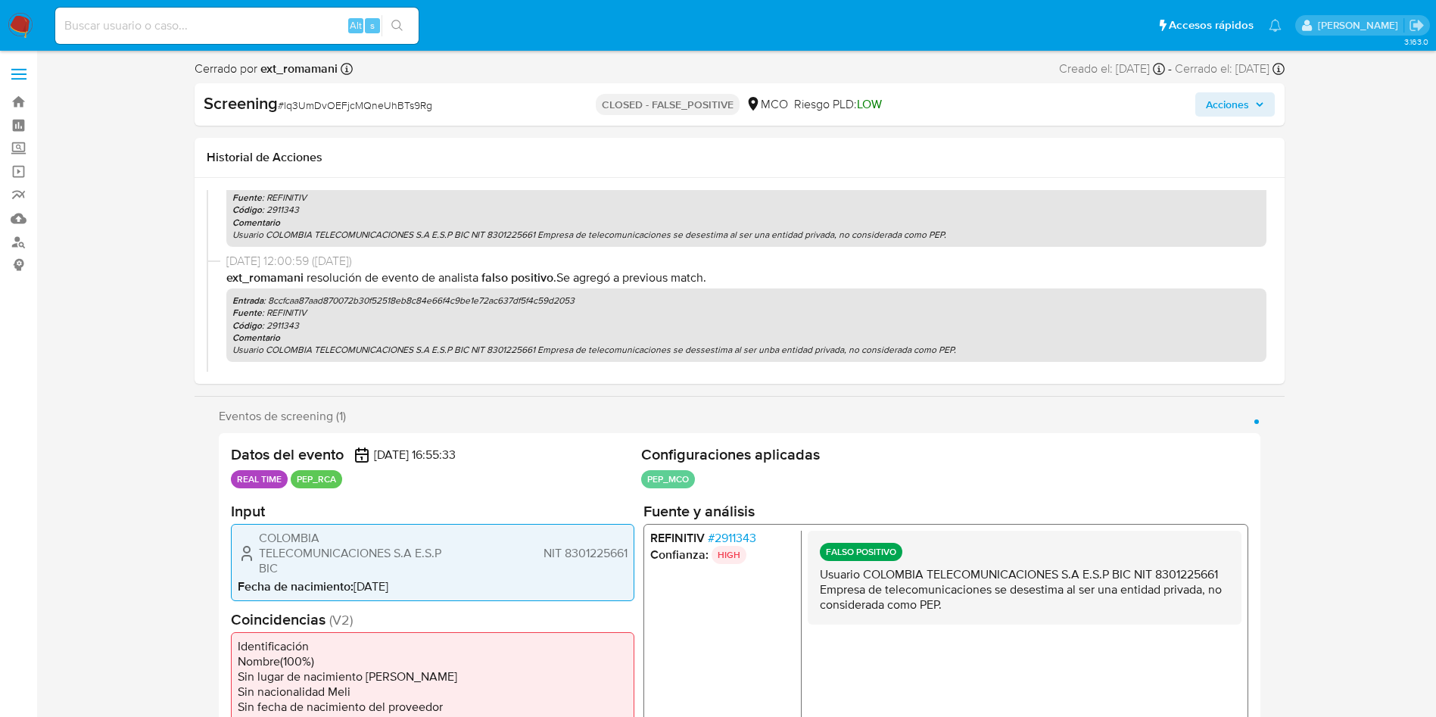
drag, startPoint x: 694, startPoint y: 348, endPoint x: 925, endPoint y: 348, distance: 231.7
click at [925, 348] on p "Usuario COLOMBIA TELECOMUNICACIONES S.A E.S.P BIC NIT 8301225661 Empresa de tel…" at bounding box center [746, 350] width 1028 height 12
drag, startPoint x: 327, startPoint y: 239, endPoint x: 862, endPoint y: 232, distance: 535.4
click at [858, 232] on p "Usuario COLOMBIA TELECOMUNICACIONES S.A E.S.P BIC NIT 8301225661 Empresa de tel…" at bounding box center [746, 235] width 1028 height 12
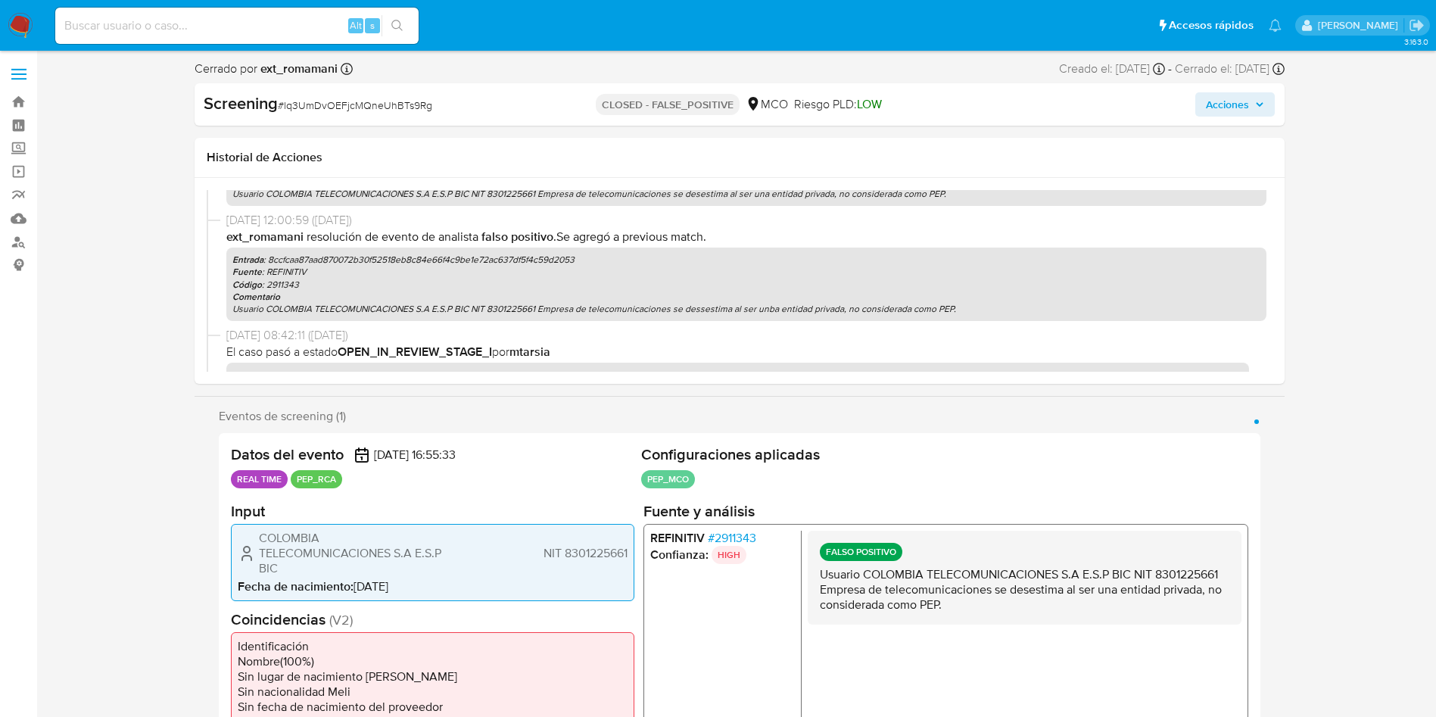
scroll to position [511, 0]
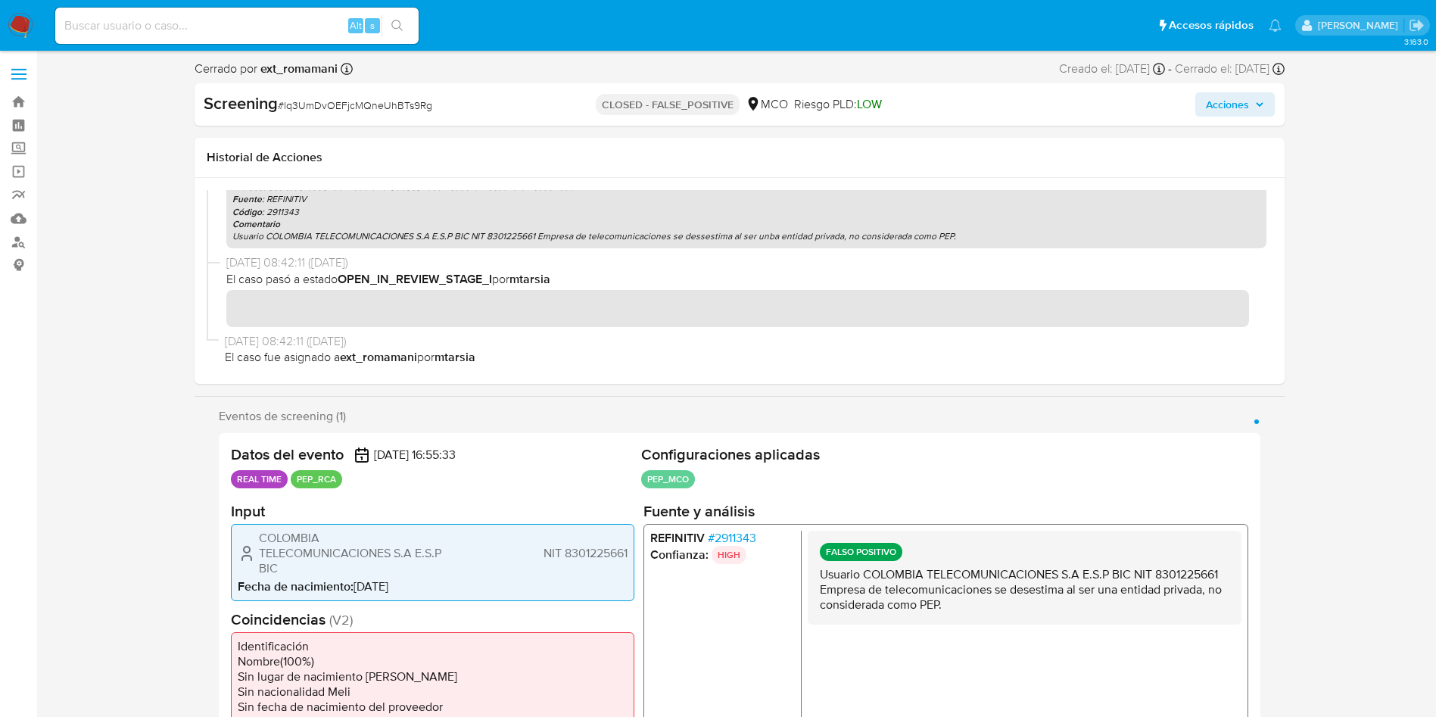
drag, startPoint x: 967, startPoint y: 348, endPoint x: 229, endPoint y: 242, distance: 745.8
click at [229, 242] on div "Entrada : 8ccfcaa87aad870072b30f52518eb8c84e66f4c9be1e72ac637df5f4c59d2053 Fuen…" at bounding box center [746, 211] width 1040 height 73
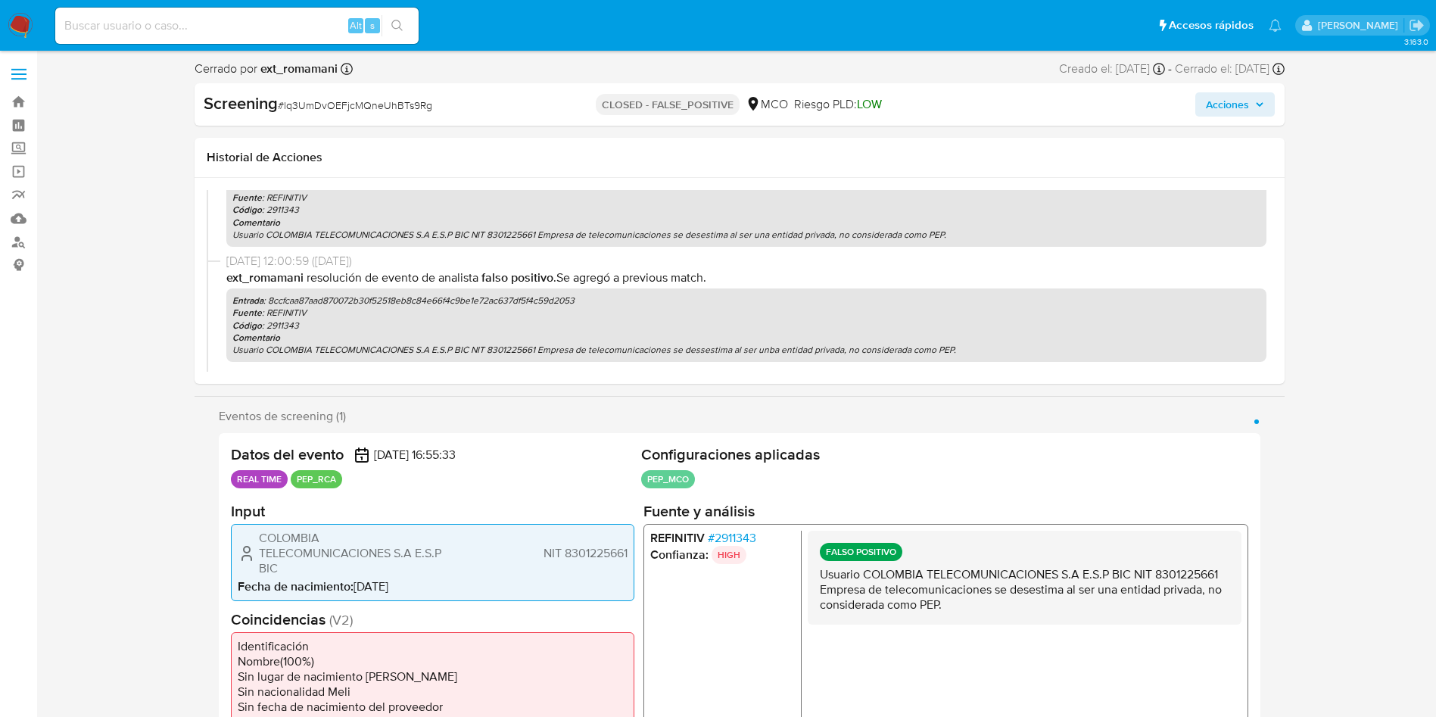
scroll to position [284, 0]
drag, startPoint x: 949, startPoint y: 347, endPoint x: 233, endPoint y: 348, distance: 715.6
click at [233, 348] on p "Usuario COLOMBIA TELECOMUNICACIONES S.A E.S.P BIC NIT 8301225661 Empresa de tel…" at bounding box center [746, 348] width 1028 height 12
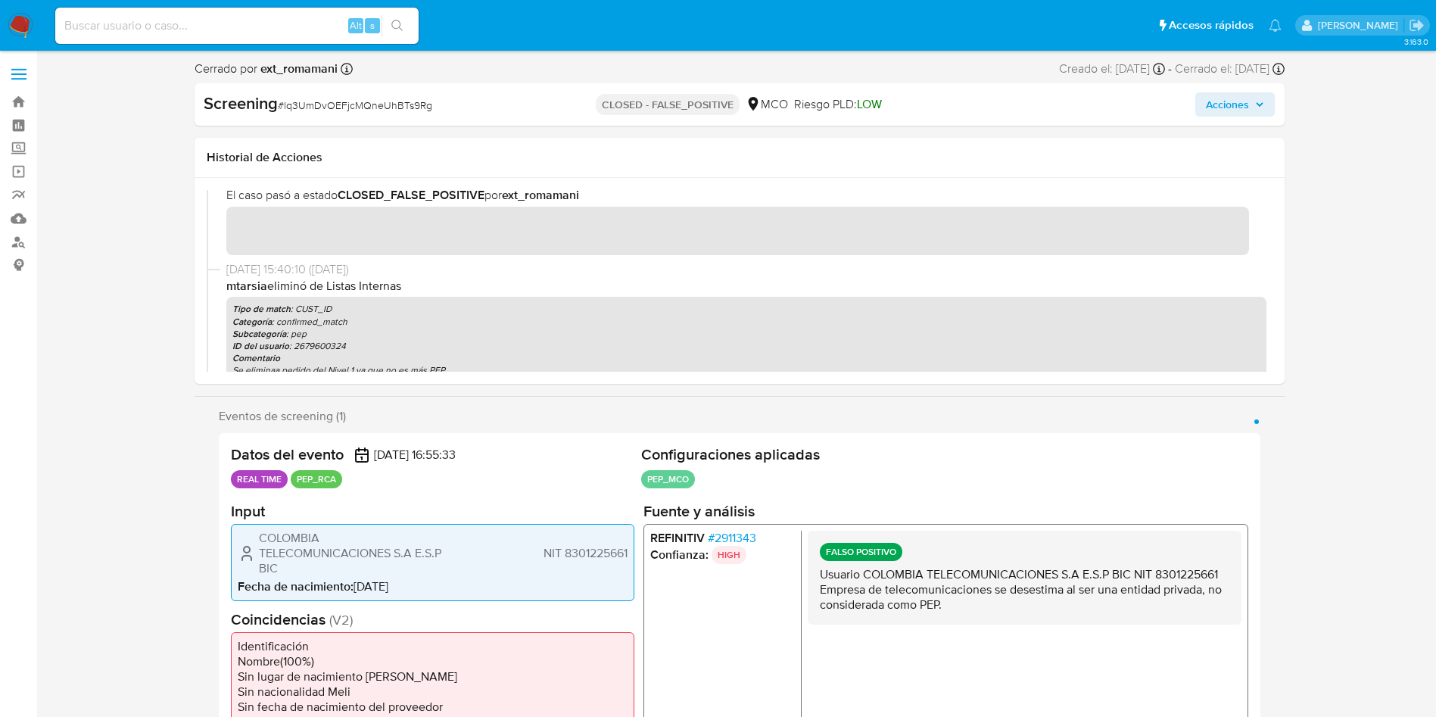
scroll to position [0, 0]
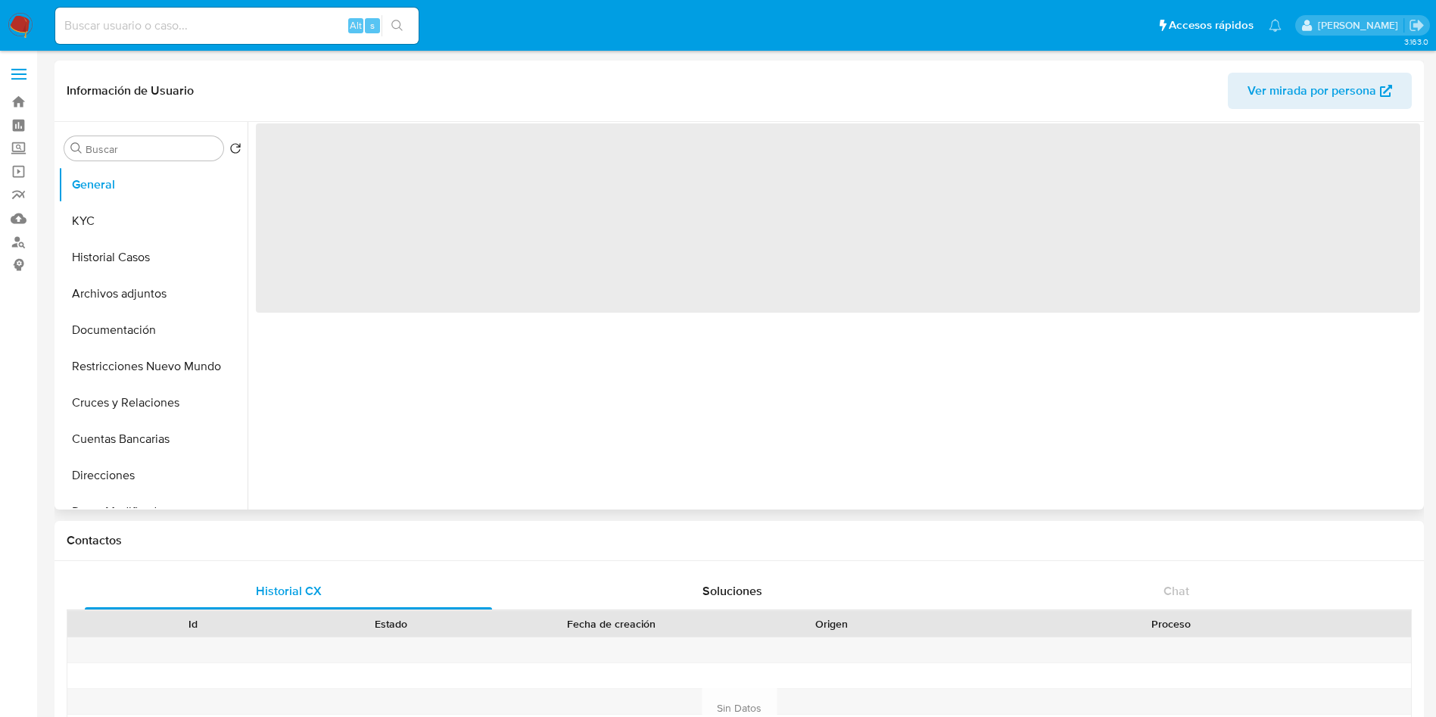
select select "10"
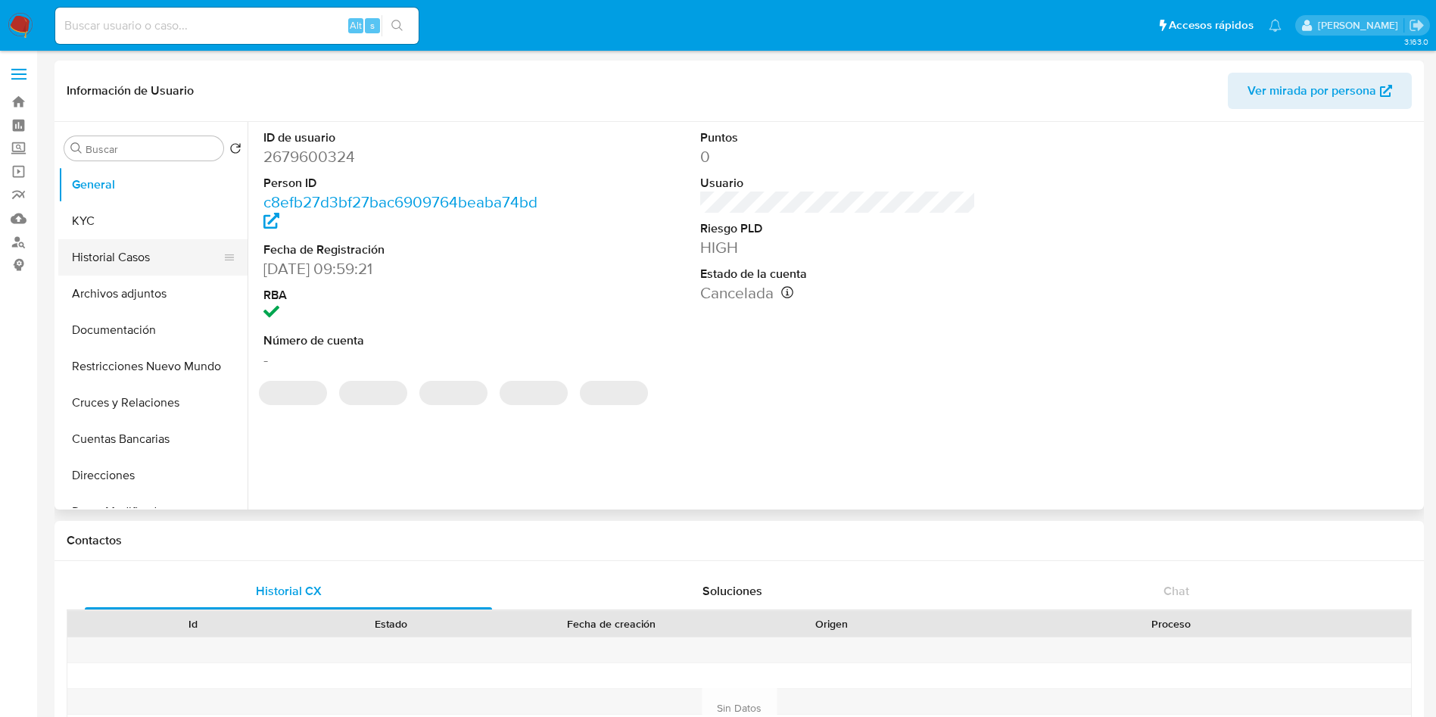
click at [89, 265] on button "Historial Casos" at bounding box center [146, 257] width 177 height 36
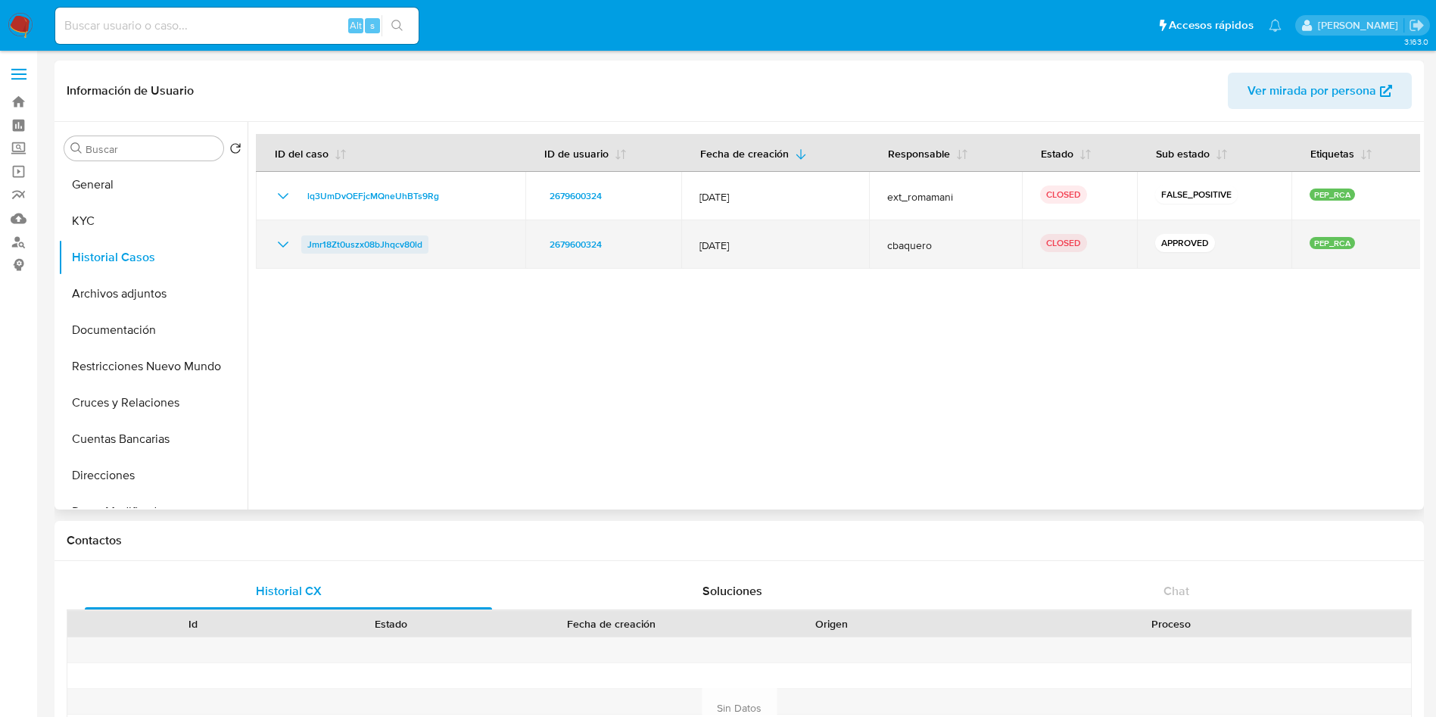
click at [358, 246] on span "Jmr18Zt0uszx08bJhqcv80ld" at bounding box center [364, 245] width 115 height 18
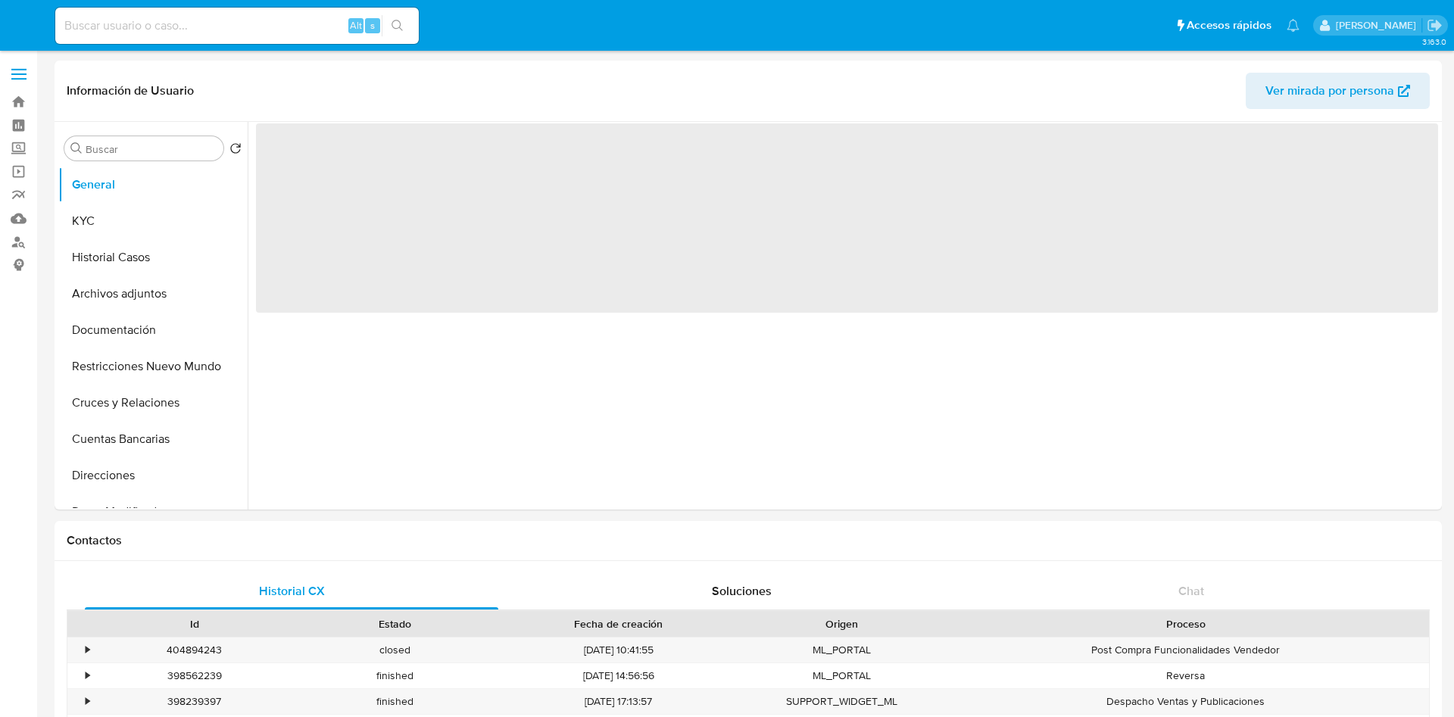
select select "10"
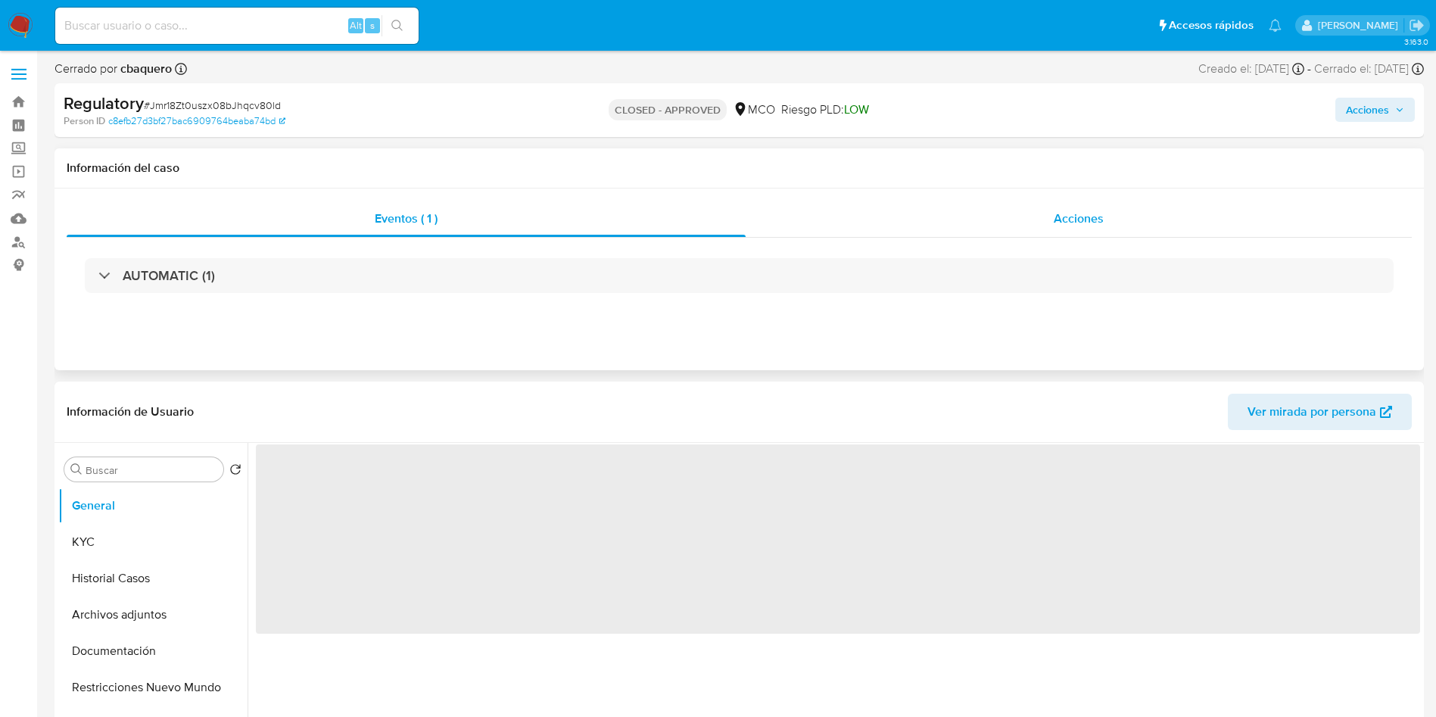
click at [870, 219] on div "Acciones" at bounding box center [1079, 219] width 666 height 36
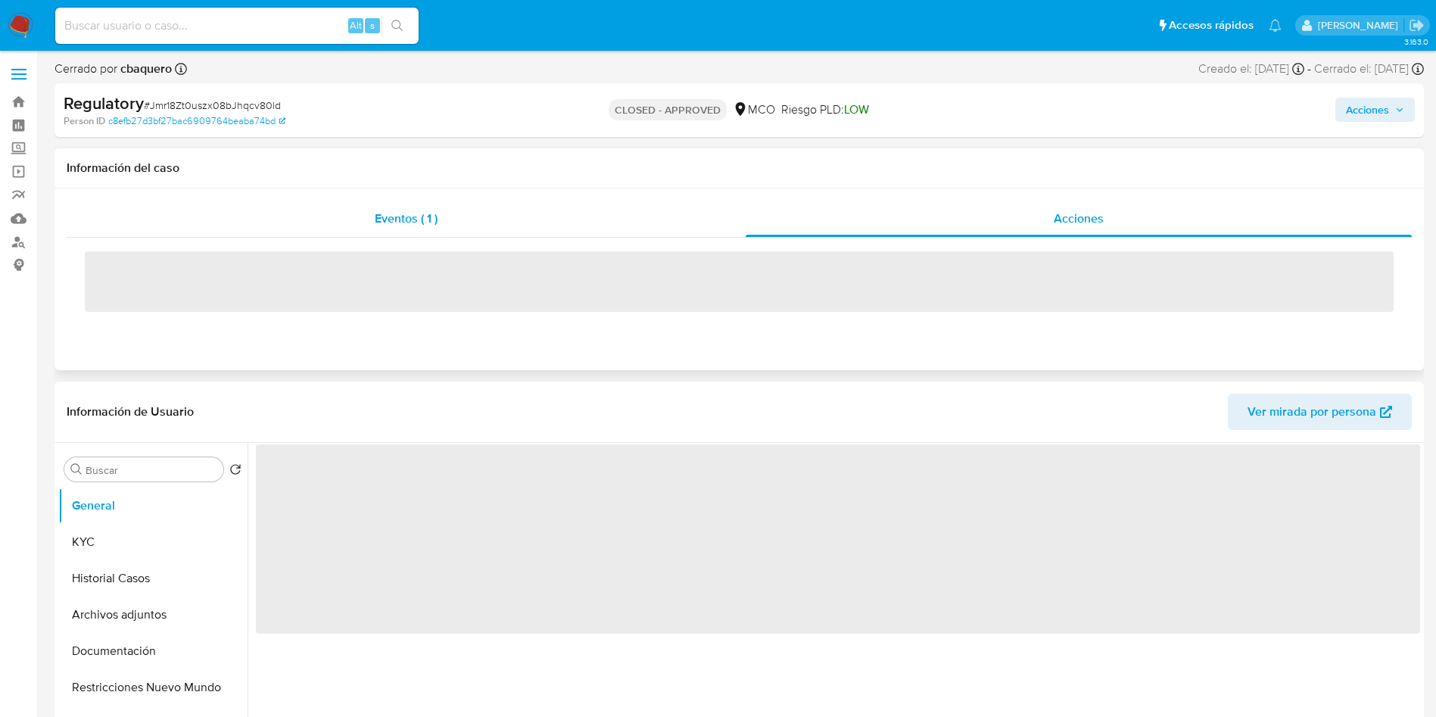
select select "10"
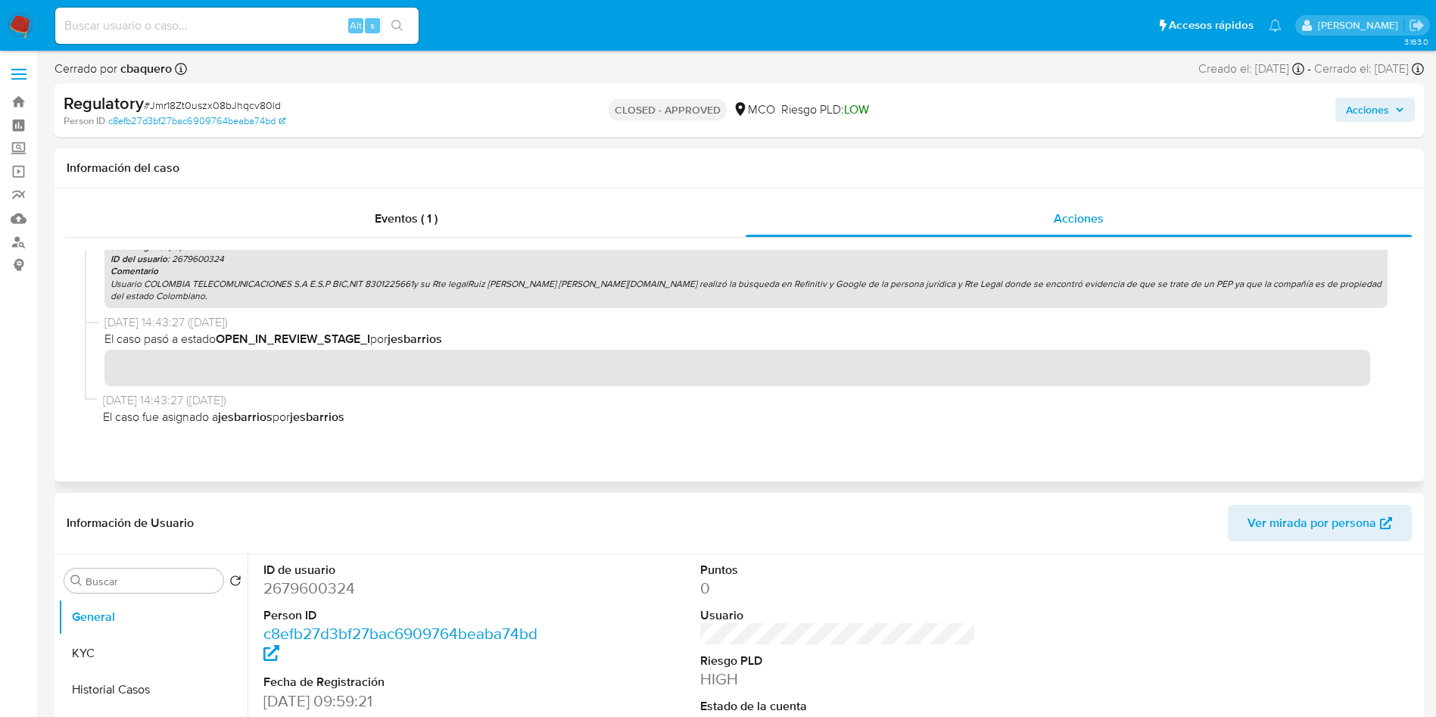
drag, startPoint x: 356, startPoint y: 280, endPoint x: 1303, endPoint y: 284, distance: 947.3
click at [1303, 284] on p "Usuario COLOMBIA TELECOMUNICACIONES S.A E.S.P BIC,NIT 8301225661y su Rte legalR…" at bounding box center [746, 290] width 1271 height 24
drag, startPoint x: 112, startPoint y: 285, endPoint x: 167, endPoint y: 291, distance: 55.5
click at [167, 291] on p "Usuario COLOMBIA TELECOMUNICACIONES S.A E.S.P BIC,NIT 8301225661y su Rte legalR…" at bounding box center [746, 290] width 1271 height 24
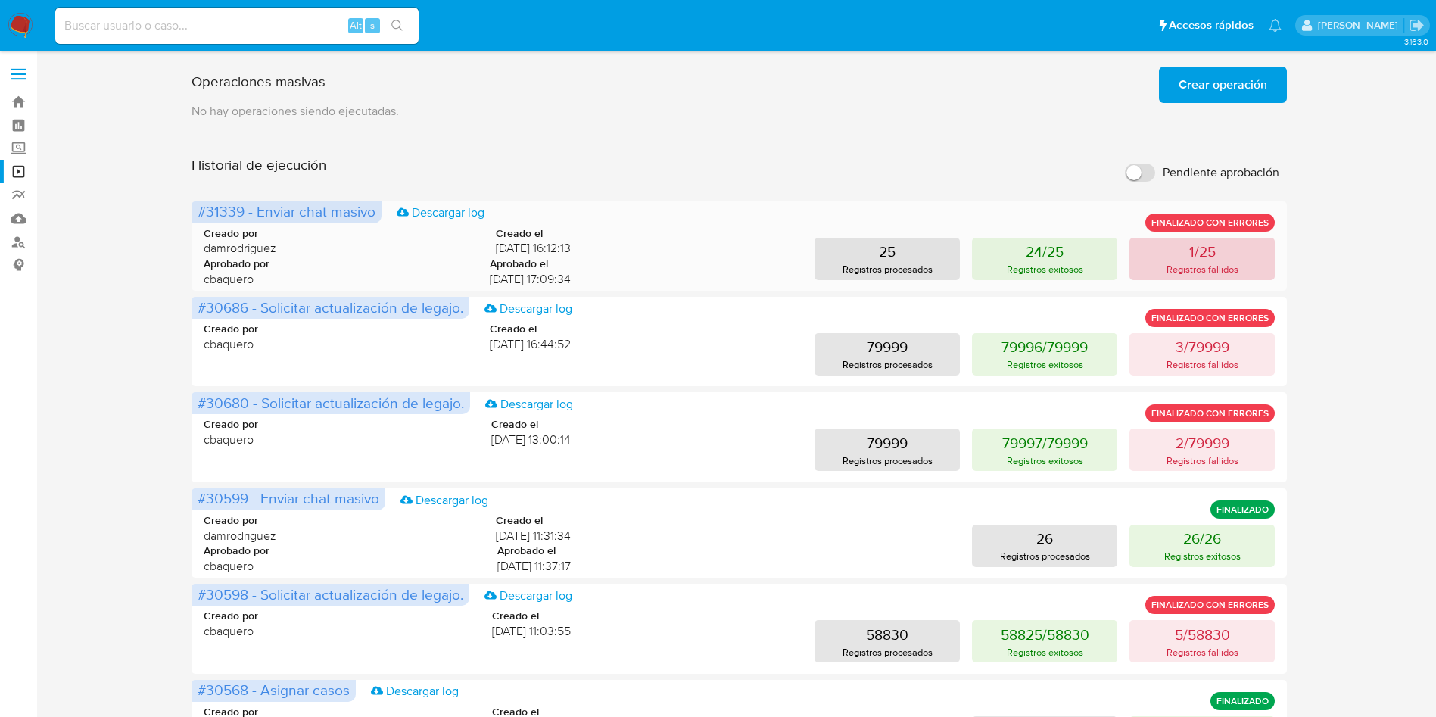
click at [1201, 267] on p "Registros fallidos" at bounding box center [1203, 269] width 72 height 14
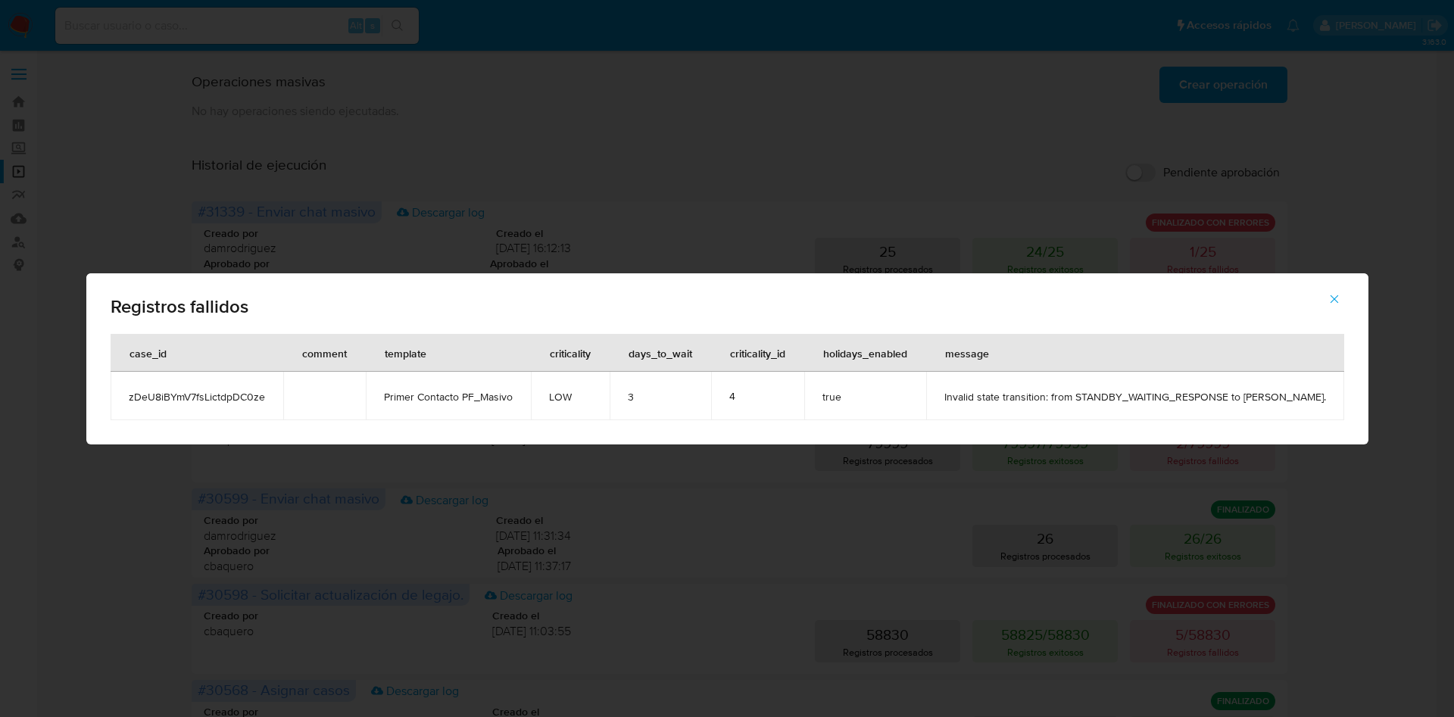
drag, startPoint x: 984, startPoint y: 400, endPoint x: 1374, endPoint y: 393, distance: 389.3
click at [1344, 393] on td "Invalid state transition: from STANDBY_WAITING_RESPONSE to [PERSON_NAME]." at bounding box center [1135, 396] width 418 height 48
click at [148, 392] on span "zDeU8iBYmV7fsLictdpDC0ze" at bounding box center [197, 397] width 136 height 14
click at [136, 195] on div "Registros fallidos case_id comment template criticality days_to_wait criticalit…" at bounding box center [727, 358] width 1454 height 717
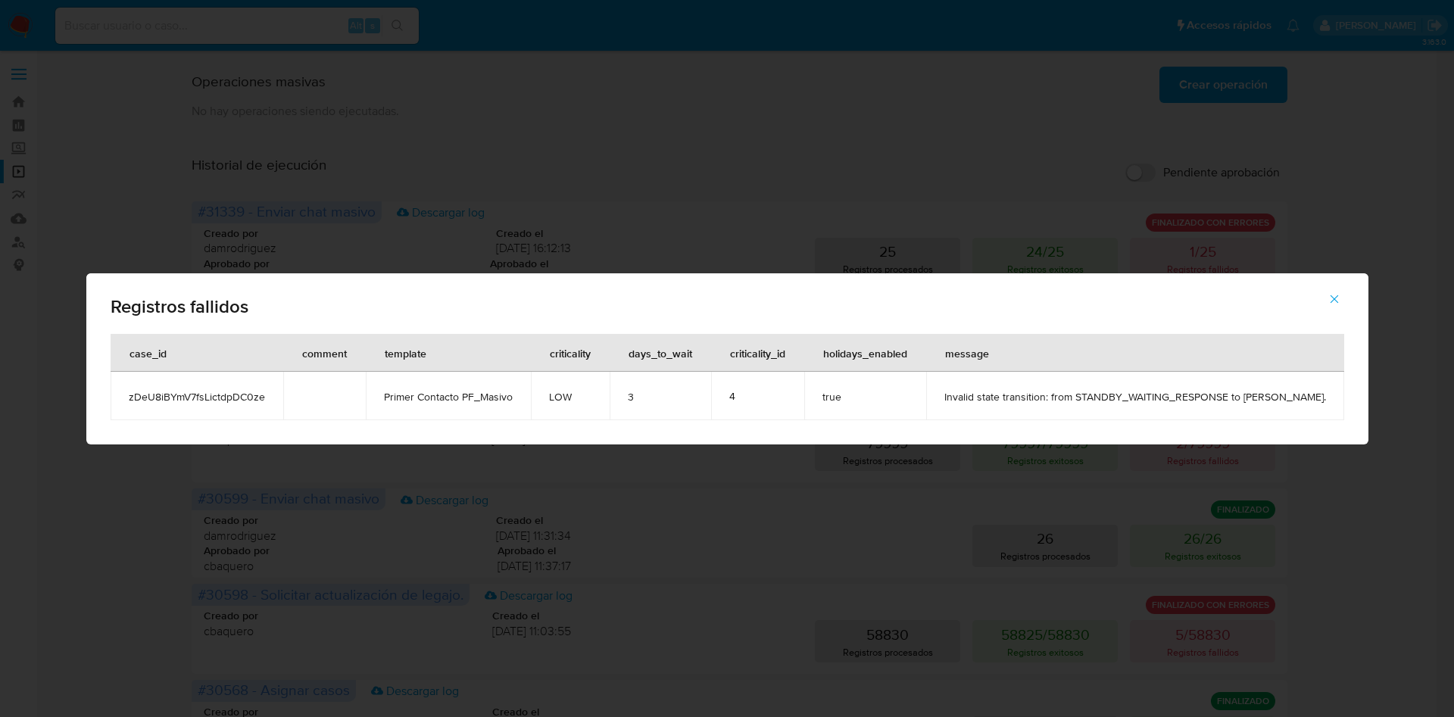
click at [1341, 293] on icon "button" at bounding box center [1334, 299] width 14 height 14
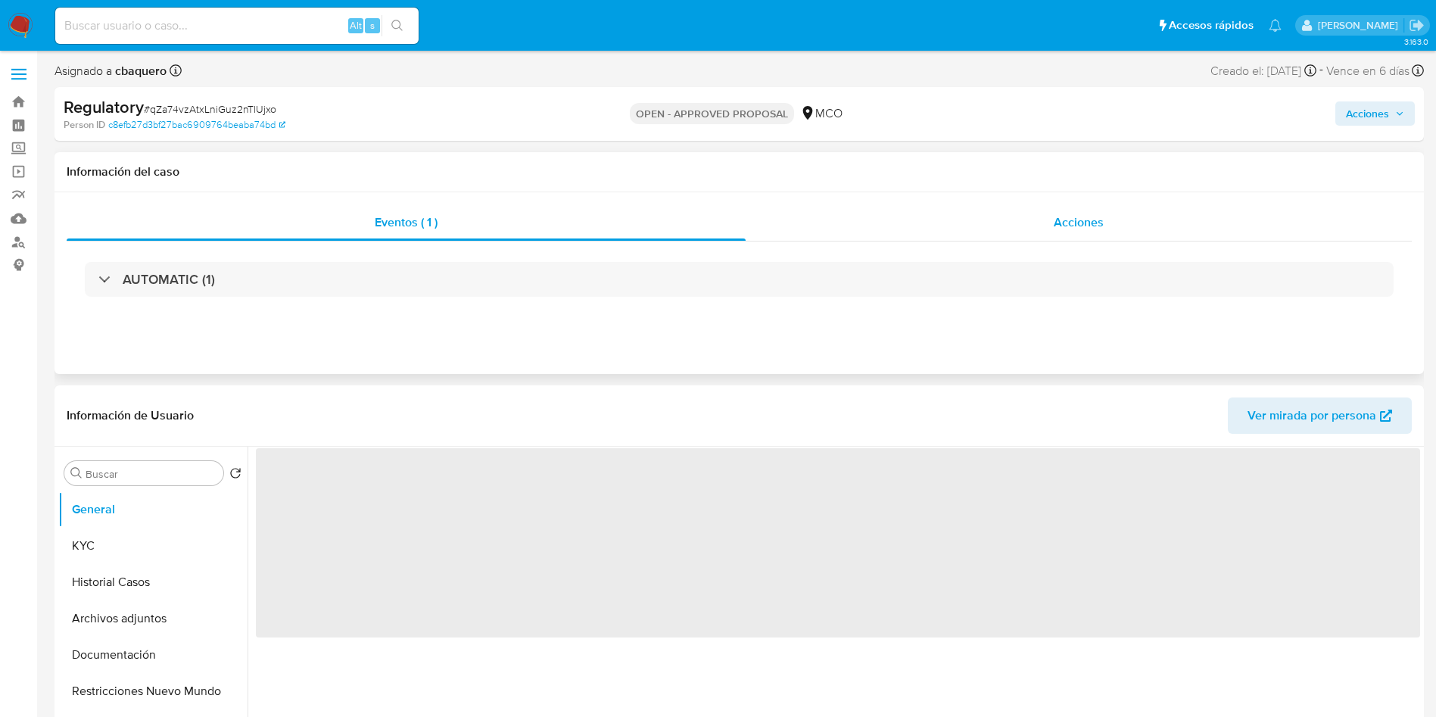
select select "10"
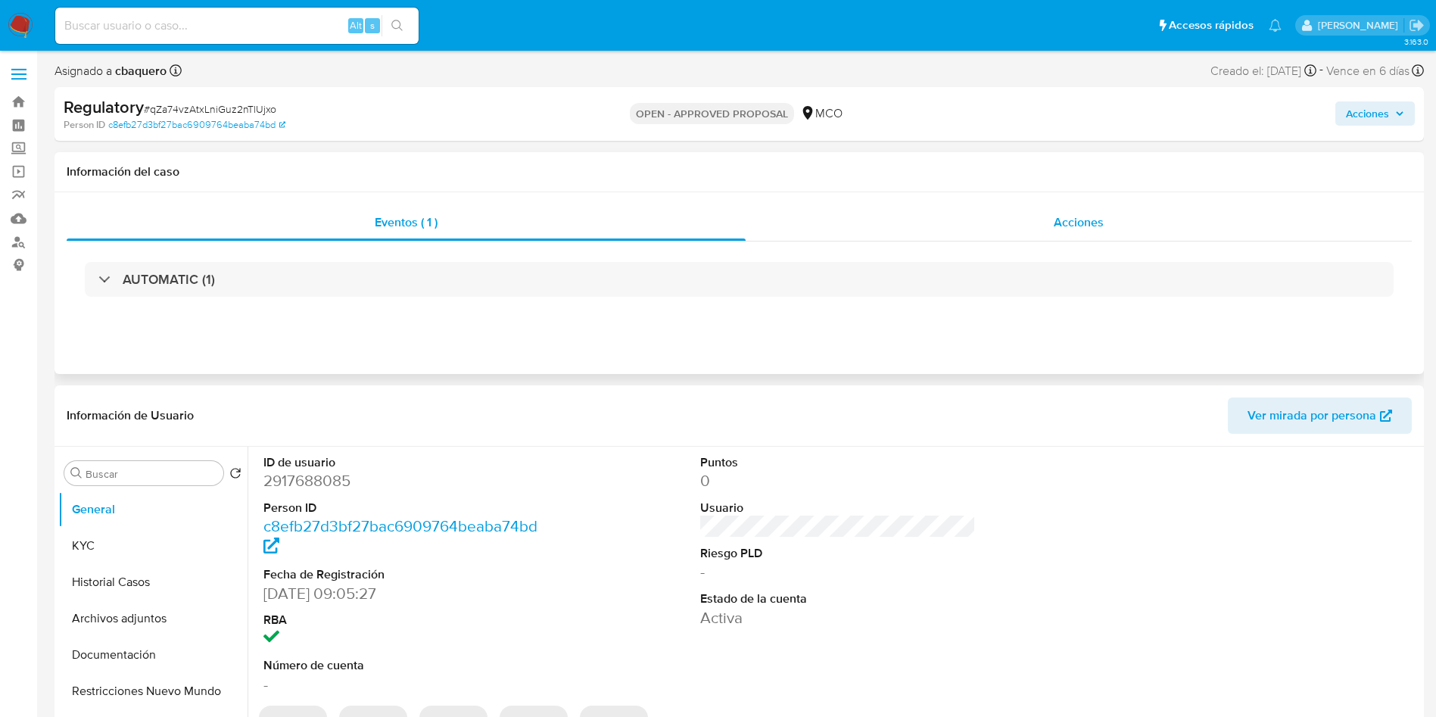
click at [998, 232] on div "Acciones" at bounding box center [1079, 222] width 666 height 36
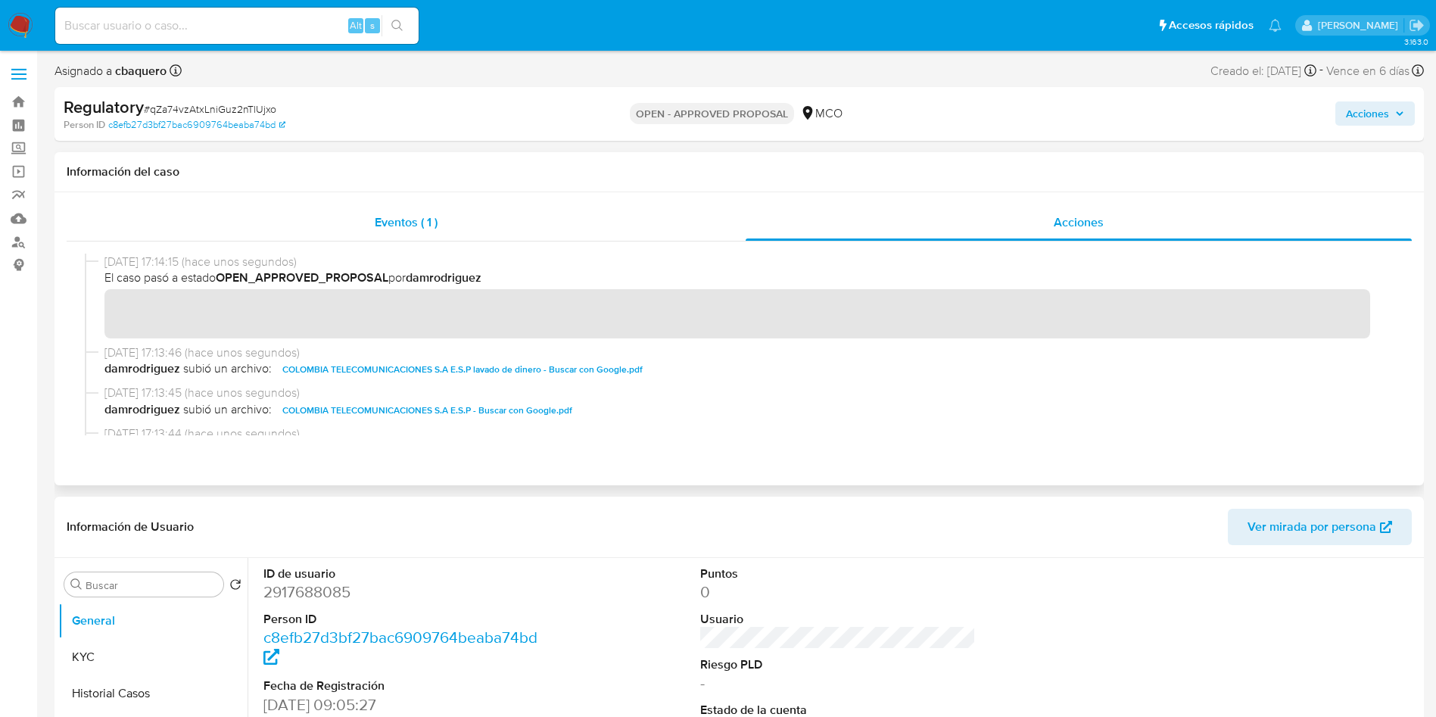
click at [399, 212] on div "Eventos ( 1 )" at bounding box center [406, 222] width 679 height 36
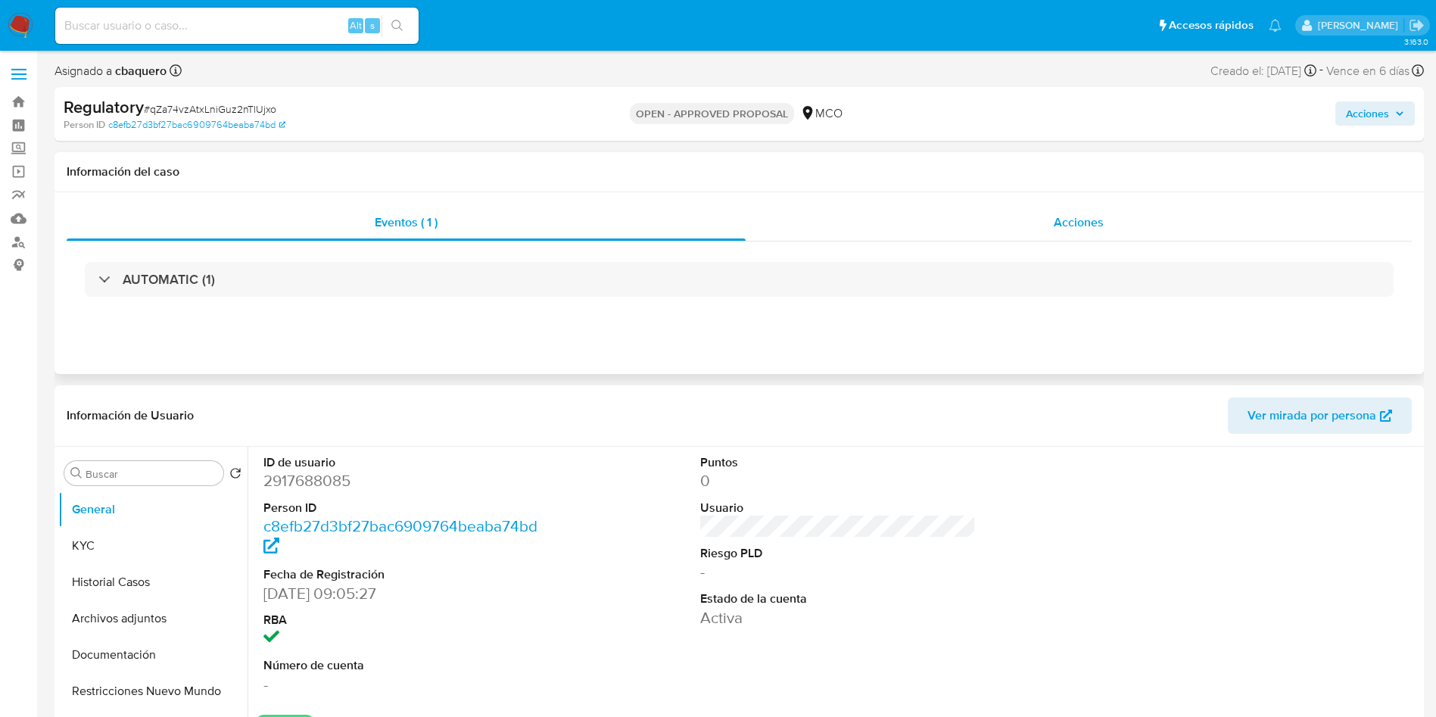
click at [1005, 223] on div "Acciones" at bounding box center [1079, 222] width 666 height 36
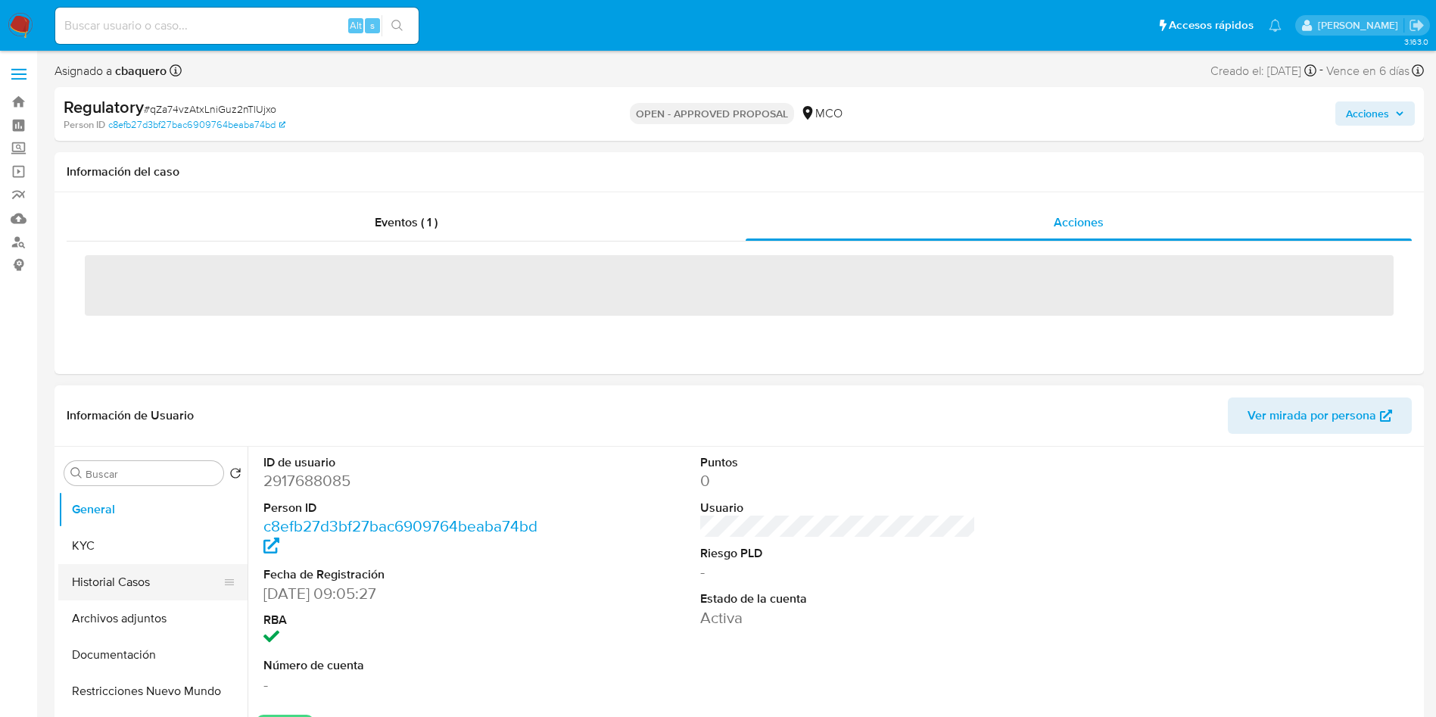
drag, startPoint x: 142, startPoint y: 596, endPoint x: 132, endPoint y: 592, distance: 10.5
click at [140, 596] on button "Historial Casos" at bounding box center [146, 582] width 177 height 36
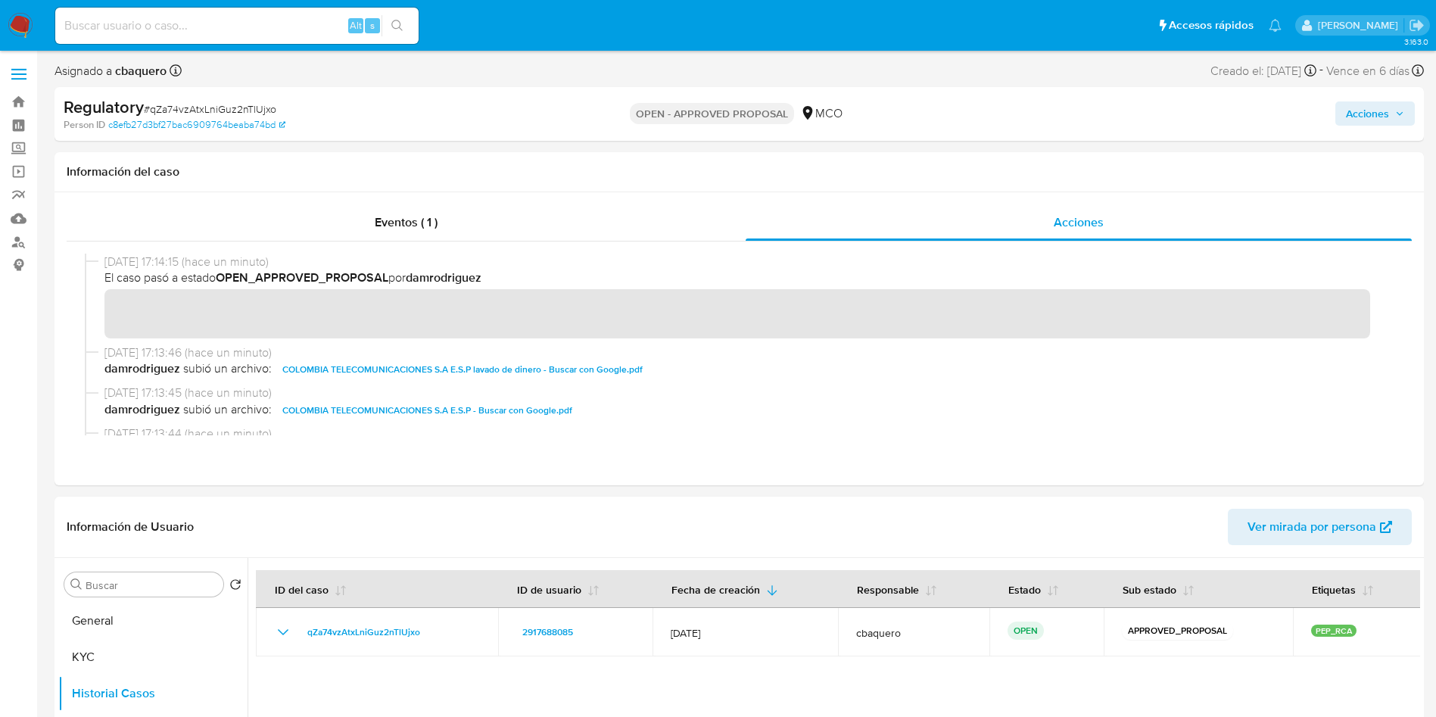
click at [20, 28] on img at bounding box center [21, 26] width 26 height 26
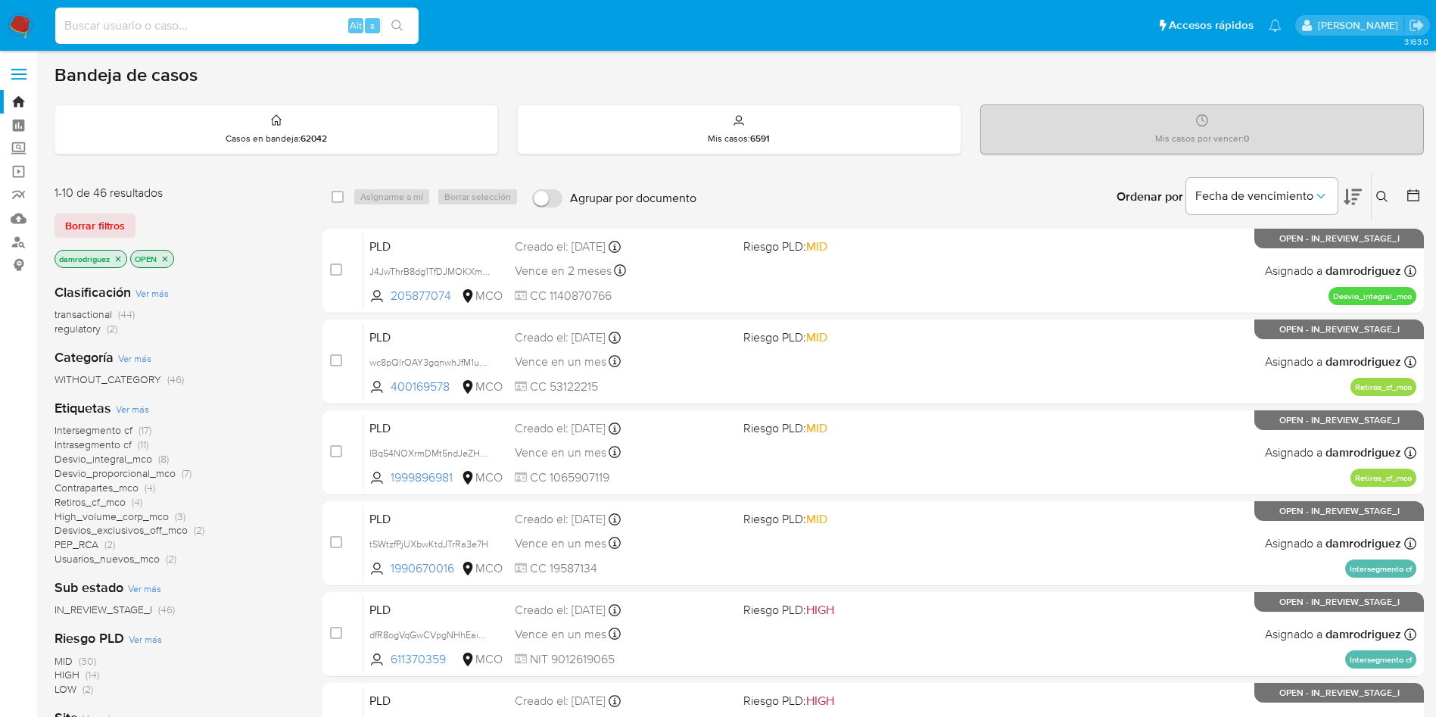
click at [158, 30] on input at bounding box center [236, 26] width 363 height 20
paste input "8nHWsDXceAKpACivkEcKEyM7"
type input "8nHWsDXceAKpACivkEcKEyM7"
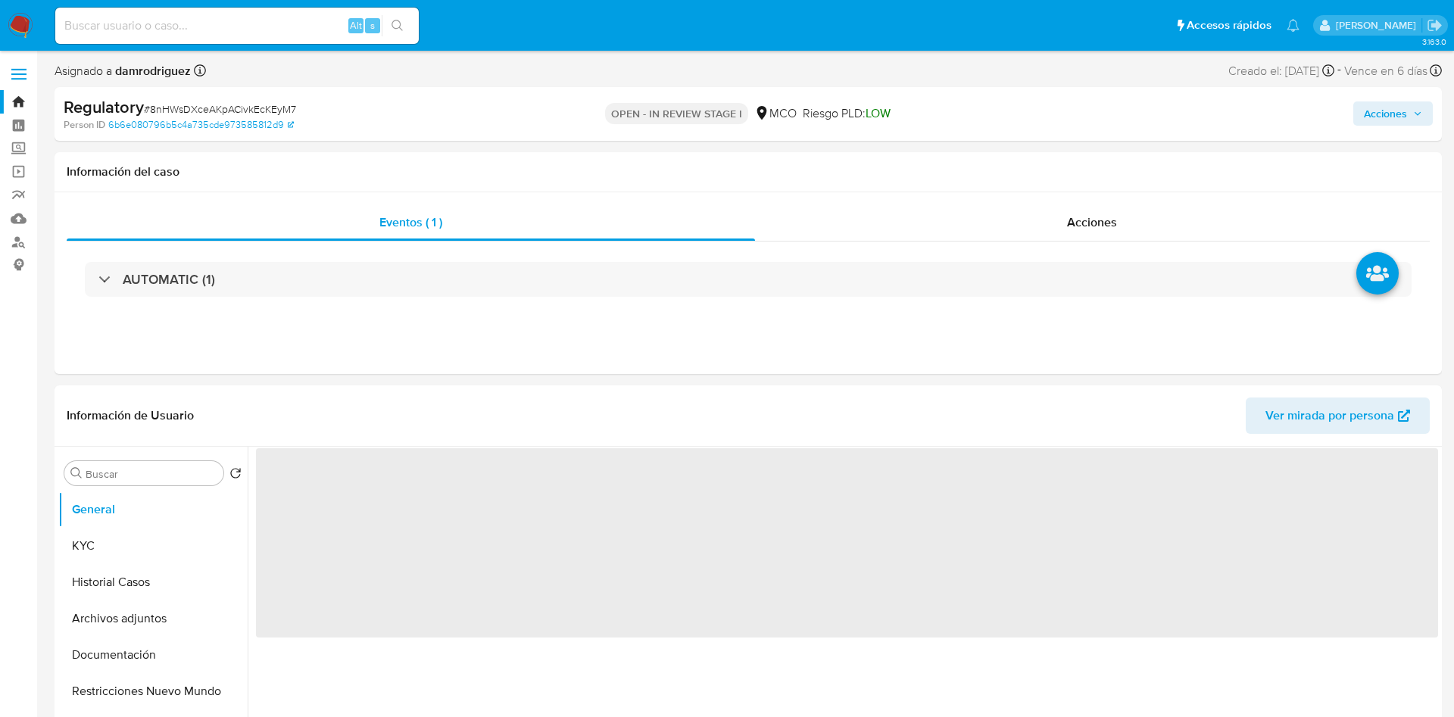
select select "10"
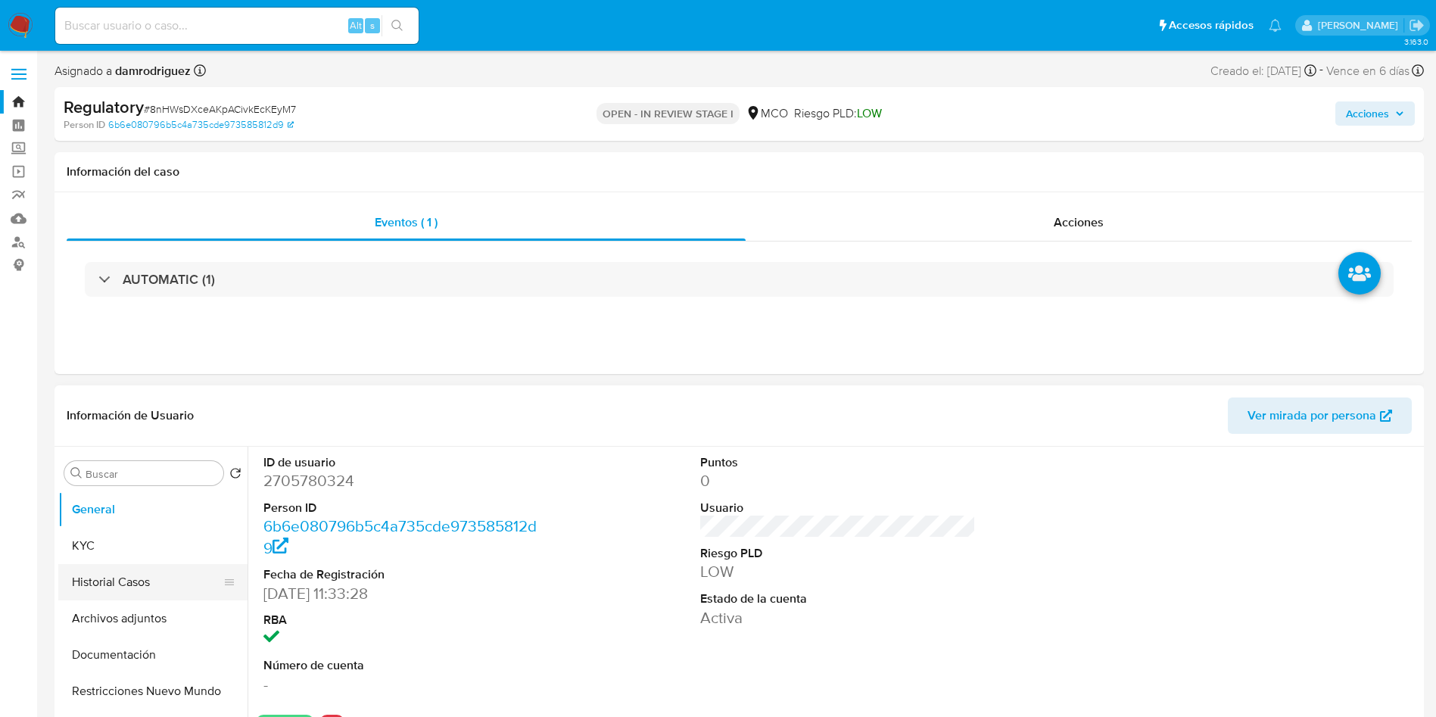
click at [170, 585] on button "Historial Casos" at bounding box center [146, 582] width 177 height 36
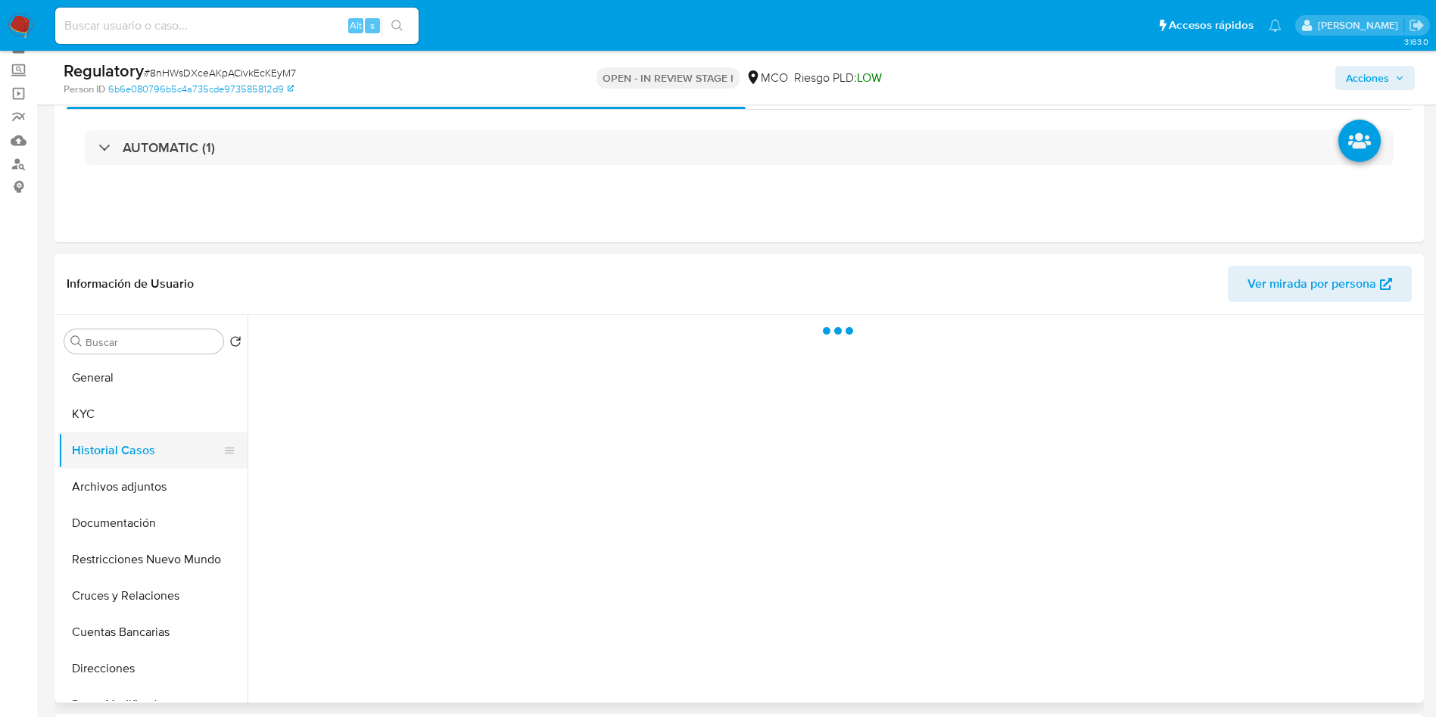
scroll to position [114, 0]
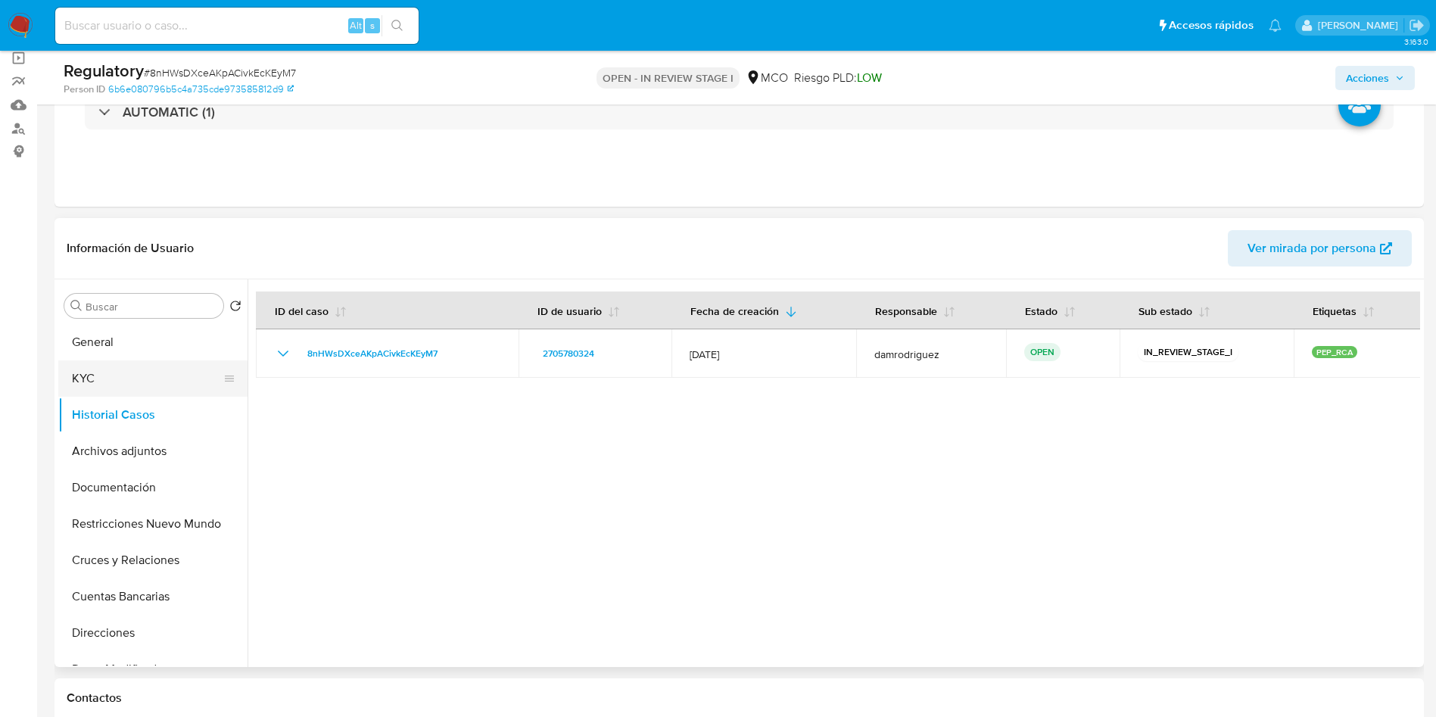
click at [120, 381] on button "KYC" at bounding box center [146, 378] width 177 height 36
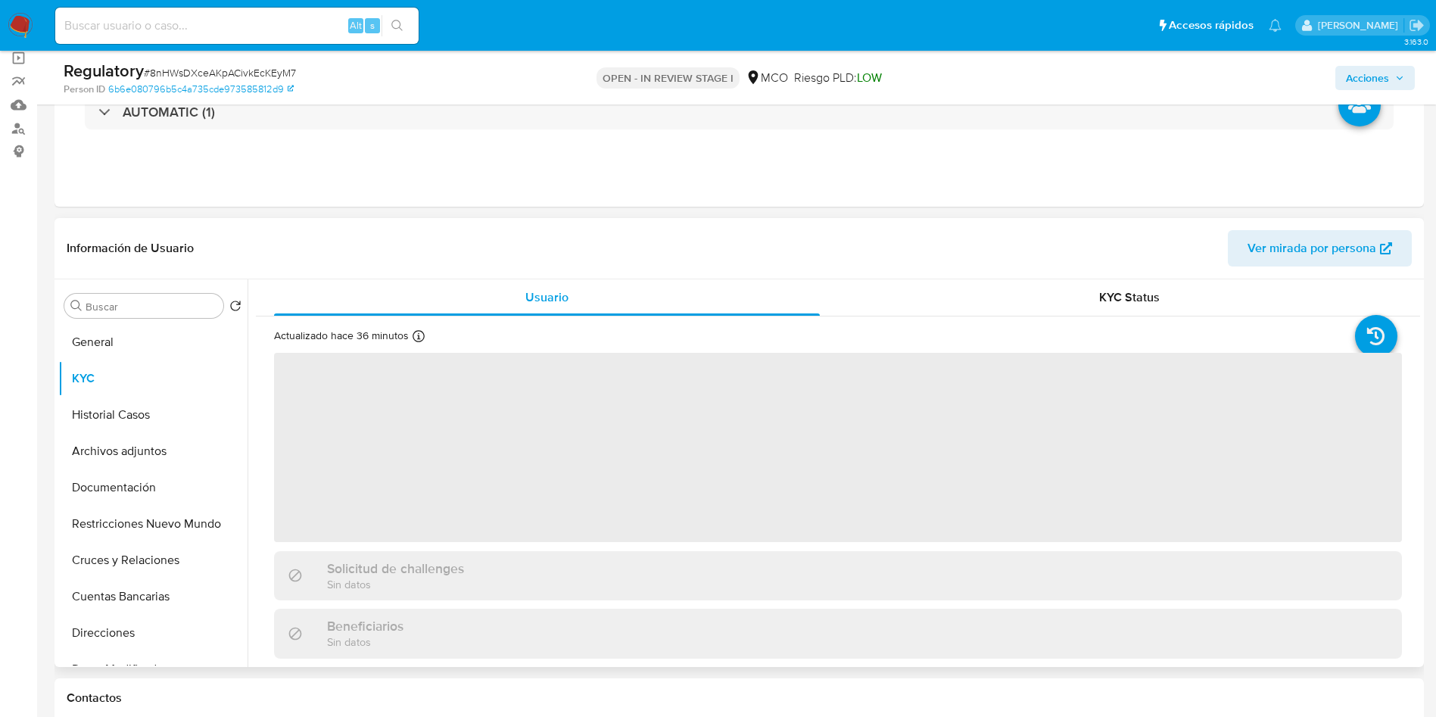
click at [357, 241] on header "Información de Usuario Ver mirada por persona" at bounding box center [740, 248] width 1346 height 36
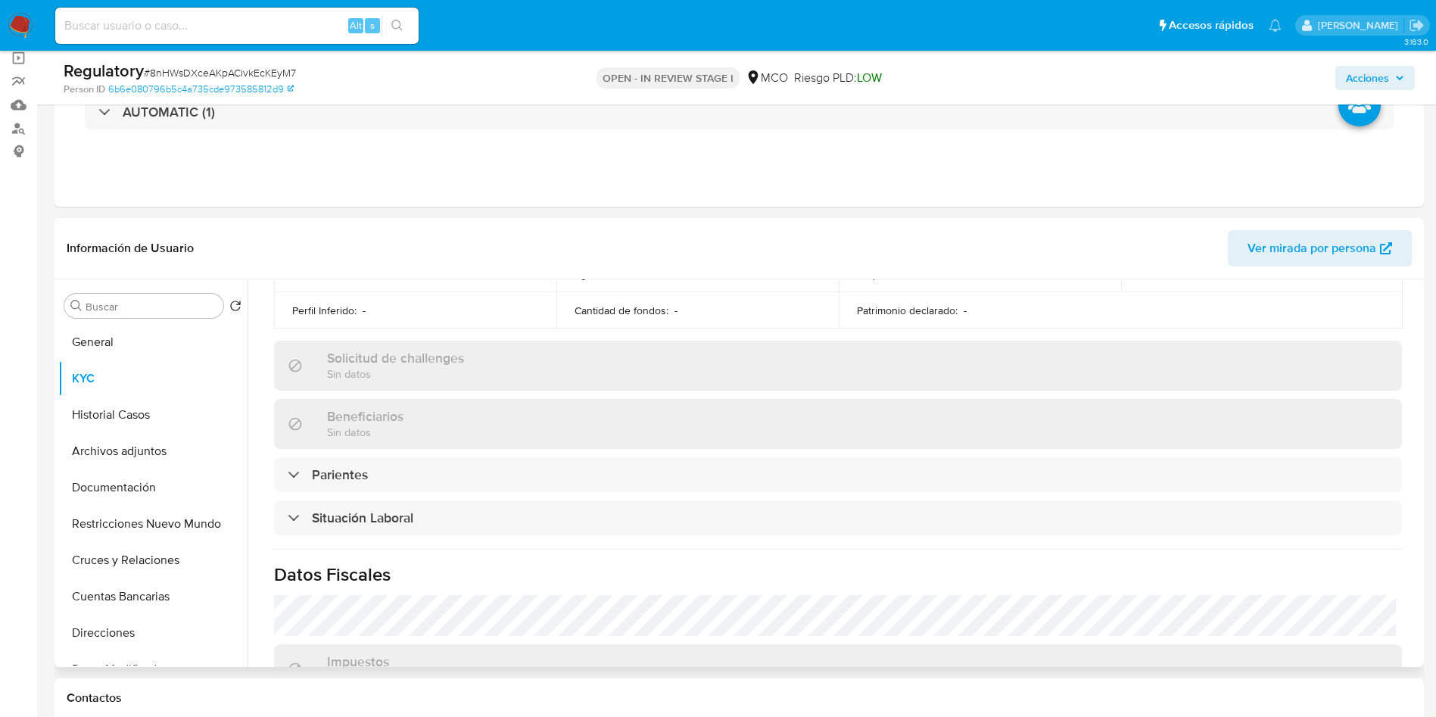
scroll to position [682, 0]
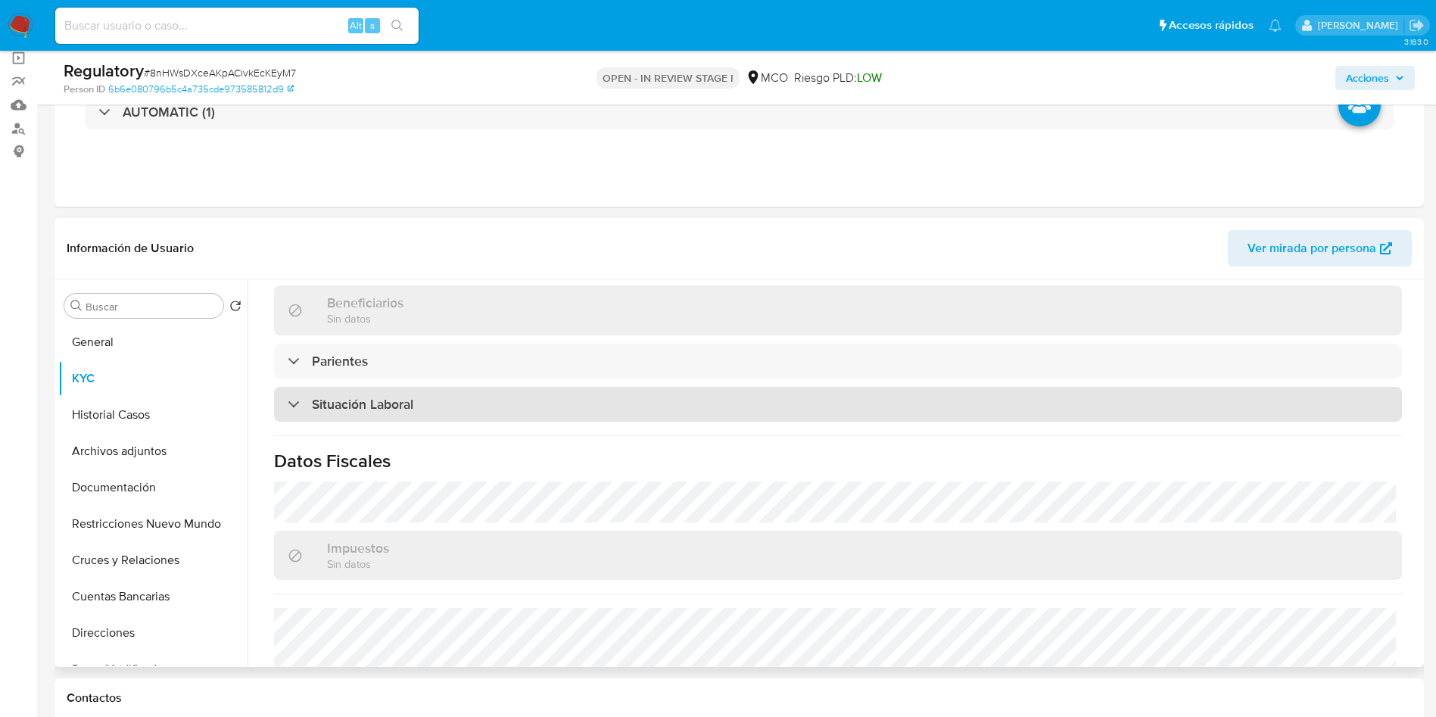
click at [392, 410] on h3 "Situación Laboral" at bounding box center [362, 404] width 101 height 17
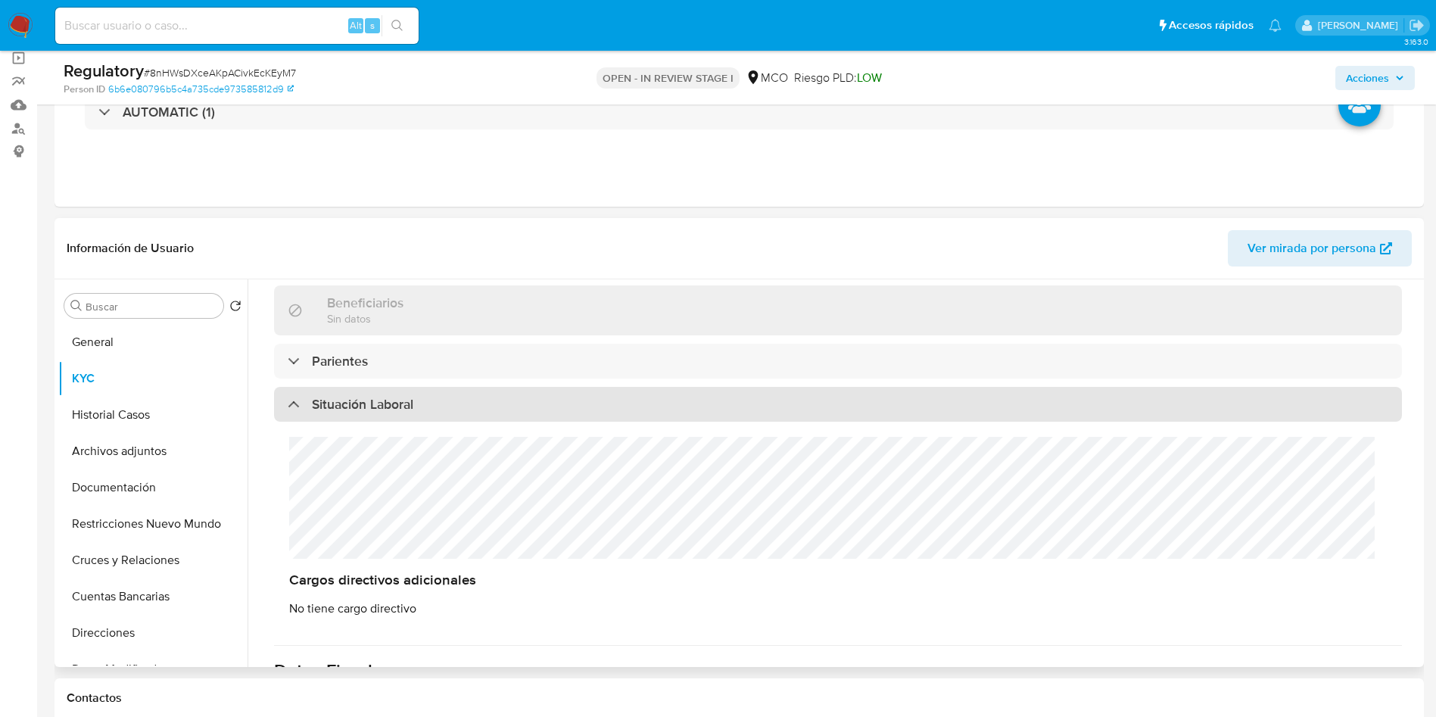
click at [418, 413] on div "Situación Laboral" at bounding box center [838, 404] width 1128 height 35
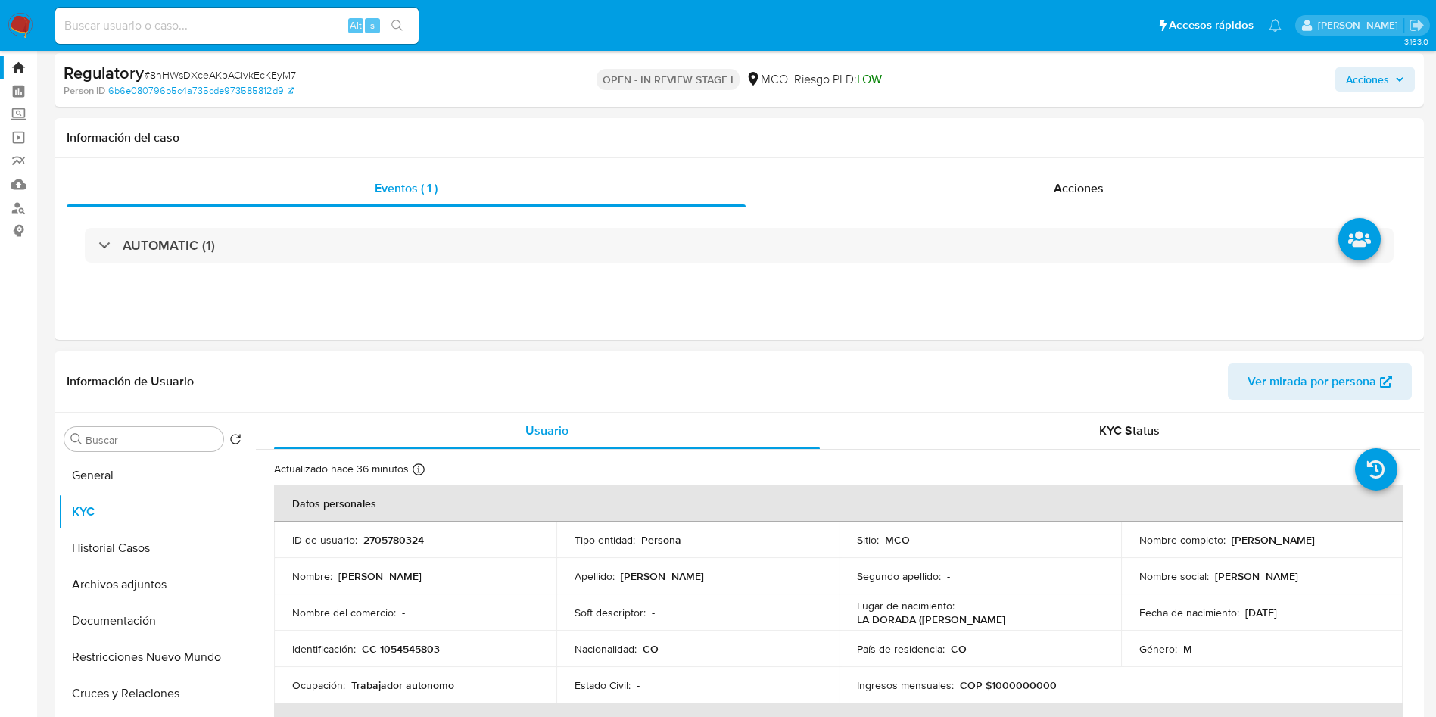
scroll to position [0, 0]
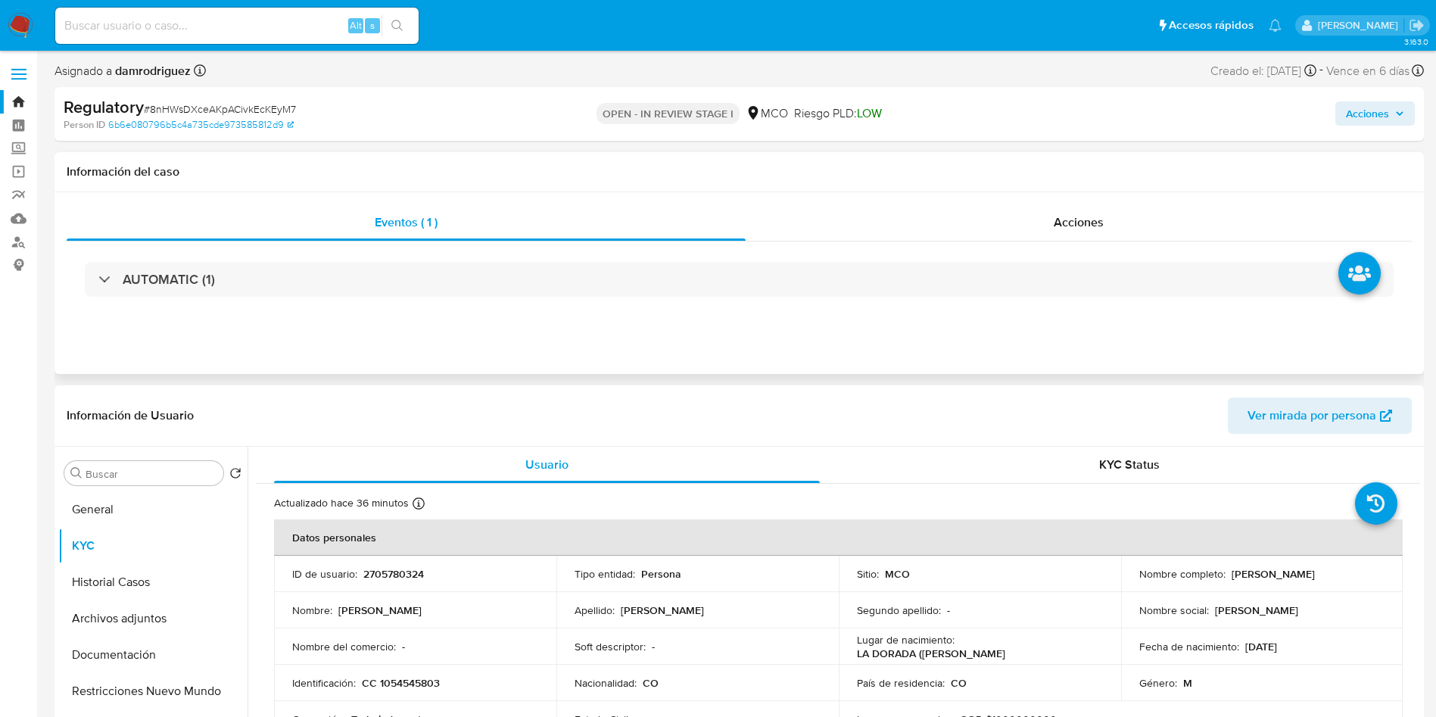
click at [233, 297] on div "AUTOMATIC (1)" at bounding box center [740, 280] width 1346 height 76
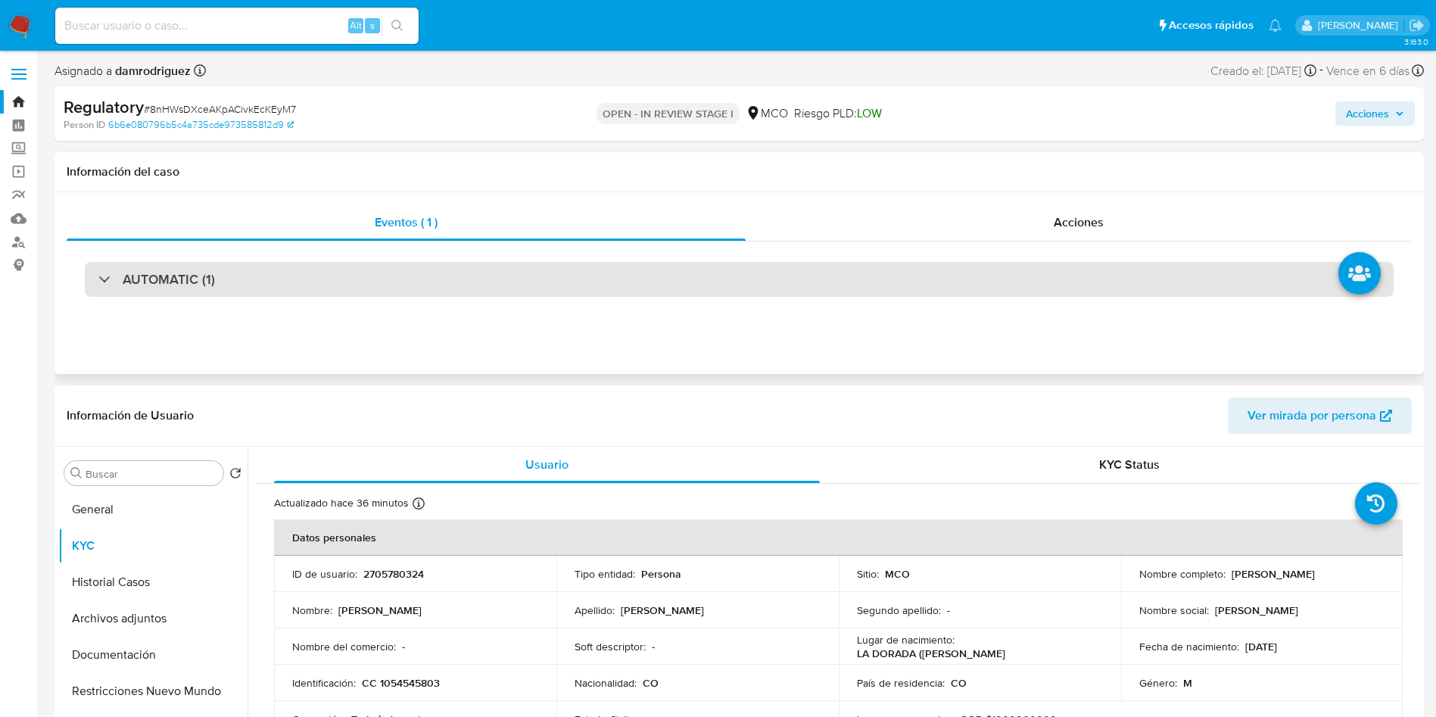
click at [233, 281] on div "AUTOMATIC (1)" at bounding box center [739, 279] width 1309 height 35
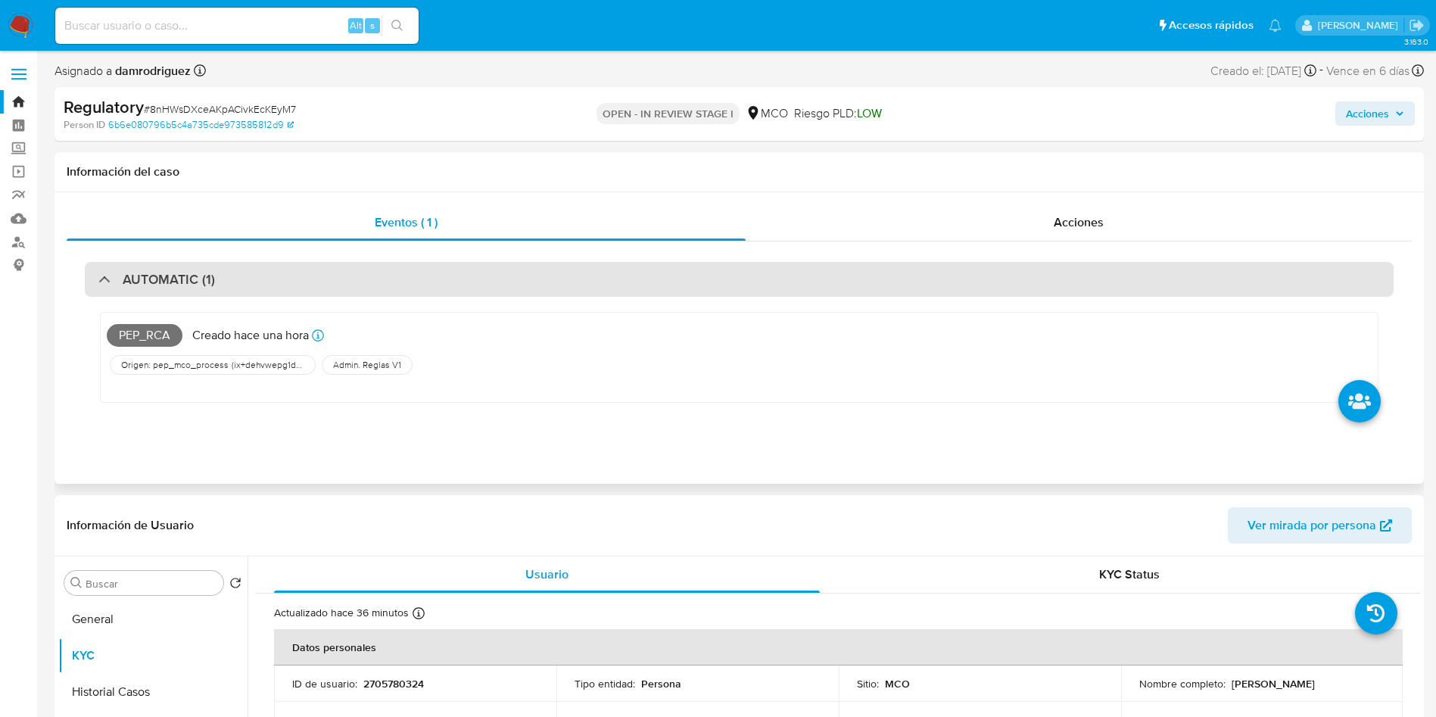
click at [232, 273] on div "AUTOMATIC (1)" at bounding box center [739, 279] width 1309 height 35
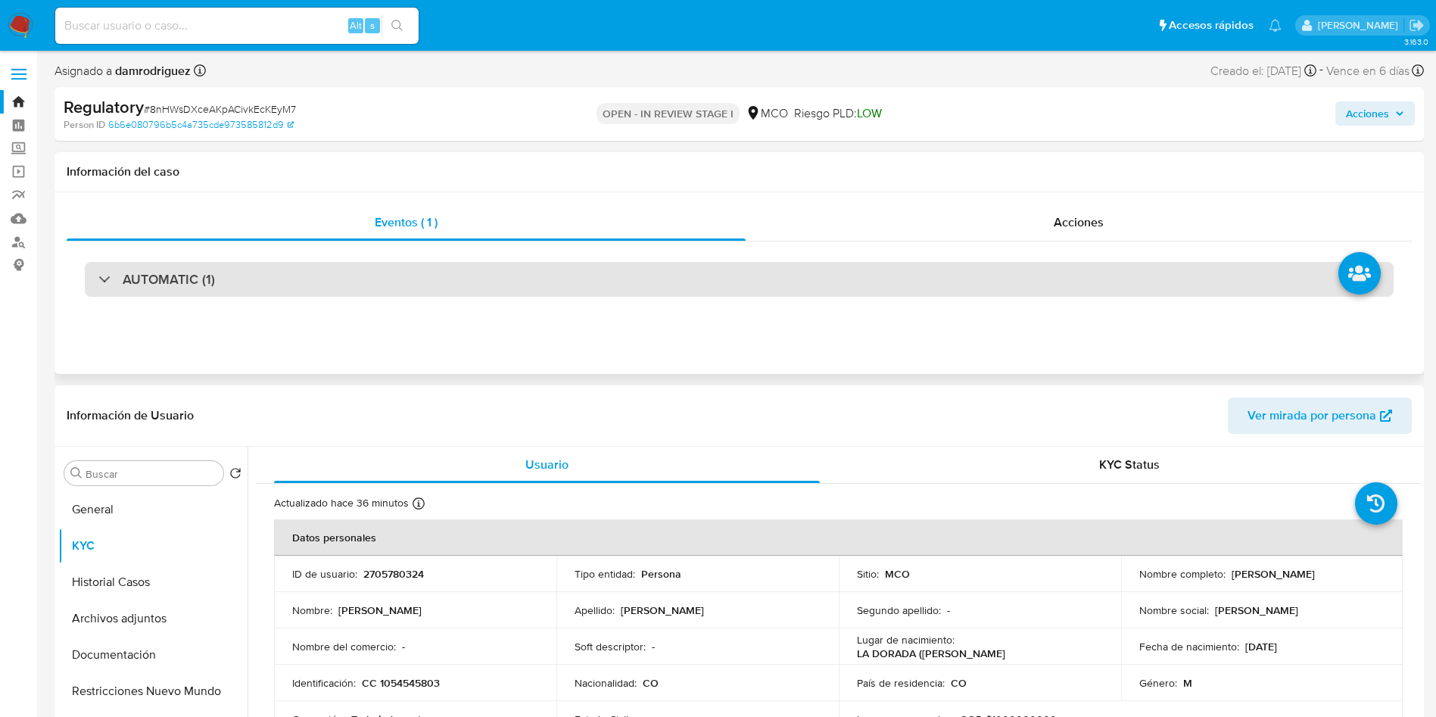
click at [232, 273] on div "AUTOMATIC (1)" at bounding box center [739, 279] width 1309 height 35
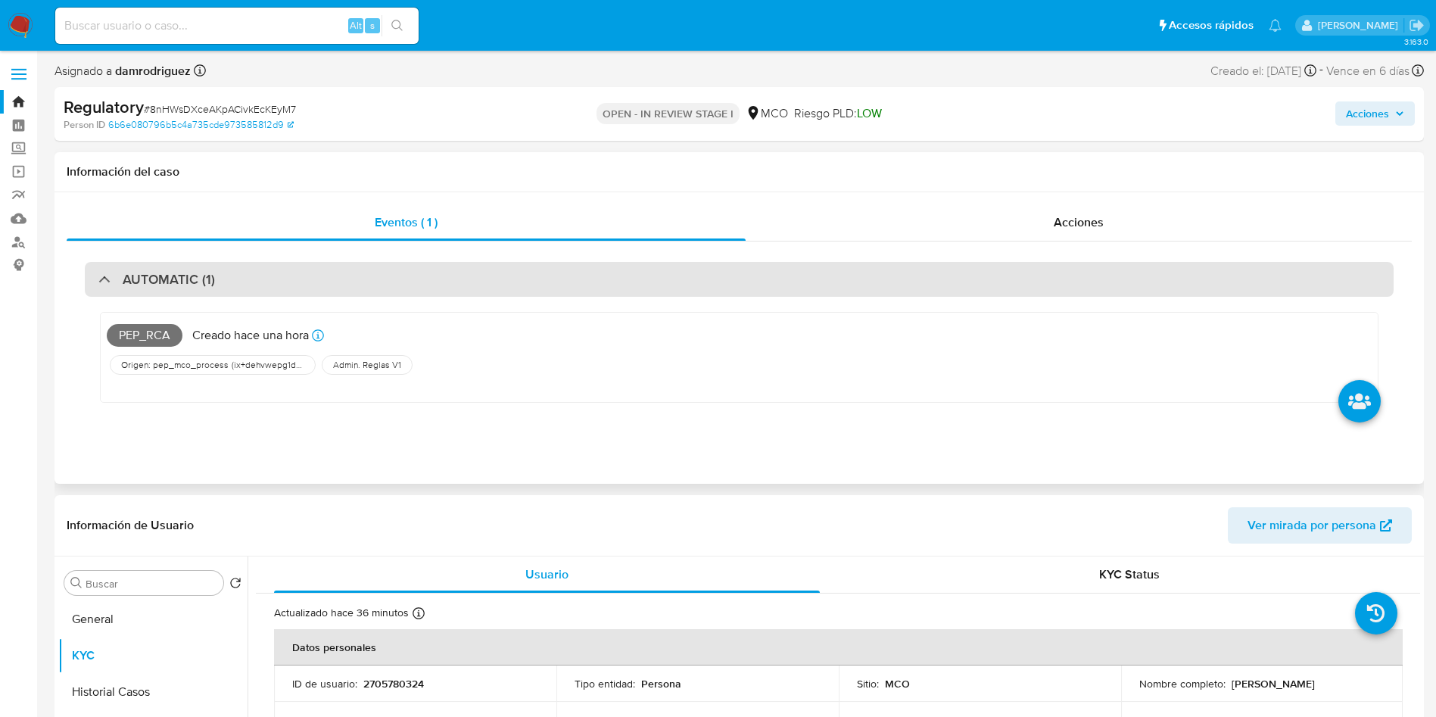
click at [279, 276] on div "AUTOMATIC (1)" at bounding box center [739, 279] width 1309 height 35
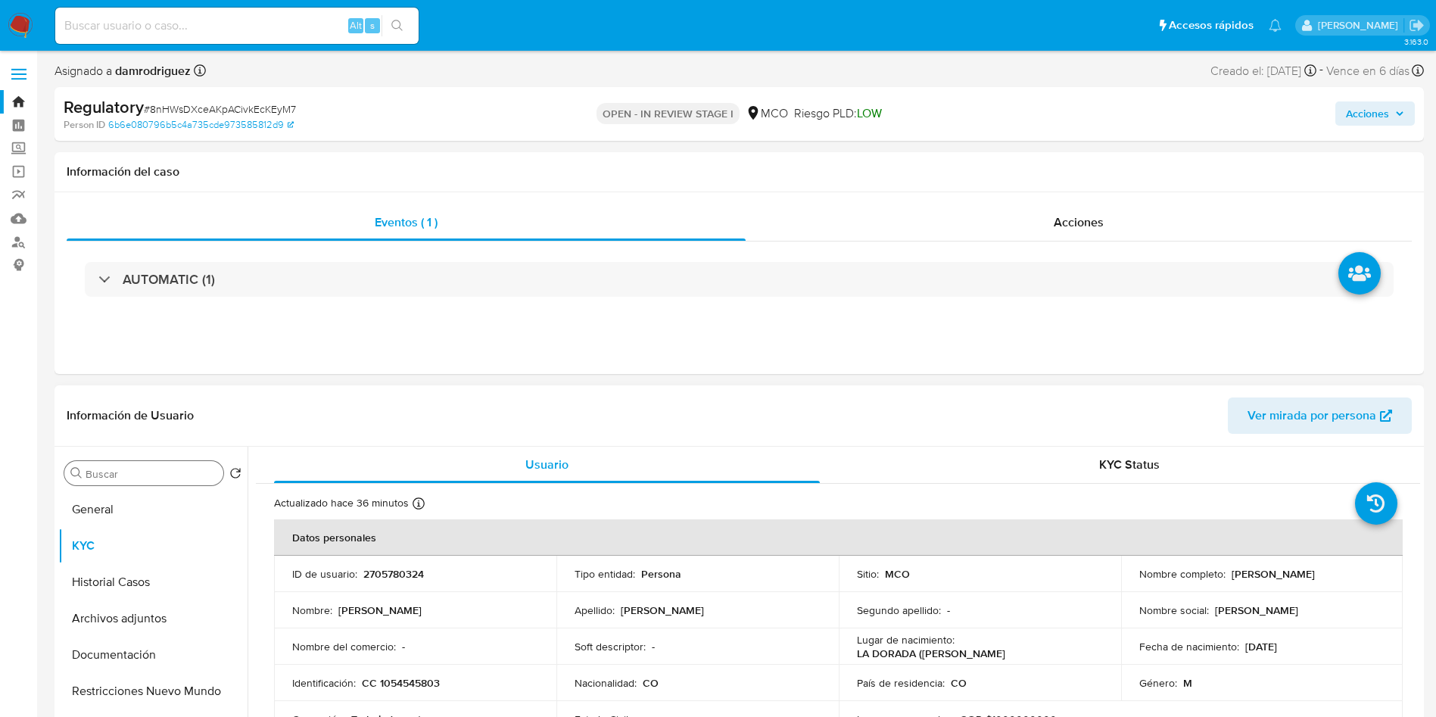
scroll to position [114, 0]
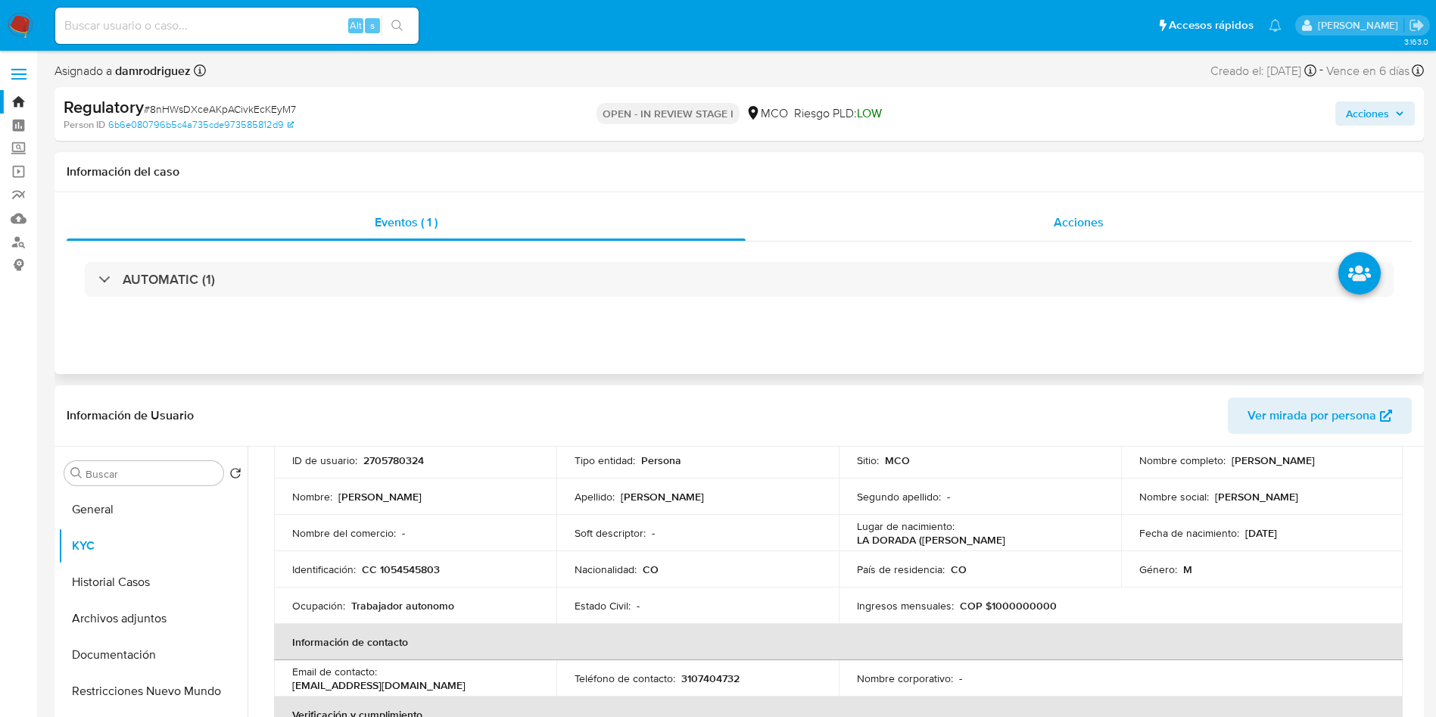
click at [1012, 217] on div "Acciones" at bounding box center [1079, 222] width 666 height 36
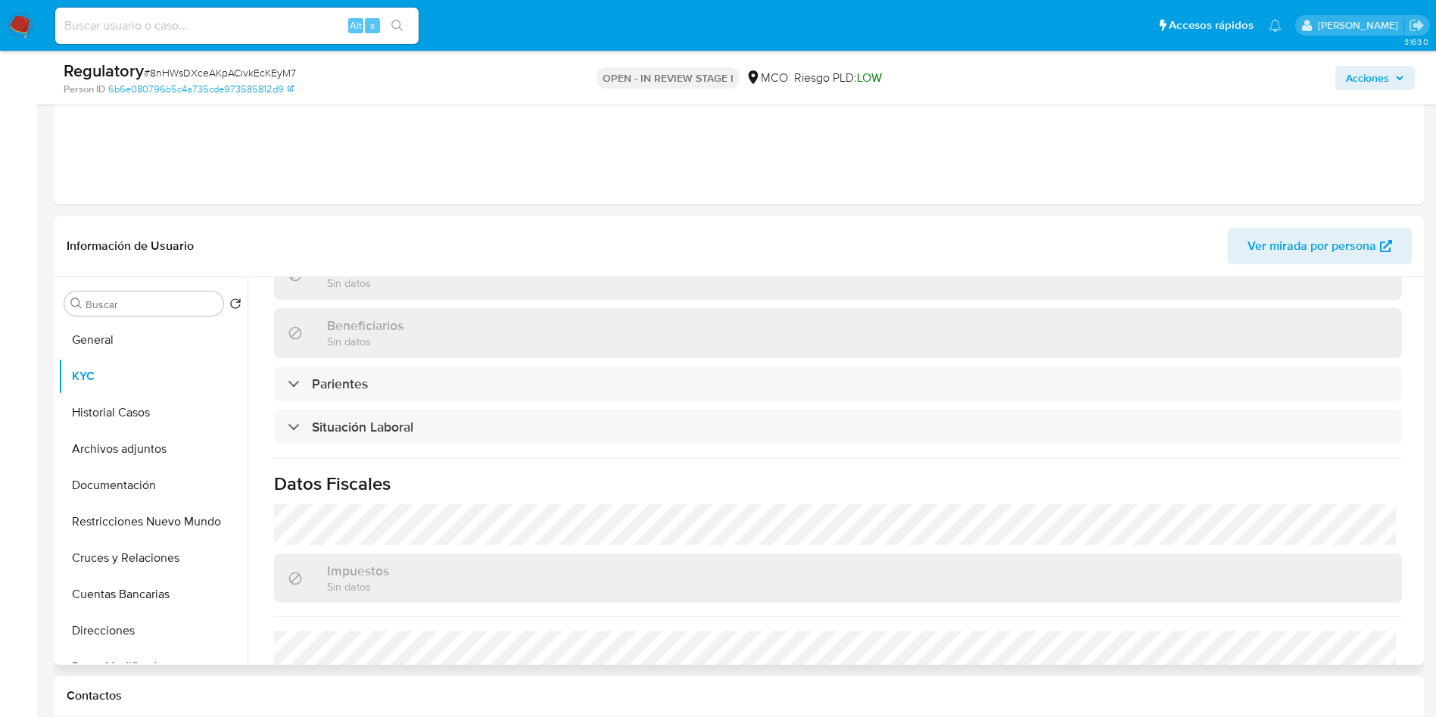
scroll to position [682, 0]
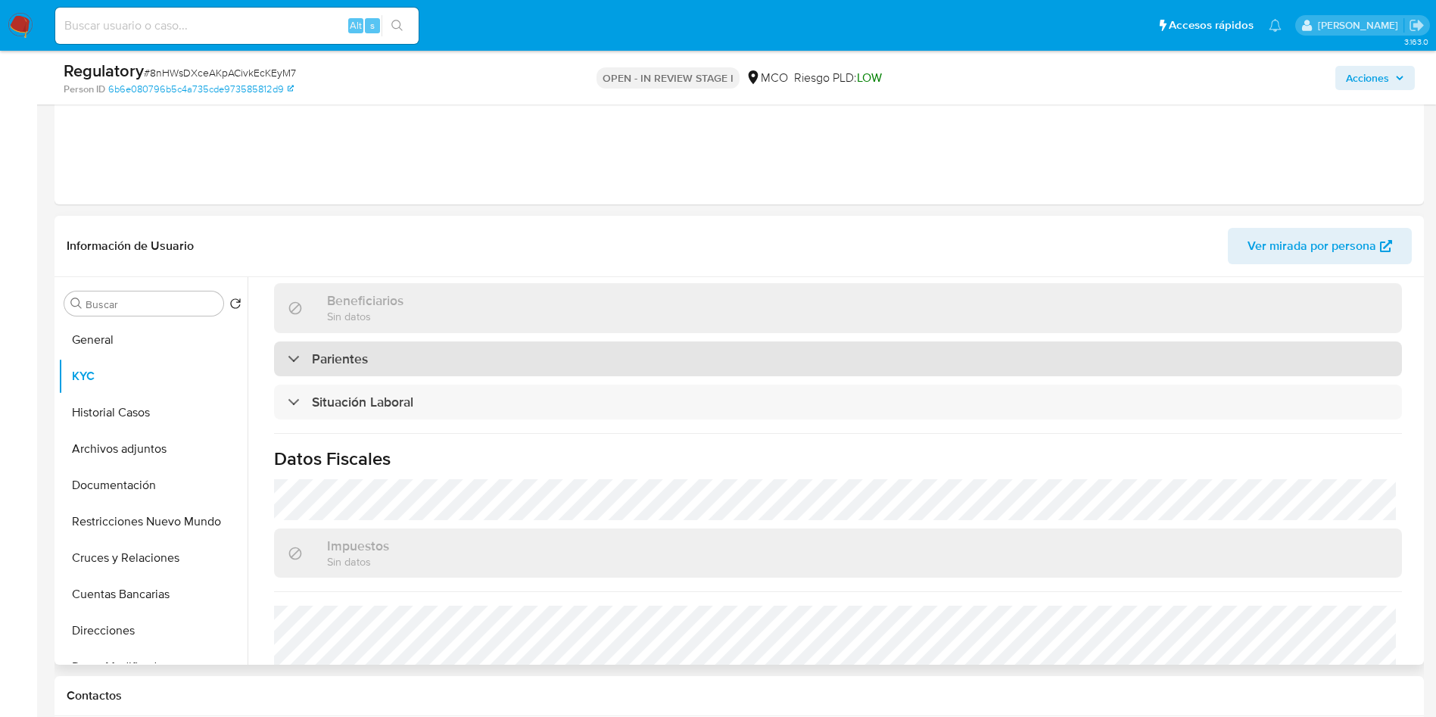
click at [364, 354] on h3 "Parientes" at bounding box center [340, 359] width 56 height 17
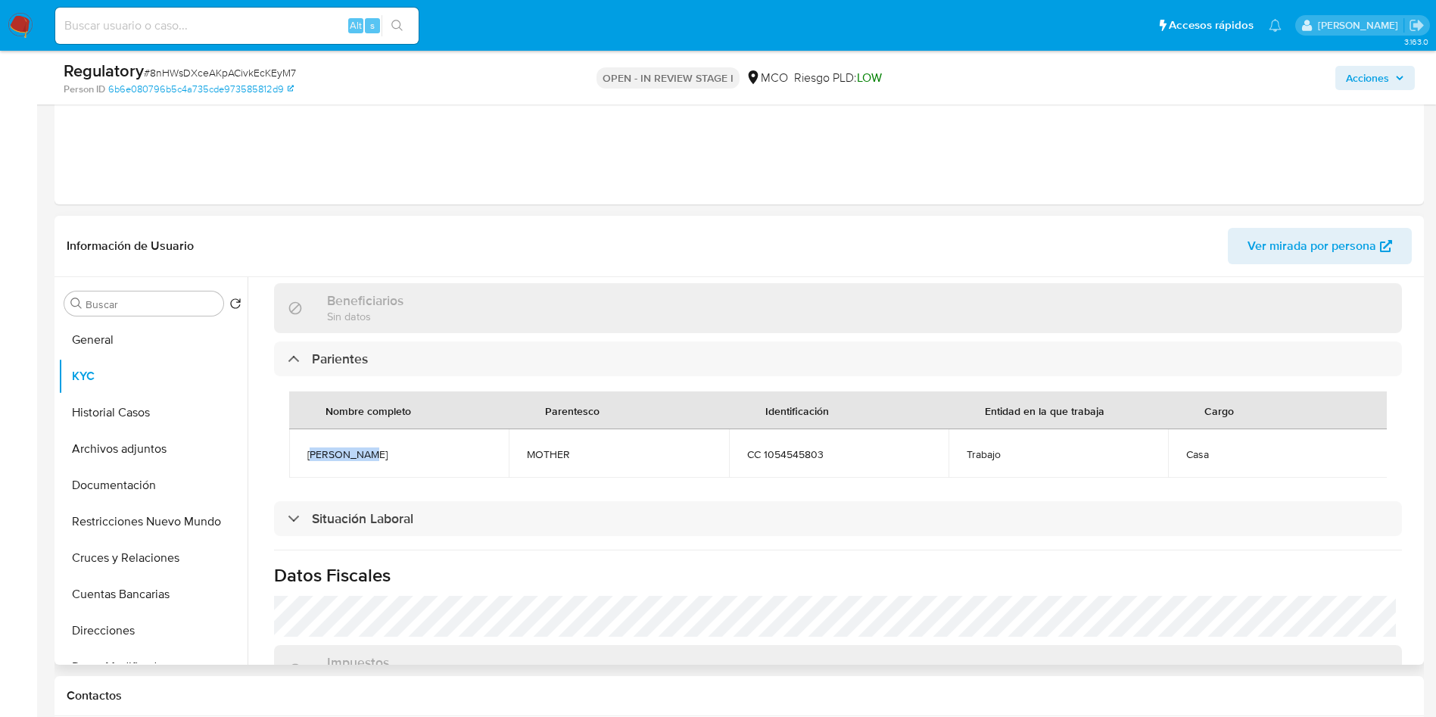
drag, startPoint x: 314, startPoint y: 457, endPoint x: 457, endPoint y: 454, distance: 142.4
click at [379, 454] on span "Maria Lopez" at bounding box center [398, 455] width 183 height 14
drag, startPoint x: 549, startPoint y: 454, endPoint x: 677, endPoint y: 456, distance: 128.0
click at [644, 456] on td "MOTHER" at bounding box center [619, 453] width 220 height 48
drag, startPoint x: 821, startPoint y: 457, endPoint x: 894, endPoint y: 457, distance: 72.7
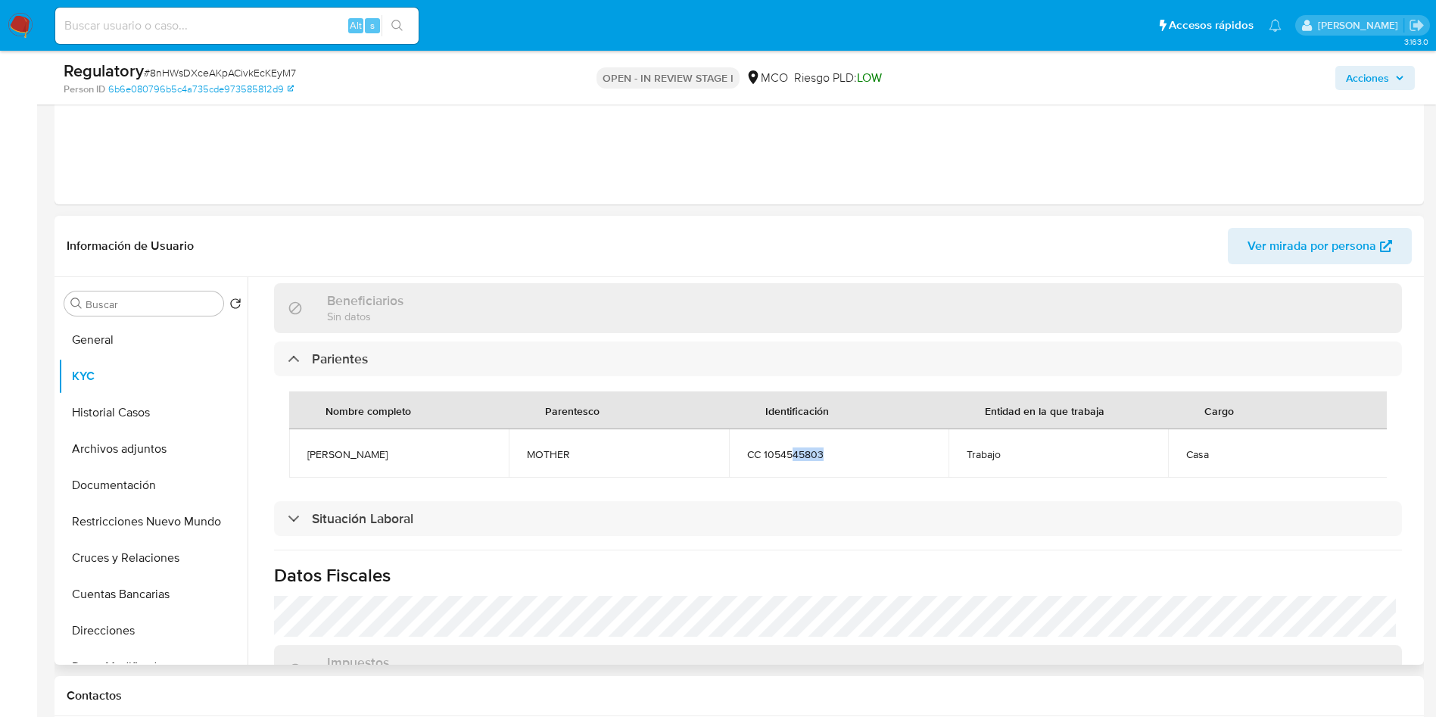
click at [870, 457] on span "CC 1054545803" at bounding box center [838, 455] width 183 height 14
click at [1246, 457] on span "Casa" at bounding box center [1278, 455] width 183 height 14
drag, startPoint x: 883, startPoint y: 471, endPoint x: 762, endPoint y: 467, distance: 121.2
click at [862, 471] on td "CC 1054545803" at bounding box center [839, 453] width 220 height 48
click at [672, 460] on td "MOTHER" at bounding box center [619, 453] width 220 height 48
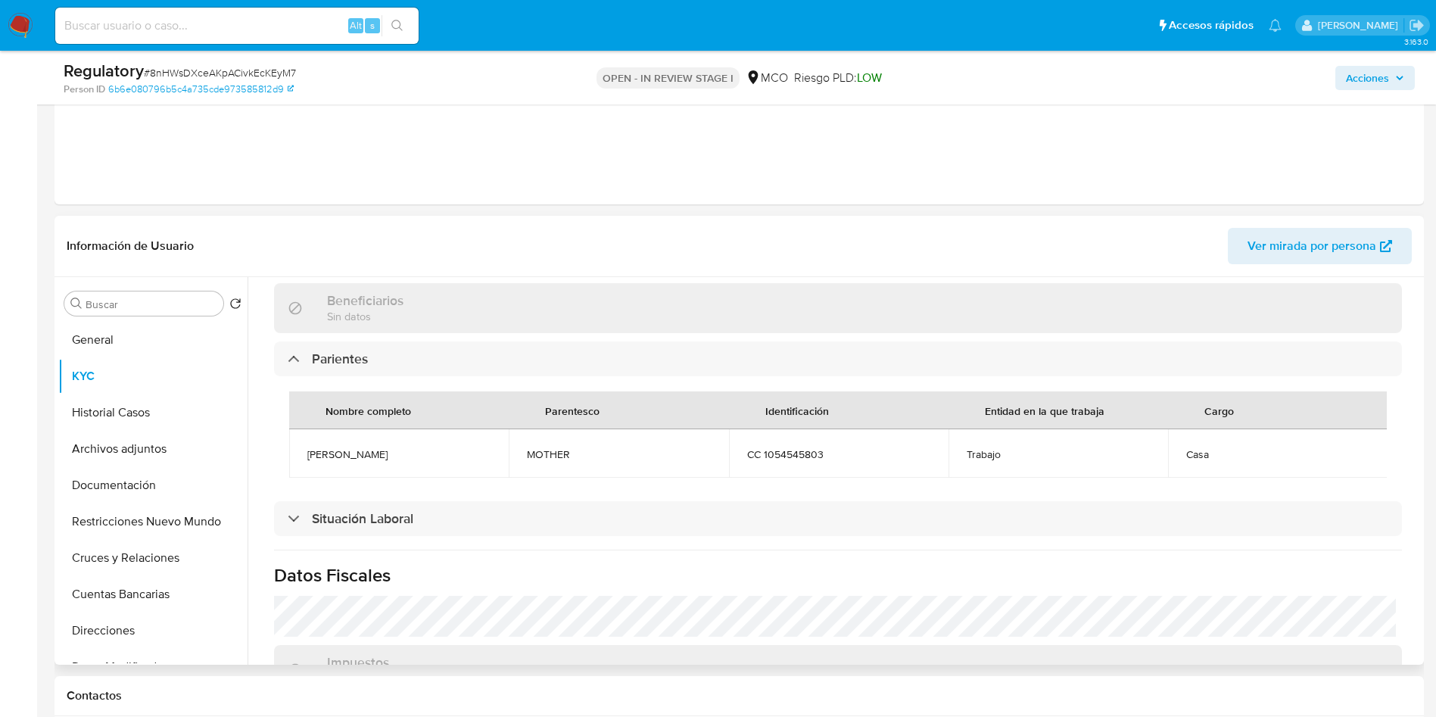
scroll to position [0, 0]
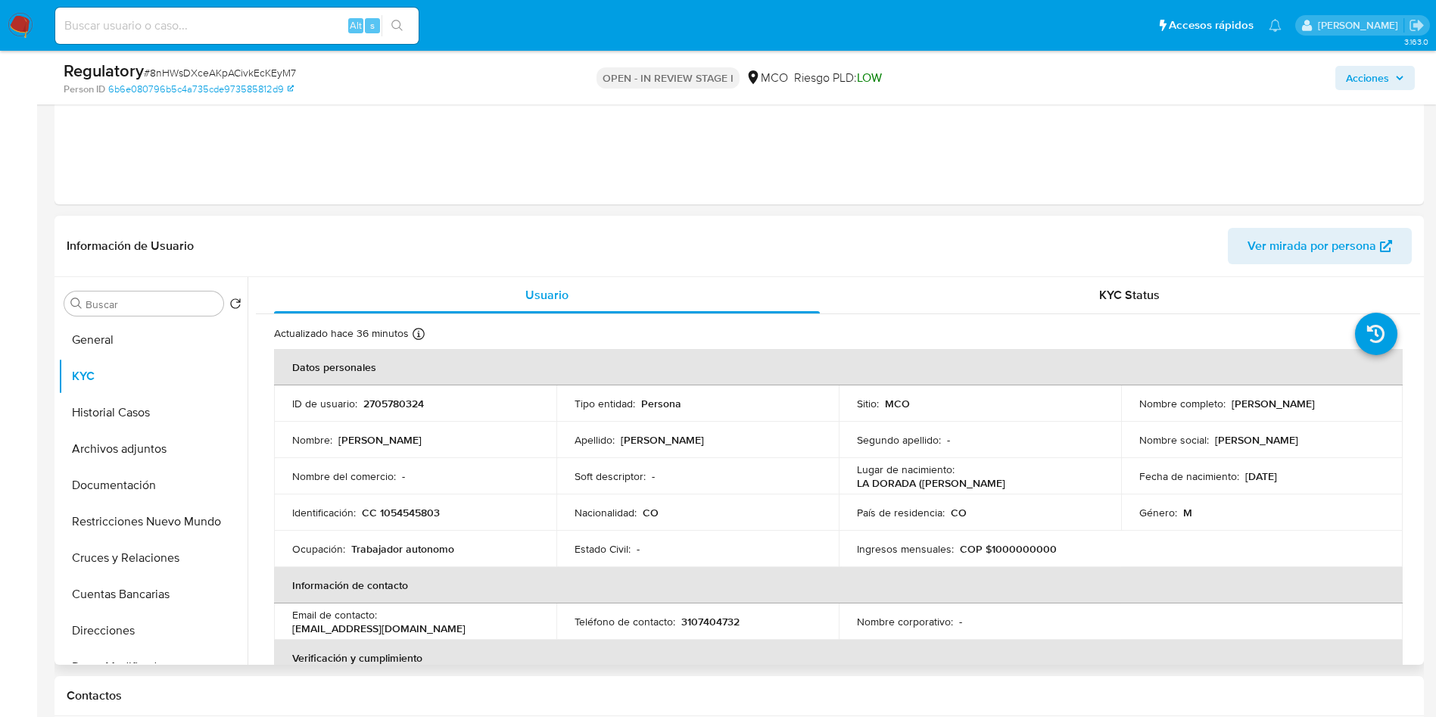
drag, startPoint x: 1296, startPoint y: 415, endPoint x: 1134, endPoint y: 410, distance: 162.1
click at [1134, 410] on td "Nombre completo : Yonier Alexander Alarcon Lopez" at bounding box center [1262, 403] width 282 height 36
copy p "Yonier Alexander Alarcon Lopez"
click at [420, 507] on p "CC 1054545803" at bounding box center [401, 513] width 78 height 14
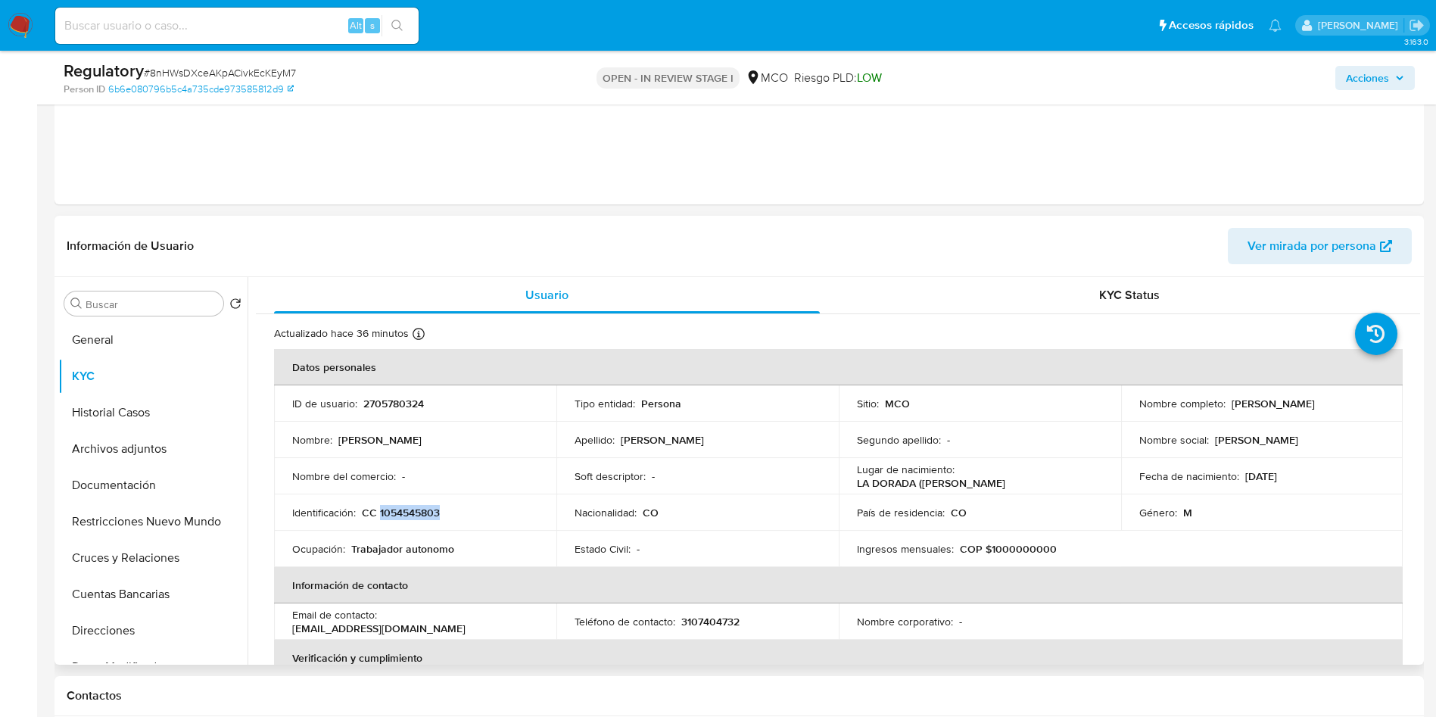
copy p "1054545803"
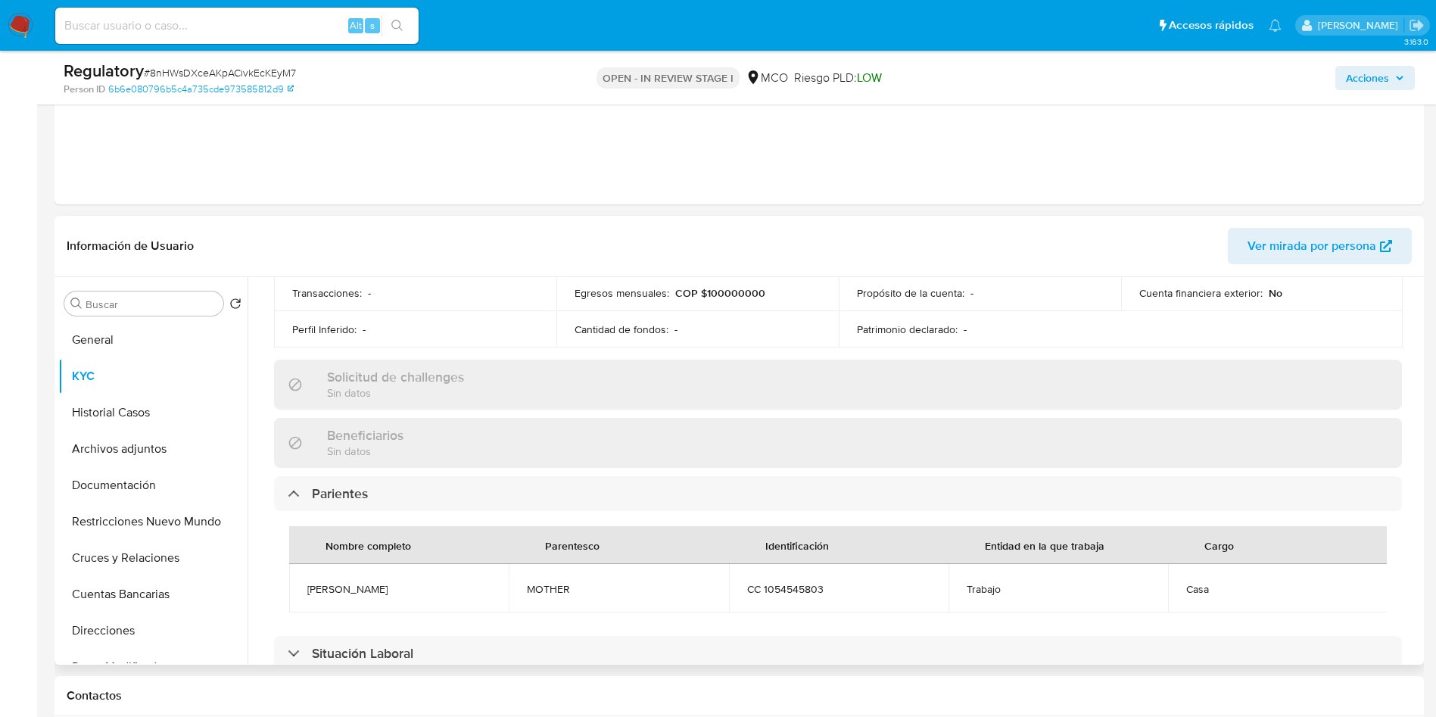
scroll to position [568, 0]
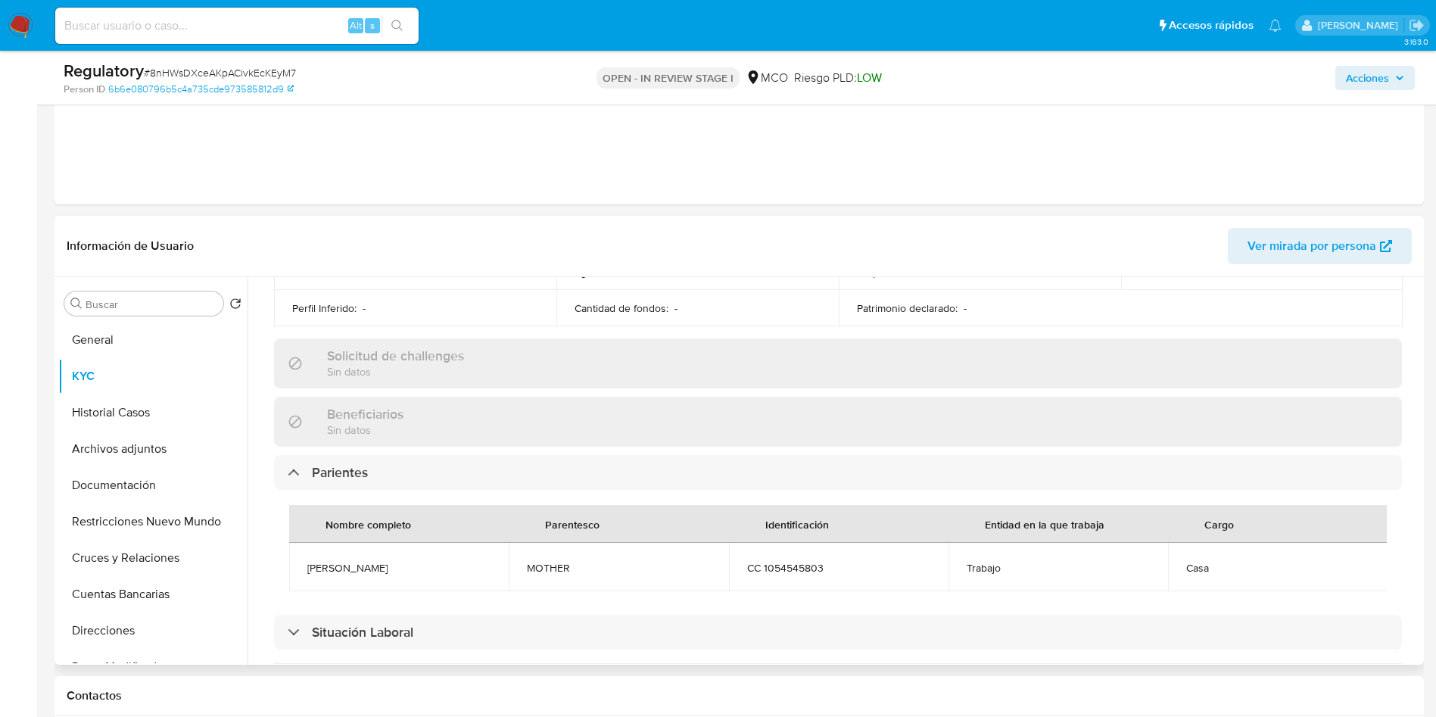
click at [338, 561] on span "Maria Lopez" at bounding box center [398, 568] width 183 height 14
copy span "Maria Lopez"
click at [810, 565] on span "CC 1054545803" at bounding box center [838, 568] width 183 height 14
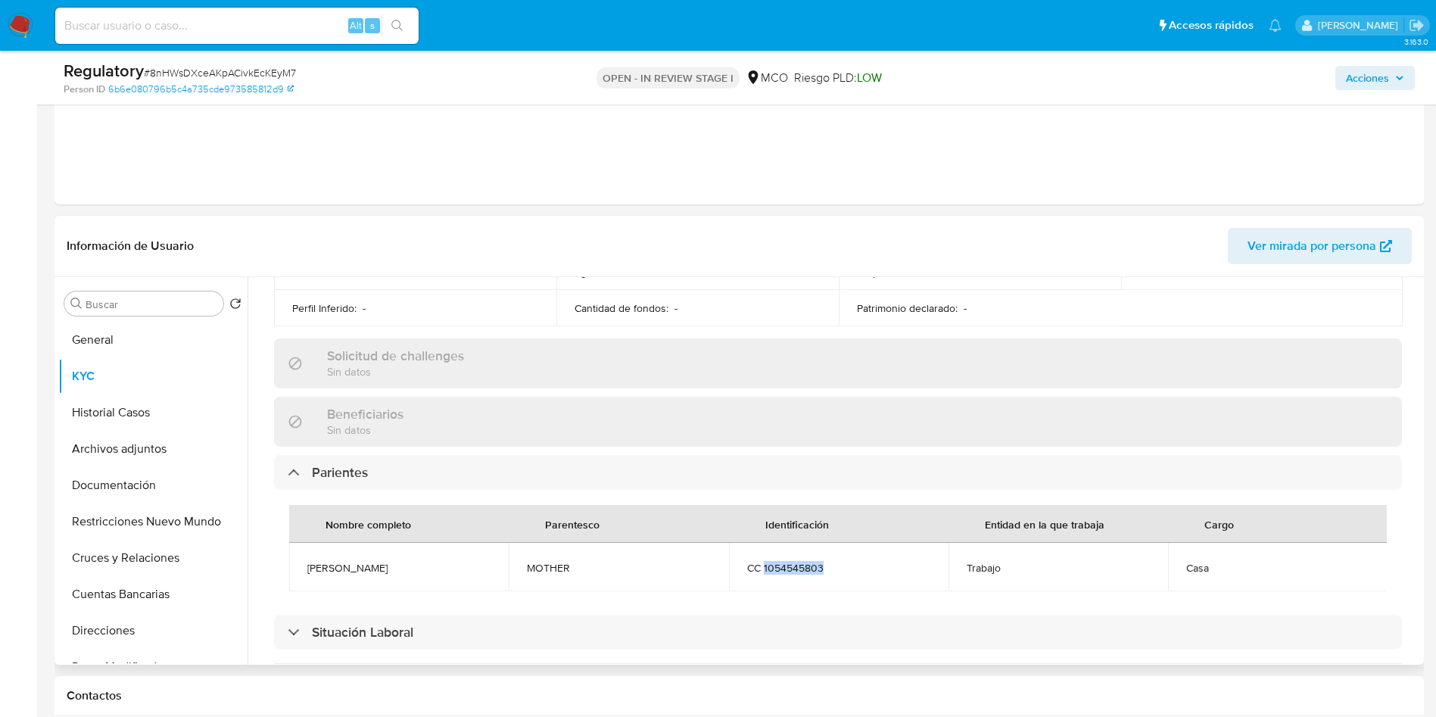
click at [810, 565] on span "CC 1054545803" at bounding box center [838, 568] width 183 height 14
copy span "1054545803"
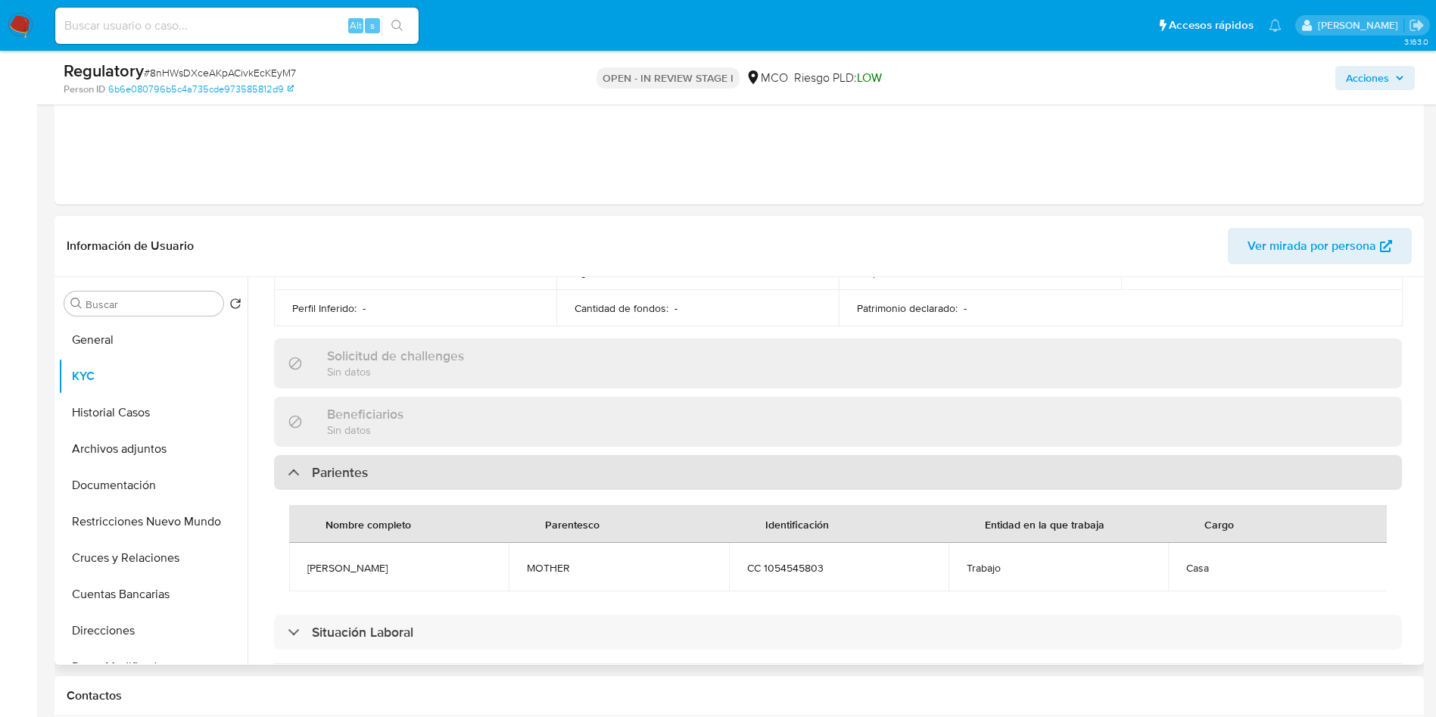
click at [667, 479] on div "Parientes" at bounding box center [838, 472] width 1128 height 35
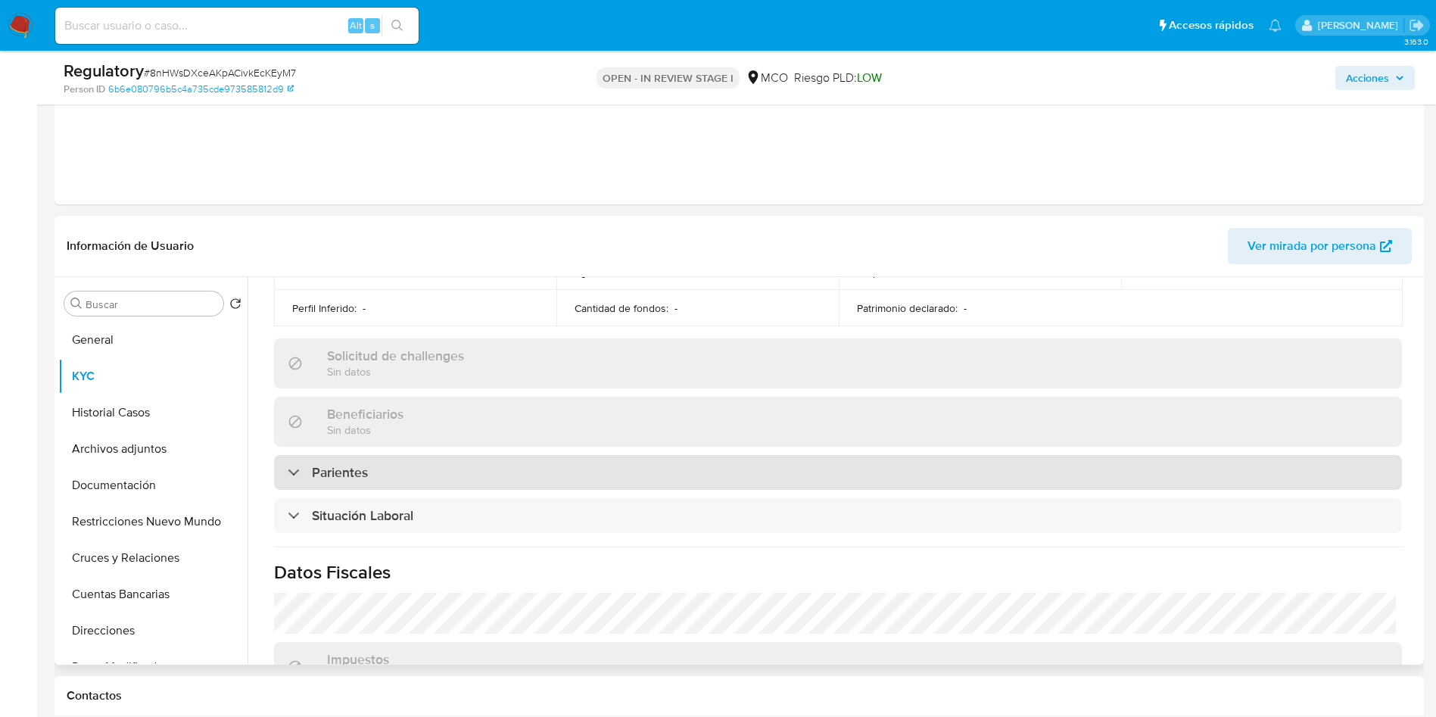
click at [714, 481] on div "Parientes" at bounding box center [838, 472] width 1128 height 35
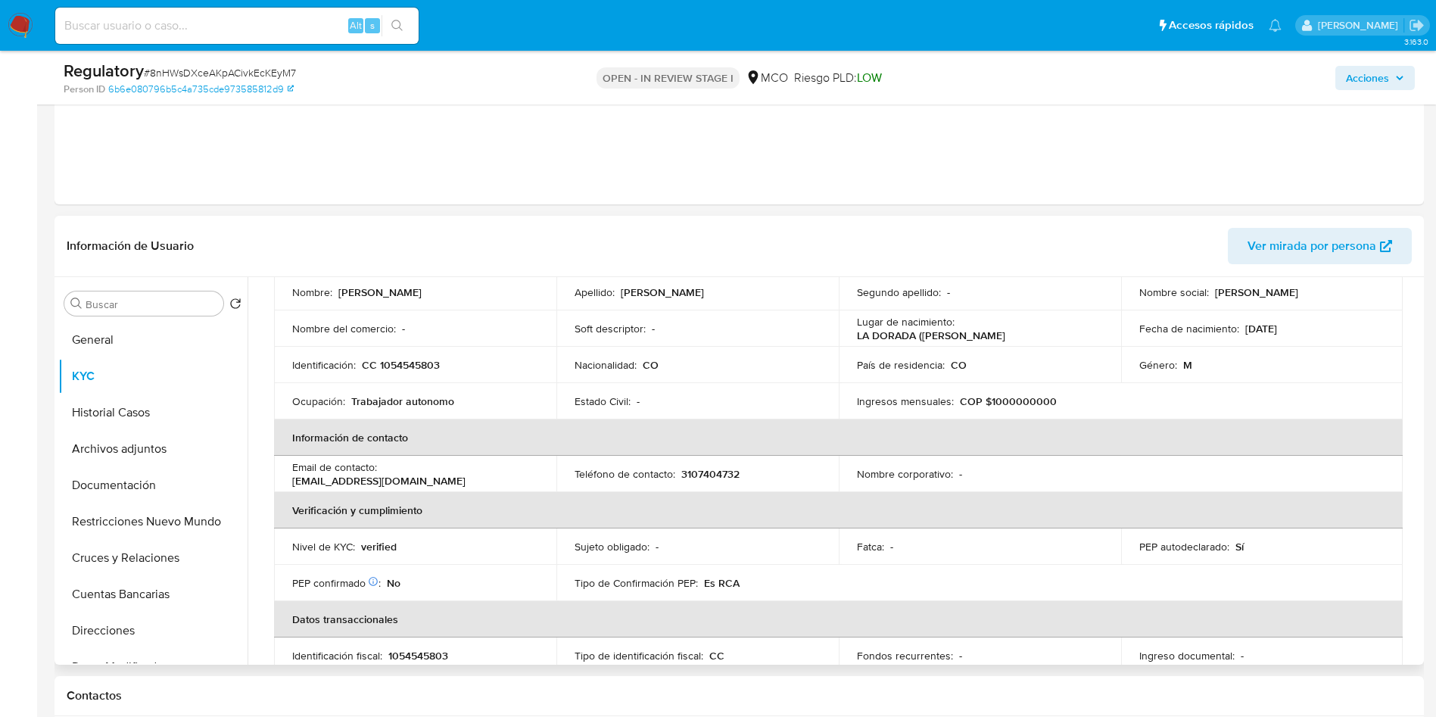
scroll to position [114, 0]
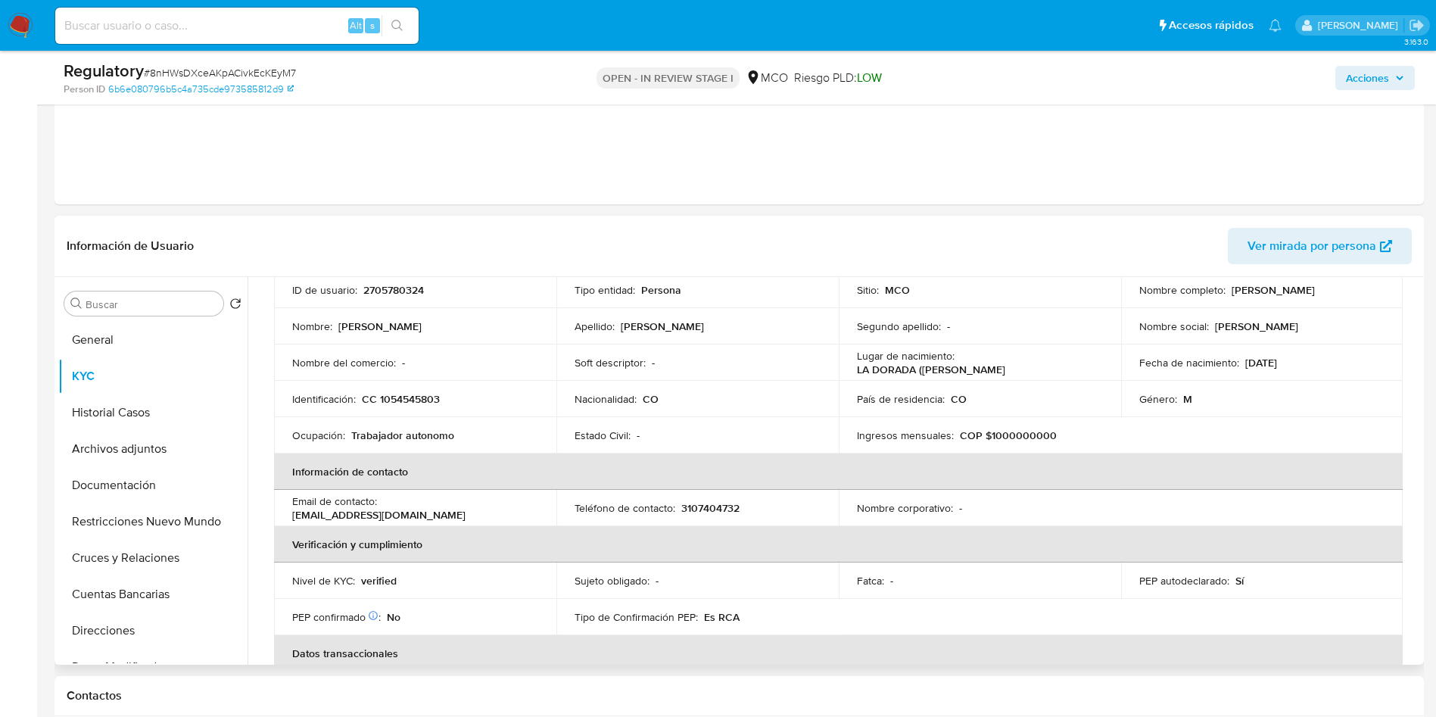
click at [380, 285] on p "2705780324" at bounding box center [393, 290] width 61 height 14
copy p "2705780324"
drag, startPoint x: 1293, startPoint y: 300, endPoint x: 1120, endPoint y: 297, distance: 172.7
click at [1121, 297] on td "Nombre completo : Yonier Alexander Alarcon Lopez" at bounding box center [1262, 290] width 282 height 36
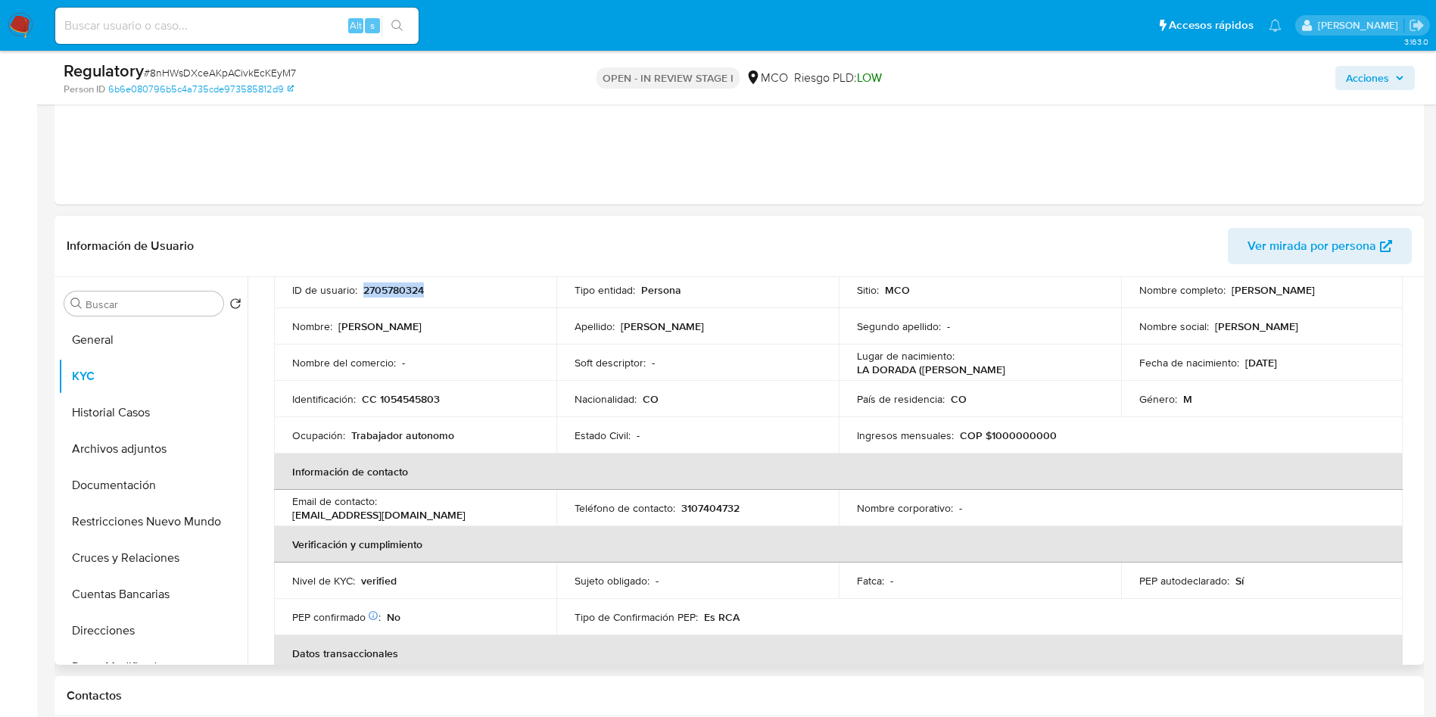
copy p "Yonier Alexander Alarcon Lopez"
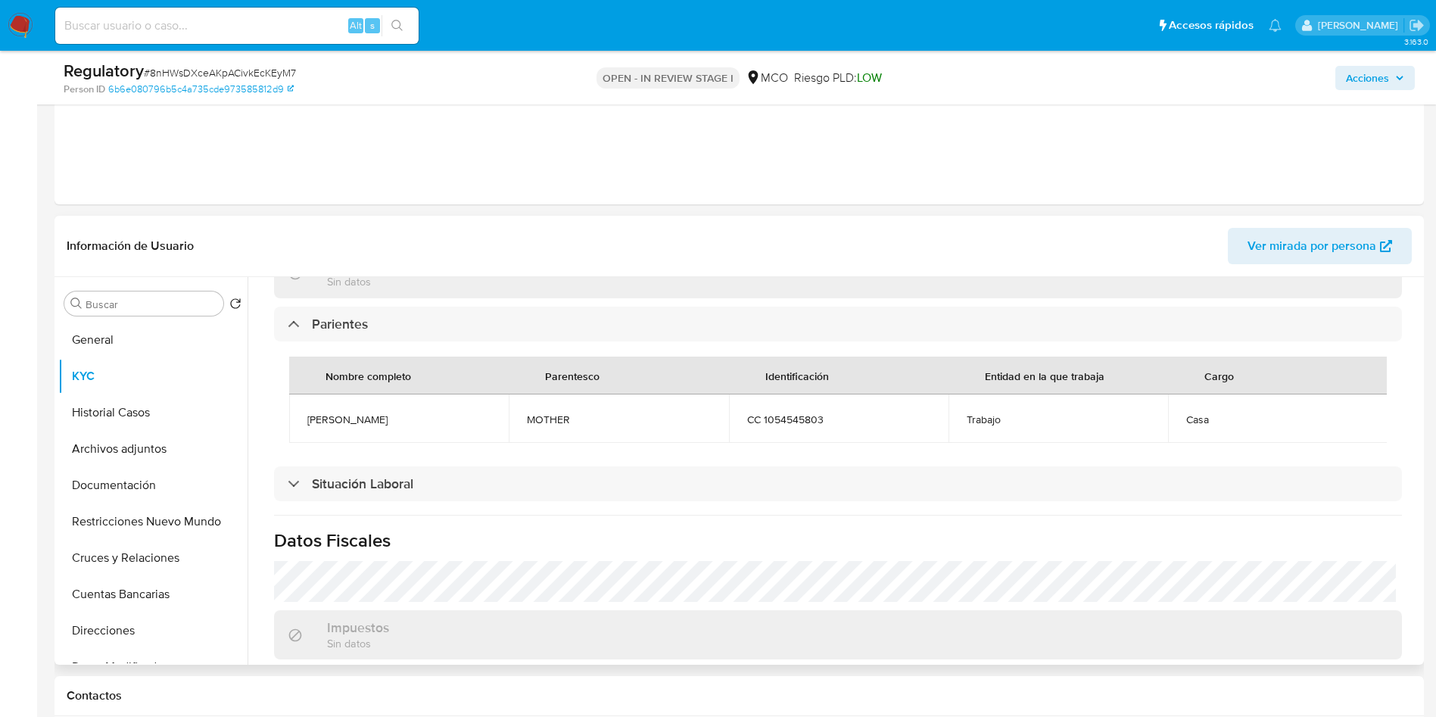
scroll to position [682, 0]
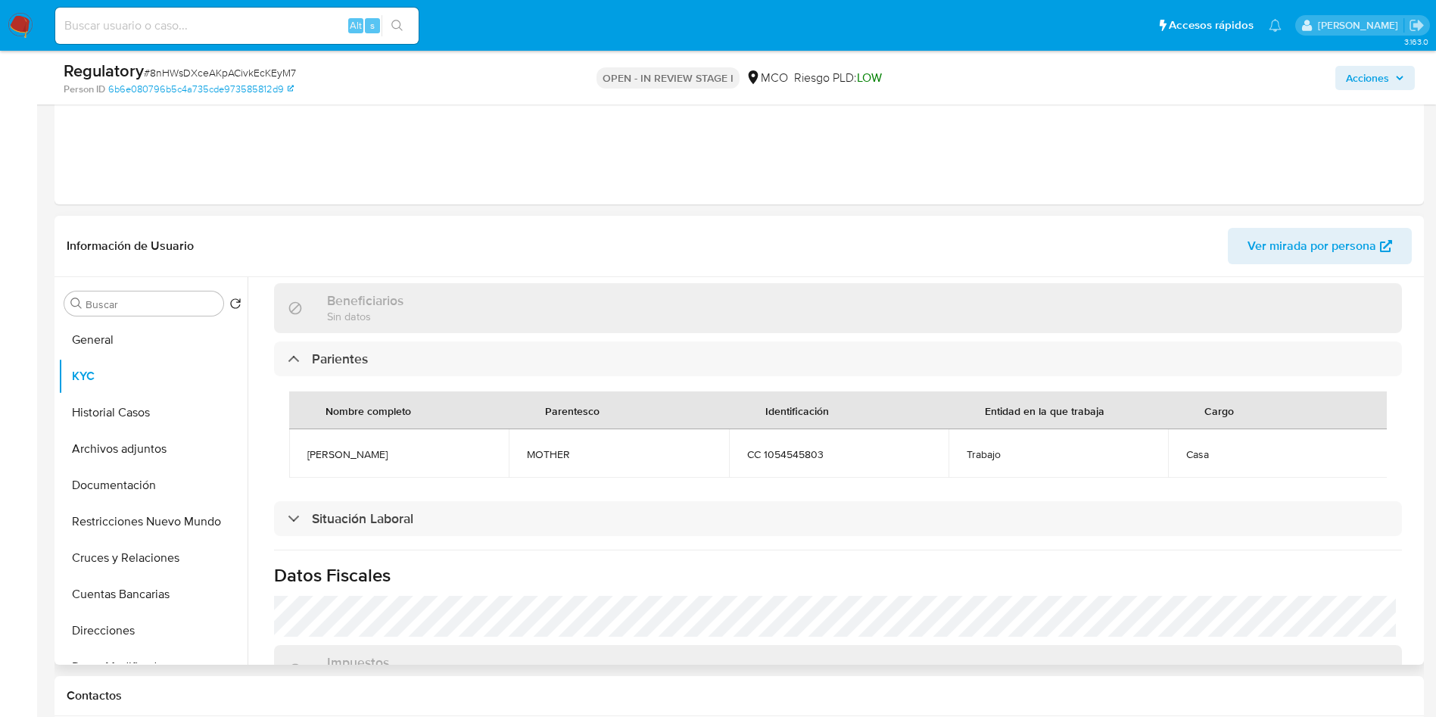
click at [790, 452] on span "CC 1054545803" at bounding box center [838, 455] width 183 height 14
copy span "1054545803"
click at [633, 493] on div "Nombre completo Parentesco Identificación Entidad en la que trabaja Cargo Maria…" at bounding box center [838, 434] width 1128 height 117
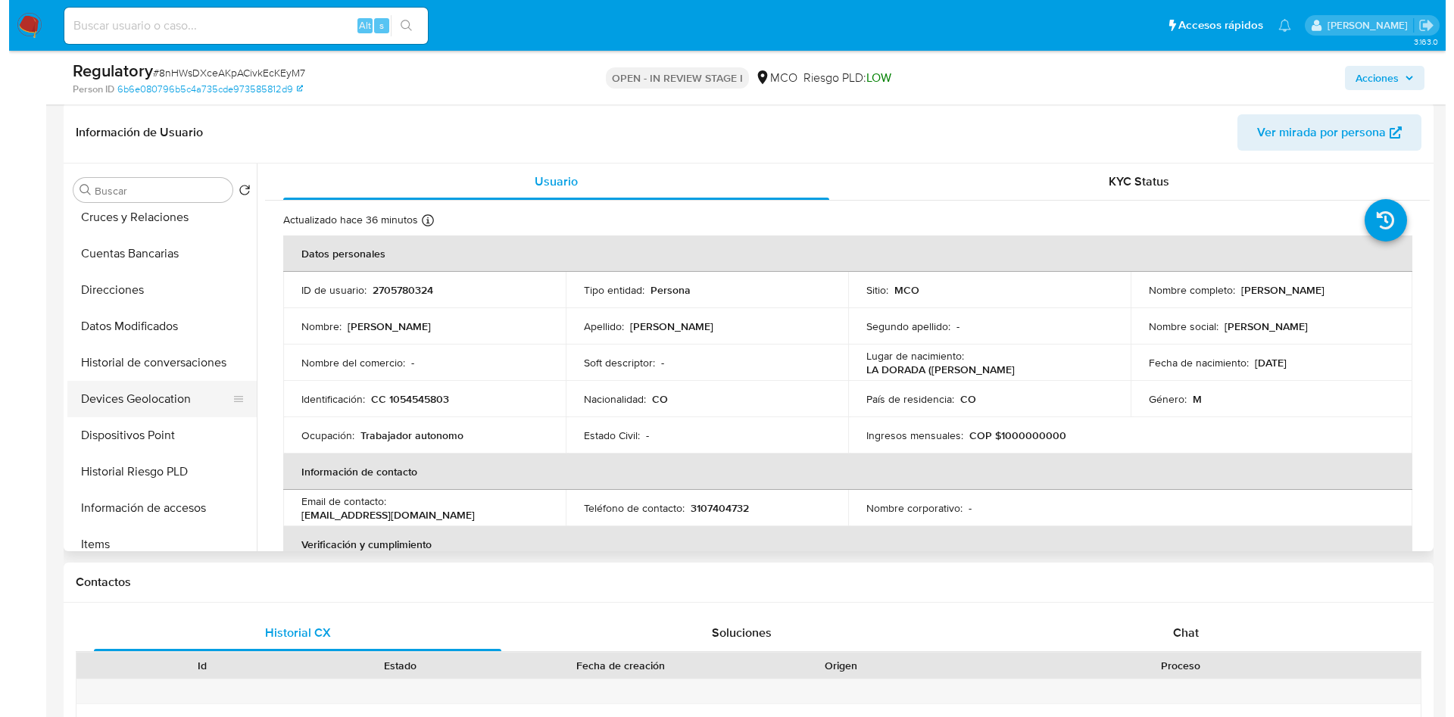
scroll to position [341, 0]
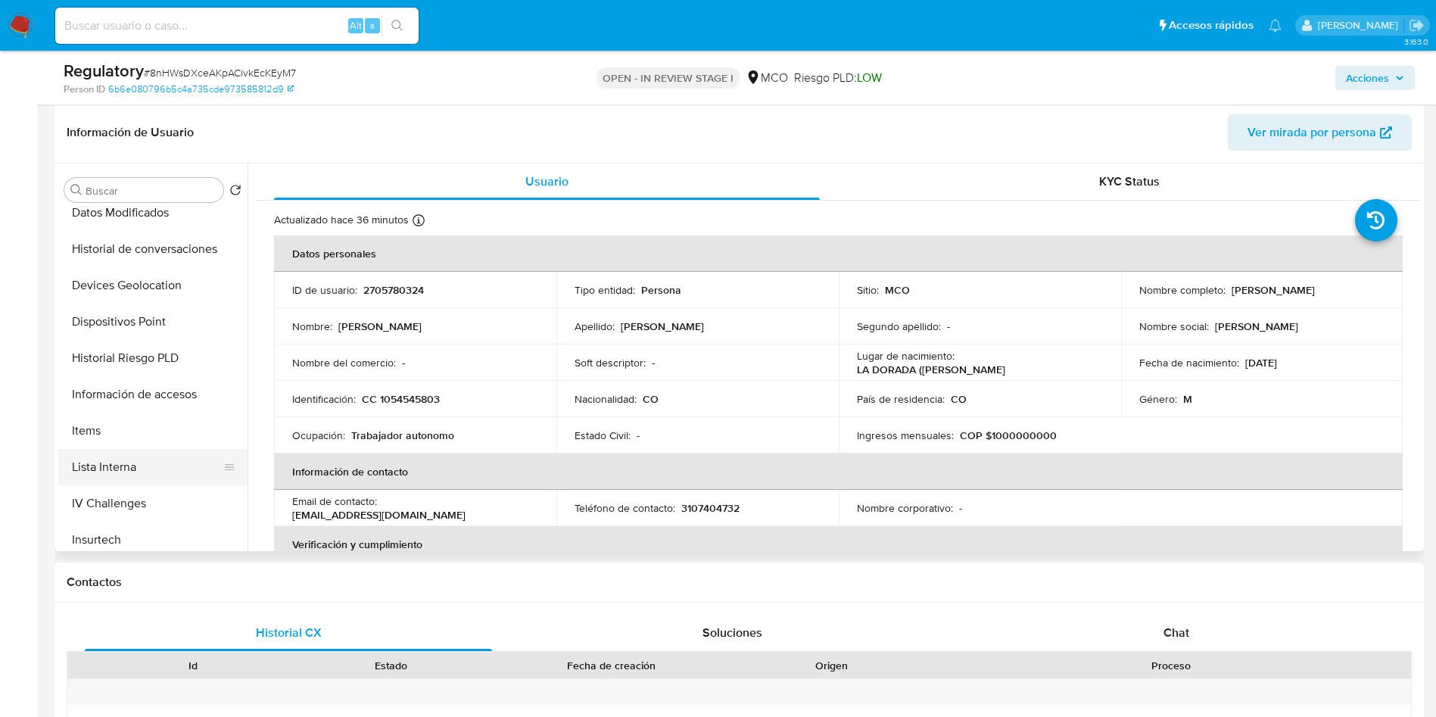
click at [156, 463] on button "Lista Interna" at bounding box center [146, 467] width 177 height 36
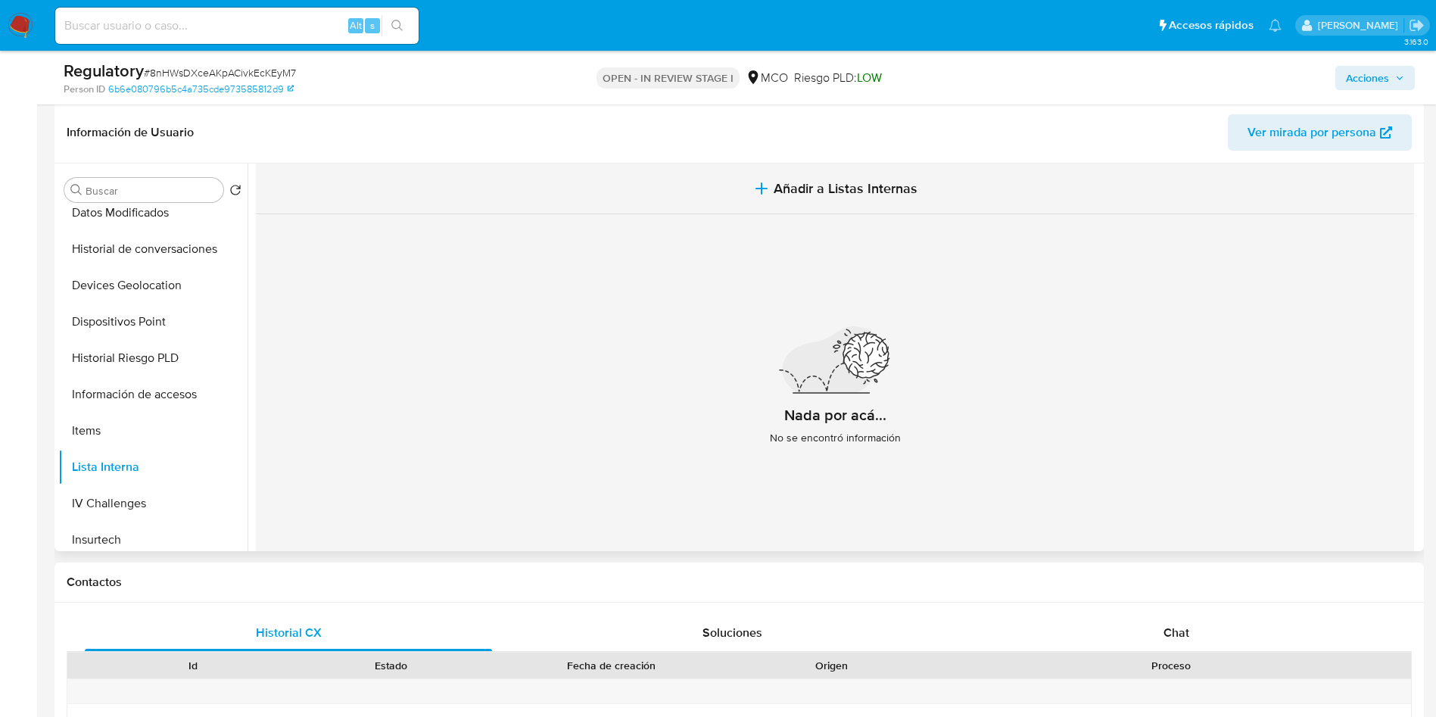
click at [818, 164] on button "Añadir a Listas Internas" at bounding box center [835, 189] width 1159 height 51
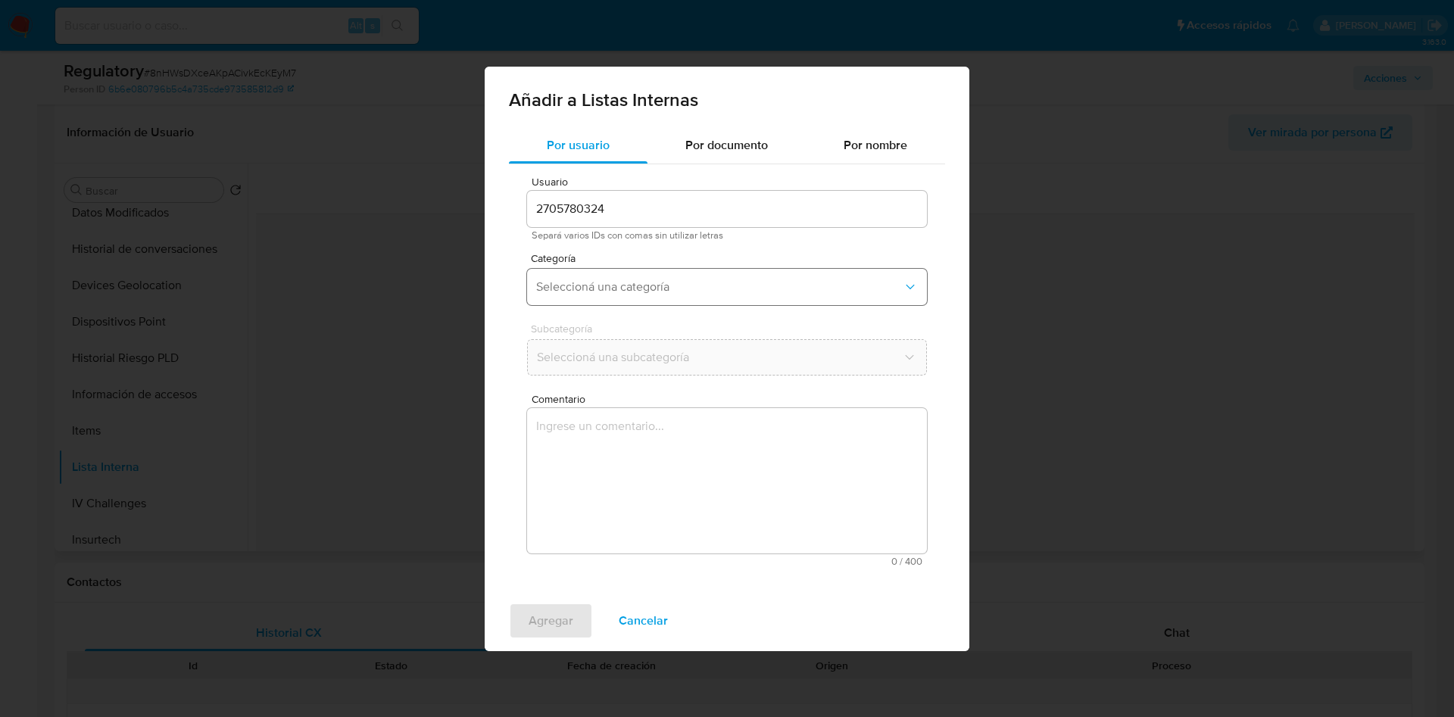
click at [593, 282] on span "Seleccioná una categoría" at bounding box center [719, 286] width 367 height 15
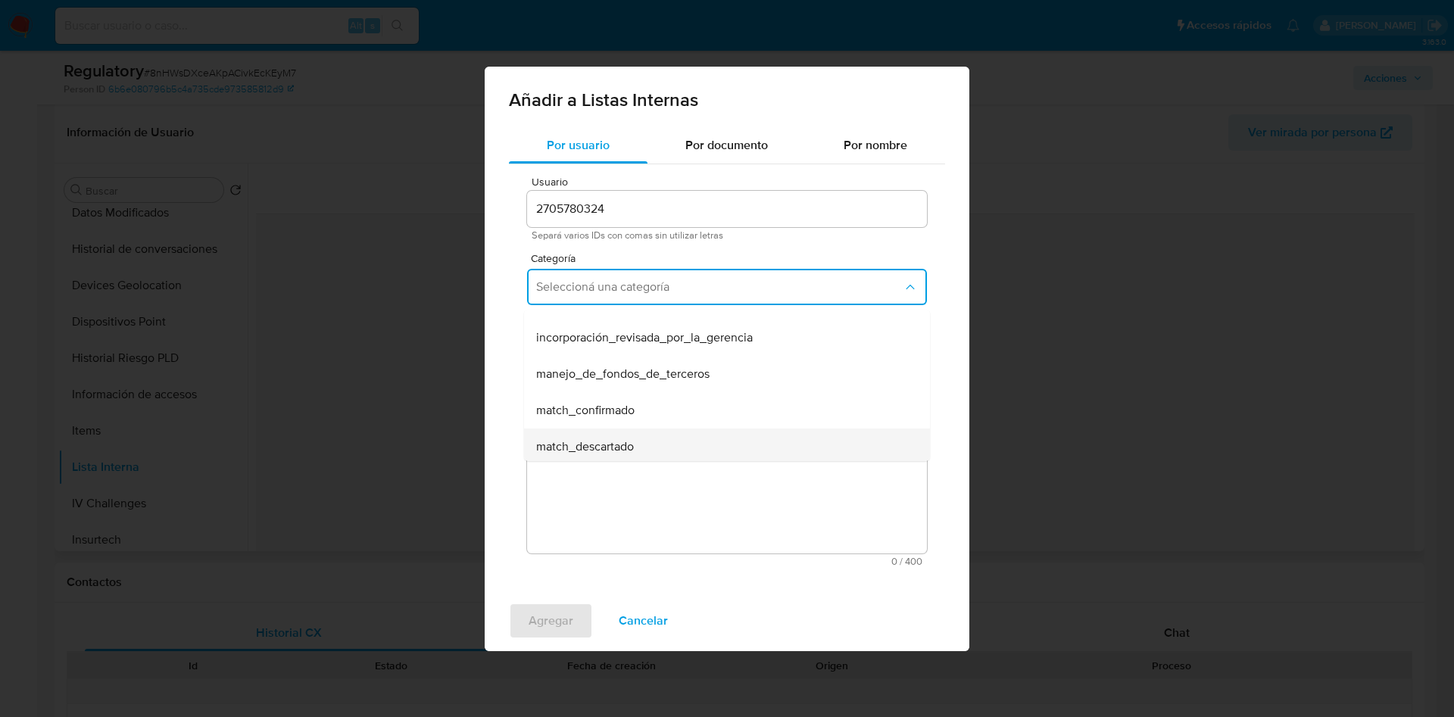
scroll to position [45, 0]
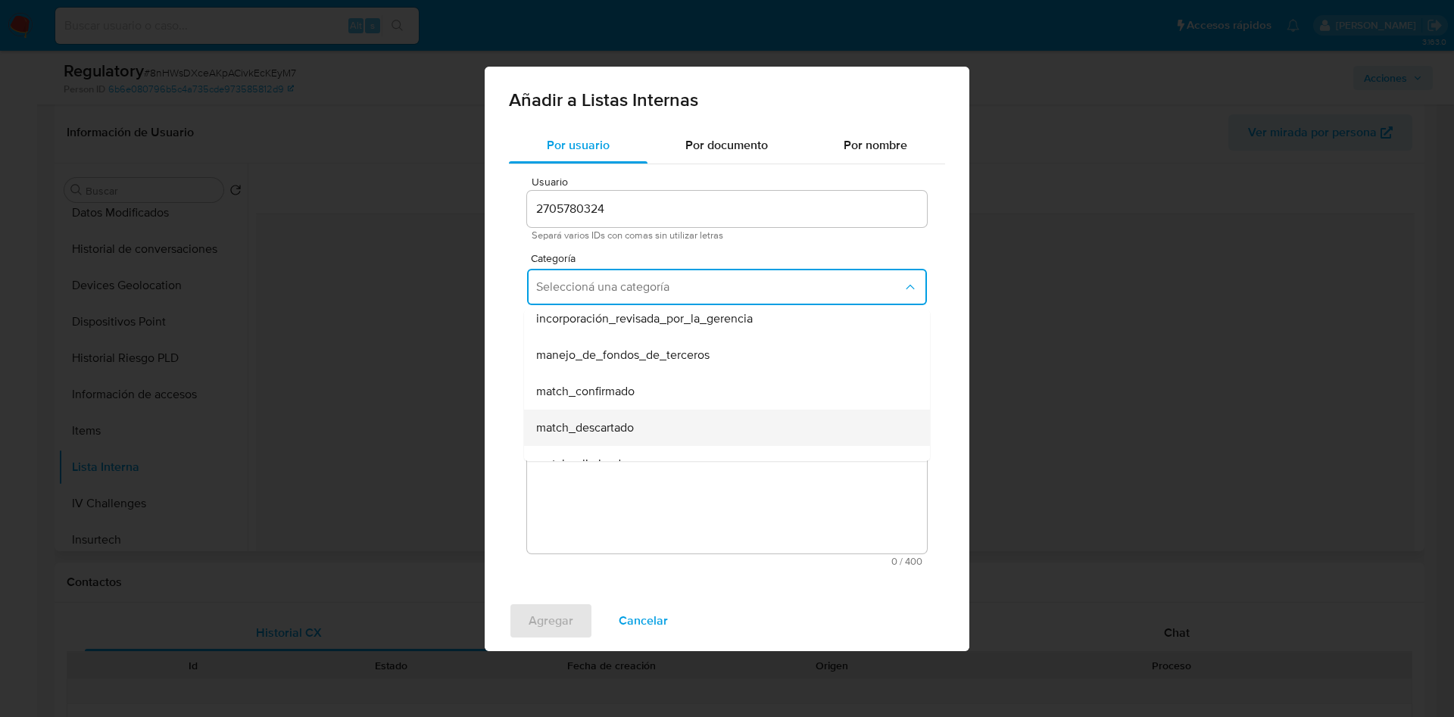
click at [622, 423] on span "match_descartado" at bounding box center [585, 427] width 98 height 15
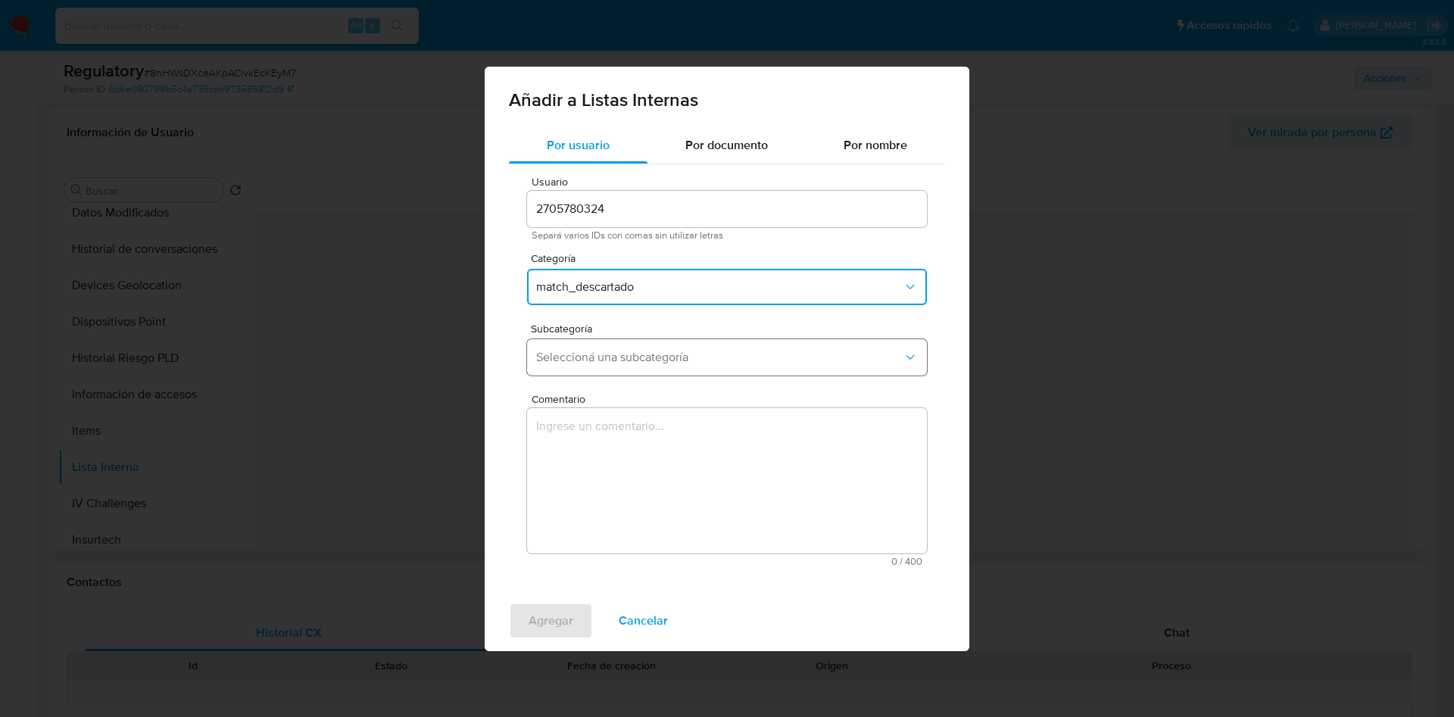
click at [586, 355] on span "Seleccioná una subcategoría" at bounding box center [719, 357] width 367 height 15
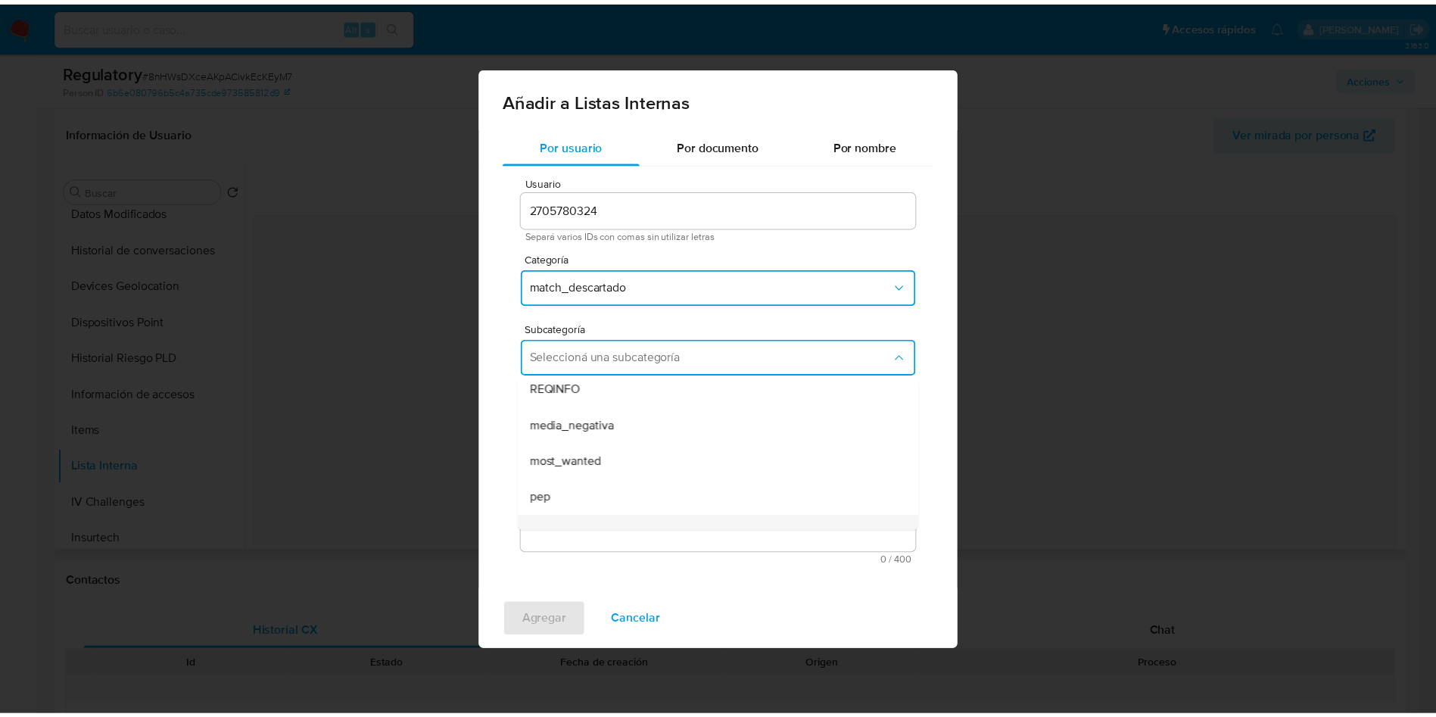
scroll to position [91, 0]
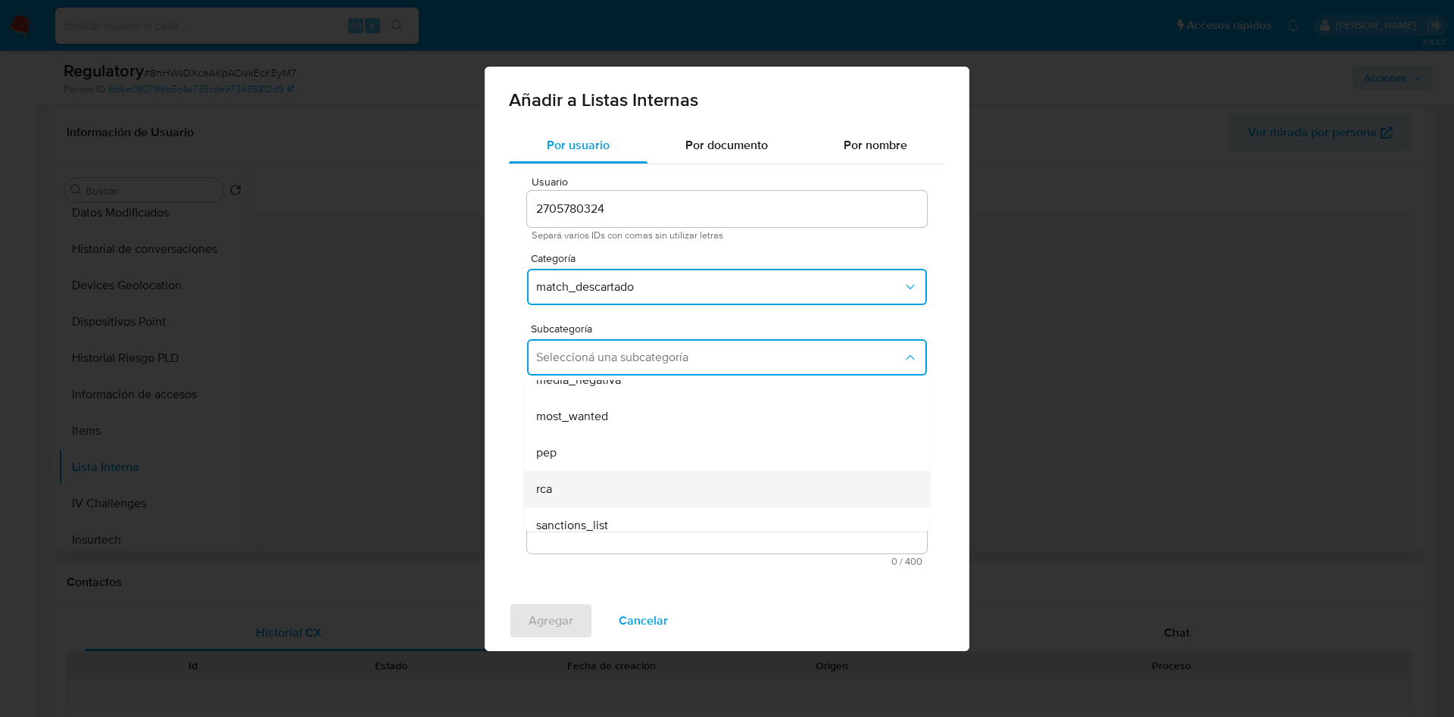
click at [544, 491] on span "rca" at bounding box center [544, 489] width 16 height 15
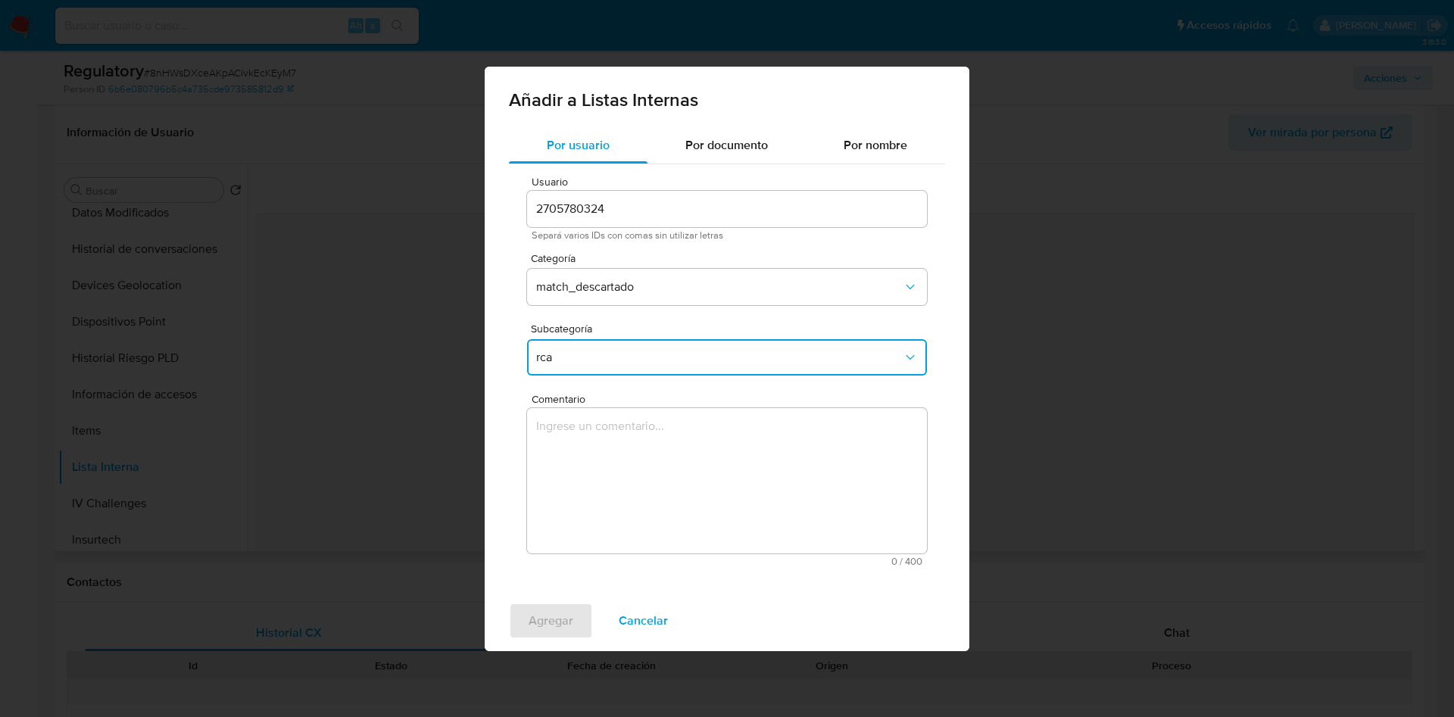
click at [606, 495] on textarea "Comentario" at bounding box center [727, 480] width 400 height 145
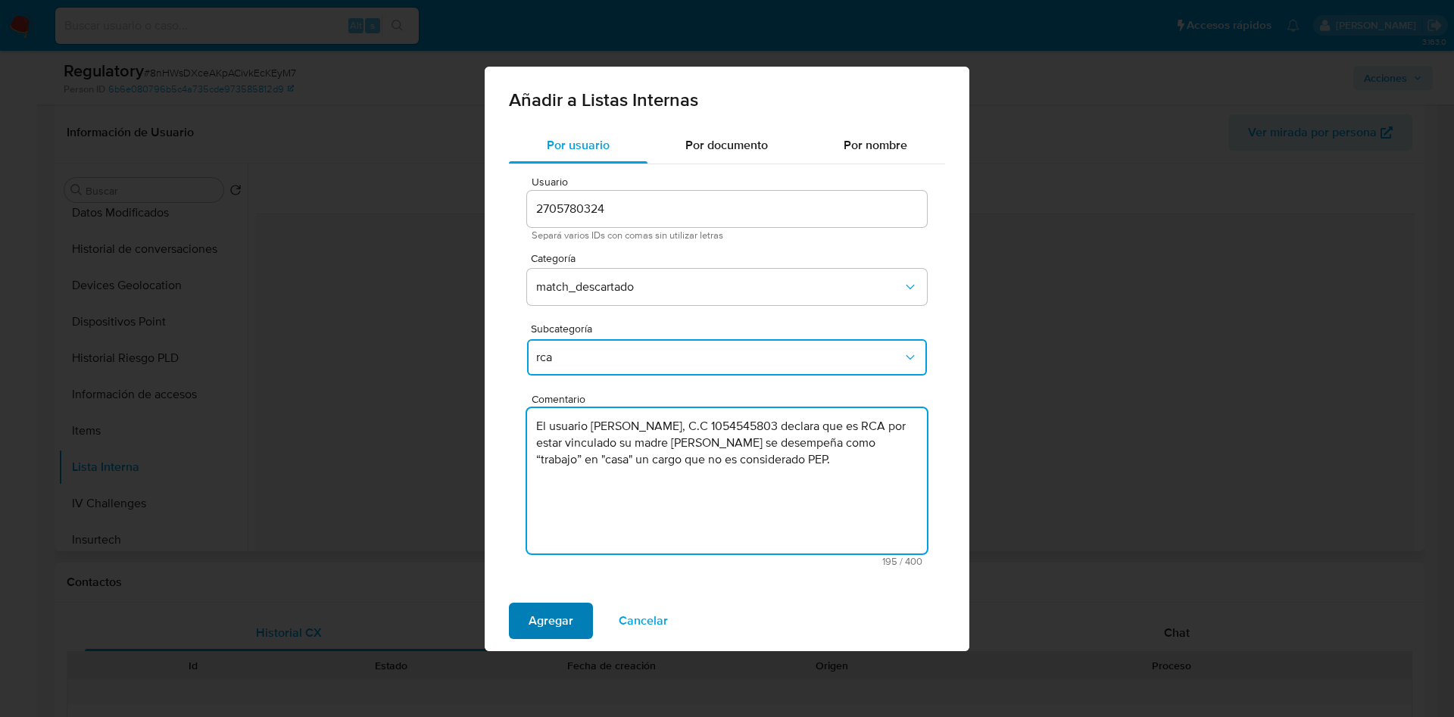
type textarea "El usuario Yonier Alexander Alarcon Lopez, C.C 1054545803 declara que es RCA po…"
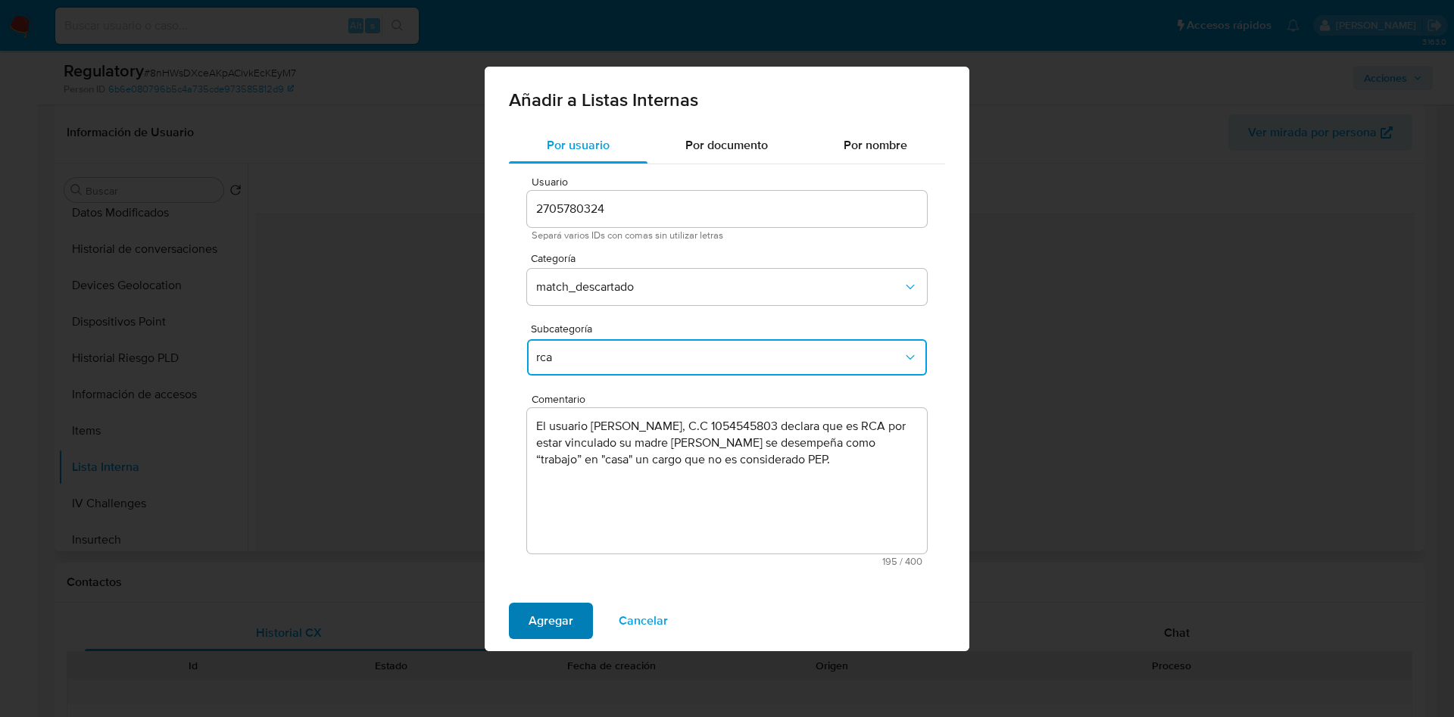
click at [538, 616] on span "Agregar" at bounding box center [551, 620] width 45 height 33
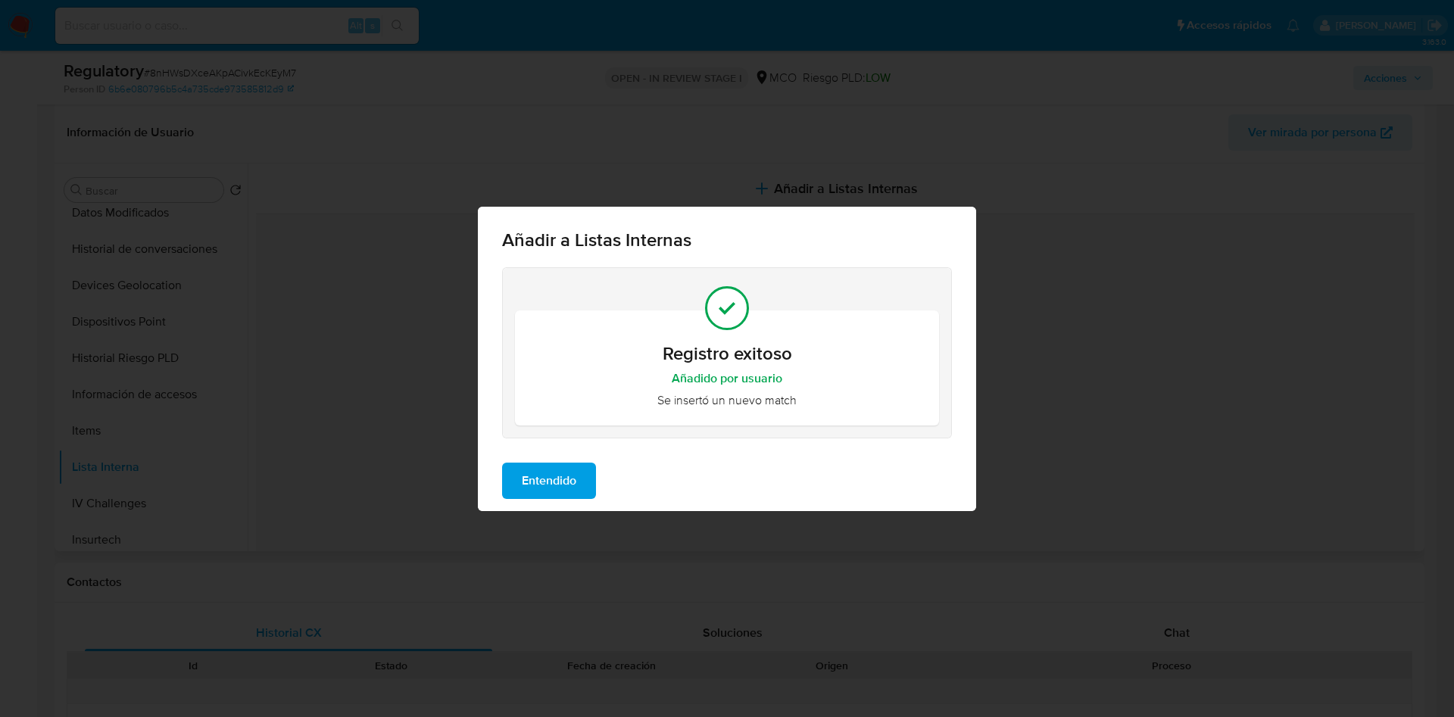
click at [559, 489] on span "Entendido" at bounding box center [549, 480] width 55 height 33
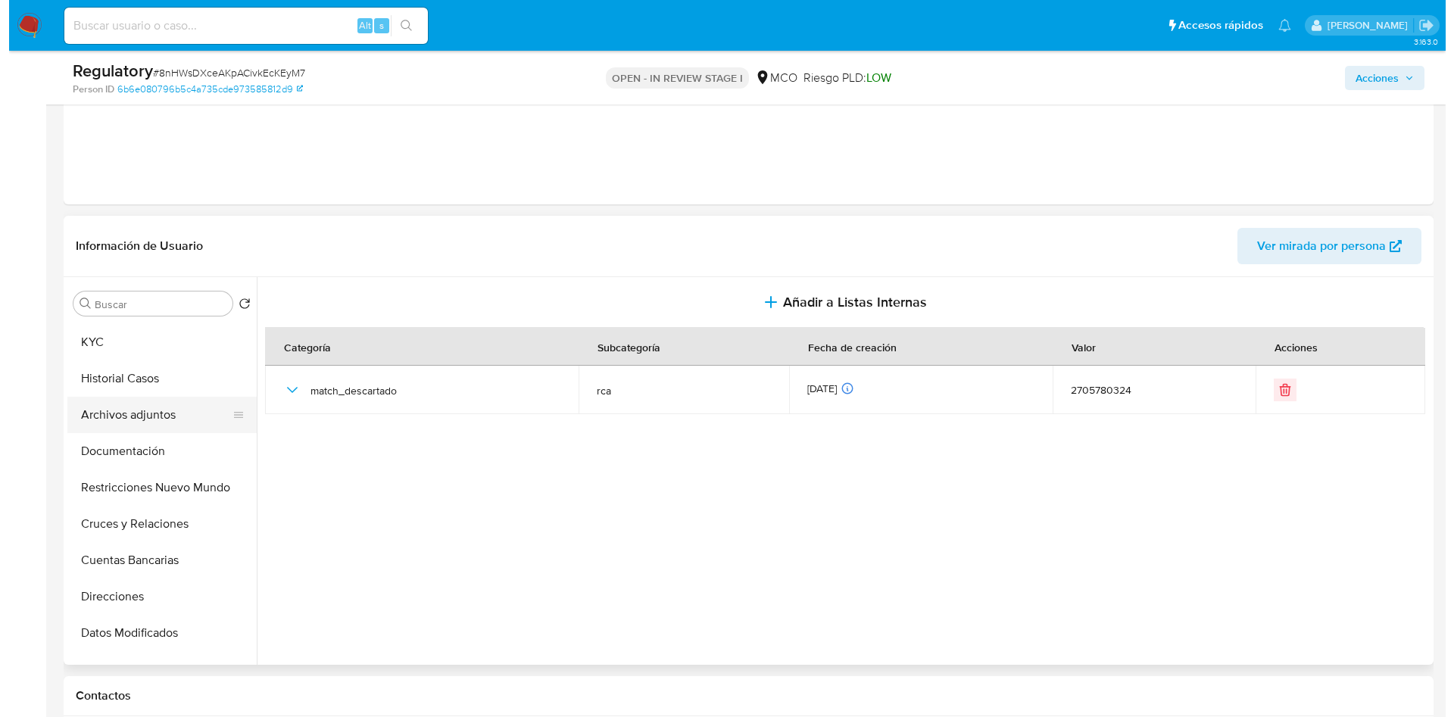
scroll to position [0, 0]
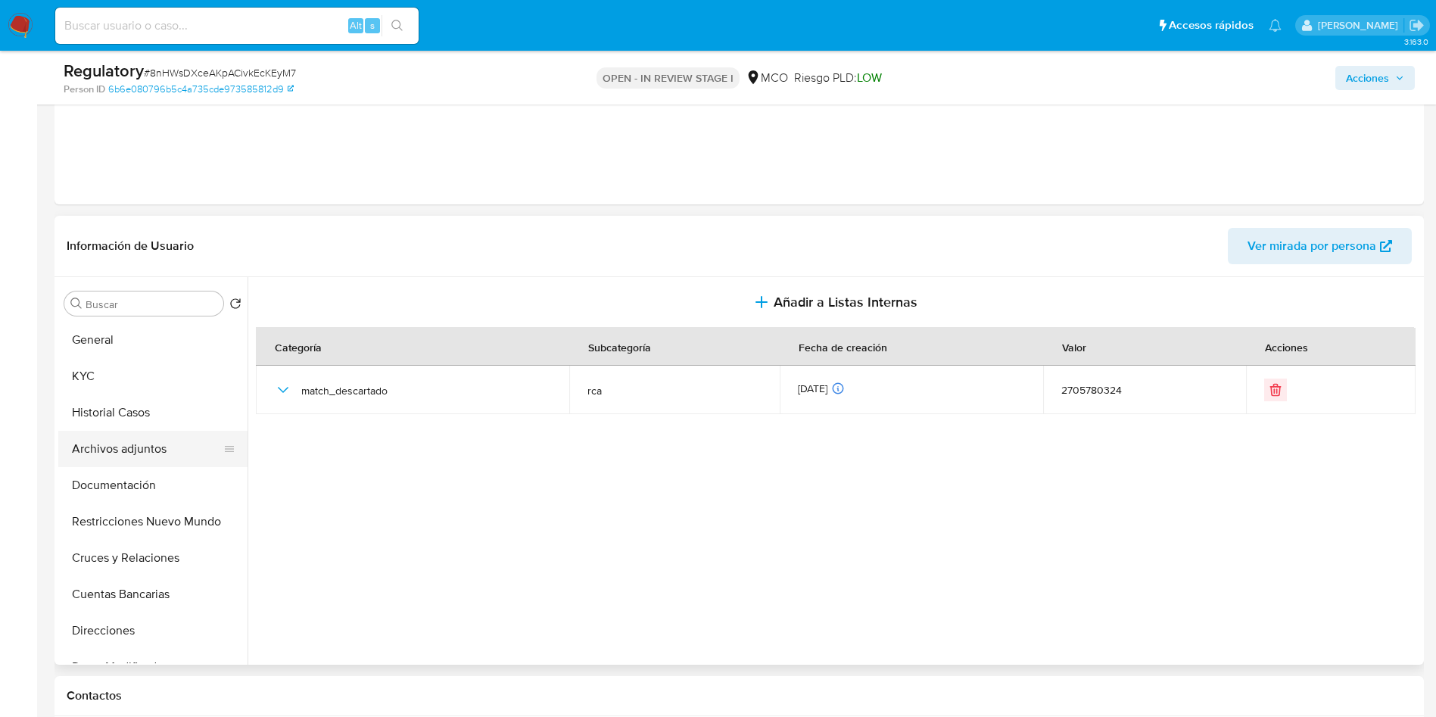
click at [139, 437] on button "Archivos adjuntos" at bounding box center [146, 449] width 177 height 36
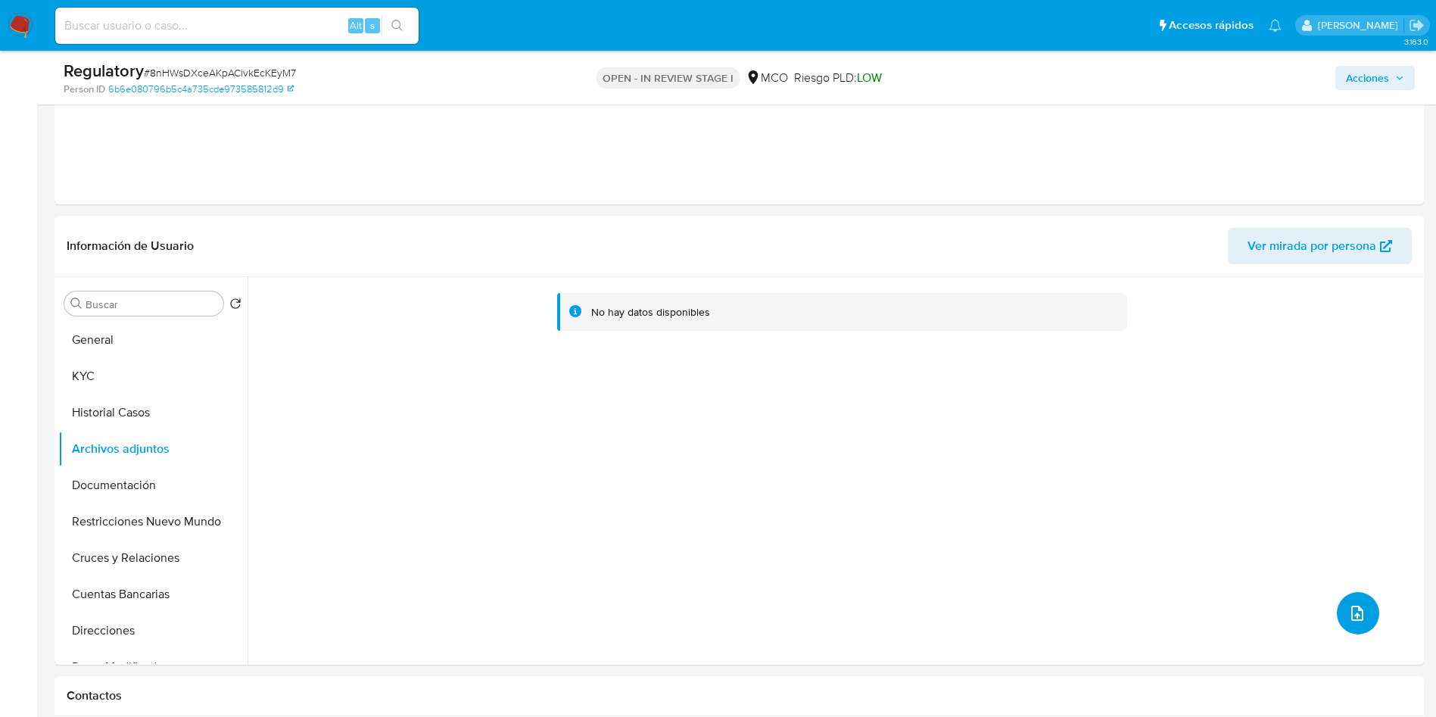
click at [1362, 611] on button "upload-file" at bounding box center [1358, 613] width 42 height 42
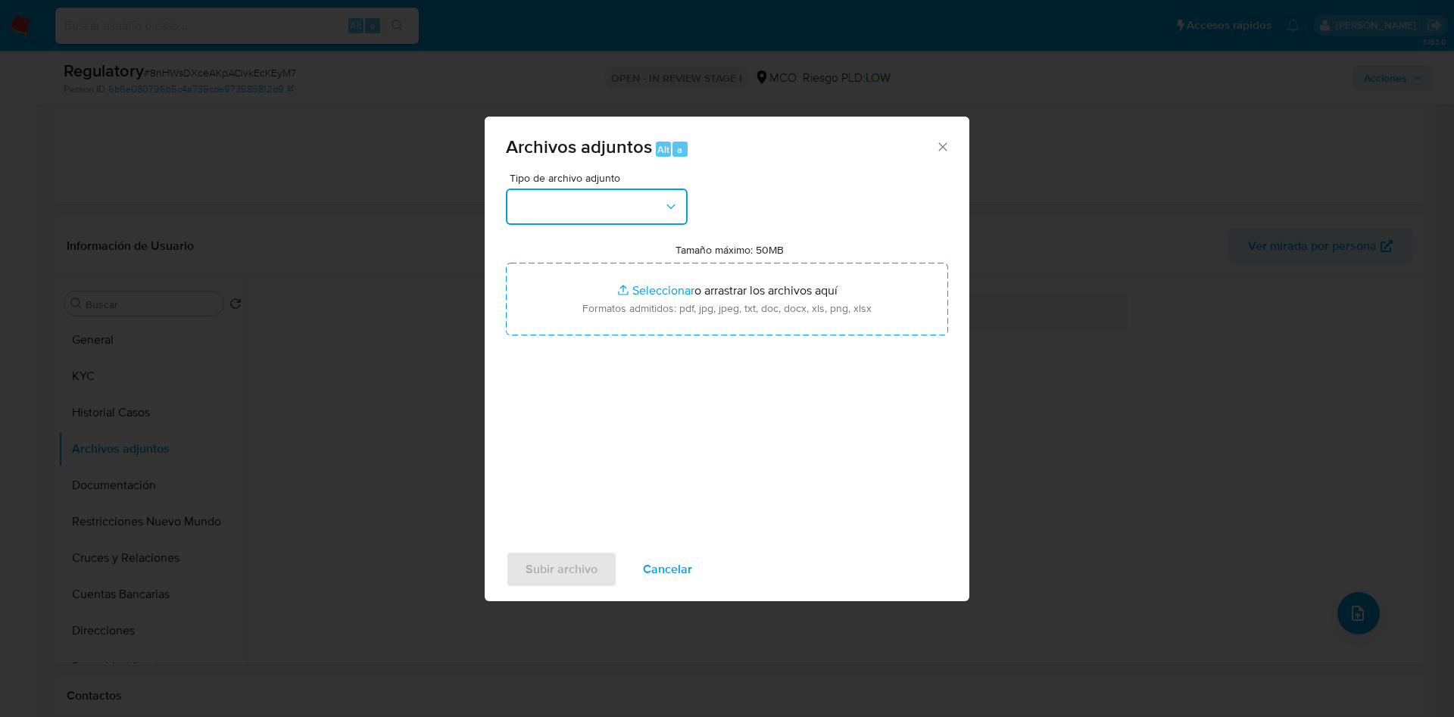
click at [592, 214] on button "button" at bounding box center [597, 207] width 182 height 36
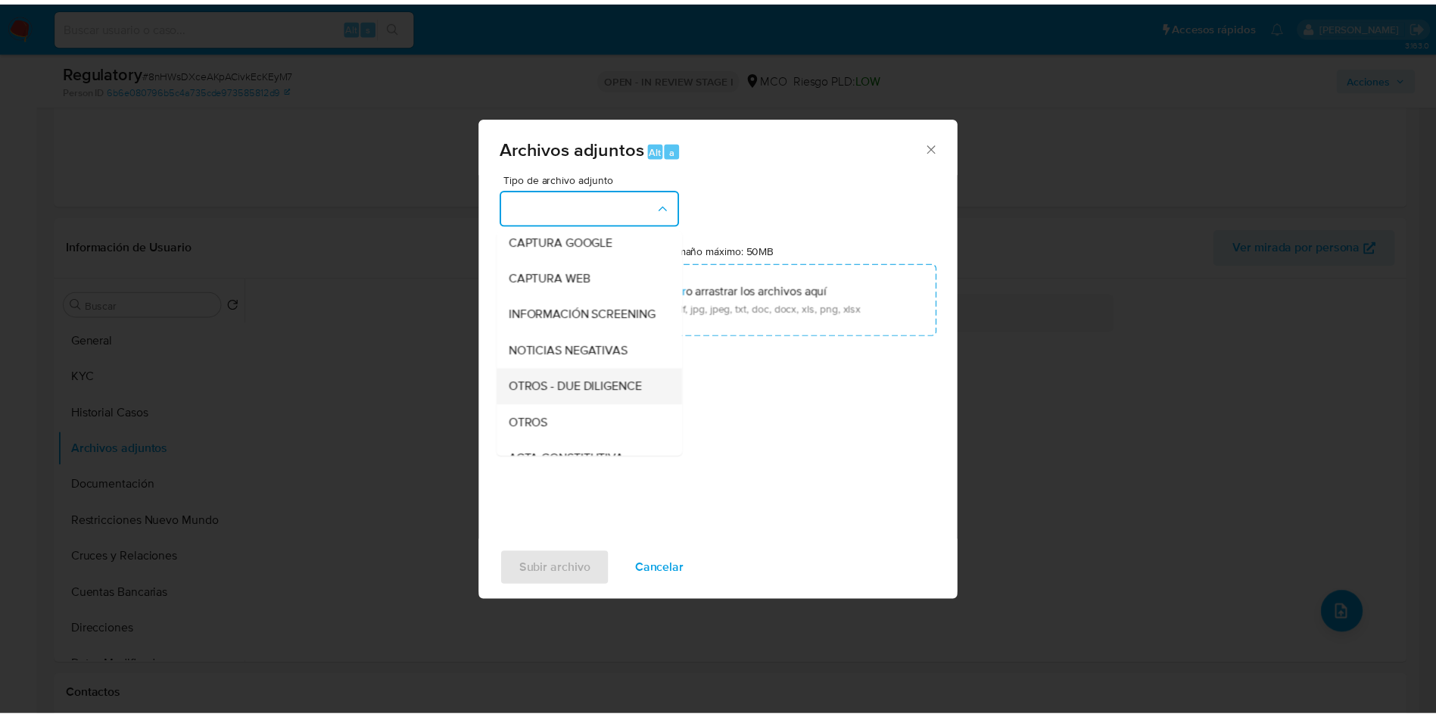
scroll to position [114, 0]
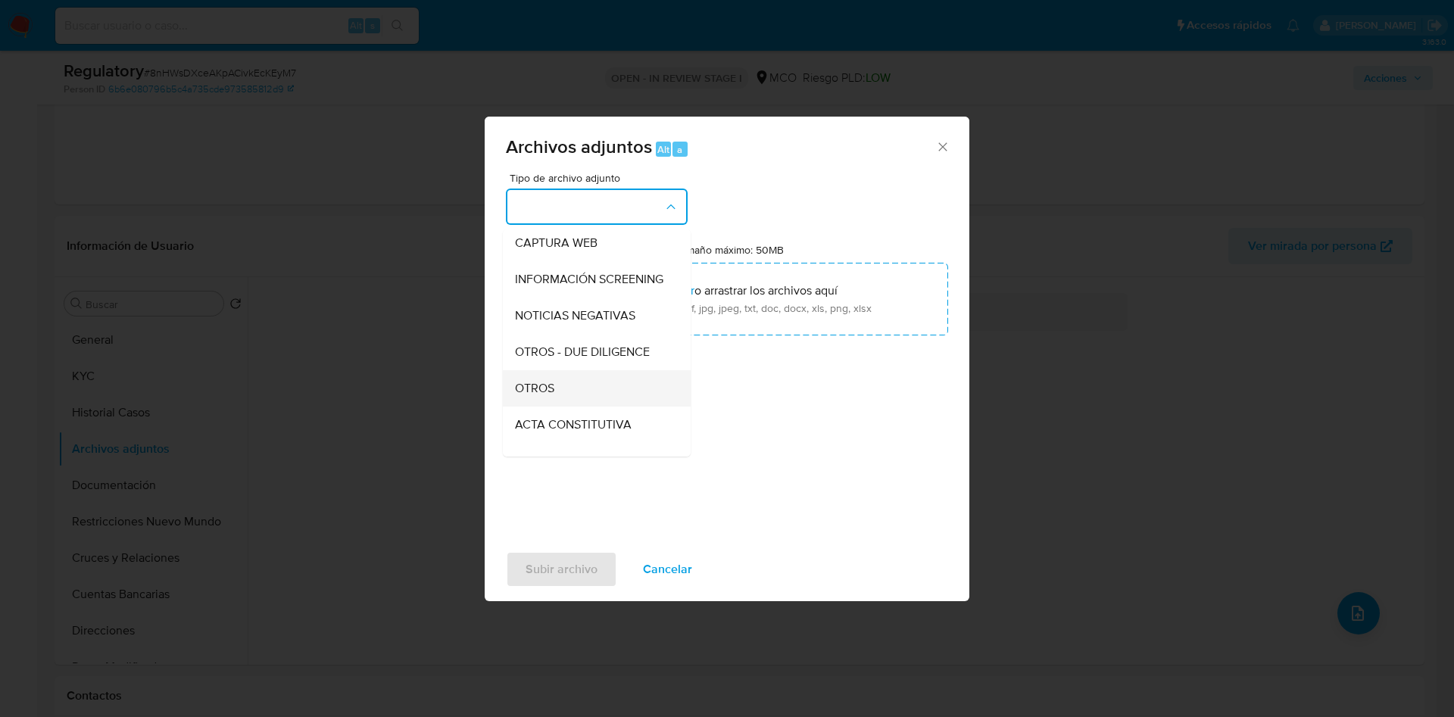
click at [562, 396] on div "OTROS" at bounding box center [592, 388] width 154 height 36
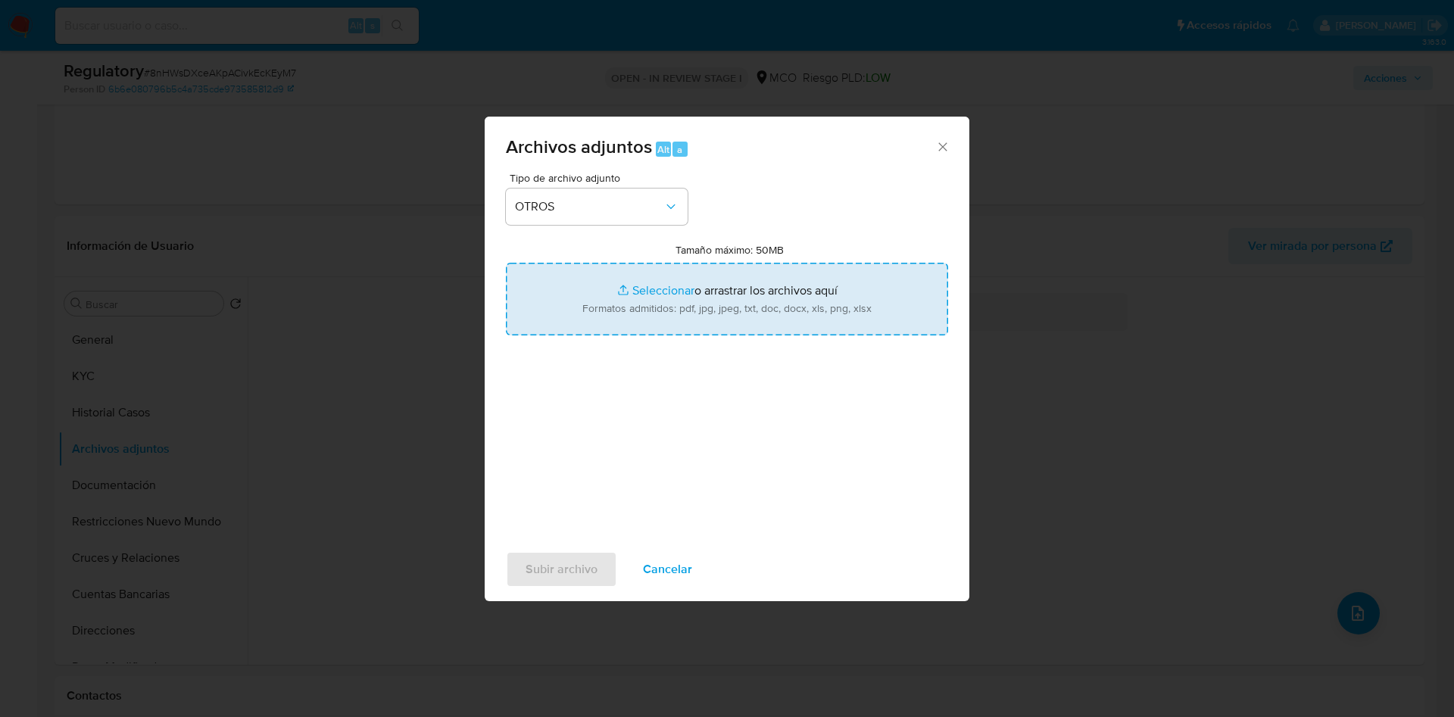
click at [632, 307] on input "Tamaño máximo: 50MB Seleccionar archivos" at bounding box center [727, 299] width 442 height 73
type input "C:\fakepath\CaseDossierReport_Yonier Alexander Alarcon Lopez.pdf"
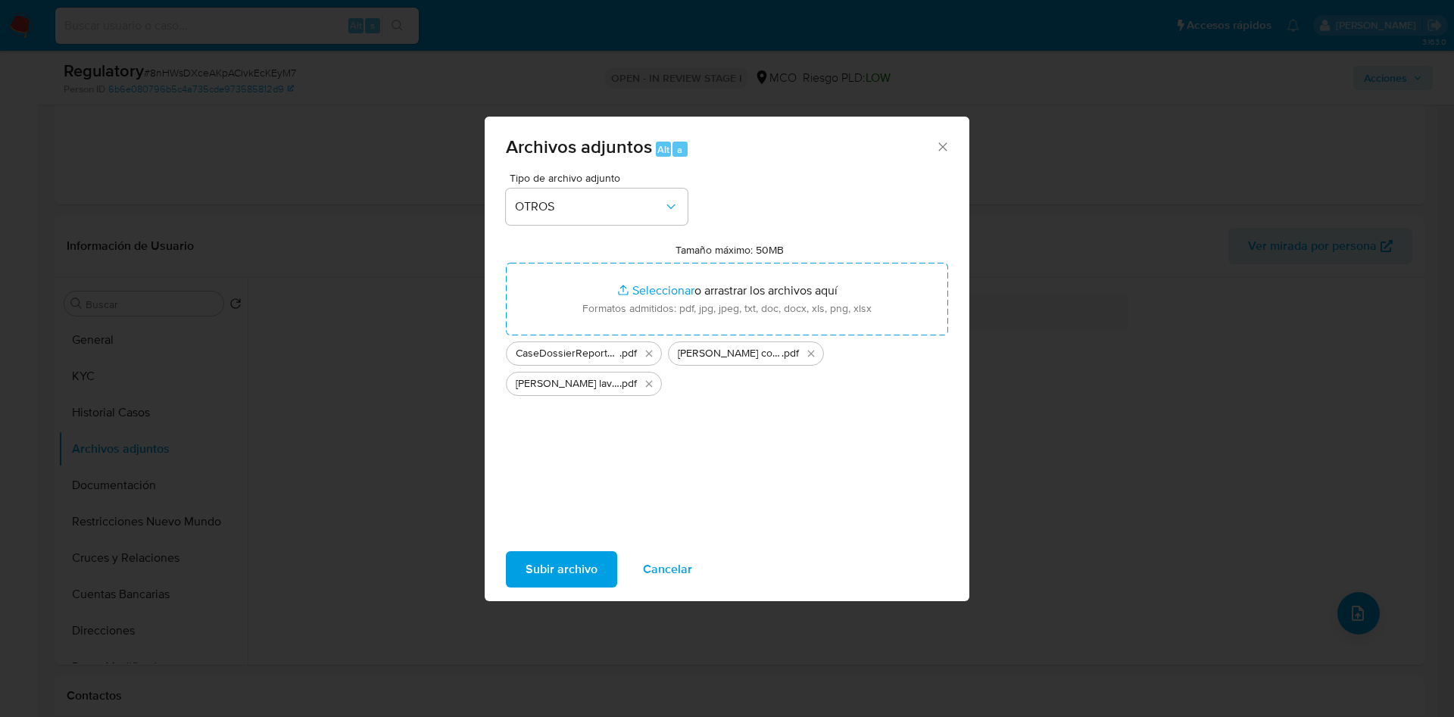
drag, startPoint x: 632, startPoint y: 308, endPoint x: 551, endPoint y: 566, distance: 270.1
click at [551, 566] on span "Subir archivo" at bounding box center [562, 569] width 72 height 33
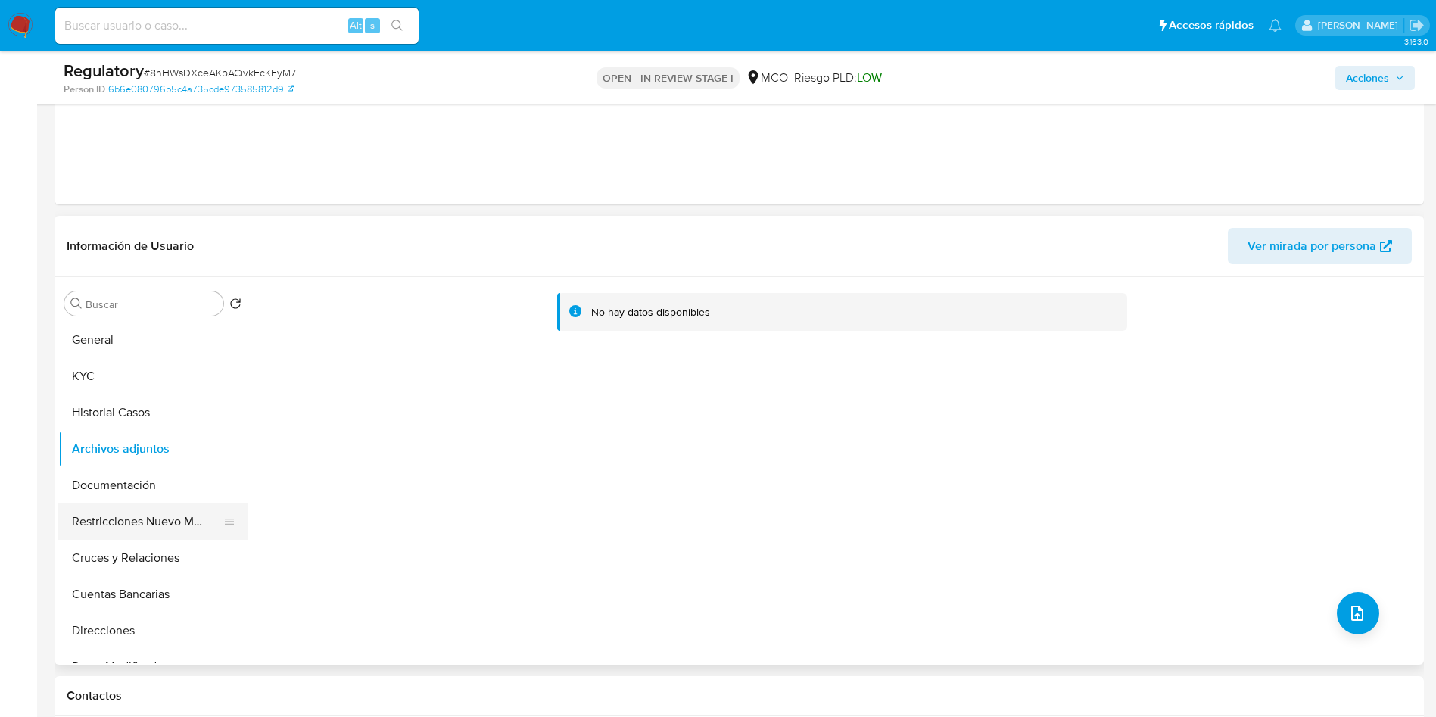
click at [108, 504] on button "Restricciones Nuevo Mundo" at bounding box center [146, 522] width 177 height 36
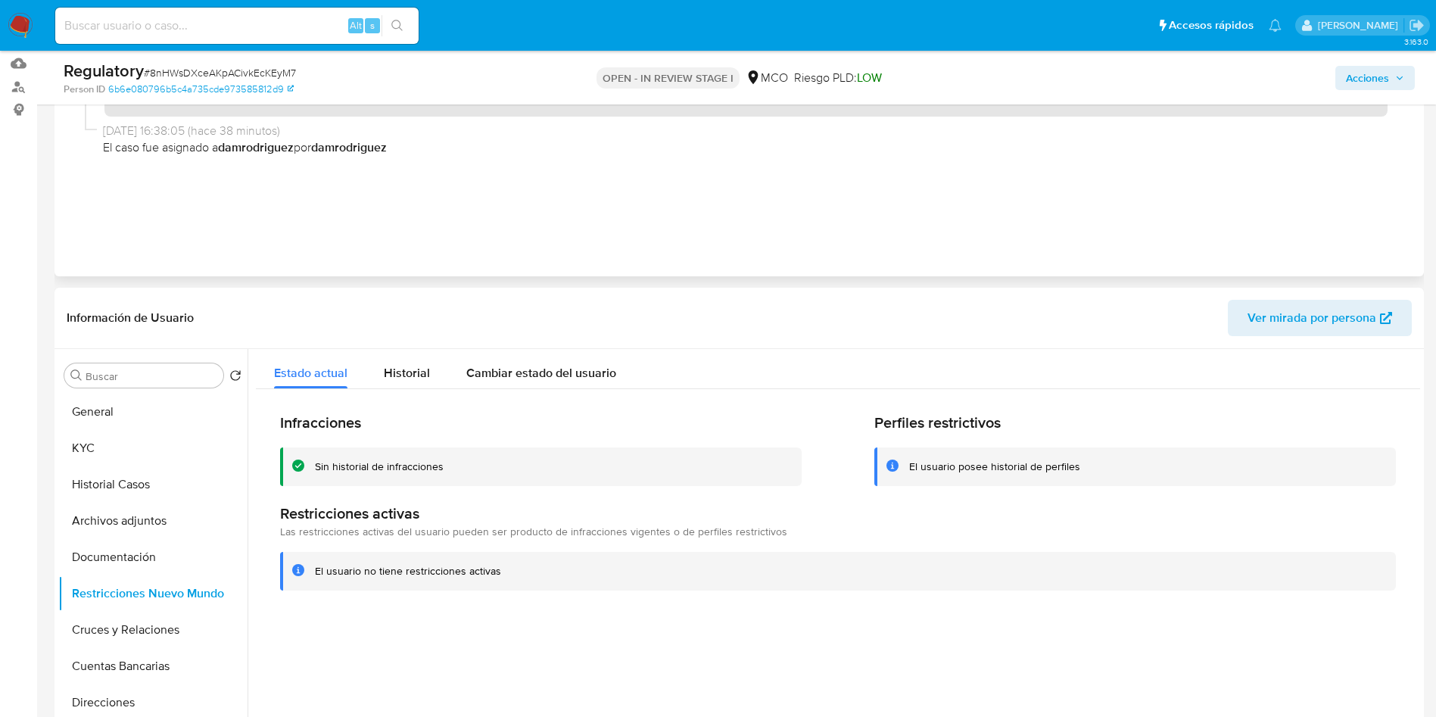
scroll to position [0, 0]
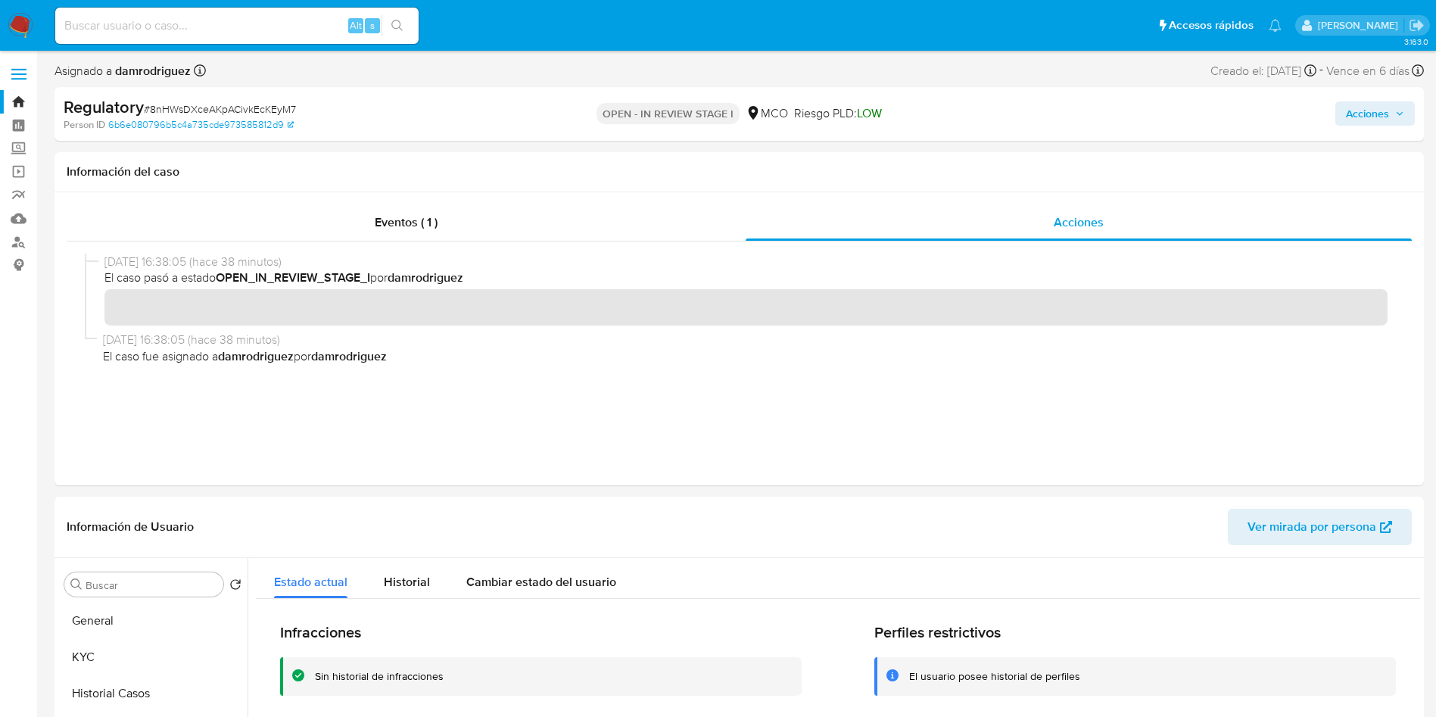
click at [1377, 114] on span "Acciones" at bounding box center [1367, 113] width 43 height 24
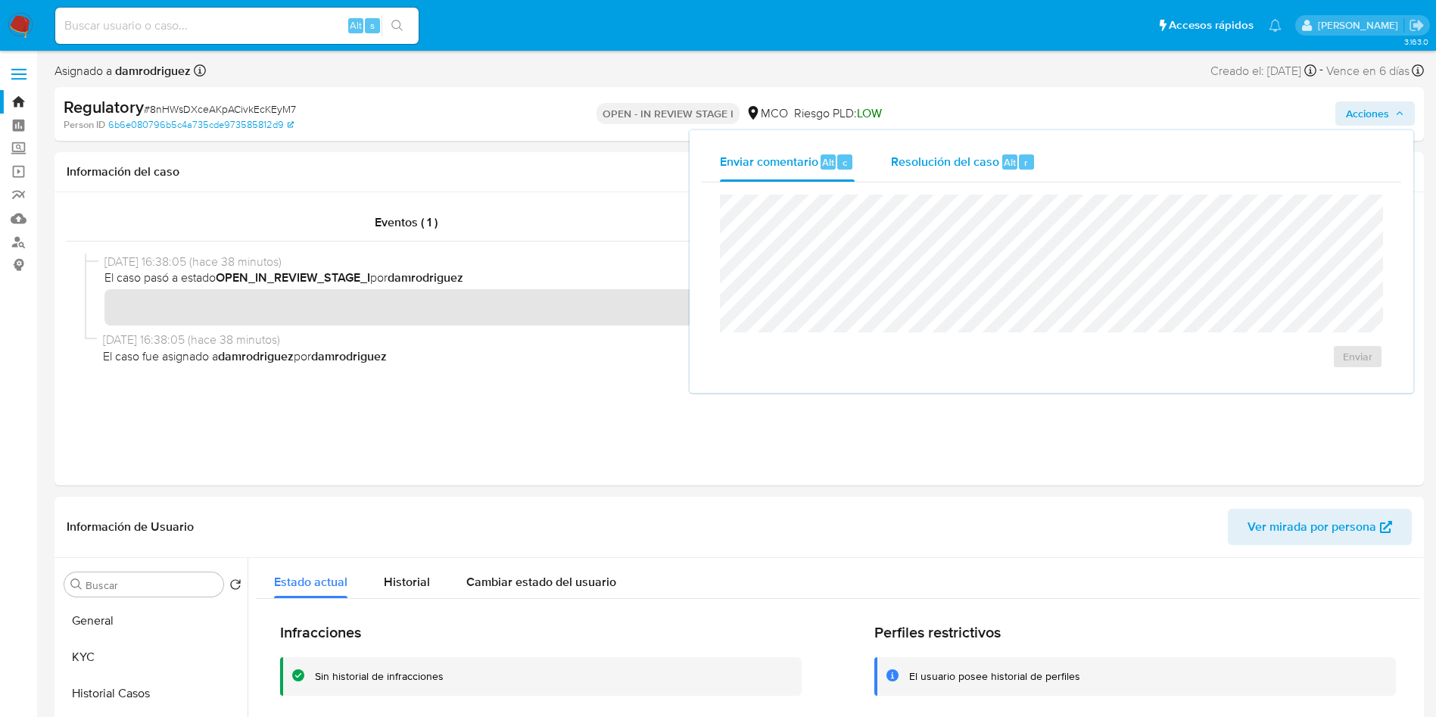
click at [951, 174] on div "Resolución del caso Alt r" at bounding box center [963, 161] width 145 height 39
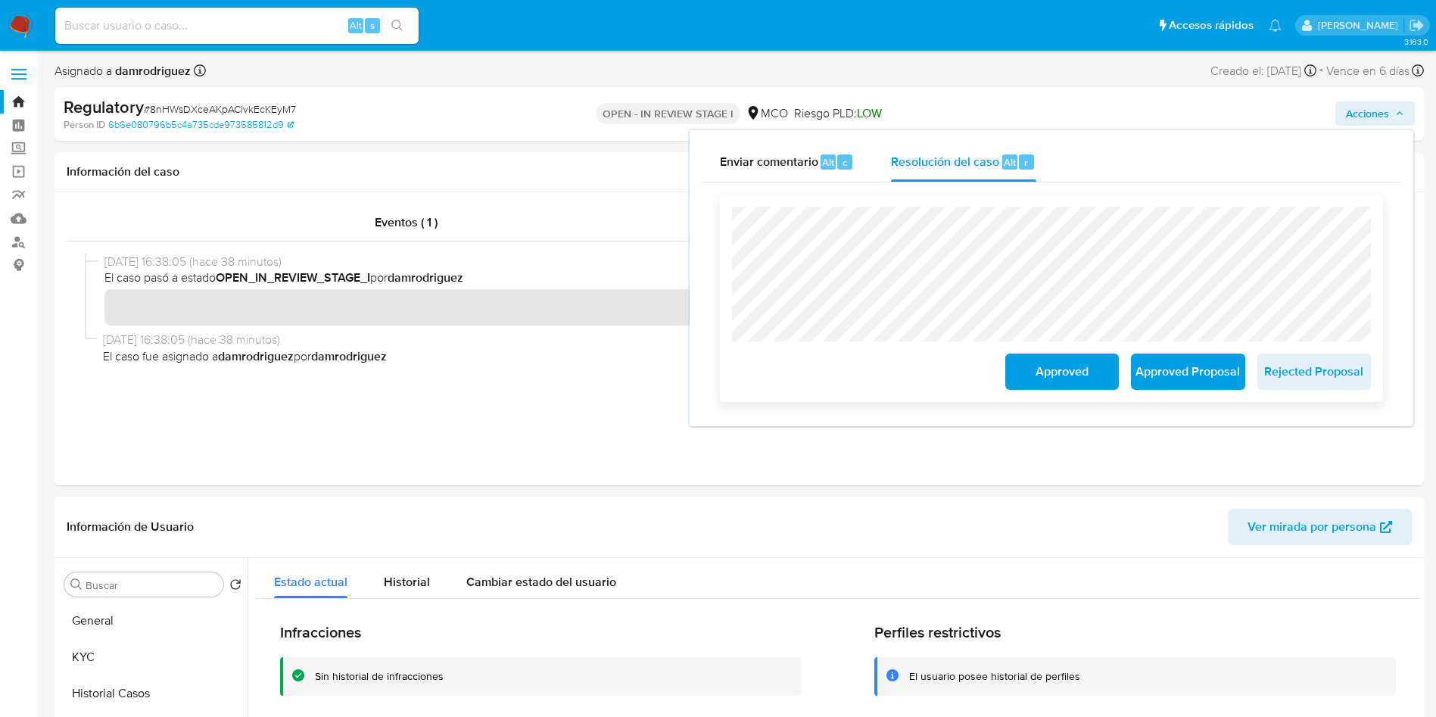
click at [1037, 375] on span "Approved" at bounding box center [1062, 371] width 74 height 33
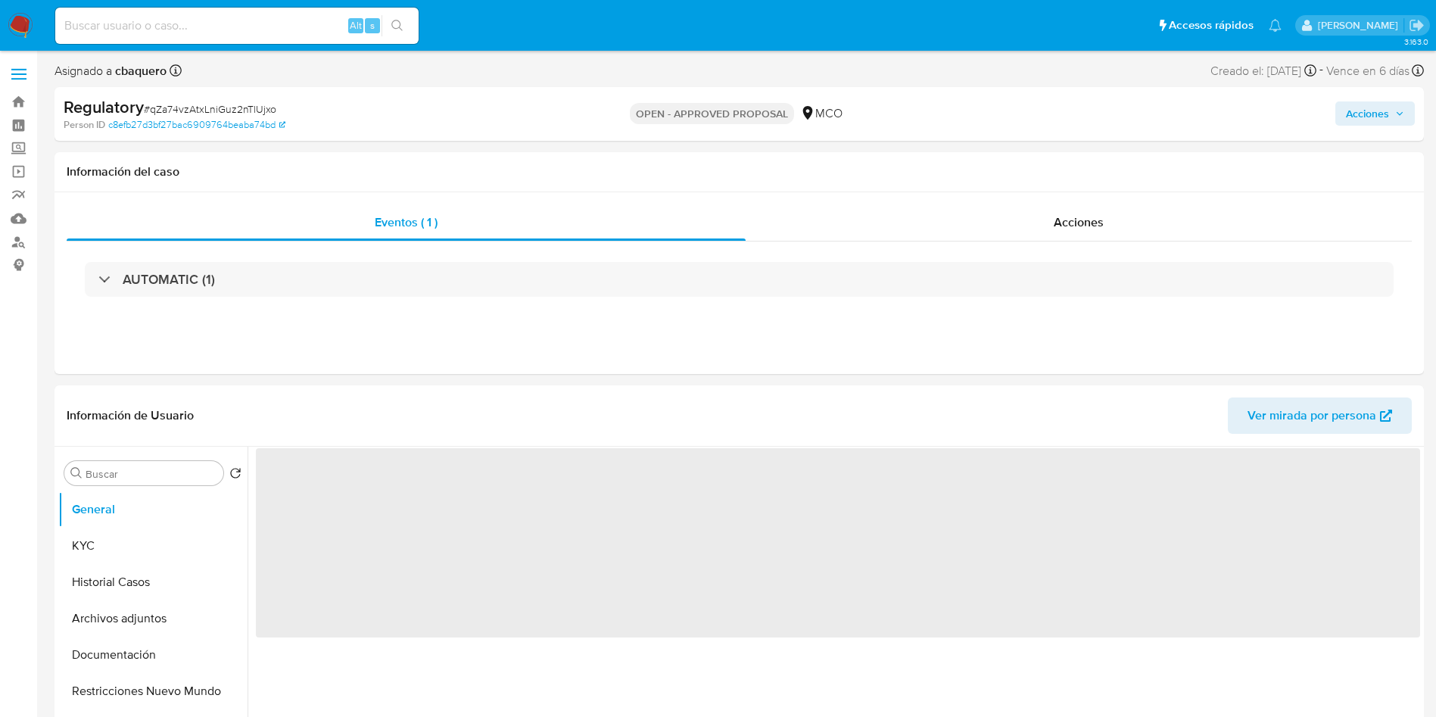
select select "10"
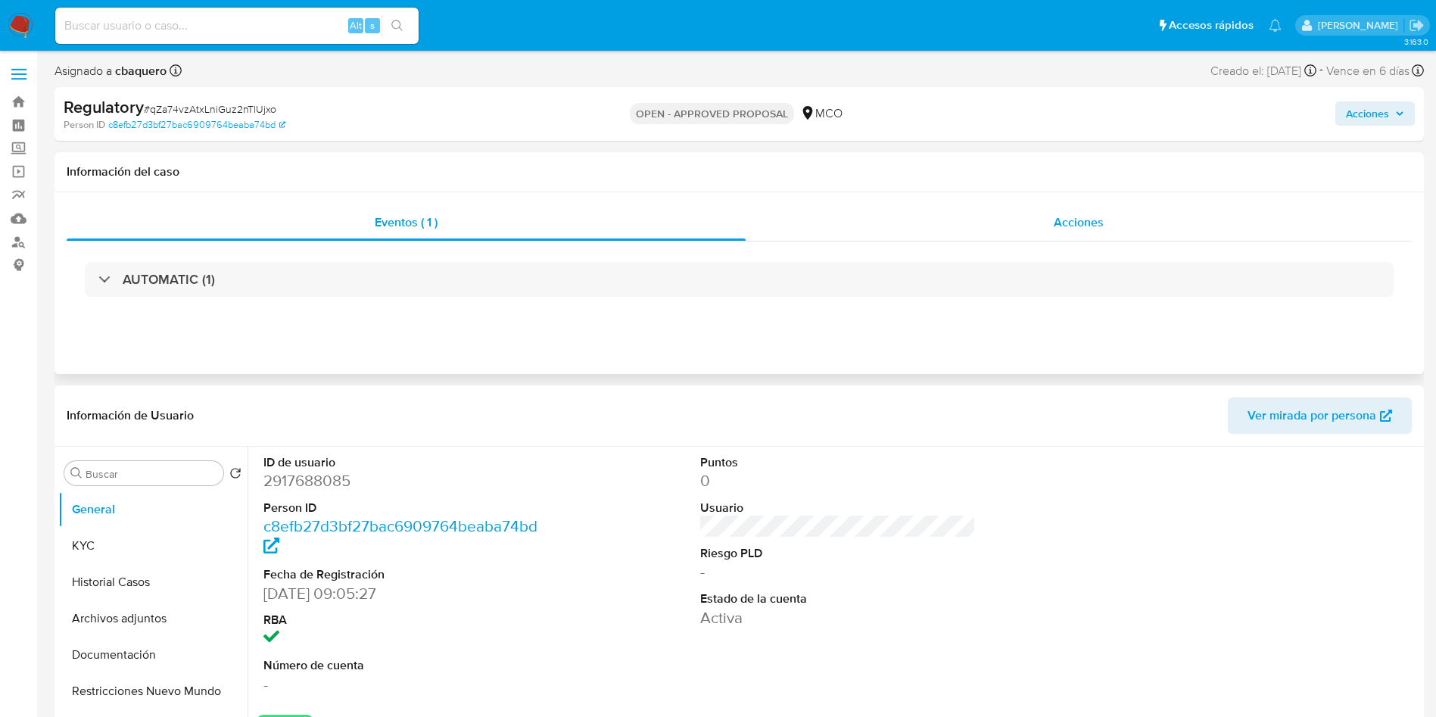
click at [1148, 227] on div "Acciones" at bounding box center [1079, 222] width 666 height 36
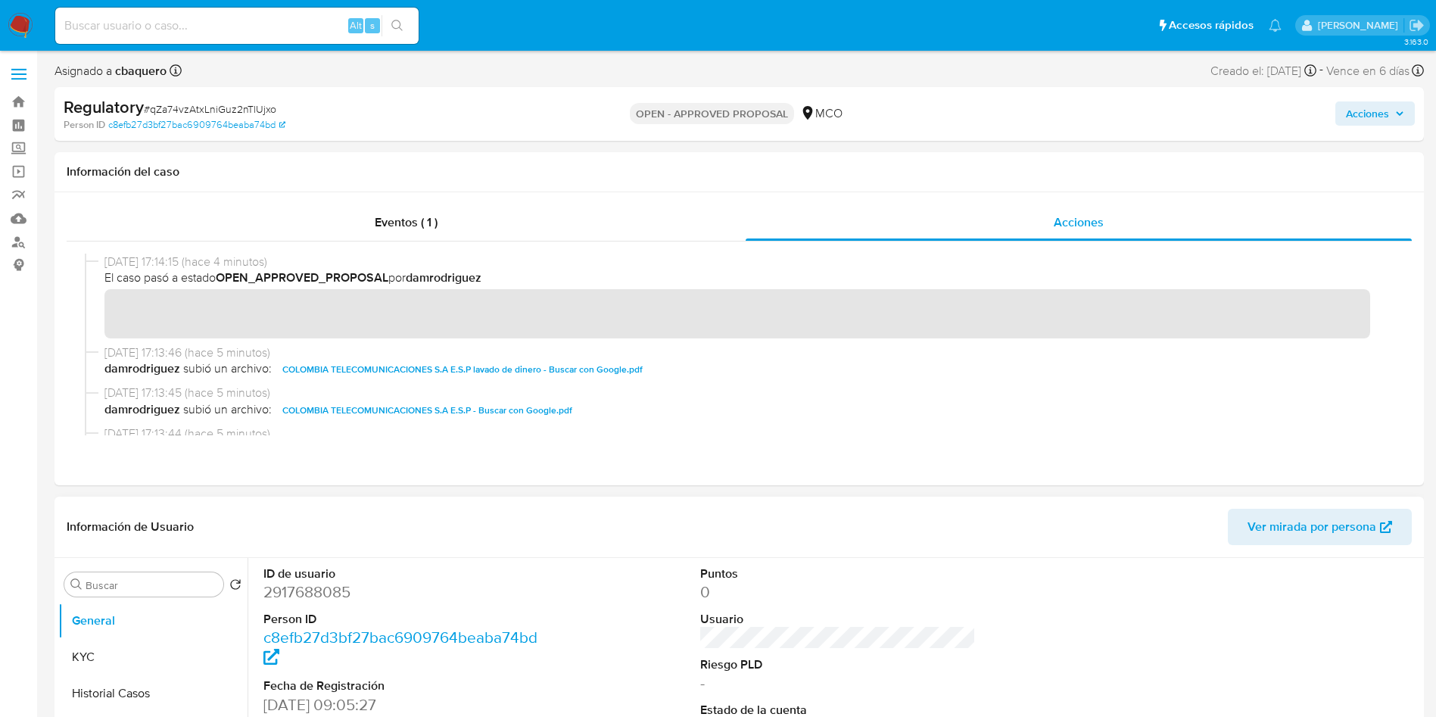
click at [478, 546] on div "Información de Usuario Ver mirada por persona" at bounding box center [740, 527] width 1370 height 61
click at [485, 525] on header "Información de Usuario Ver mirada por persona" at bounding box center [740, 527] width 1346 height 36
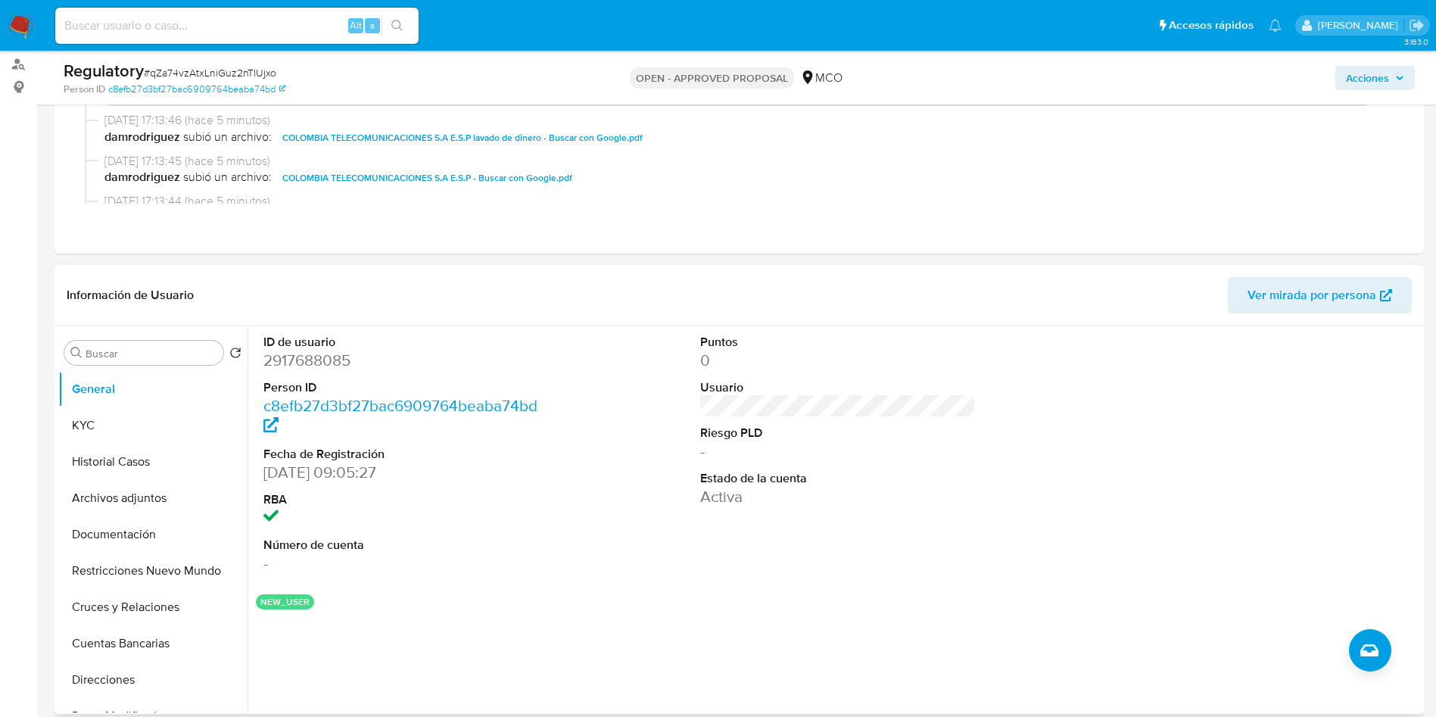
scroll to position [227, 0]
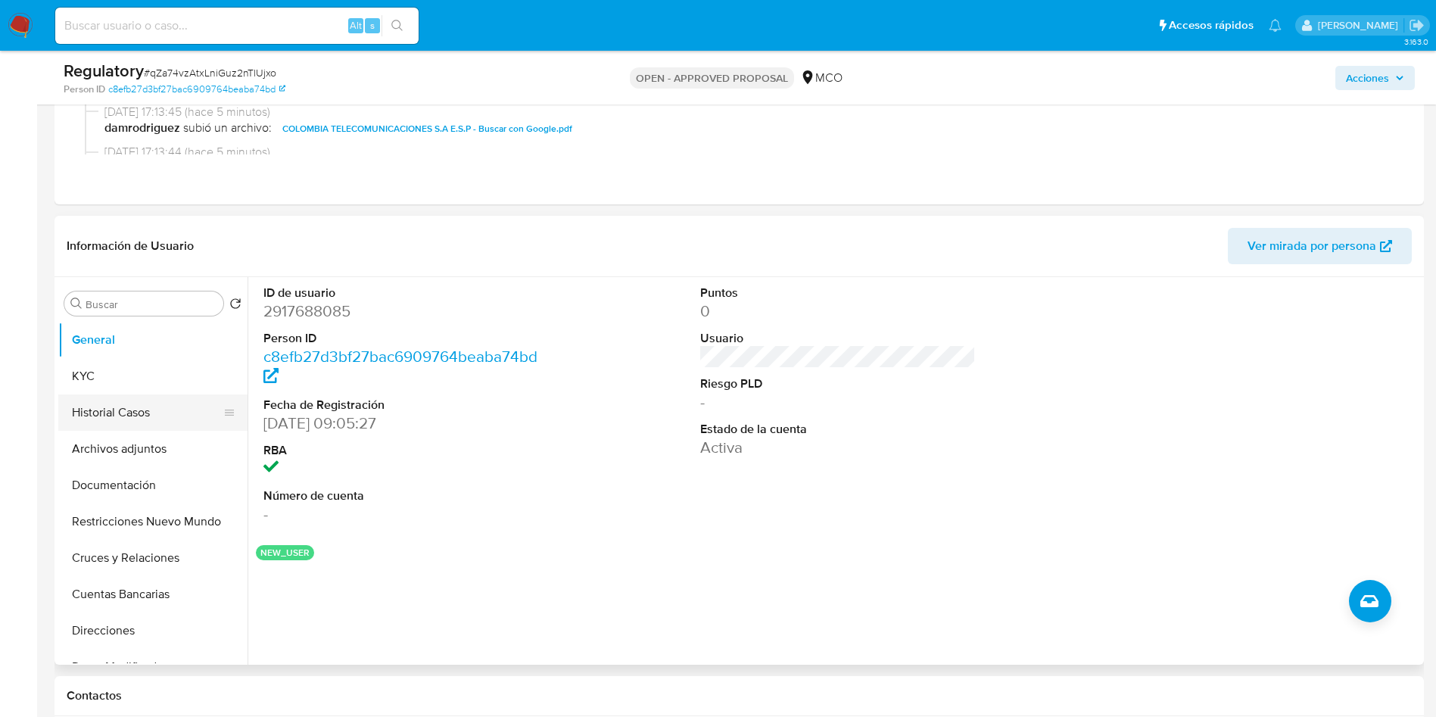
drag, startPoint x: 133, startPoint y: 418, endPoint x: 157, endPoint y: 418, distance: 24.2
click at [133, 418] on button "Historial Casos" at bounding box center [146, 413] width 177 height 36
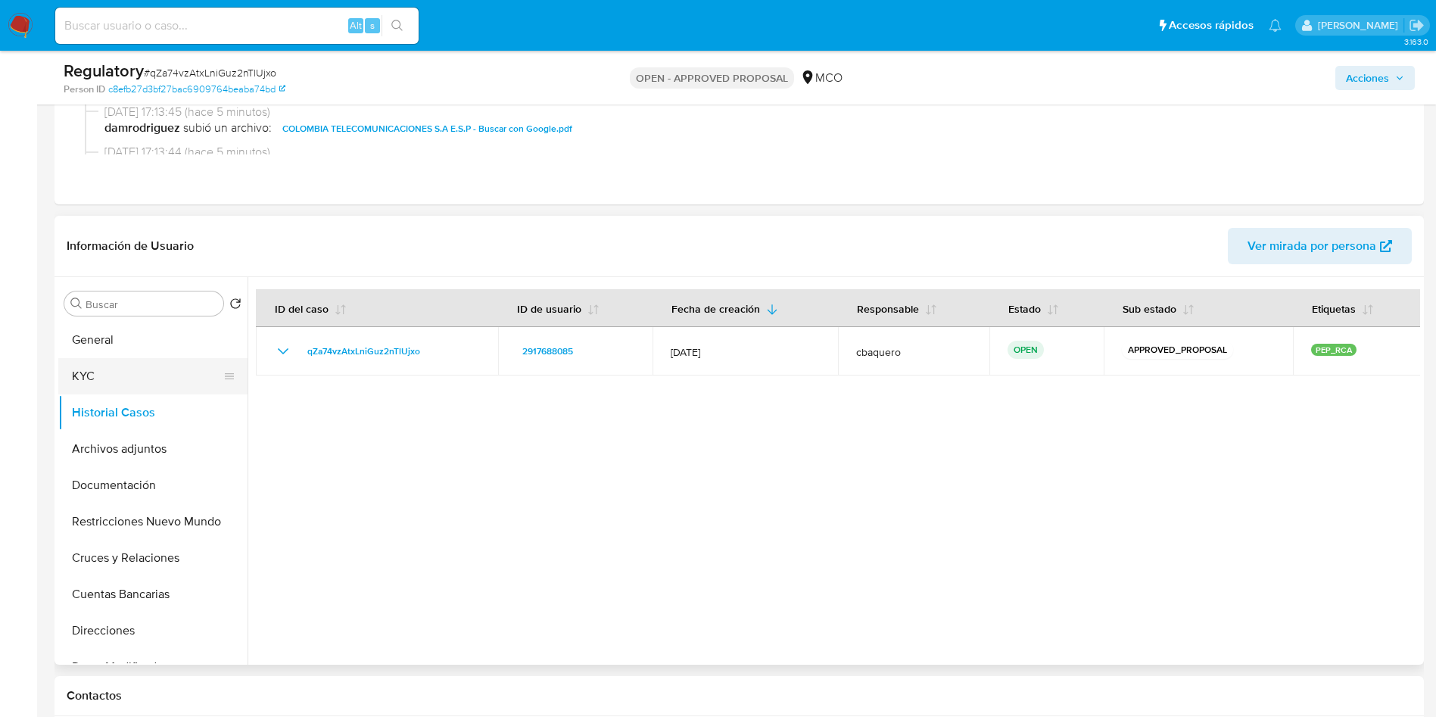
click at [89, 377] on button "KYC" at bounding box center [146, 376] width 177 height 36
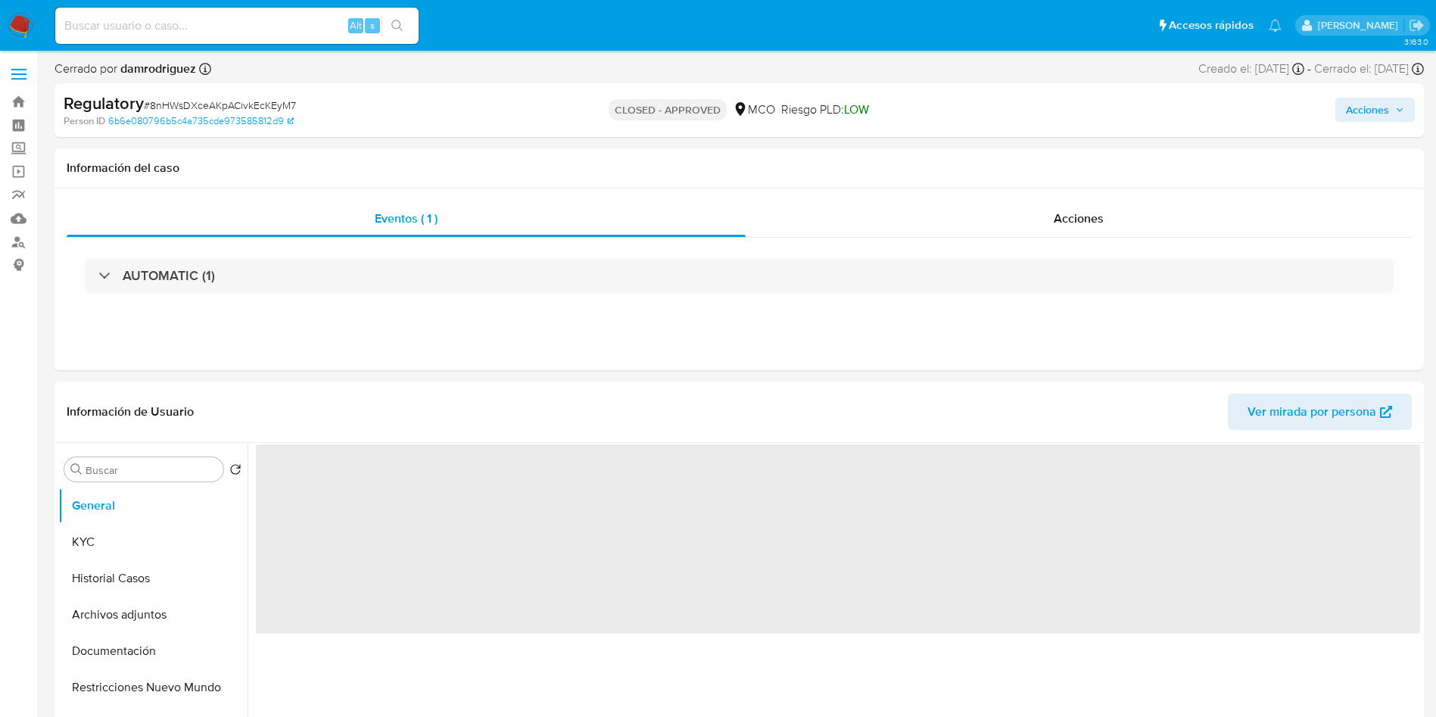
select select "10"
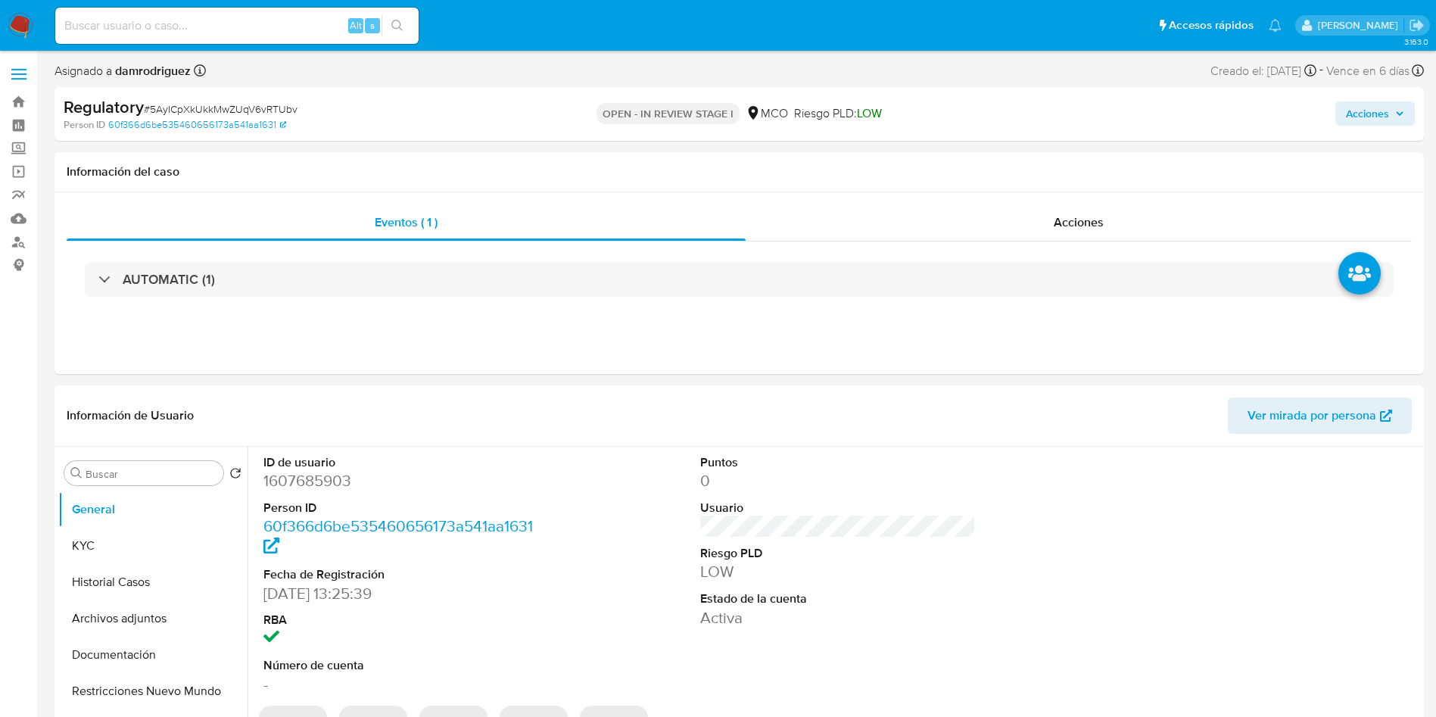
select select "10"
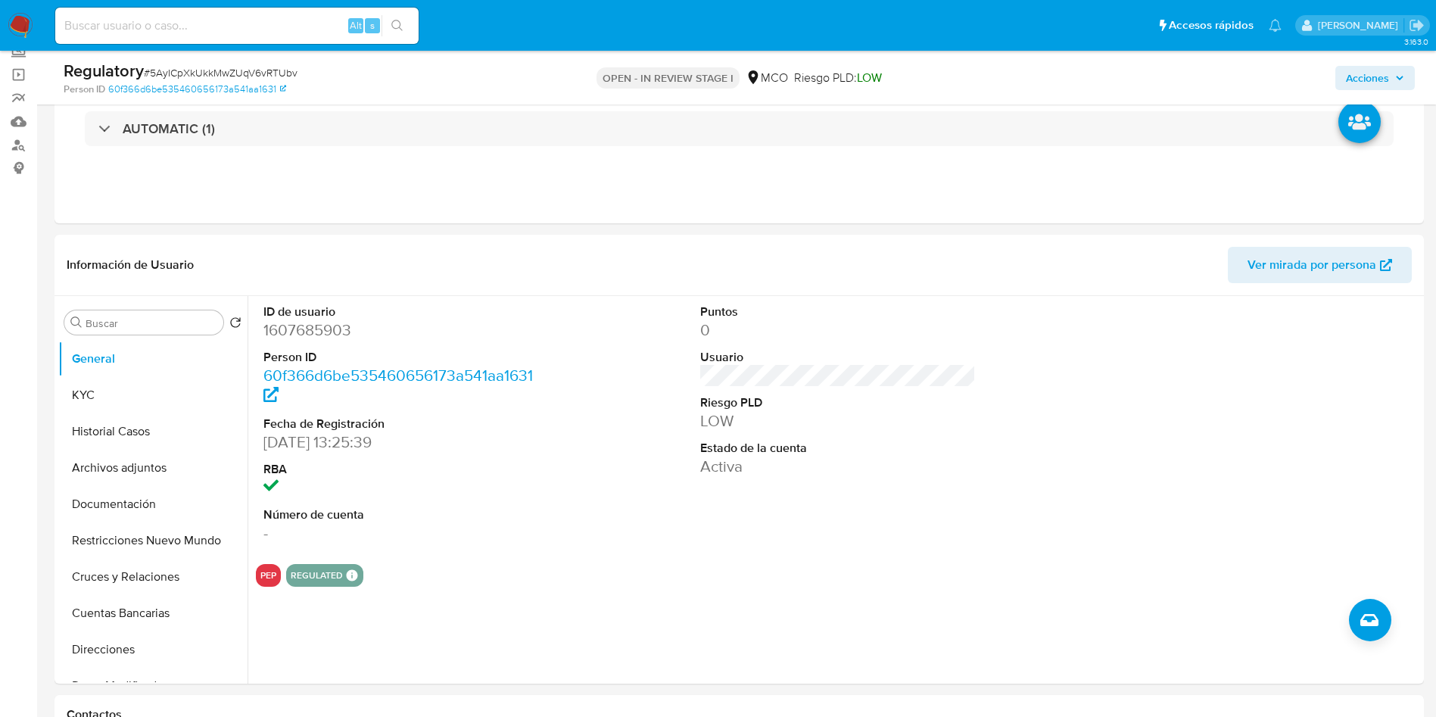
scroll to position [114, 0]
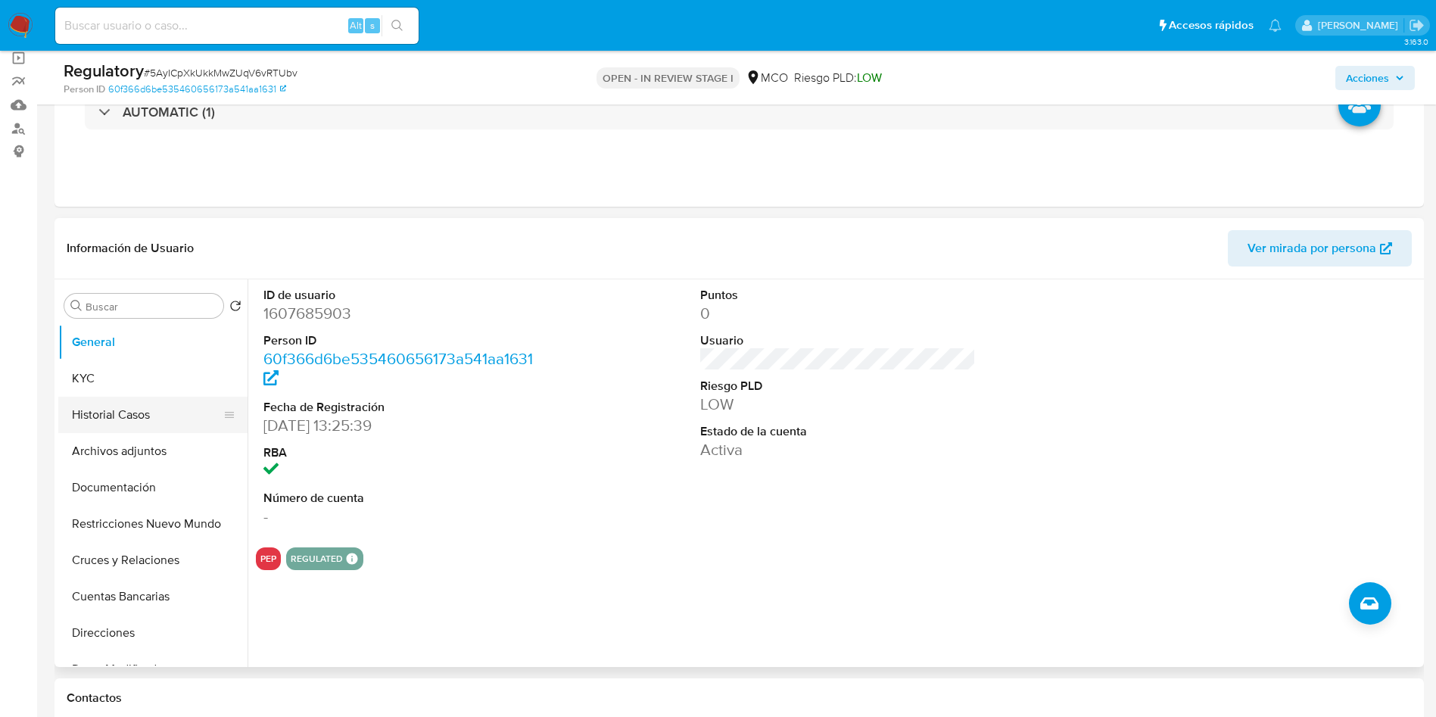
click at [124, 414] on button "Historial Casos" at bounding box center [146, 415] width 177 height 36
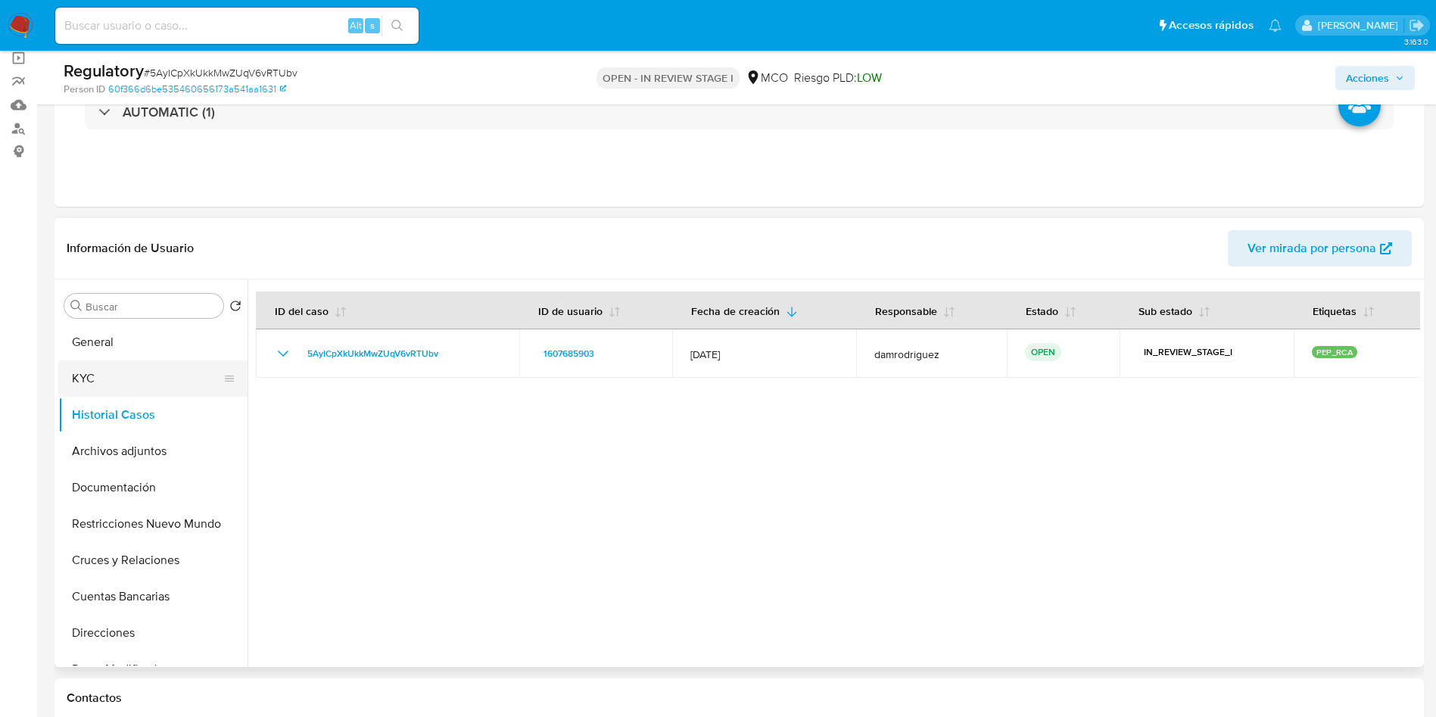
click at [109, 374] on button "KYC" at bounding box center [146, 378] width 177 height 36
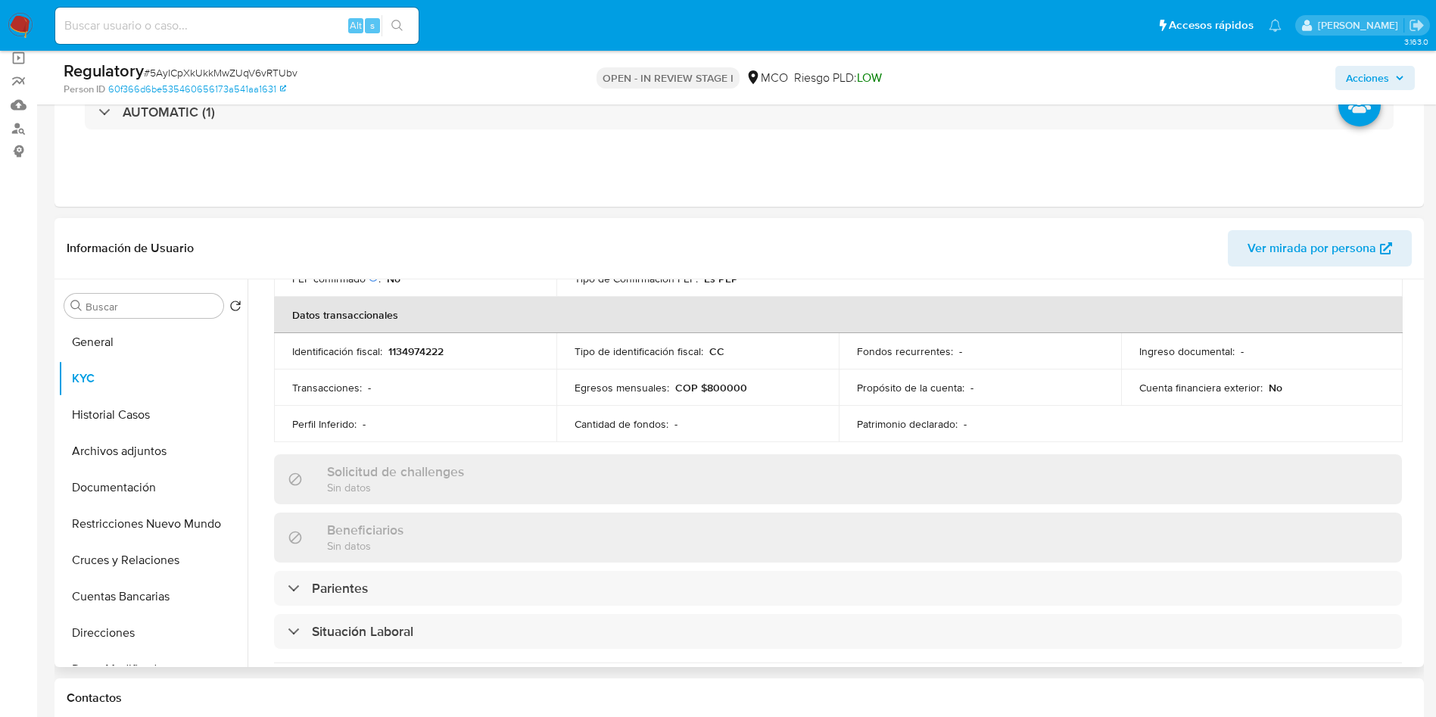
scroll to position [682, 0]
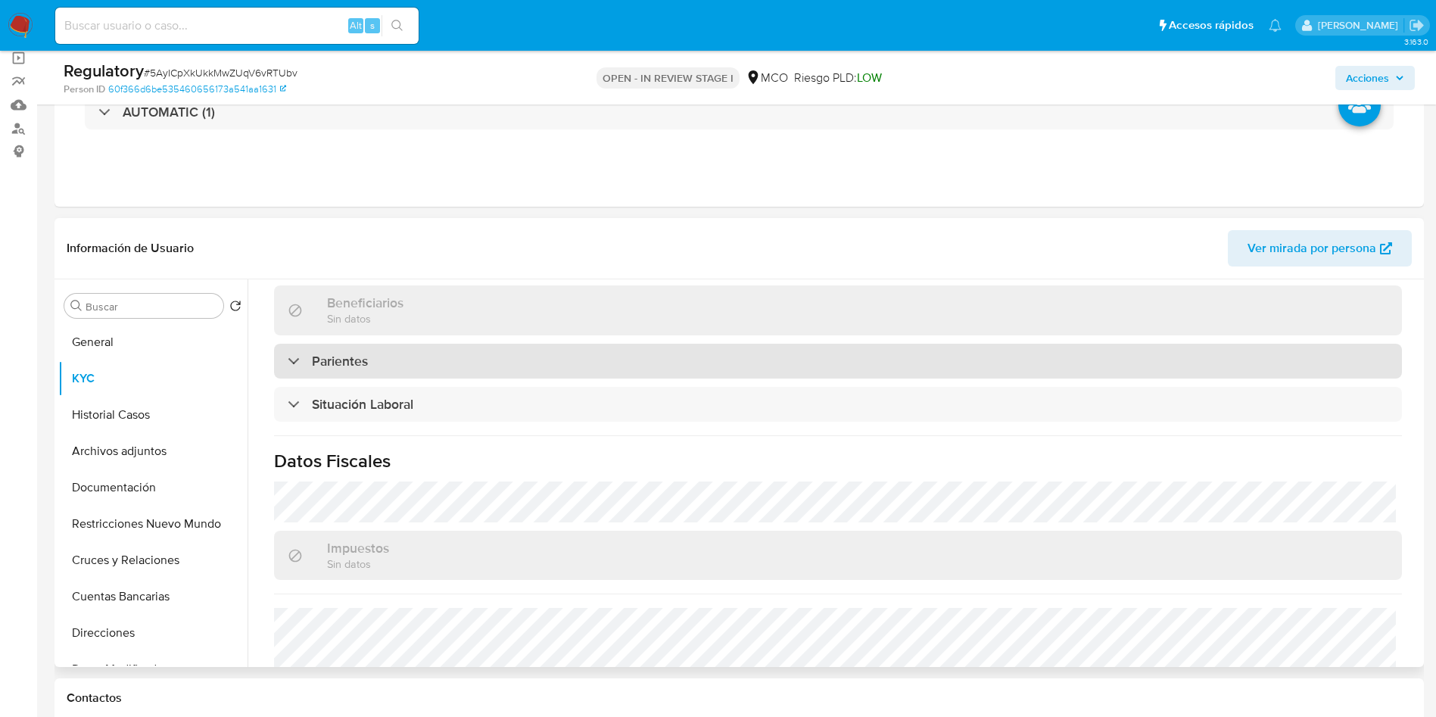
click at [374, 363] on div "Parientes" at bounding box center [838, 361] width 1128 height 35
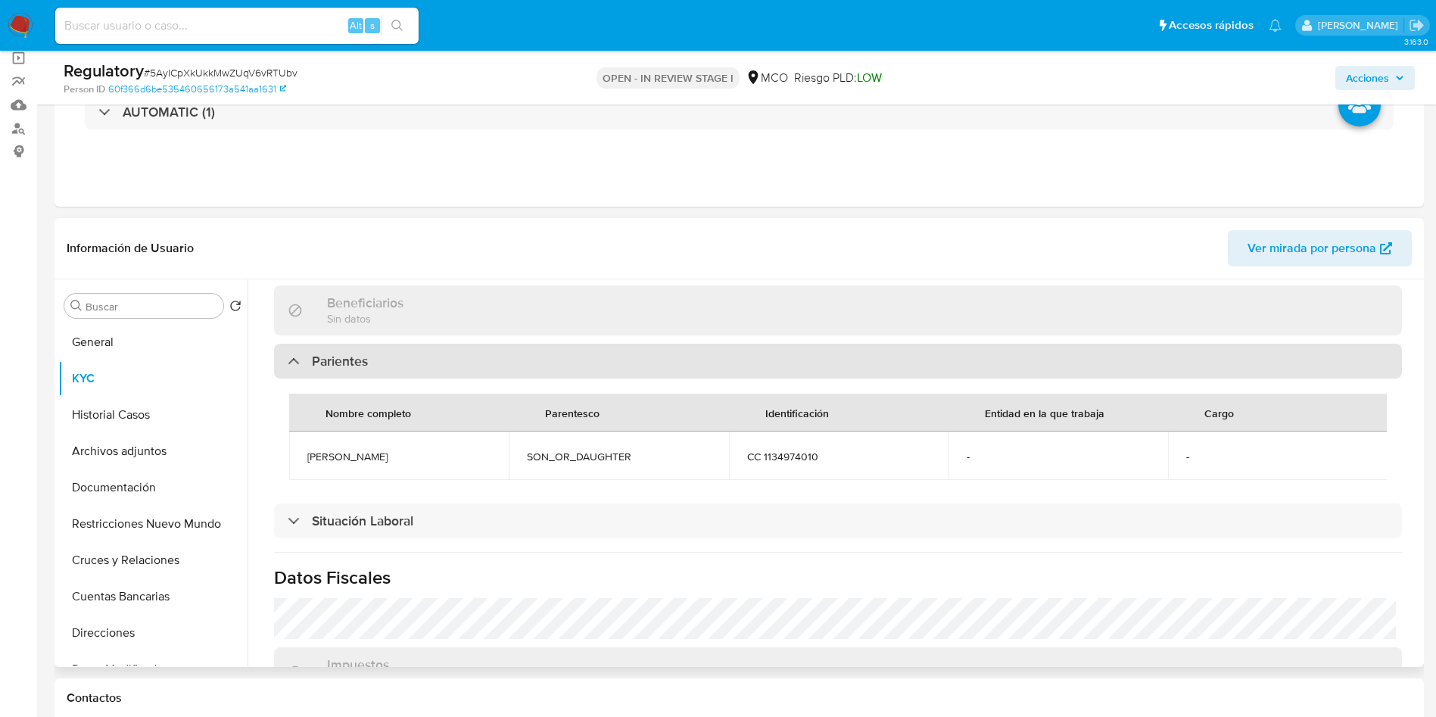
click at [374, 363] on div "Parientes" at bounding box center [838, 361] width 1128 height 35
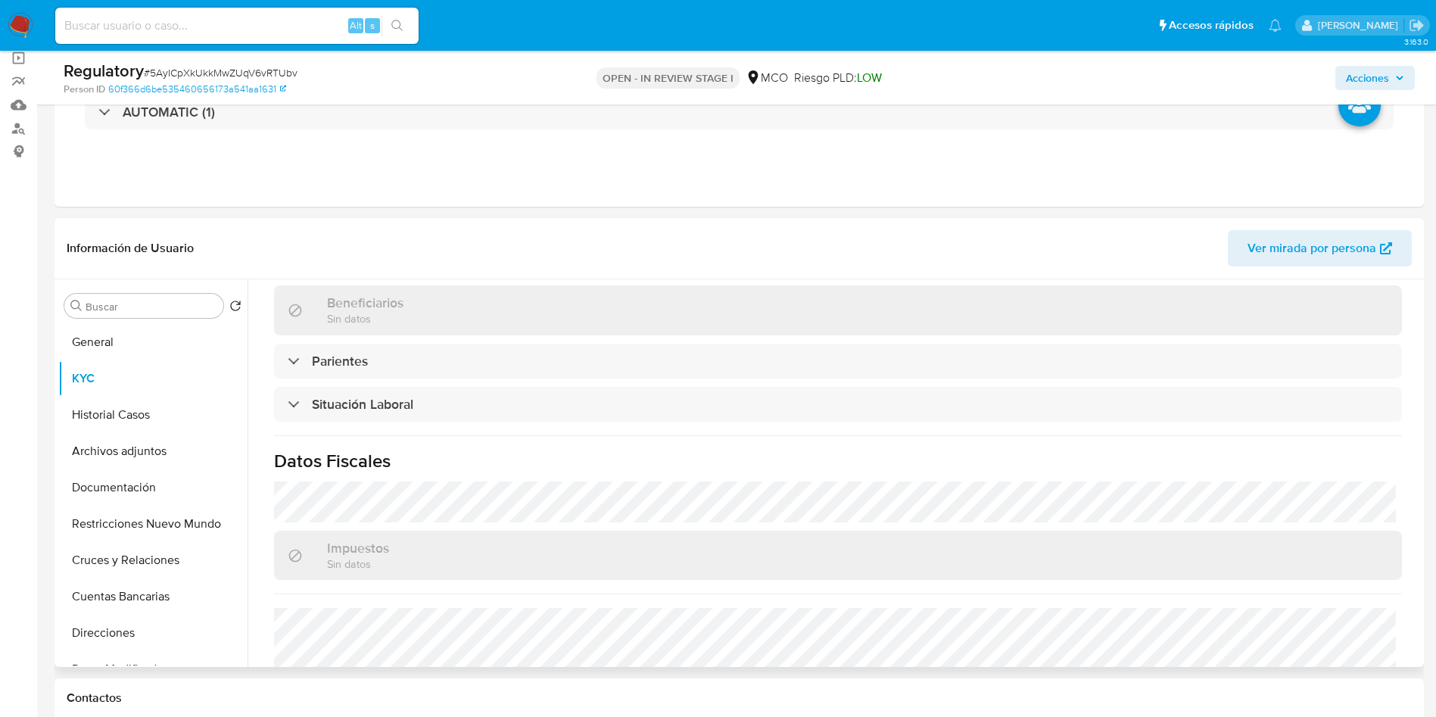
click at [374, 423] on div "Actualizado hace una hora Creado: 25/12/2023 14:25:40 Actualizado: 10/10/2025 1…" at bounding box center [838, 187] width 1165 height 1105
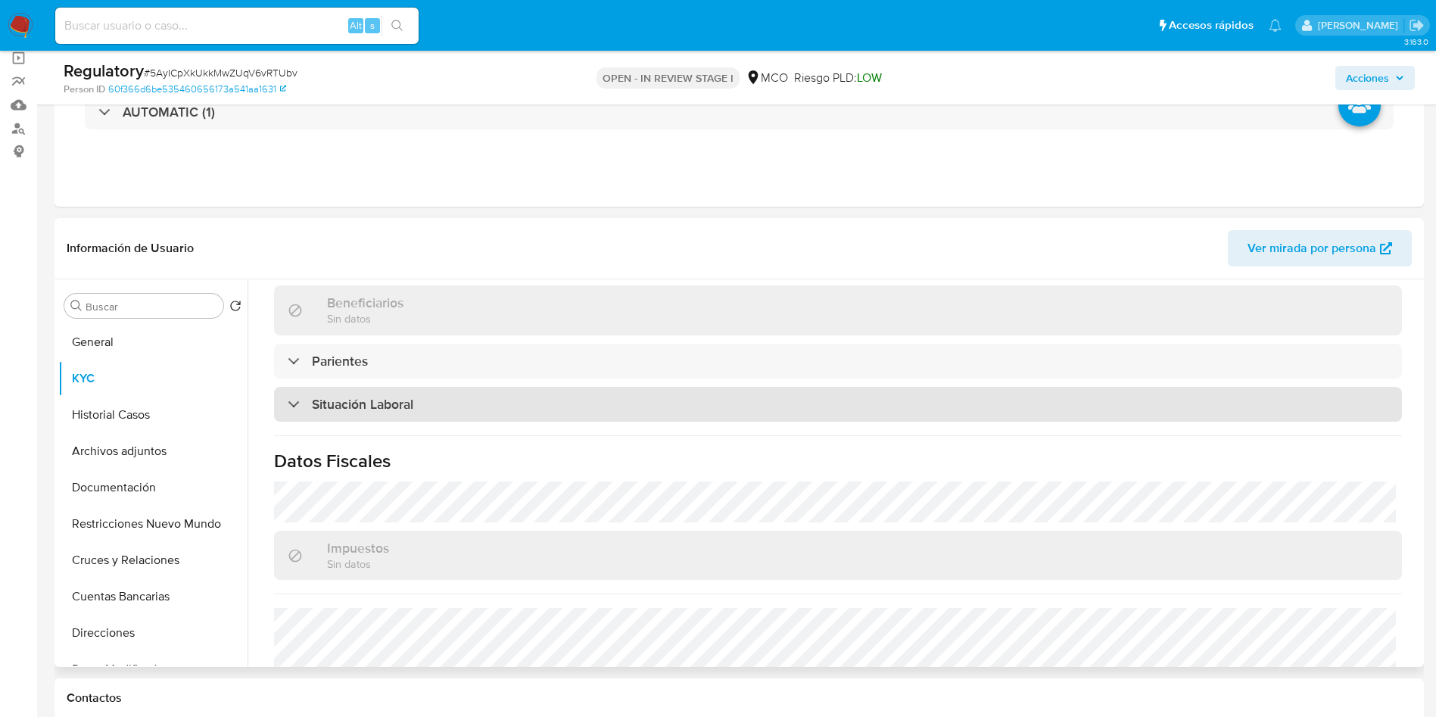
click at [374, 413] on h3 "Situación Laboral" at bounding box center [362, 404] width 101 height 17
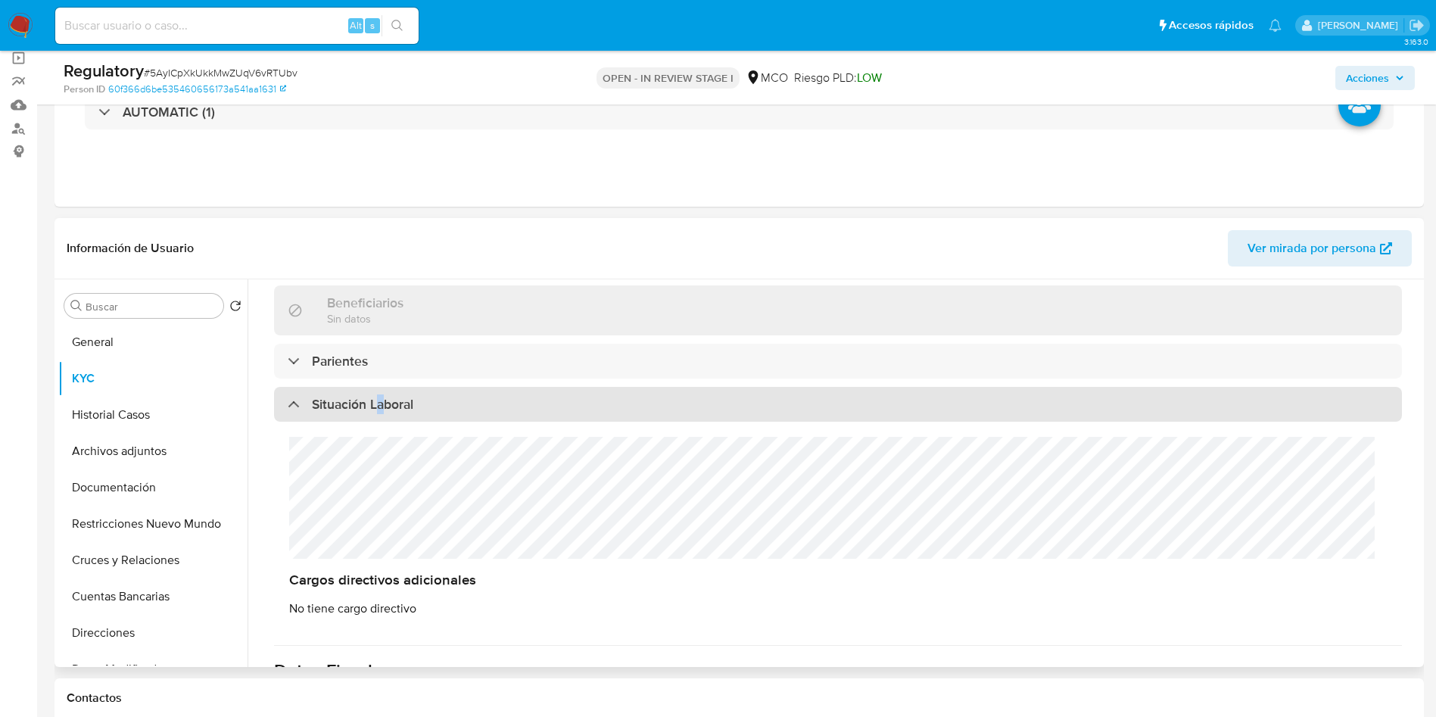
drag, startPoint x: 374, startPoint y: 404, endPoint x: 388, endPoint y: 401, distance: 14.7
click at [388, 401] on h3 "Situación Laboral" at bounding box center [362, 404] width 101 height 17
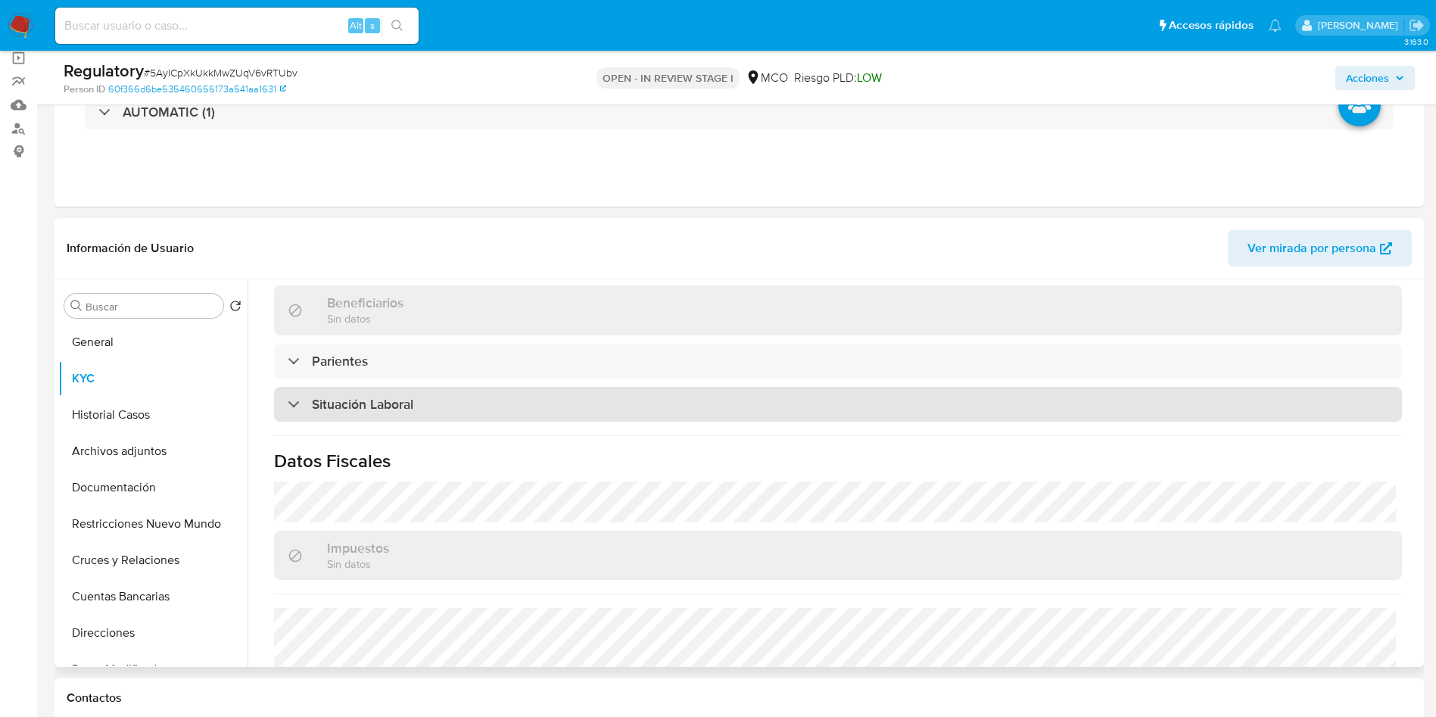
click at [348, 405] on h3 "Situación Laboral" at bounding box center [362, 404] width 101 height 17
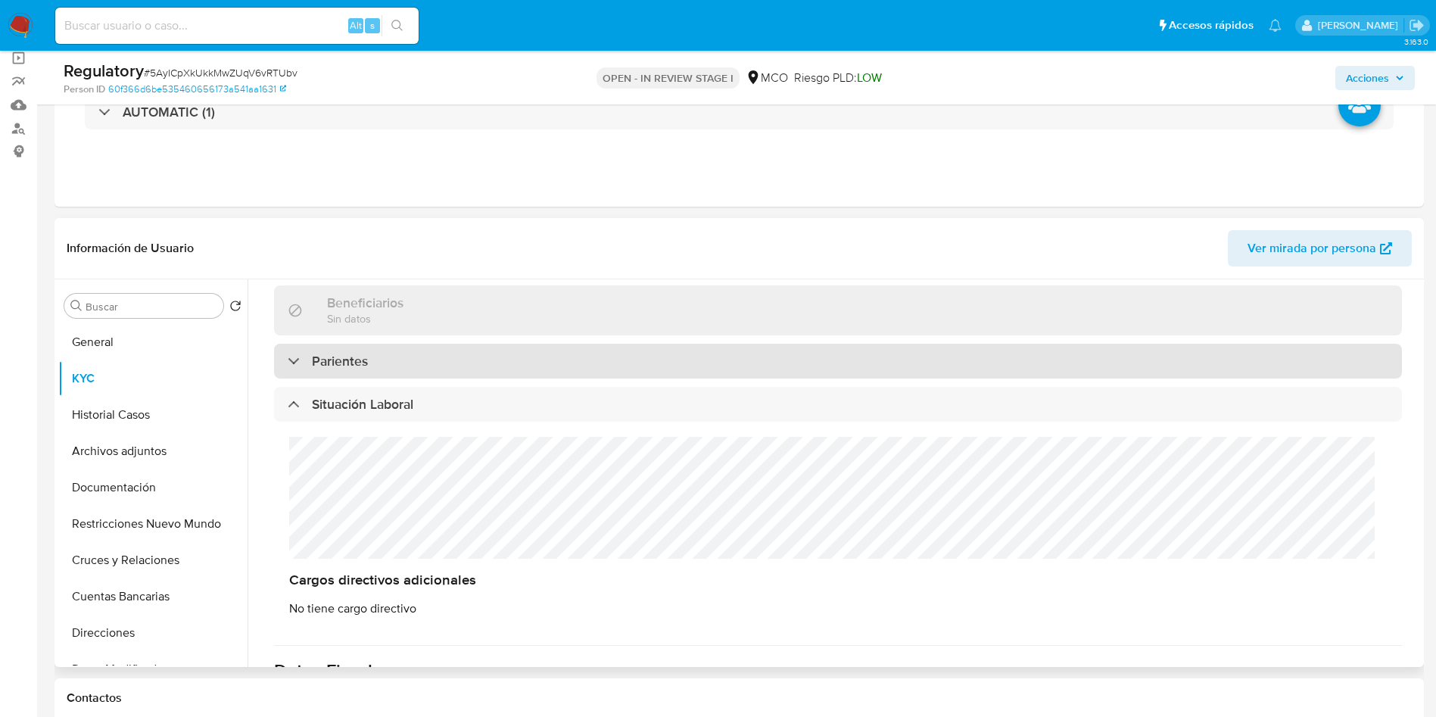
click at [315, 348] on div "Parientes" at bounding box center [838, 361] width 1128 height 35
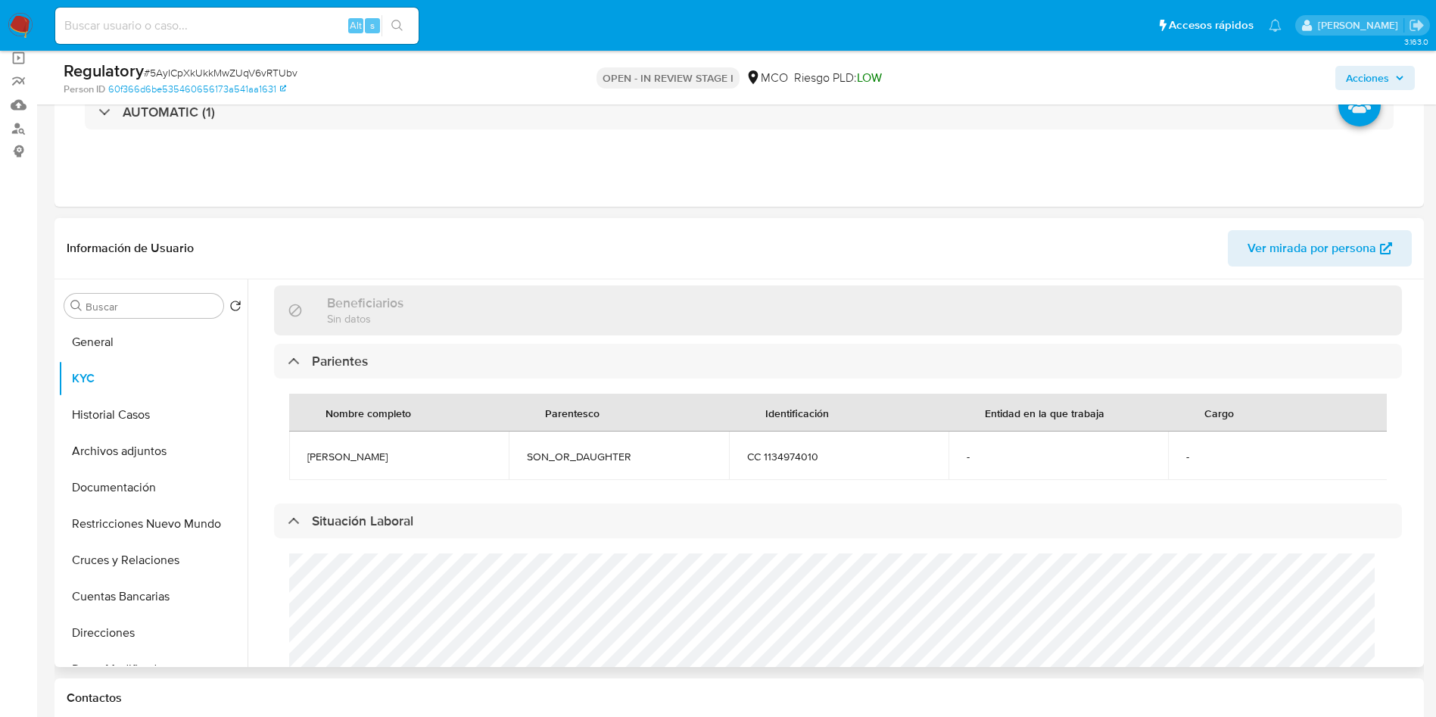
click at [342, 385] on div "Nombre completo Parentesco Identificación Entidad en la que trabaja Cargo Elida…" at bounding box center [838, 437] width 1128 height 117
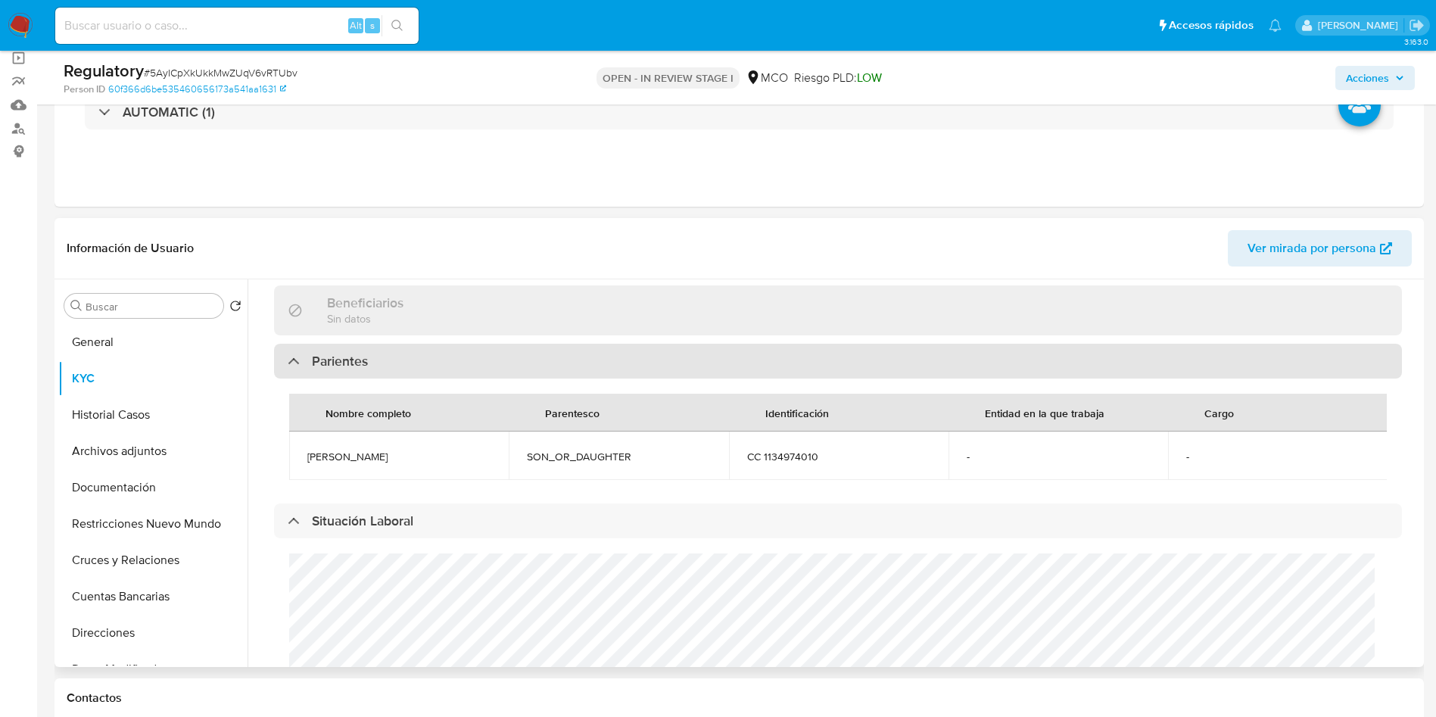
click at [333, 362] on h3 "Parientes" at bounding box center [340, 361] width 56 height 17
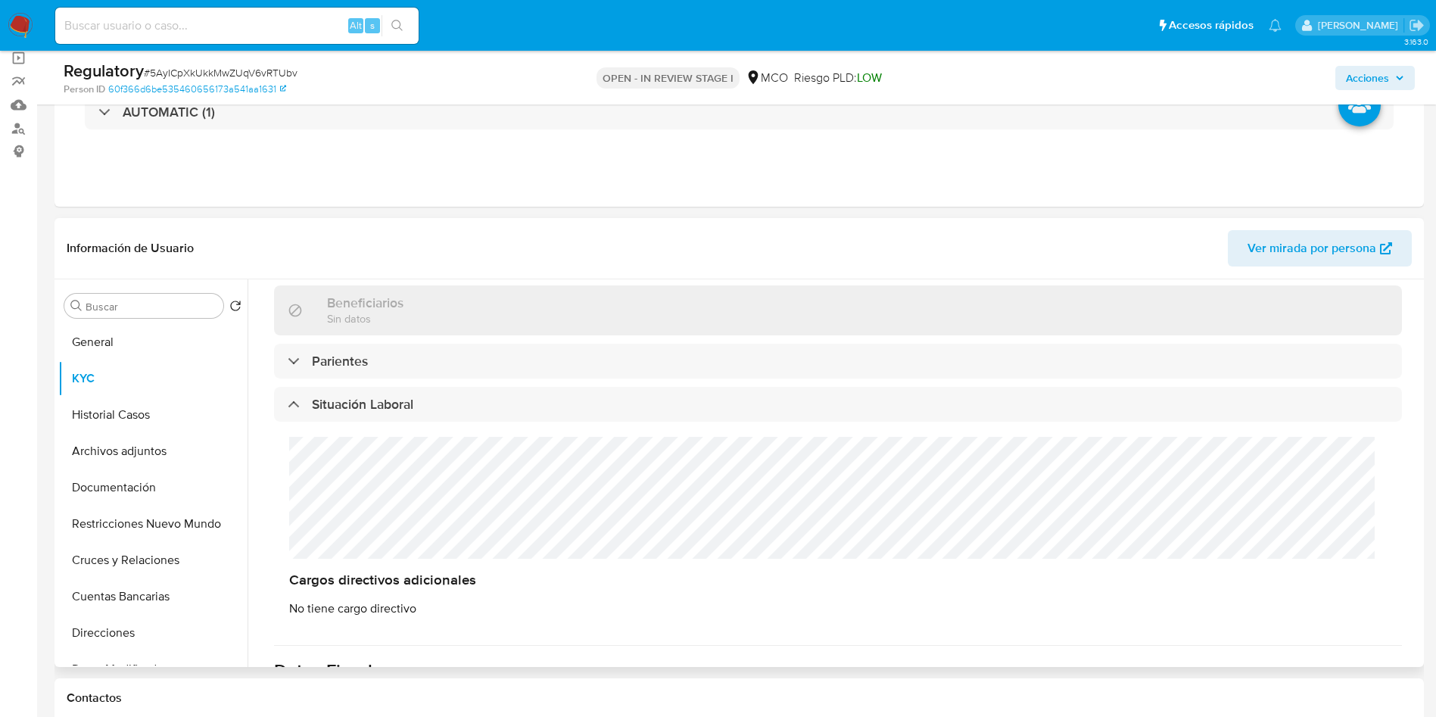
scroll to position [0, 0]
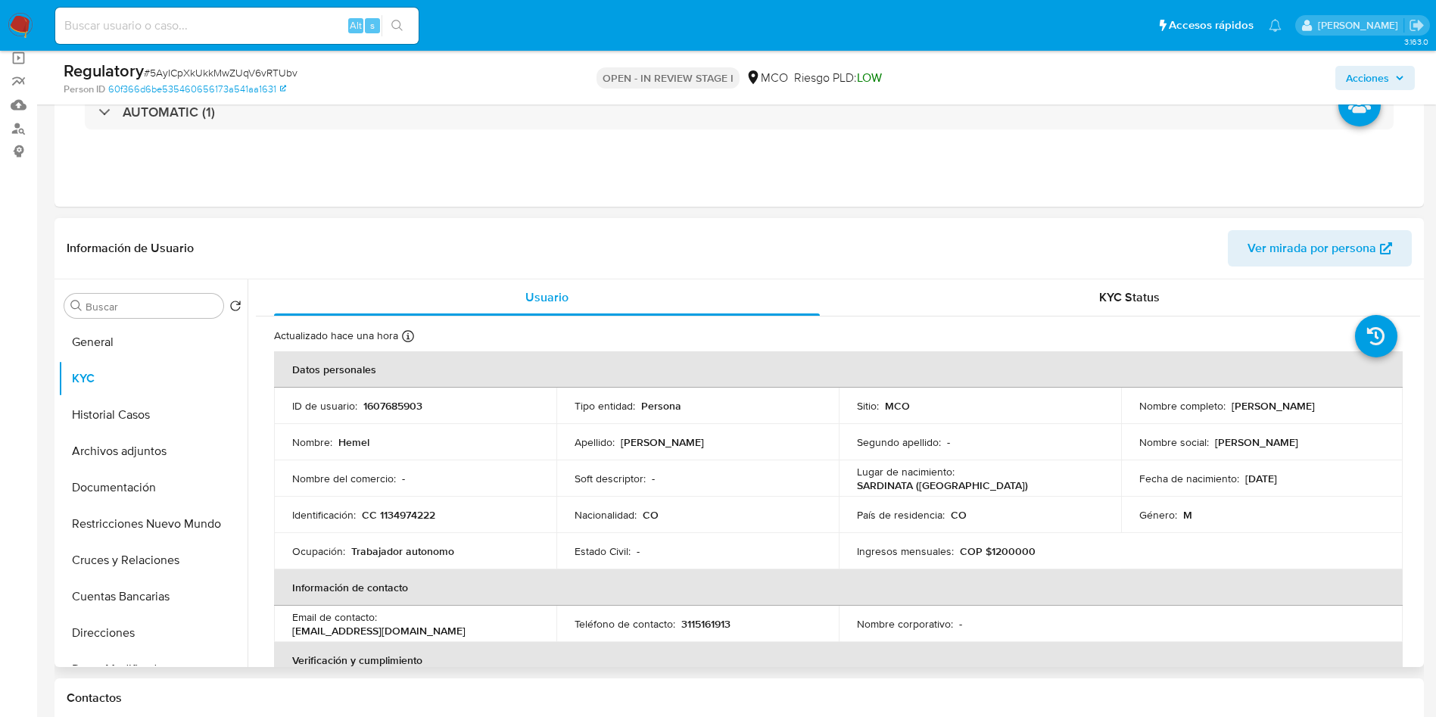
drag, startPoint x: 1352, startPoint y: 402, endPoint x: 1228, endPoint y: 406, distance: 124.2
click at [1228, 406] on div "Nombre completo : Hemel Duran Arenas" at bounding box center [1263, 406] width 246 height 14
copy p "Hemel Duran Arenas"
click at [298, 357] on th "Datos personales" at bounding box center [838, 369] width 1129 height 36
click at [426, 410] on div "ID de usuario : 1607685903" at bounding box center [415, 406] width 246 height 14
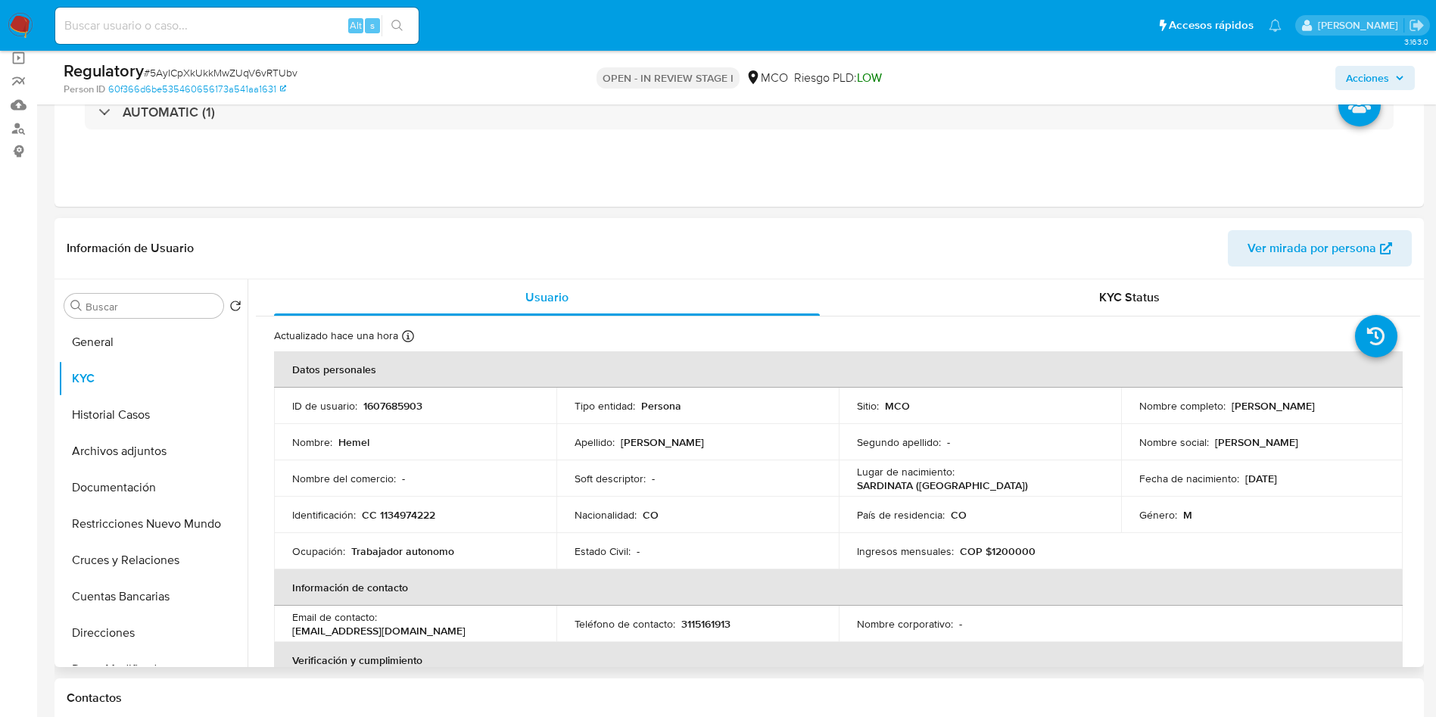
click at [426, 410] on div "ID de usuario : 1607685903" at bounding box center [415, 406] width 246 height 14
click at [407, 407] on p "1607685903" at bounding box center [392, 406] width 59 height 14
copy p "1607685903"
drag, startPoint x: 1342, startPoint y: 407, endPoint x: 1230, endPoint y: 408, distance: 112.1
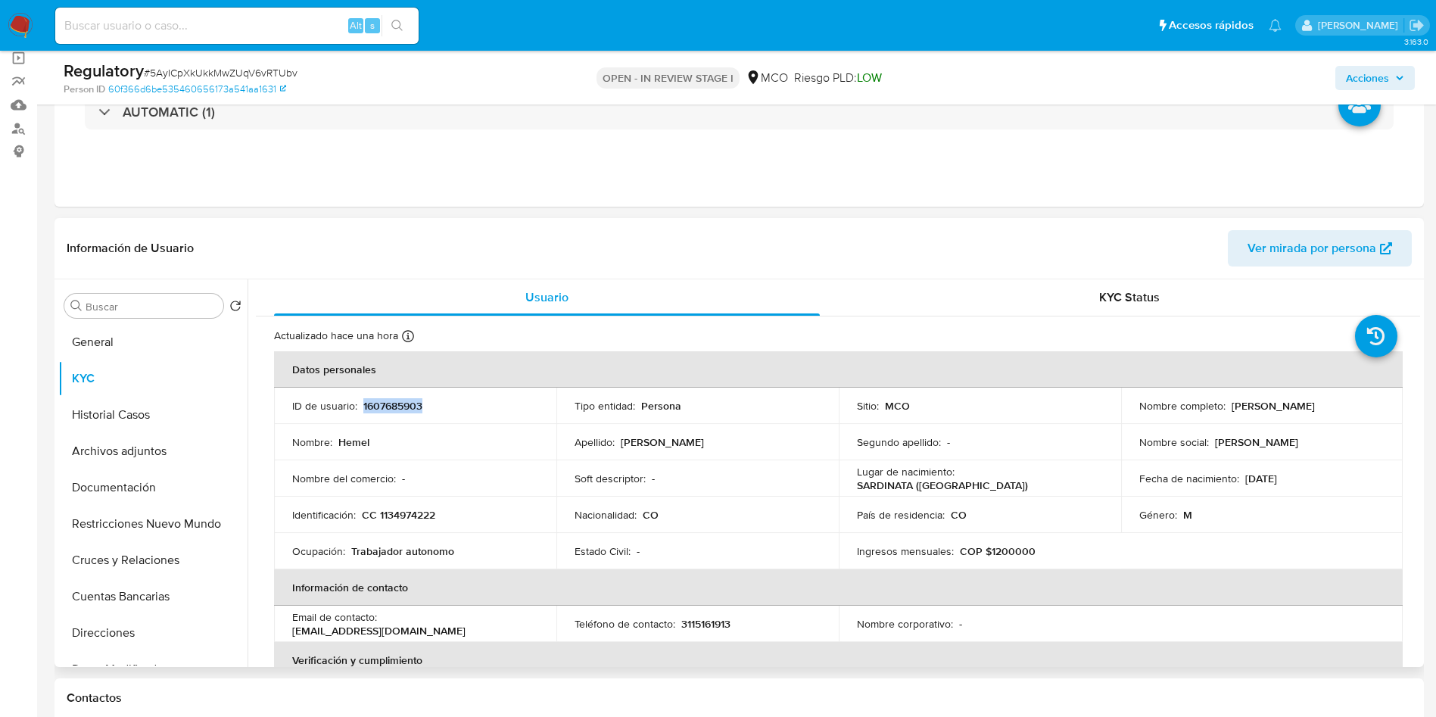
click at [1230, 408] on div "Nombre completo : Hemel Duran Arenas" at bounding box center [1263, 406] width 246 height 14
copy p "Hemel Duran Arenas"
drag, startPoint x: 1342, startPoint y: 407, endPoint x: 1227, endPoint y: 410, distance: 115.1
click at [1227, 410] on div "Nombre completo : Hemel Duran Arenas" at bounding box center [1263, 406] width 246 height 14
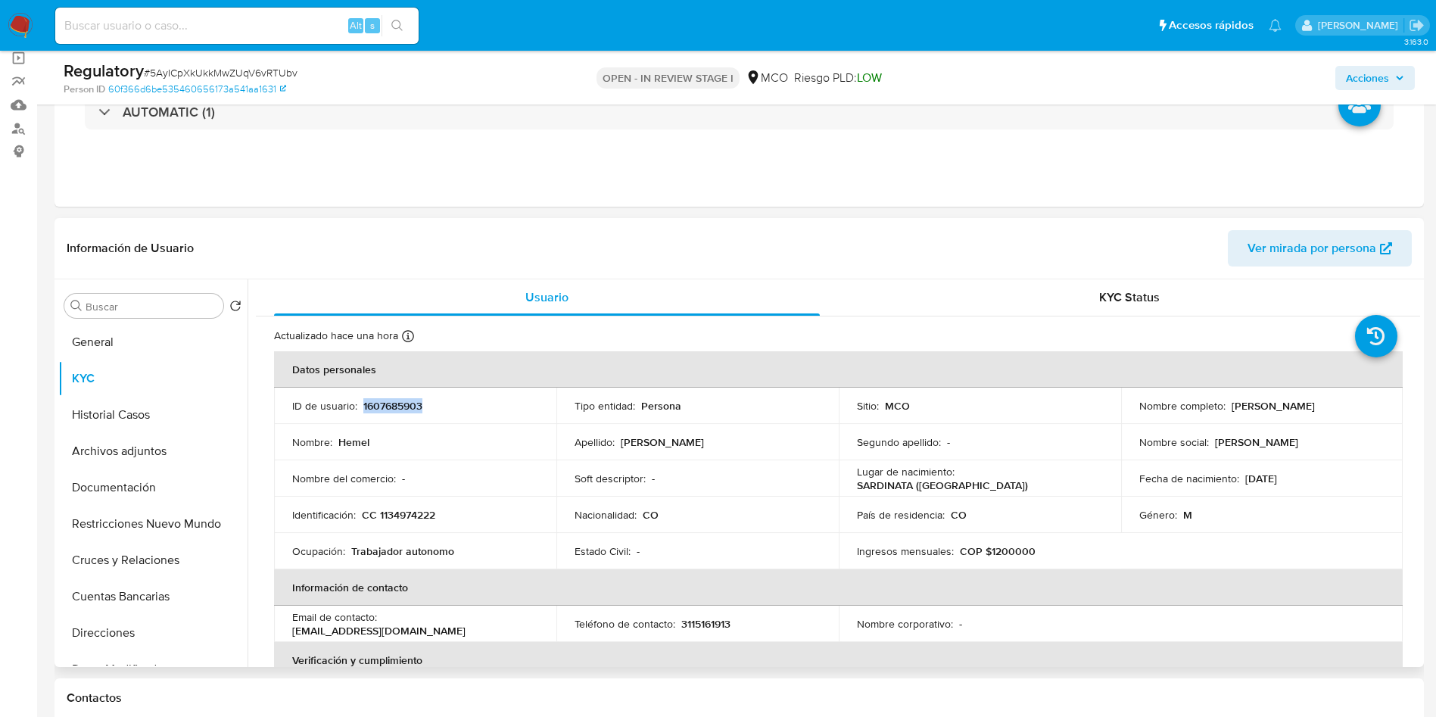
copy p "Hemel Duran Arenas"
click at [410, 520] on p "CC 1134974222" at bounding box center [398, 515] width 73 height 14
copy p "1134974222"
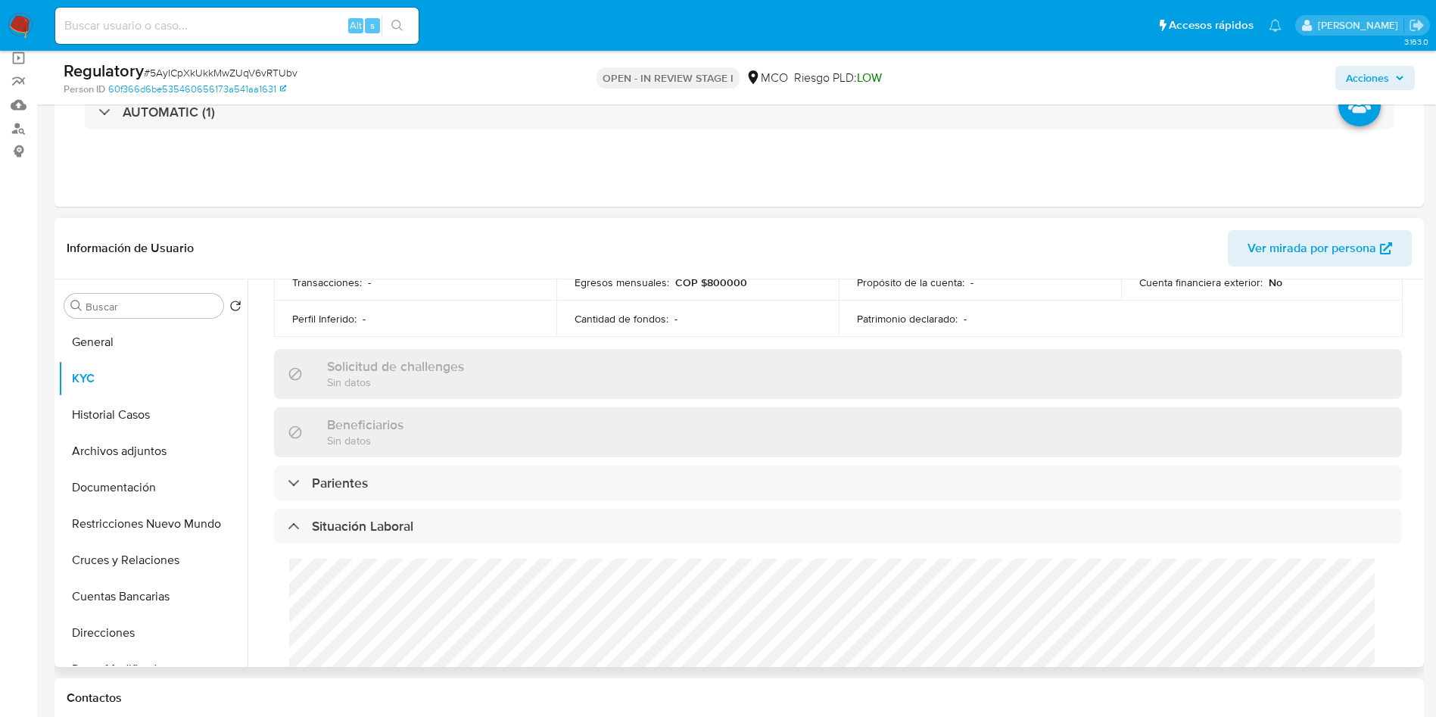
scroll to position [568, 0]
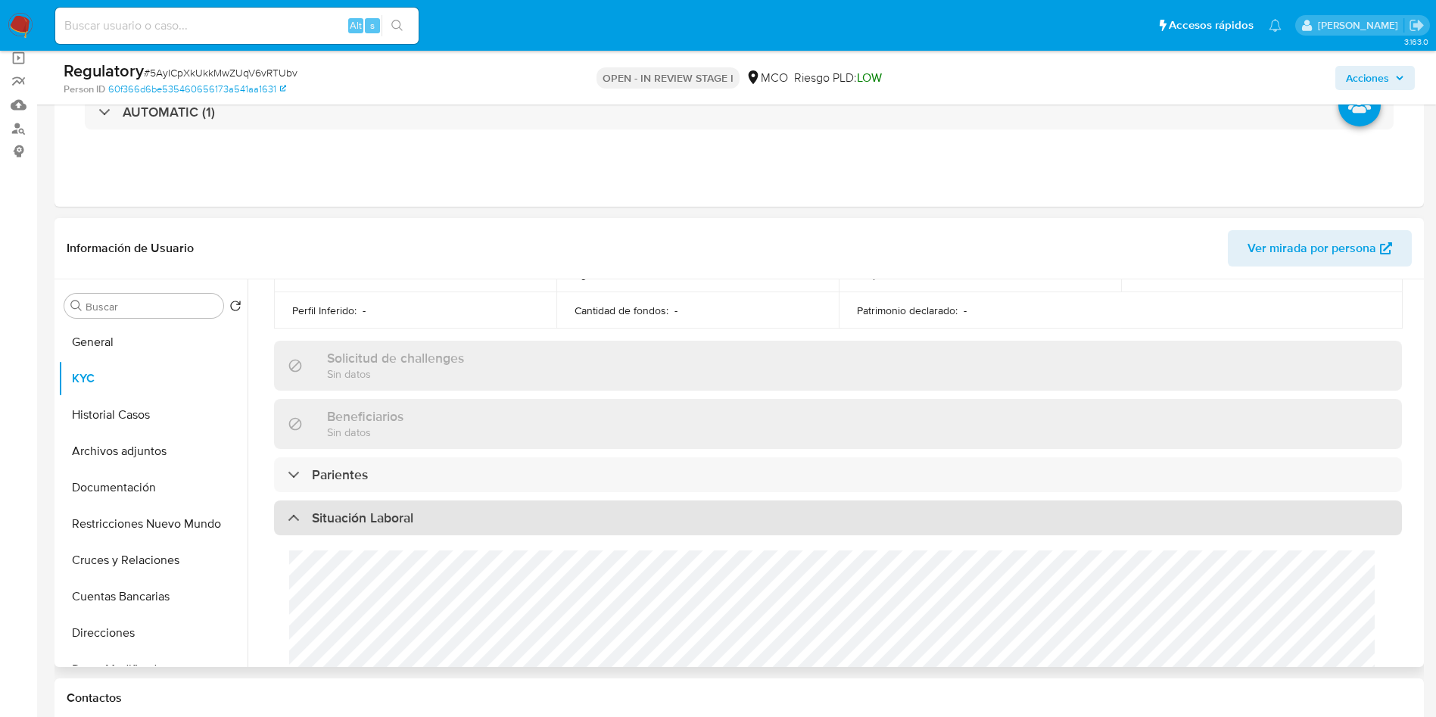
click at [347, 510] on h3 "Situación Laboral" at bounding box center [362, 518] width 101 height 17
click at [404, 516] on h3 "Situación Laboral" at bounding box center [362, 518] width 101 height 17
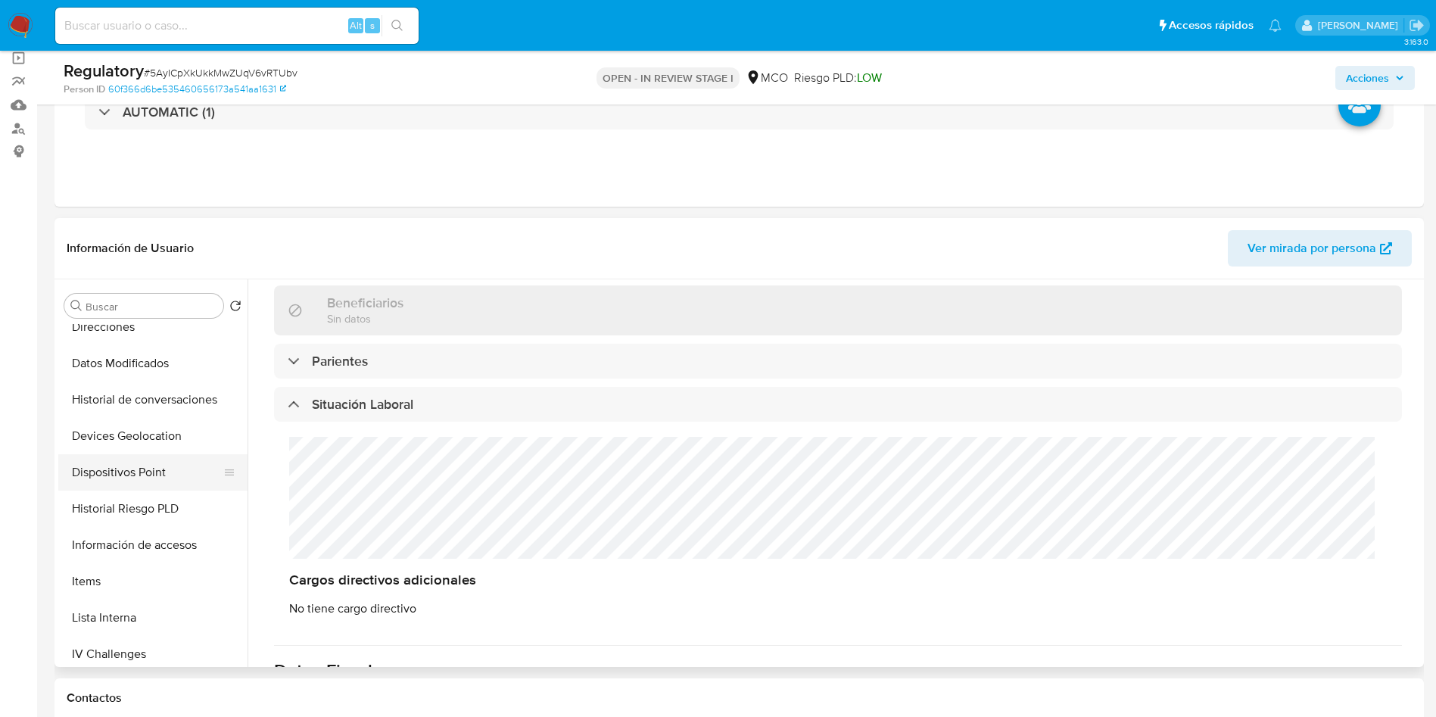
scroll to position [341, 0]
click at [127, 591] on button "Lista Interna" at bounding box center [146, 583] width 177 height 36
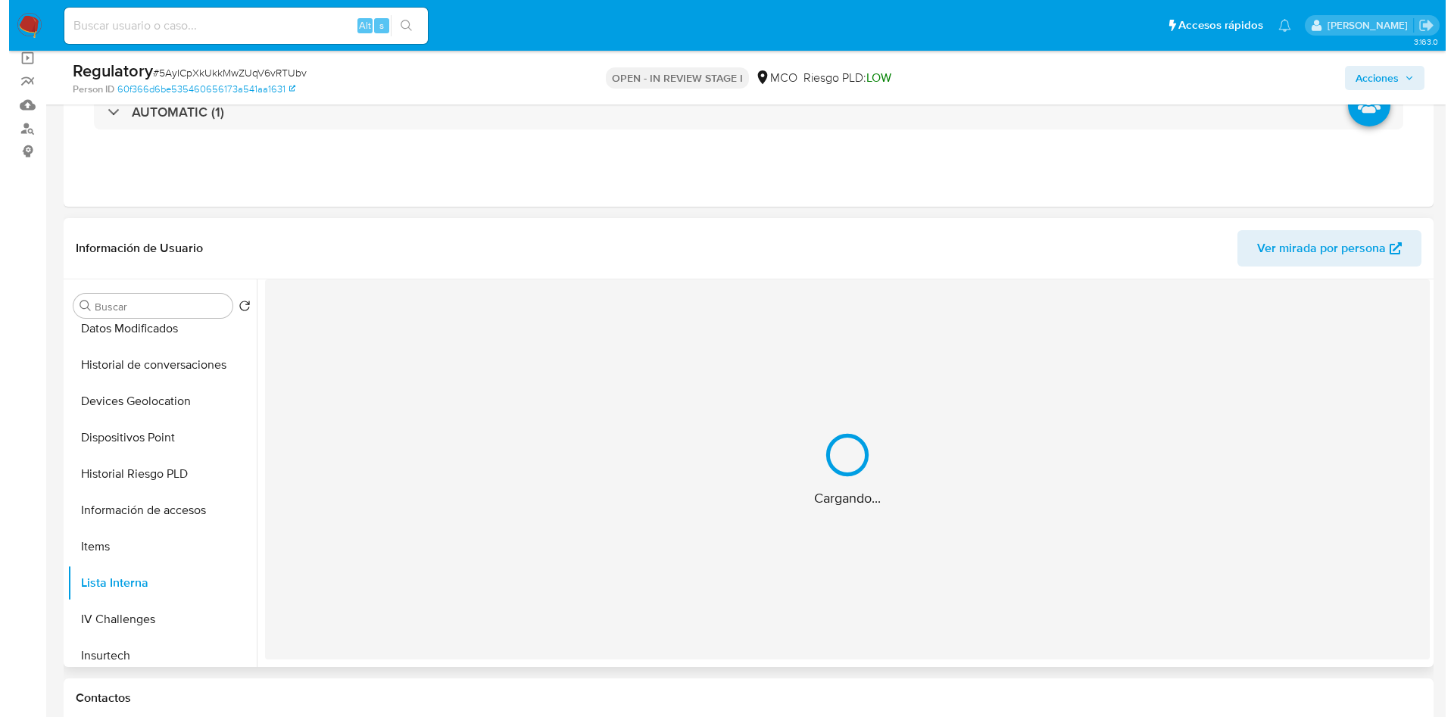
scroll to position [0, 0]
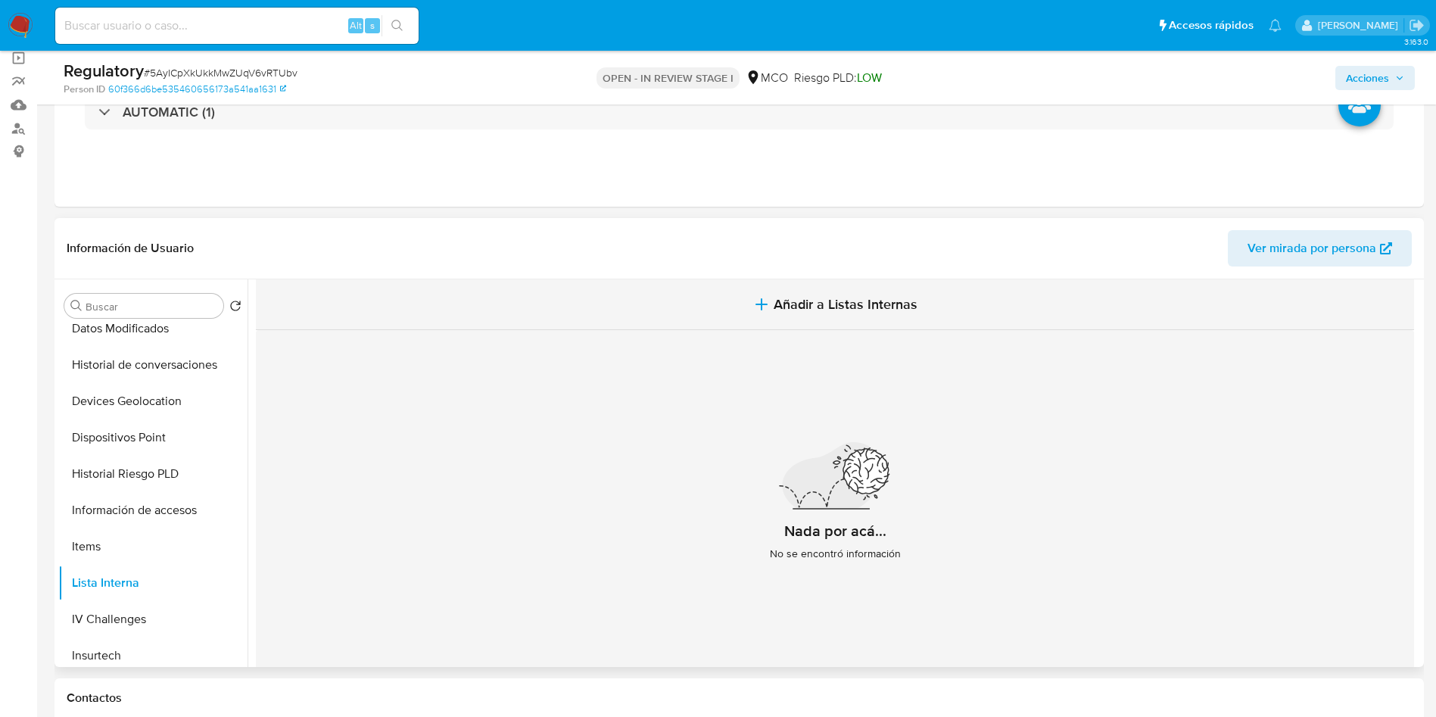
click at [794, 310] on span "Añadir a Listas Internas" at bounding box center [846, 304] width 144 height 17
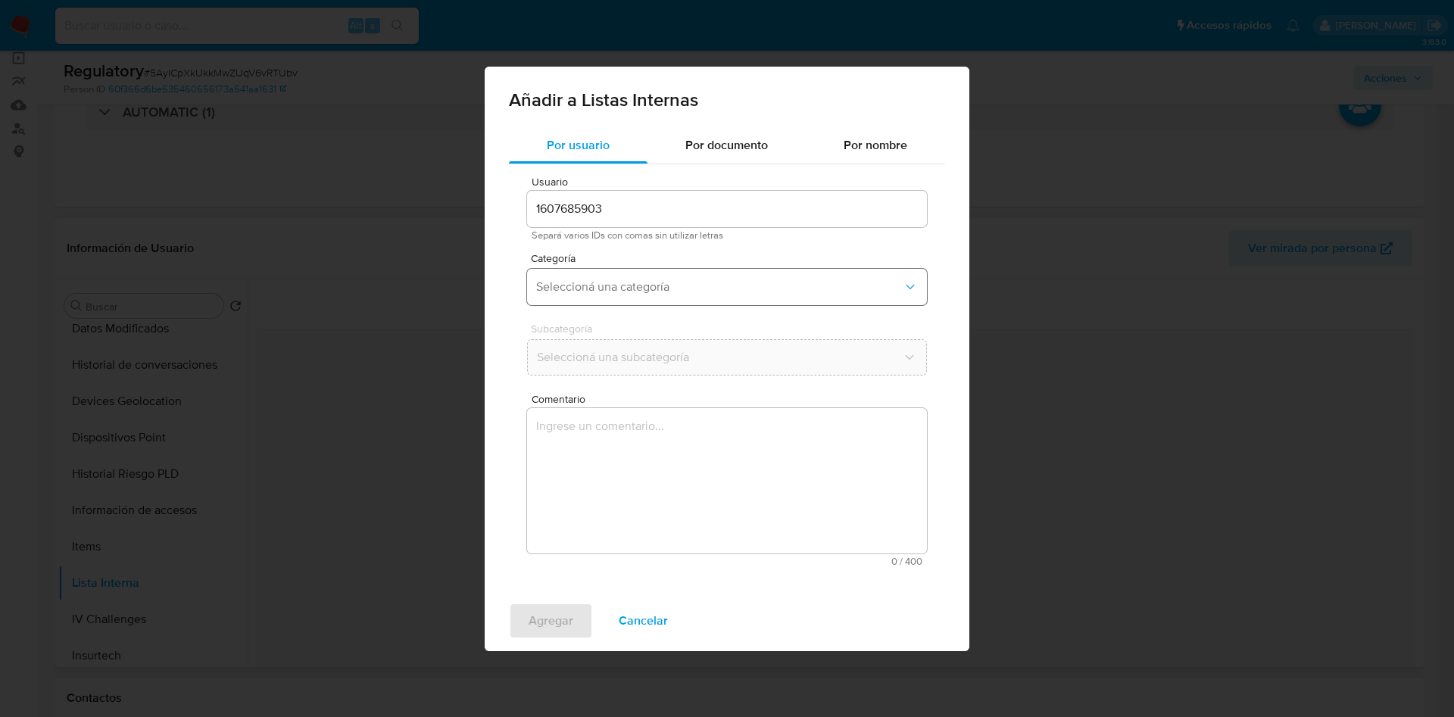
click at [592, 291] on span "Seleccioná una categoría" at bounding box center [719, 286] width 367 height 15
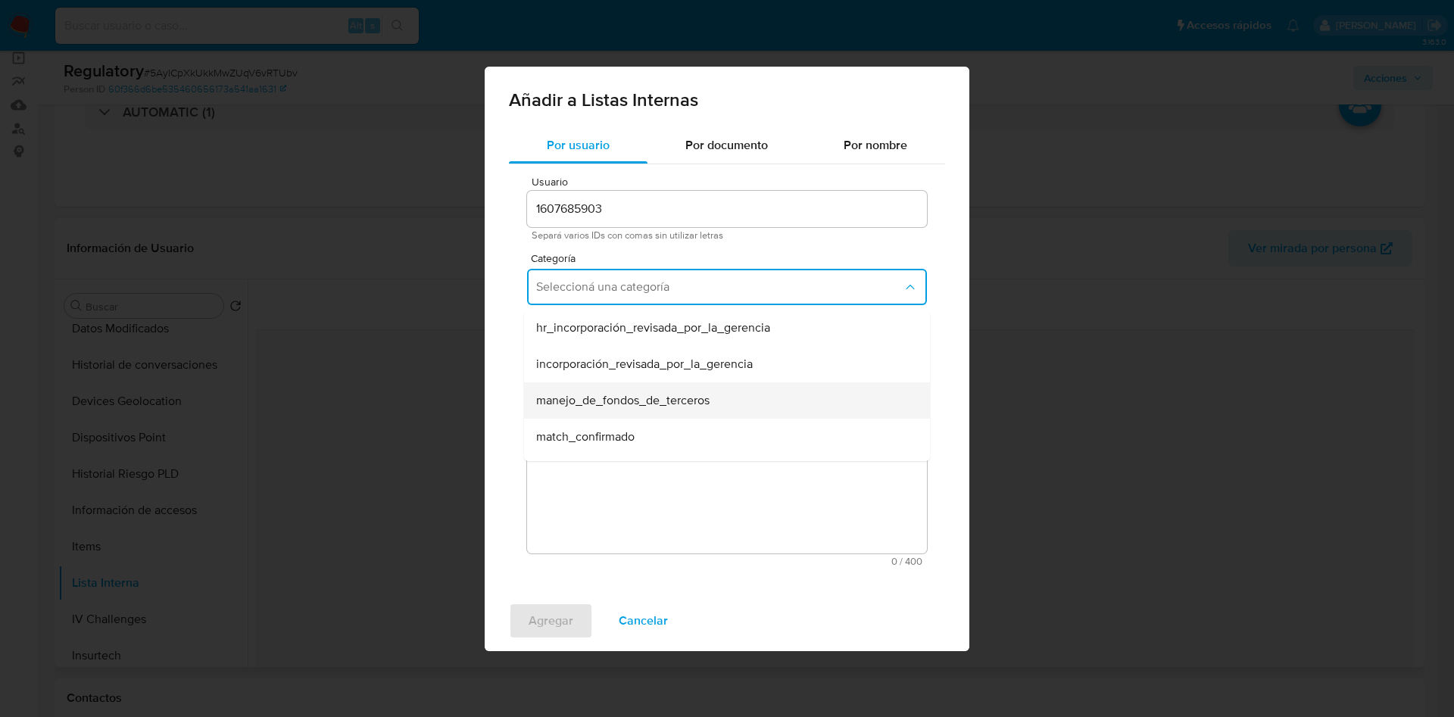
scroll to position [114, 0]
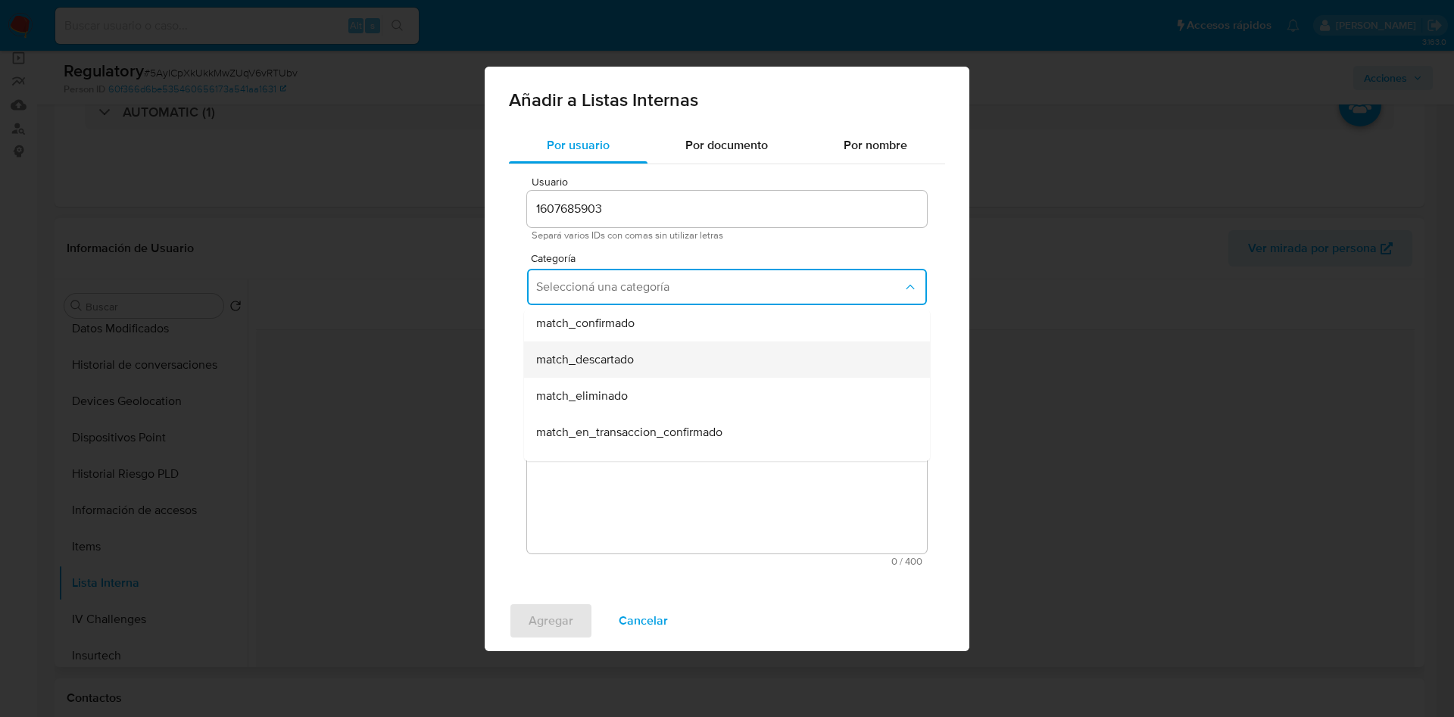
click at [611, 360] on span "match_descartado" at bounding box center [585, 359] width 98 height 15
click at [611, 373] on button "Seleccioná una subcategoría" at bounding box center [727, 357] width 400 height 36
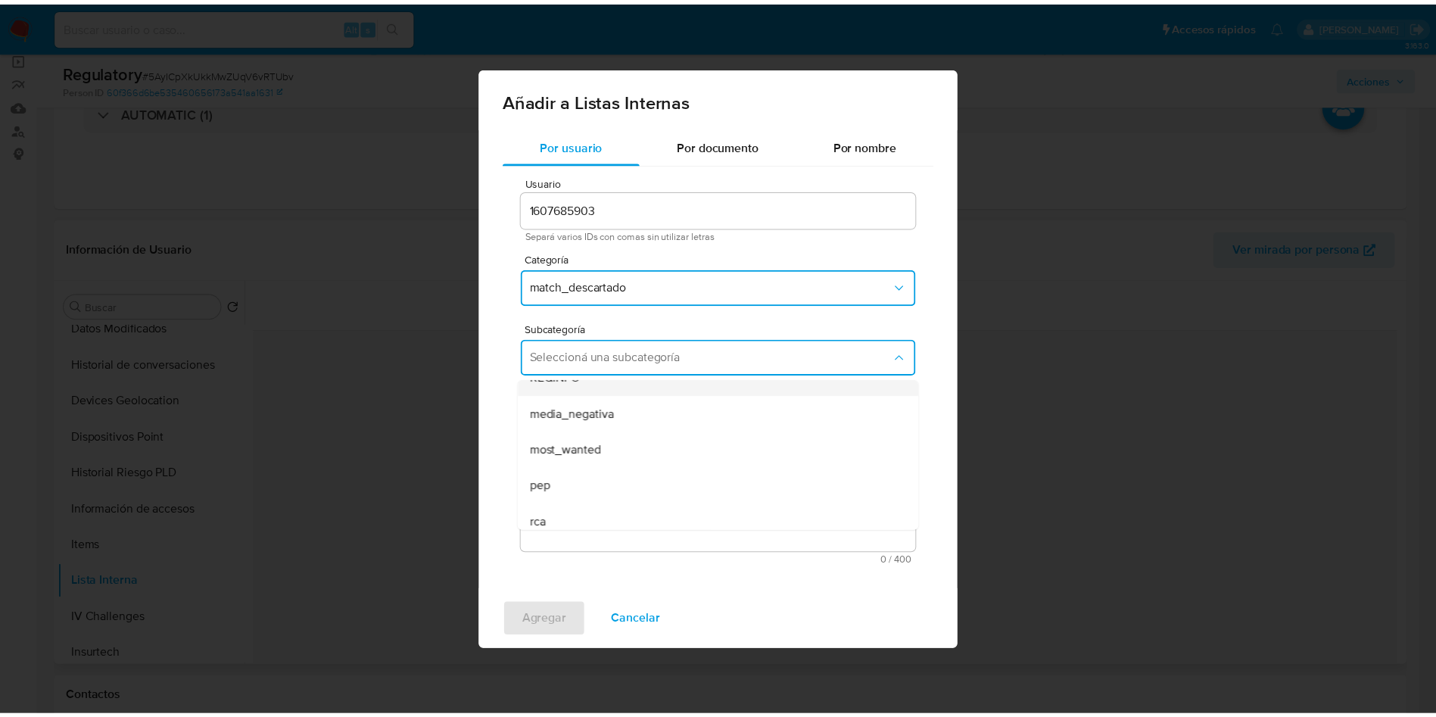
scroll to position [103, 0]
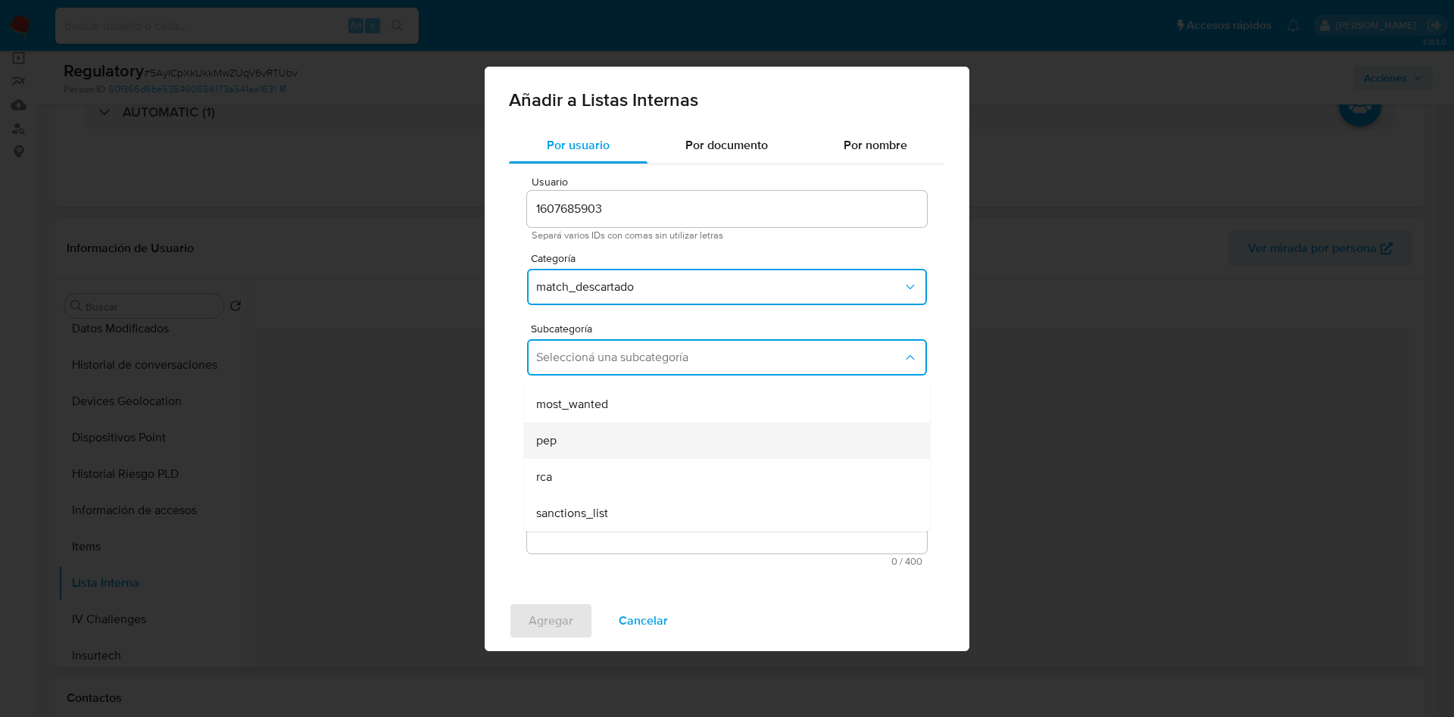
click at [569, 441] on div "pep" at bounding box center [722, 441] width 373 height 36
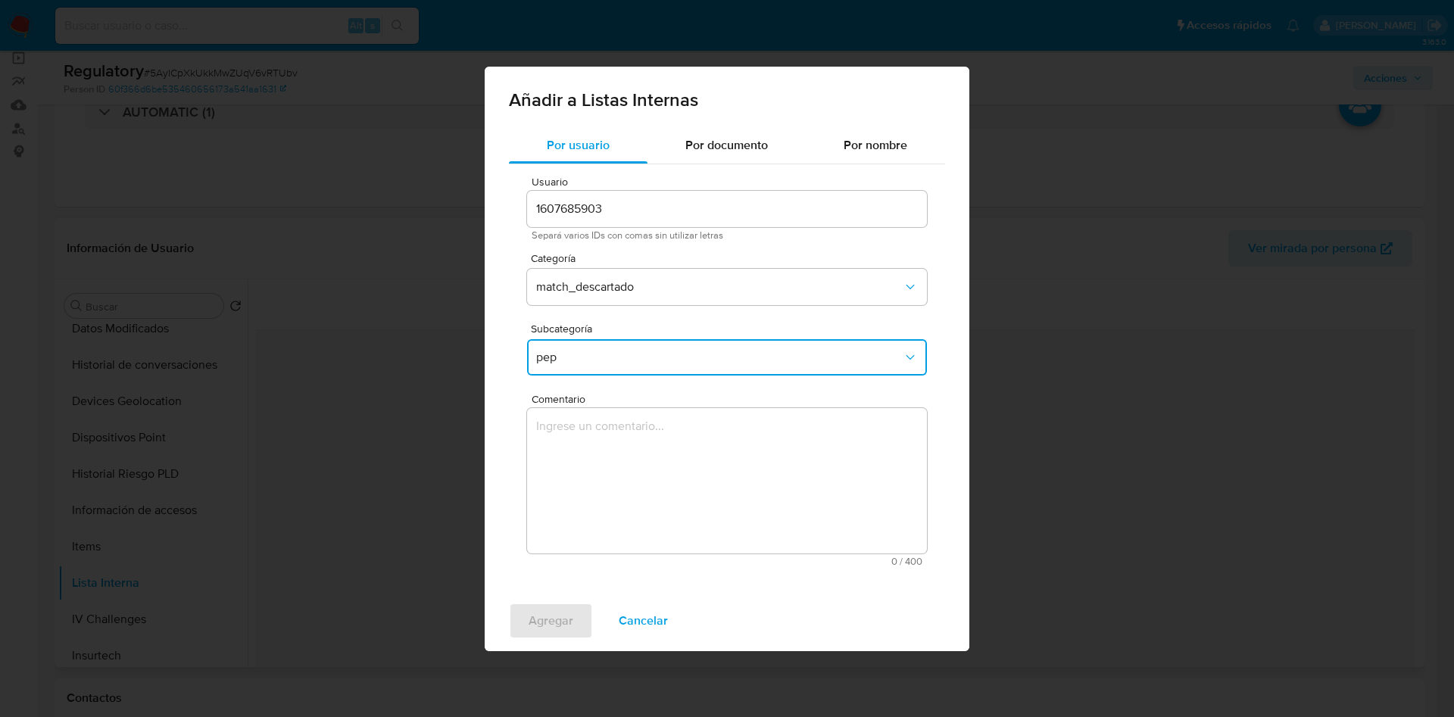
click at [595, 472] on textarea "Comentario" at bounding box center [727, 480] width 400 height 145
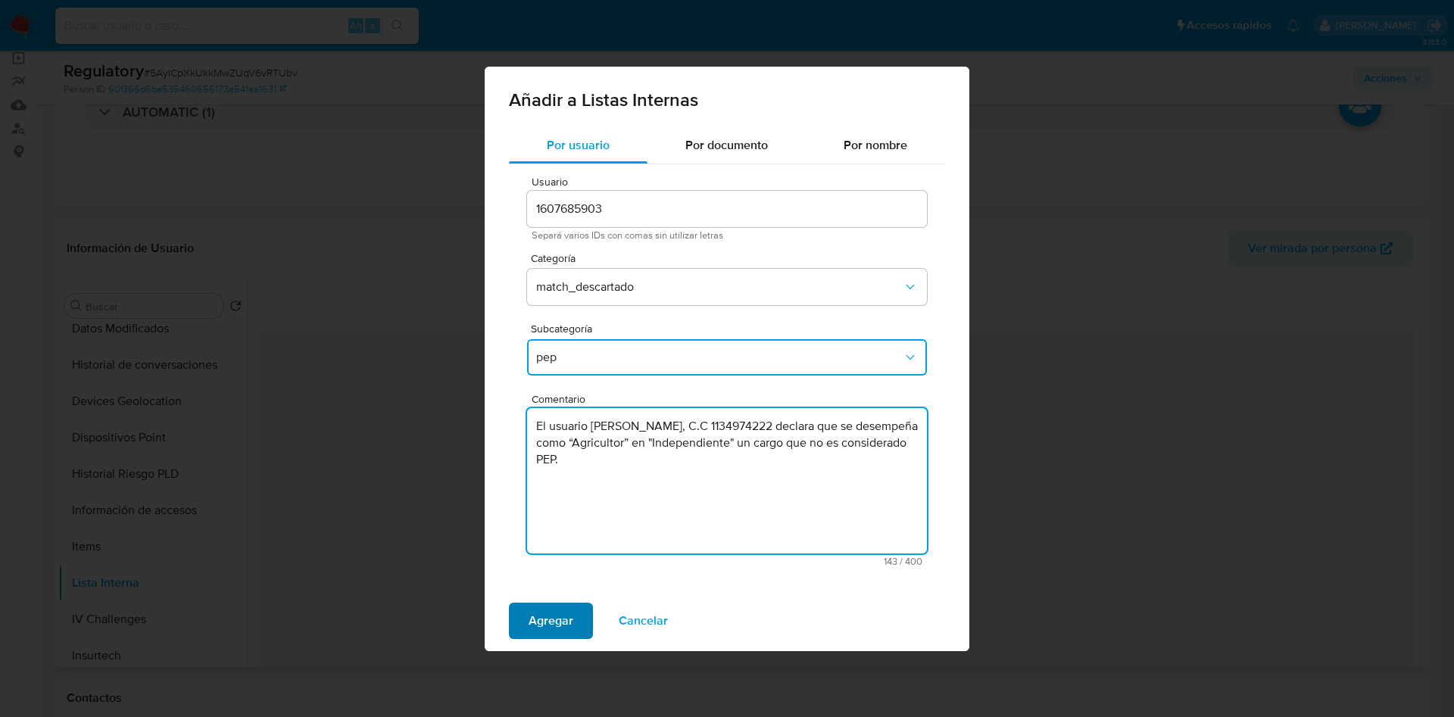
type textarea "El usuario Hemel Duran Arenas, C.C 1134974222 declara que se desempeña como “Ag…"
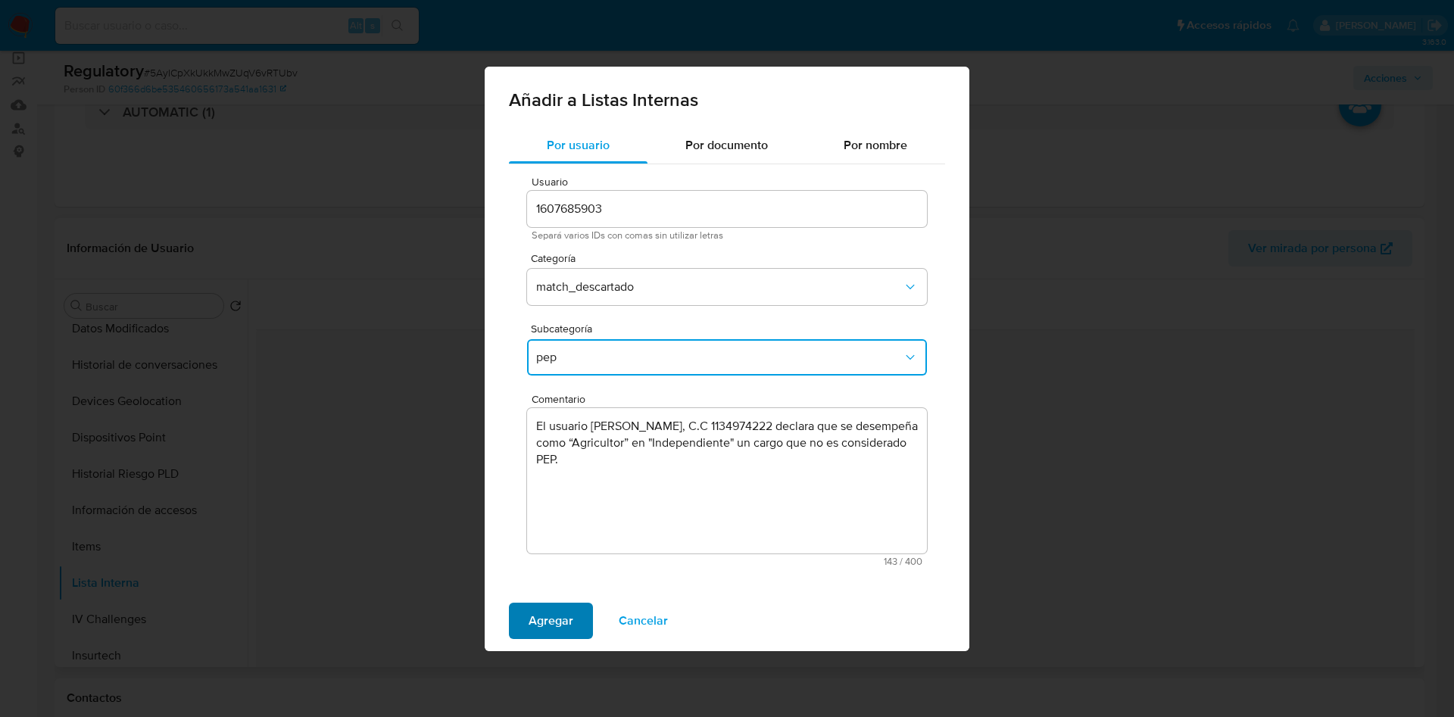
click at [540, 627] on span "Agregar" at bounding box center [551, 620] width 45 height 33
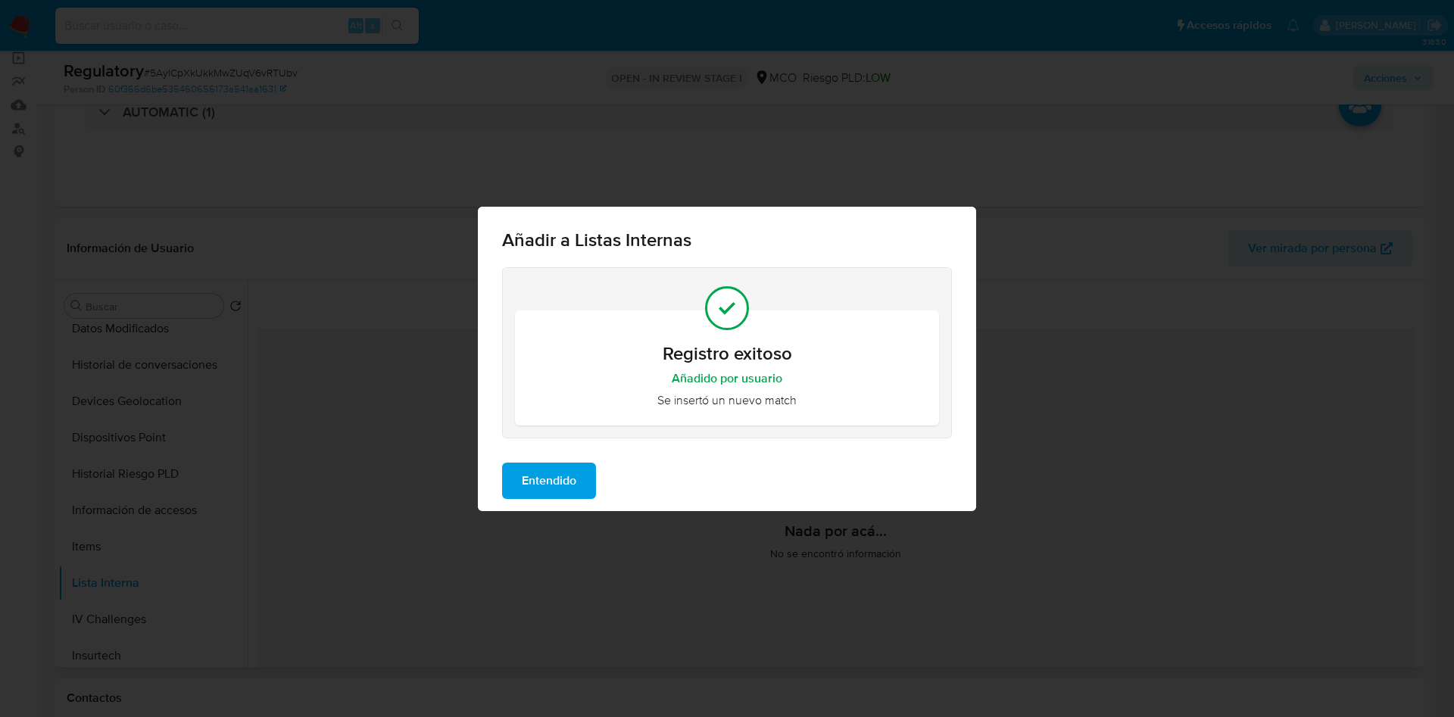
click at [557, 486] on span "Entendido" at bounding box center [549, 480] width 55 height 33
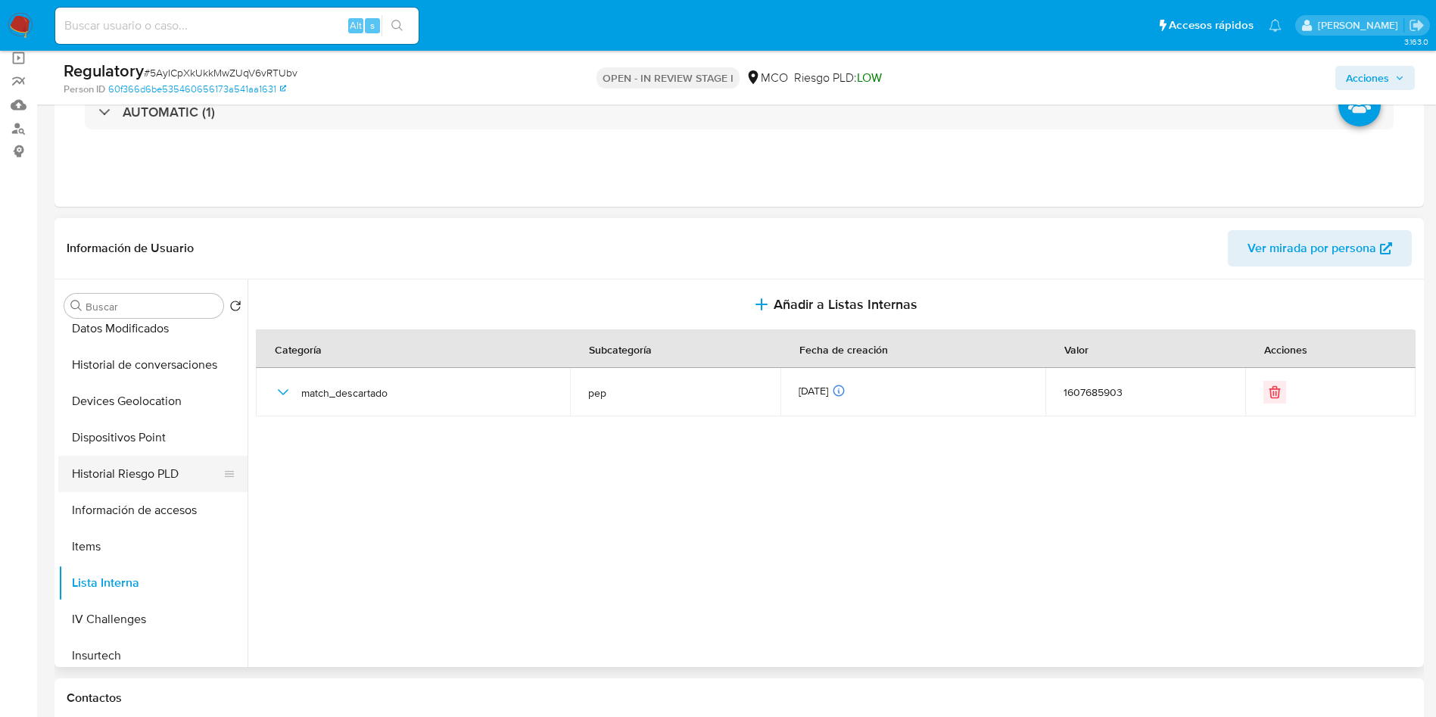
scroll to position [227, 0]
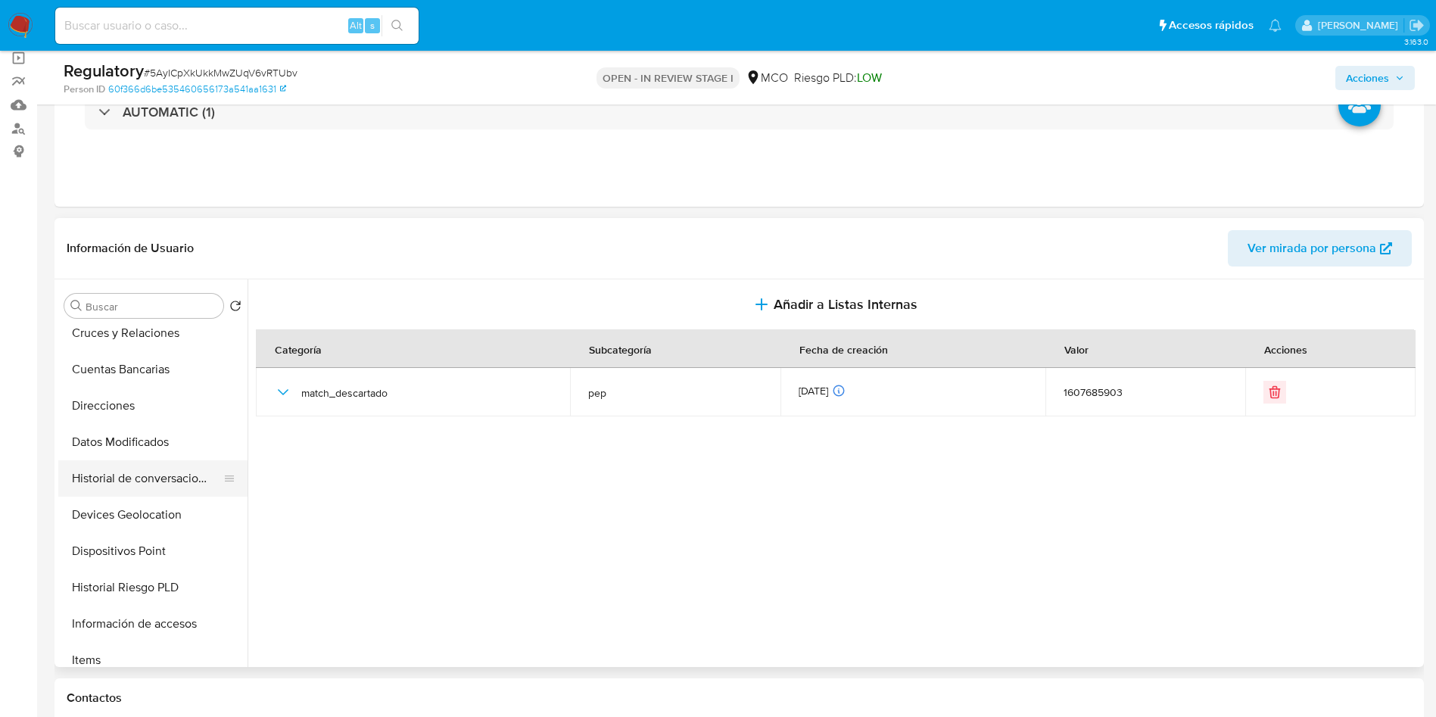
click at [168, 488] on button "Historial de conversaciones" at bounding box center [146, 478] width 177 height 36
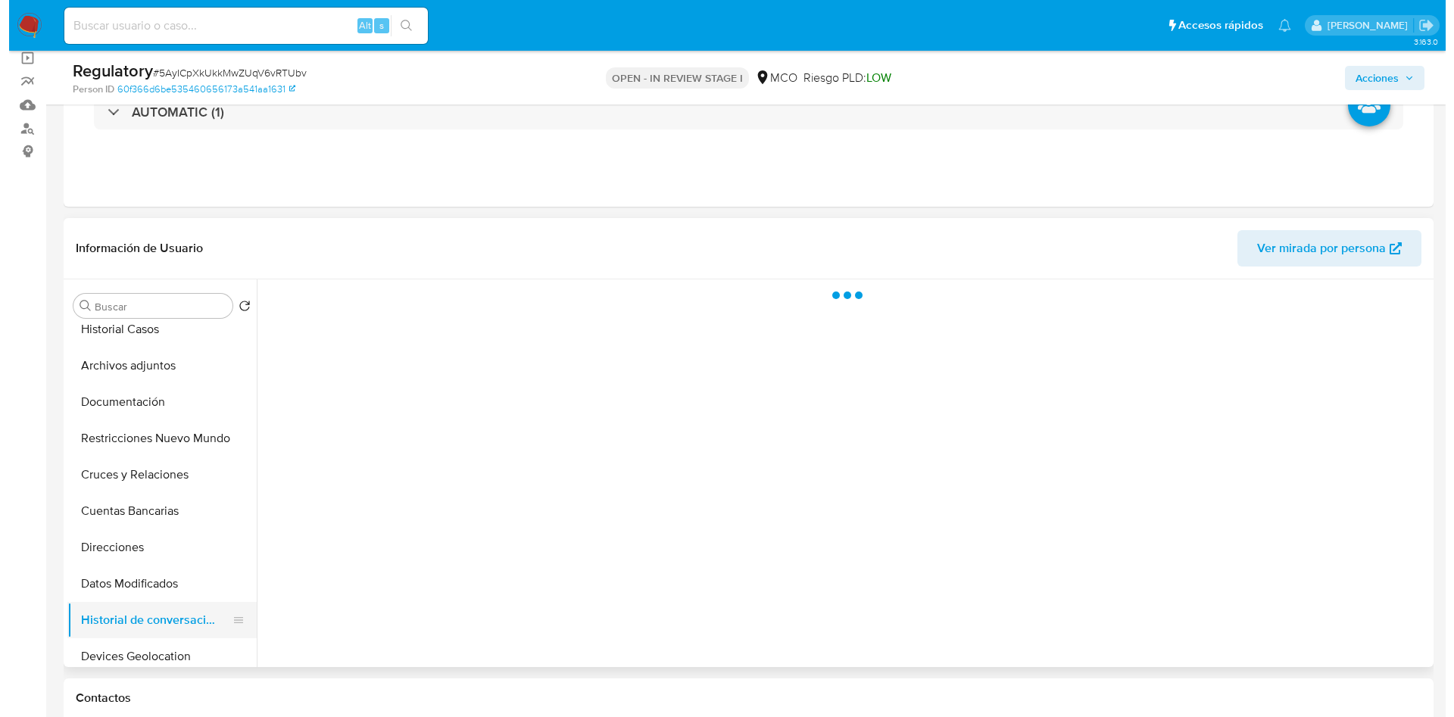
scroll to position [0, 0]
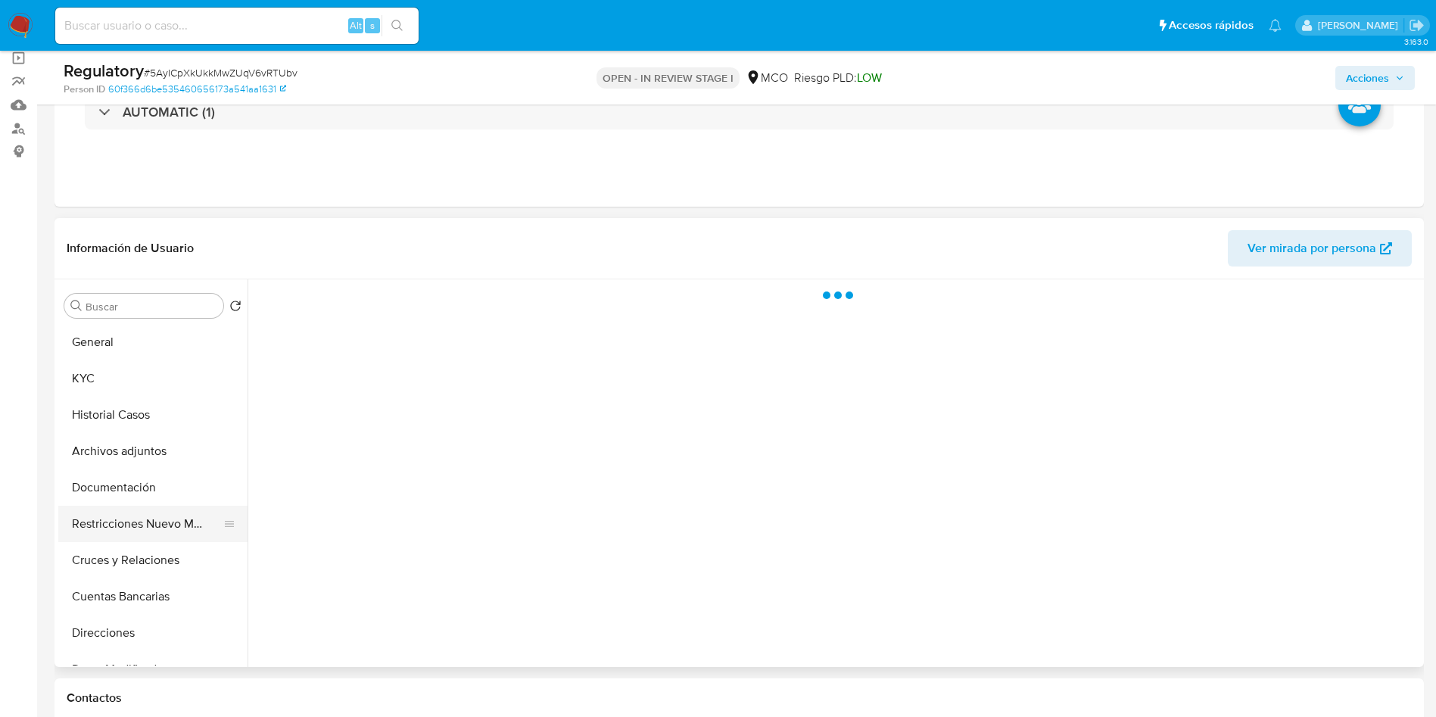
click at [150, 514] on button "Restricciones Nuevo Mundo" at bounding box center [146, 524] width 177 height 36
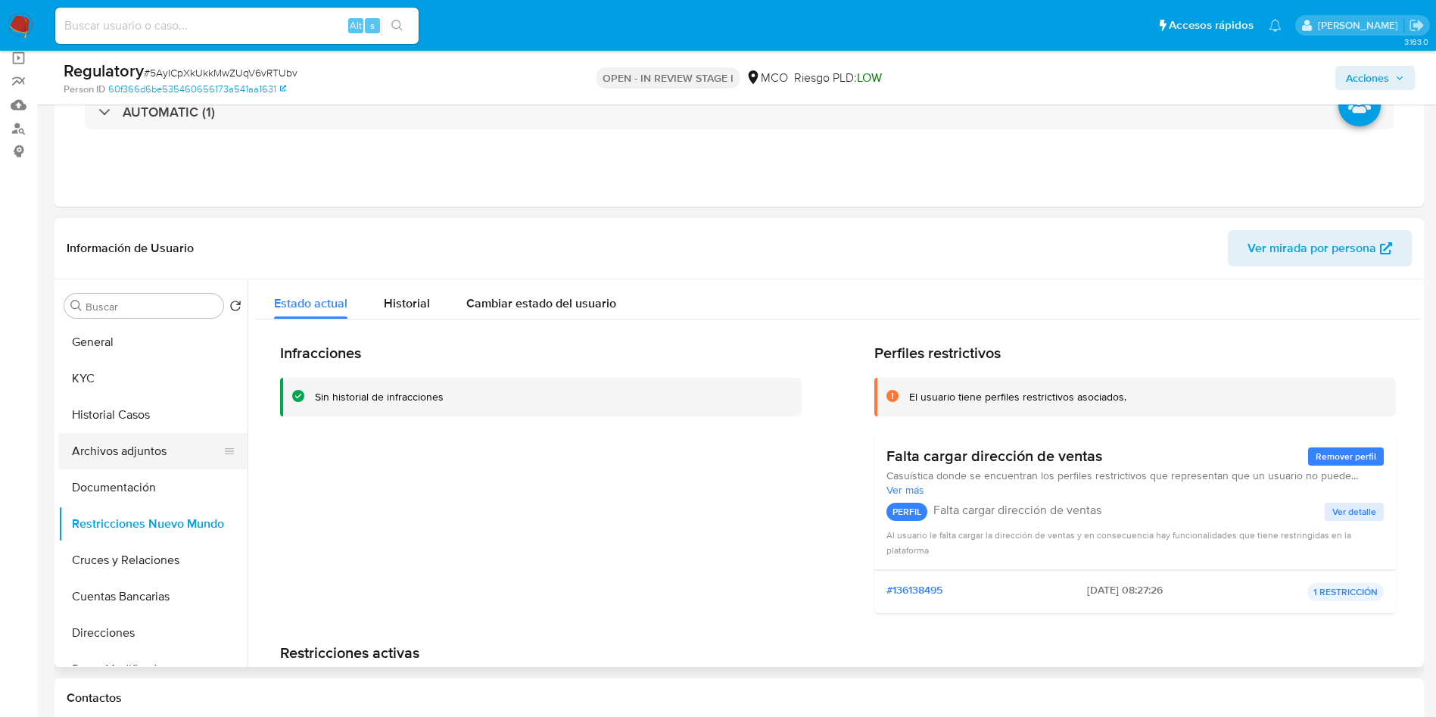
click at [161, 450] on button "Archivos adjuntos" at bounding box center [146, 451] width 177 height 36
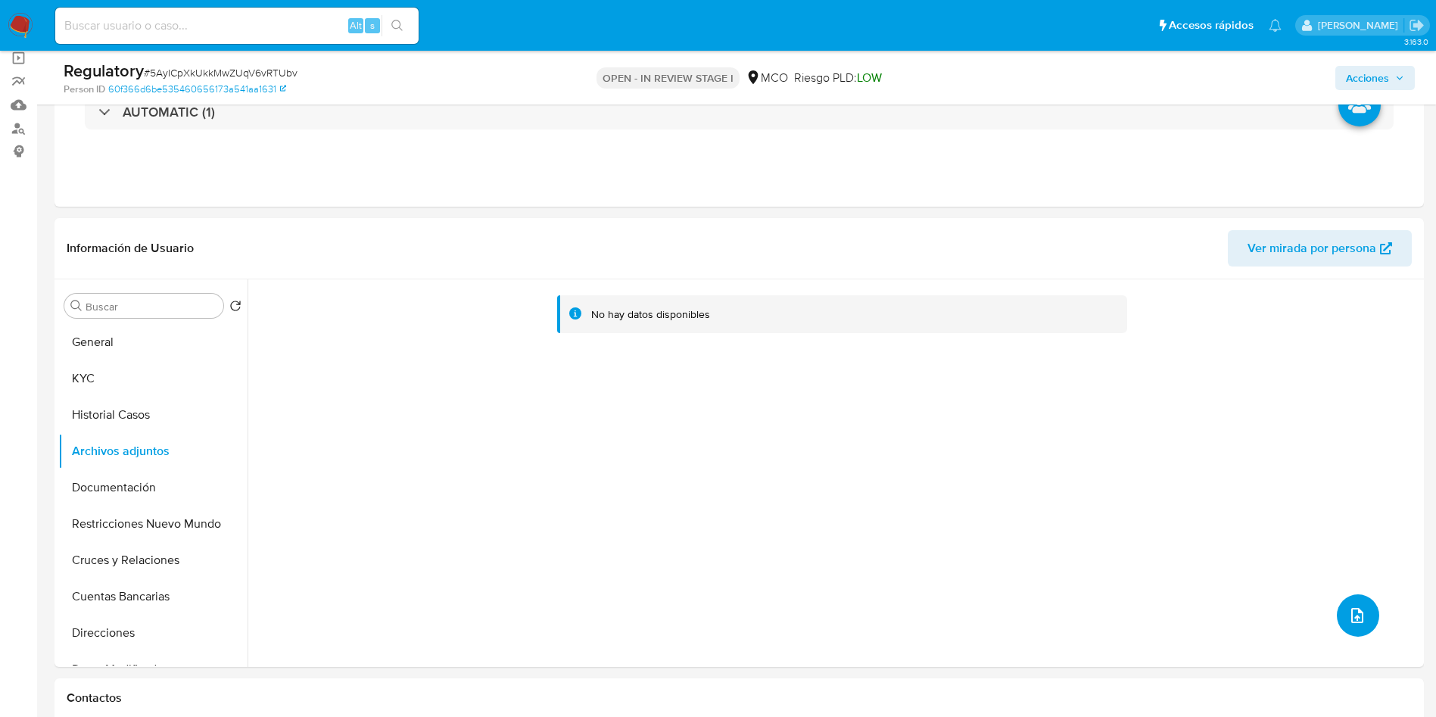
click at [1360, 622] on span "upload-file" at bounding box center [1358, 616] width 18 height 18
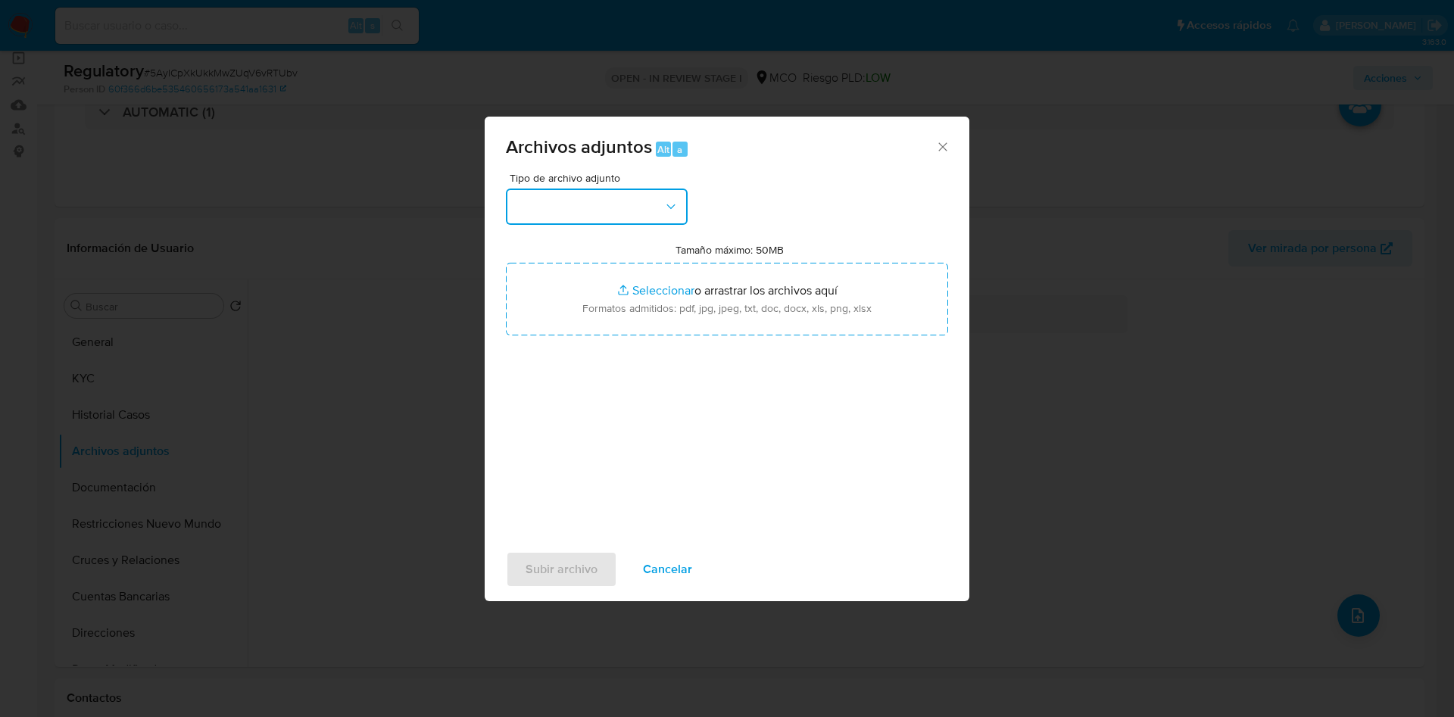
click at [624, 206] on button "button" at bounding box center [597, 207] width 182 height 36
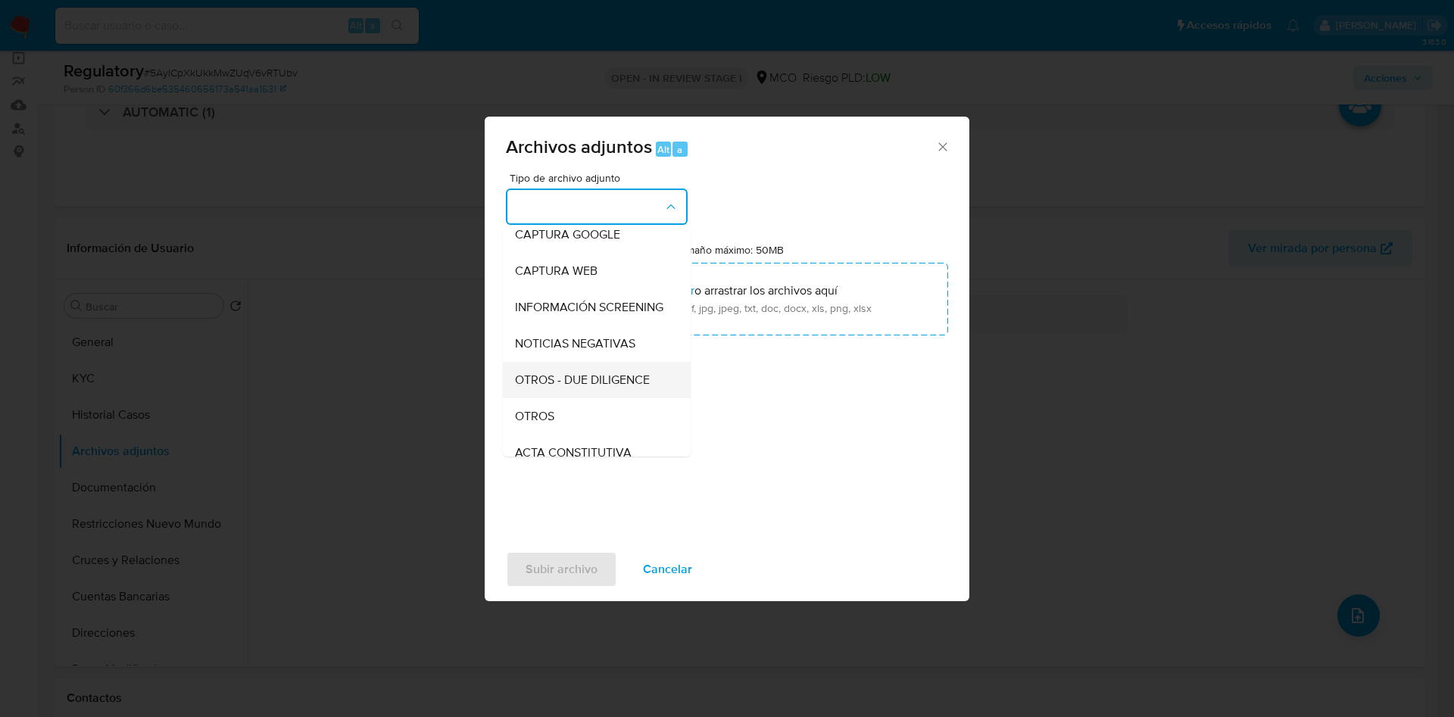
scroll to position [114, 0]
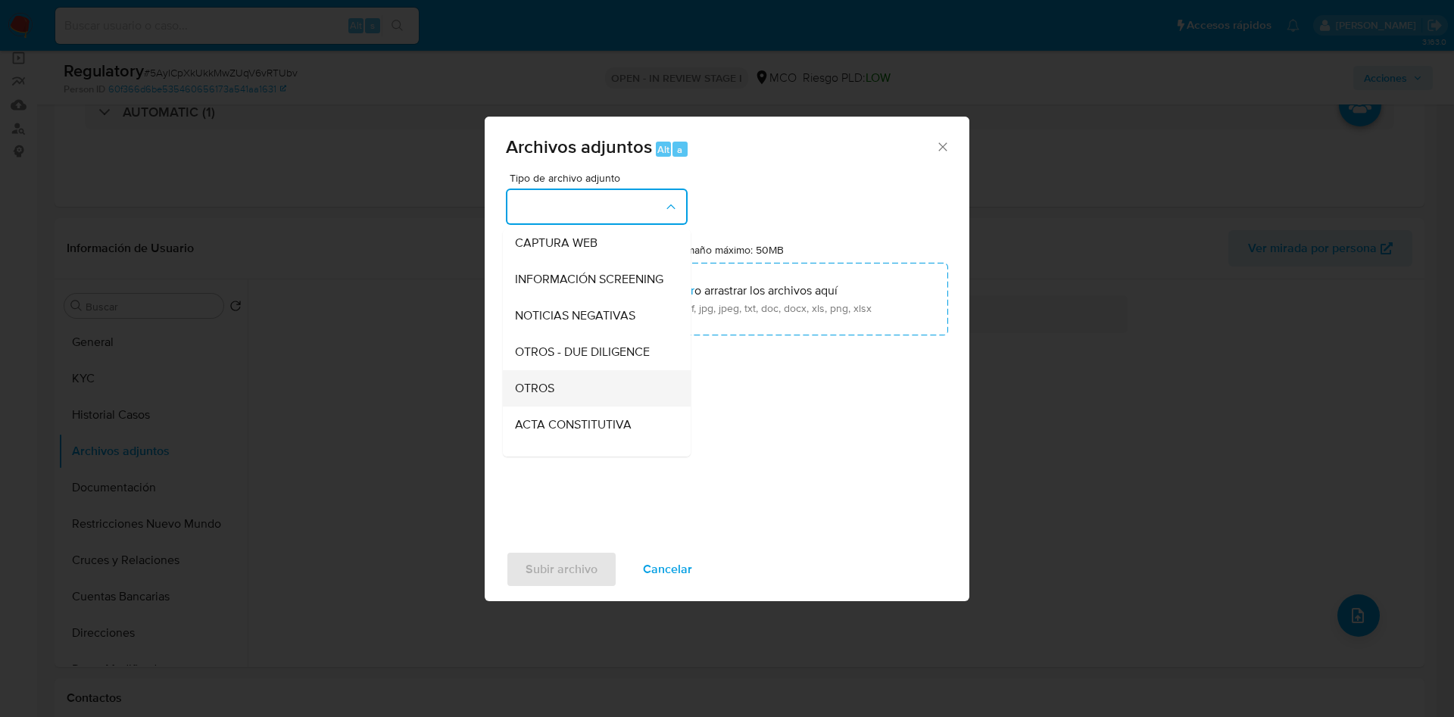
click at [566, 404] on div "OTROS" at bounding box center [592, 388] width 154 height 36
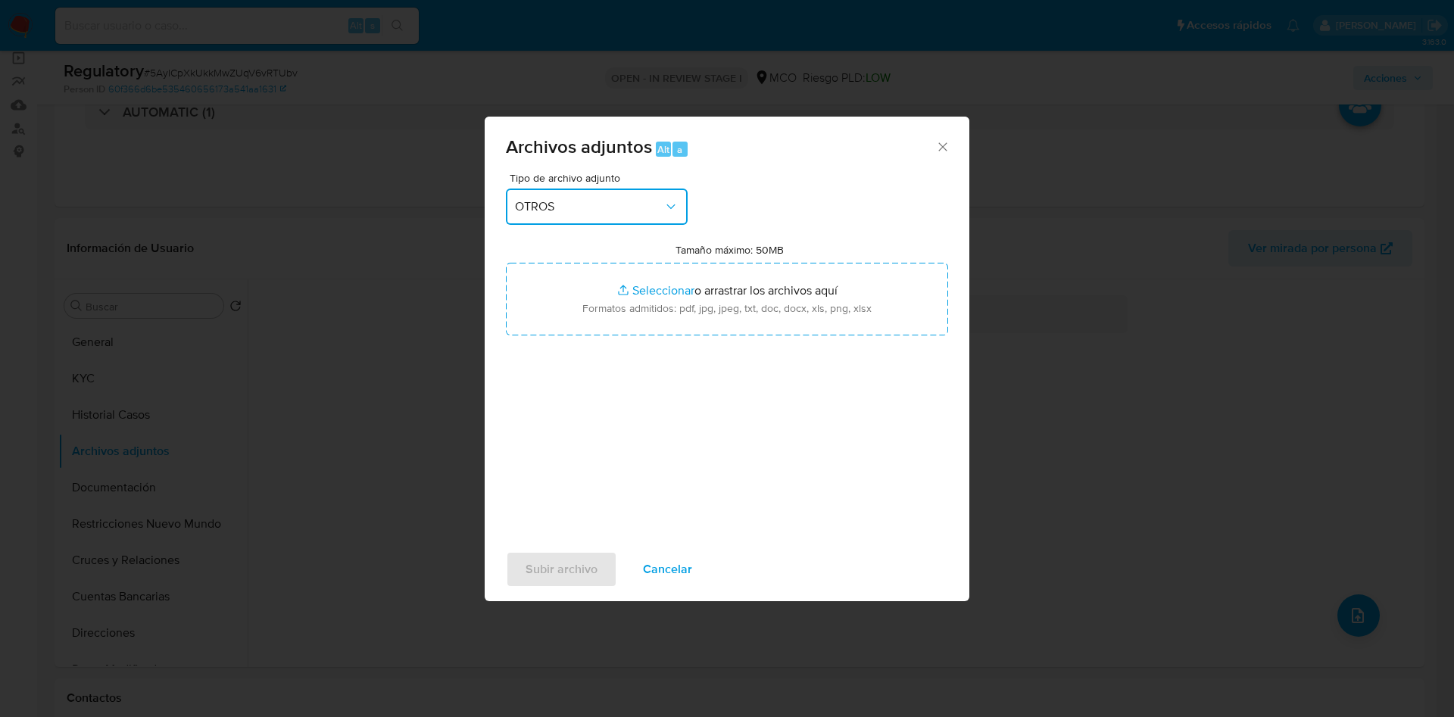
click at [607, 211] on span "OTROS" at bounding box center [589, 206] width 148 height 15
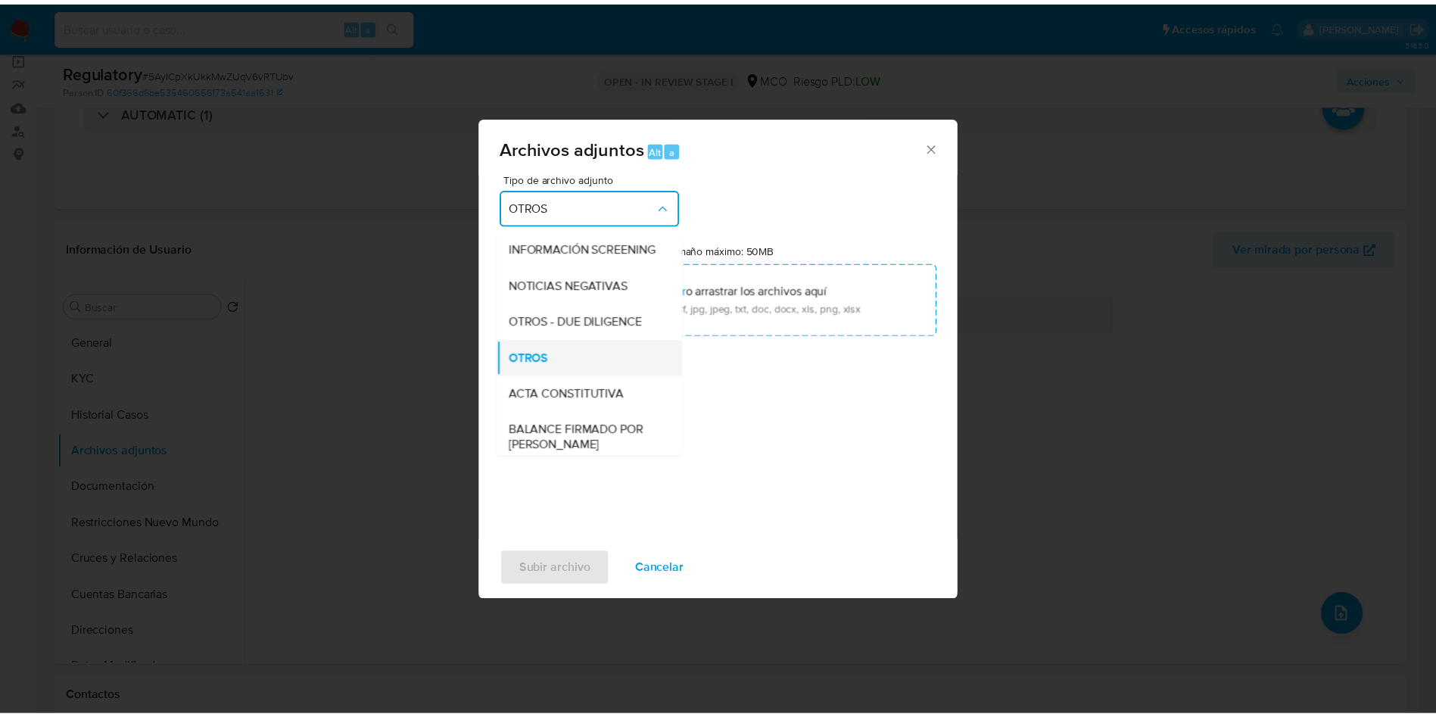
scroll to position [61, 0]
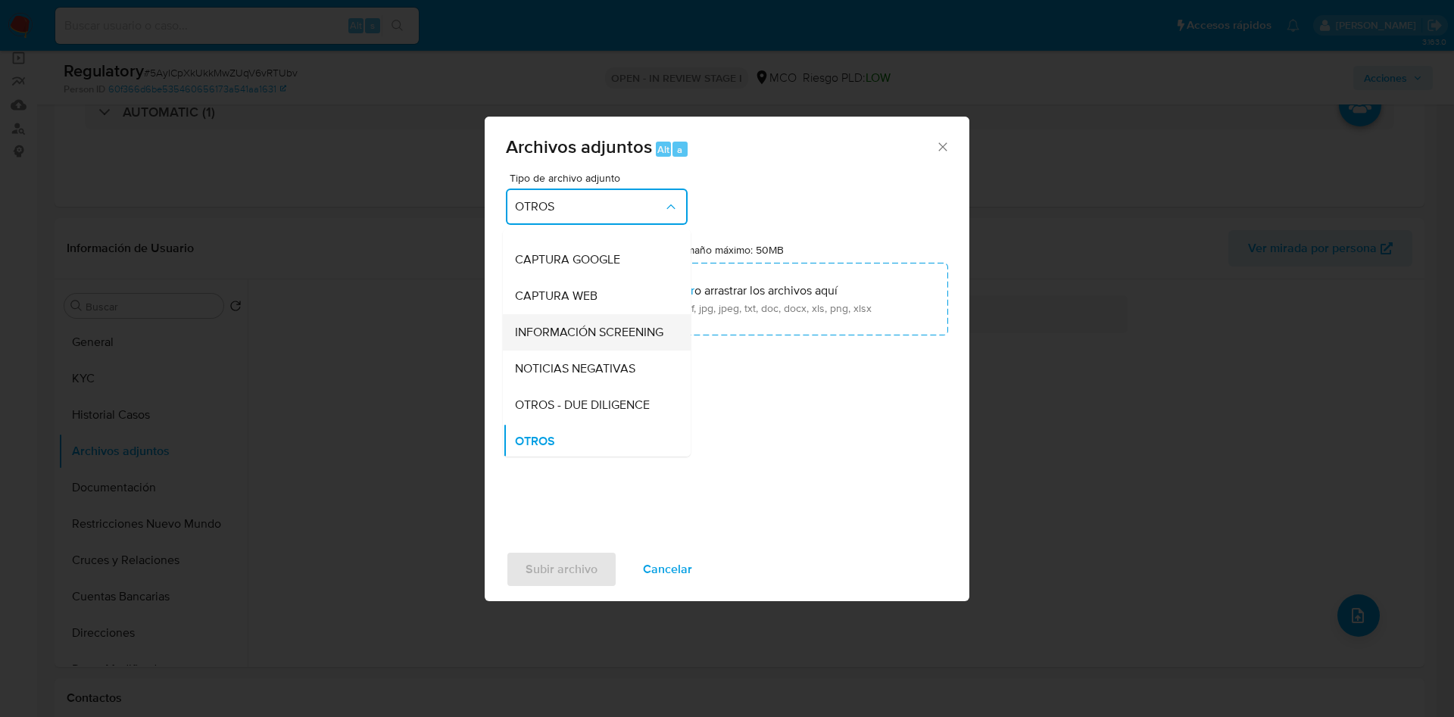
drag, startPoint x: 593, startPoint y: 272, endPoint x: 584, endPoint y: 336, distance: 65.0
click at [584, 336] on ul "CAPTURA BUREAU CAPTURA DOWJONES CAPTURA GOOGLE CAPTURA WEB INFORMACIÓN SCREENIN…" at bounding box center [597, 575] width 188 height 812
click at [584, 336] on span "INFORMACIÓN SCREENING" at bounding box center [589, 332] width 148 height 15
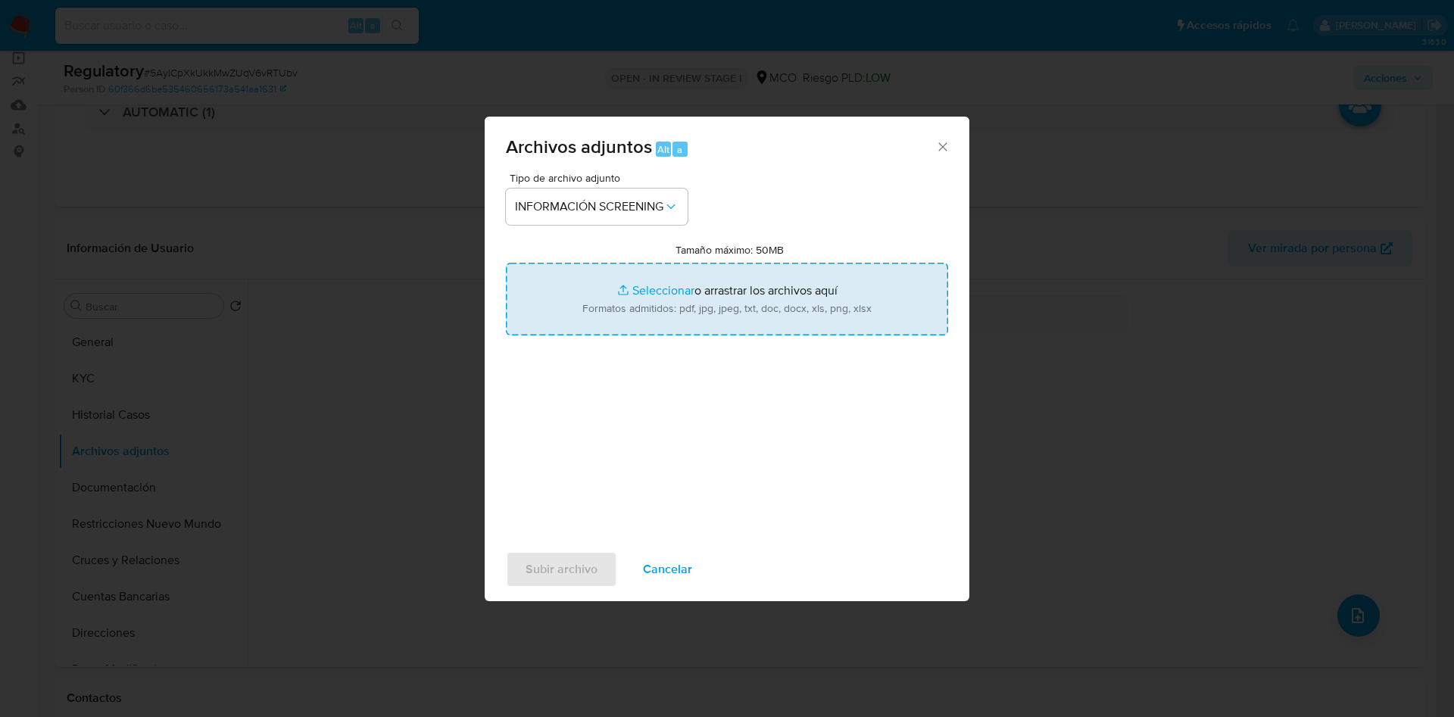
click at [789, 305] on input "Tamaño máximo: 50MB Seleccionar archivos" at bounding box center [727, 299] width 442 height 73
type input "C:\fakepath\CaseDossierReport_Hemel Duran Arenas.pdf"
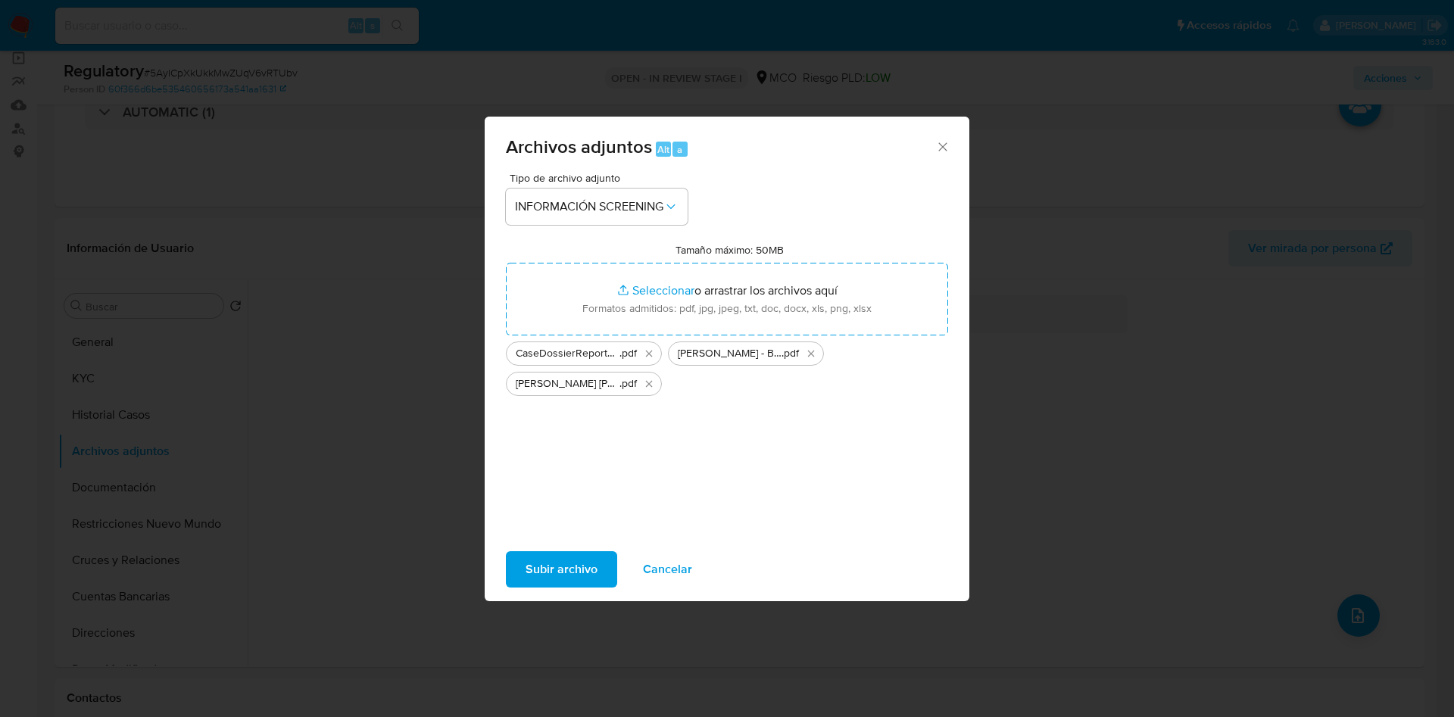
click at [551, 576] on span "Subir archivo" at bounding box center [562, 569] width 72 height 33
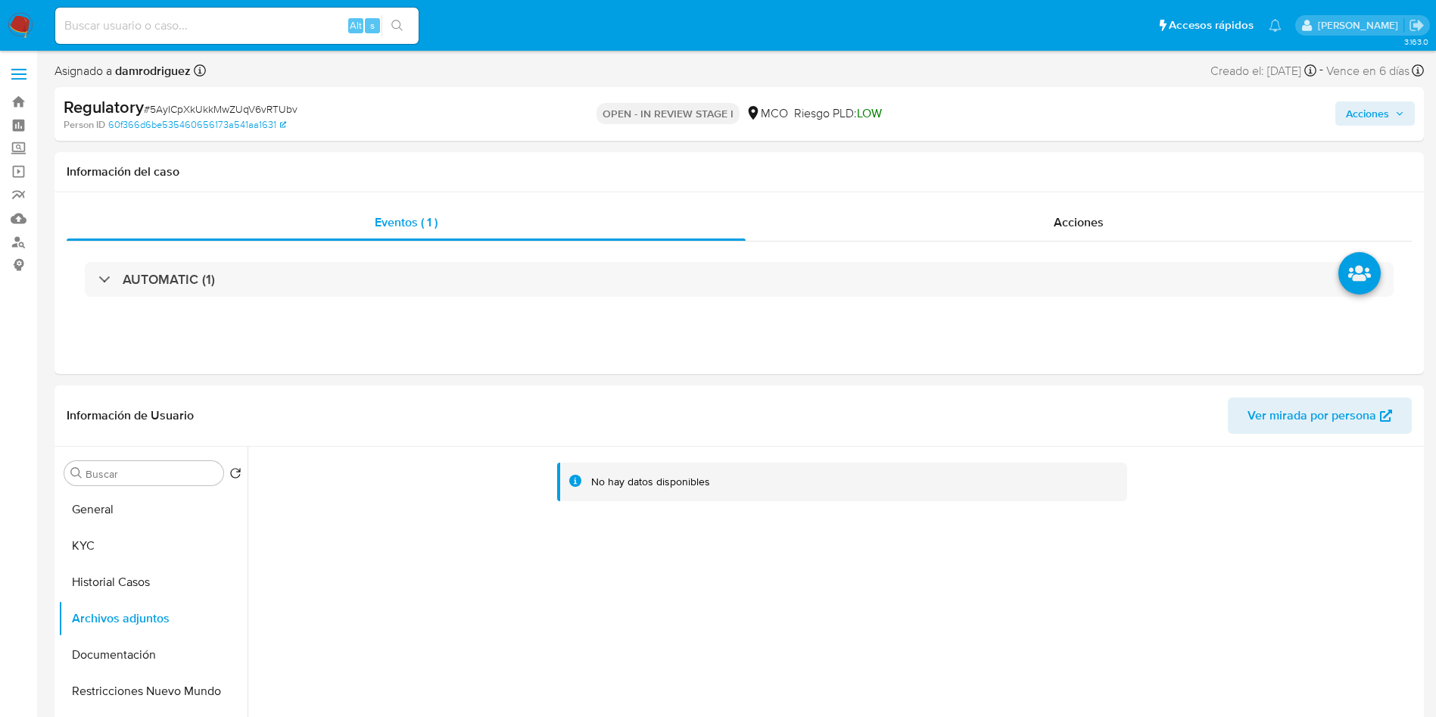
click at [1356, 113] on span "Acciones" at bounding box center [1367, 113] width 43 height 24
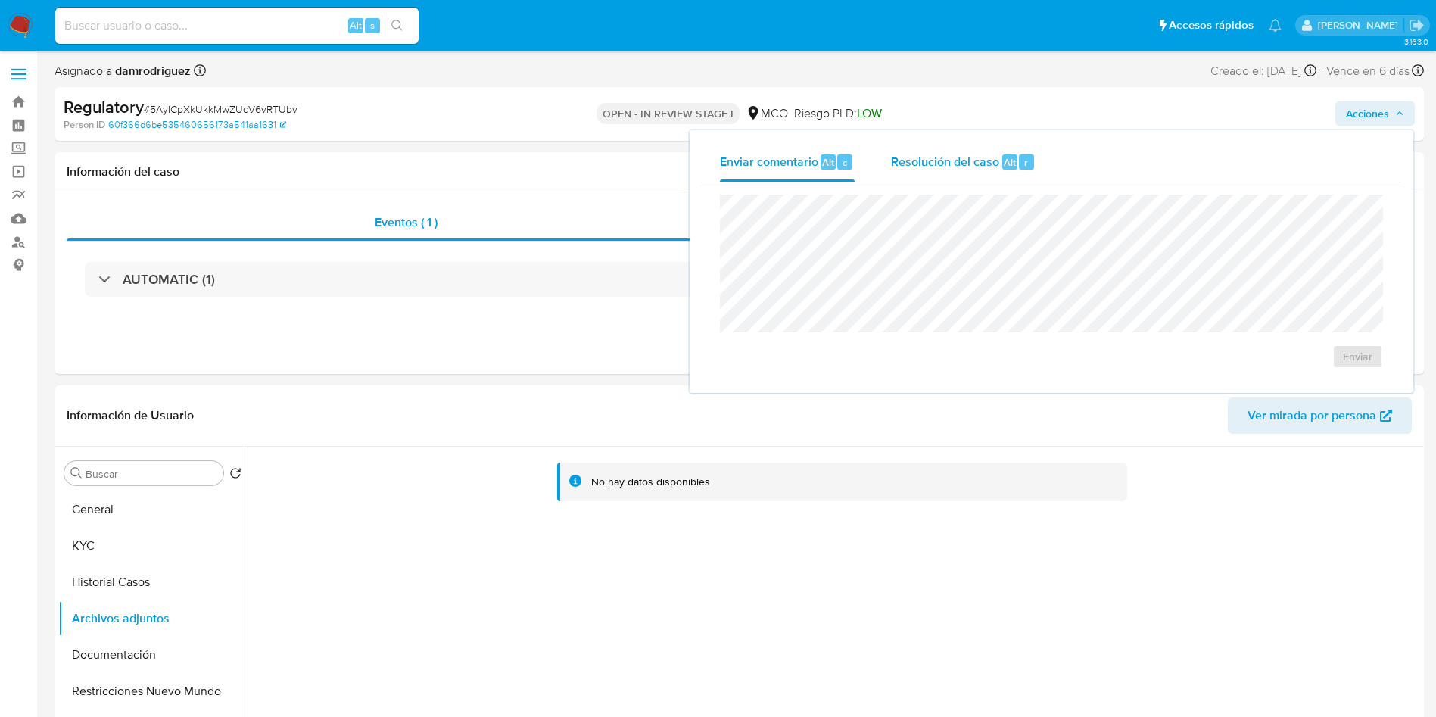
click at [944, 159] on span "Resolución del caso" at bounding box center [945, 161] width 108 height 17
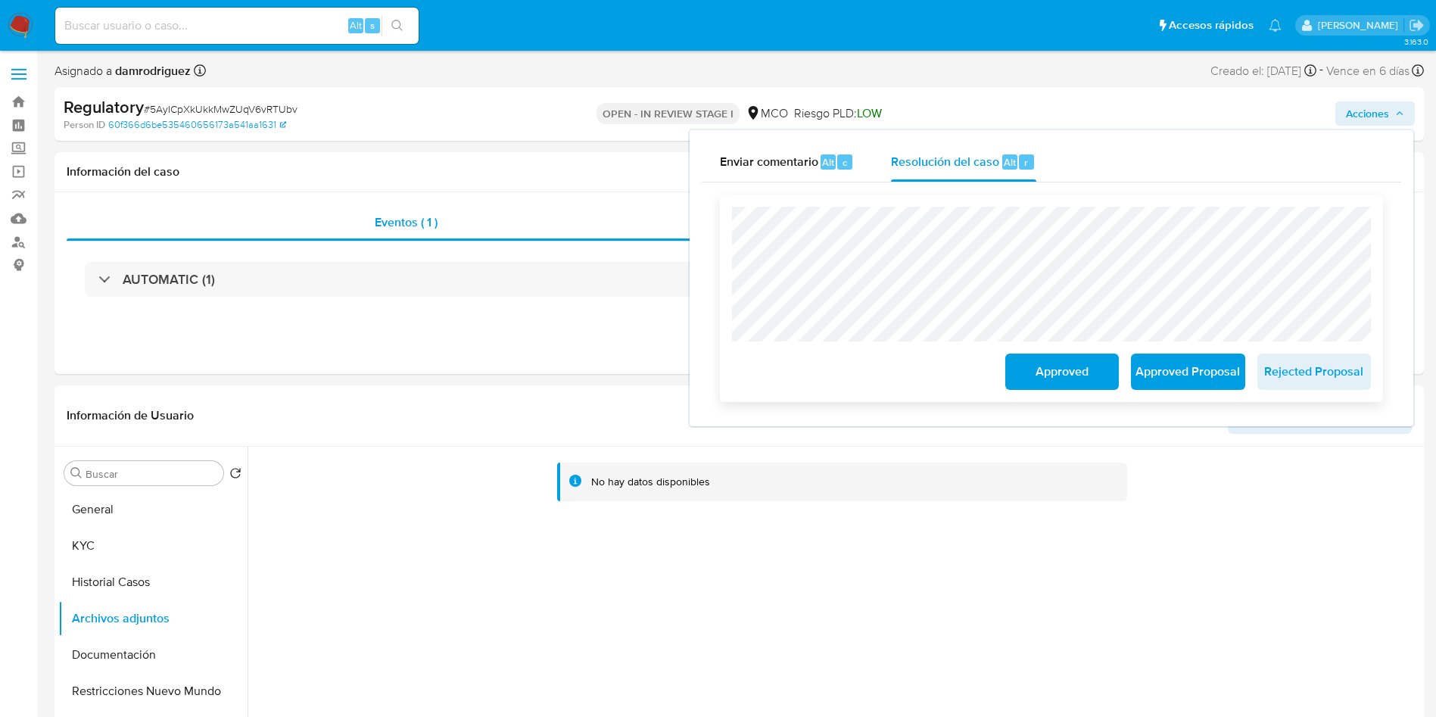
click at [1033, 379] on span "Approved" at bounding box center [1062, 371] width 74 height 33
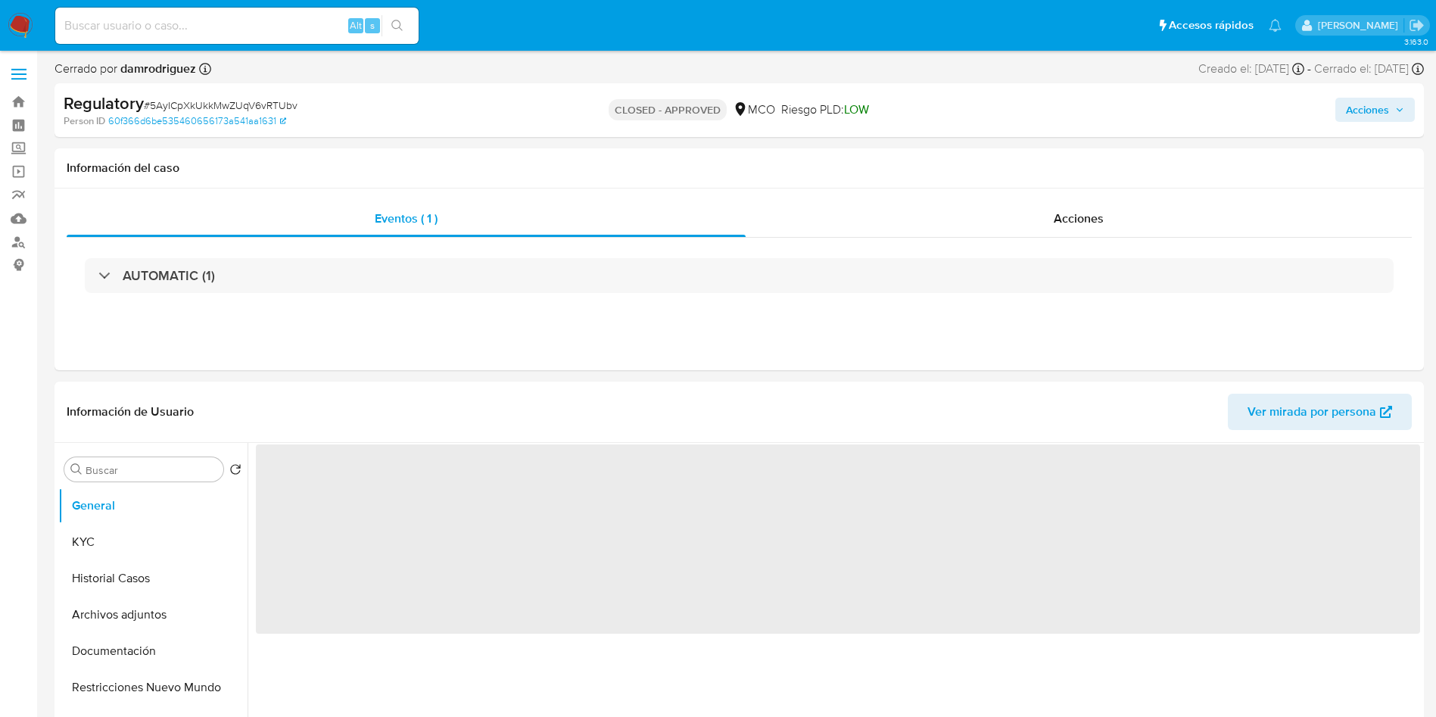
click at [18, 30] on img at bounding box center [21, 26] width 26 height 26
select select "10"
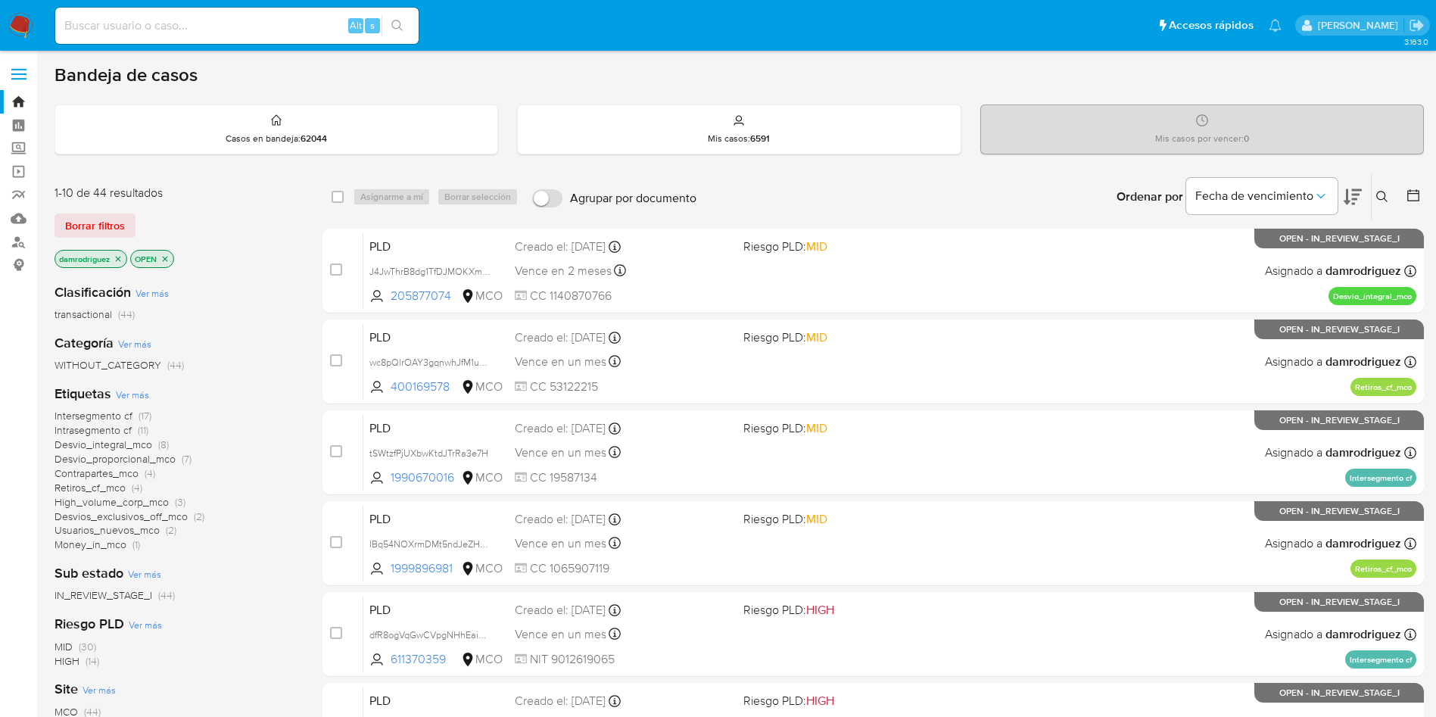
click at [123, 256] on icon "close-filter" at bounding box center [118, 258] width 9 height 9
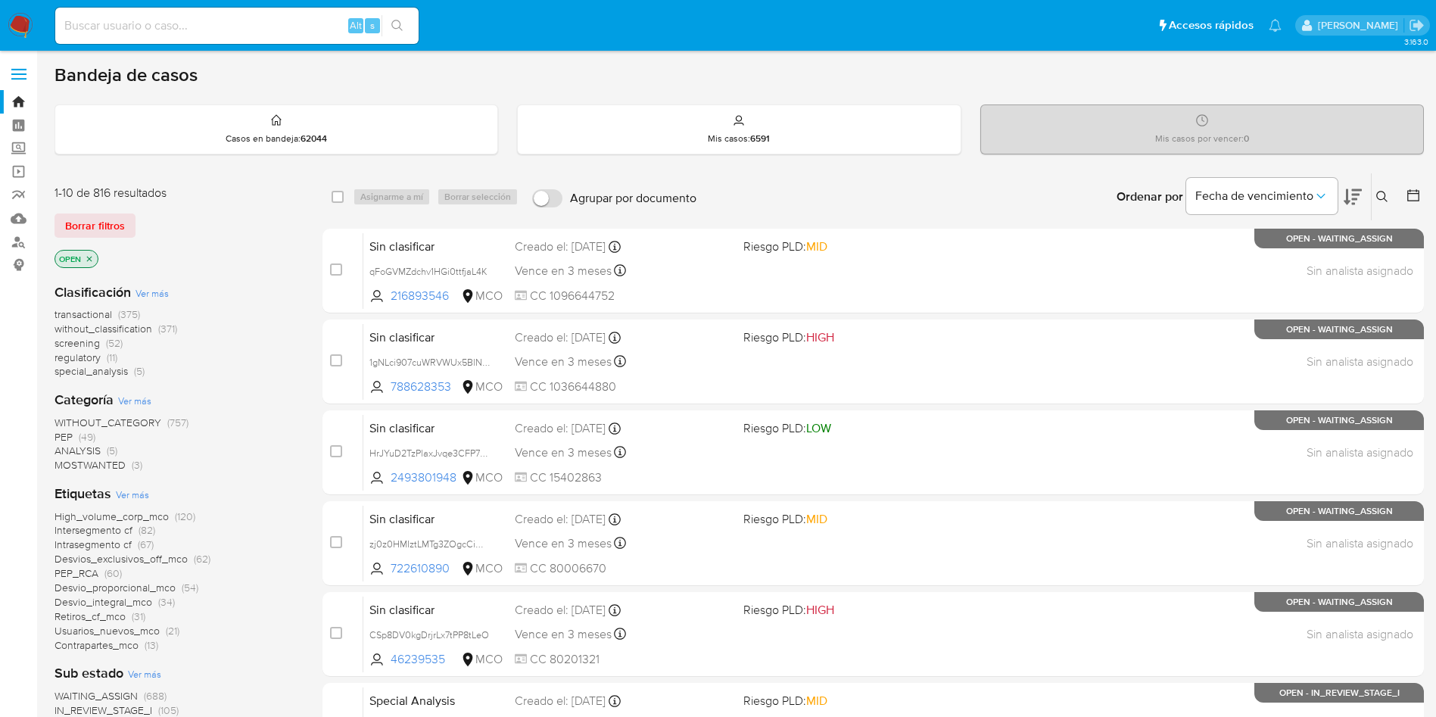
click at [89, 356] on span "regulatory" at bounding box center [78, 357] width 46 height 15
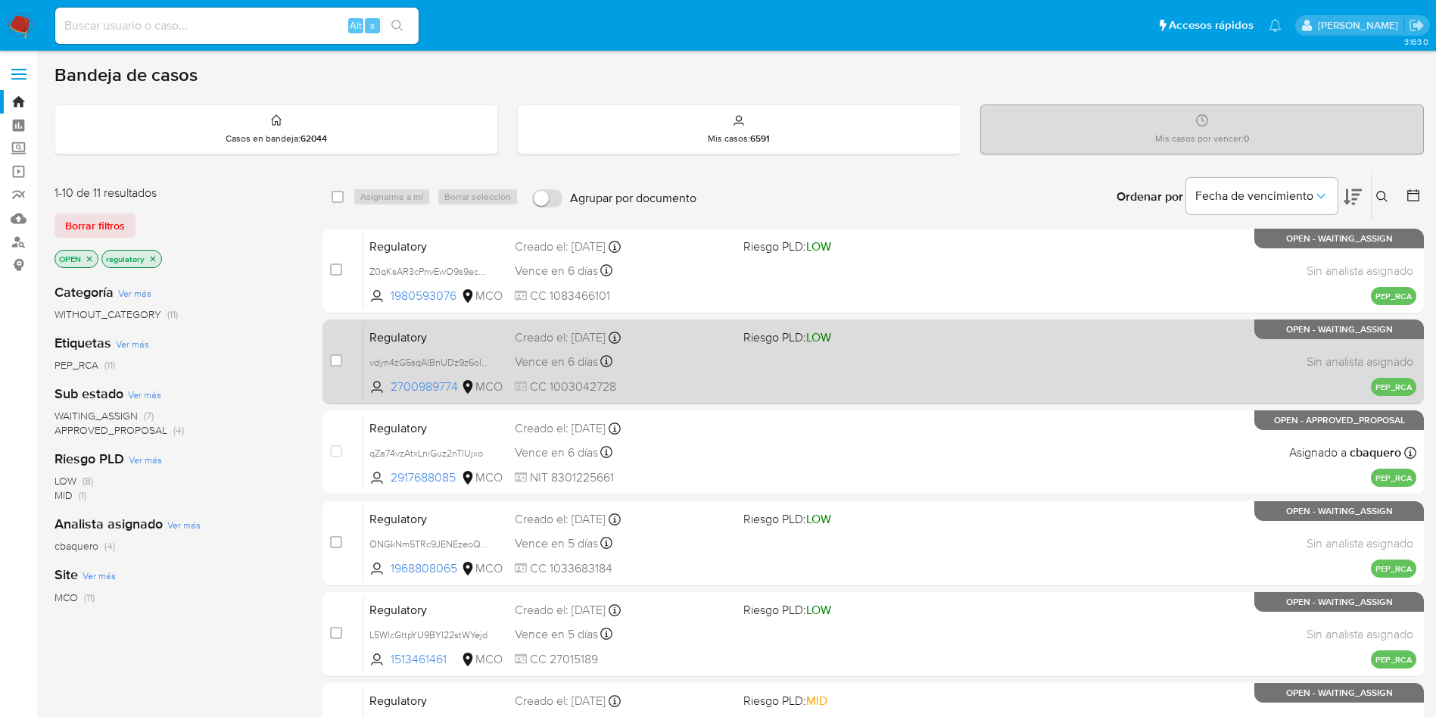
click at [445, 338] on span "Regulatory" at bounding box center [436, 336] width 133 height 20
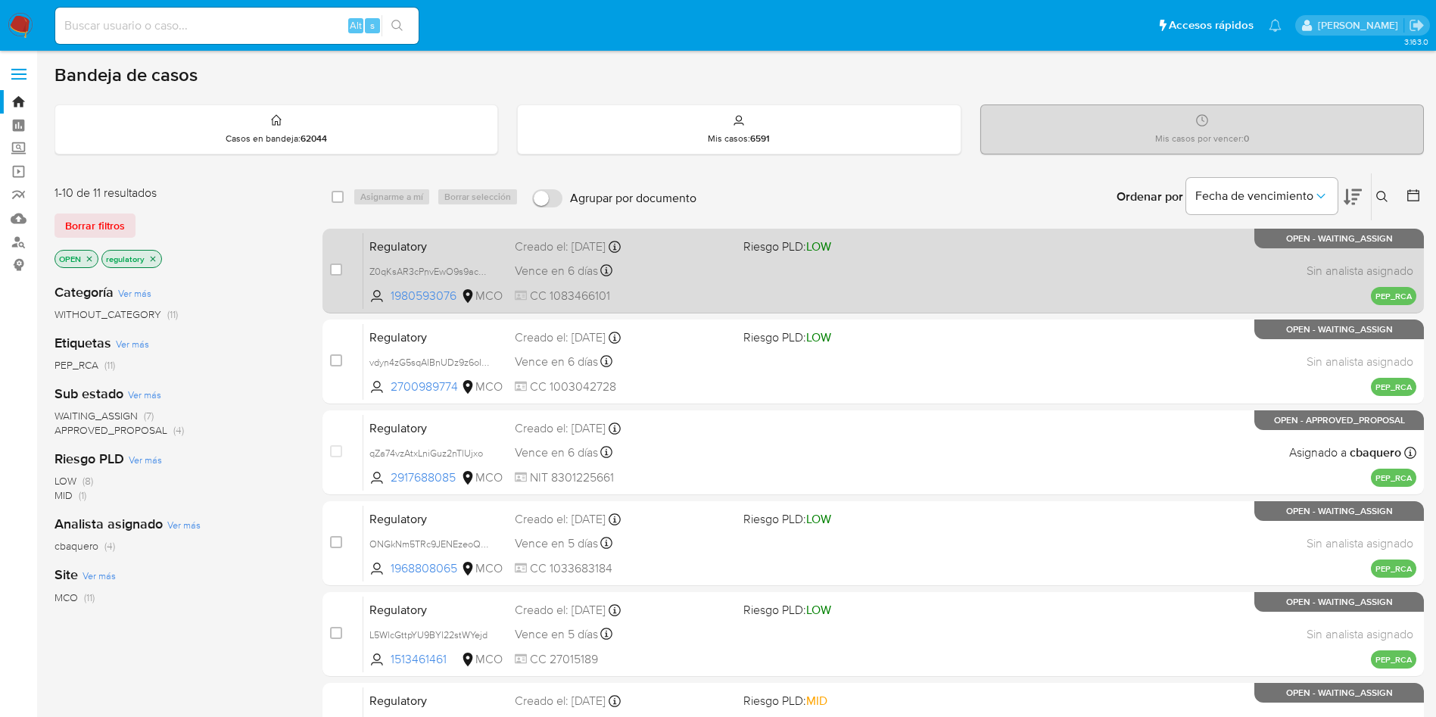
click at [424, 239] on span "Regulatory" at bounding box center [436, 246] width 133 height 20
click at [338, 264] on input "checkbox" at bounding box center [336, 270] width 12 height 12
checkbox input "true"
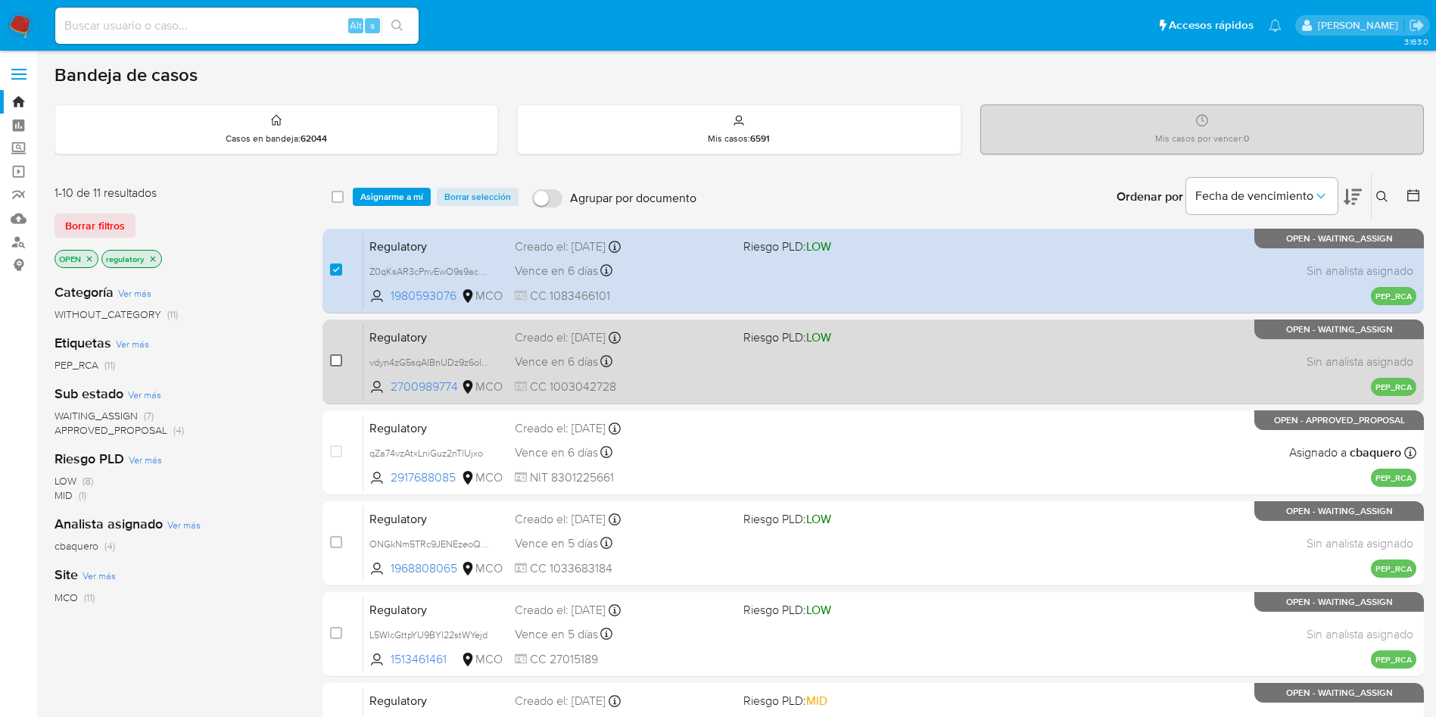
click at [334, 364] on input "checkbox" at bounding box center [336, 360] width 12 height 12
checkbox input "true"
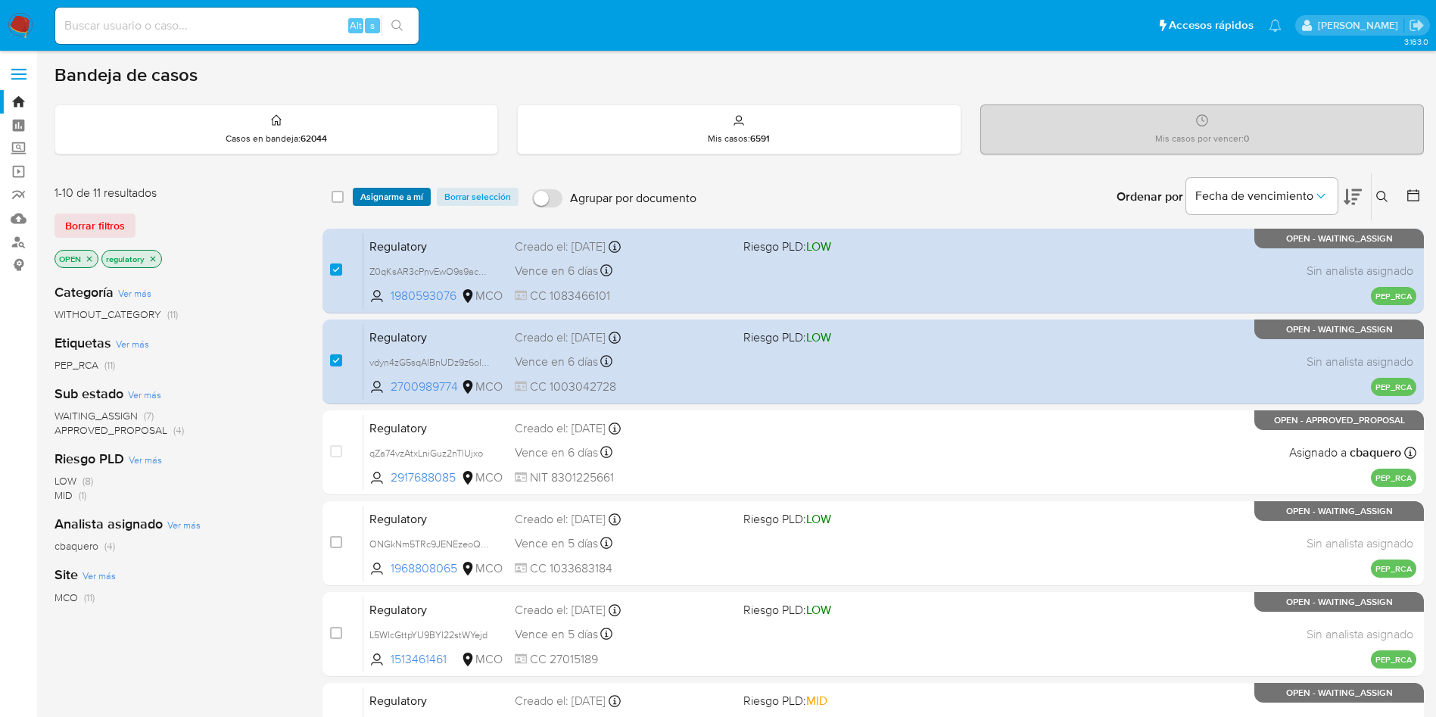
click at [397, 196] on span "Asignarme a mí" at bounding box center [391, 196] width 63 height 15
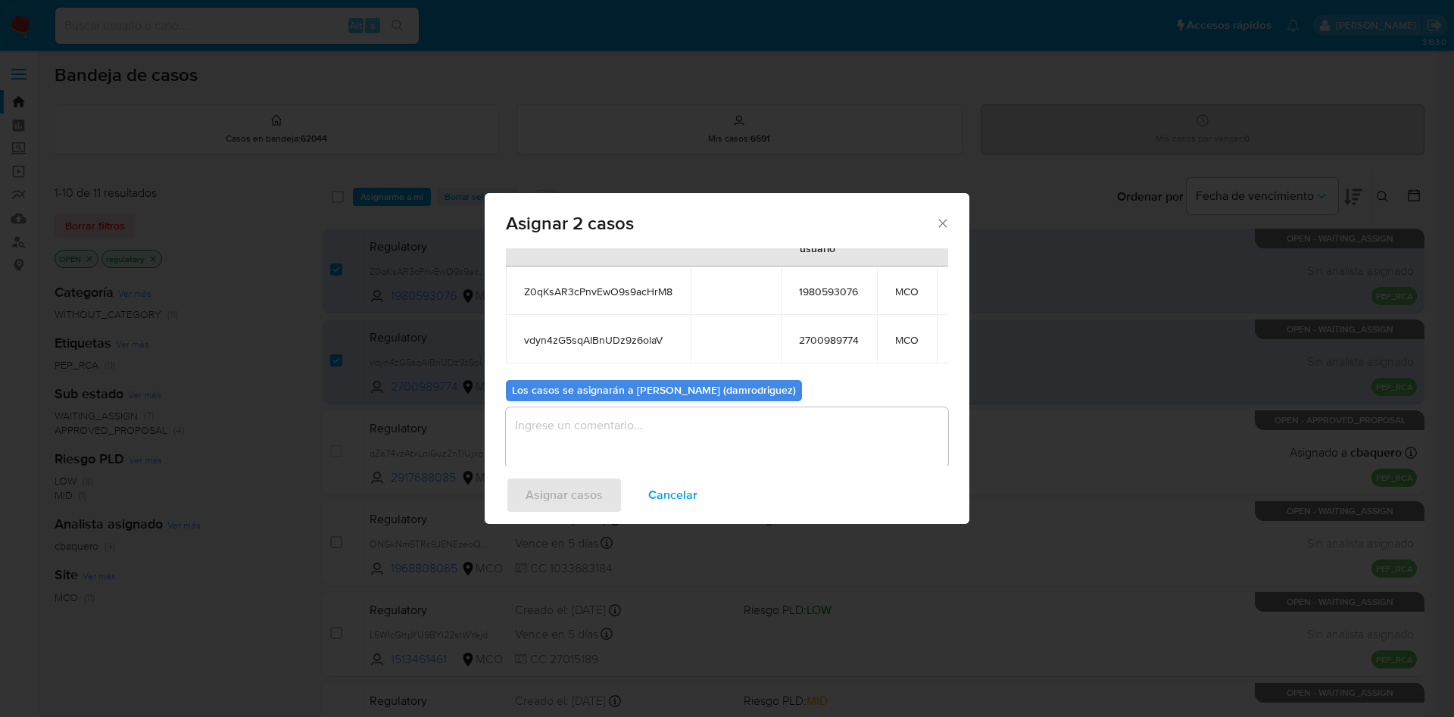
scroll to position [109, 0]
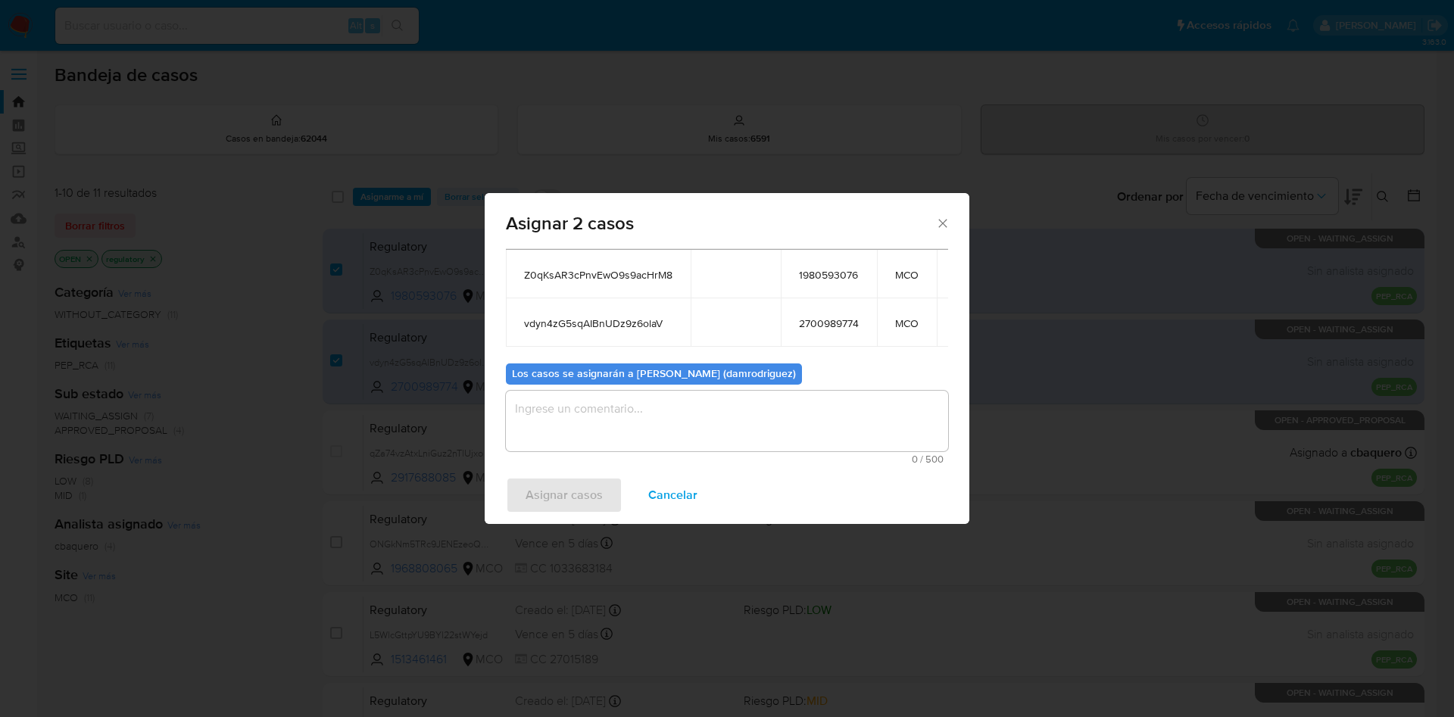
click at [593, 397] on textarea "assign-modal" at bounding box center [727, 421] width 442 height 61
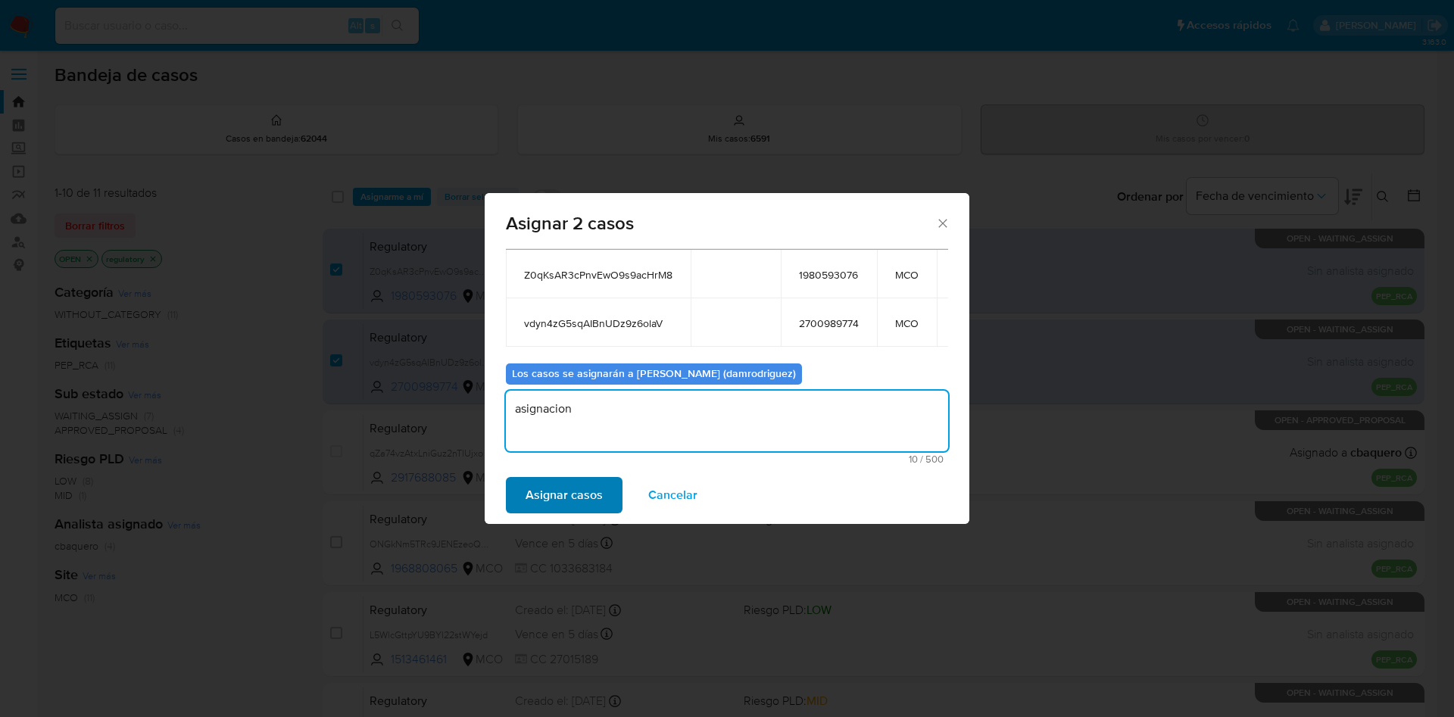
type textarea "asignacion"
click at [556, 496] on span "Asignar casos" at bounding box center [564, 495] width 77 height 33
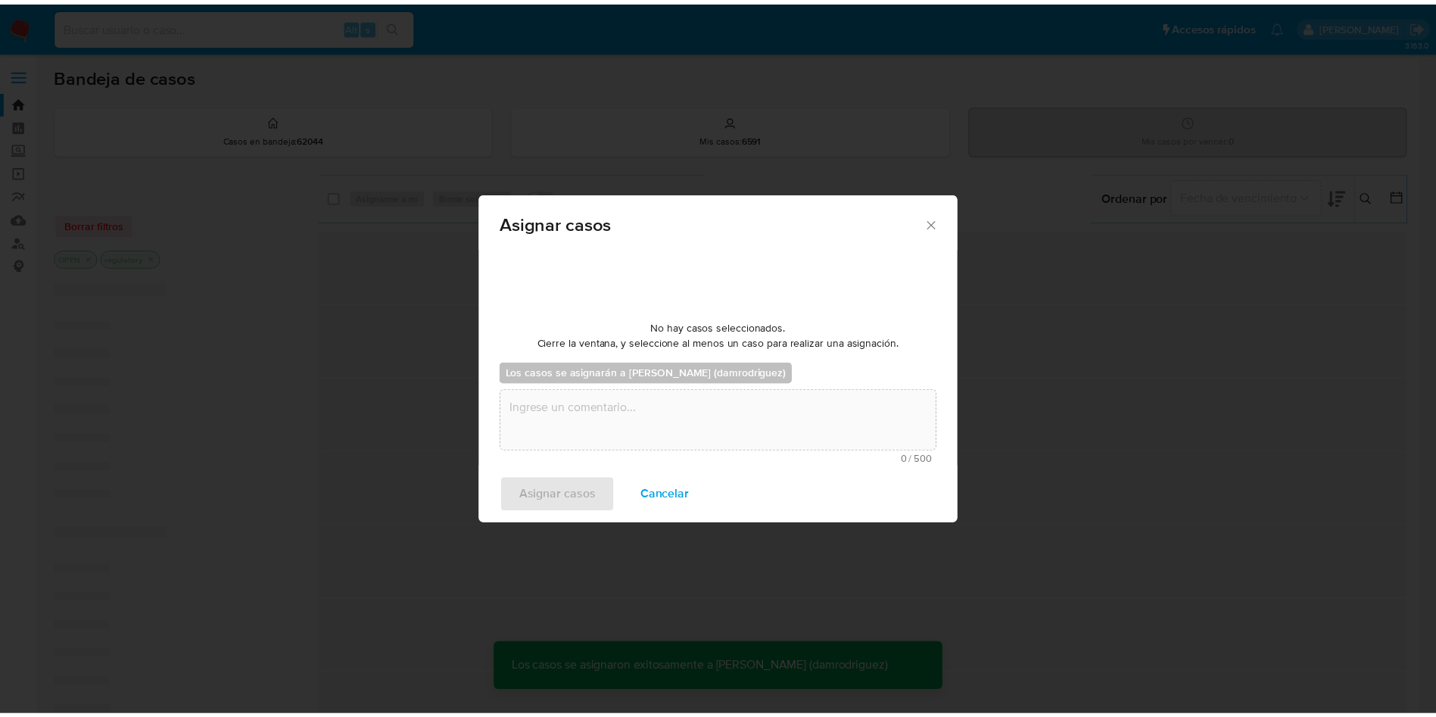
scroll to position [0, 0]
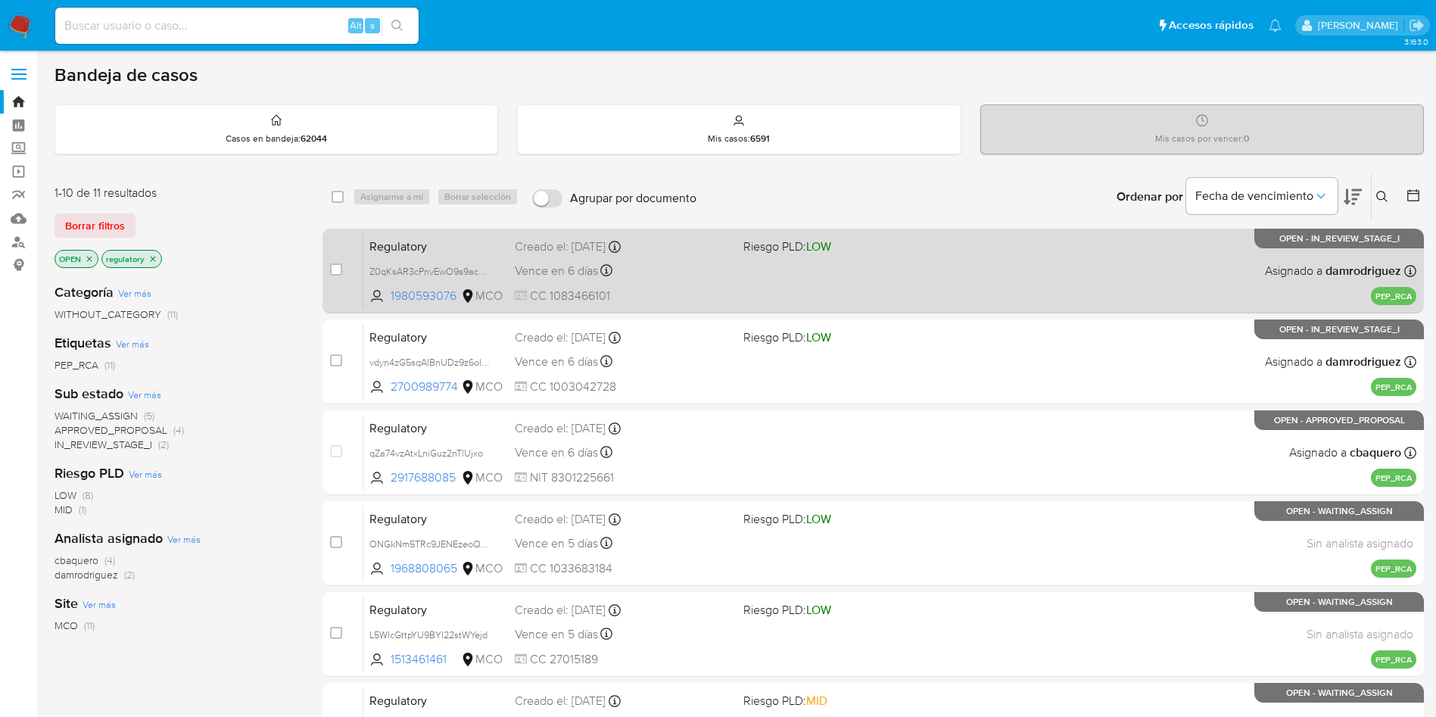
click at [392, 246] on span "Regulatory" at bounding box center [436, 246] width 133 height 20
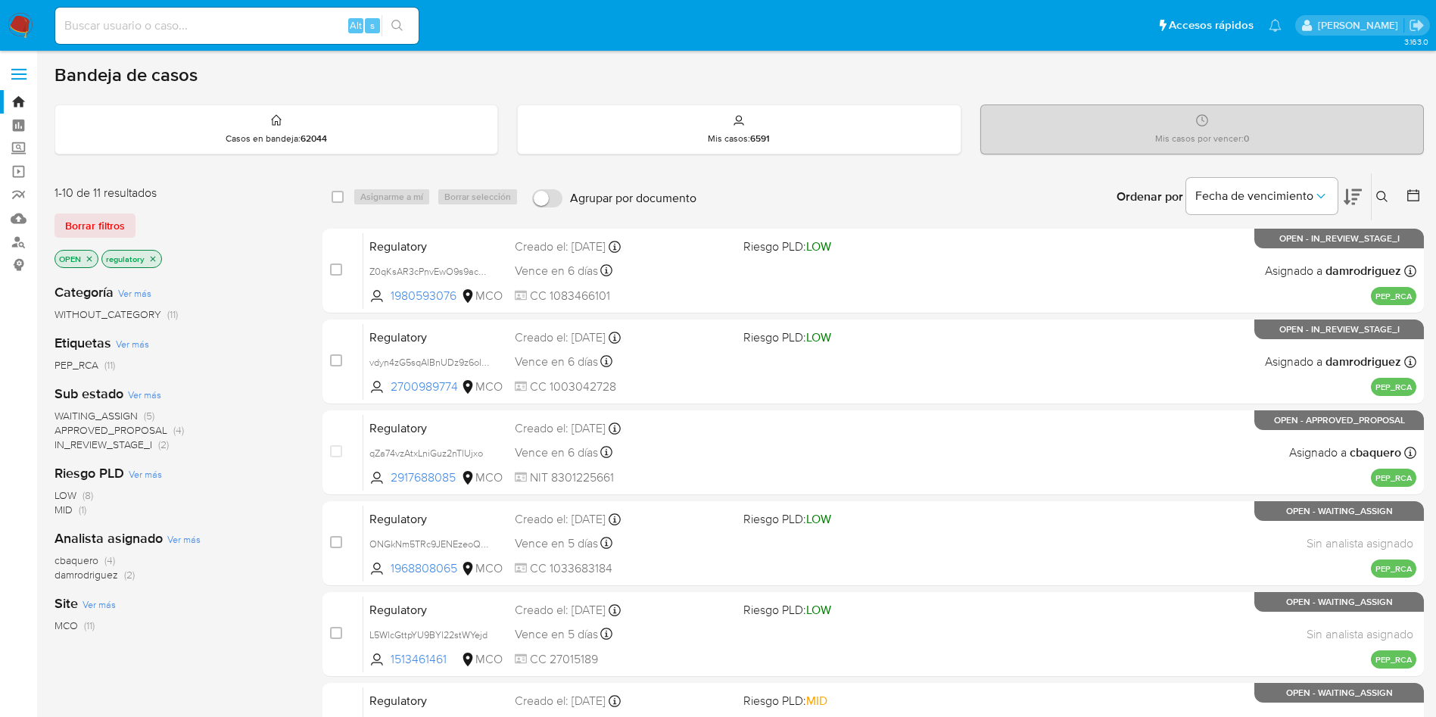
click at [1352, 198] on icon at bounding box center [1353, 197] width 18 height 18
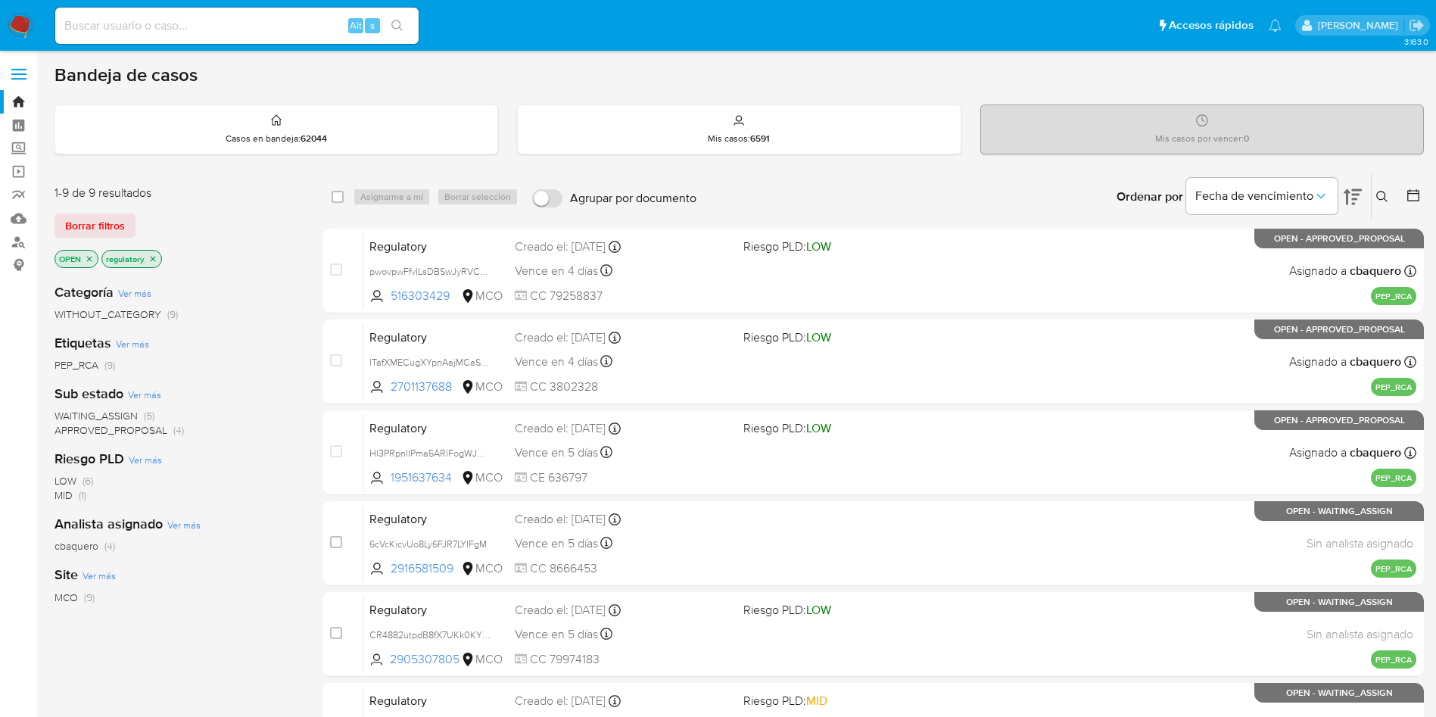
click at [1352, 198] on icon at bounding box center [1353, 197] width 18 height 18
click at [220, 226] on div "Borrar filtros" at bounding box center [176, 226] width 242 height 24
click at [1357, 200] on icon at bounding box center [1353, 197] width 18 height 16
click at [155, 258] on icon "close-filter" at bounding box center [152, 258] width 9 height 9
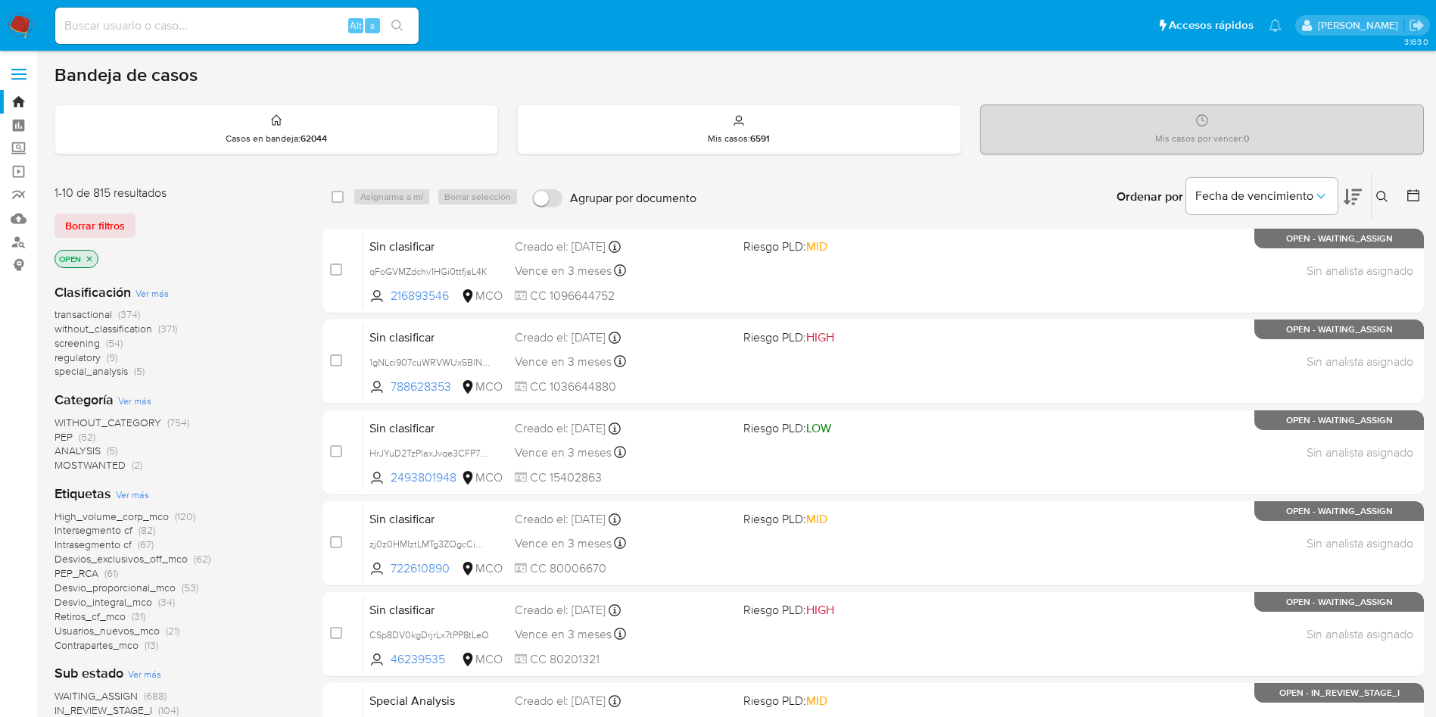
click at [148, 295] on span "Ver más" at bounding box center [152, 293] width 33 height 14
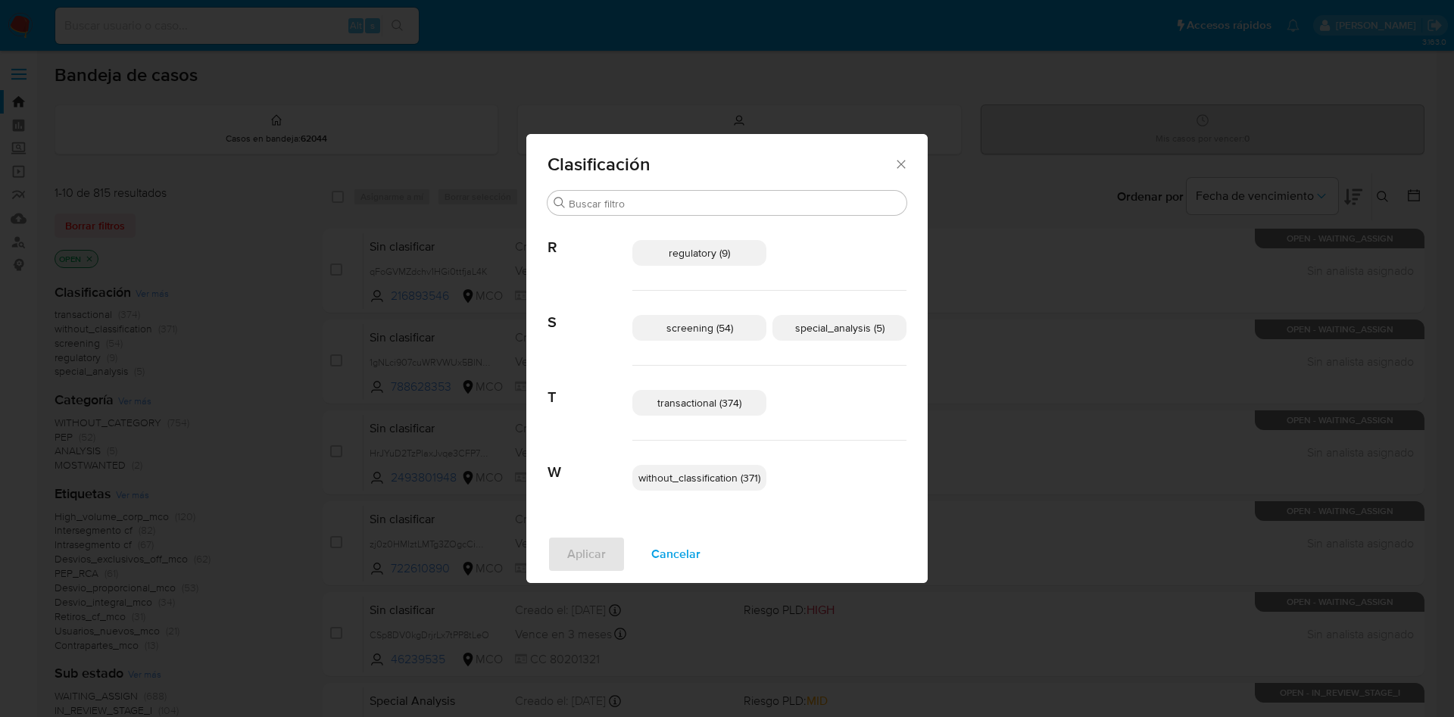
click at [679, 313] on div "screening (54) special_analysis (5)" at bounding box center [769, 328] width 274 height 75
click at [707, 324] on span "screening (54)" at bounding box center [699, 327] width 67 height 15
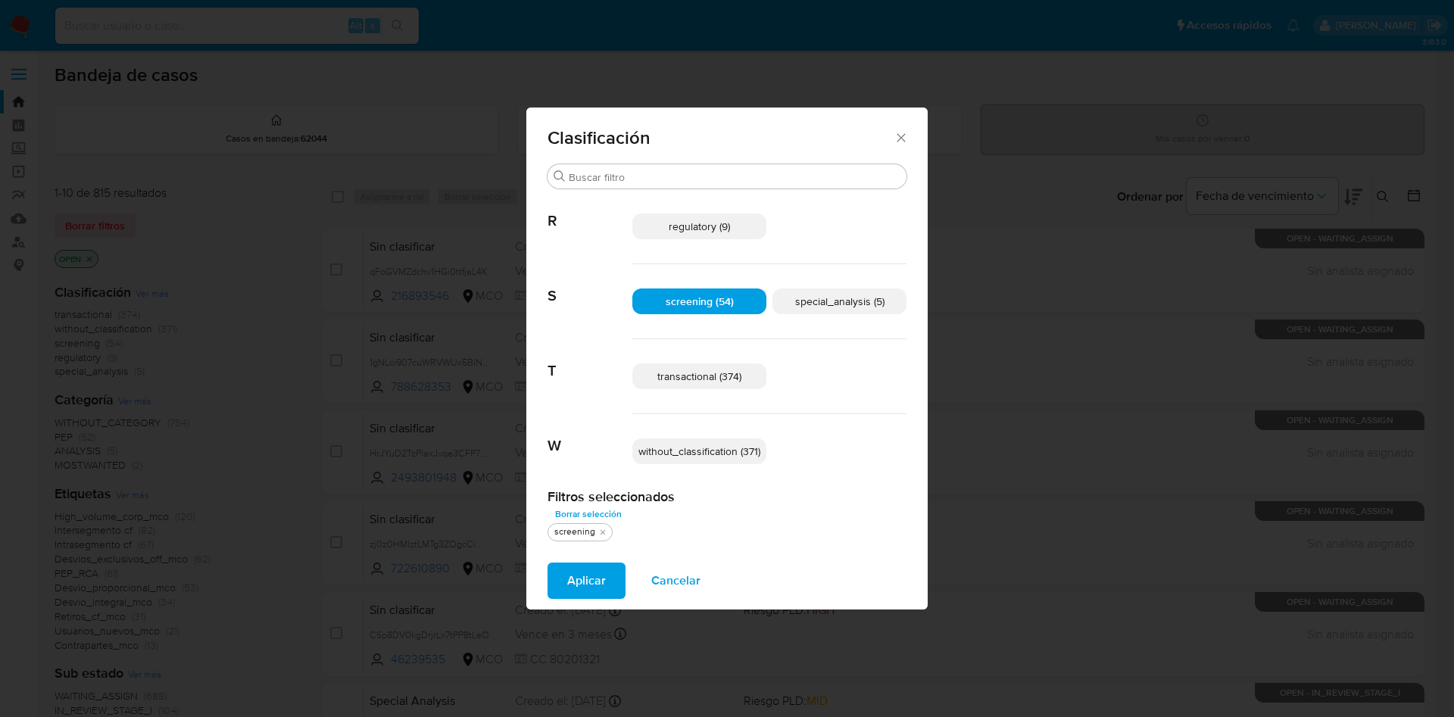
click at [698, 216] on p "regulatory (9)" at bounding box center [699, 227] width 134 height 26
click at [594, 584] on span "Aplicar" at bounding box center [586, 580] width 39 height 33
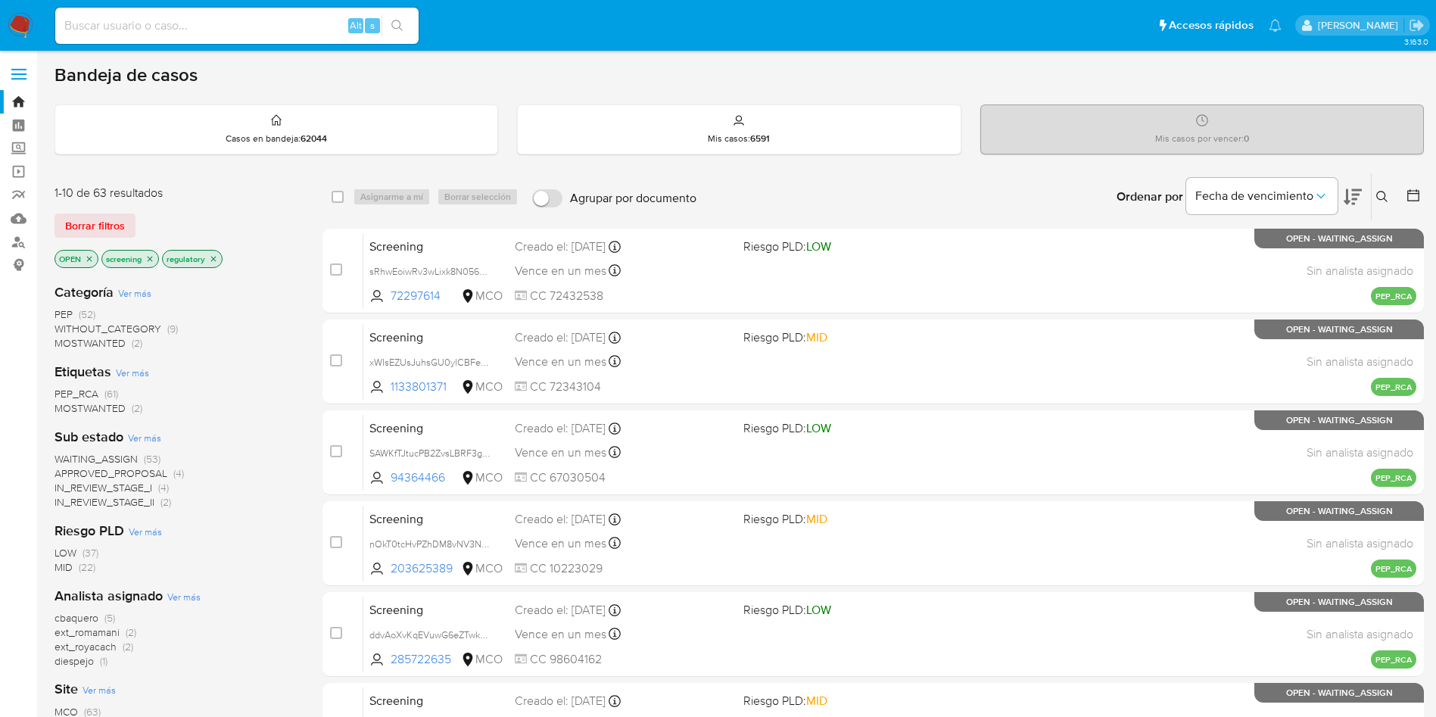
click at [82, 456] on span "WAITING_ASSIGN" at bounding box center [96, 458] width 83 height 15
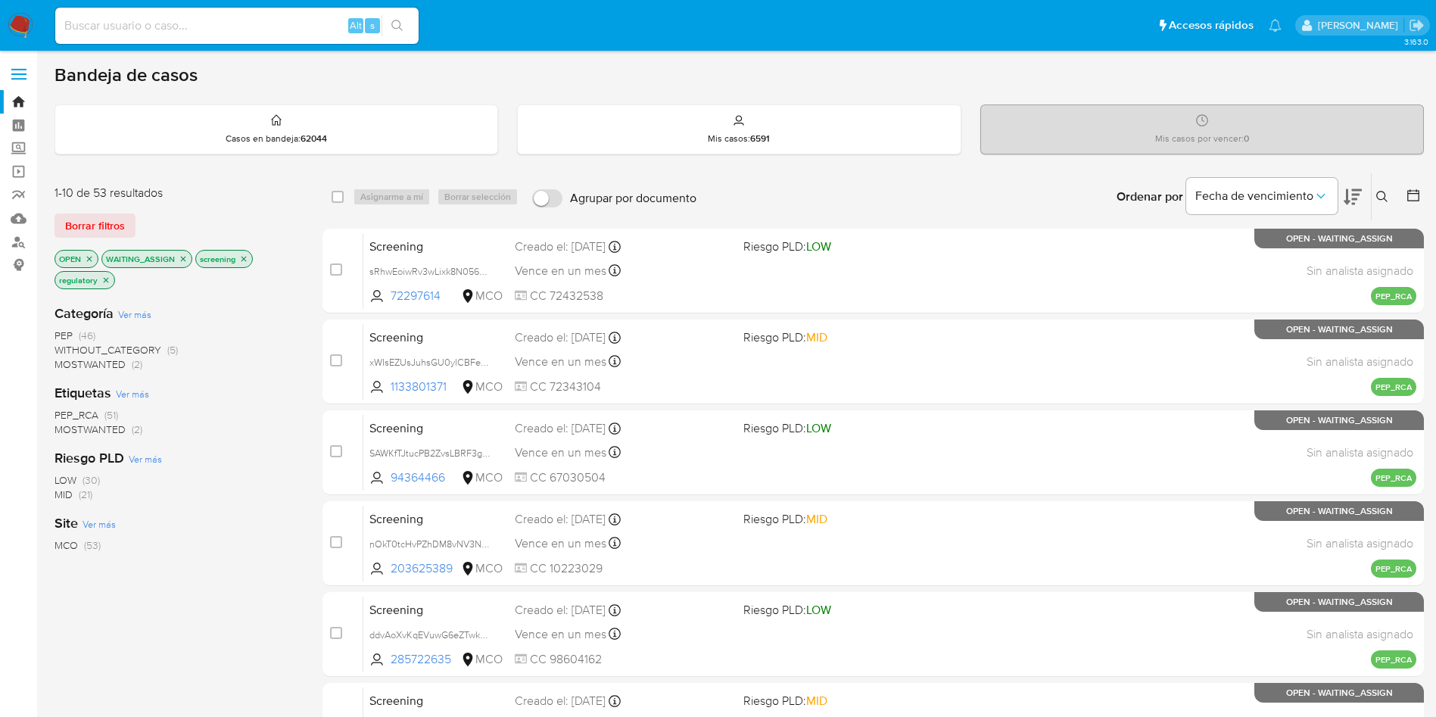
click at [99, 368] on span "MOSTWANTED" at bounding box center [90, 364] width 71 height 15
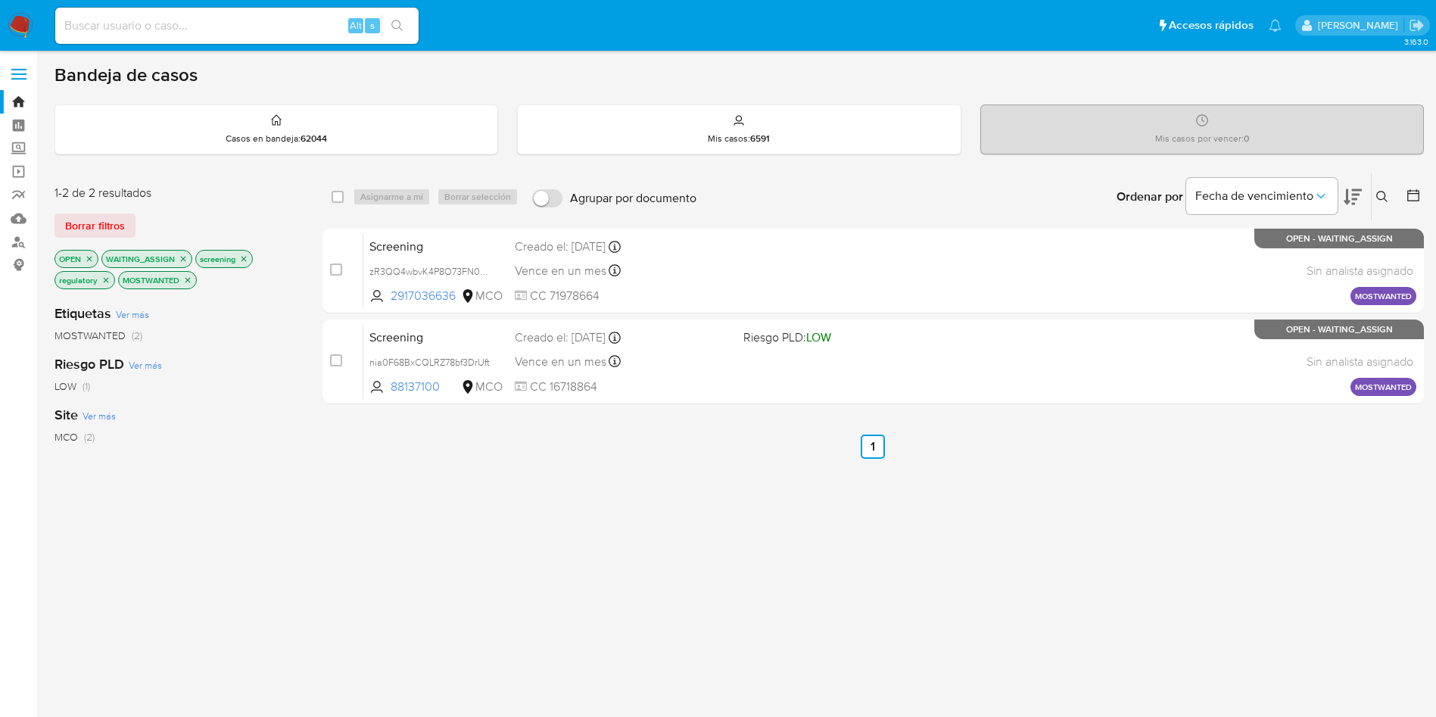
click at [14, 23] on img at bounding box center [21, 26] width 26 height 26
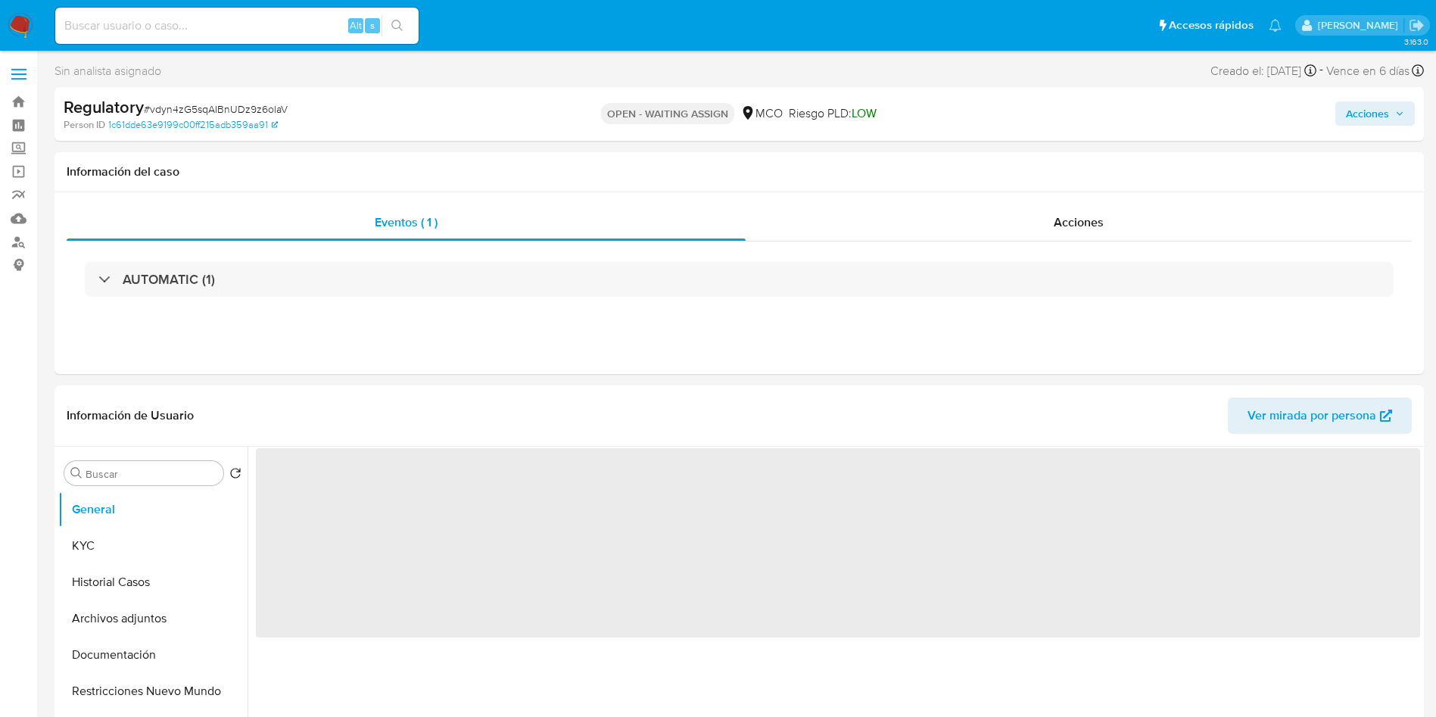
select select "10"
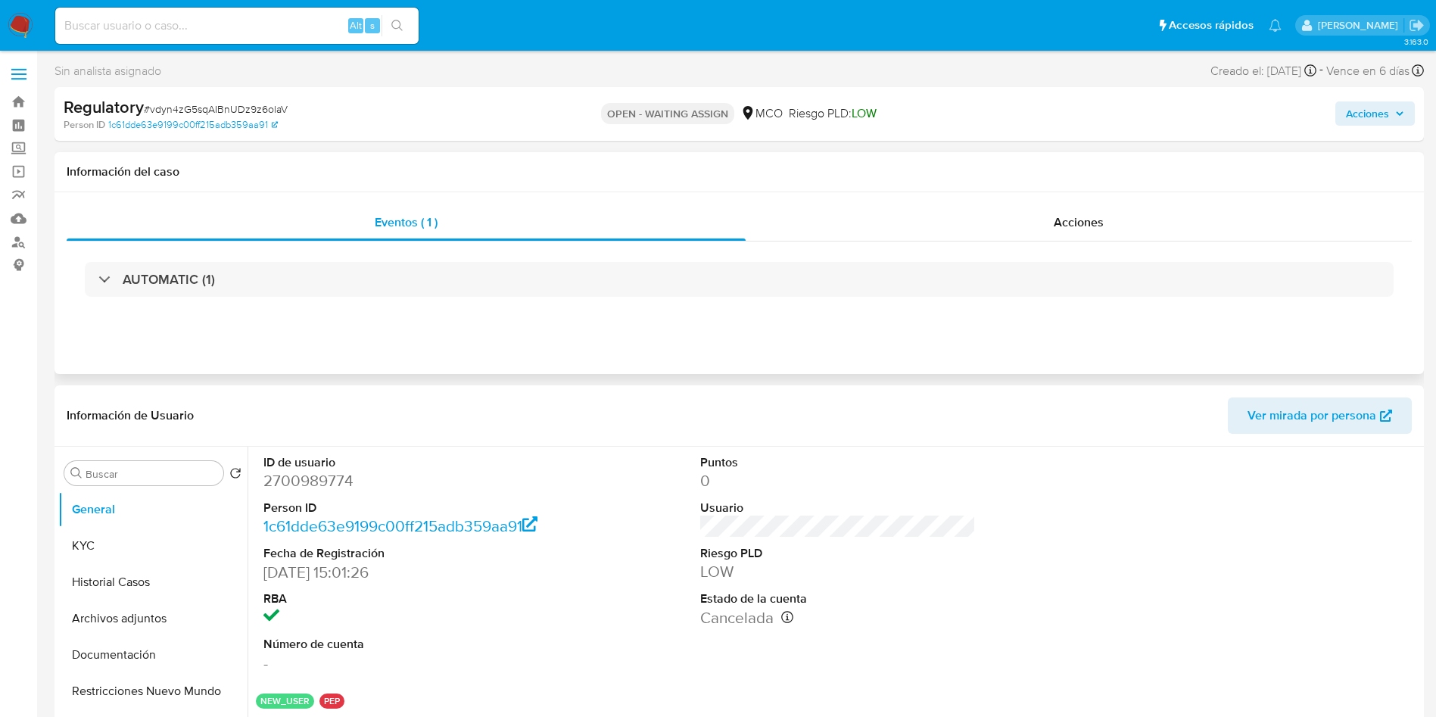
drag, startPoint x: 595, startPoint y: 376, endPoint x: 594, endPoint y: 345, distance: 31.1
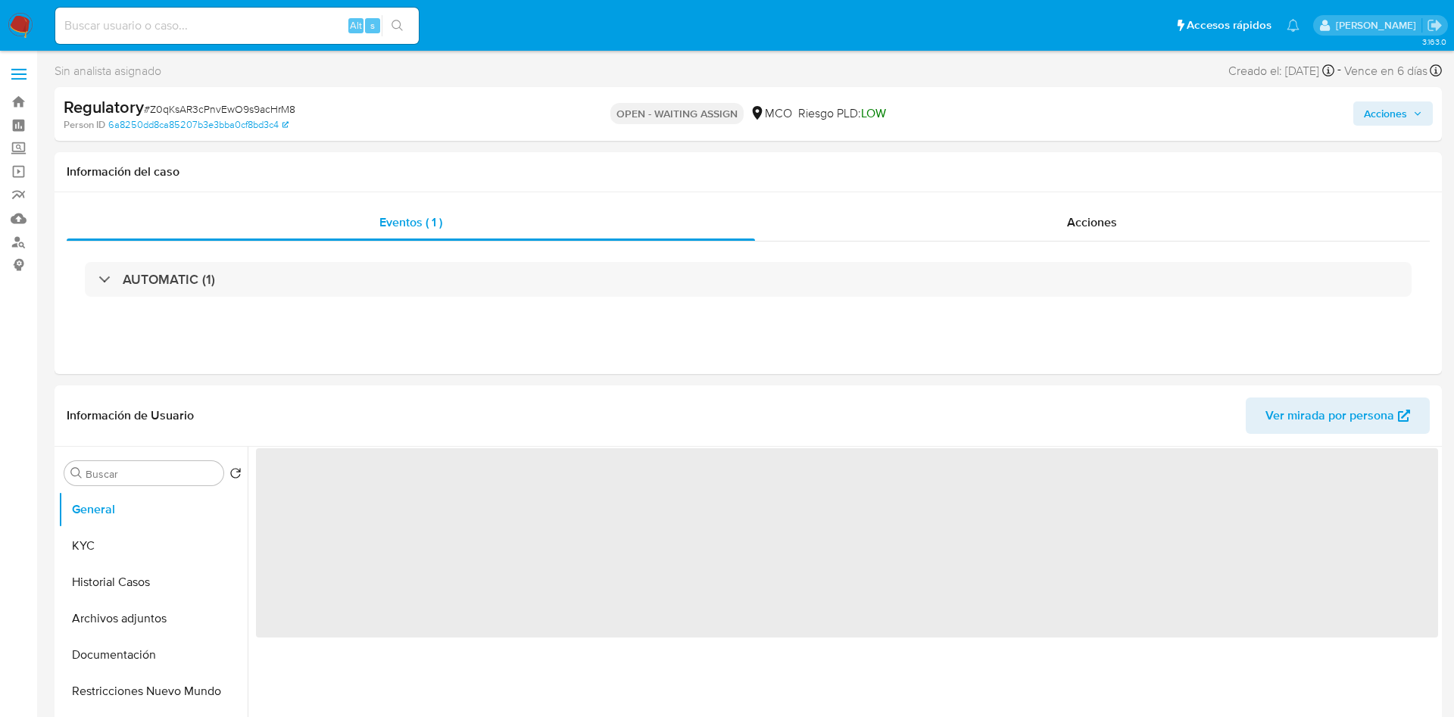
select select "10"
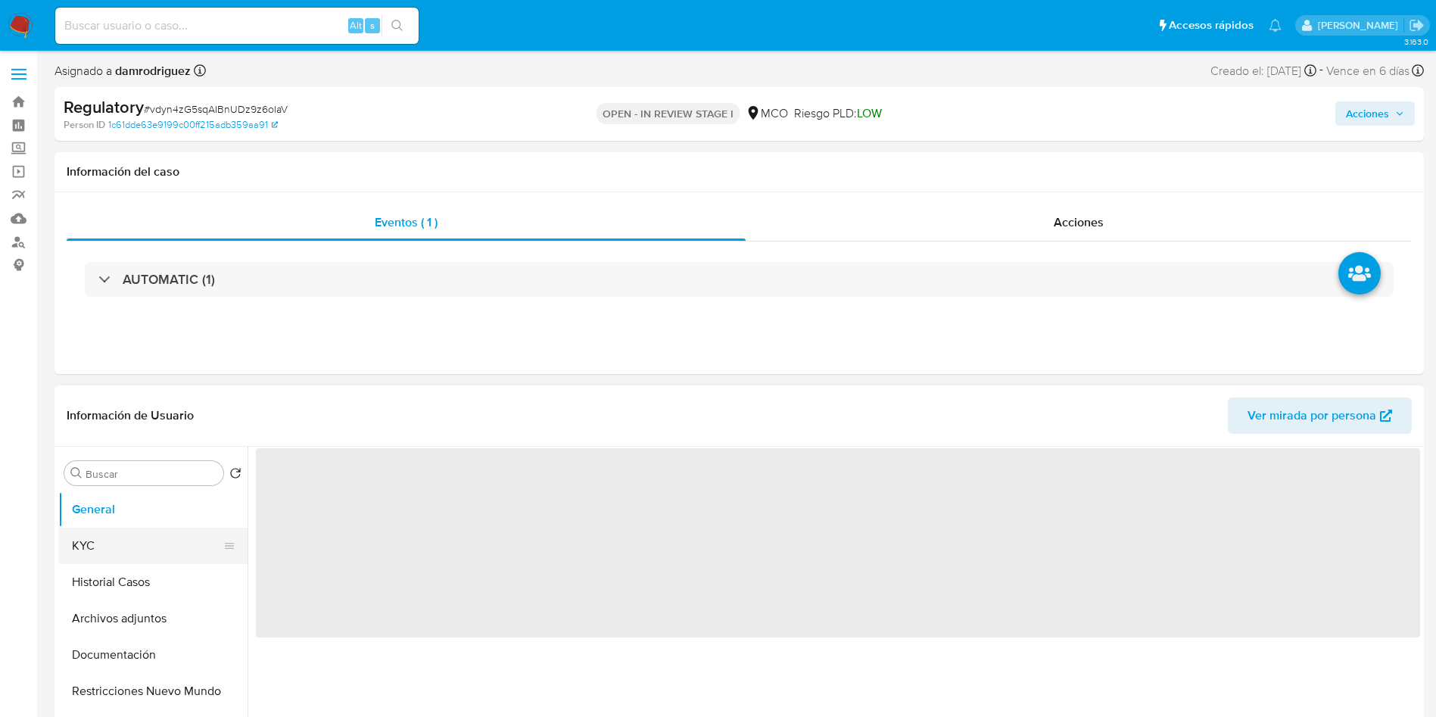
click at [87, 534] on button "KYC" at bounding box center [146, 546] width 177 height 36
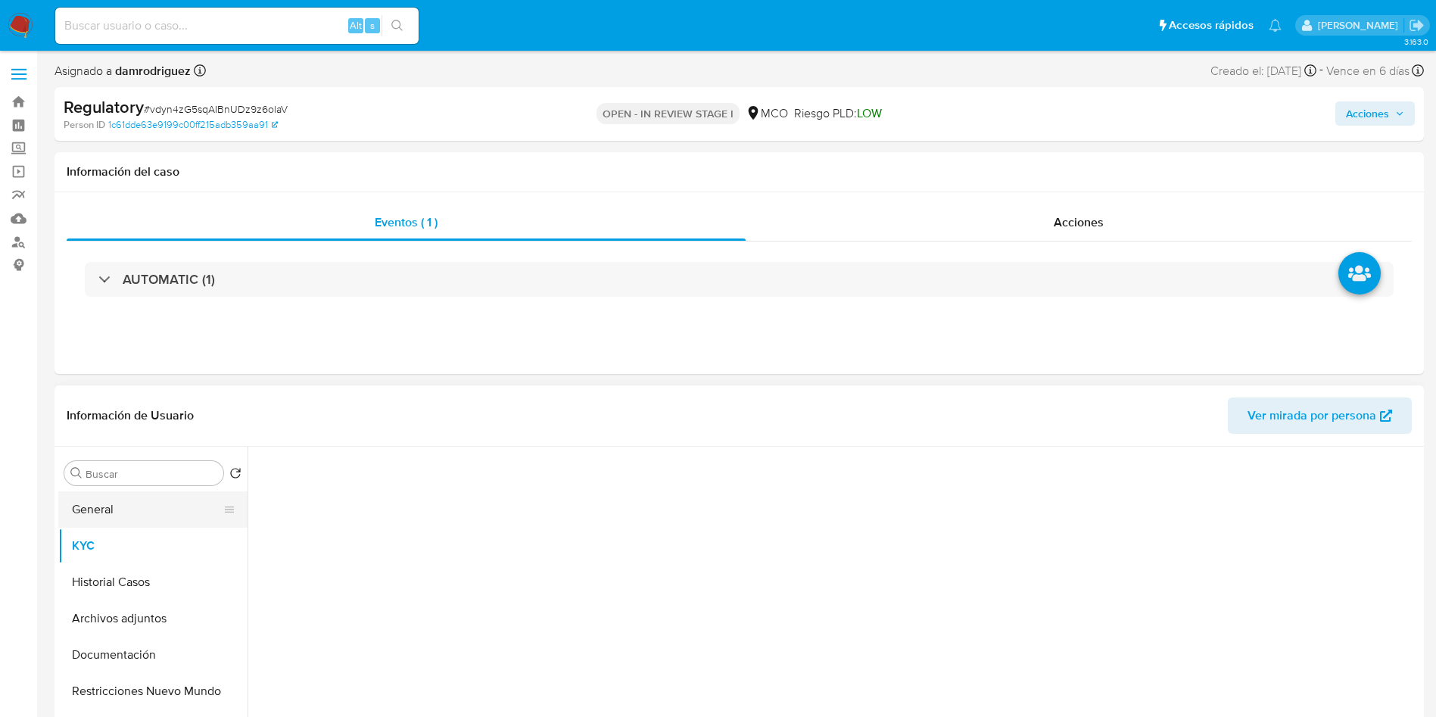
select select "10"
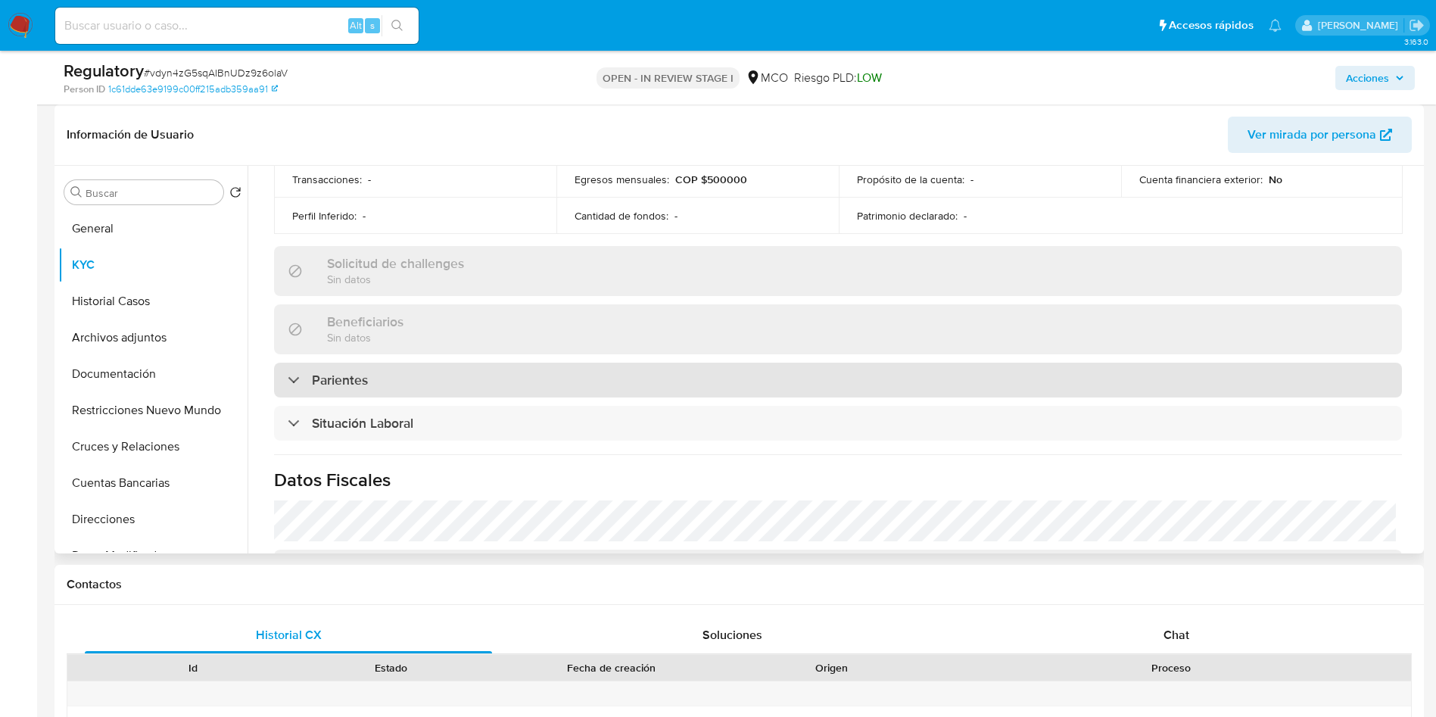
scroll to position [568, 0]
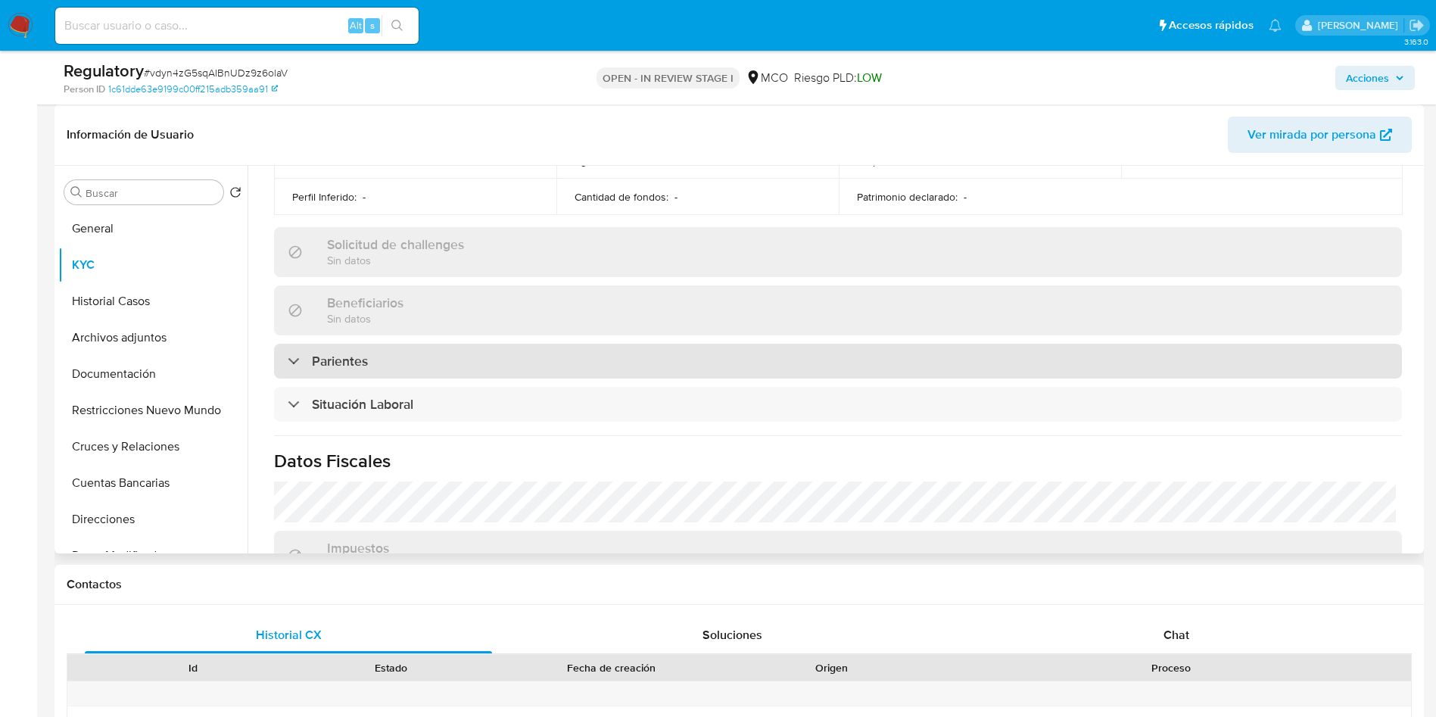
click at [382, 353] on div "Parientes" at bounding box center [838, 361] width 1128 height 35
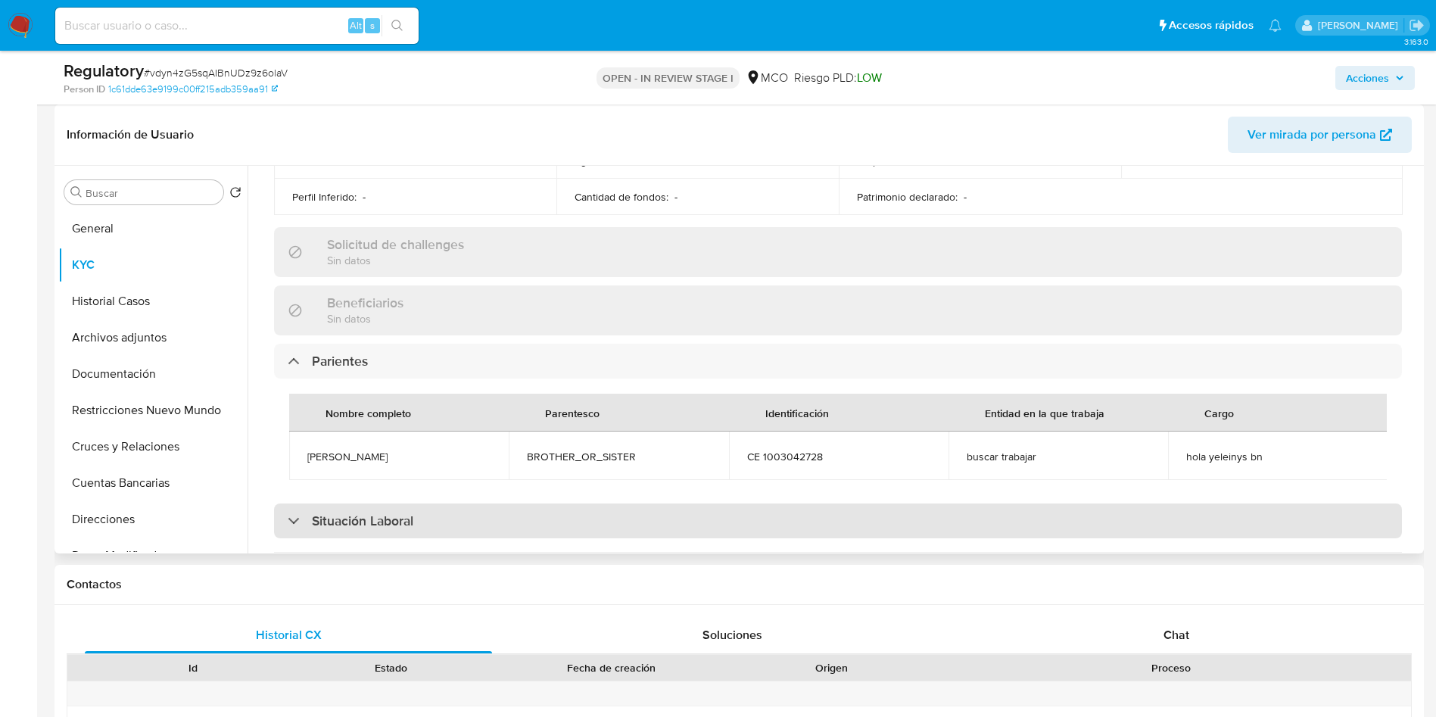
click at [398, 529] on h3 "Situación Laboral" at bounding box center [362, 521] width 101 height 17
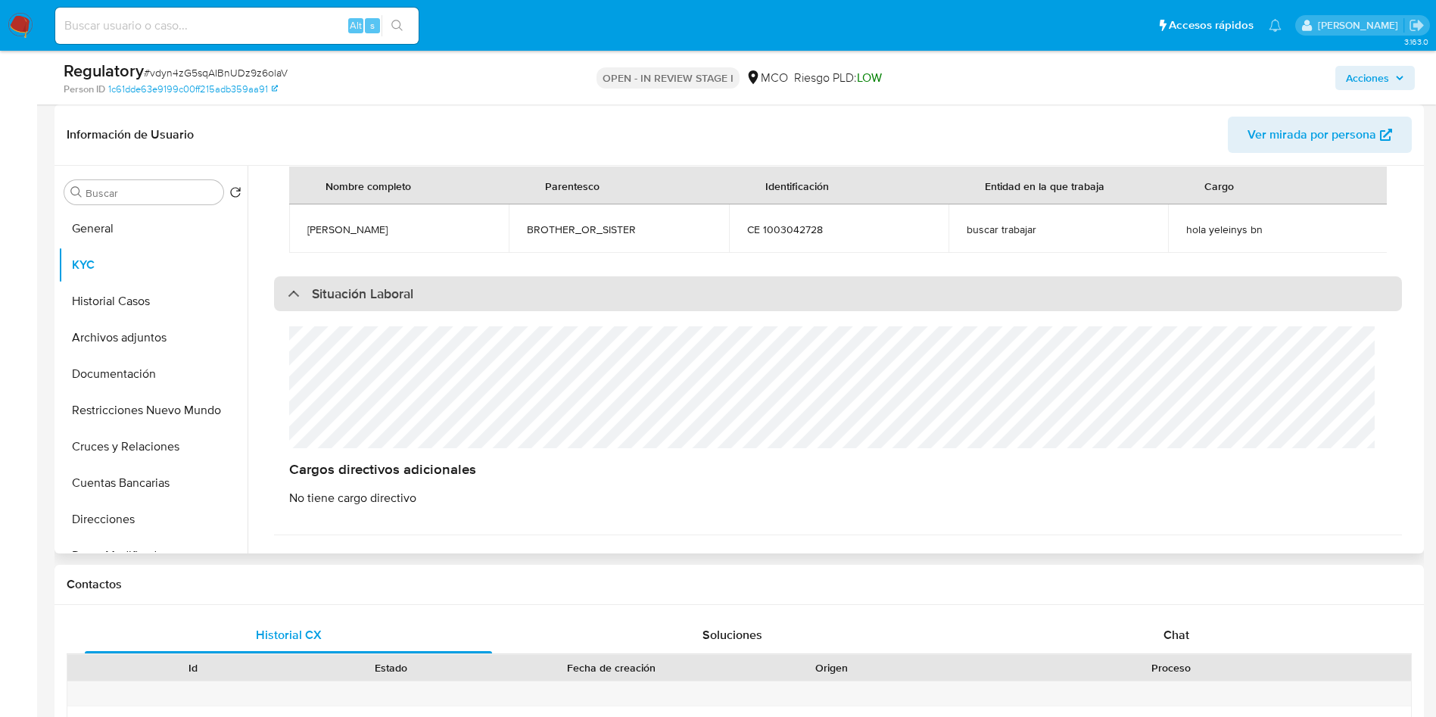
scroll to position [682, 0]
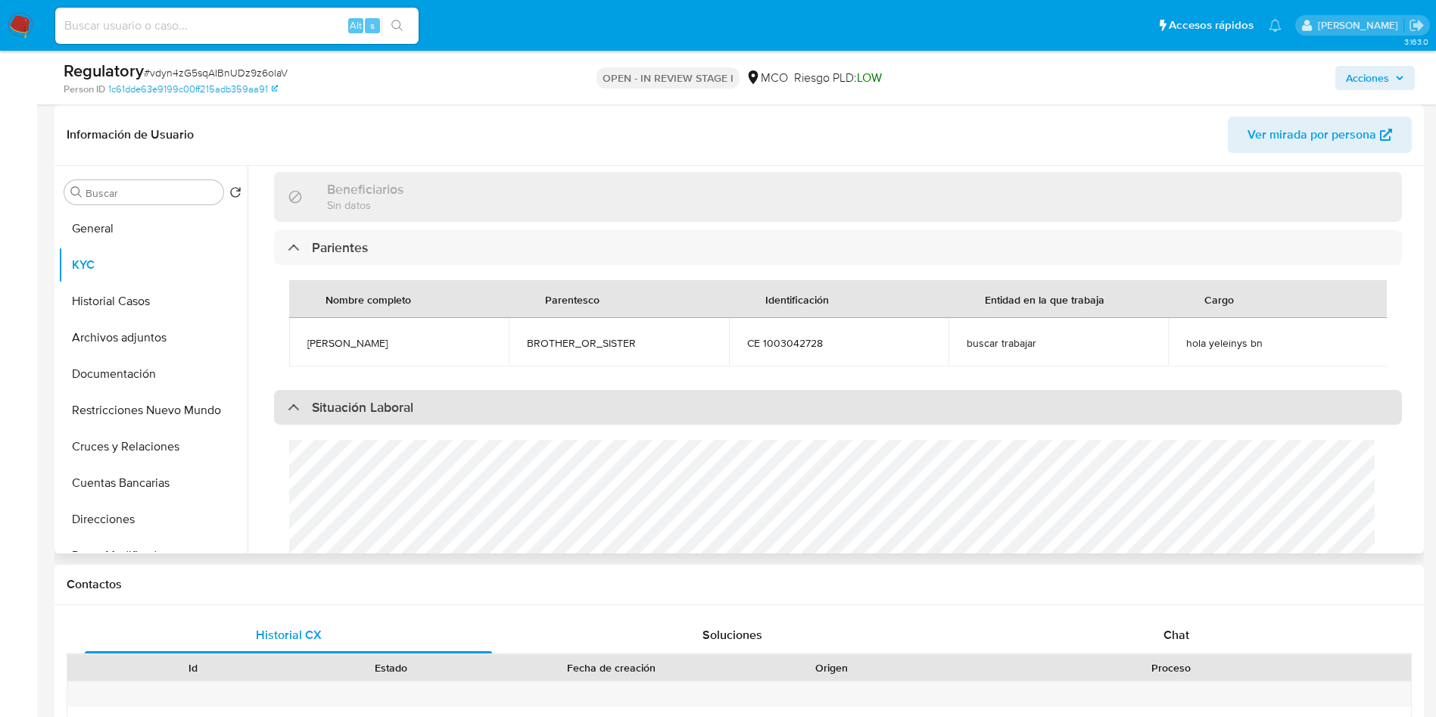
click at [360, 416] on h3 "Situación Laboral" at bounding box center [362, 407] width 101 height 17
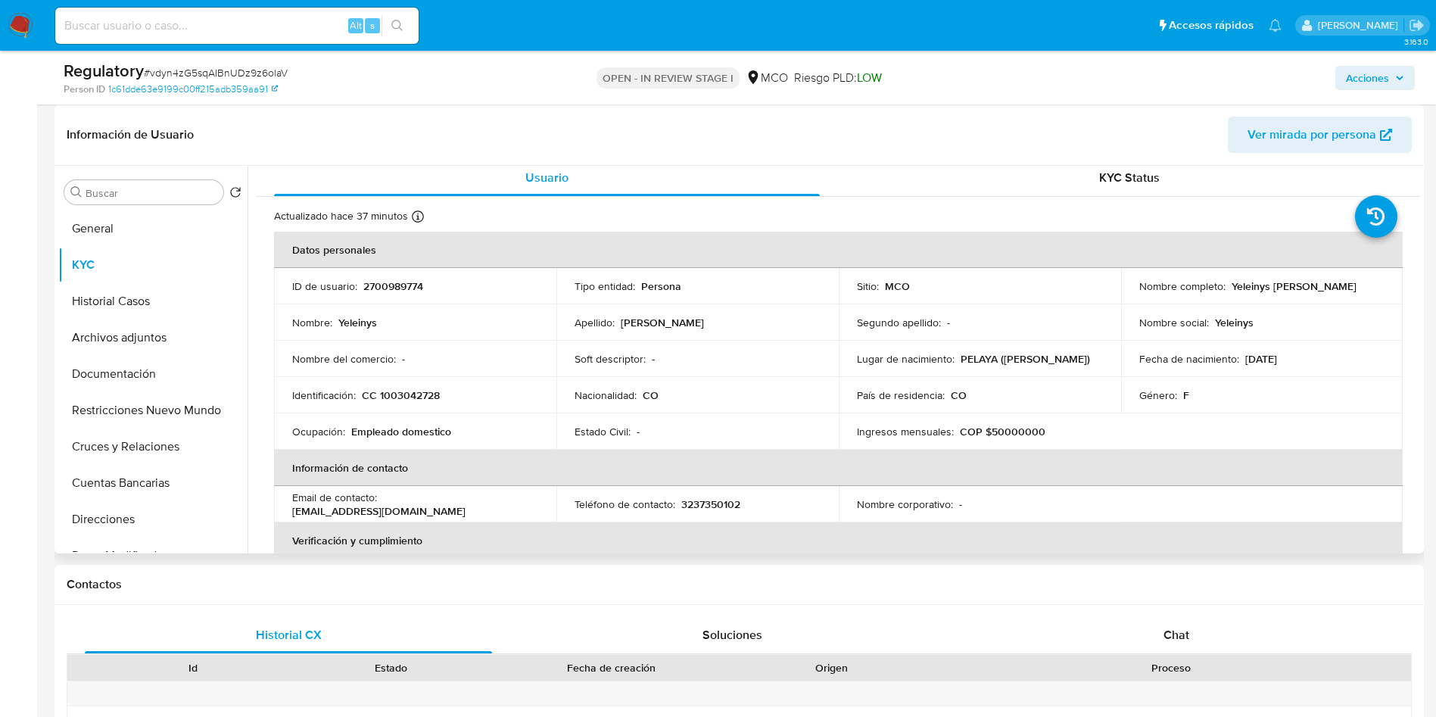
scroll to position [0, 0]
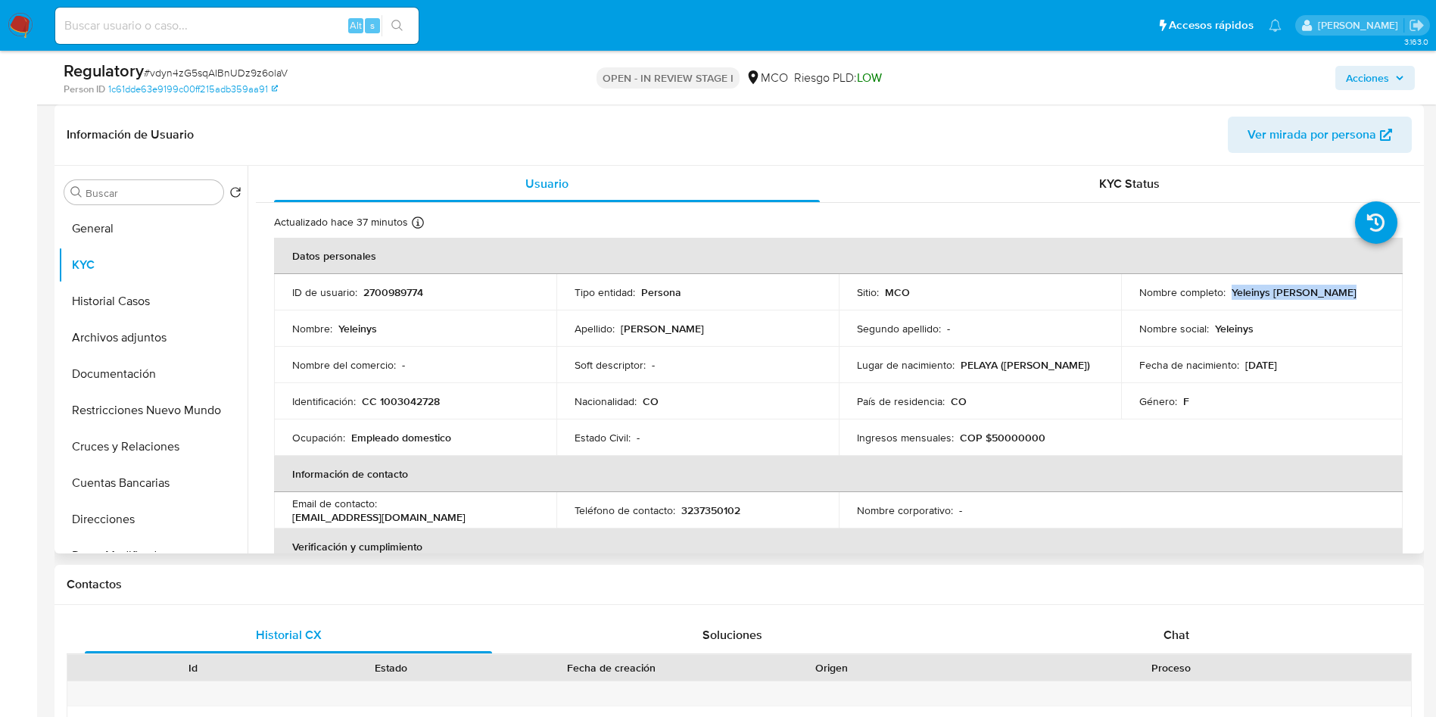
drag, startPoint x: 1349, startPoint y: 295, endPoint x: 1229, endPoint y: 297, distance: 120.4
click at [1229, 297] on div "Nombre completo : [PERSON_NAME]" at bounding box center [1263, 292] width 246 height 14
copy p "Yeleinys [PERSON_NAME]"
click at [413, 409] on td "Identificación : CC 1003042728" at bounding box center [415, 401] width 282 height 36
click at [413, 408] on td "Identificación : CC 1003042728" at bounding box center [415, 401] width 282 height 36
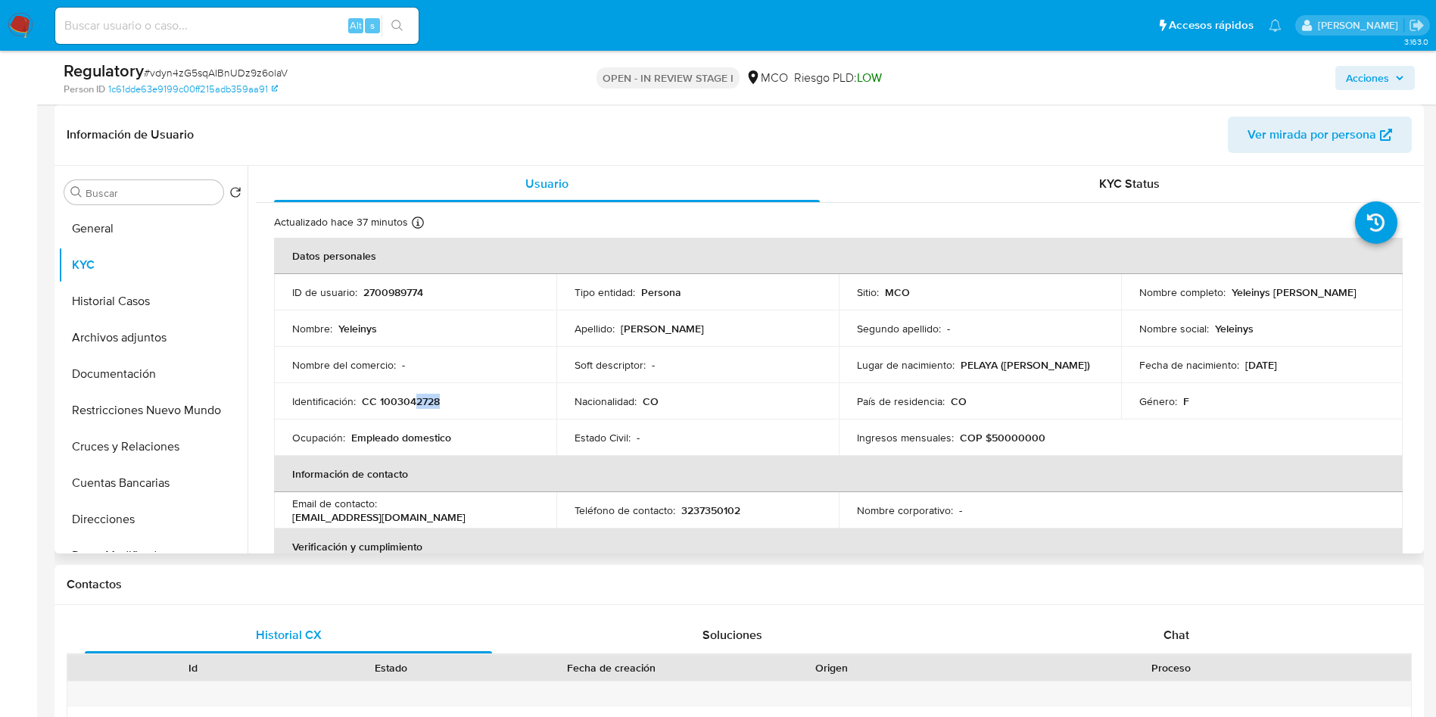
copy p "2728"
click at [394, 398] on p "CC 1003042728" at bounding box center [401, 402] width 78 height 14
copy p "1003042728"
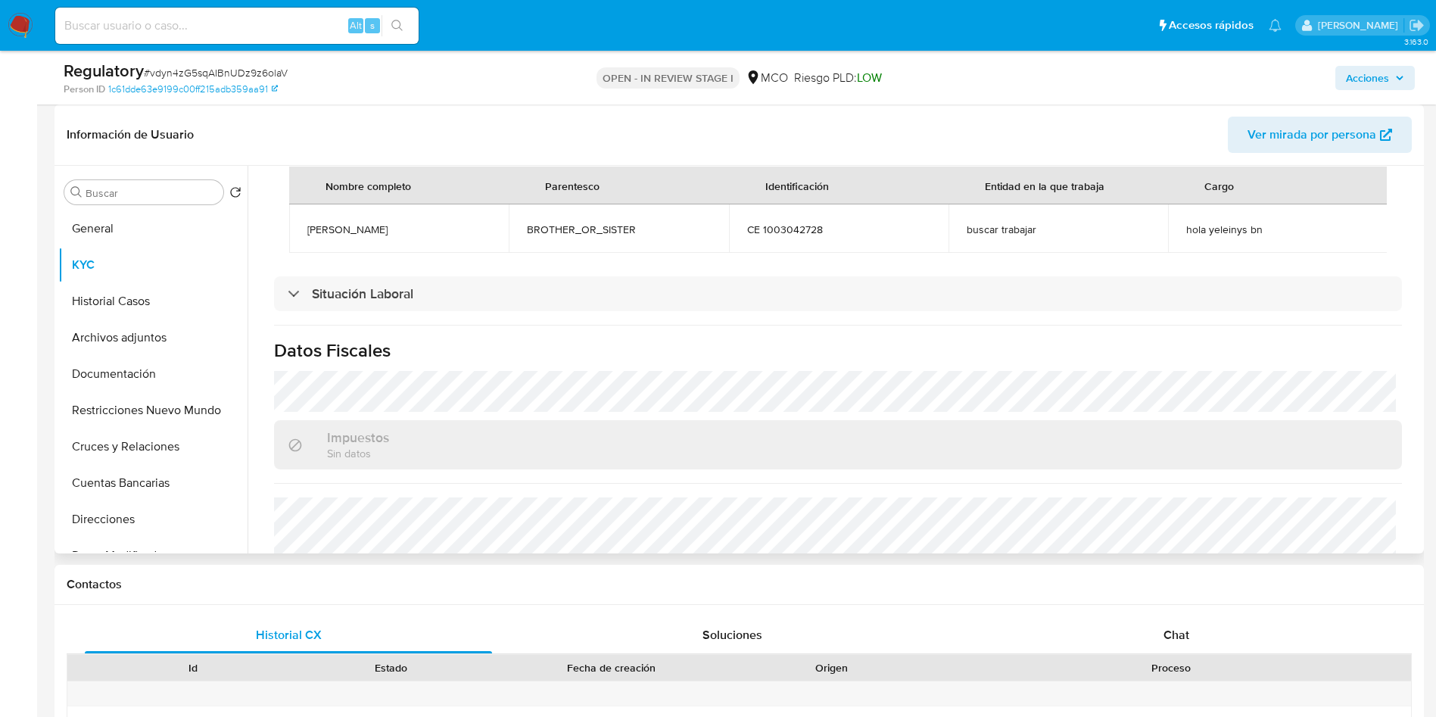
scroll to position [568, 0]
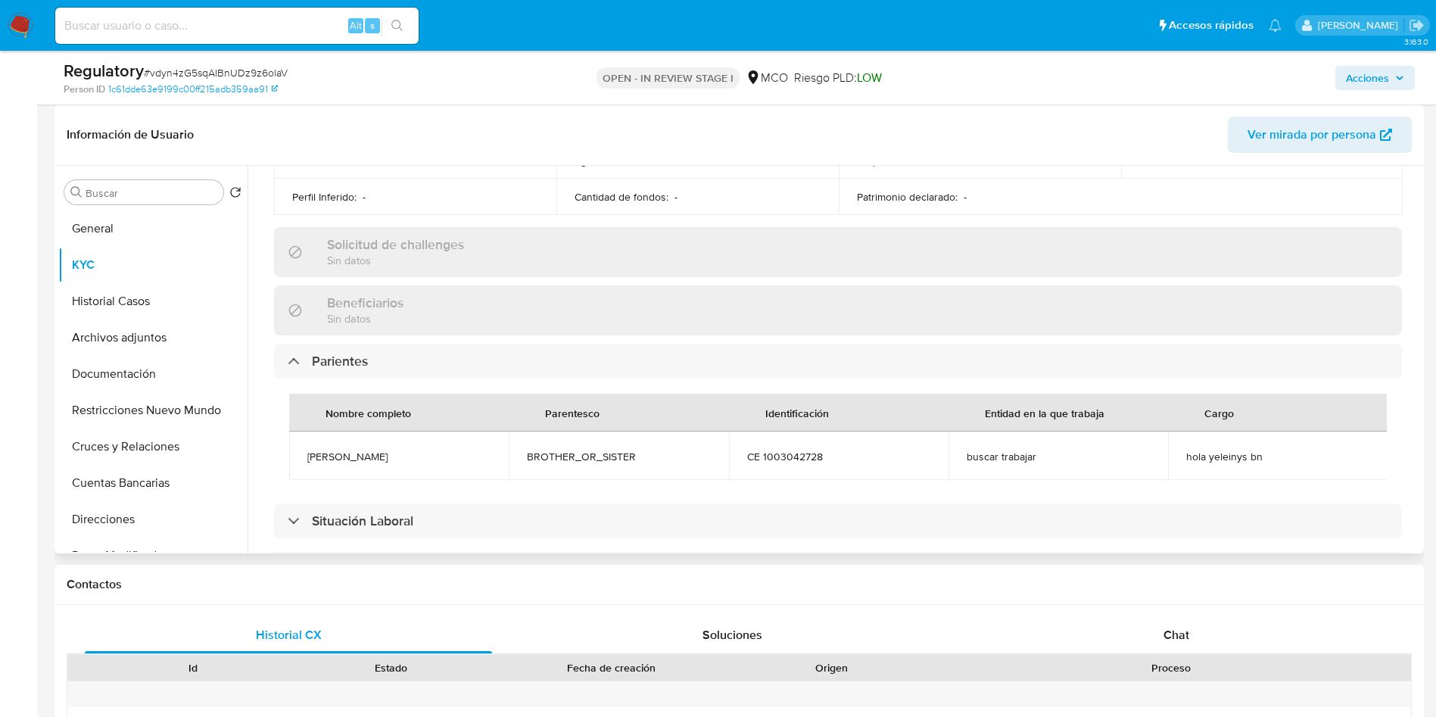
drag, startPoint x: 433, startPoint y: 454, endPoint x: 291, endPoint y: 457, distance: 142.4
click at [291, 457] on td "[PERSON_NAME]" at bounding box center [399, 456] width 220 height 48
copy span "[PERSON_NAME]"
click at [1008, 457] on span "buscar trabajar" at bounding box center [1058, 457] width 183 height 14
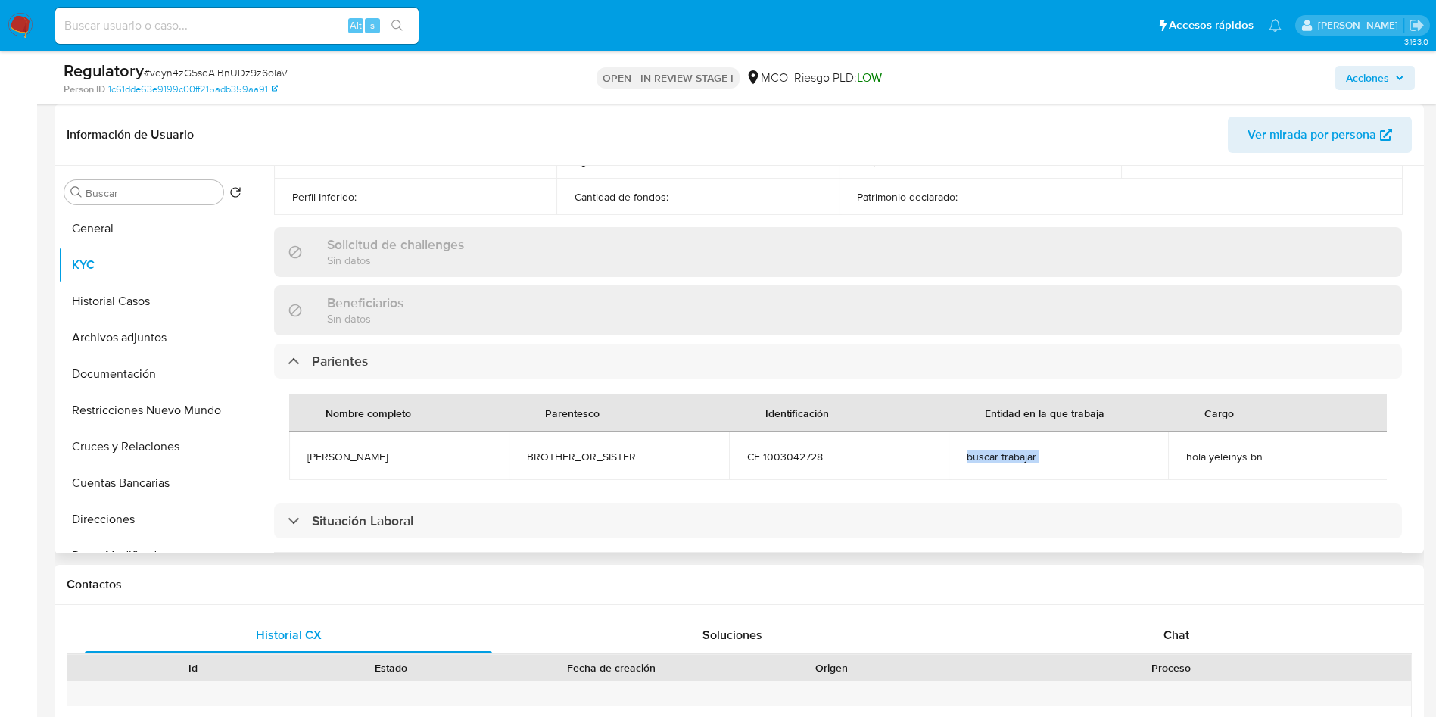
click at [1008, 457] on span "buscar trabajar" at bounding box center [1058, 457] width 183 height 14
copy span "buscar trabajar"
click at [1232, 454] on span "hola yeleinys bn" at bounding box center [1278, 457] width 183 height 14
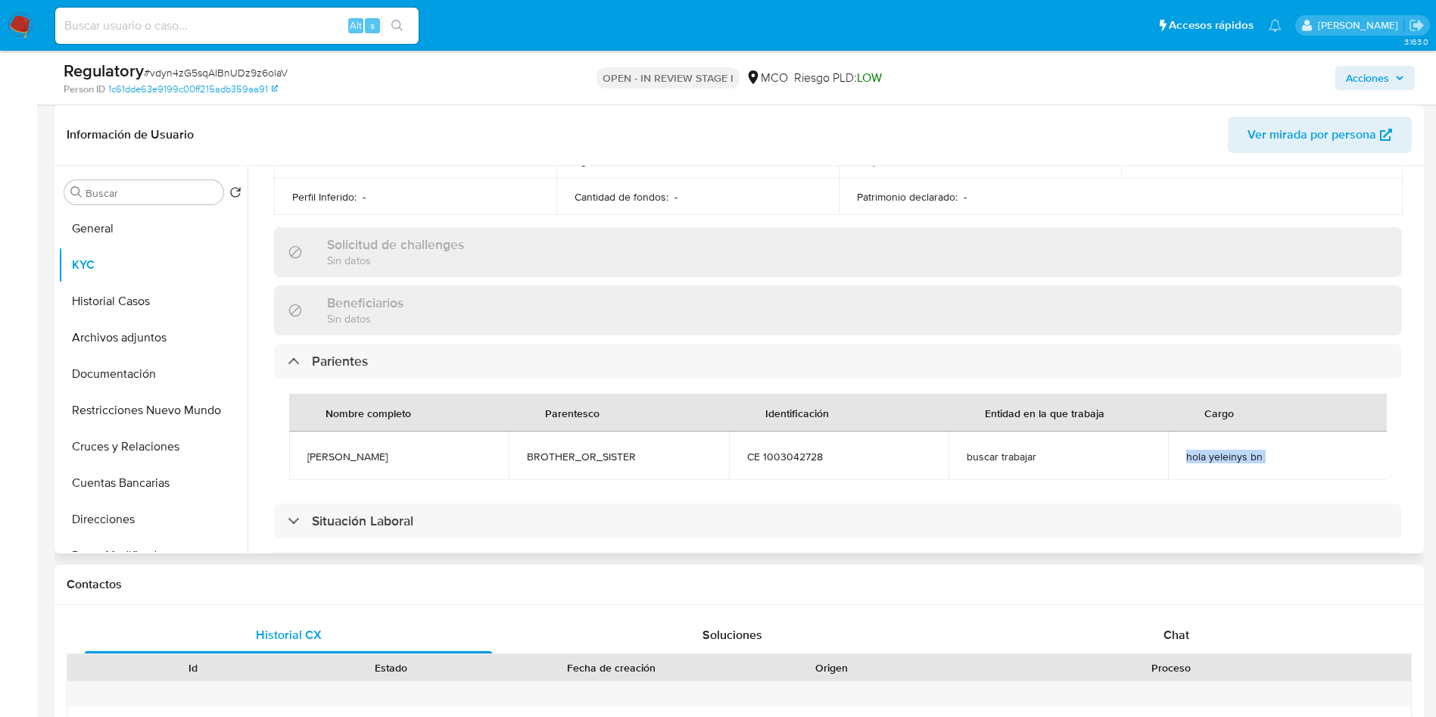
copy div "hola yeleinys bn"
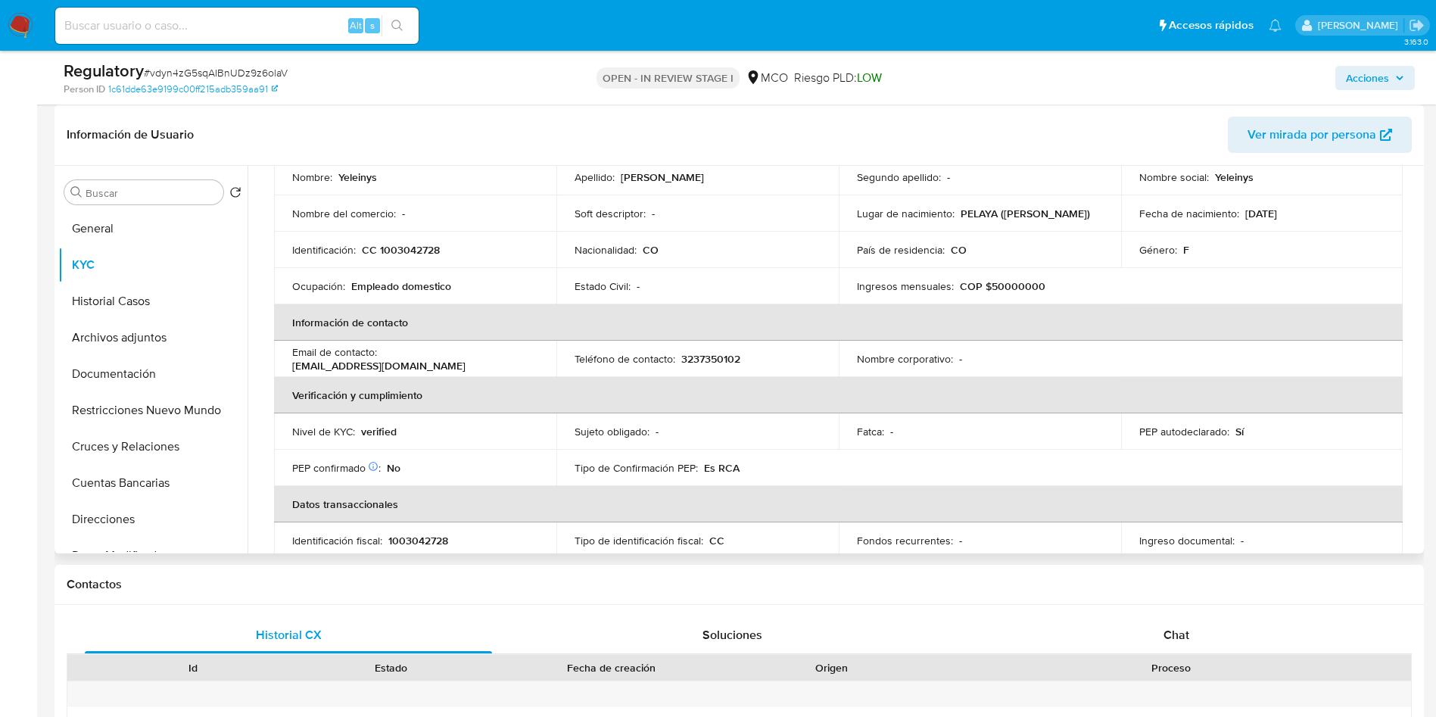
scroll to position [0, 0]
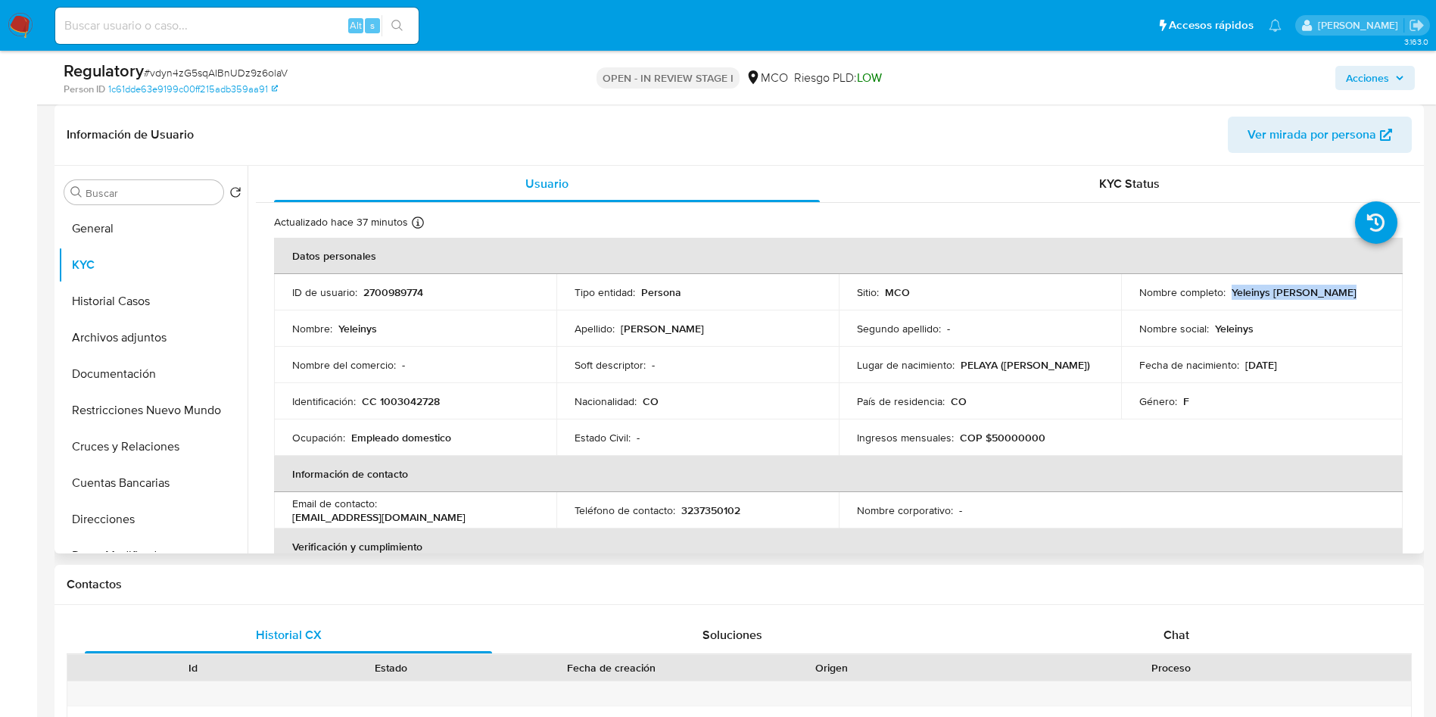
drag, startPoint x: 1321, startPoint y: 289, endPoint x: 1227, endPoint y: 295, distance: 94.1
click at [1227, 295] on div "Nombre completo : Yeleinys Sosa Quintero" at bounding box center [1263, 292] width 246 height 14
click at [395, 292] on p "2700989774" at bounding box center [393, 292] width 60 height 14
copy p "2700989774"
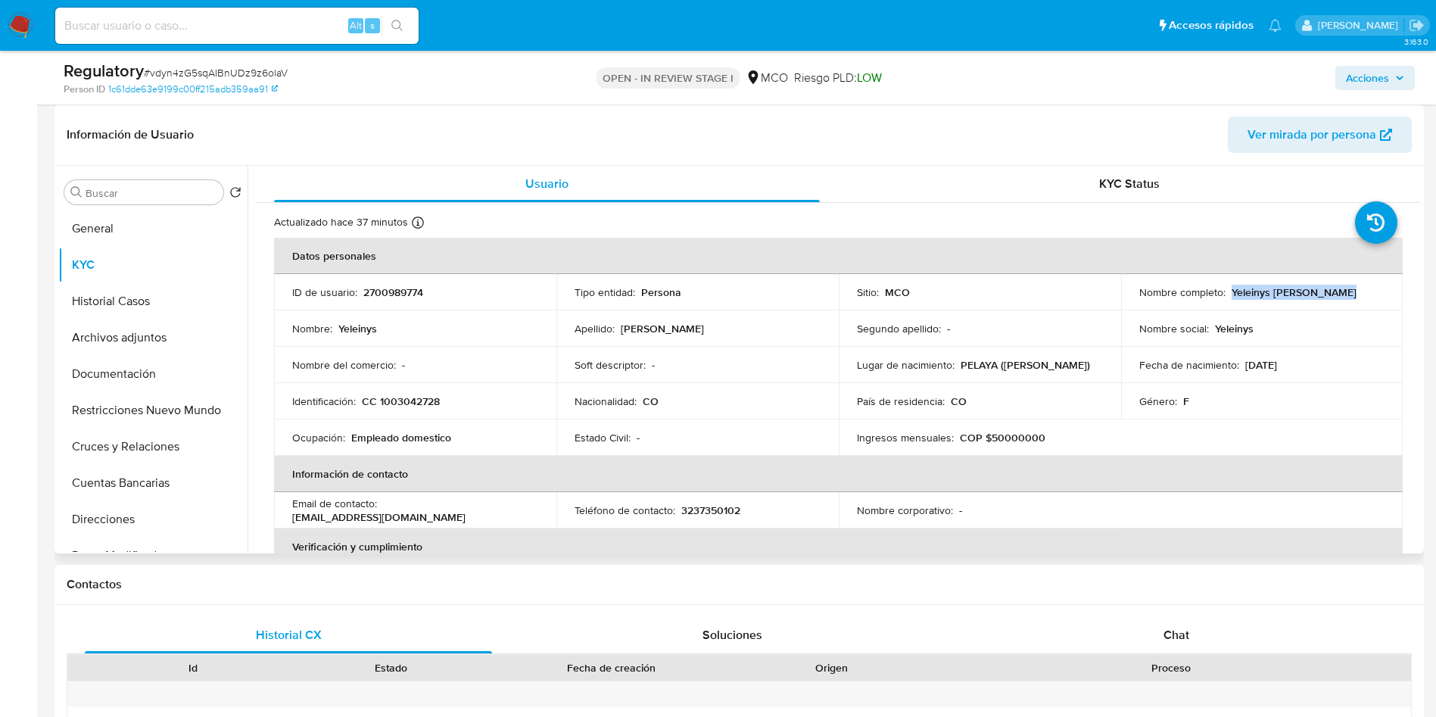
drag, startPoint x: 1326, startPoint y: 293, endPoint x: 1226, endPoint y: 299, distance: 100.1
click at [1226, 299] on div "Nombre completo : Yeleinys Sosa Quintero" at bounding box center [1263, 292] width 246 height 14
copy p "Yeleinys Sosa Quintero"
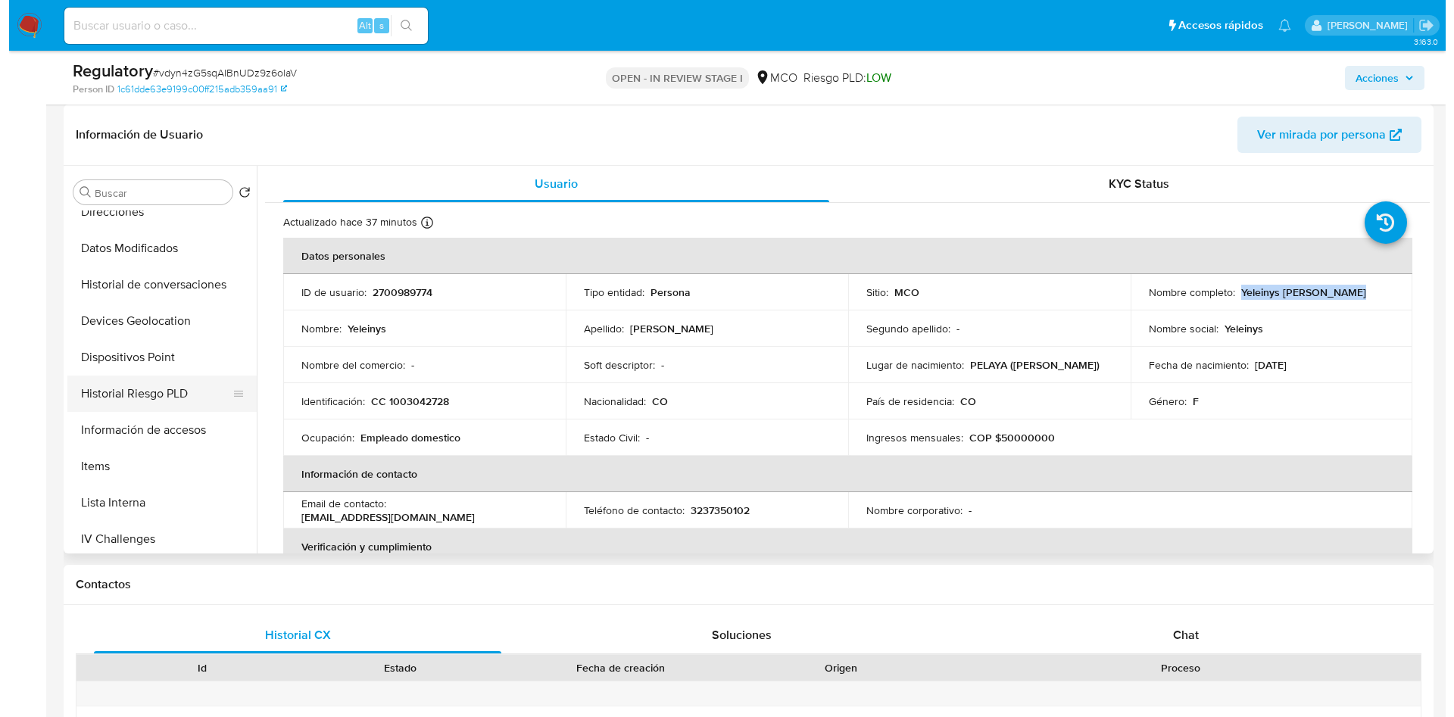
scroll to position [341, 0]
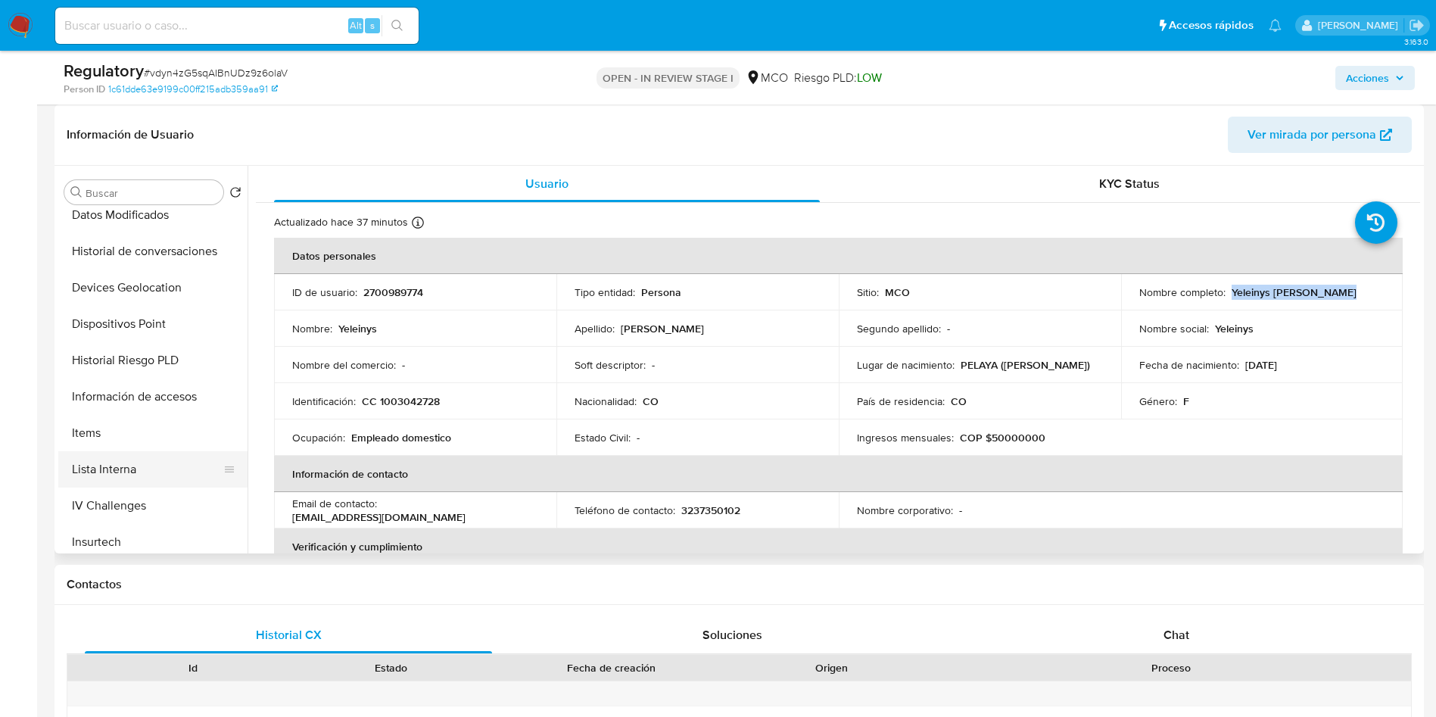
click at [151, 469] on button "Lista Interna" at bounding box center [146, 469] width 177 height 36
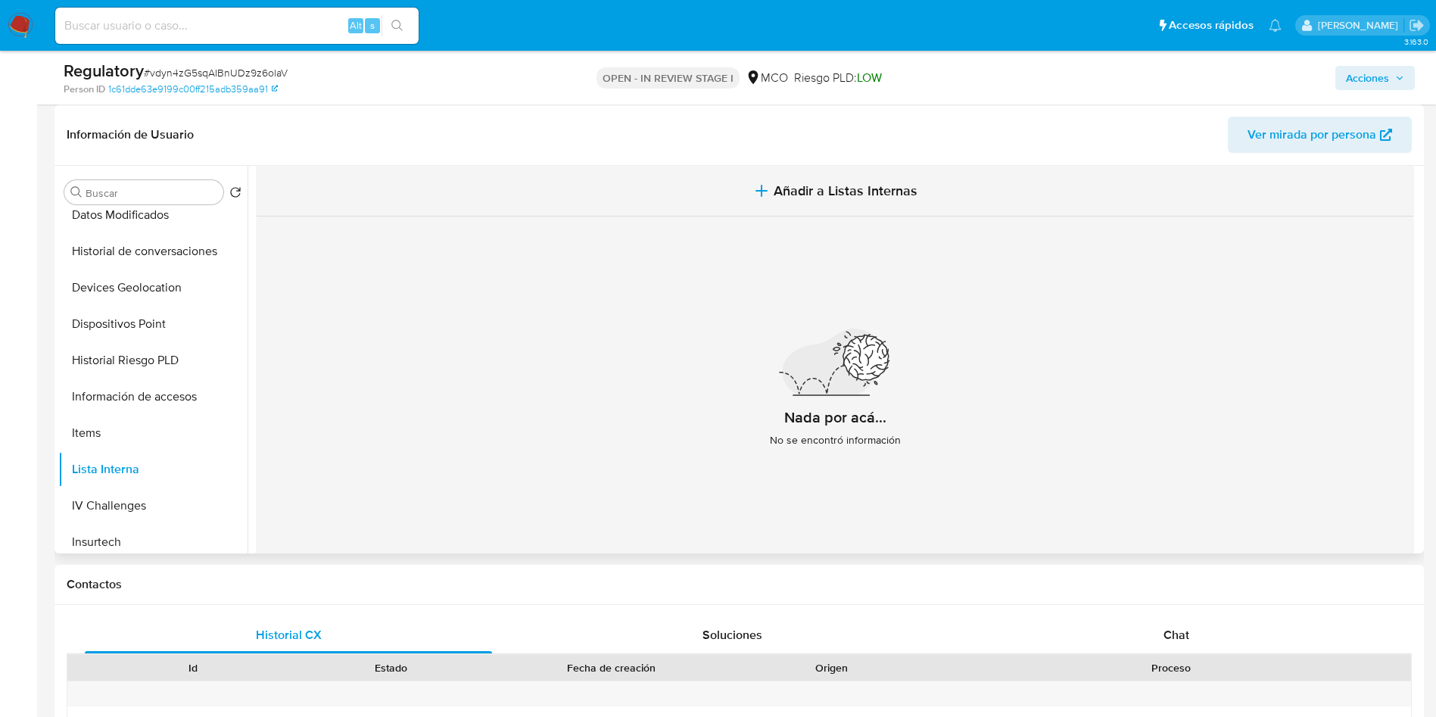
click at [818, 176] on button "Añadir a Listas Internas" at bounding box center [835, 191] width 1159 height 51
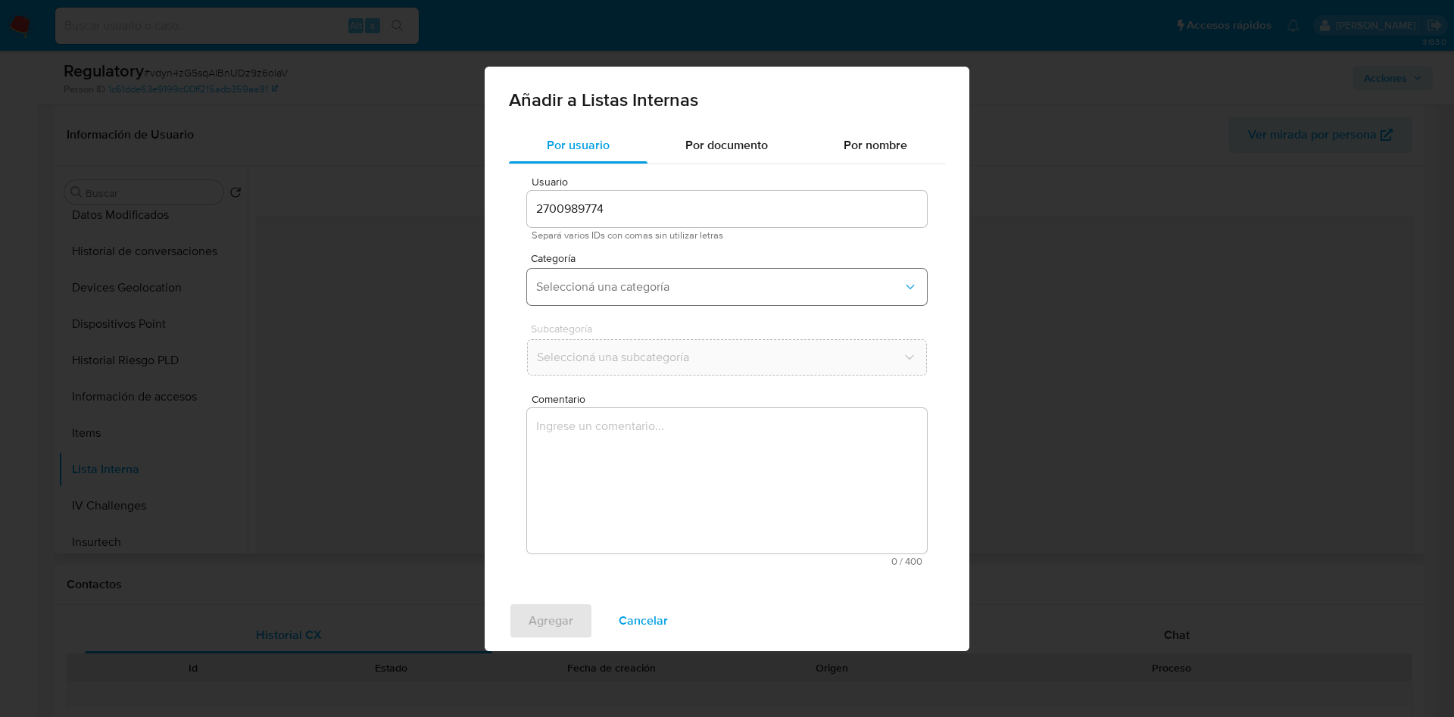
click at [607, 278] on button "Seleccioná una categoría" at bounding box center [727, 287] width 400 height 36
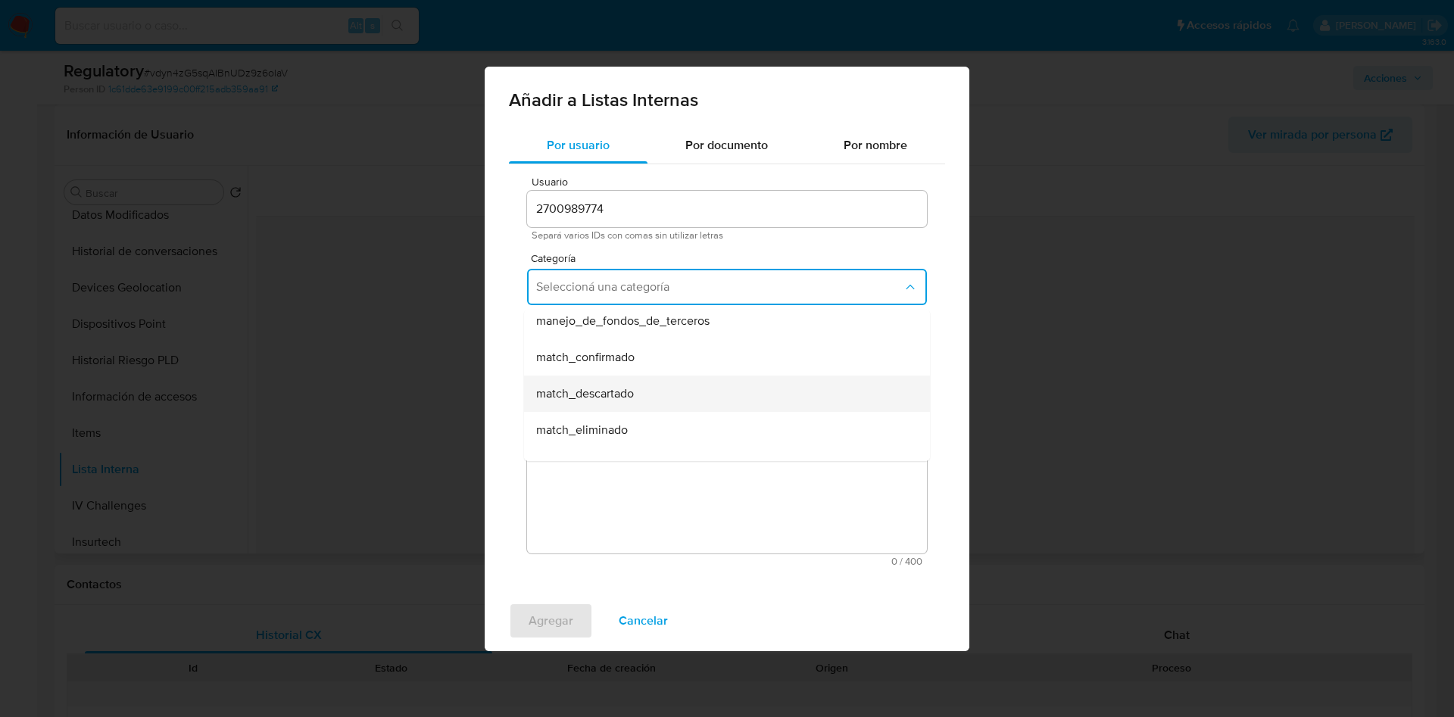
scroll to position [114, 0]
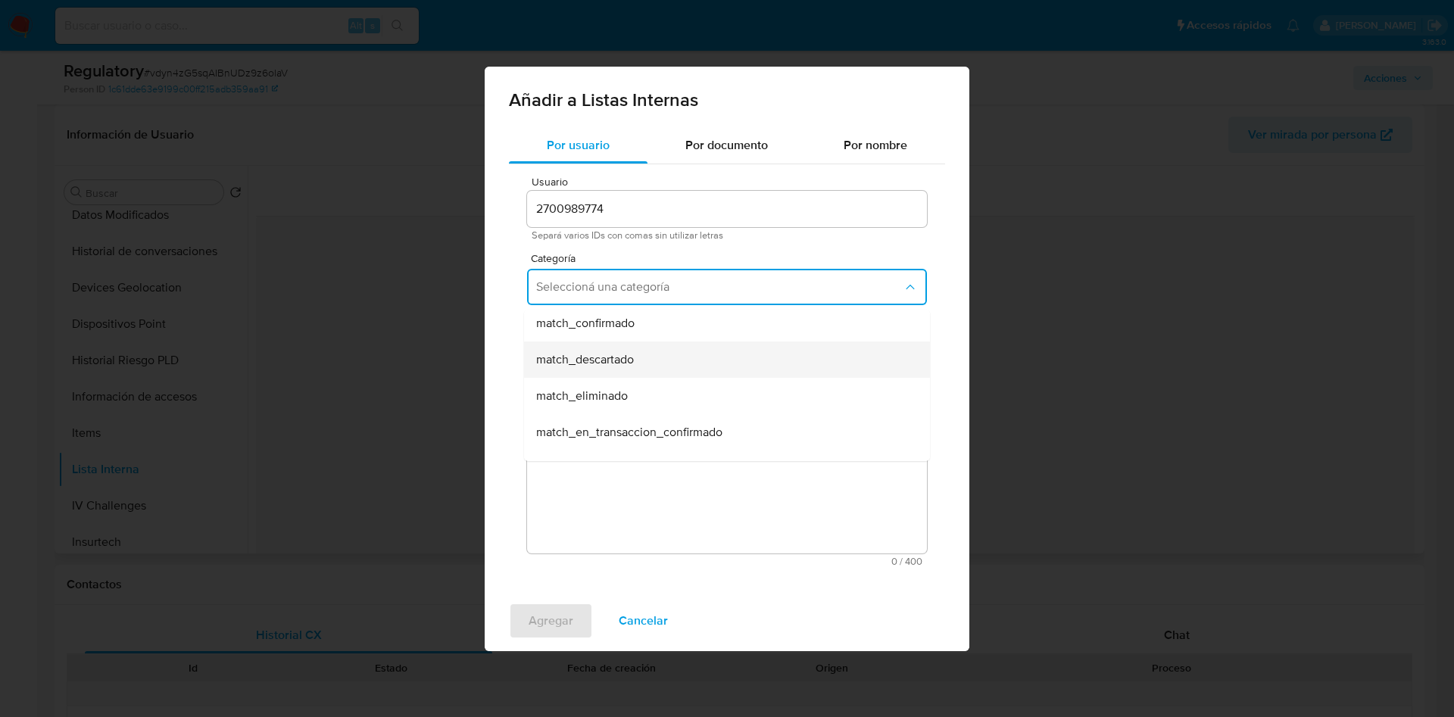
click at [615, 353] on span "match_descartado" at bounding box center [585, 359] width 98 height 15
click at [600, 360] on span "Seleccioná una subcategoría" at bounding box center [719, 357] width 367 height 15
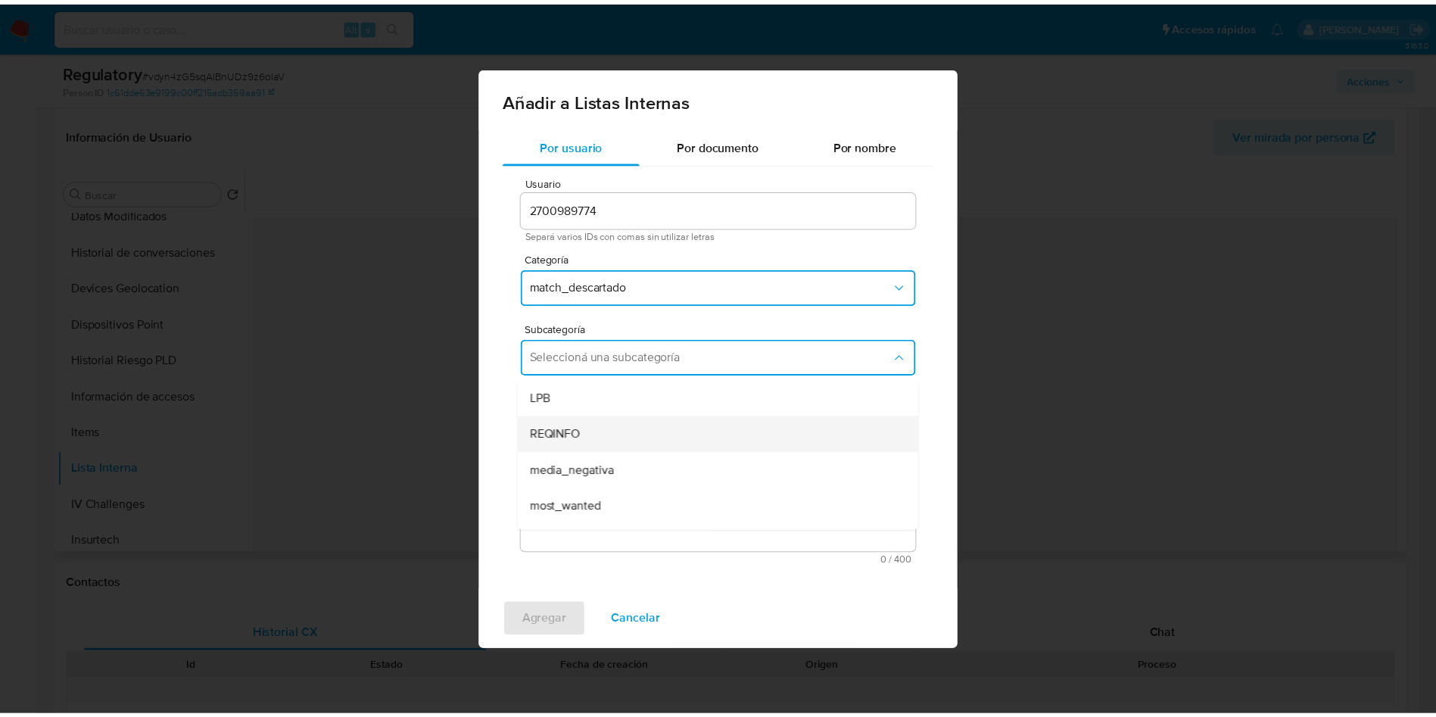
scroll to position [103, 0]
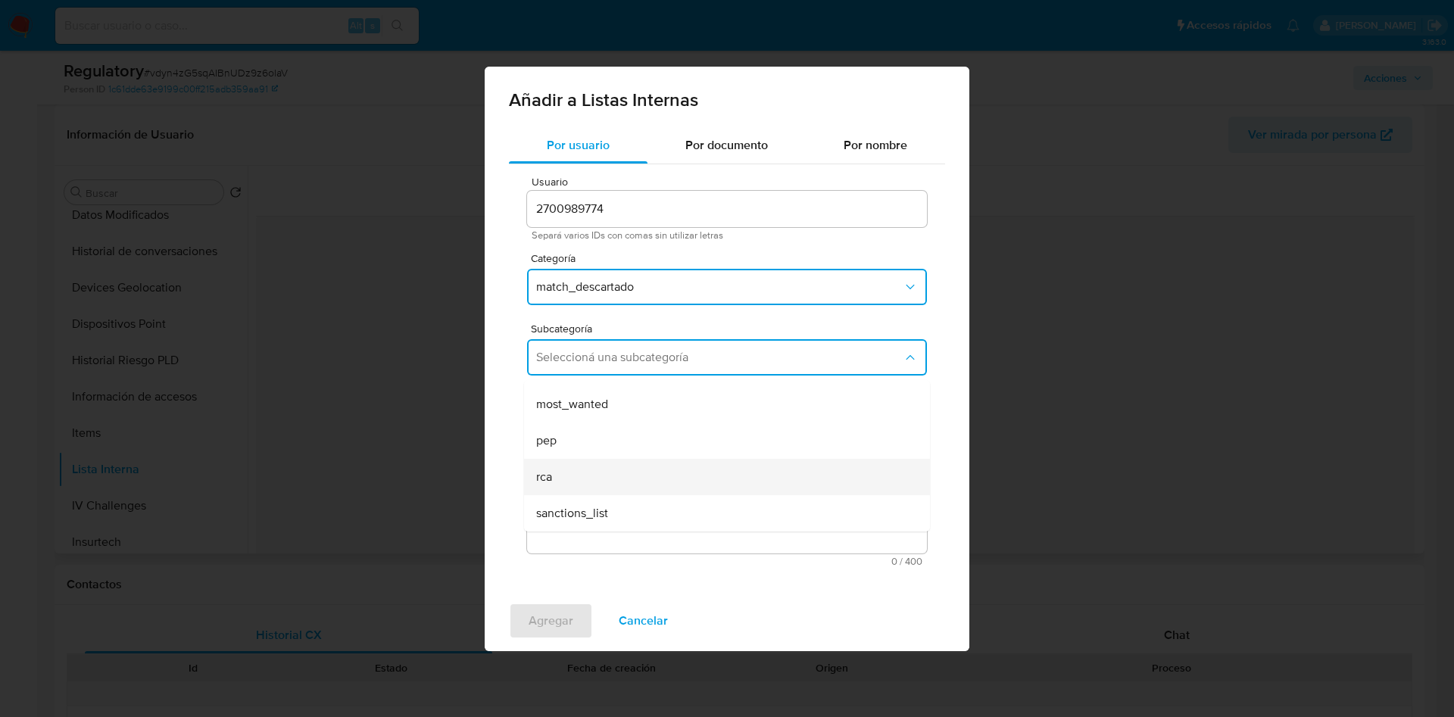
click at [578, 476] on div "rca" at bounding box center [722, 477] width 373 height 36
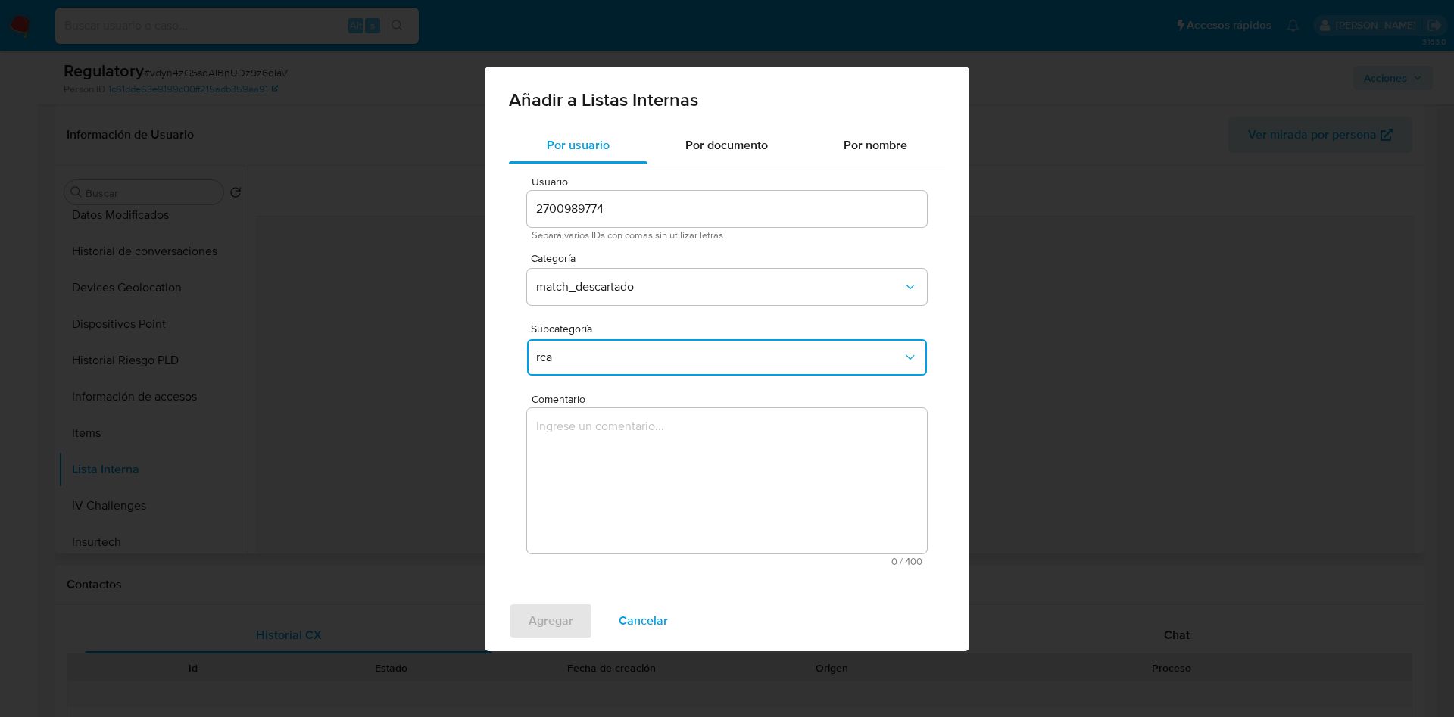
click at [609, 486] on textarea "Comentario" at bounding box center [727, 480] width 400 height 145
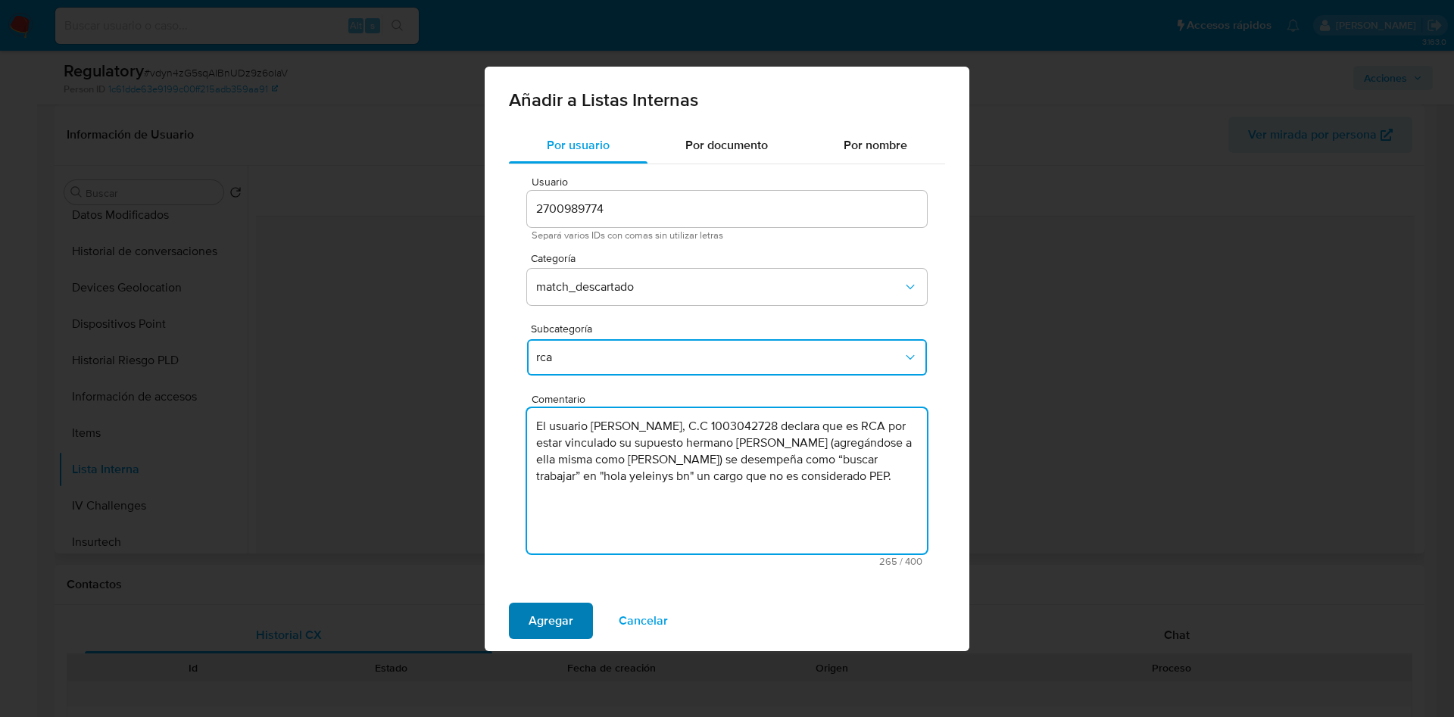
type textarea "El usuario Yeleinys Sosa Quintero, C.C 1003042728 declara que es RCA por estar …"
click at [545, 625] on span "Agregar" at bounding box center [551, 620] width 45 height 33
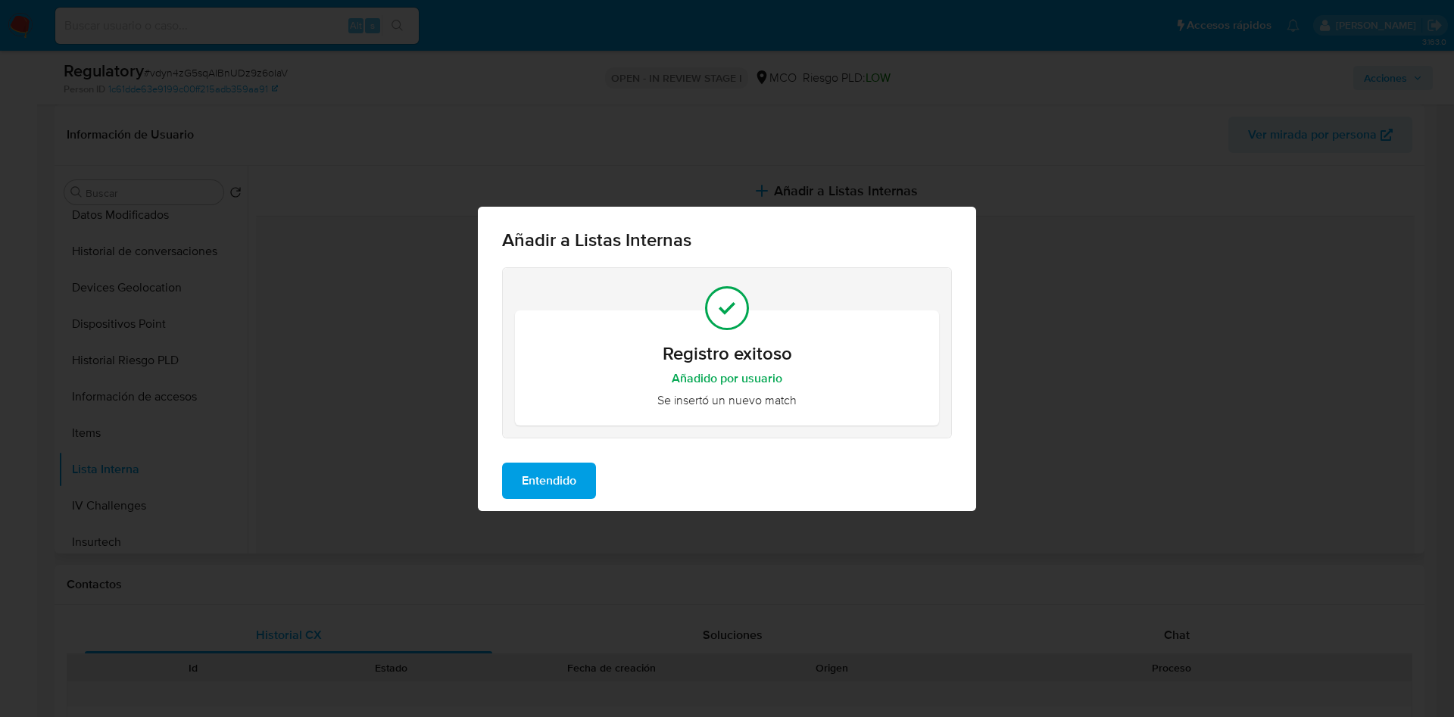
click at [549, 479] on span "Entendido" at bounding box center [549, 480] width 55 height 33
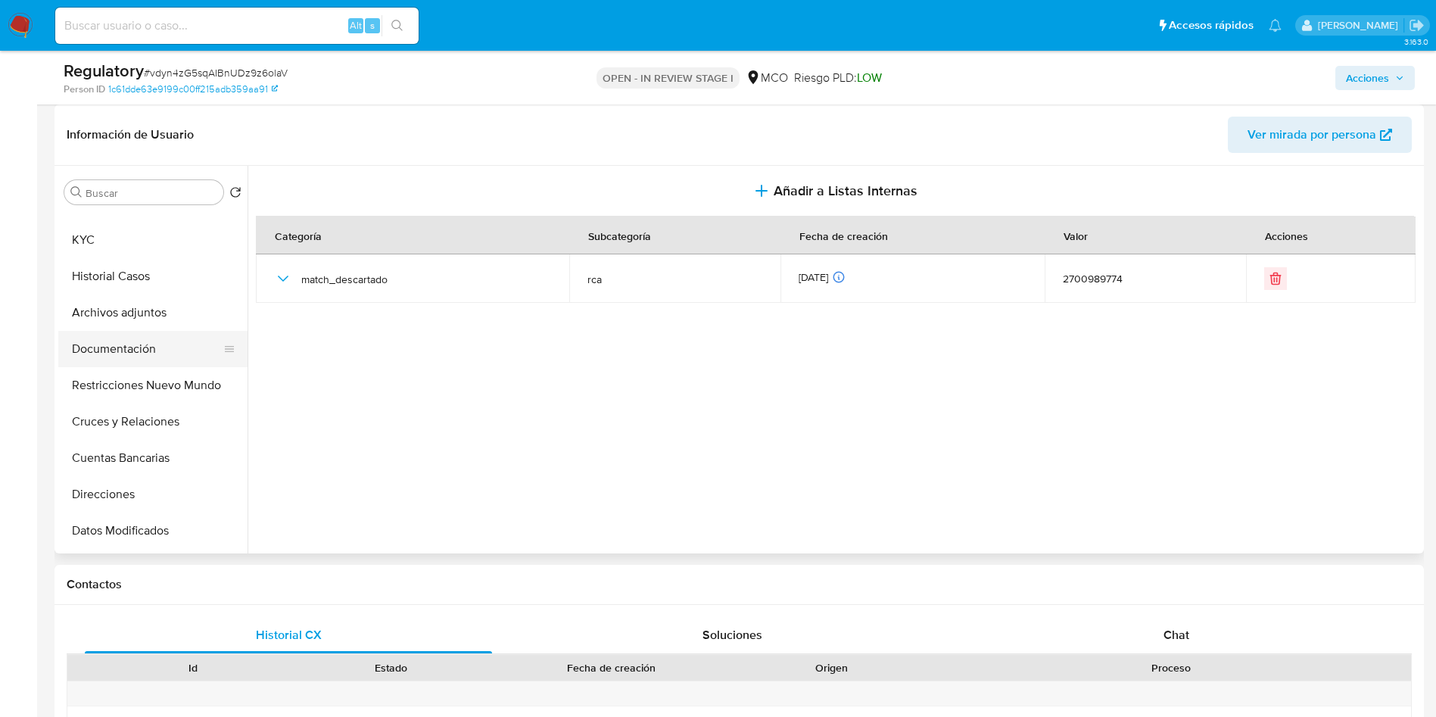
scroll to position [0, 0]
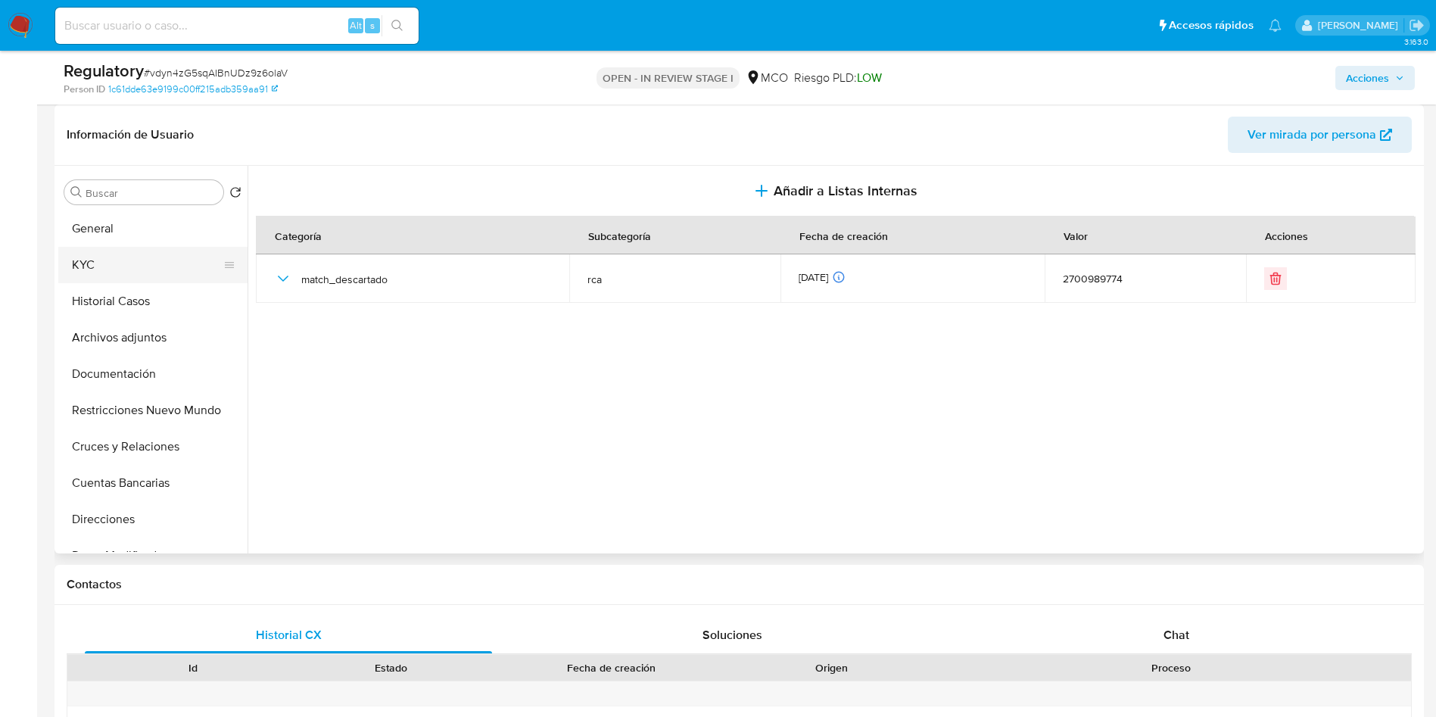
click at [101, 264] on button "KYC" at bounding box center [146, 265] width 177 height 36
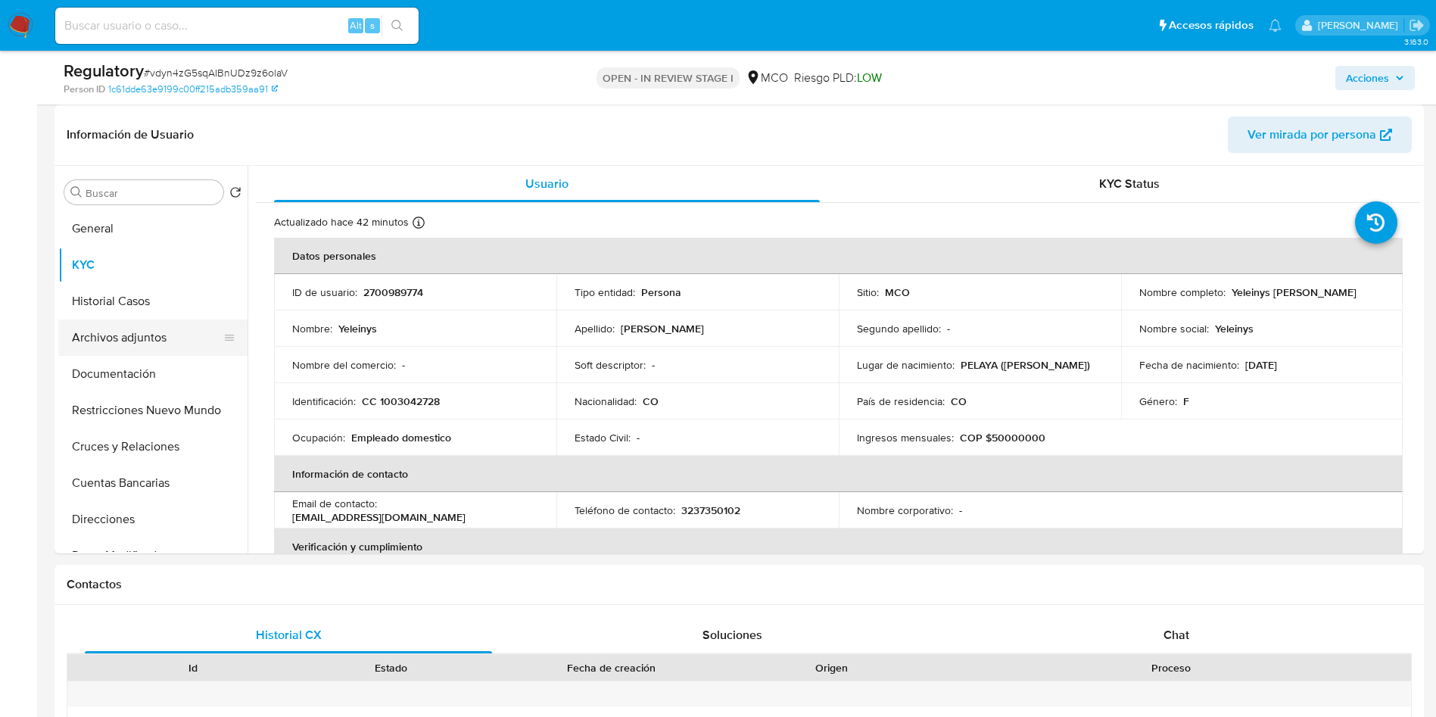
click at [154, 339] on button "Archivos adjuntos" at bounding box center [146, 338] width 177 height 36
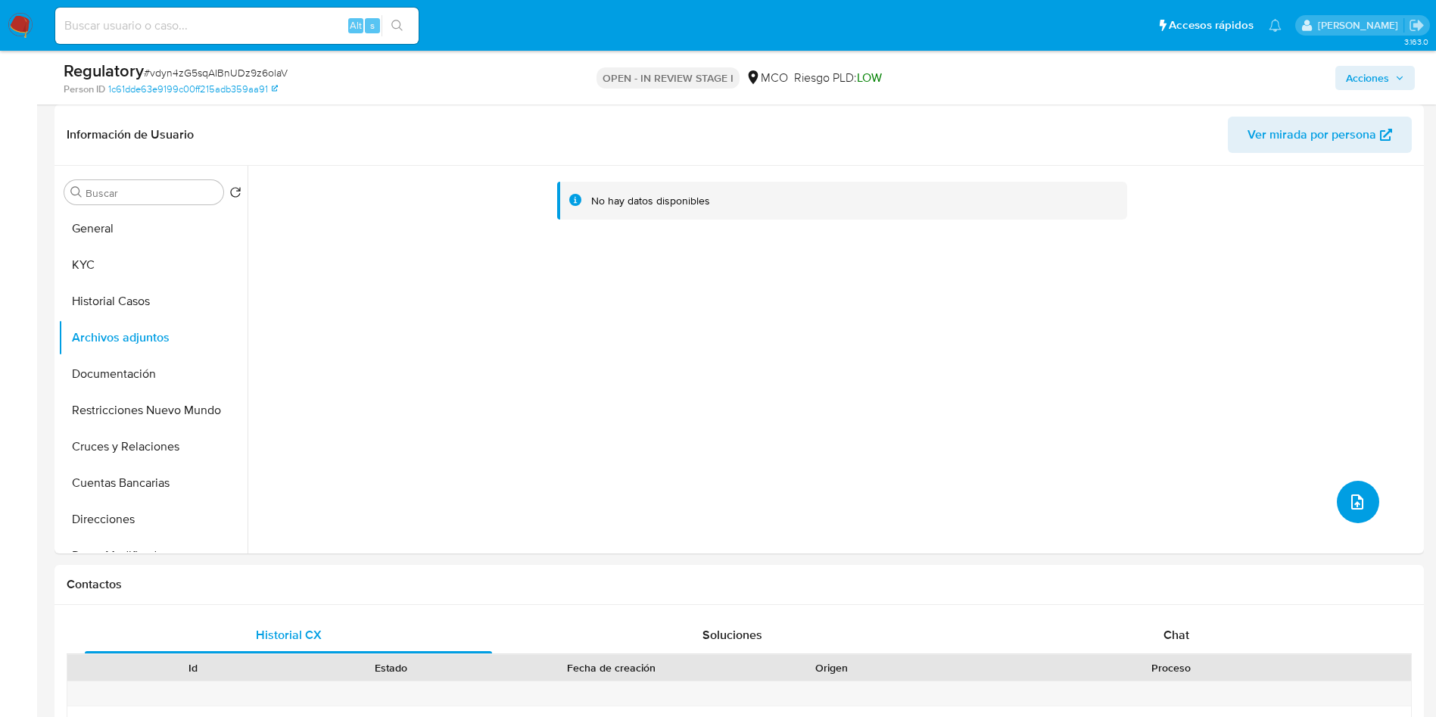
click at [1352, 501] on icon "upload-file" at bounding box center [1358, 502] width 18 height 18
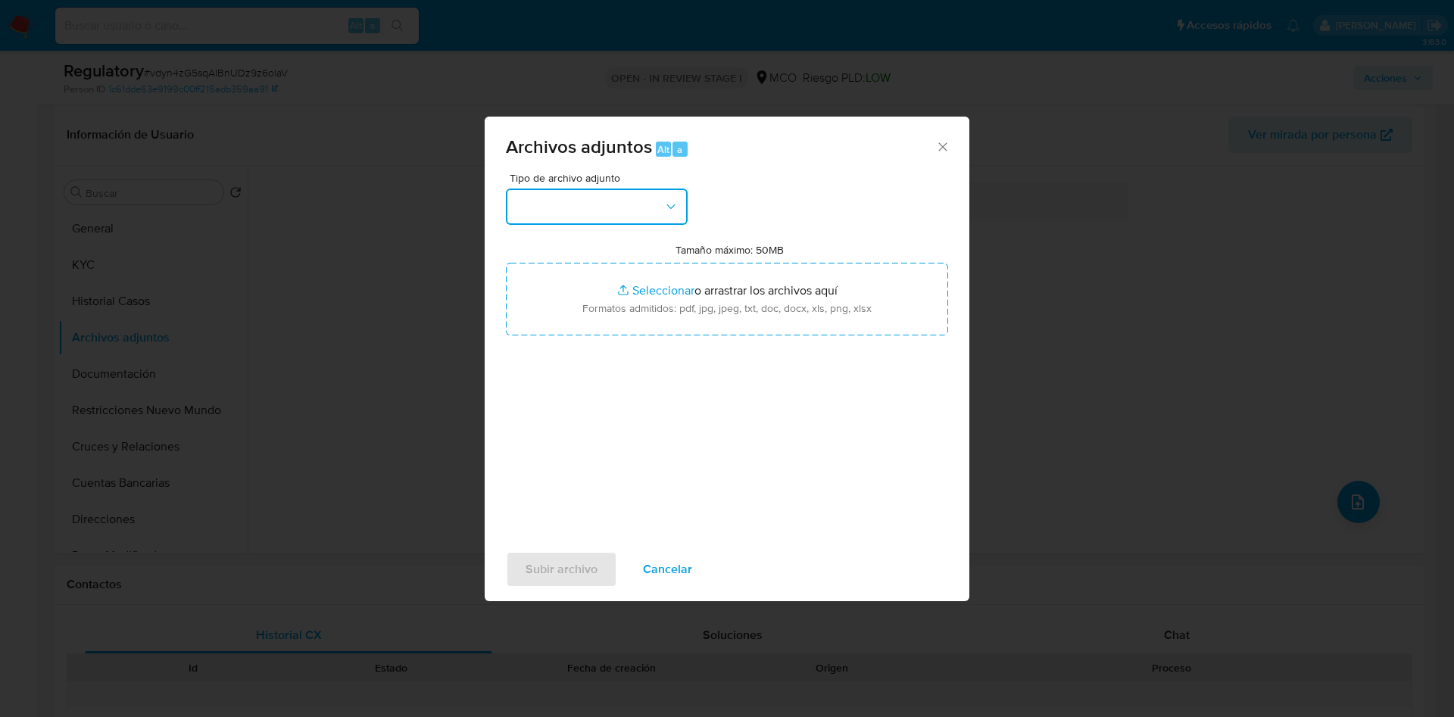
click at [607, 204] on button "button" at bounding box center [597, 207] width 182 height 36
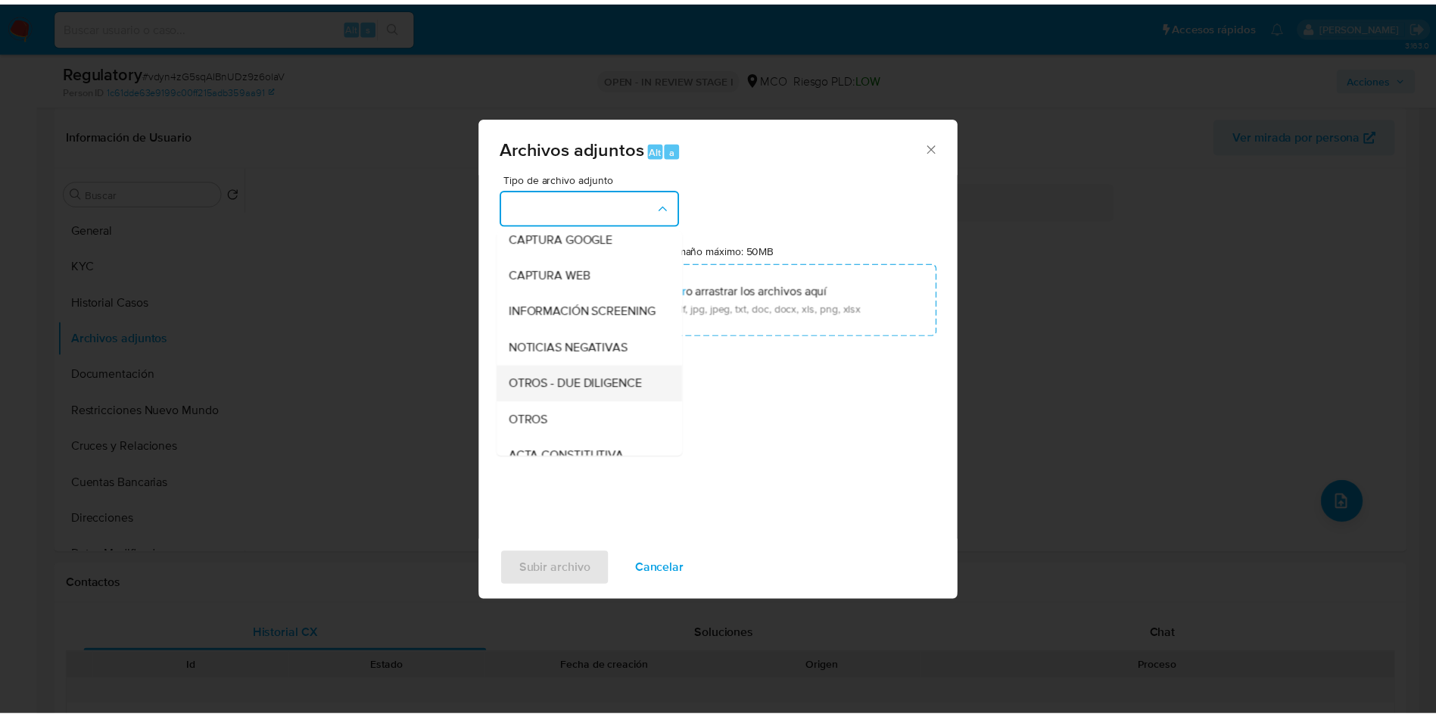
scroll to position [114, 0]
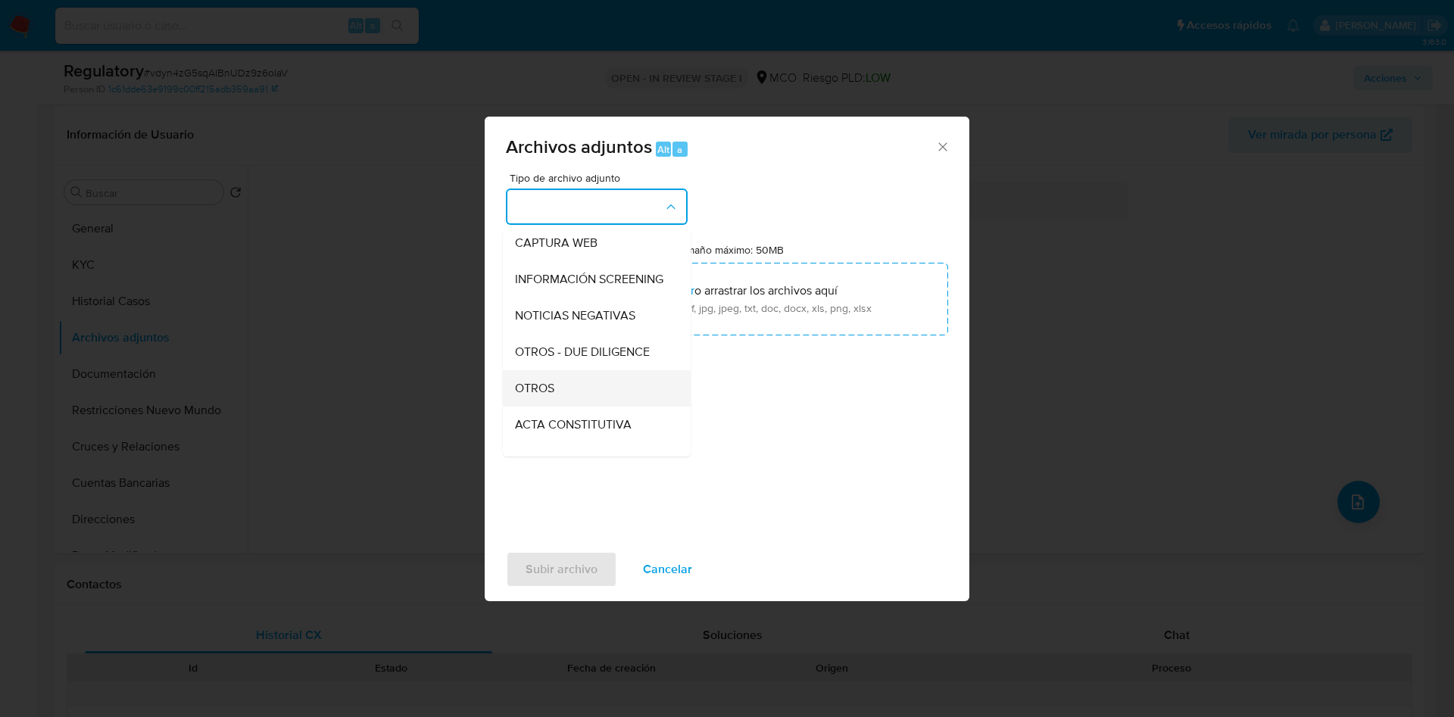
click at [572, 392] on div "OTROS" at bounding box center [592, 388] width 154 height 36
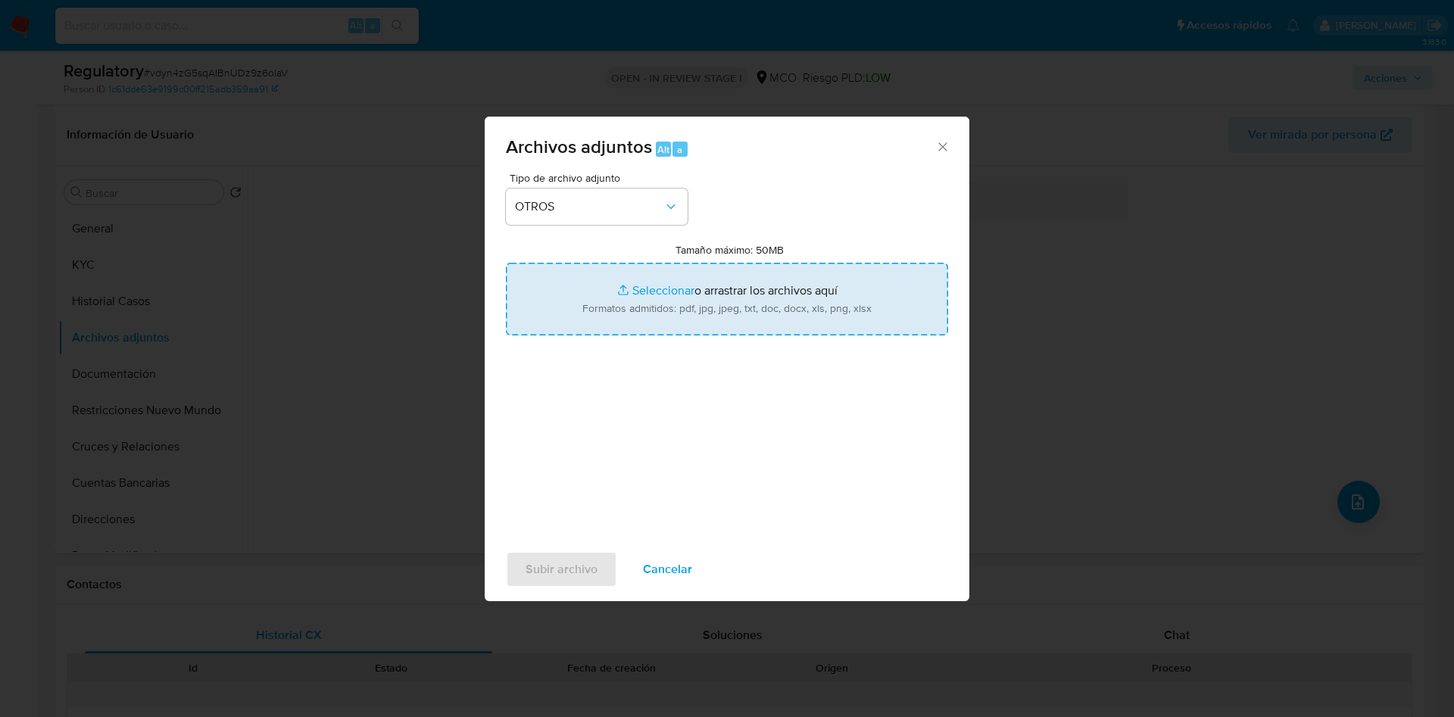
click at [594, 316] on input "Tamaño máximo: 50MB Seleccionar archivos" at bounding box center [727, 299] width 442 height 73
type input "C:\fakepath\CaseDossierReport_Yeleinys Sosa Quintero.pdf"
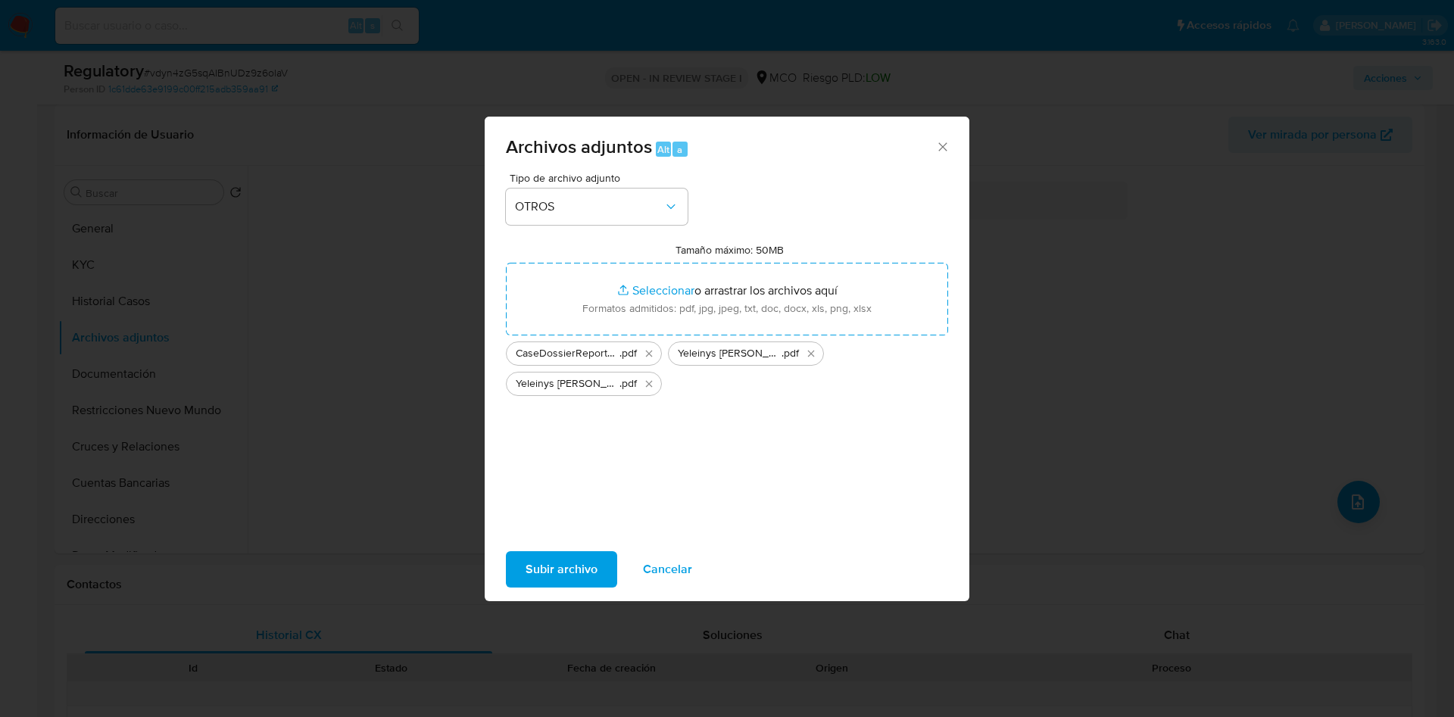
click at [576, 582] on span "Subir archivo" at bounding box center [562, 569] width 72 height 33
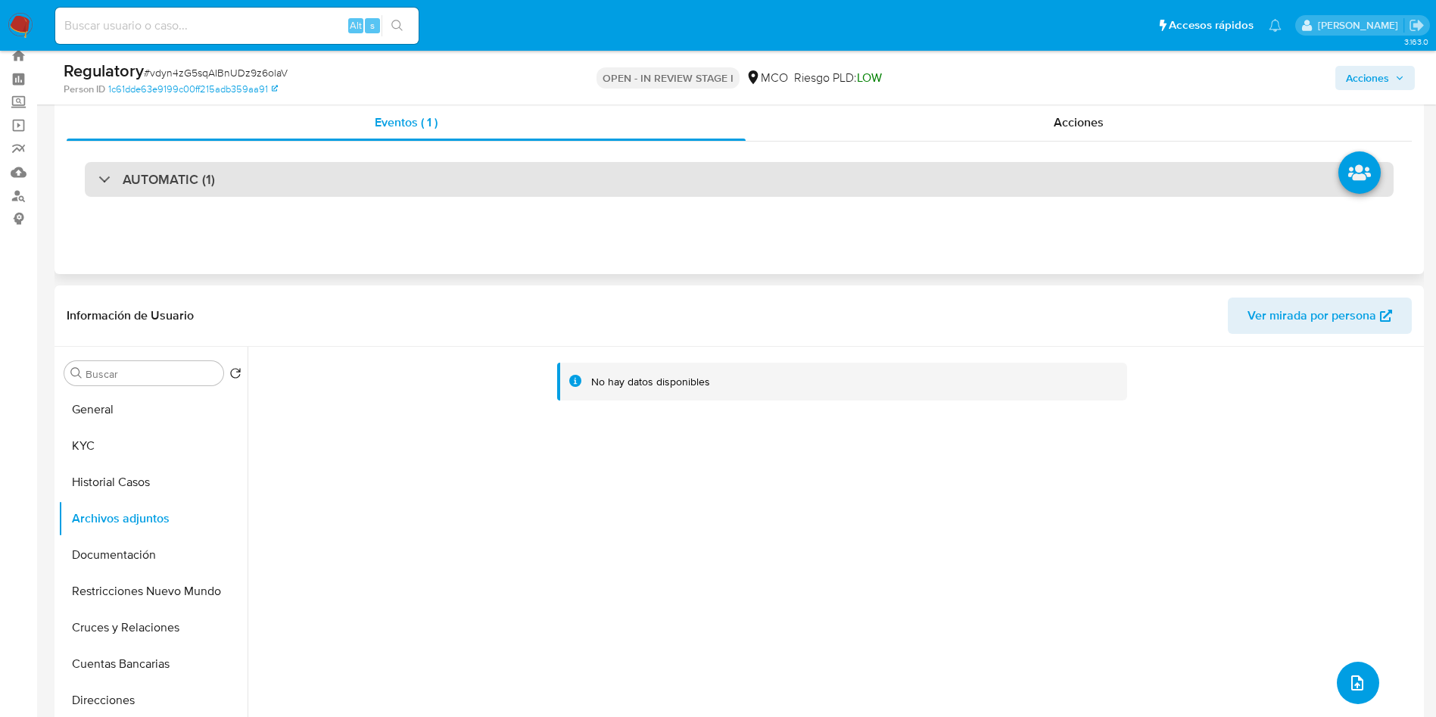
scroll to position [0, 0]
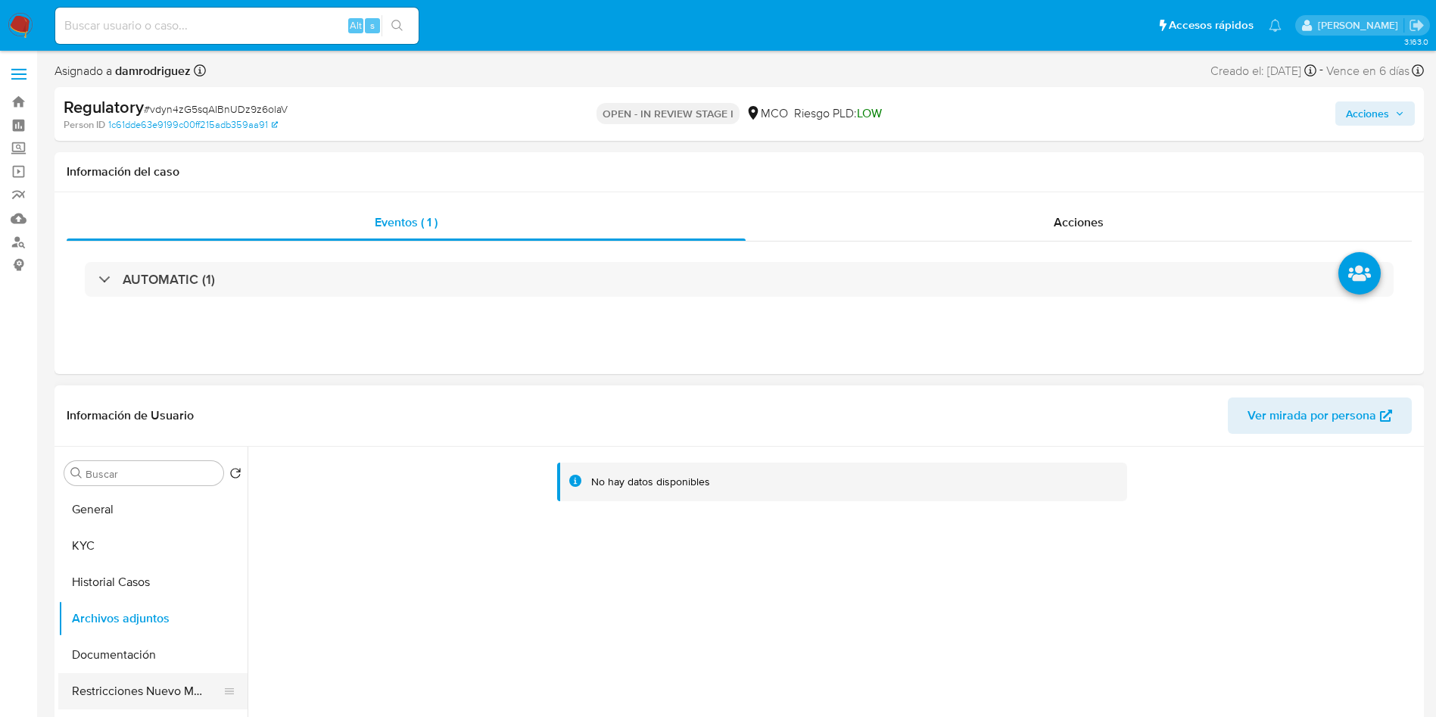
click at [160, 682] on button "Restricciones Nuevo Mundo" at bounding box center [146, 691] width 177 height 36
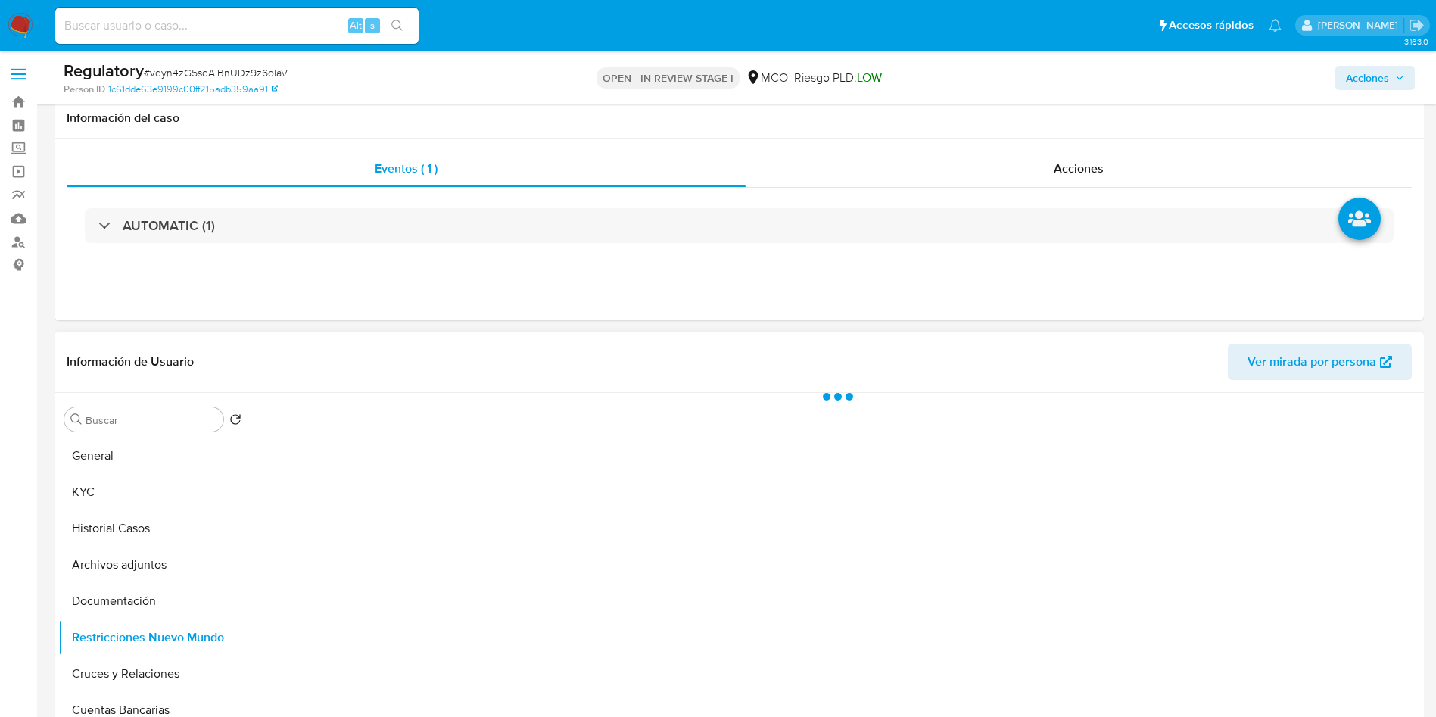
scroll to position [114, 0]
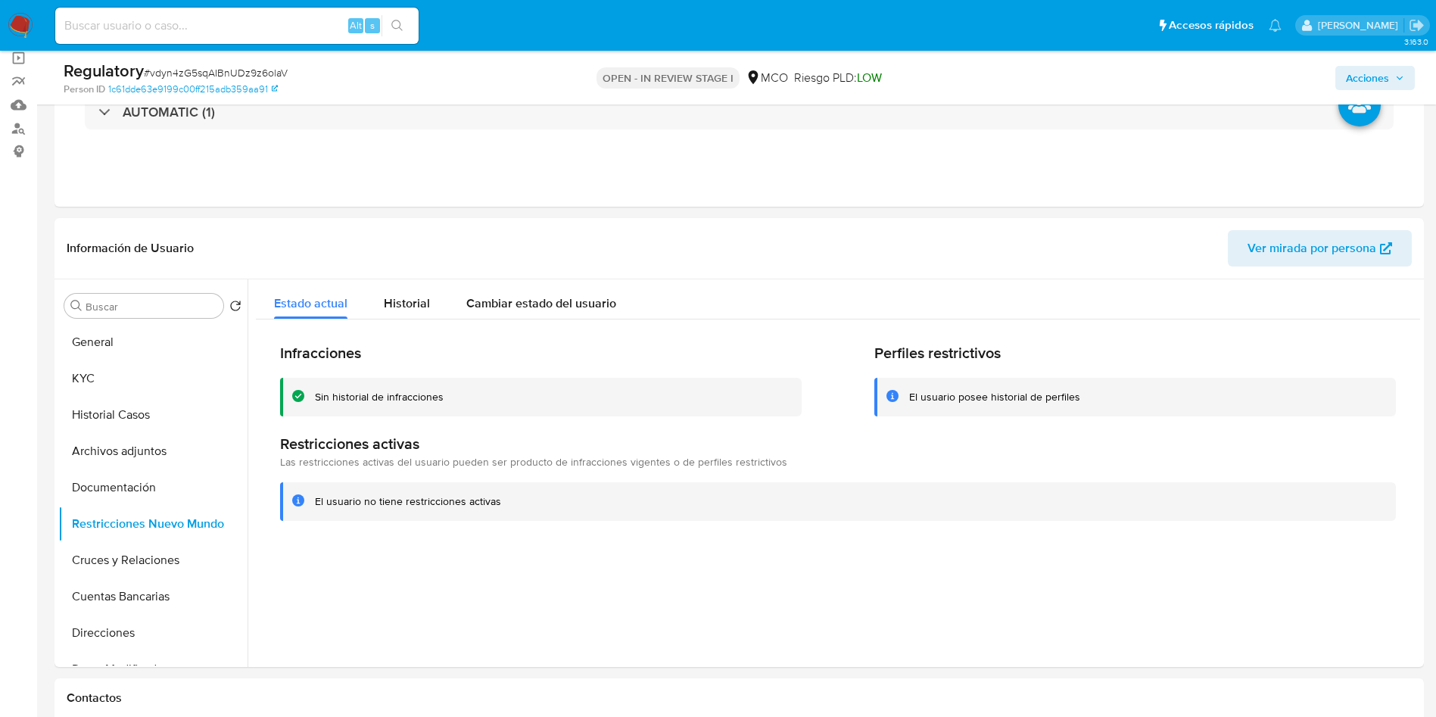
click at [1370, 80] on span "Acciones" at bounding box center [1367, 78] width 43 height 24
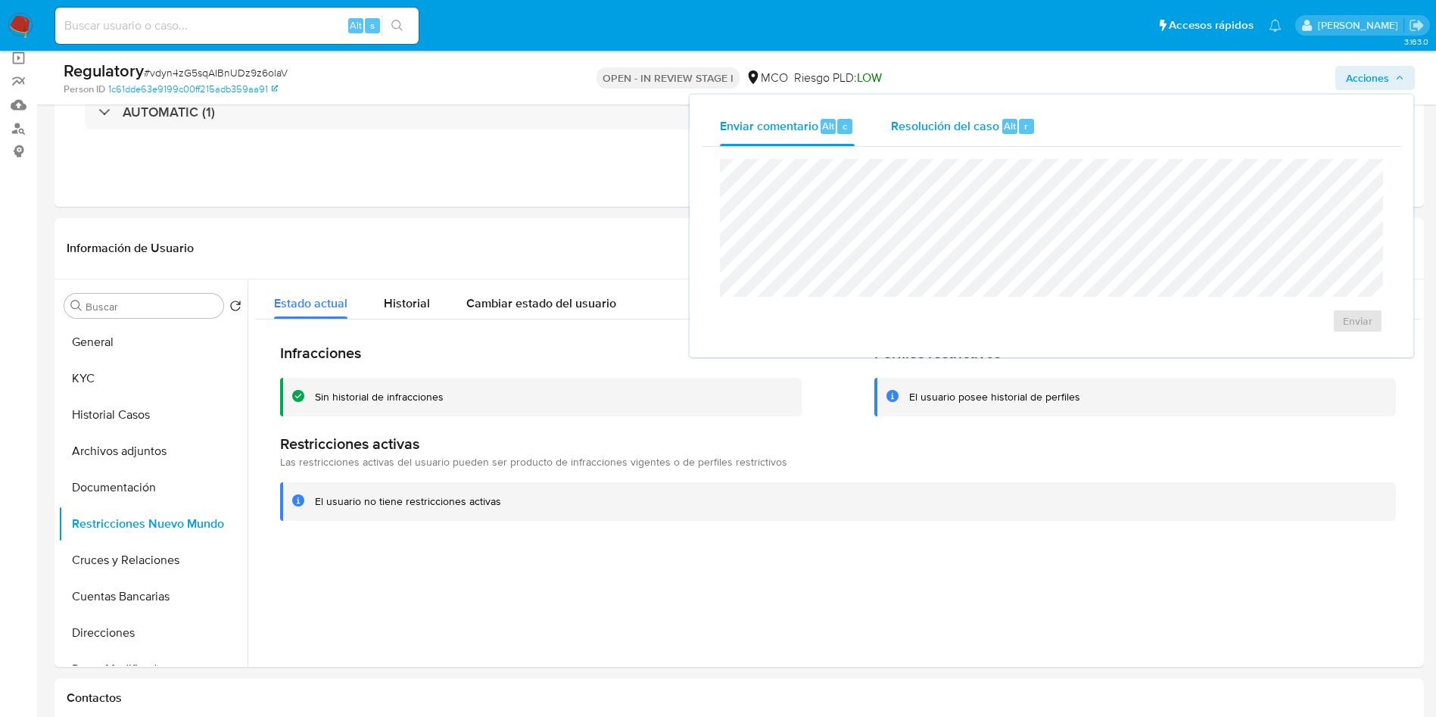
click at [978, 107] on div "Resolución del caso Alt r" at bounding box center [963, 126] width 145 height 39
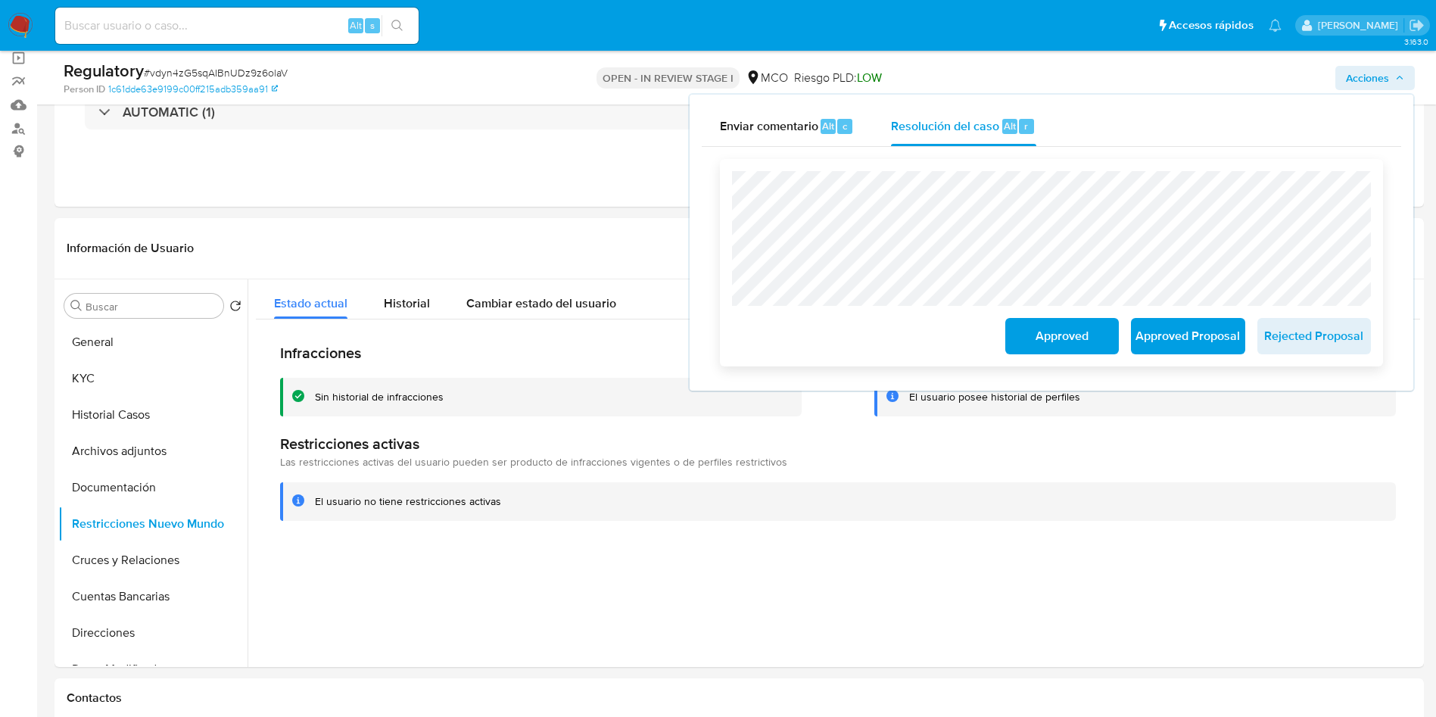
click at [1047, 330] on span "Approved" at bounding box center [1062, 336] width 74 height 33
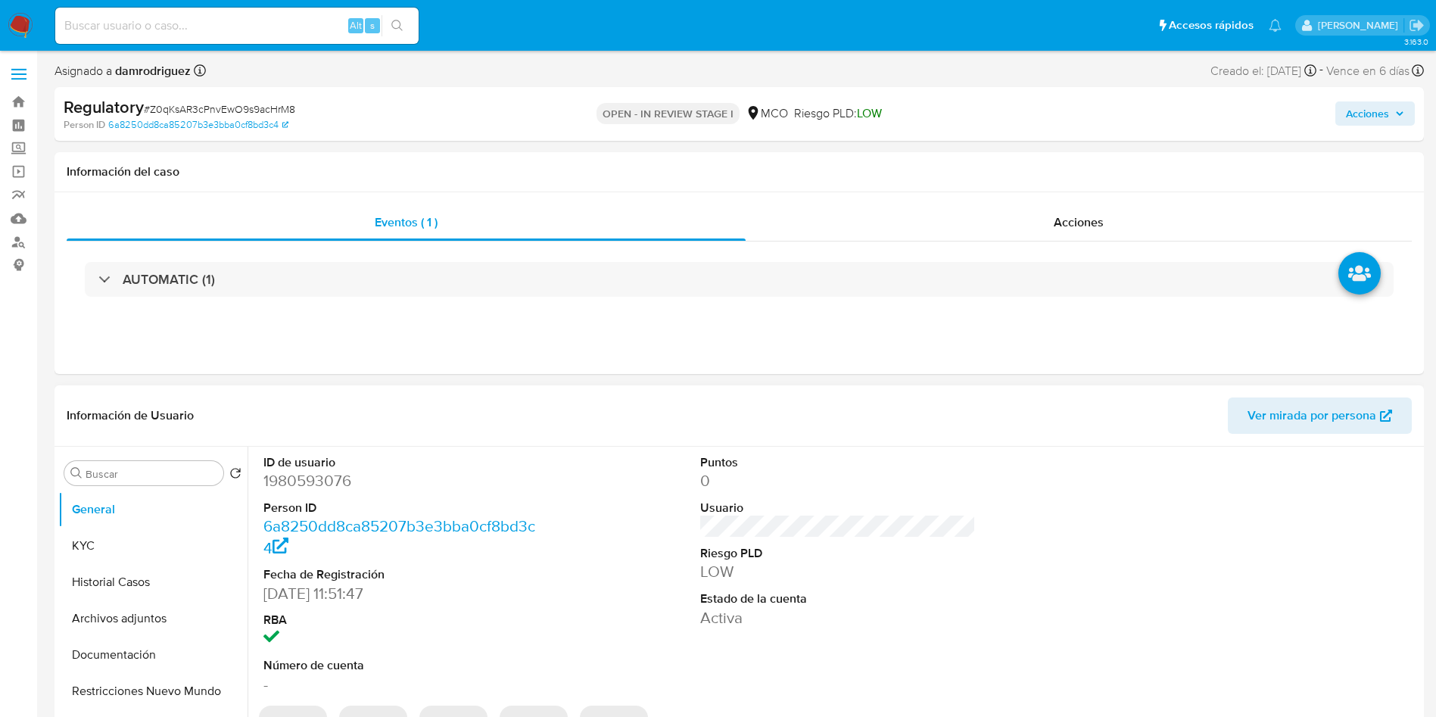
select select "10"
click at [331, 476] on dd "1980593076" at bounding box center [402, 480] width 276 height 21
copy dd "1980593076"
drag, startPoint x: 143, startPoint y: 545, endPoint x: 286, endPoint y: 411, distance: 196.1
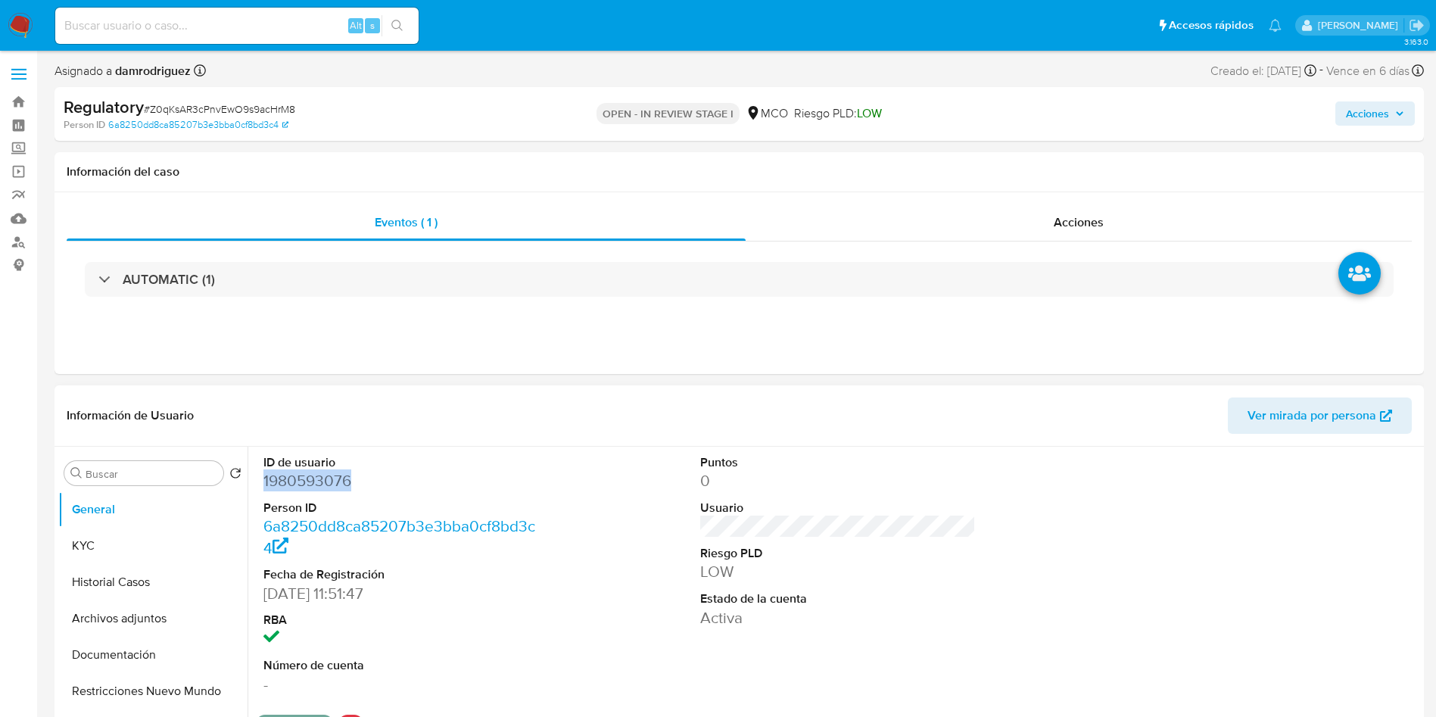
click at [143, 545] on button "KYC" at bounding box center [152, 546] width 189 height 36
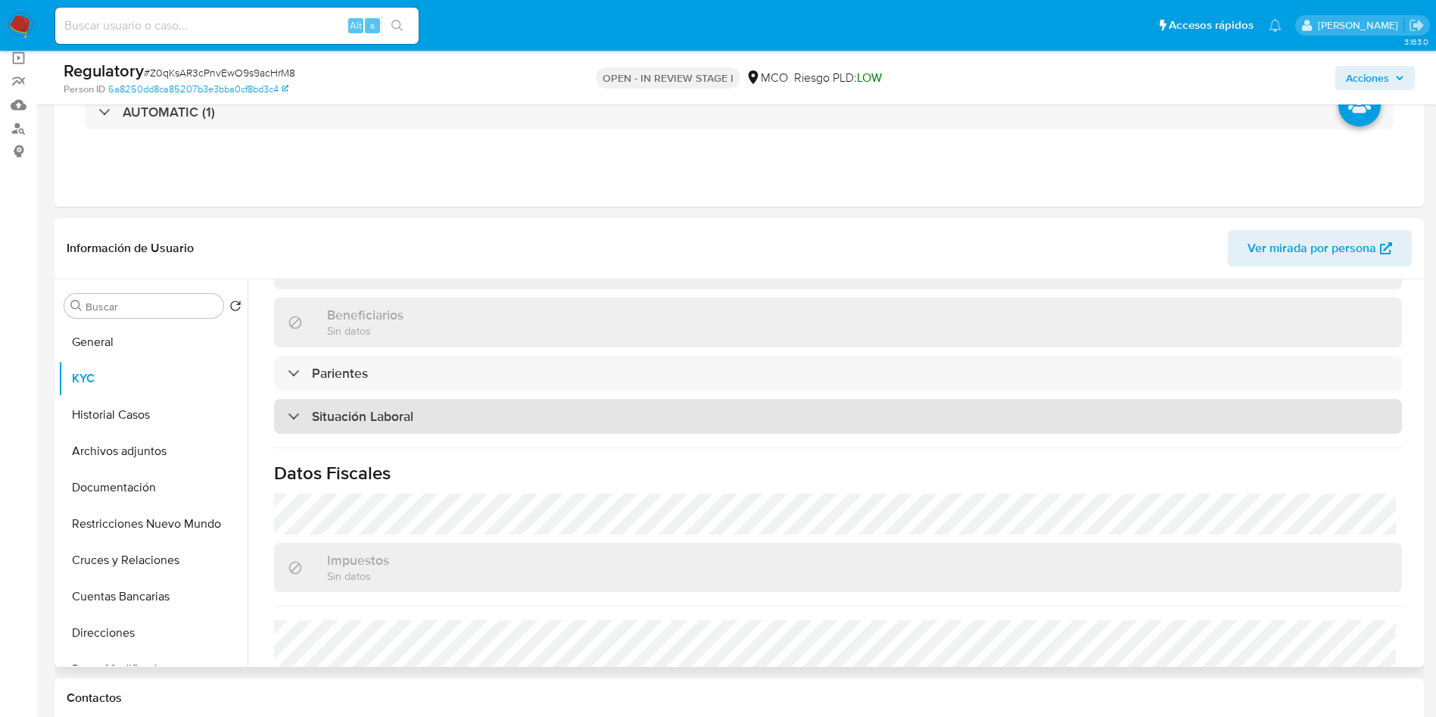
scroll to position [682, 0]
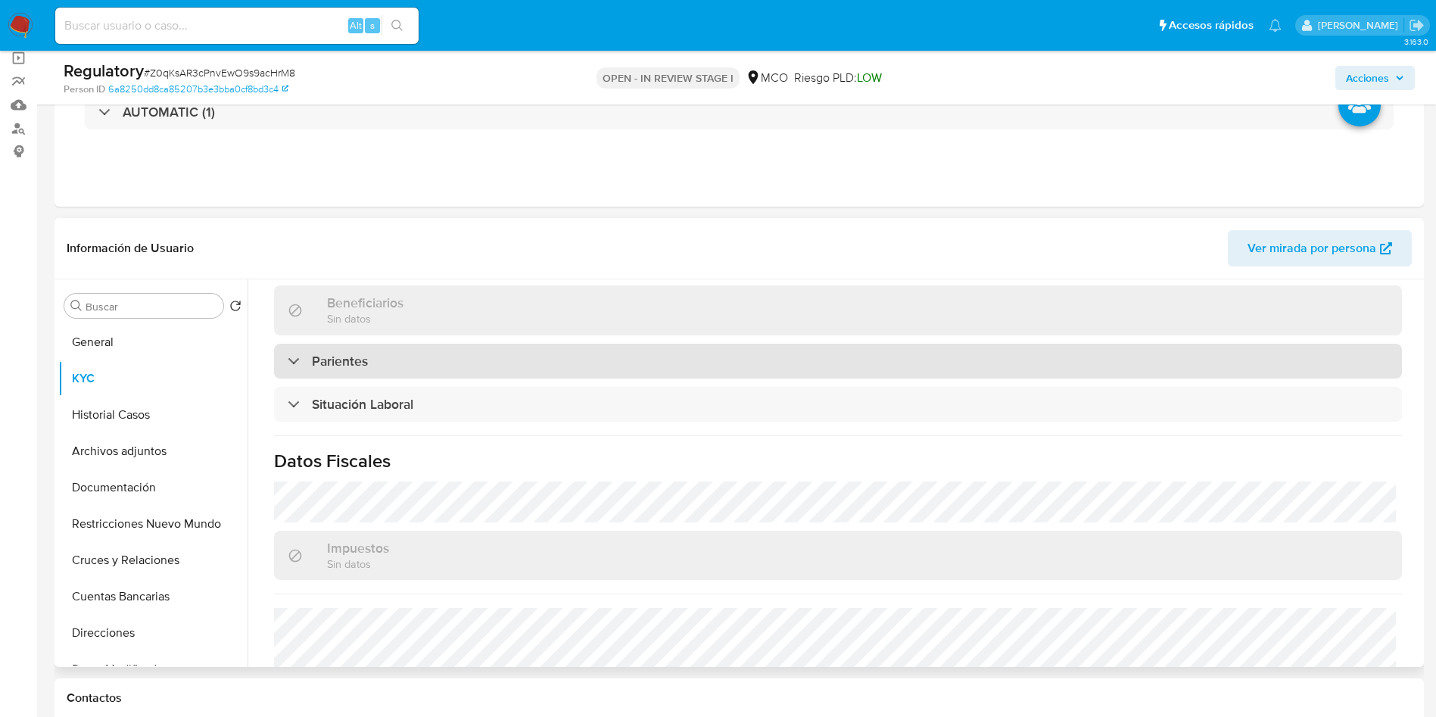
click at [351, 373] on div "Parientes" at bounding box center [838, 361] width 1128 height 35
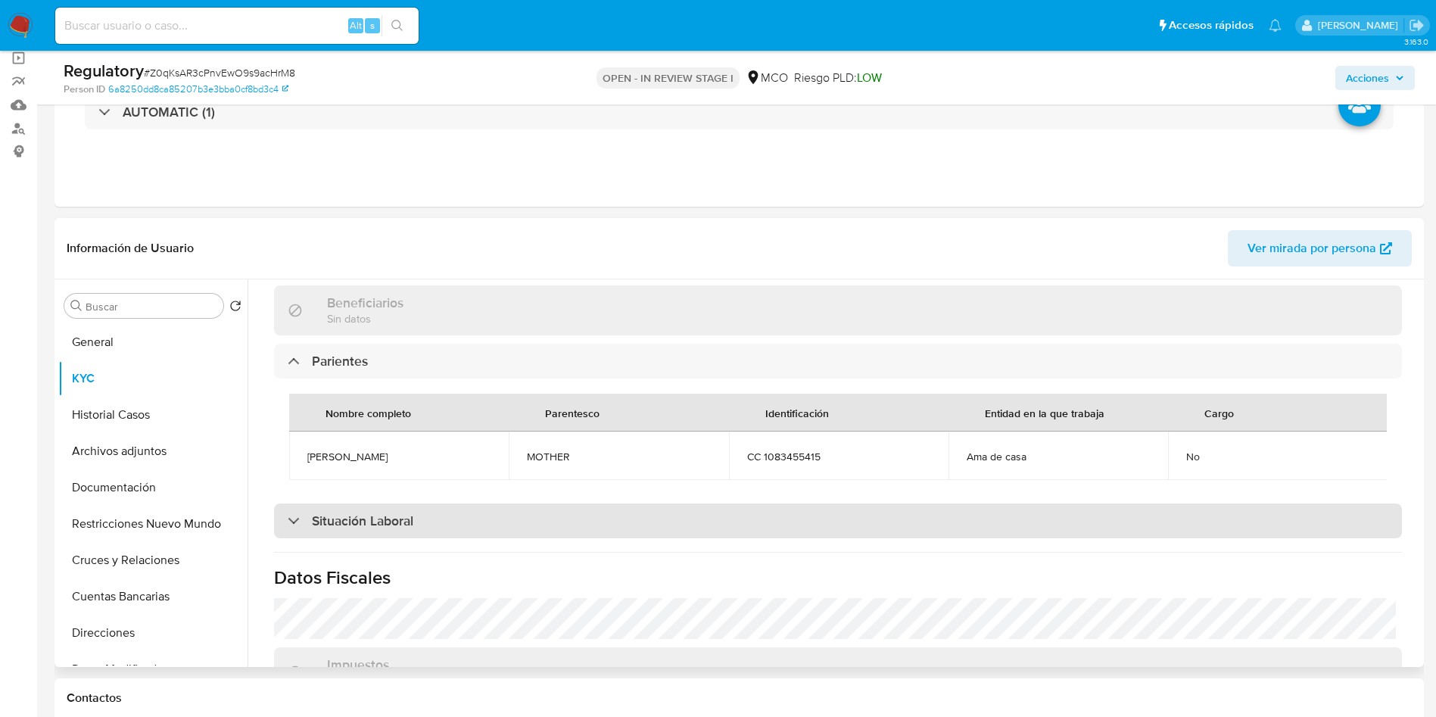
click at [379, 527] on div "Situación Laboral" at bounding box center [838, 521] width 1128 height 35
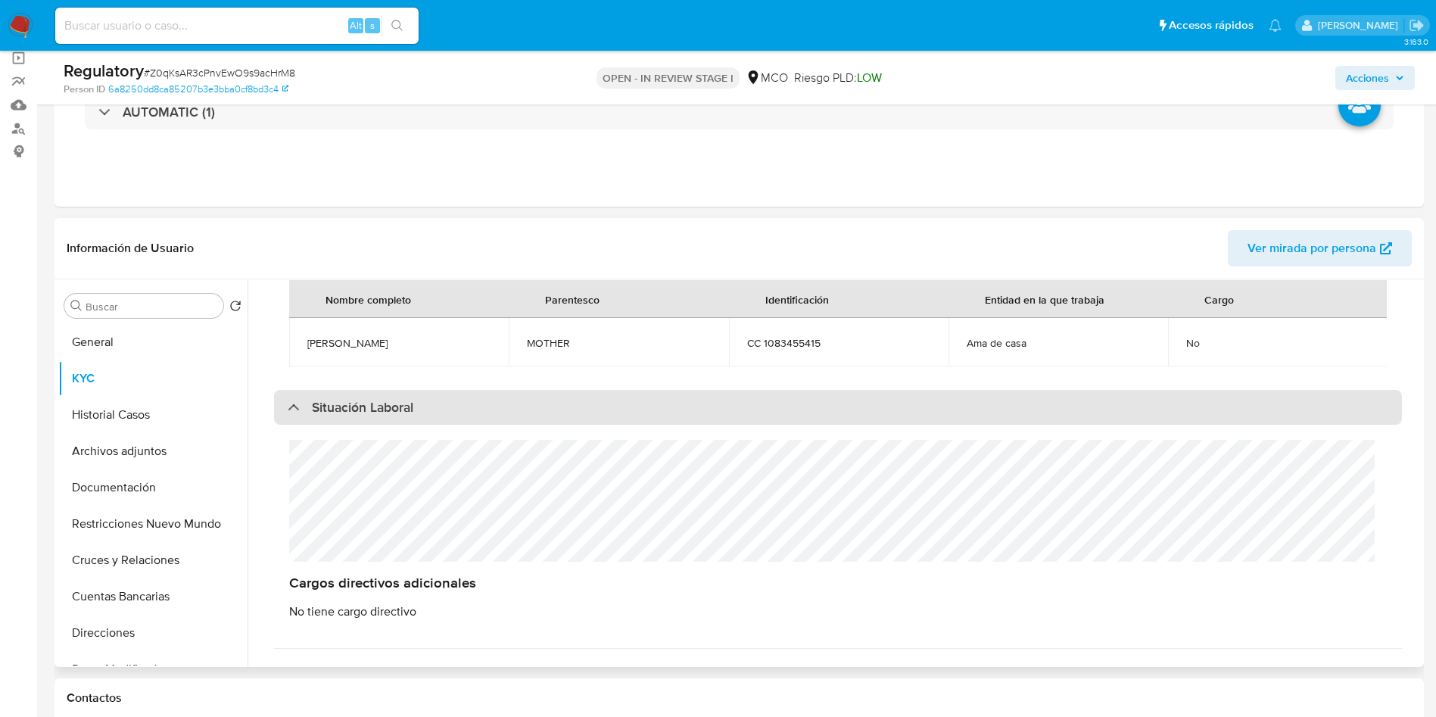
click at [367, 416] on h3 "Situación Laboral" at bounding box center [362, 407] width 101 height 17
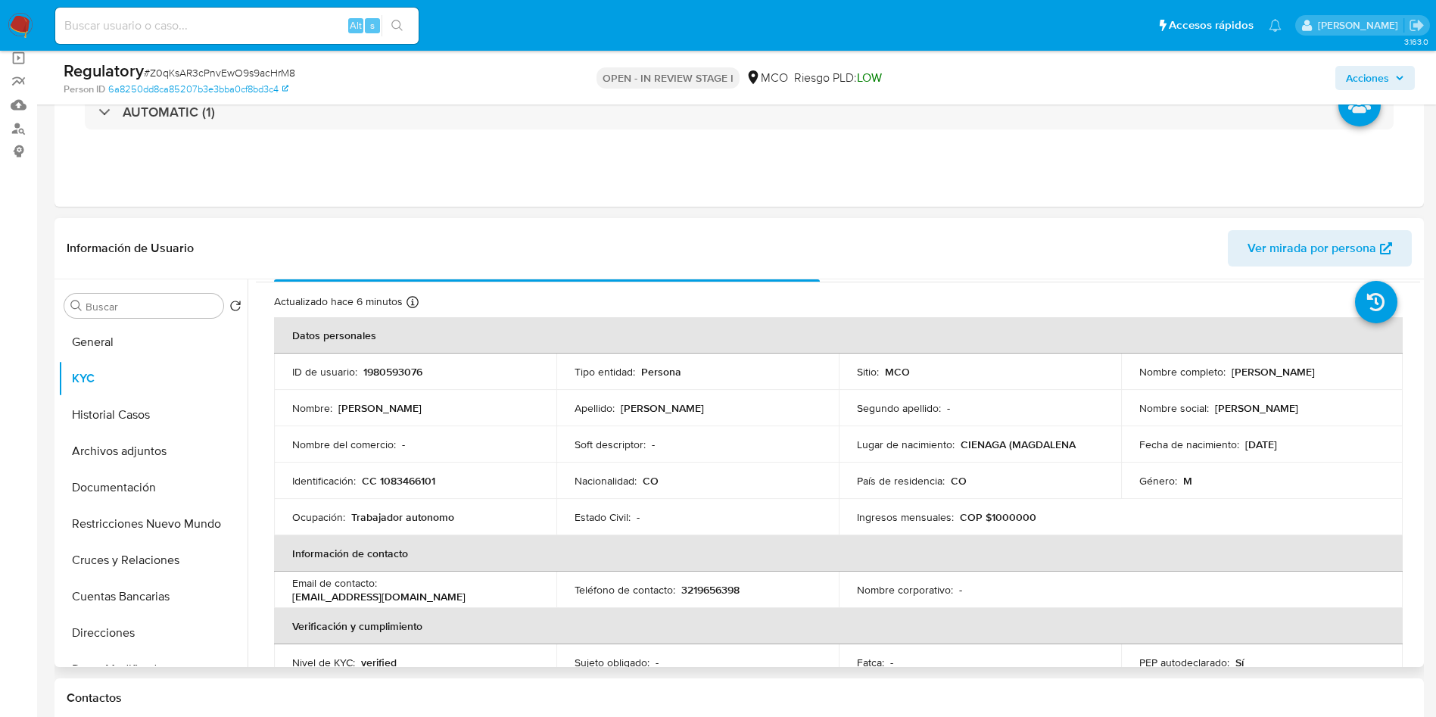
scroll to position [0, 0]
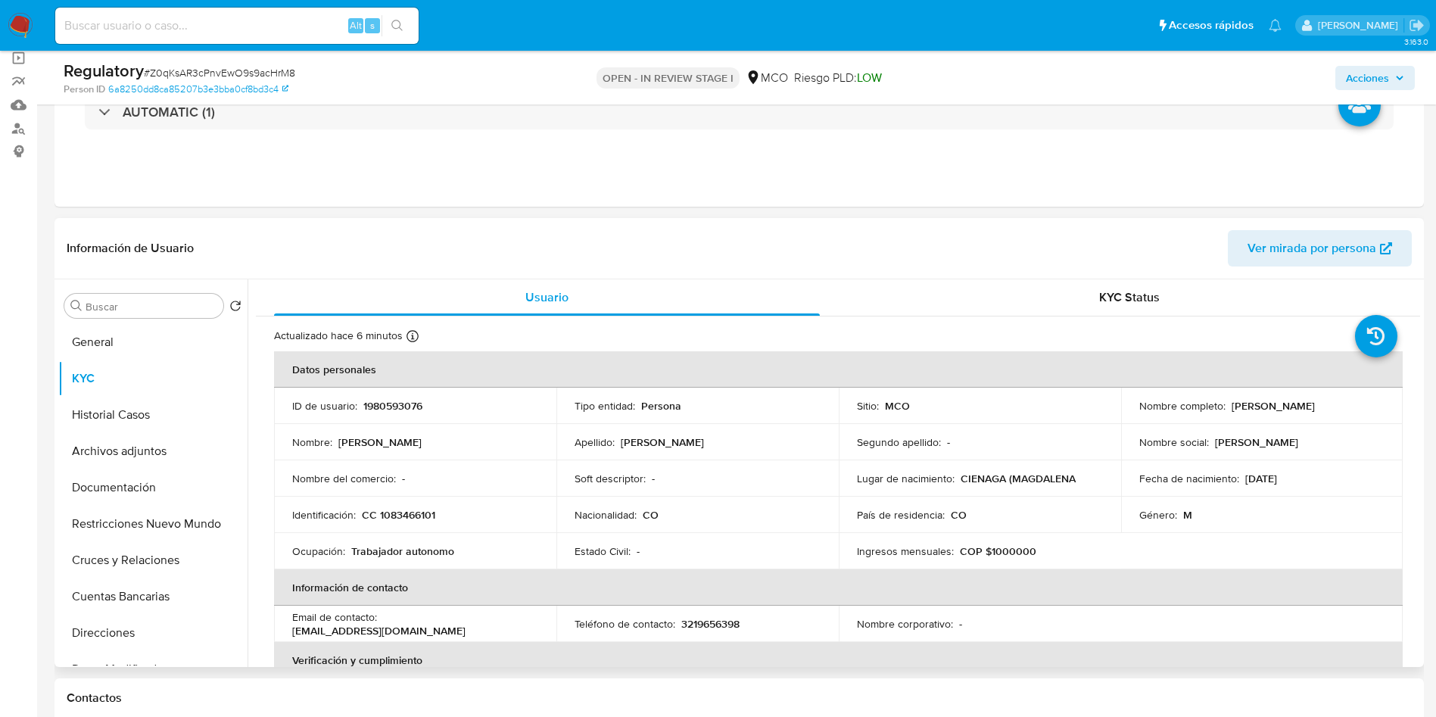
drag, startPoint x: 1374, startPoint y: 407, endPoint x: 1227, endPoint y: 407, distance: 146.1
click at [1227, 407] on div "Nombre completo : Eduardo Luis Roa Candanoza" at bounding box center [1263, 406] width 246 height 14
copy p "Eduardo Luis Roa Candanoza"
click at [401, 515] on p "CC 1083466101" at bounding box center [398, 515] width 73 height 14
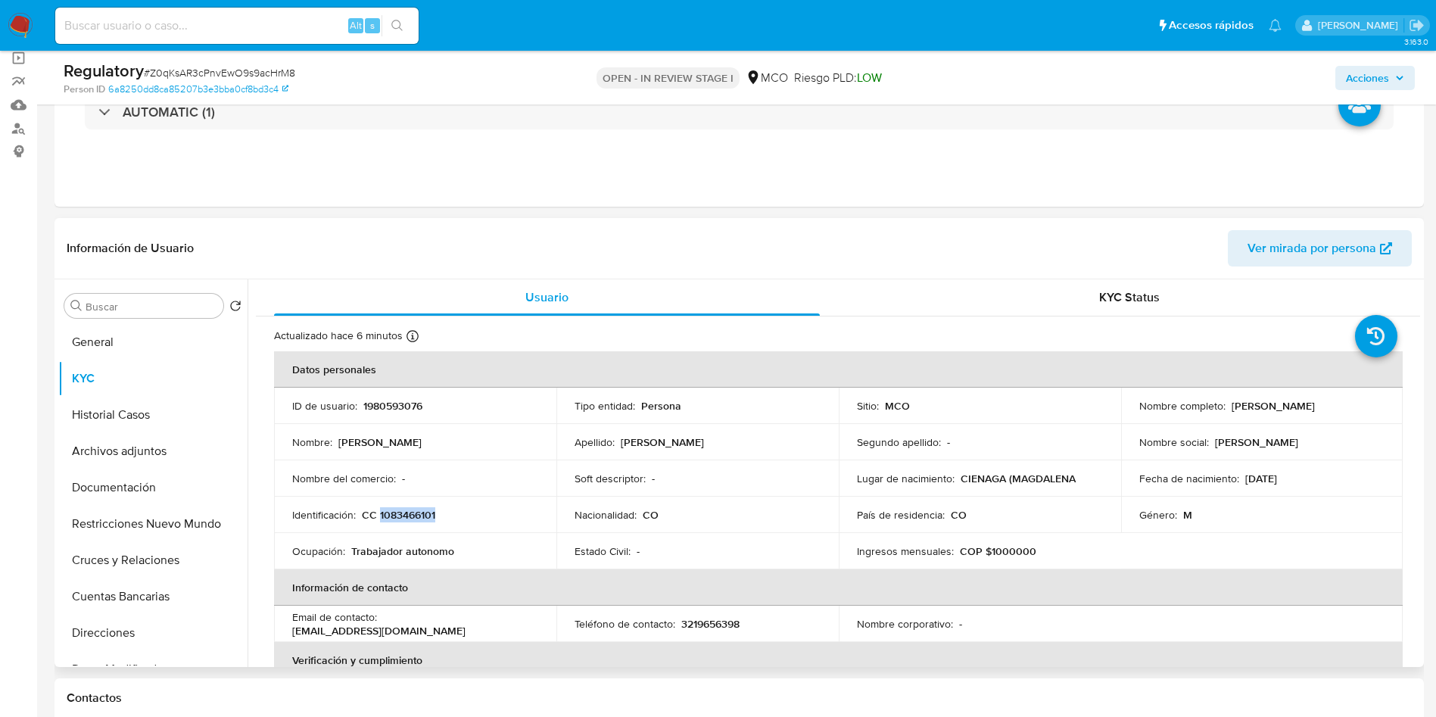
copy p "1083466101"
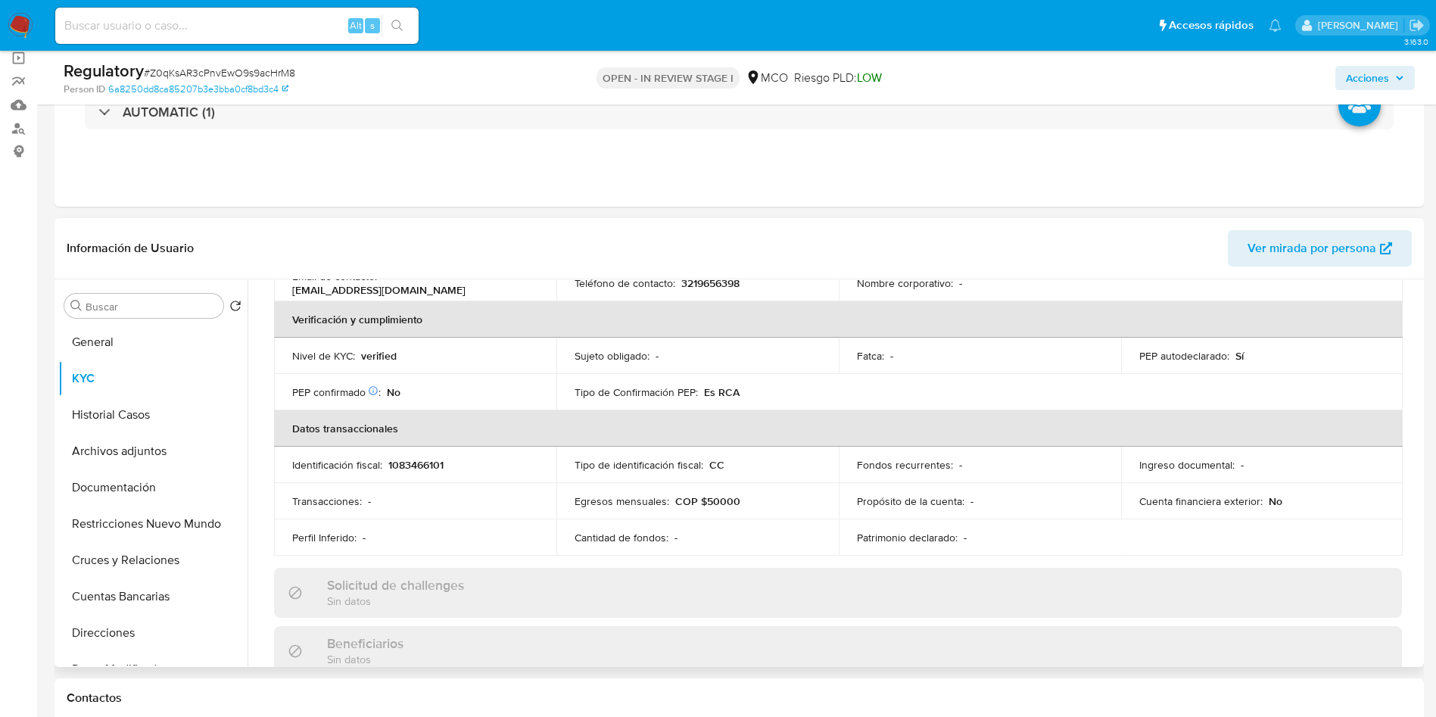
scroll to position [568, 0]
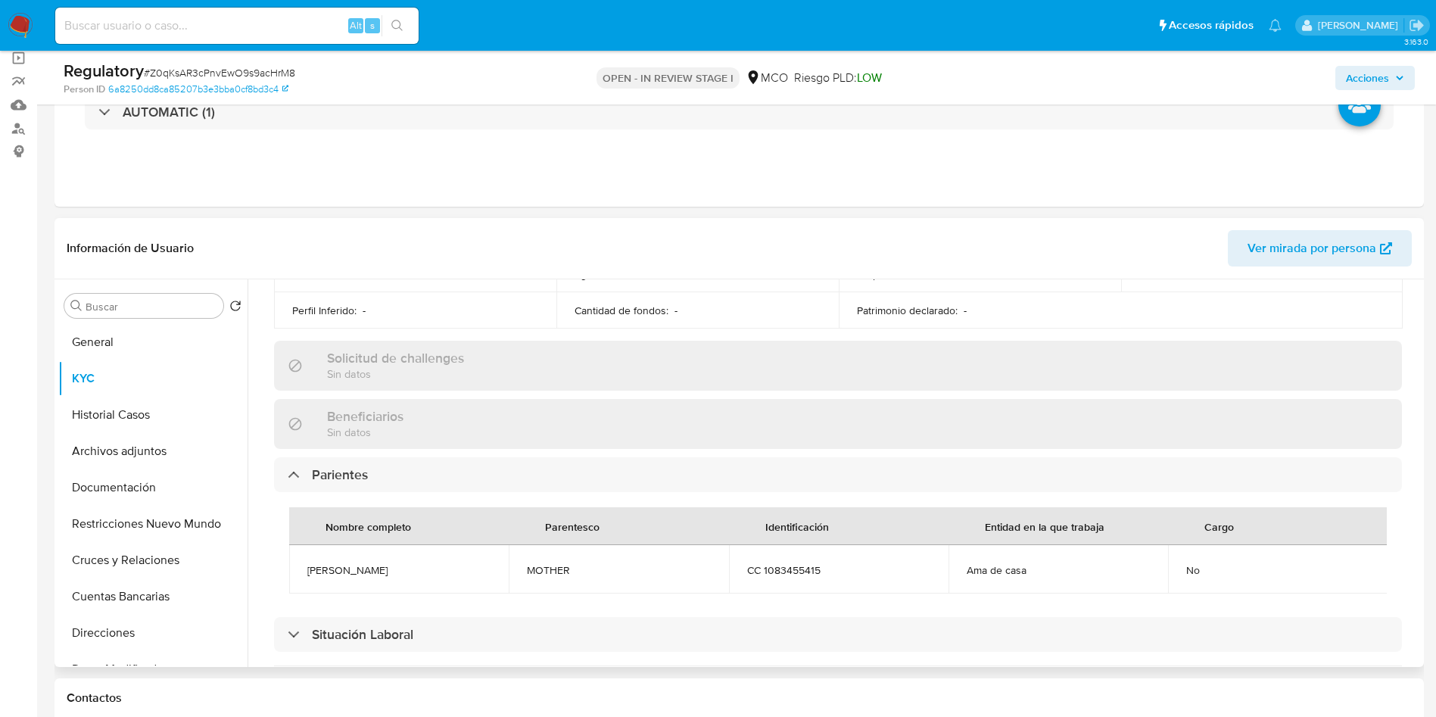
drag, startPoint x: 414, startPoint y: 572, endPoint x: 305, endPoint y: 569, distance: 109.1
click at [305, 569] on td "Karen CANDANOZA" at bounding box center [399, 569] width 220 height 48
copy span "Karen CANDANOZA"
click at [997, 568] on span "Ama de casa" at bounding box center [1058, 570] width 183 height 14
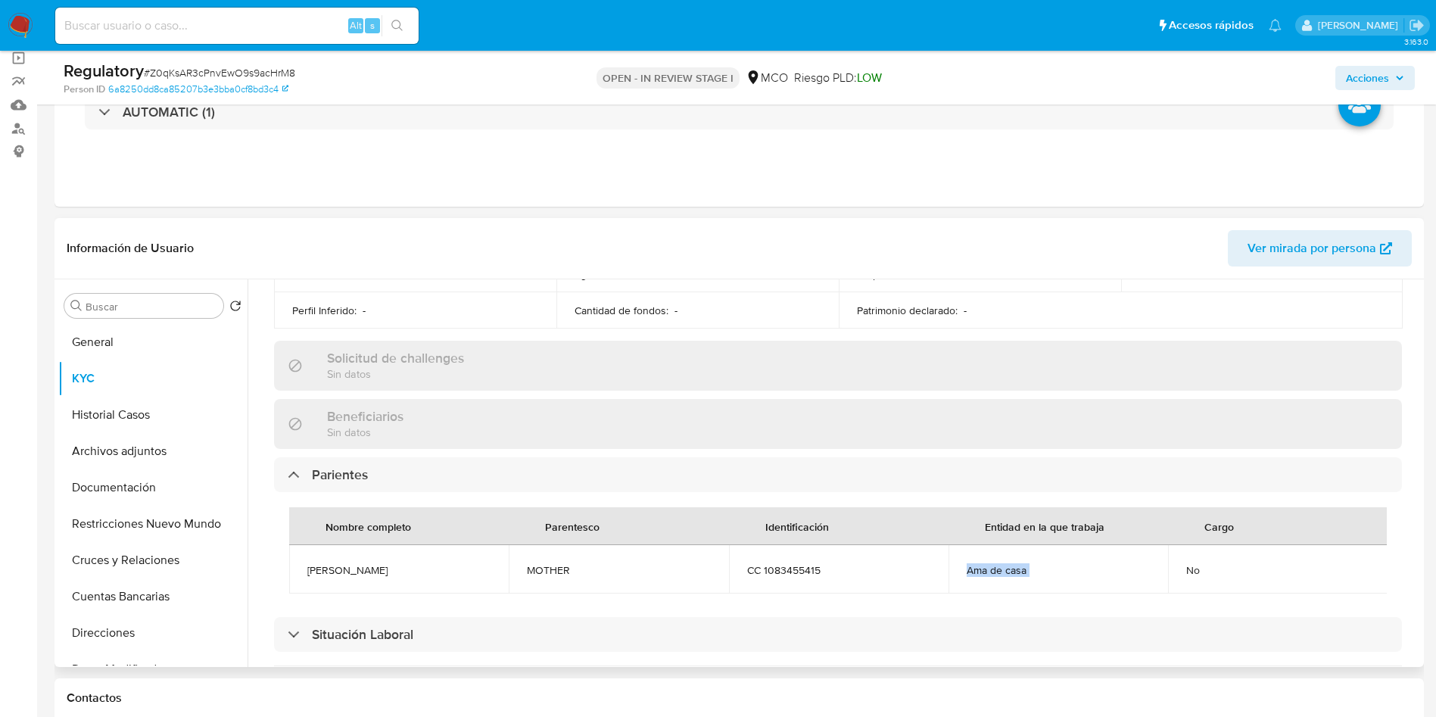
click at [997, 568] on span "Ama de casa" at bounding box center [1058, 570] width 183 height 14
copy span "Ama de casa"
drag, startPoint x: 407, startPoint y: 569, endPoint x: 256, endPoint y: 566, distance: 151.5
click at [256, 566] on div "Actualizado hace 6 minutos Creado: 06/09/2024 12:51:48 Actualizado: 10/10/2025 …" at bounding box center [838, 359] width 1165 height 1221
click at [310, 562] on td "Karen CANDANOZA" at bounding box center [399, 569] width 220 height 48
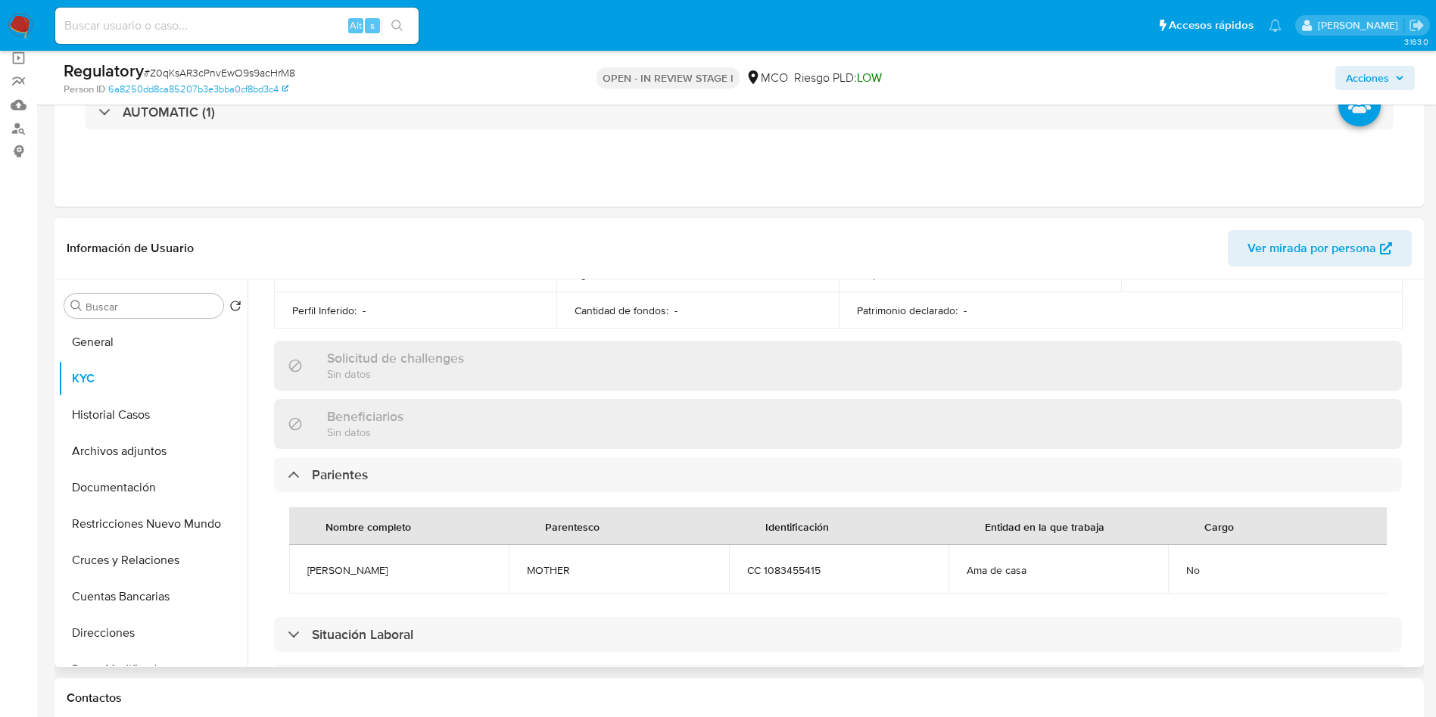
drag, startPoint x: 304, startPoint y: 571, endPoint x: 403, endPoint y: 567, distance: 99.3
click at [403, 567] on td "Karen CANDANOZA" at bounding box center [399, 569] width 220 height 48
copy span "Karen CANDANOZA"
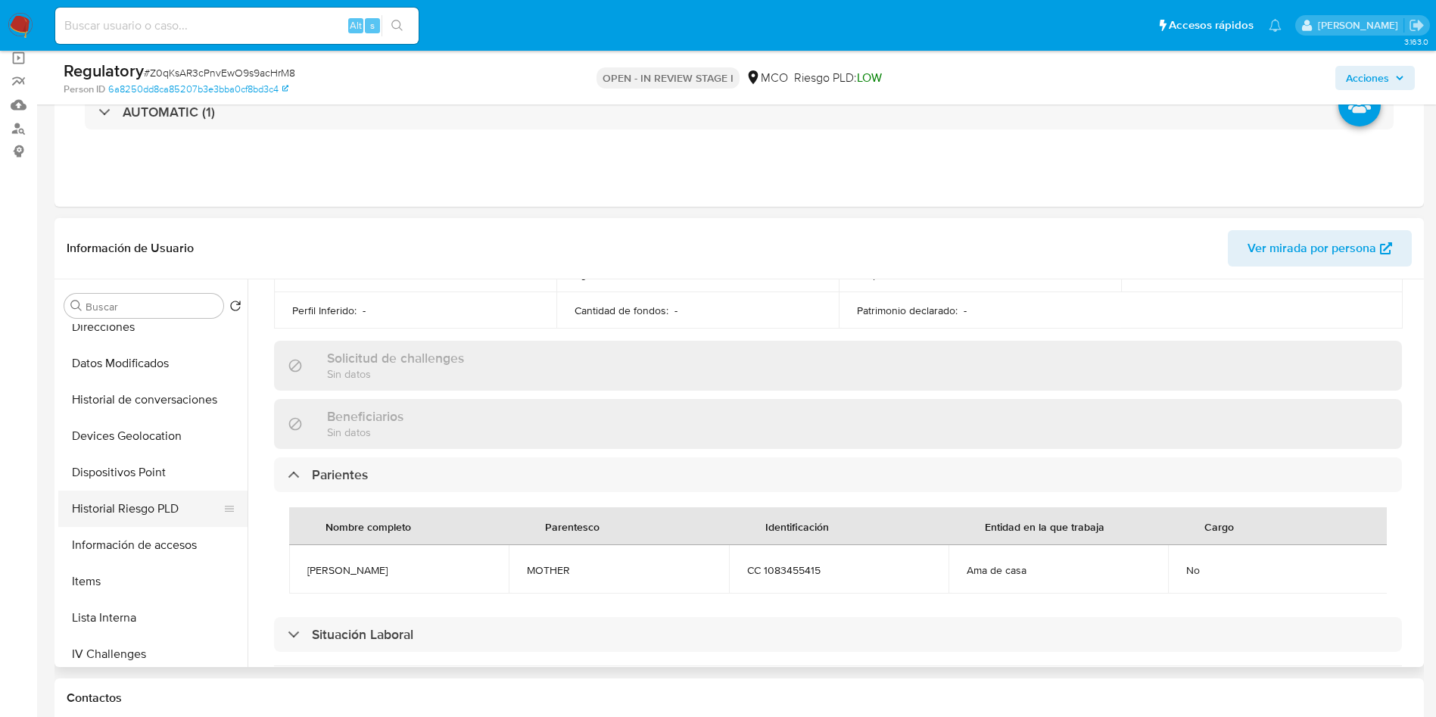
scroll to position [341, 0]
click at [136, 585] on button "Lista Interna" at bounding box center [152, 583] width 189 height 36
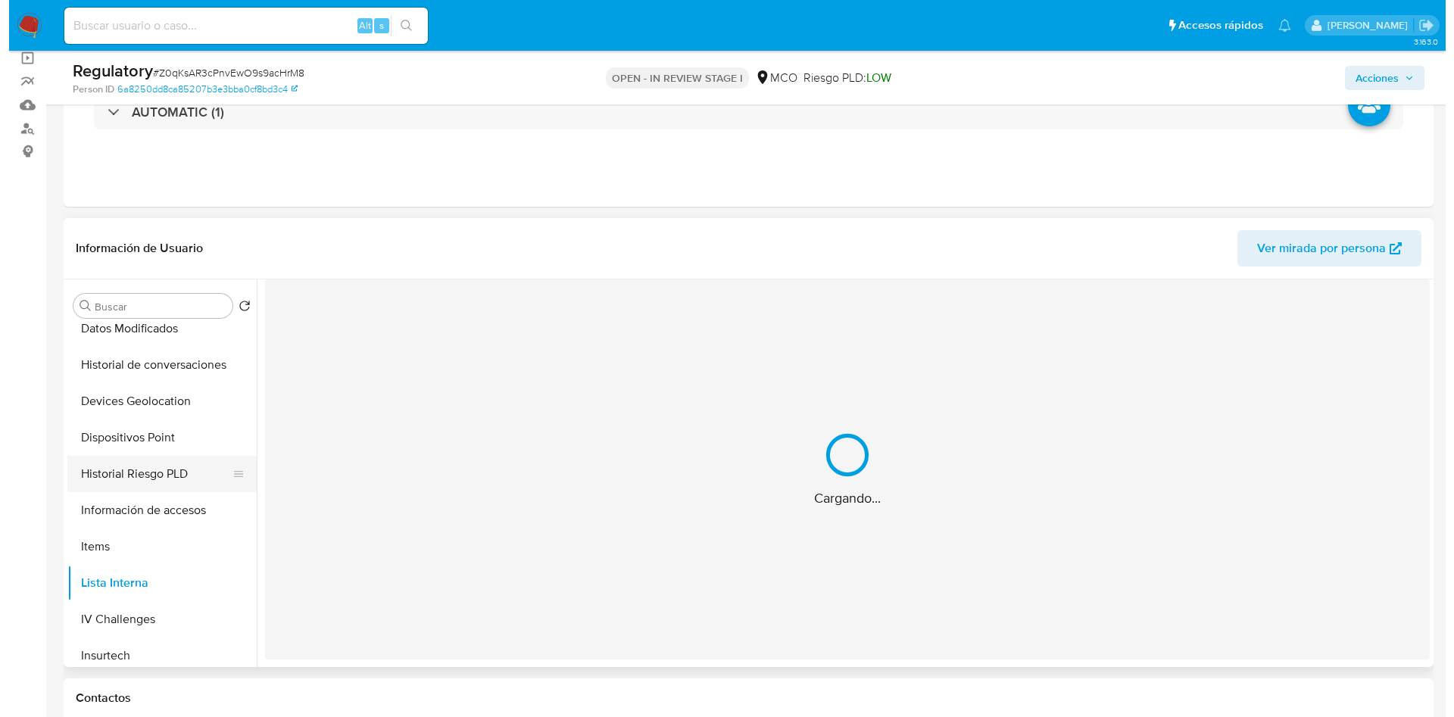
scroll to position [0, 0]
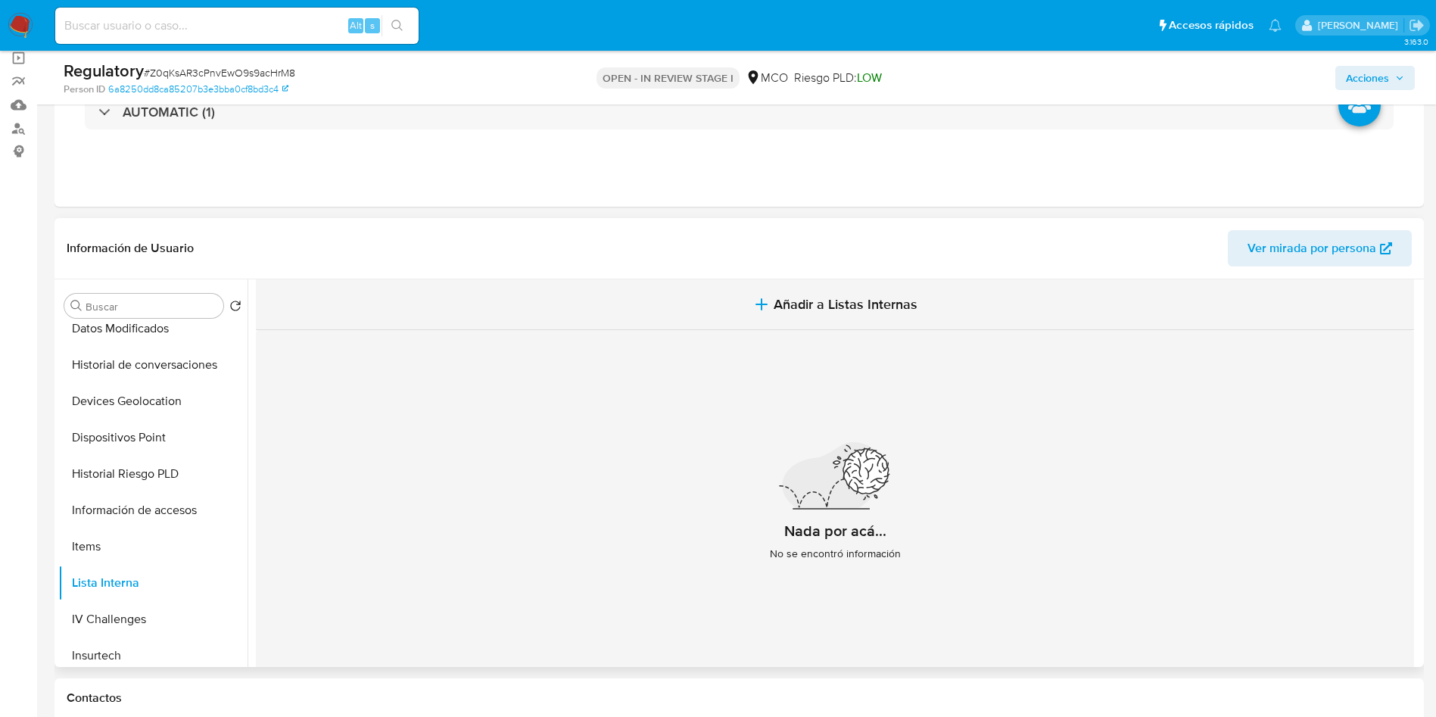
click at [785, 293] on button "Añadir a Listas Internas" at bounding box center [835, 304] width 1159 height 51
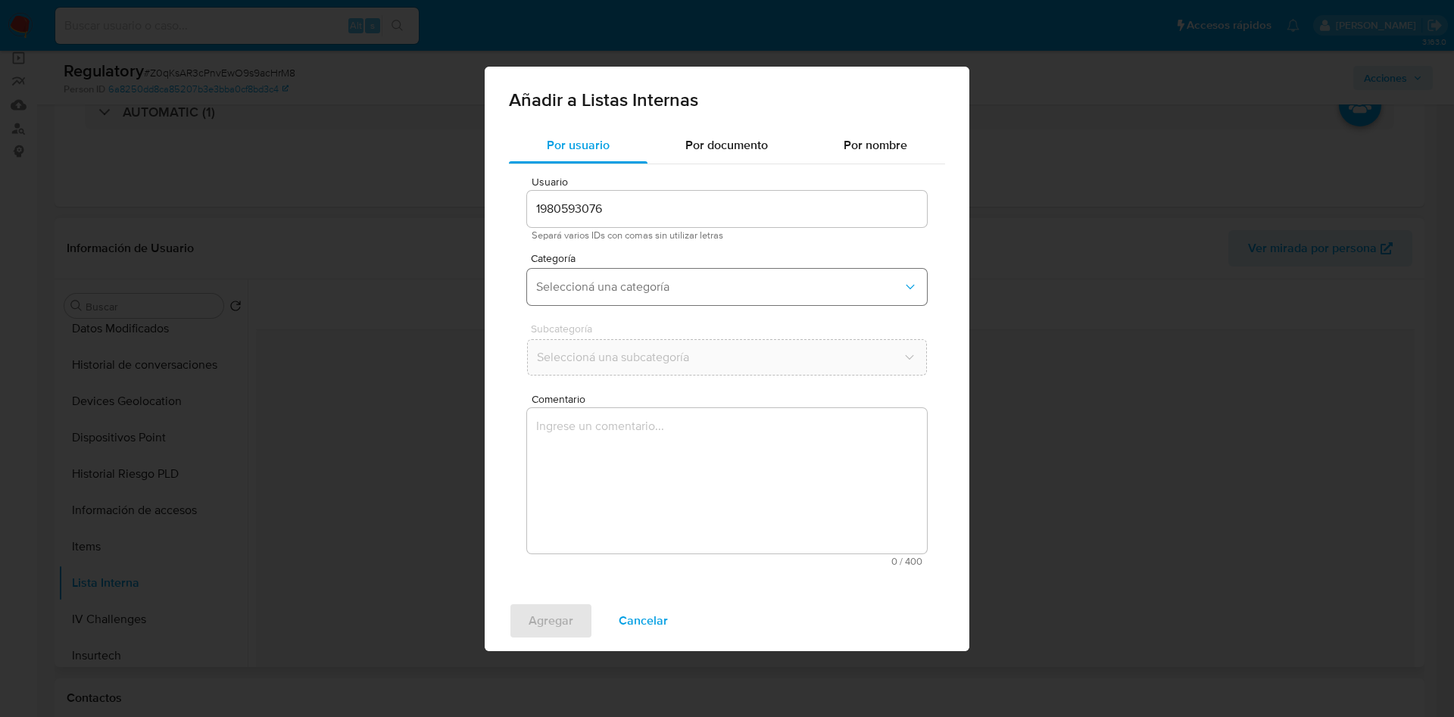
click at [629, 290] on span "Seleccioná una categoría" at bounding box center [719, 286] width 367 height 15
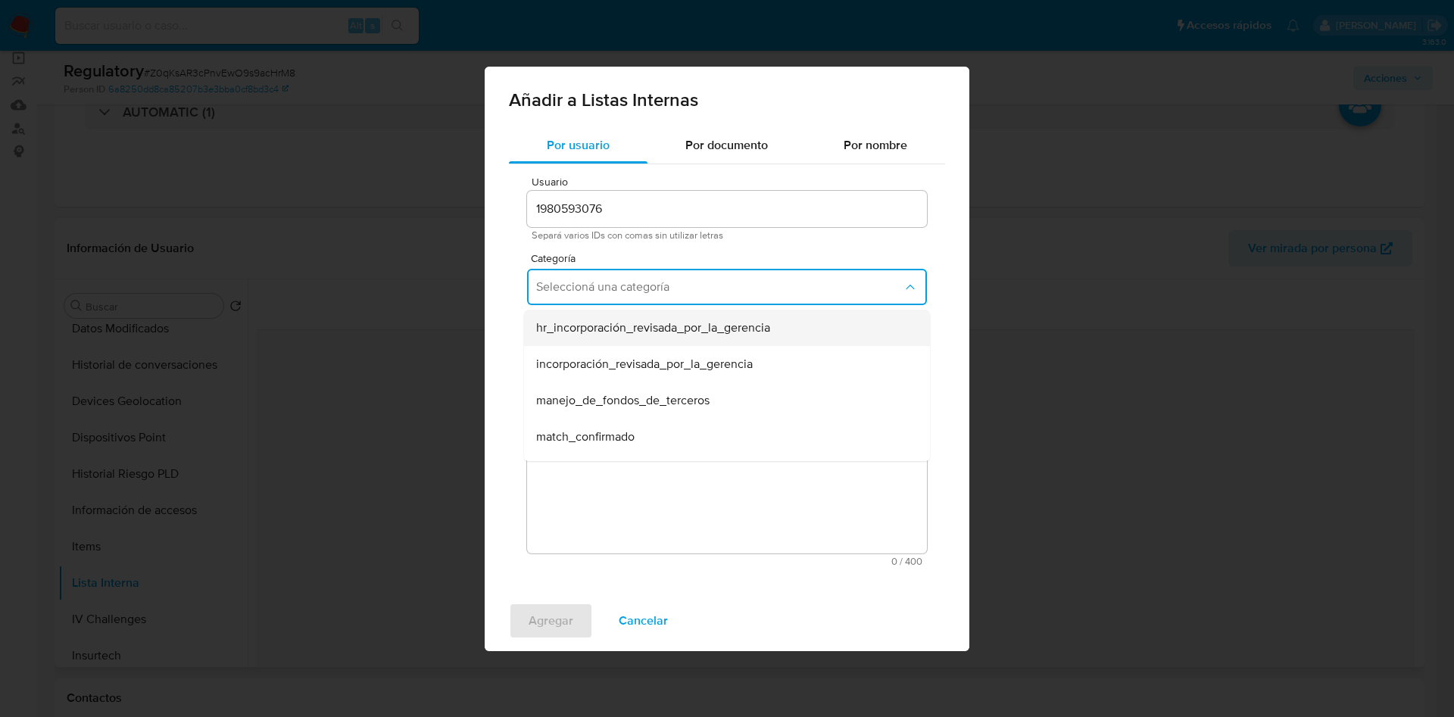
scroll to position [114, 0]
click at [624, 367] on div "match_descartado" at bounding box center [722, 360] width 373 height 36
click at [603, 353] on span "Seleccioná una subcategoría" at bounding box center [719, 357] width 367 height 15
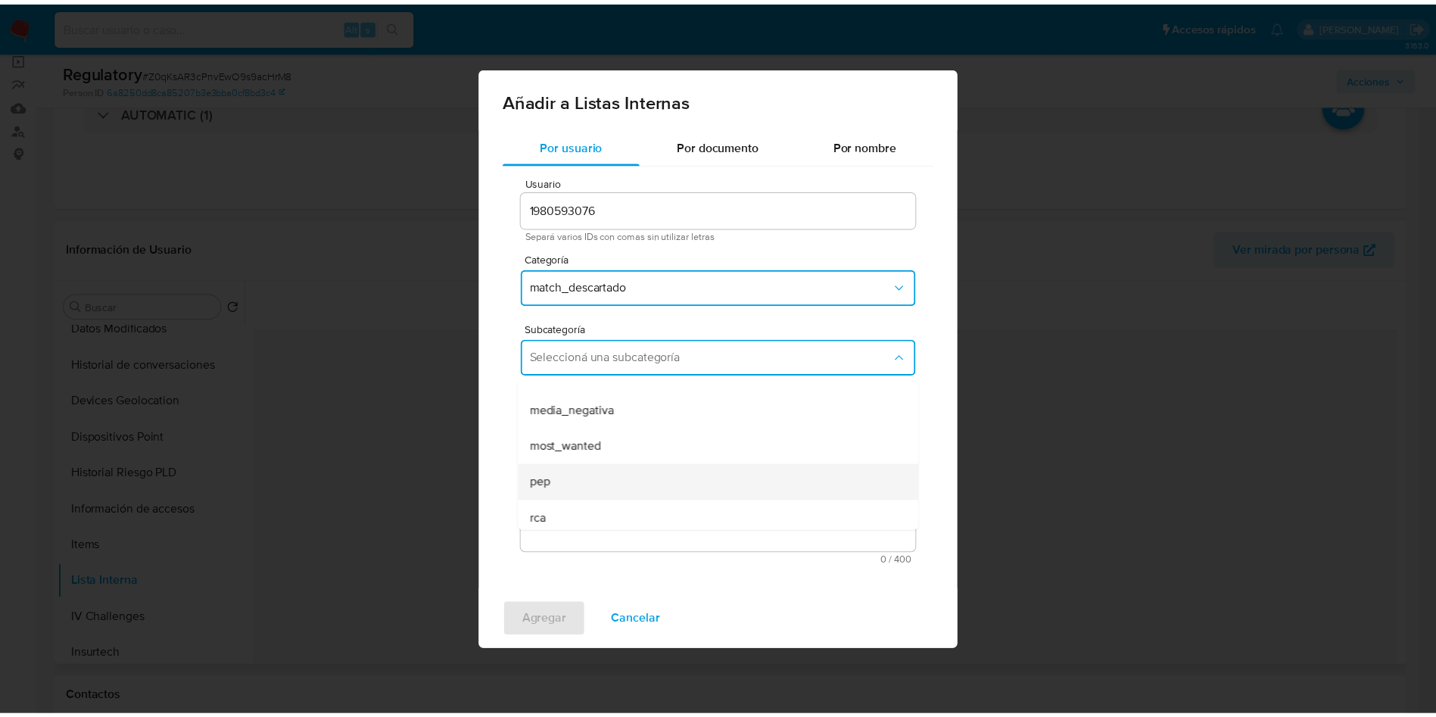
scroll to position [103, 0]
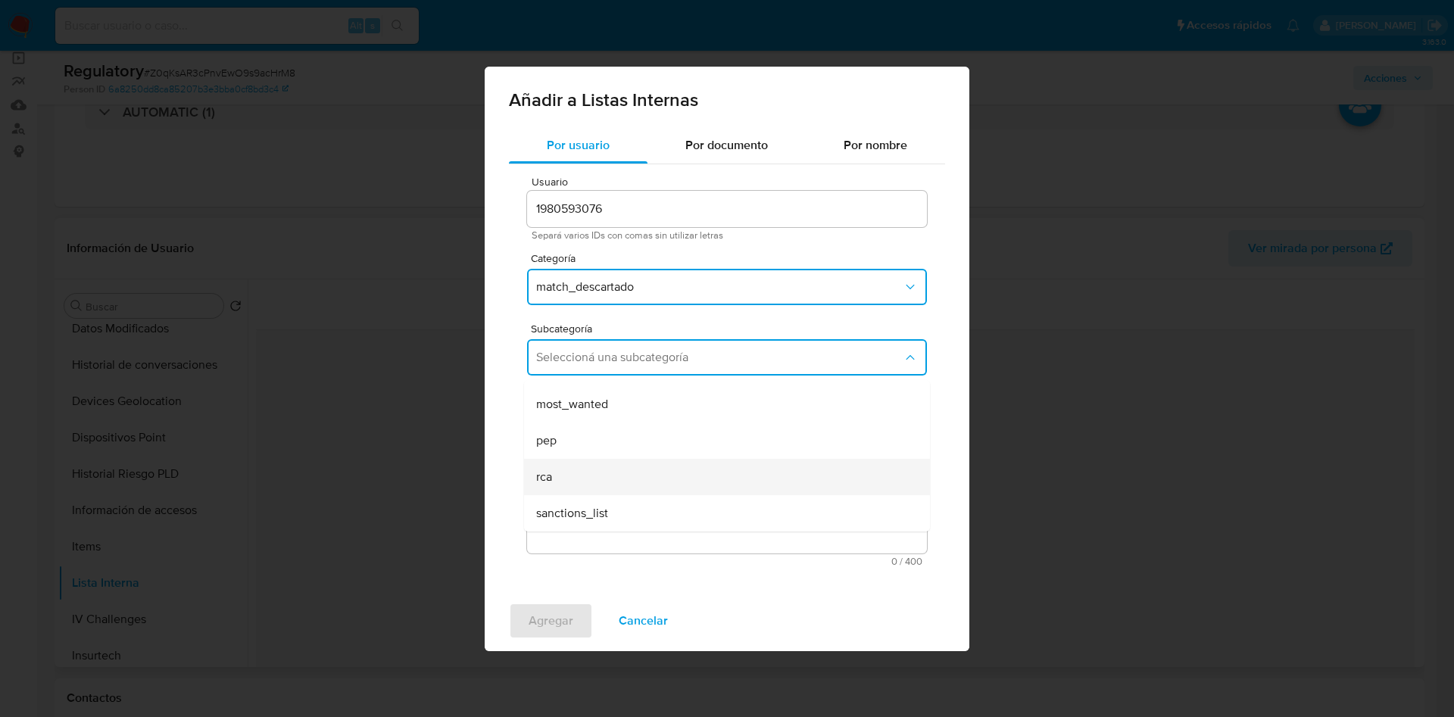
click at [553, 475] on div "rca" at bounding box center [722, 477] width 373 height 36
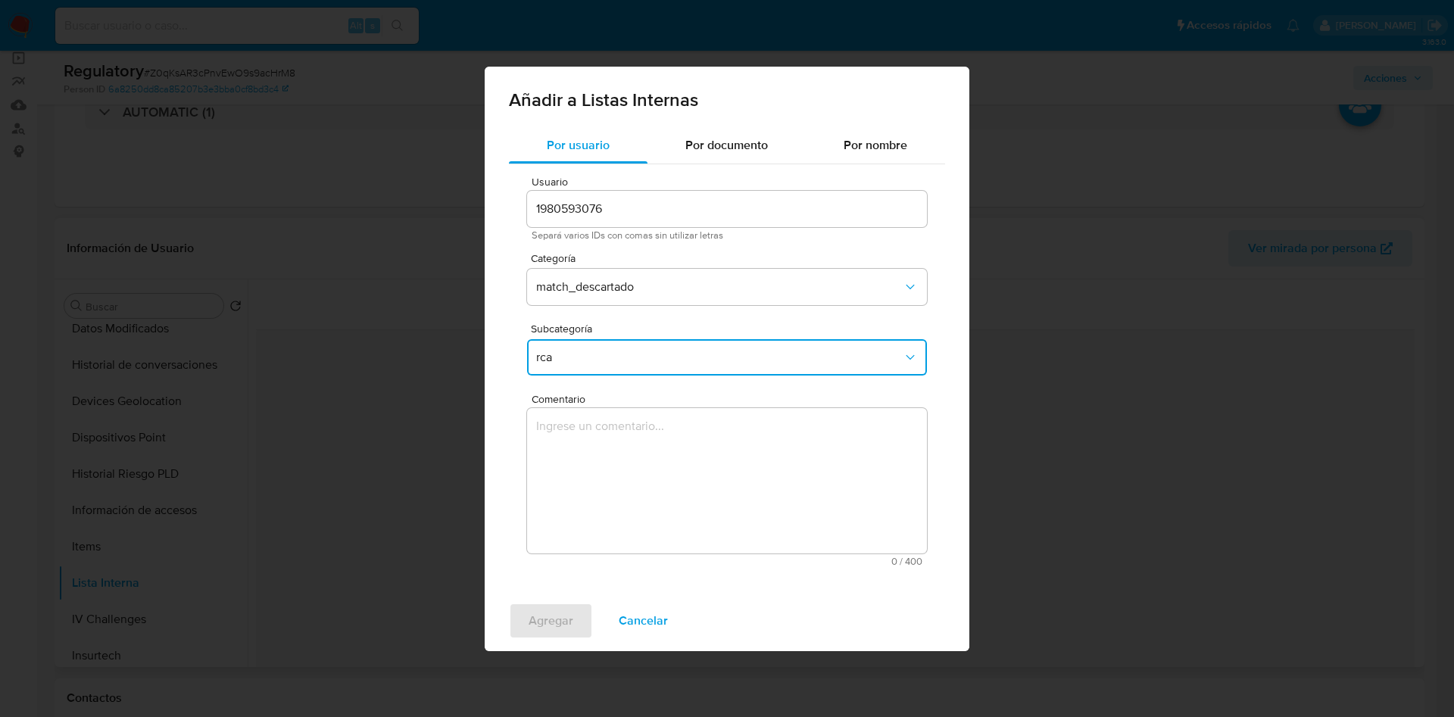
click at [591, 441] on textarea "Comentario" at bounding box center [727, 480] width 400 height 145
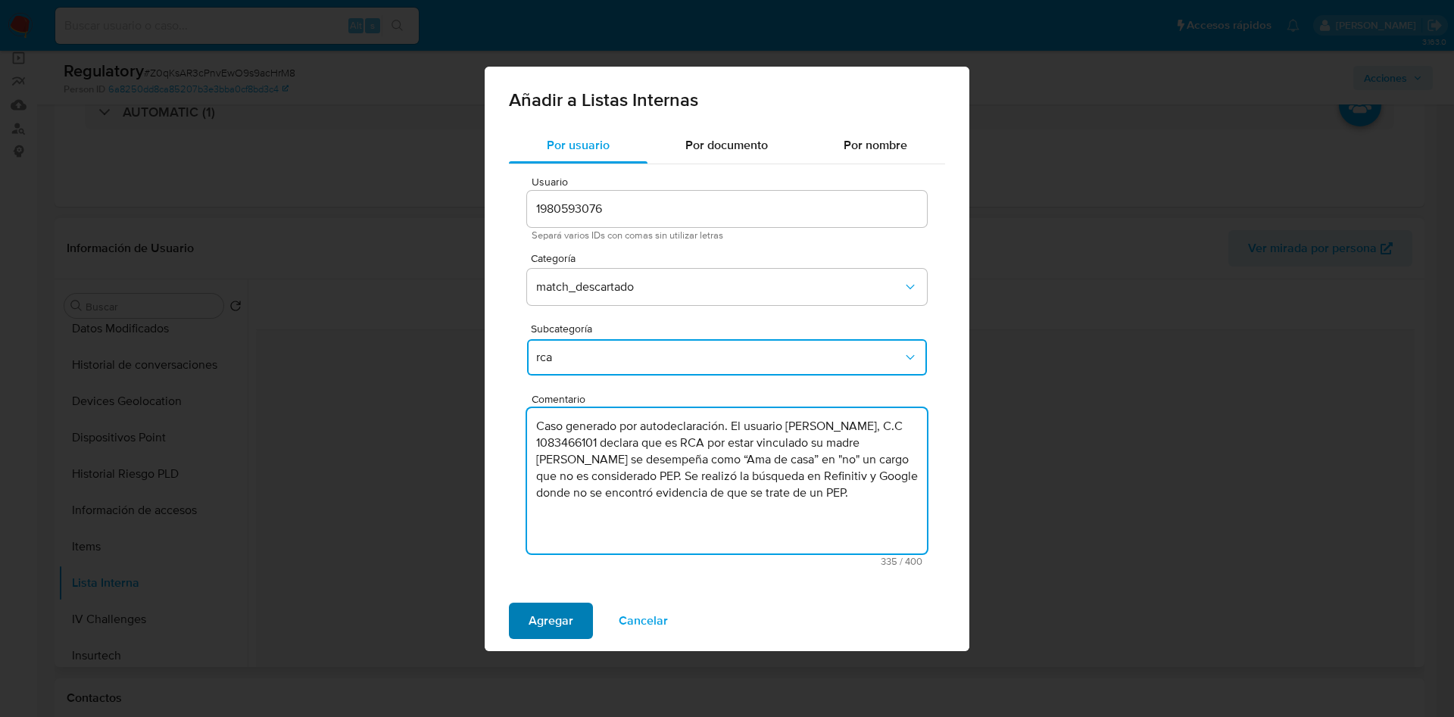
type textarea "Caso generado por autodeclaración. El usuario Eduardo Luis Roa Candanoza, C.C 1…"
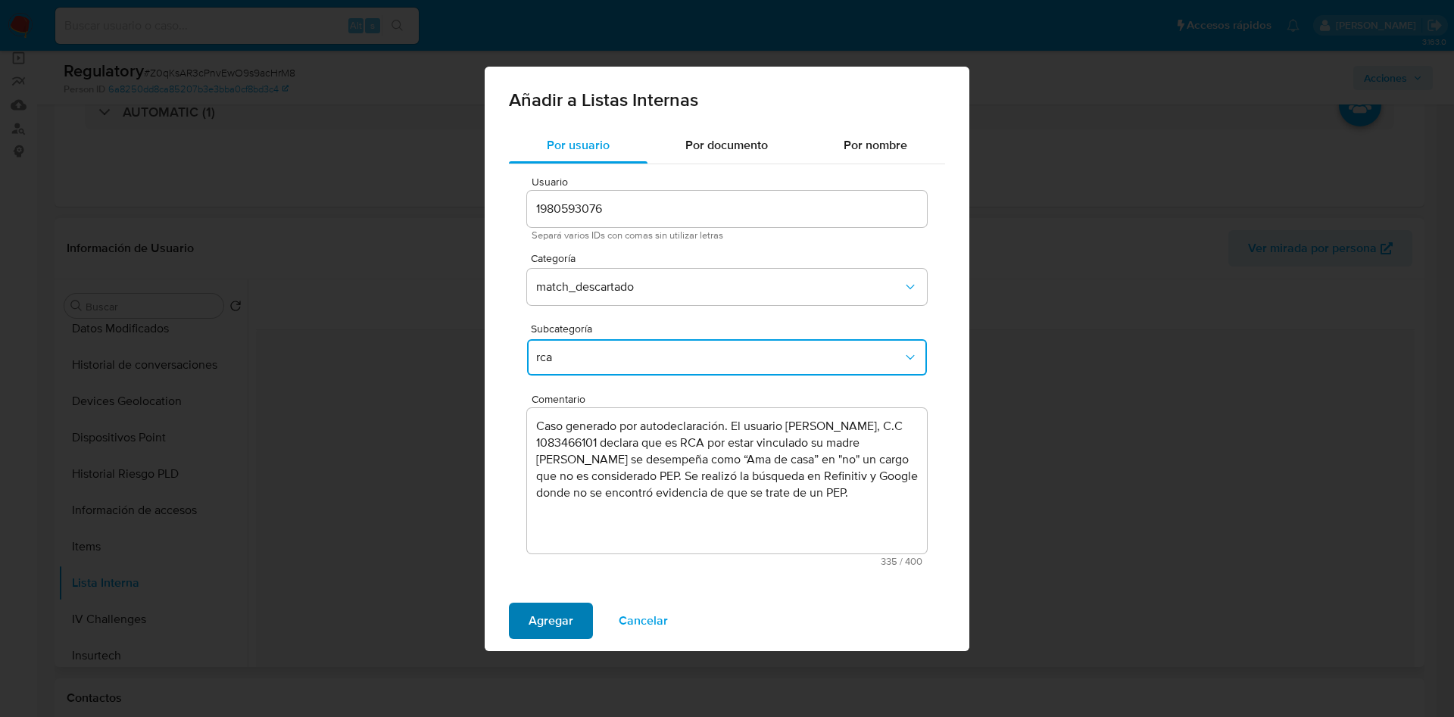
click at [555, 620] on span "Agregar" at bounding box center [551, 620] width 45 height 33
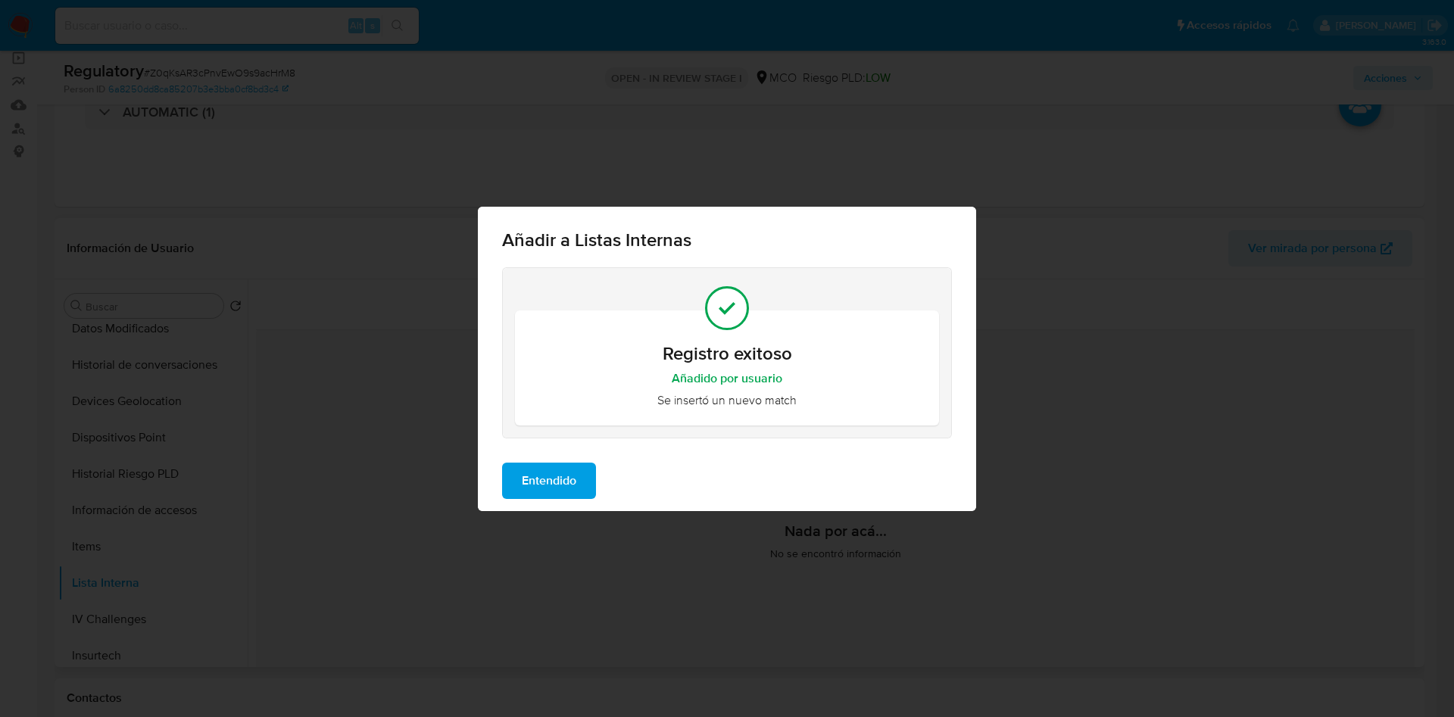
click at [529, 486] on span "Entendido" at bounding box center [549, 480] width 55 height 33
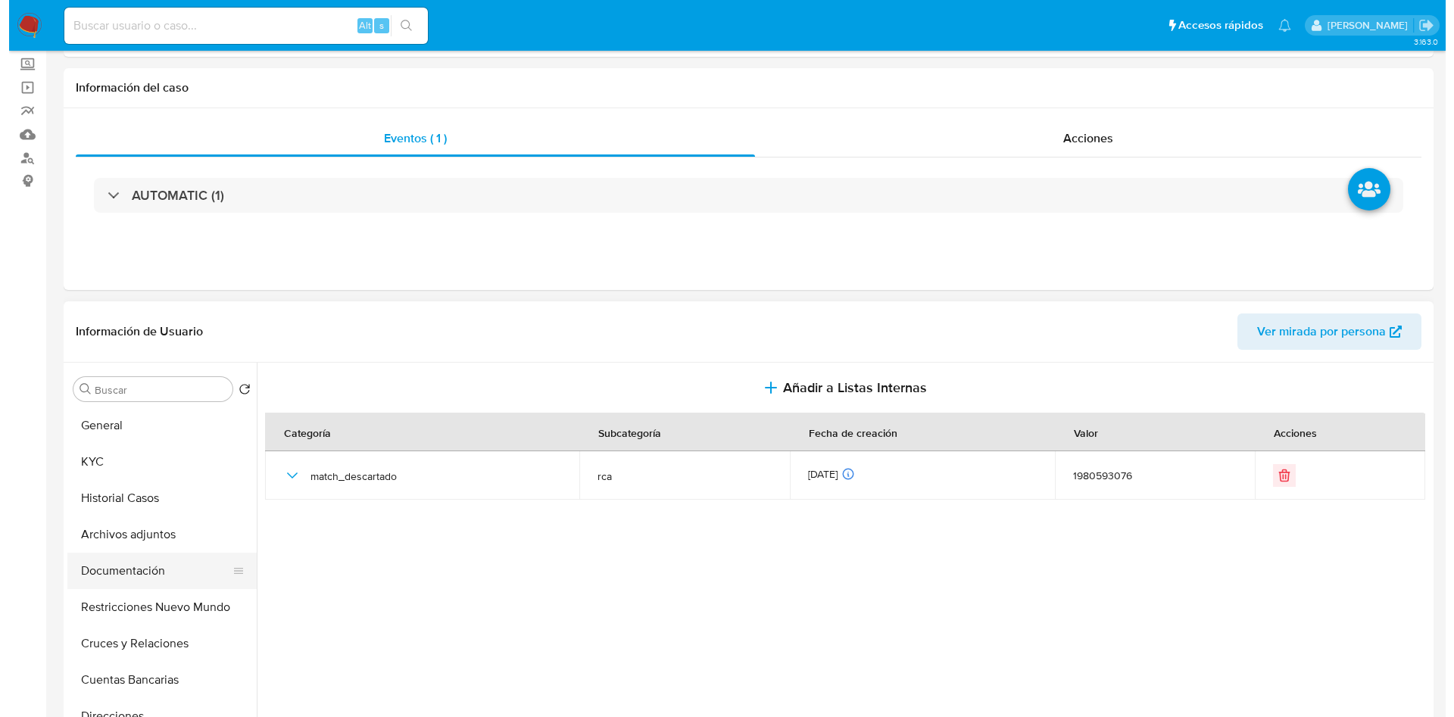
scroll to position [114, 0]
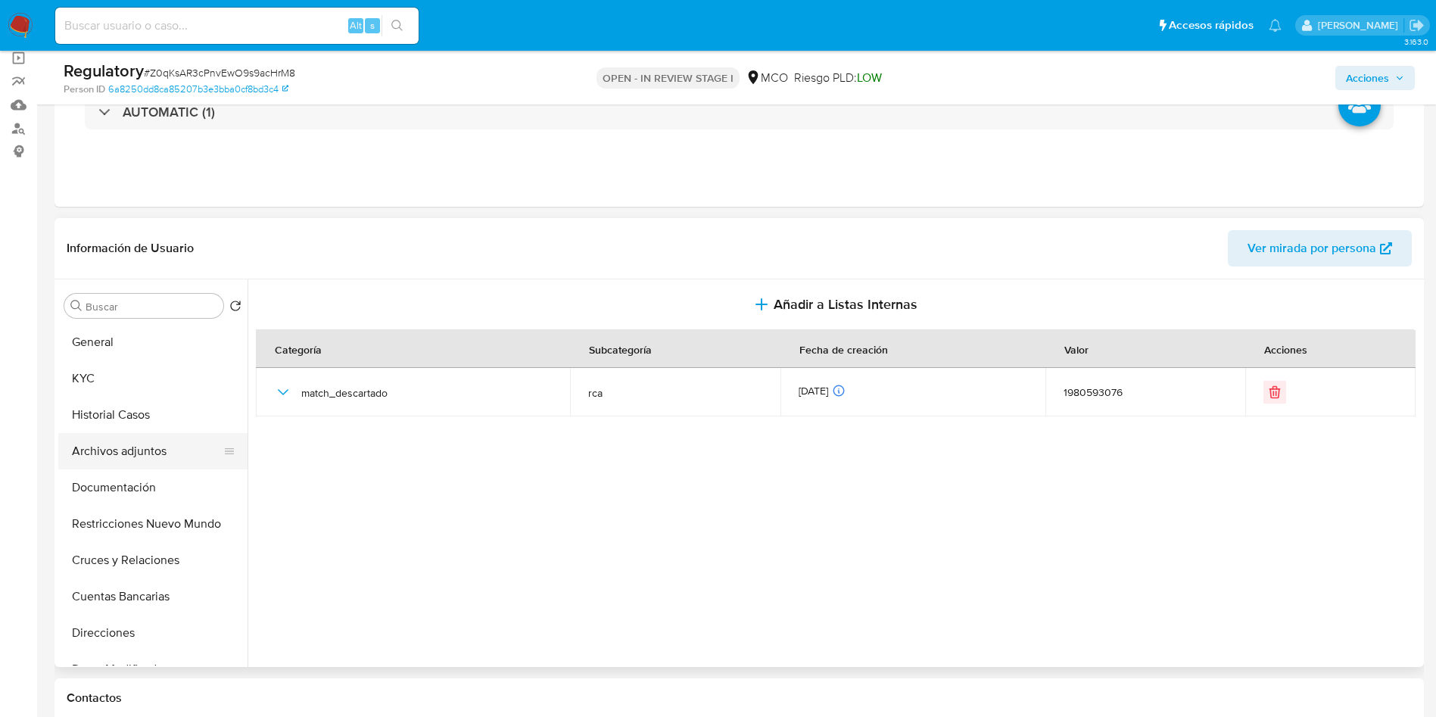
click at [139, 451] on button "Archivos adjuntos" at bounding box center [146, 451] width 177 height 36
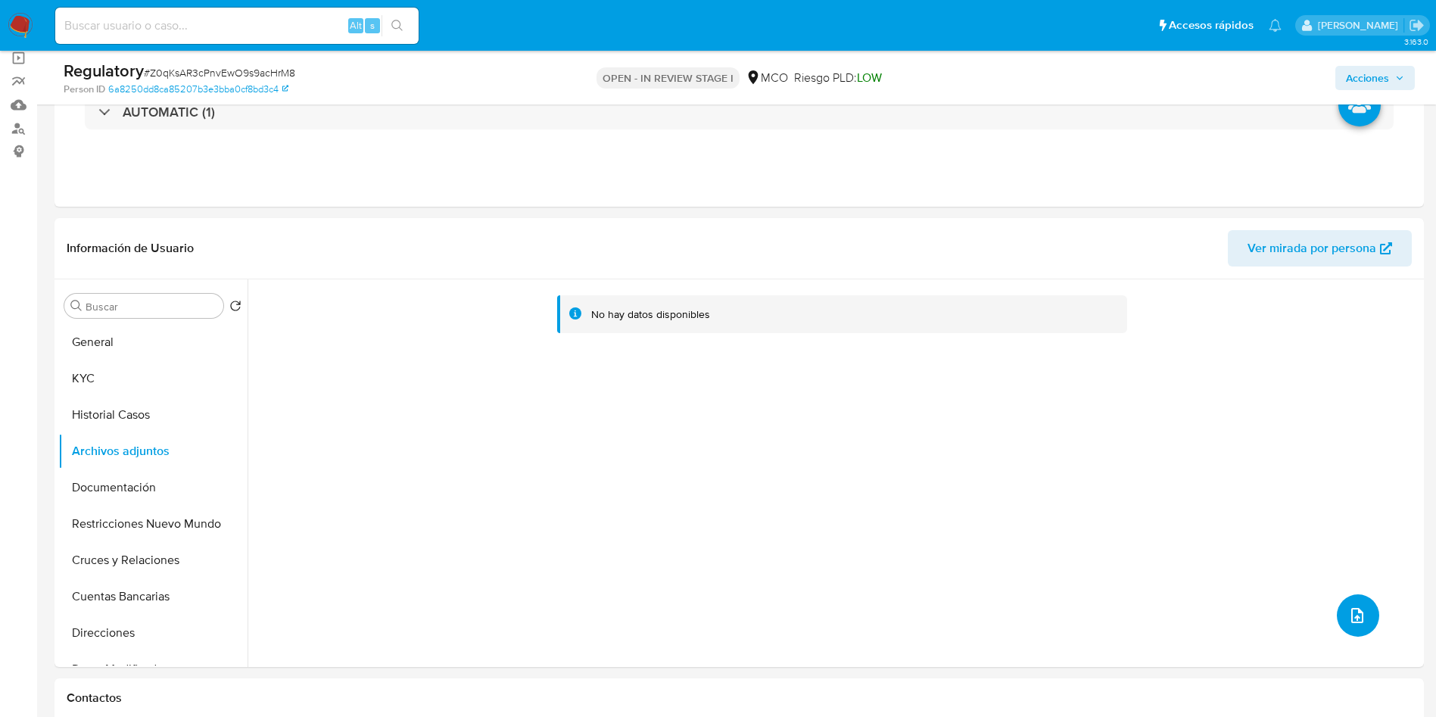
click at [1364, 615] on button "upload-file" at bounding box center [1358, 615] width 42 height 42
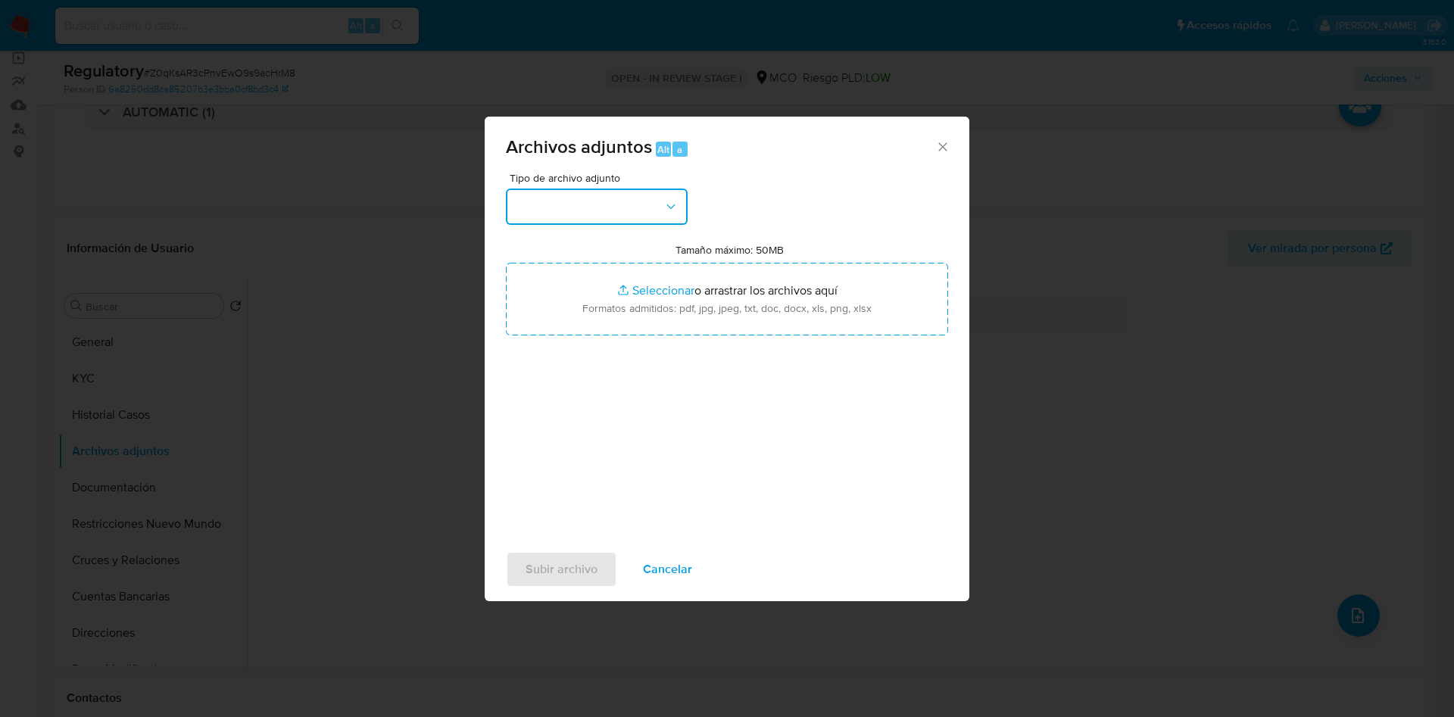
click at [542, 214] on button "button" at bounding box center [597, 207] width 182 height 36
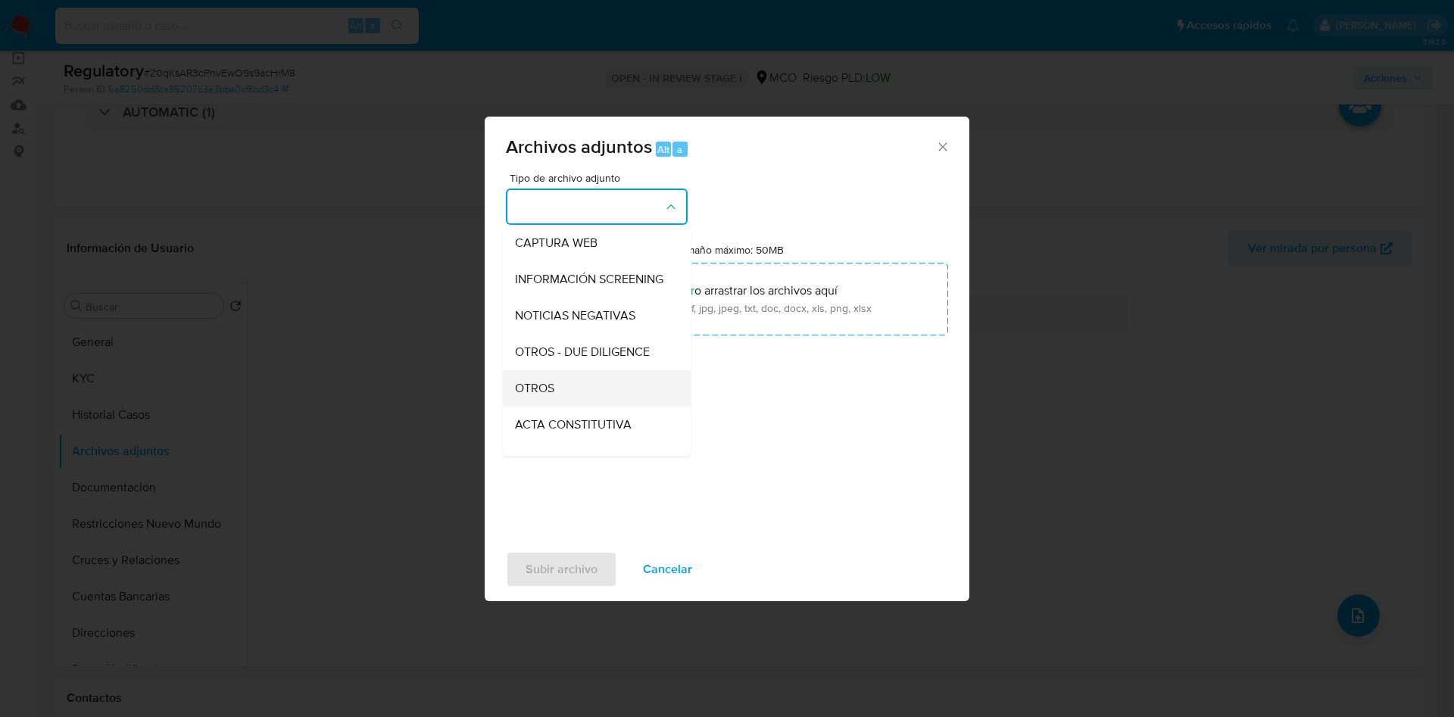
click at [557, 407] on div "OTROS" at bounding box center [592, 388] width 154 height 36
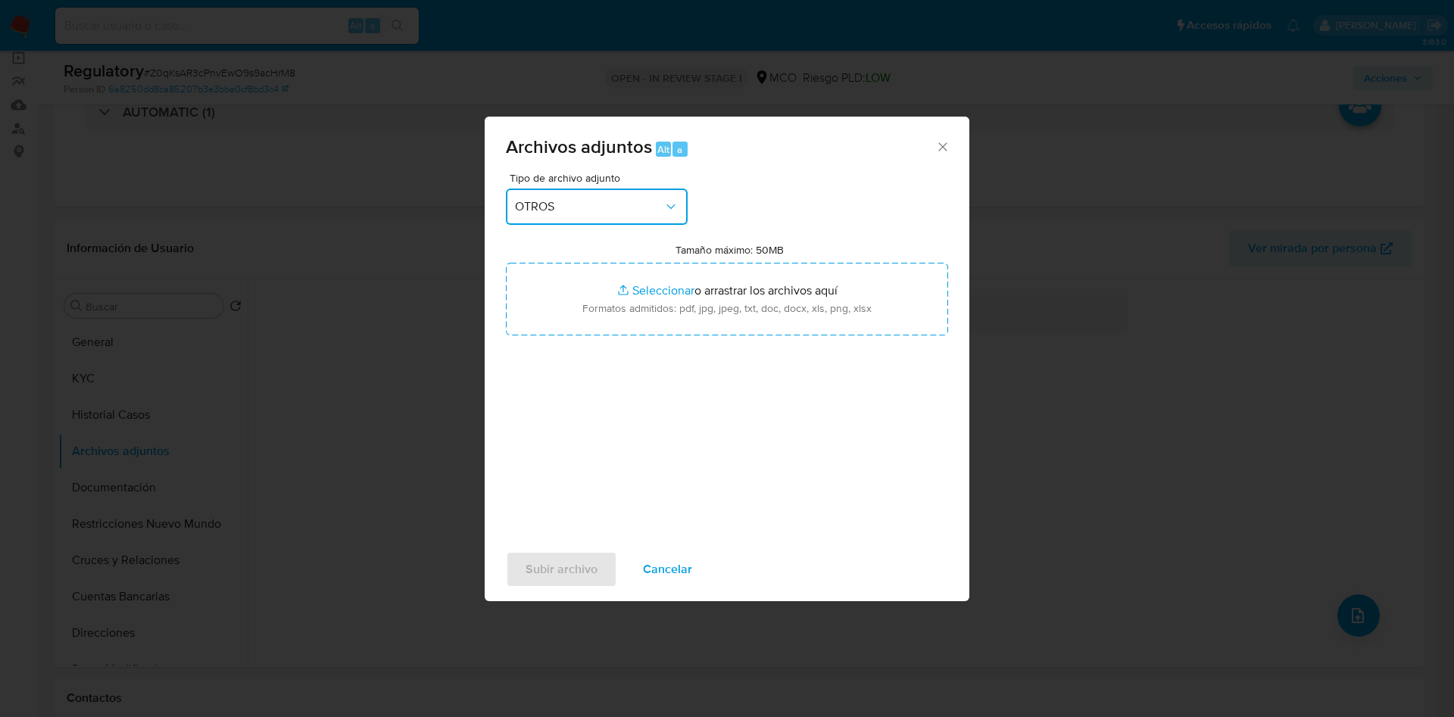
click at [576, 210] on span "OTROS" at bounding box center [589, 206] width 148 height 15
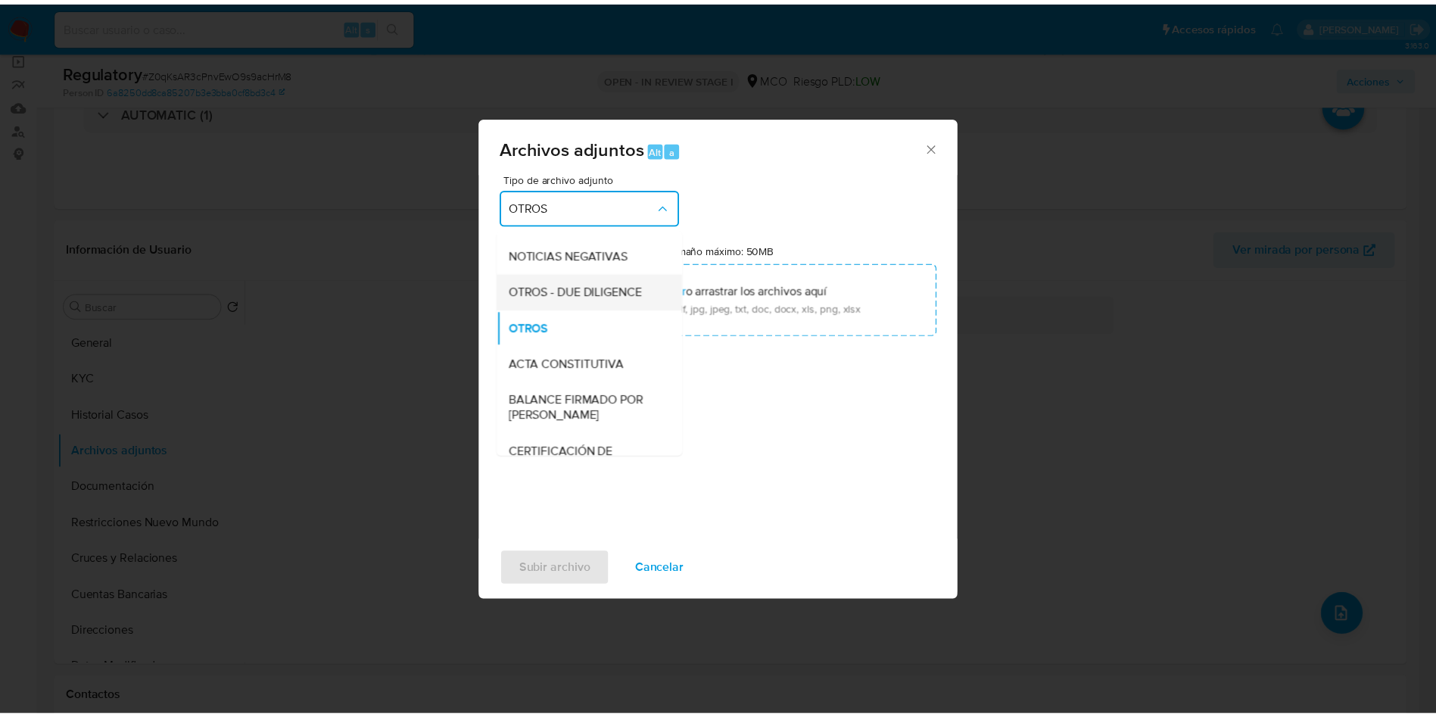
scroll to position [61, 0]
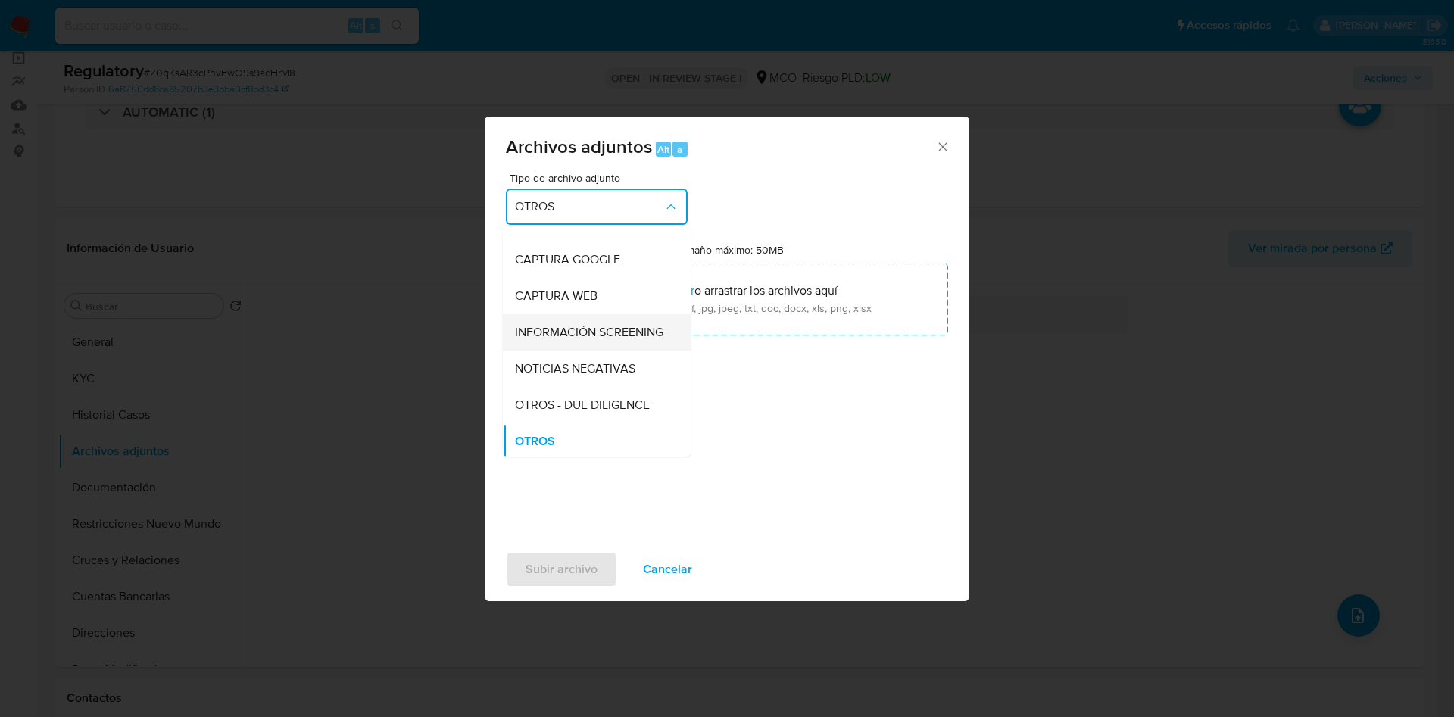
click at [579, 334] on span "INFORMACIÓN SCREENING" at bounding box center [589, 332] width 148 height 15
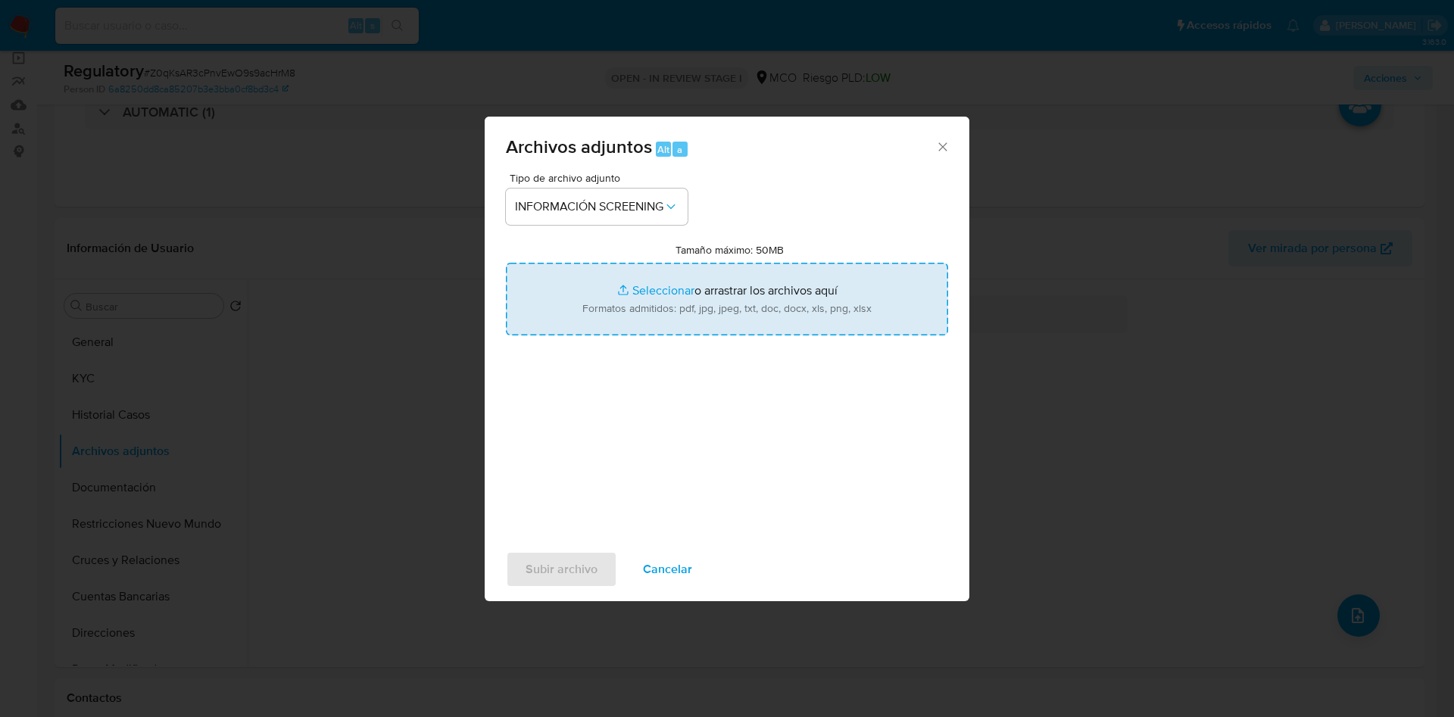
click at [635, 293] on input "Tamaño máximo: 50MB Seleccionar archivos" at bounding box center [727, 299] width 442 height 73
type input "C:\fakepath\CaseDossierReport_Eduardo Luis Roa Candanoza.pdf"
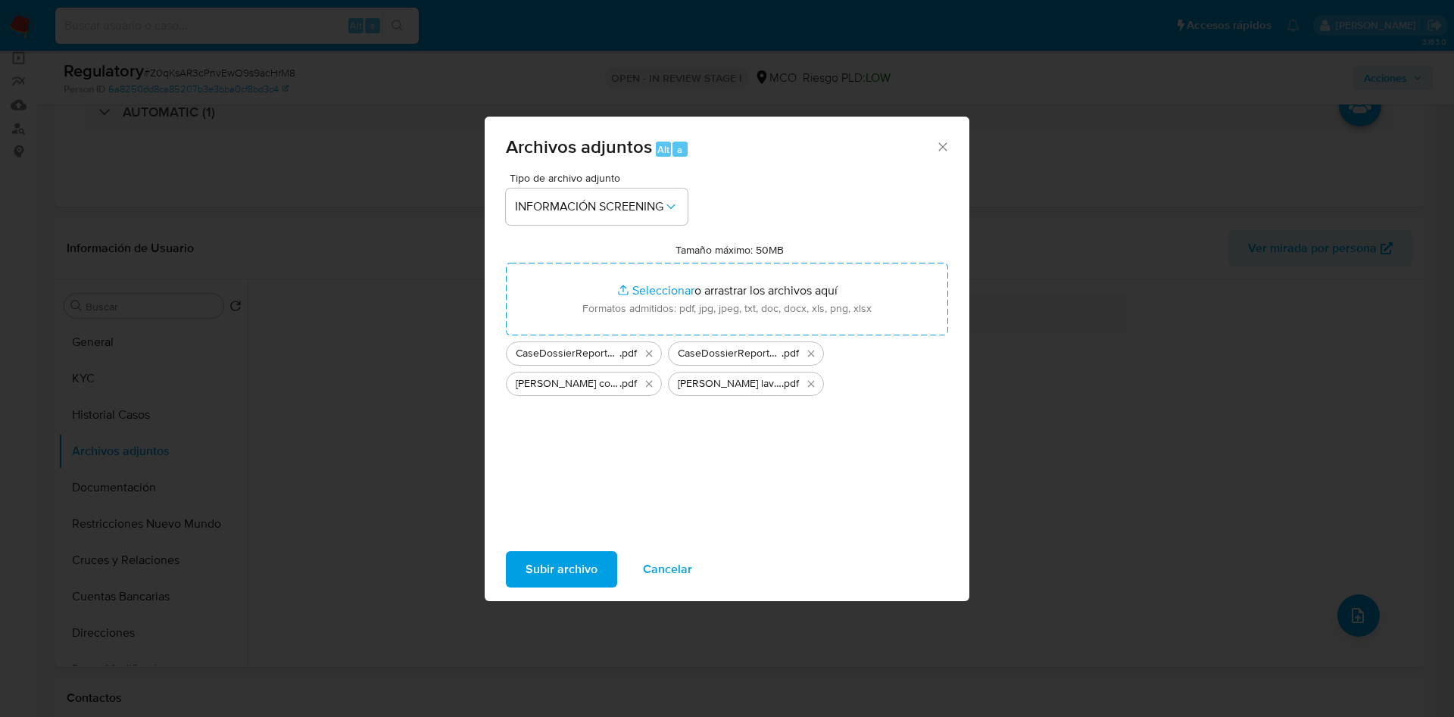
click at [544, 570] on span "Subir archivo" at bounding box center [562, 569] width 72 height 33
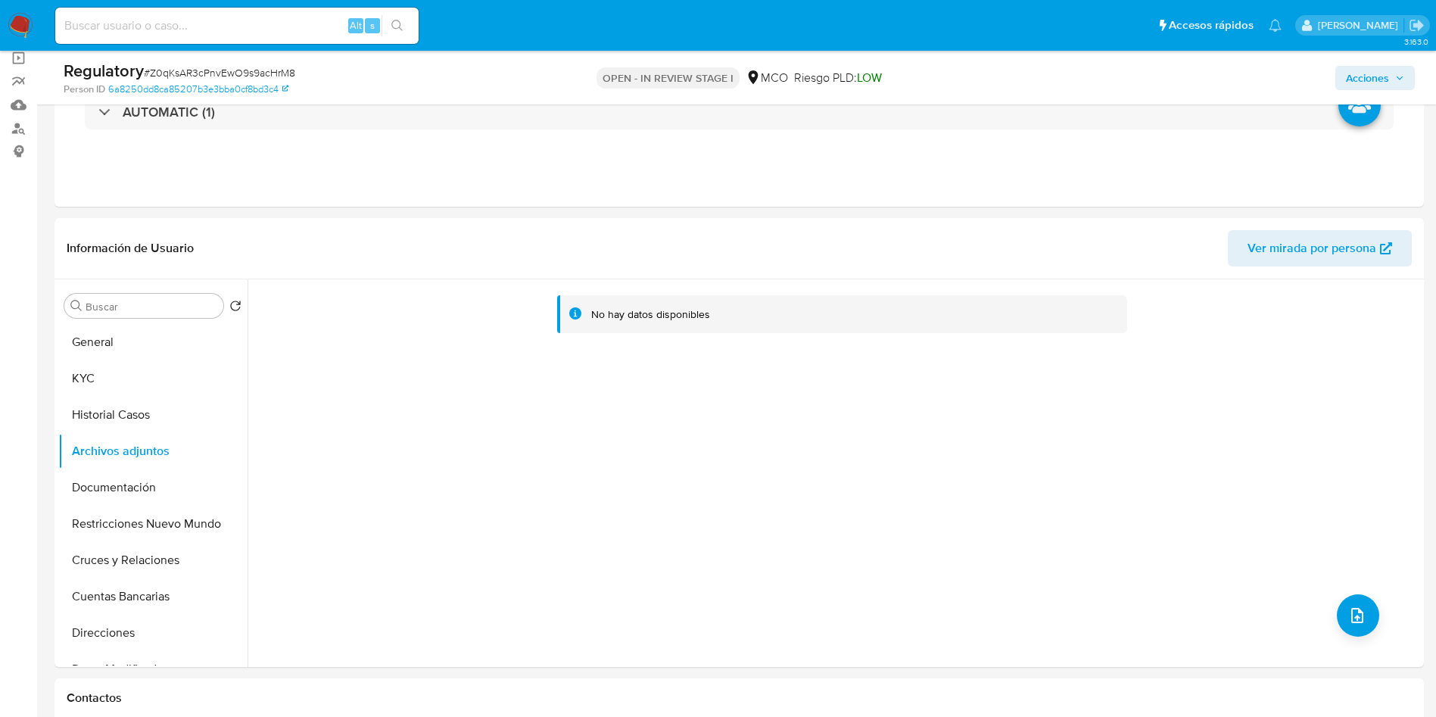
click at [1393, 81] on span "Acciones" at bounding box center [1375, 77] width 58 height 21
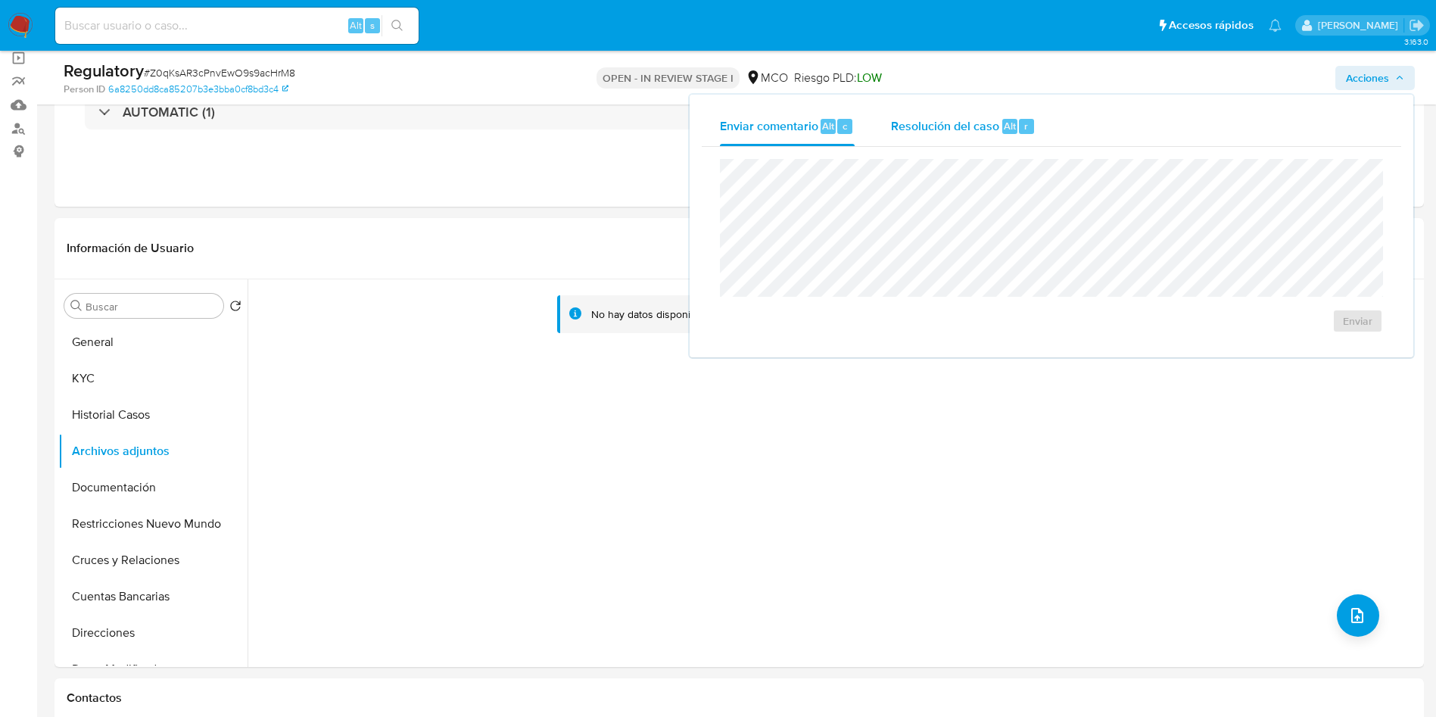
click at [977, 114] on div "Resolución del caso Alt r" at bounding box center [963, 126] width 145 height 39
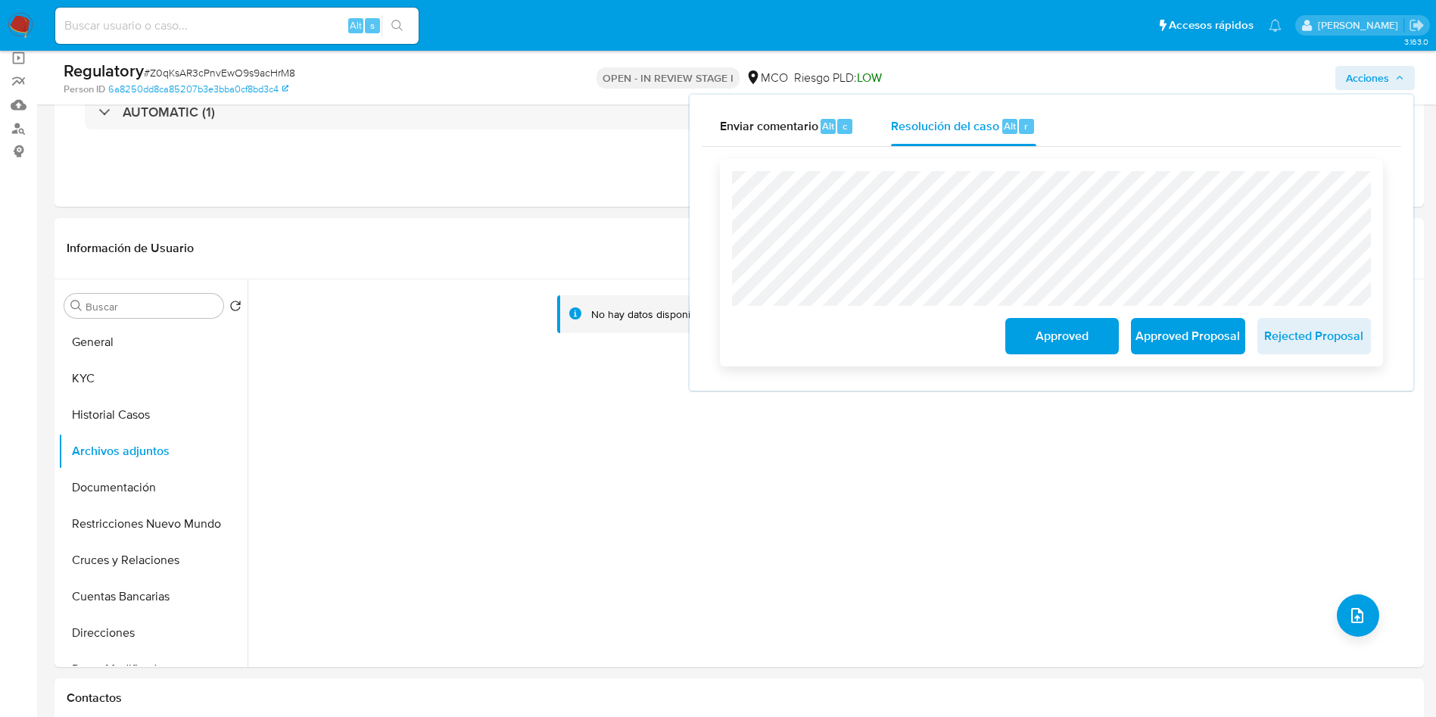
click at [1043, 342] on span "Approved" at bounding box center [1062, 336] width 74 height 33
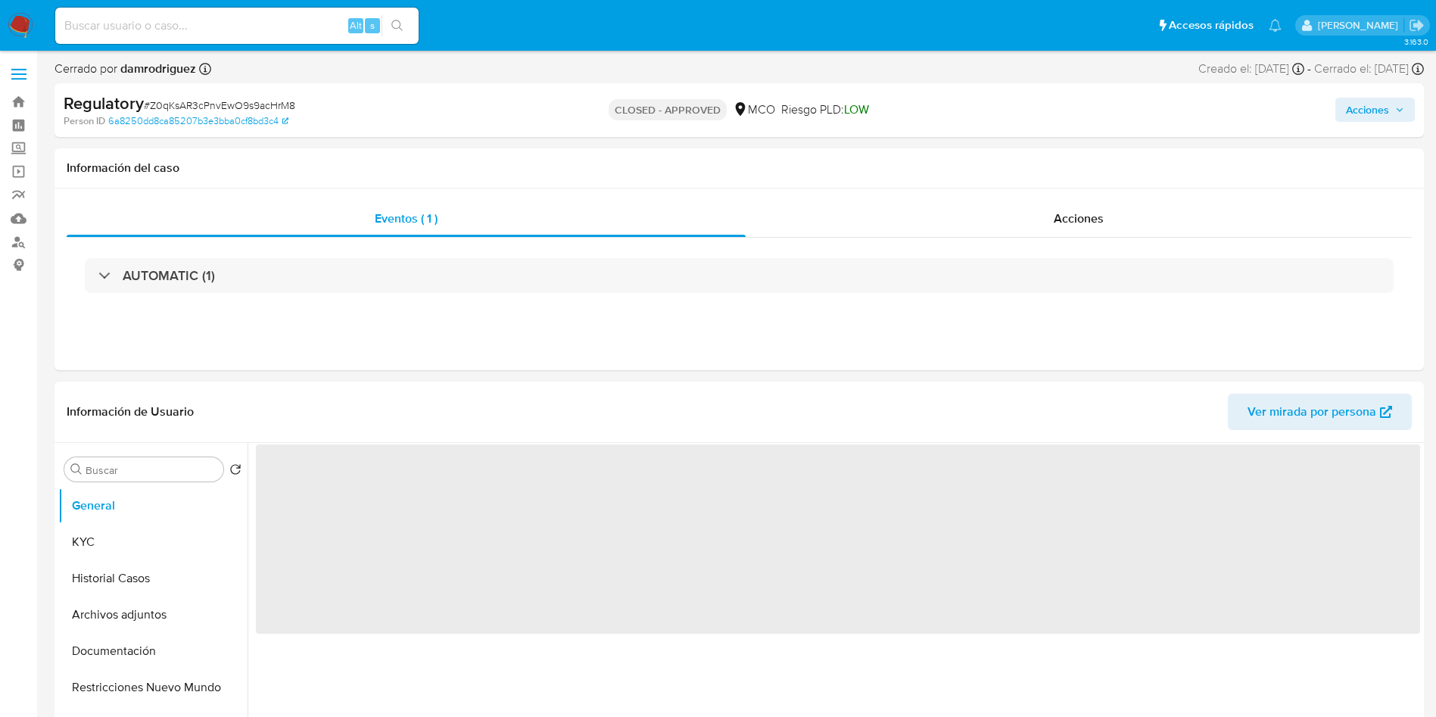
select select "10"
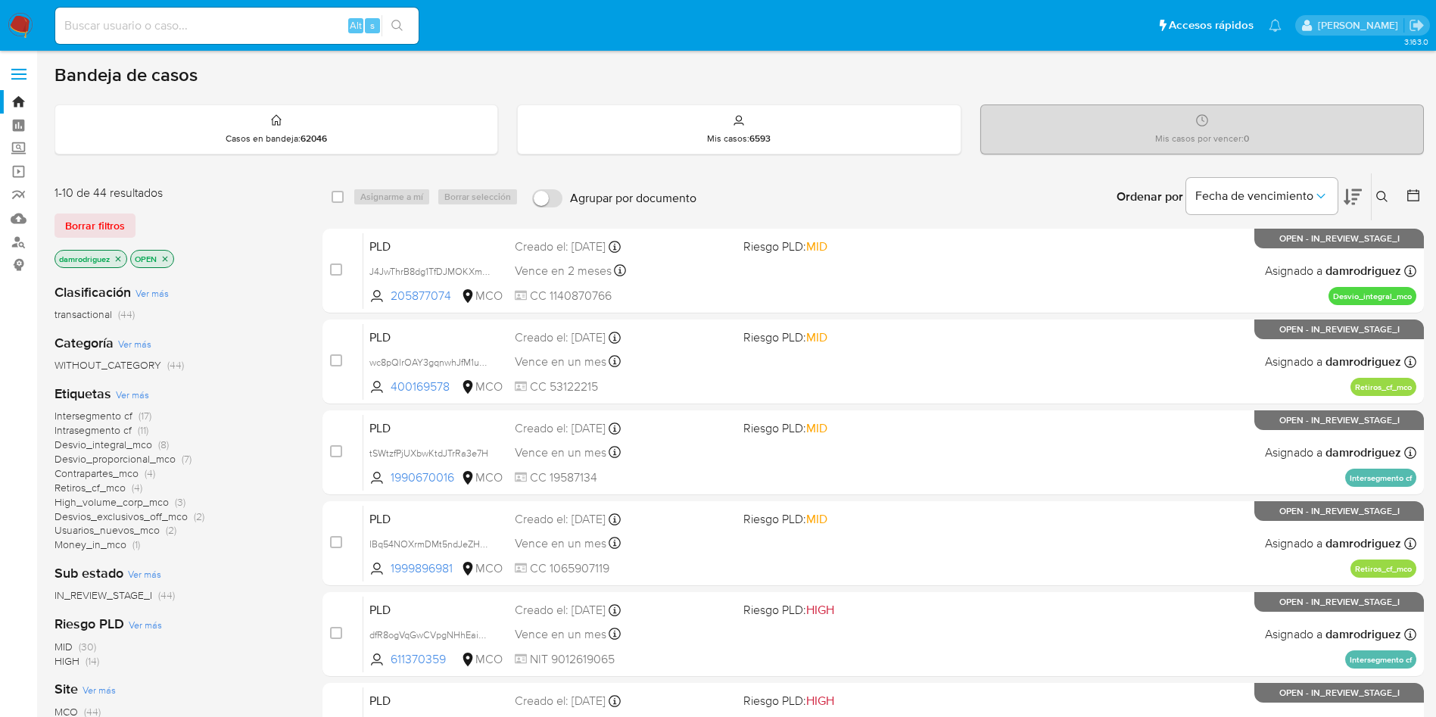
click at [1358, 191] on icon at bounding box center [1353, 197] width 18 height 16
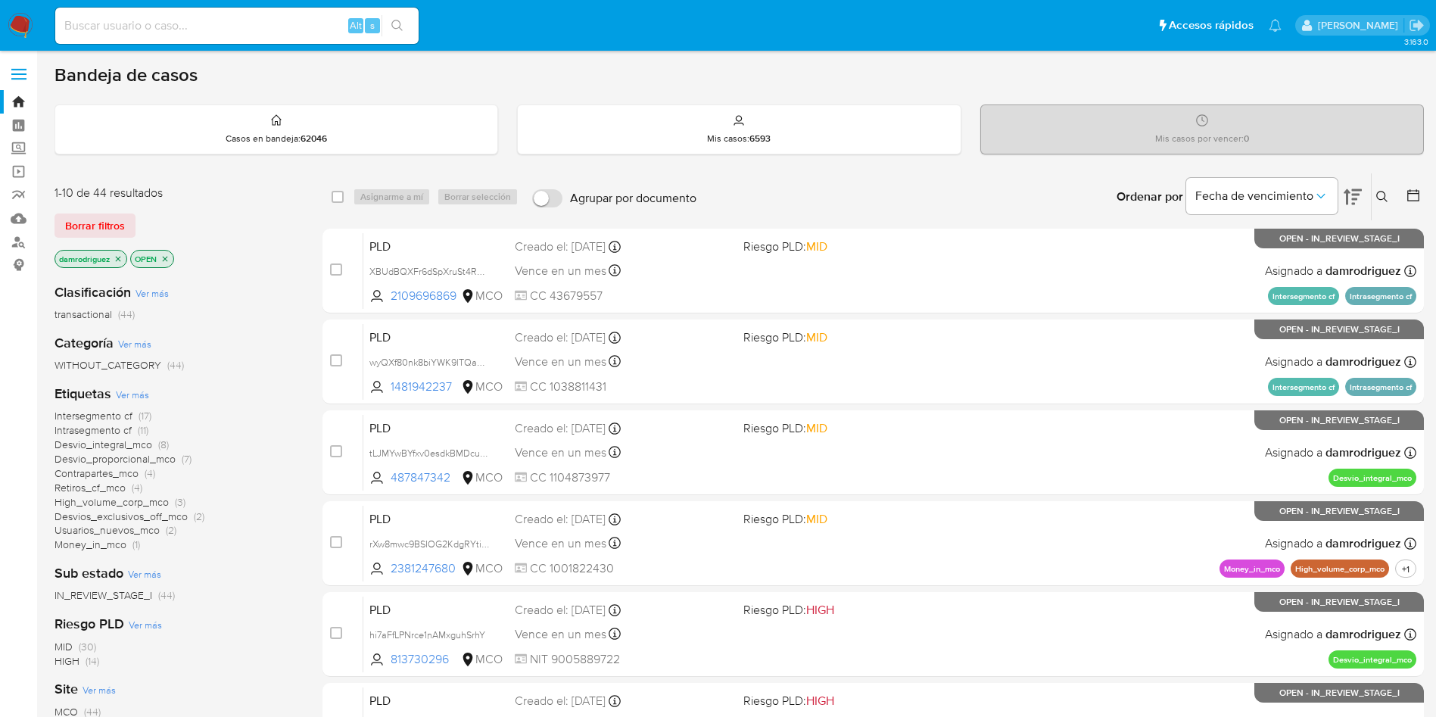
click at [1358, 191] on icon at bounding box center [1353, 197] width 18 height 16
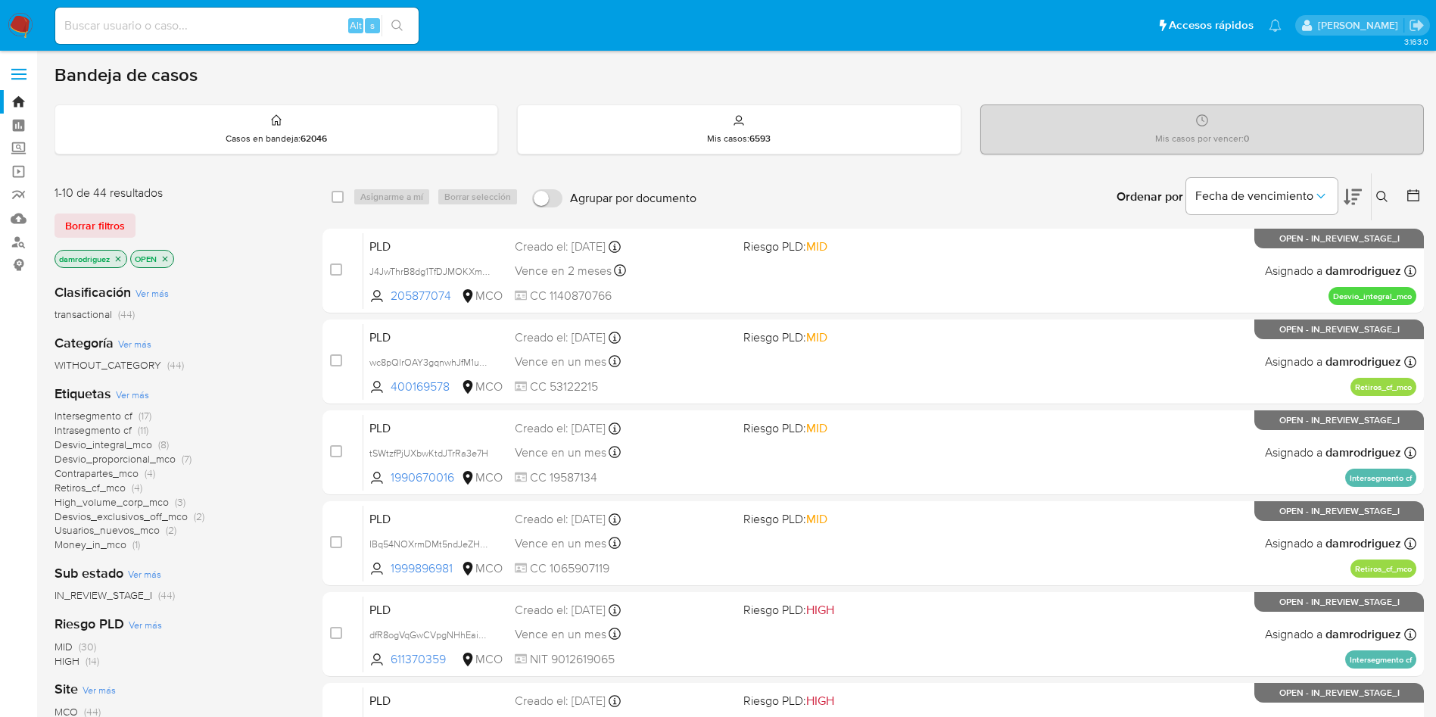
click at [16, 23] on img at bounding box center [21, 26] width 26 height 26
click at [121, 262] on icon "close-filter" at bounding box center [118, 258] width 9 height 9
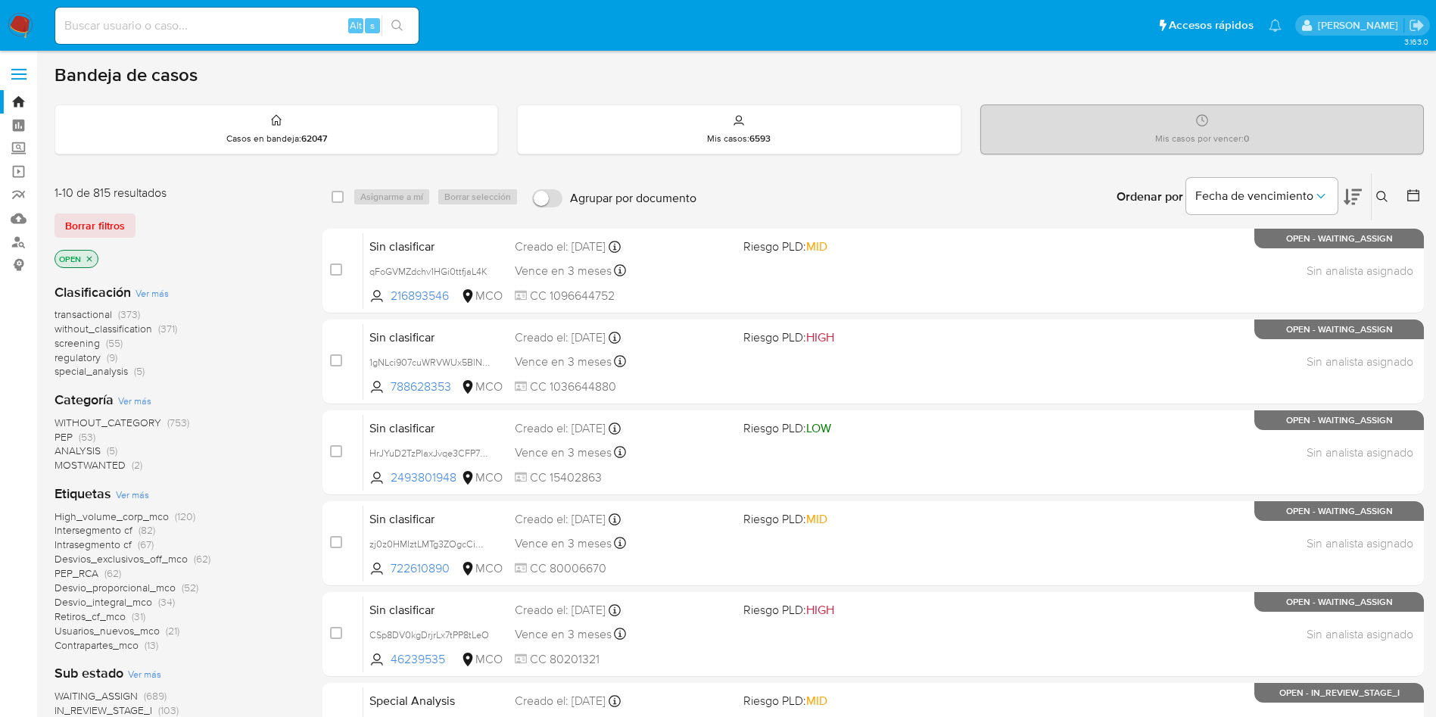
click at [86, 360] on span "regulatory" at bounding box center [78, 357] width 46 height 15
